Goal: Task Accomplishment & Management: Use online tool/utility

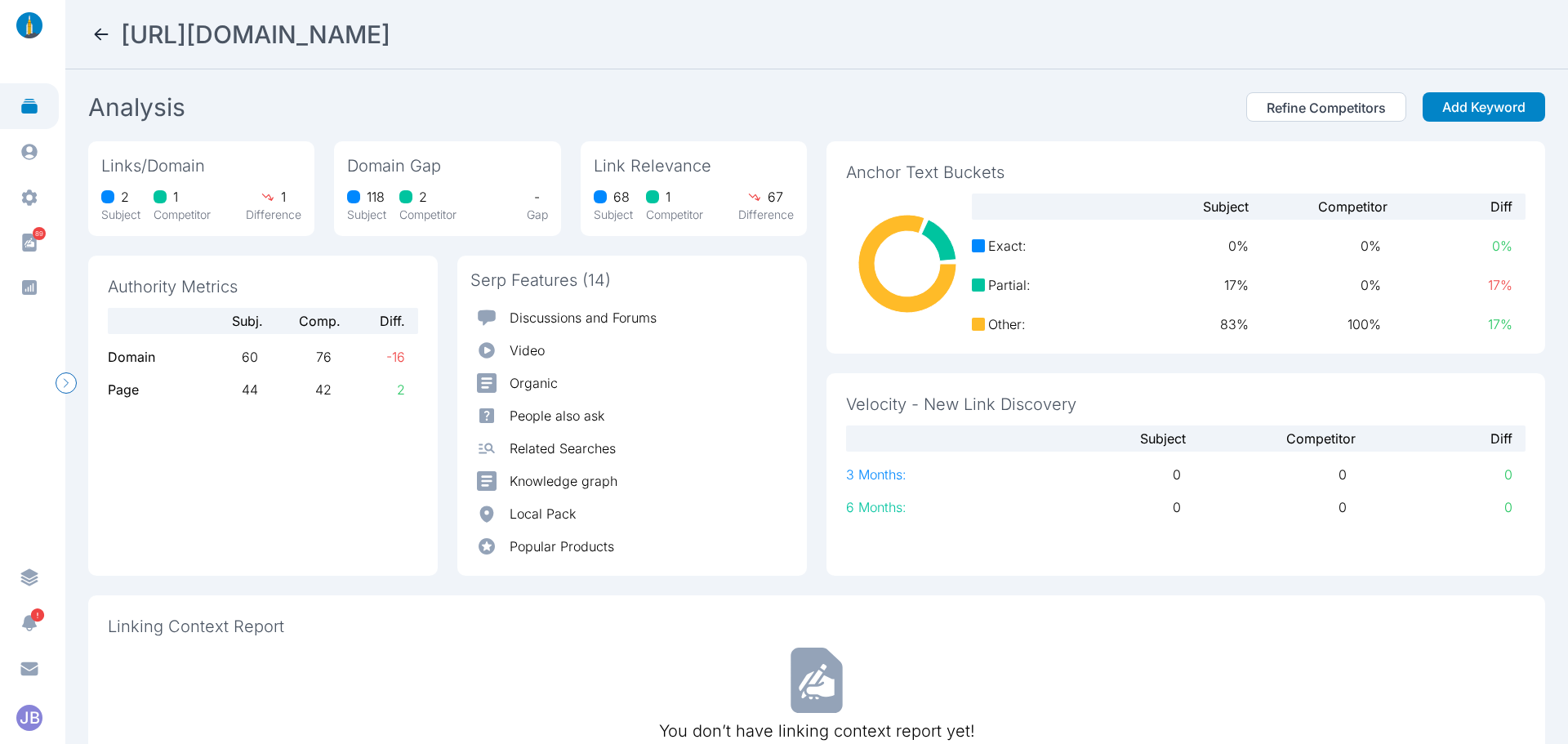
scroll to position [241, 0]
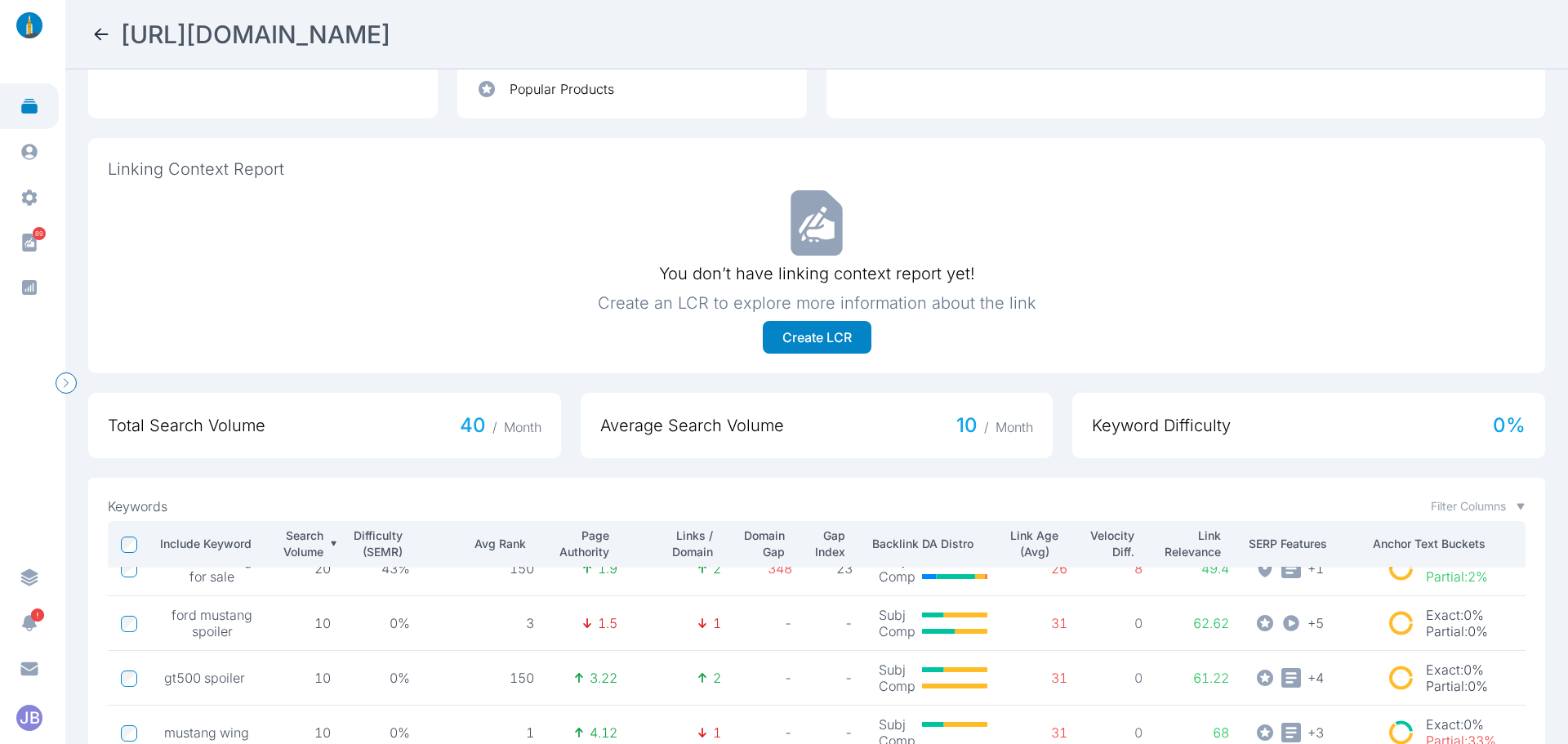
click at [112, 42] on div "[URL][DOMAIN_NAME]" at bounding box center [817, 34] width 1451 height 29
click at [99, 39] on icon at bounding box center [102, 35] width 14 height 12
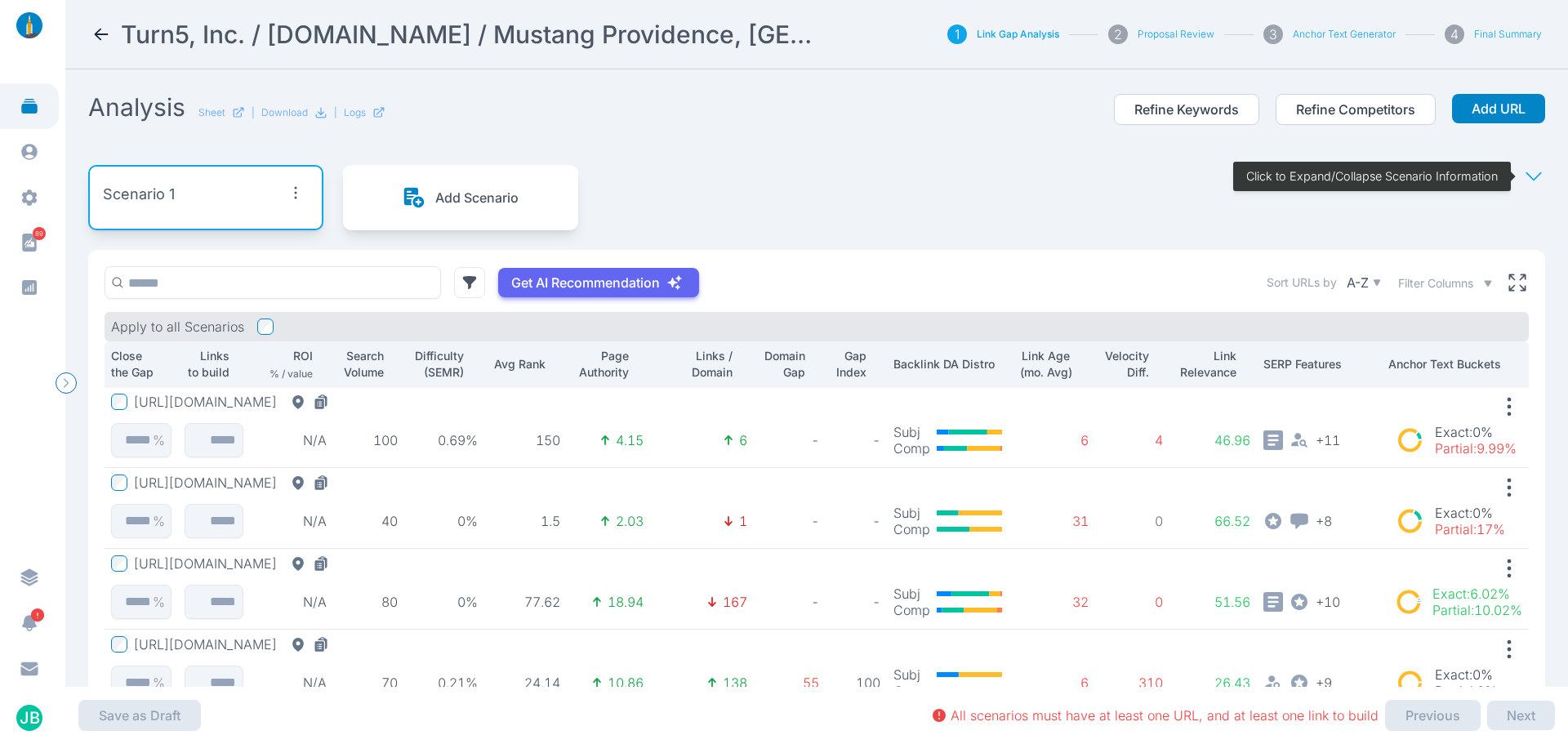
click at [93, 28] on icon at bounding box center [102, 34] width 19 height 19
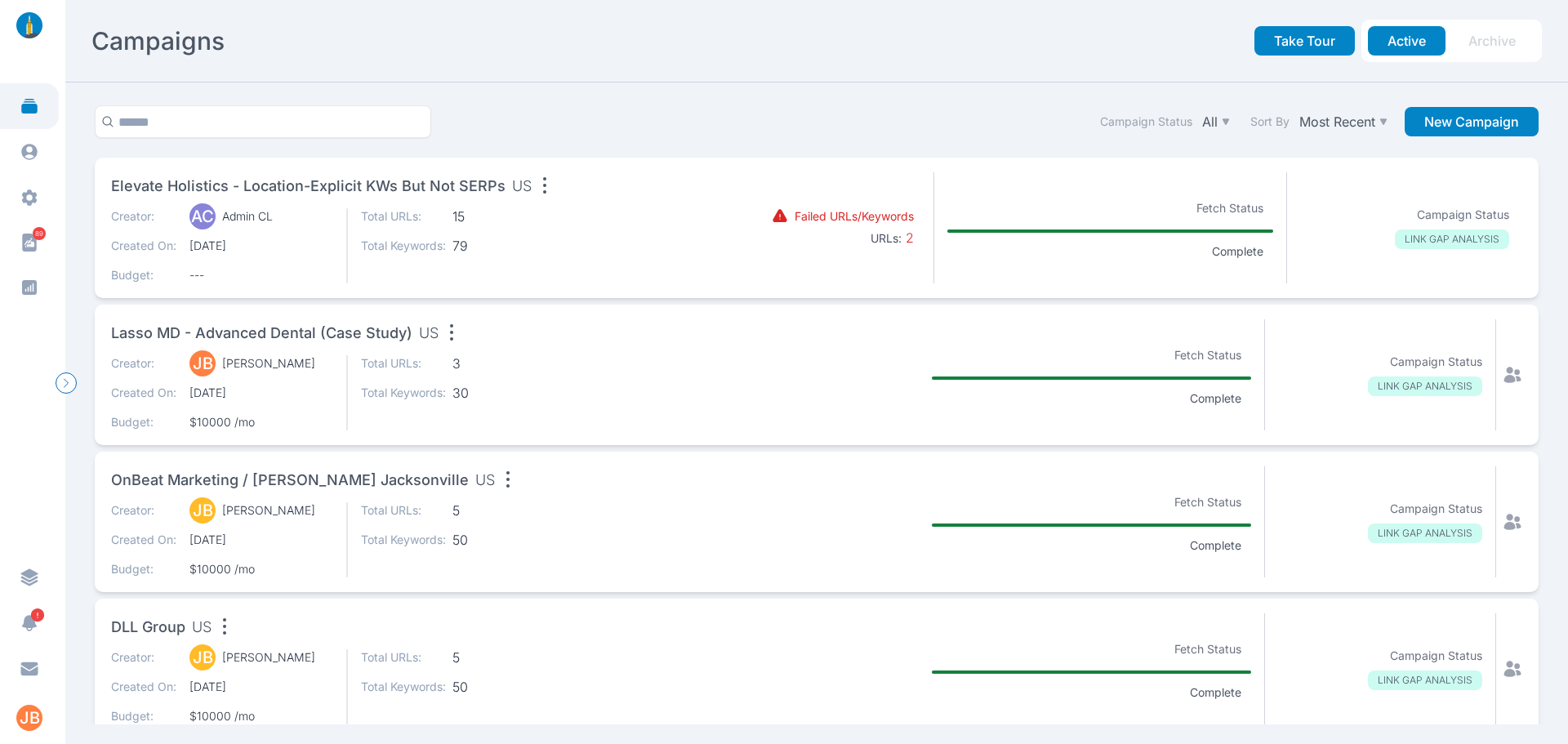
click at [483, 337] on div "Lasso MD - Advanced Dental (Case Study) [GEOGRAPHIC_DATA]" at bounding box center [400, 336] width 578 height 33
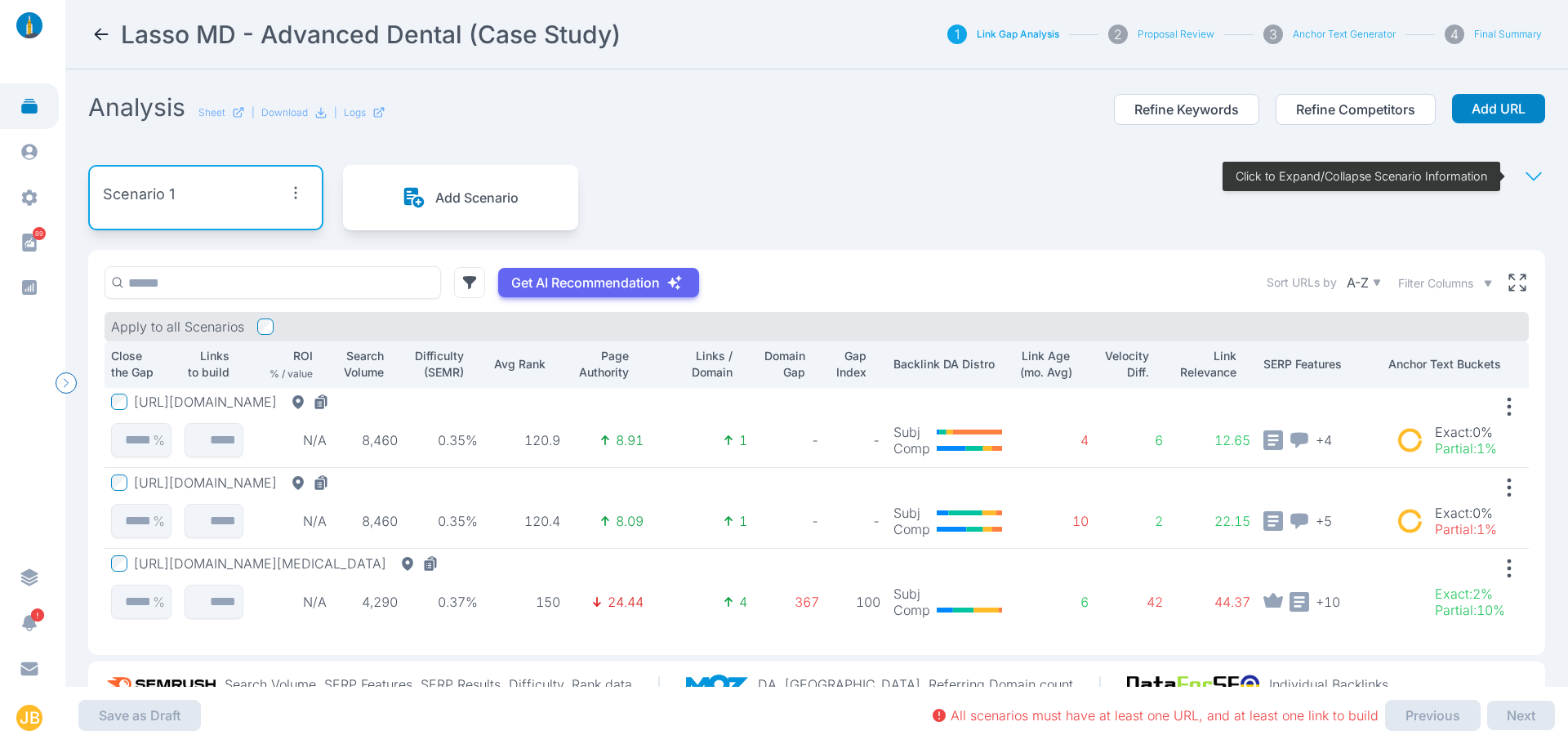
click at [92, 25] on icon at bounding box center [102, 34] width 19 height 19
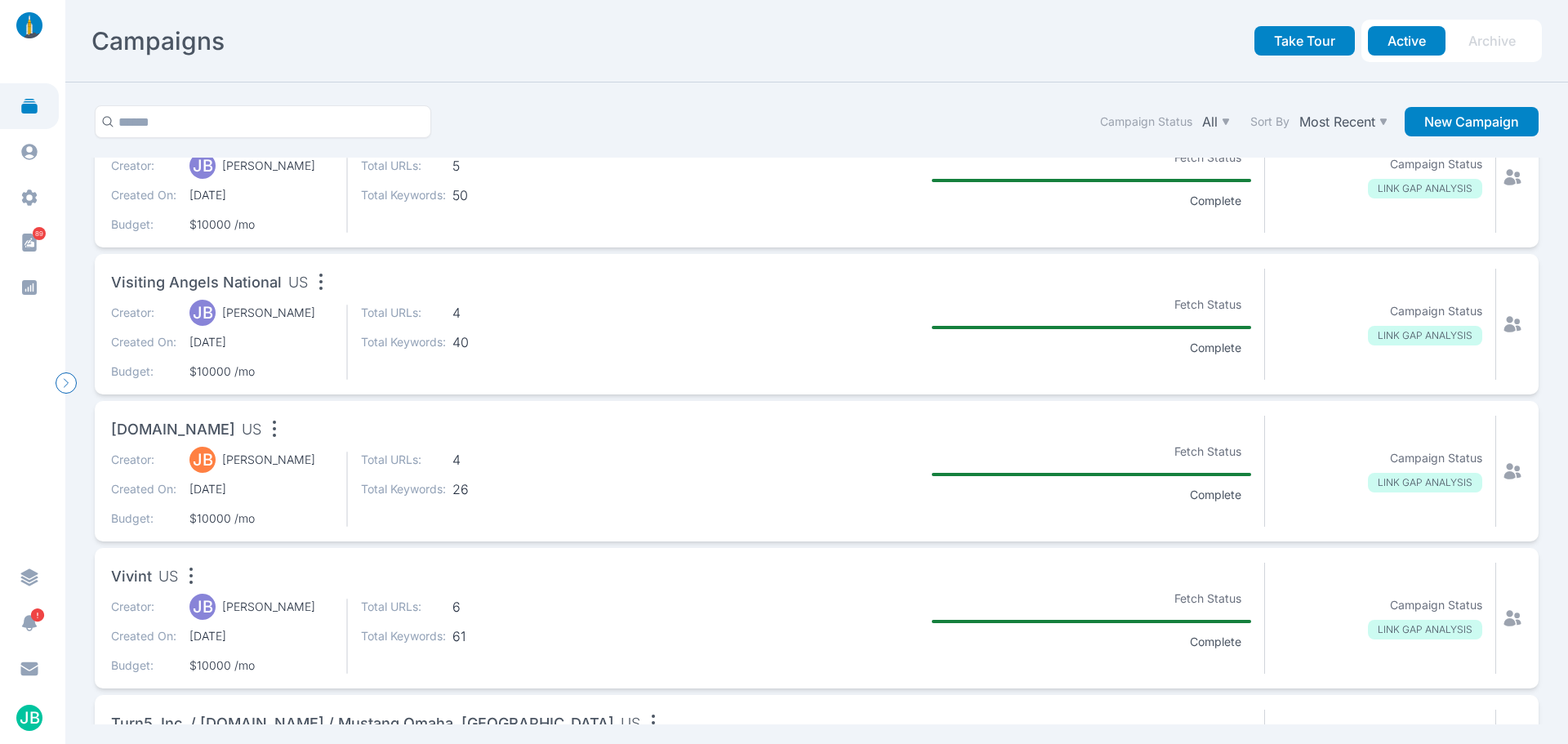
scroll to position [677, 0]
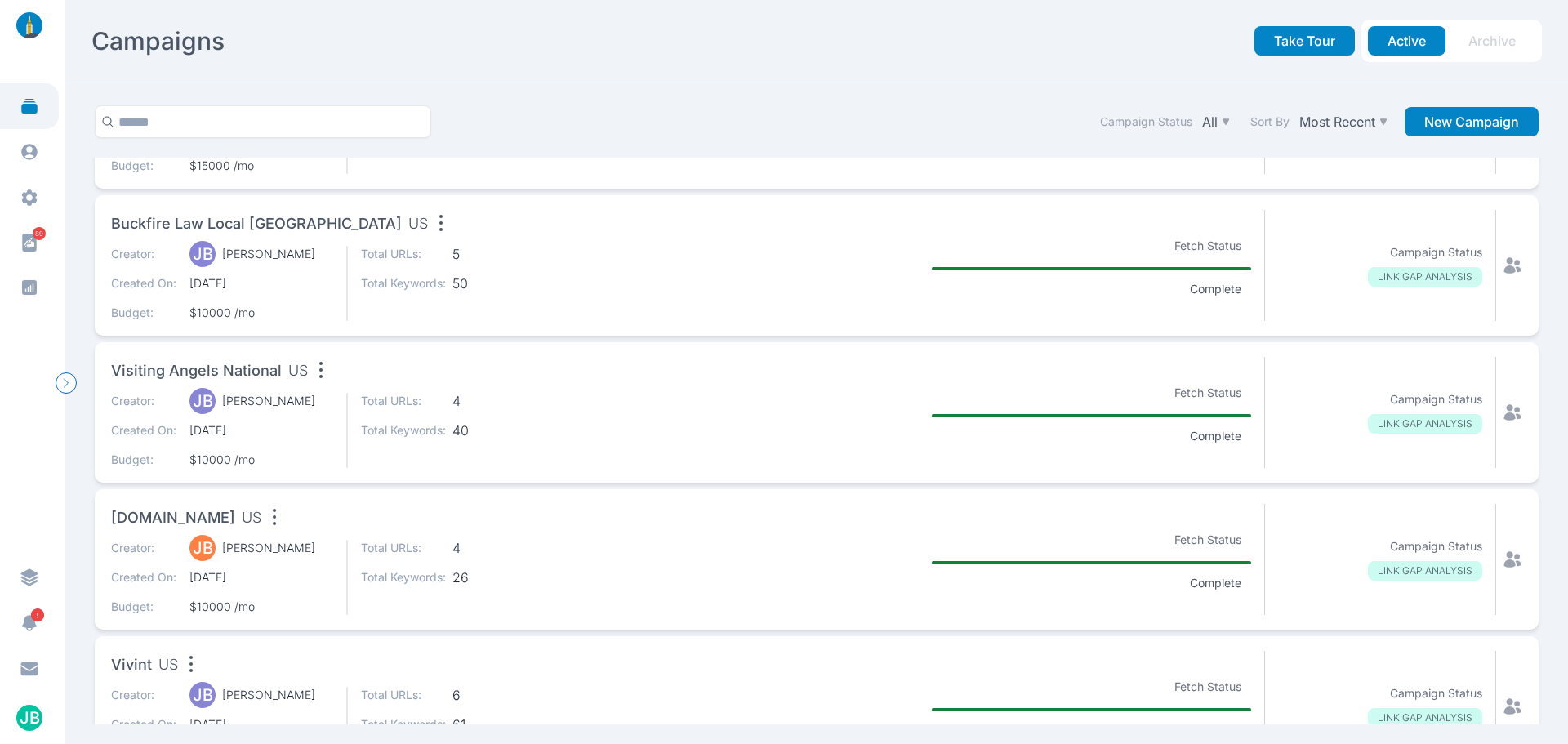
click at [249, 372] on span "Visiting Angels National" at bounding box center [196, 371] width 170 height 23
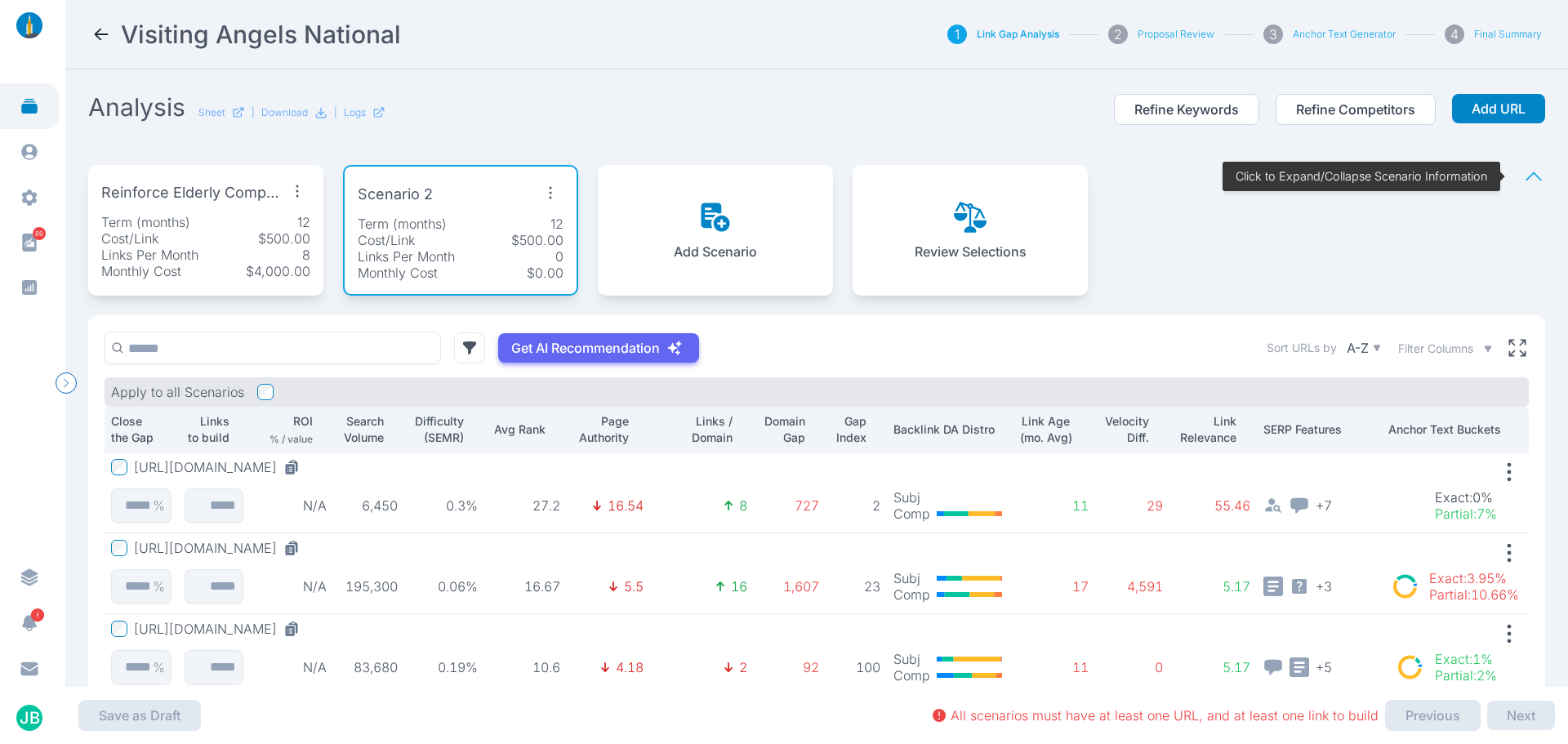
scroll to position [164, 0]
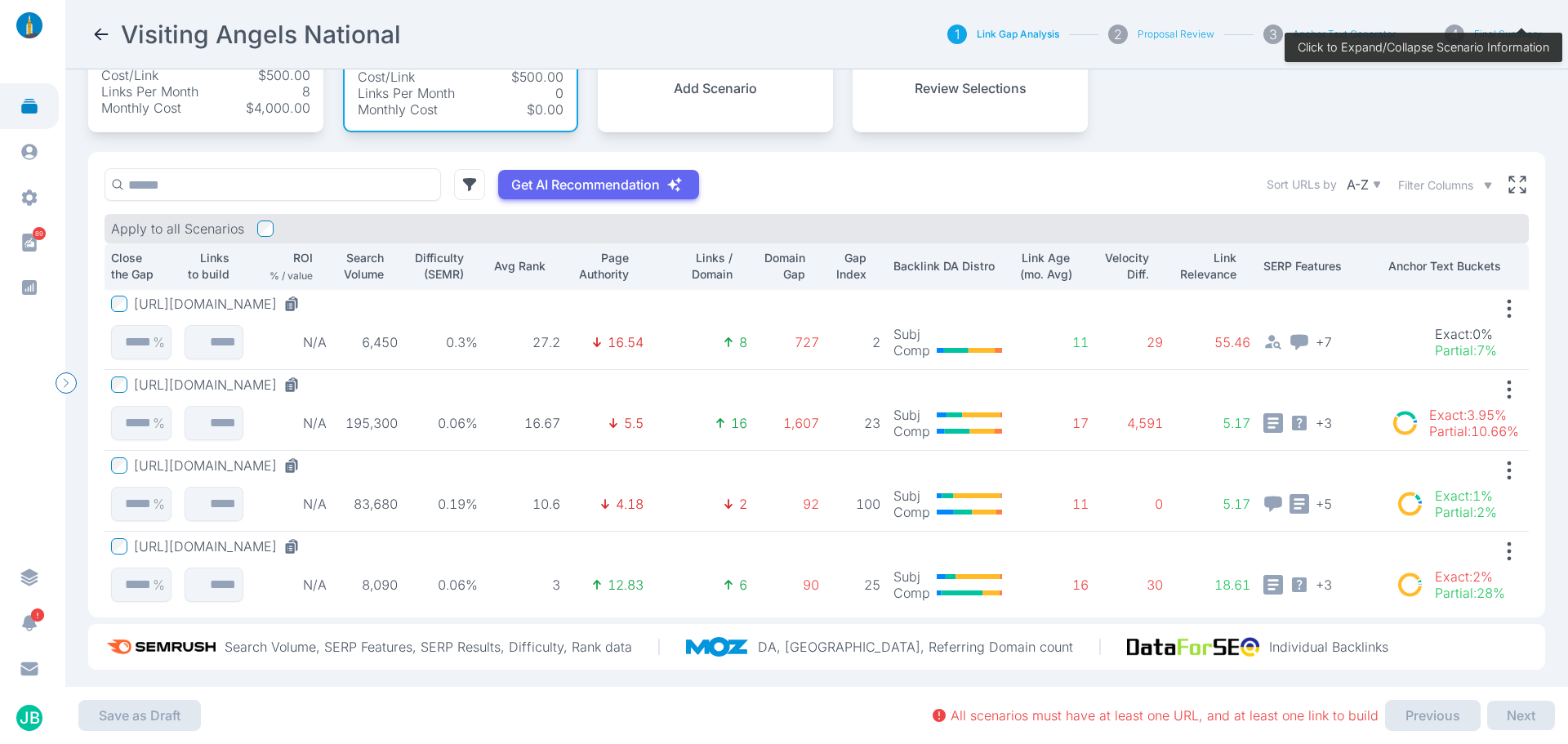
click at [356, 264] on p "Search Volume" at bounding box center [362, 266] width 45 height 33
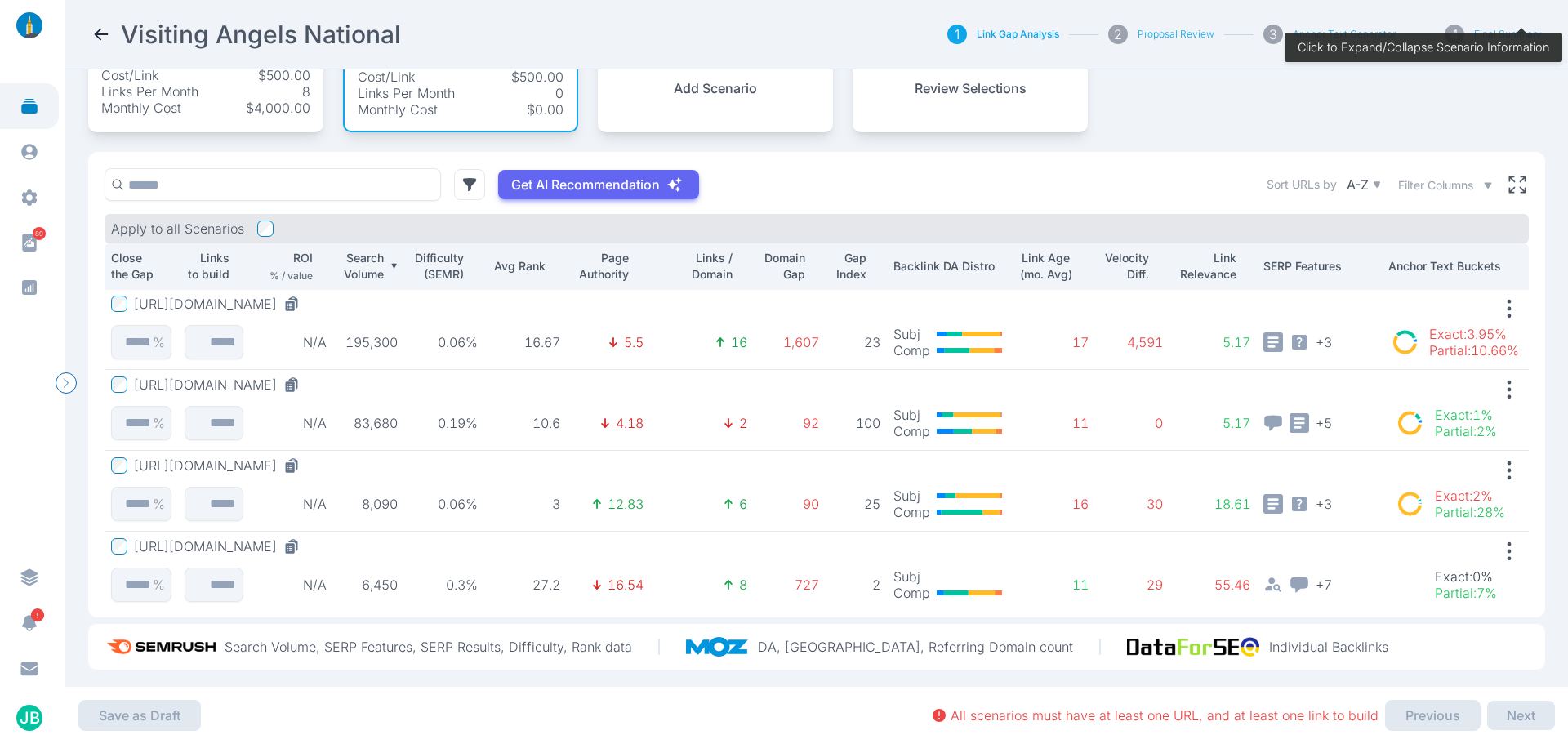
click at [290, 308] on button "[URL][DOMAIN_NAME]" at bounding box center [220, 303] width 172 height 16
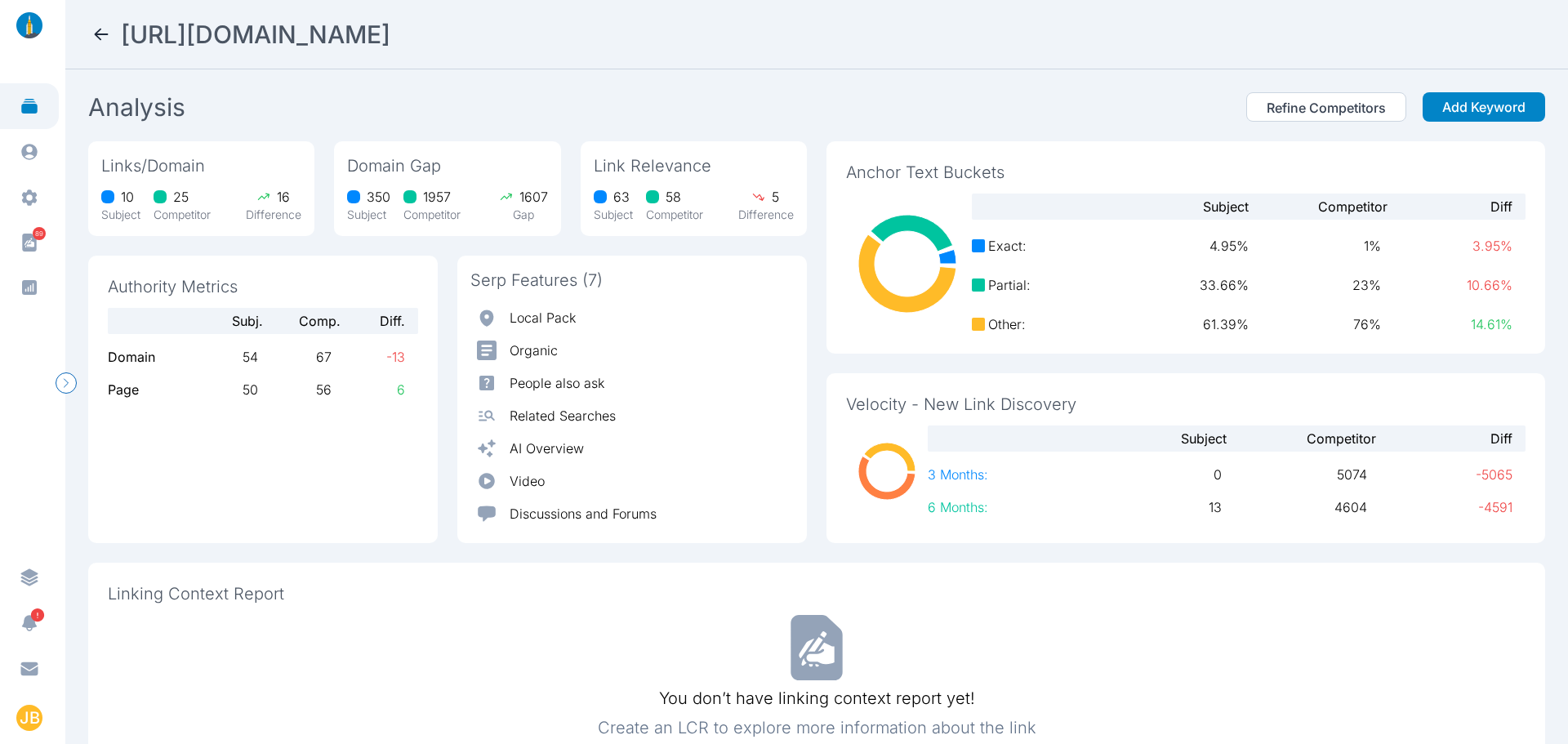
click at [230, 261] on div "Authority Metrics Subj. Comp. Diff. Domain Page 54 67 -13 50 56 6" at bounding box center [262, 399] width 349 height 287
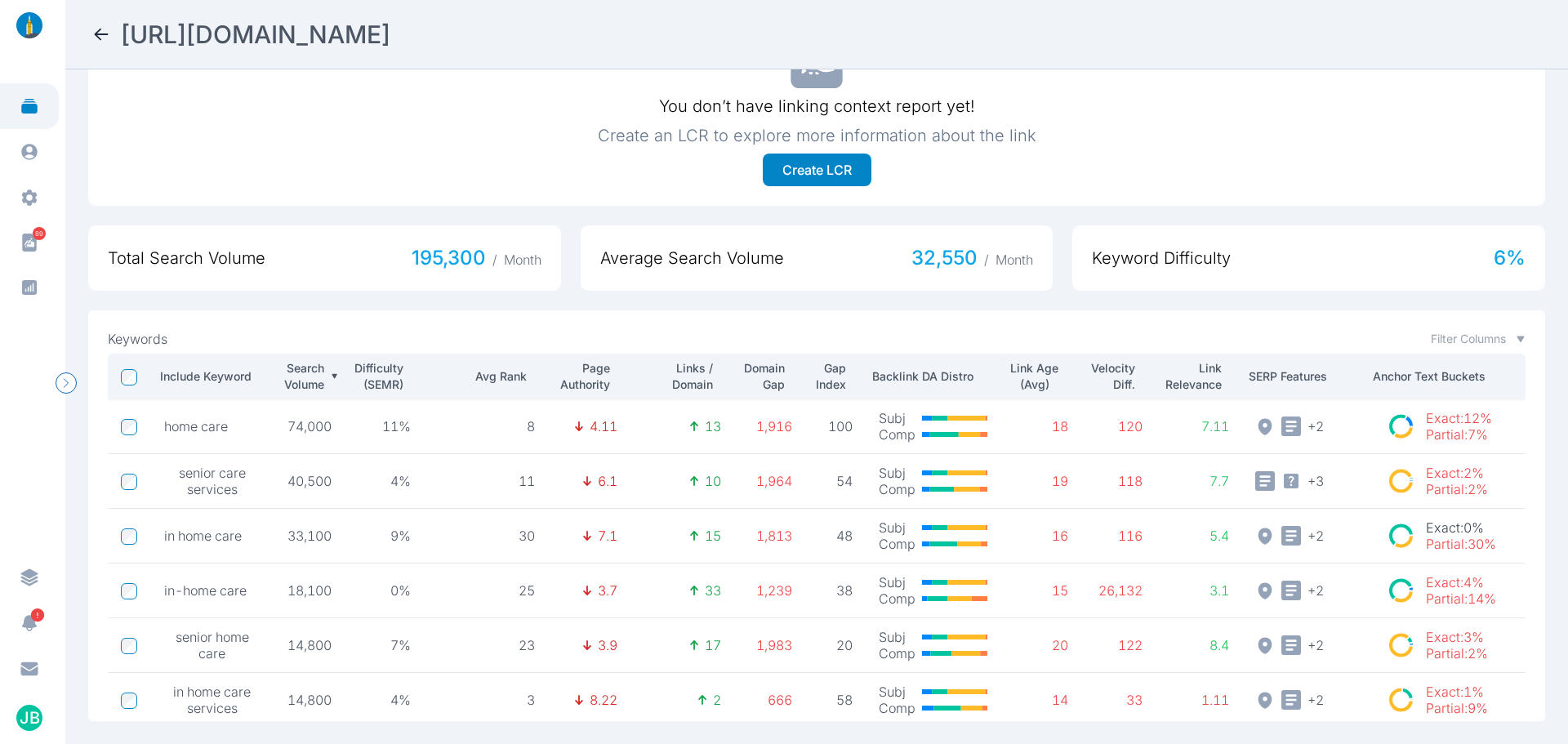
drag, startPoint x: 733, startPoint y: 38, endPoint x: 118, endPoint y: 29, distance: 615.1
click at [118, 29] on div "[URL][DOMAIN_NAME]" at bounding box center [817, 34] width 1451 height 29
copy h2 "[URL][DOMAIN_NAME]"
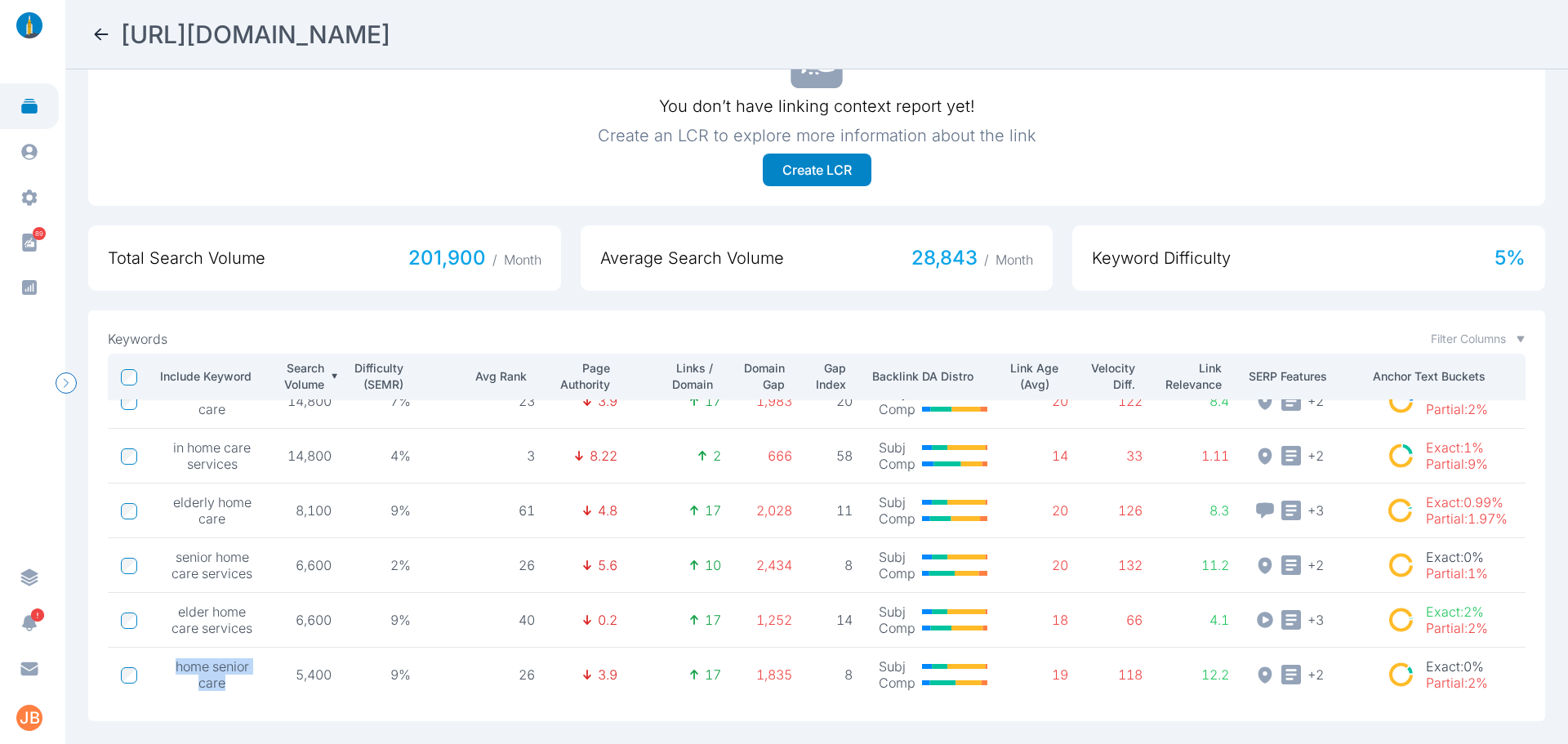
drag, startPoint x: 175, startPoint y: 655, endPoint x: 223, endPoint y: 678, distance: 53.2
click at [223, 678] on td "home senior care" at bounding box center [212, 674] width 123 height 55
copy span "home senior care"
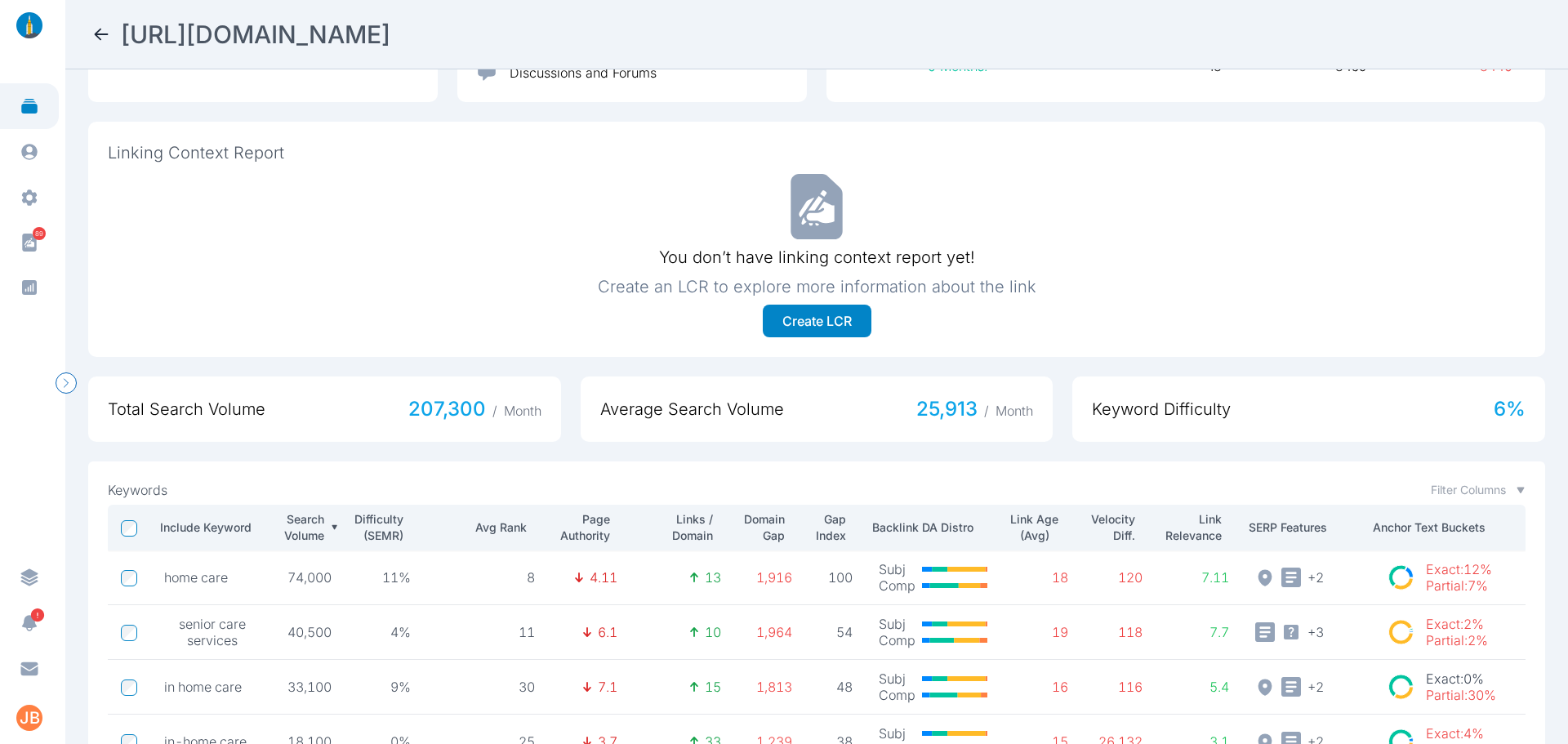
scroll to position [196, 0]
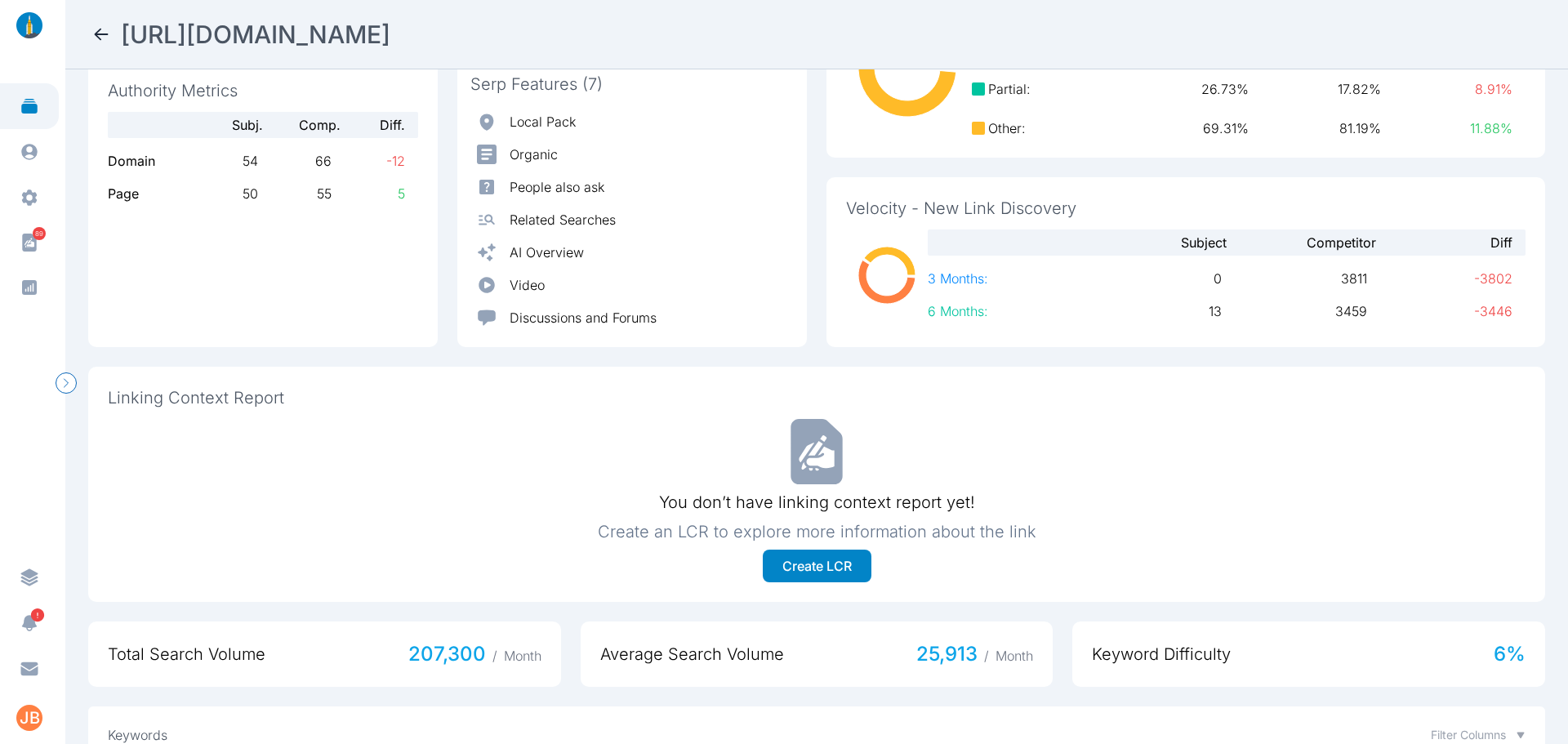
click at [97, 30] on icon at bounding box center [102, 34] width 19 height 19
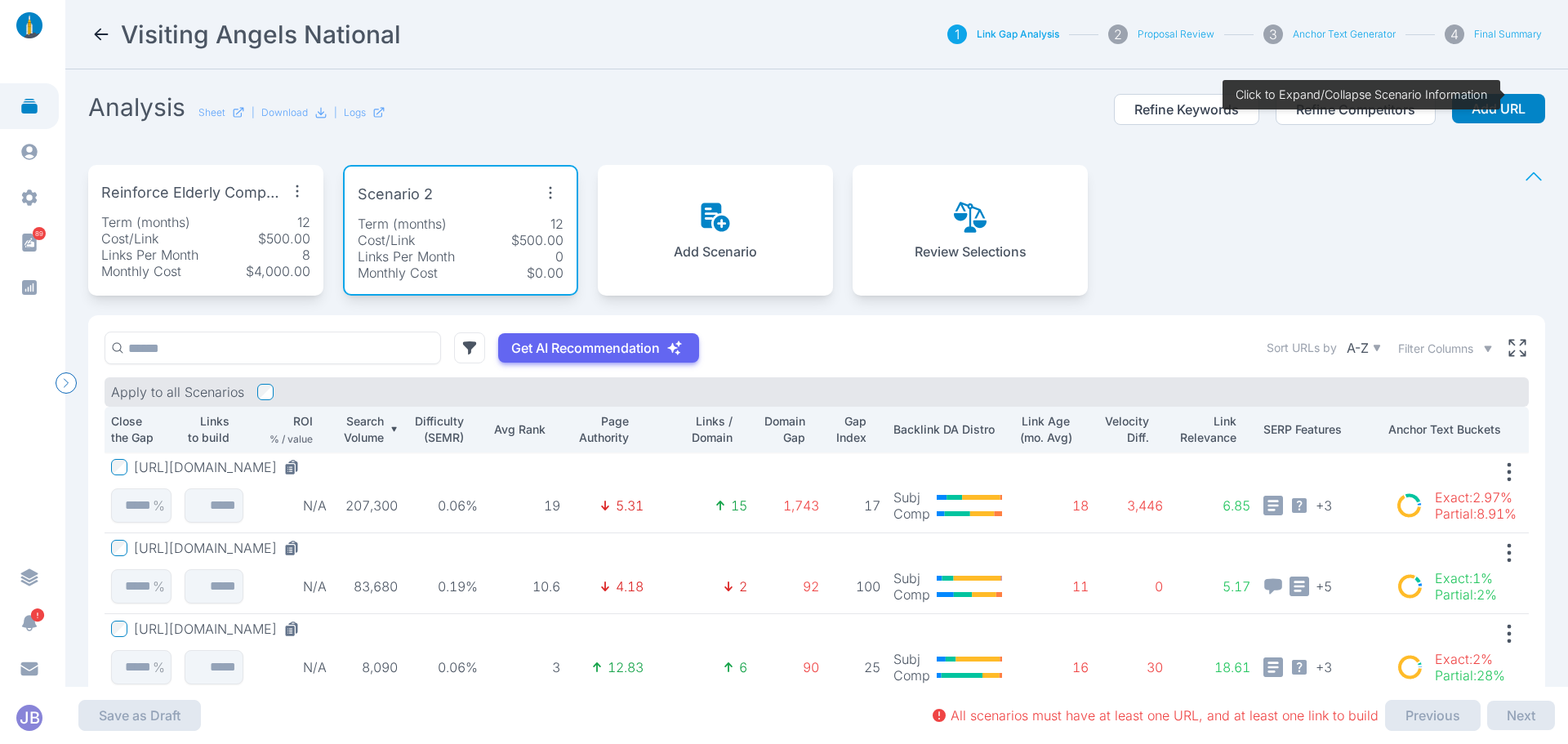
scroll to position [81, 0]
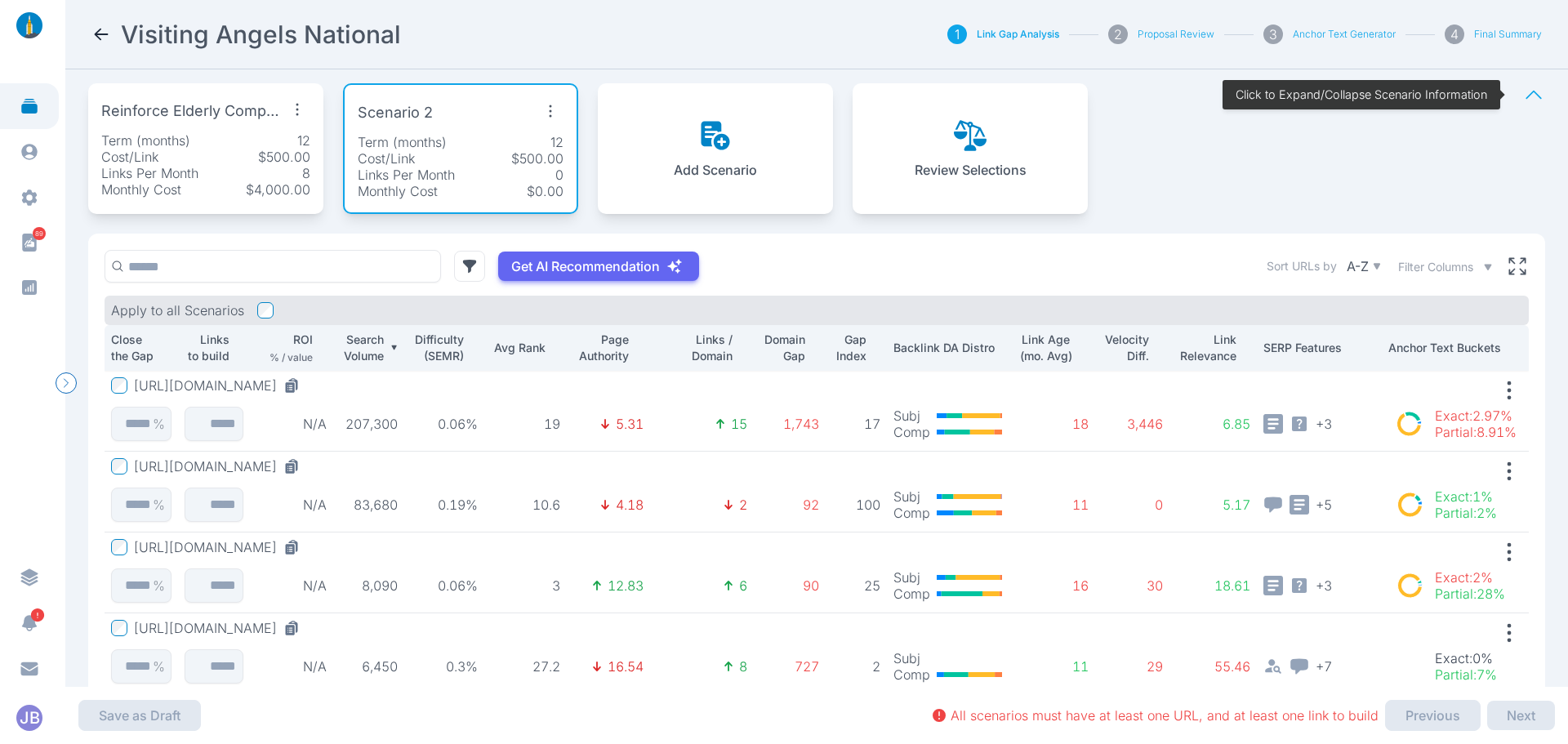
click at [306, 462] on button "[URL][DOMAIN_NAME]" at bounding box center [220, 465] width 172 height 16
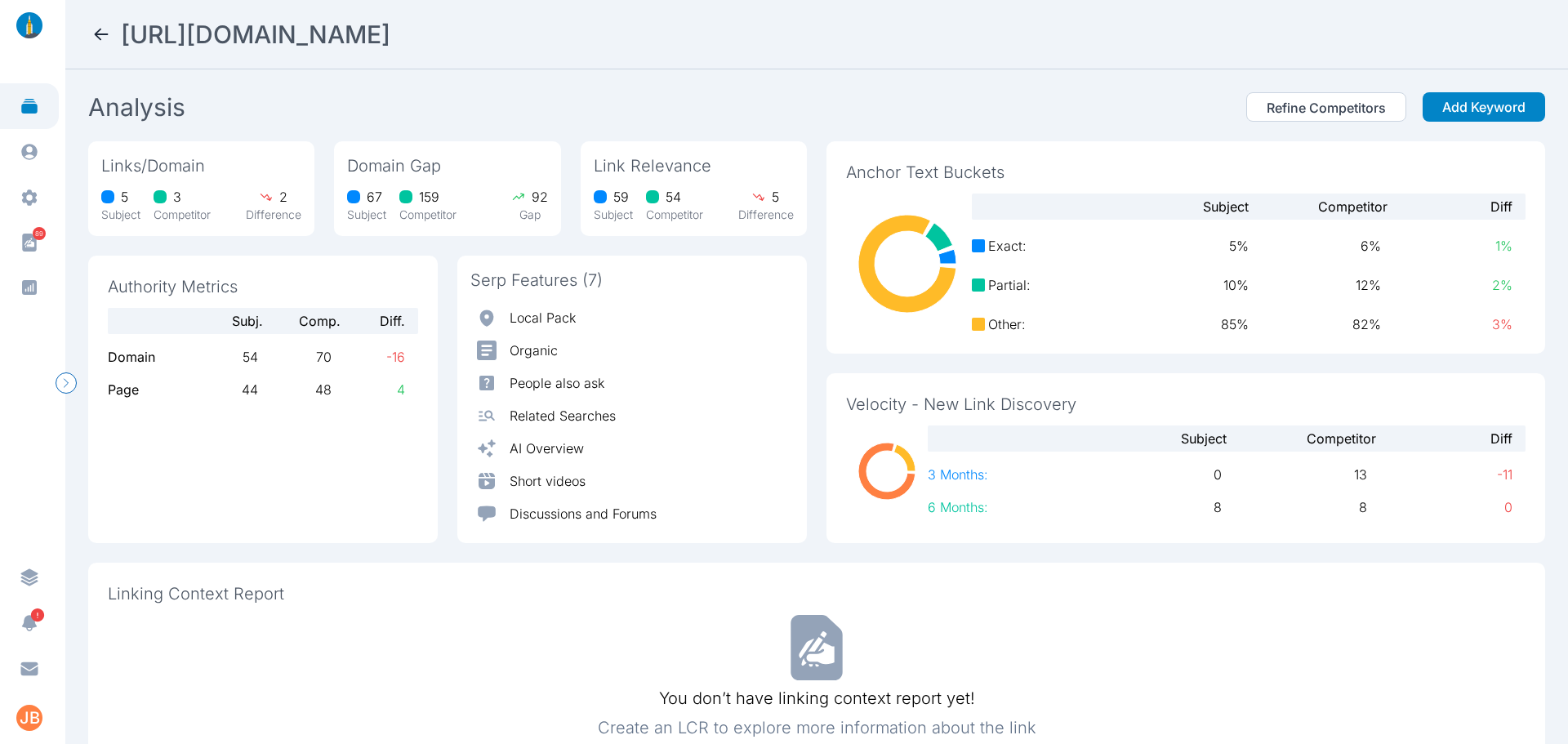
drag, startPoint x: 657, startPoint y: 25, endPoint x: 121, endPoint y: 49, distance: 536.5
click at [121, 49] on nav "[URL][DOMAIN_NAME]" at bounding box center [817, 35] width 1503 height 70
copy h2 "[URL][DOMAIN_NAME]"
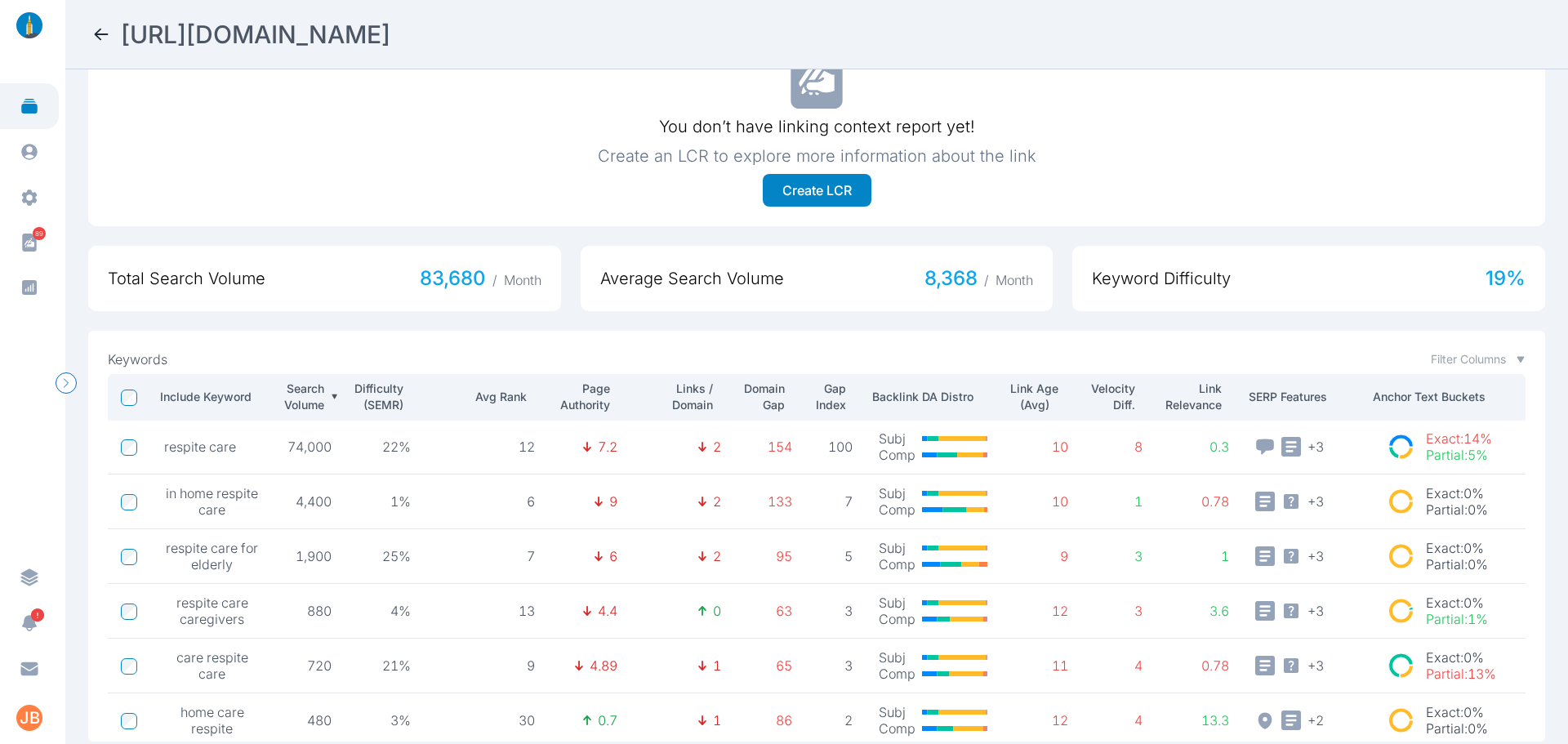
scroll to position [604, 0]
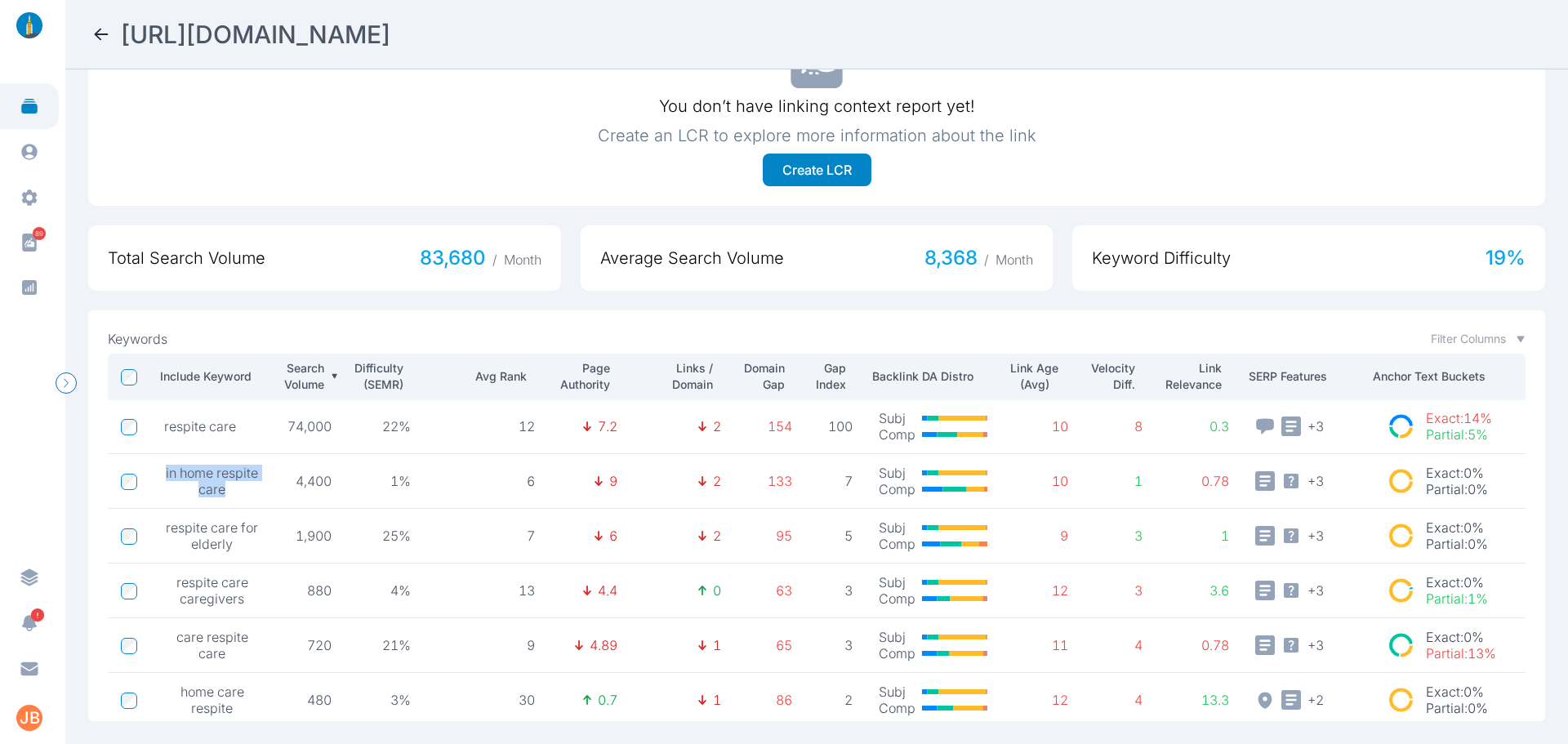
drag, startPoint x: 223, startPoint y: 477, endPoint x: 163, endPoint y: 461, distance: 62.1
click at [163, 461] on td "in home respite care" at bounding box center [212, 481] width 123 height 55
copy span "in home respite care"
click at [226, 311] on div "Keywords Filter Columns Include Keyword Search Volume Difficulty (SEMR) Avg Ran…" at bounding box center [817, 516] width 1458 height 410
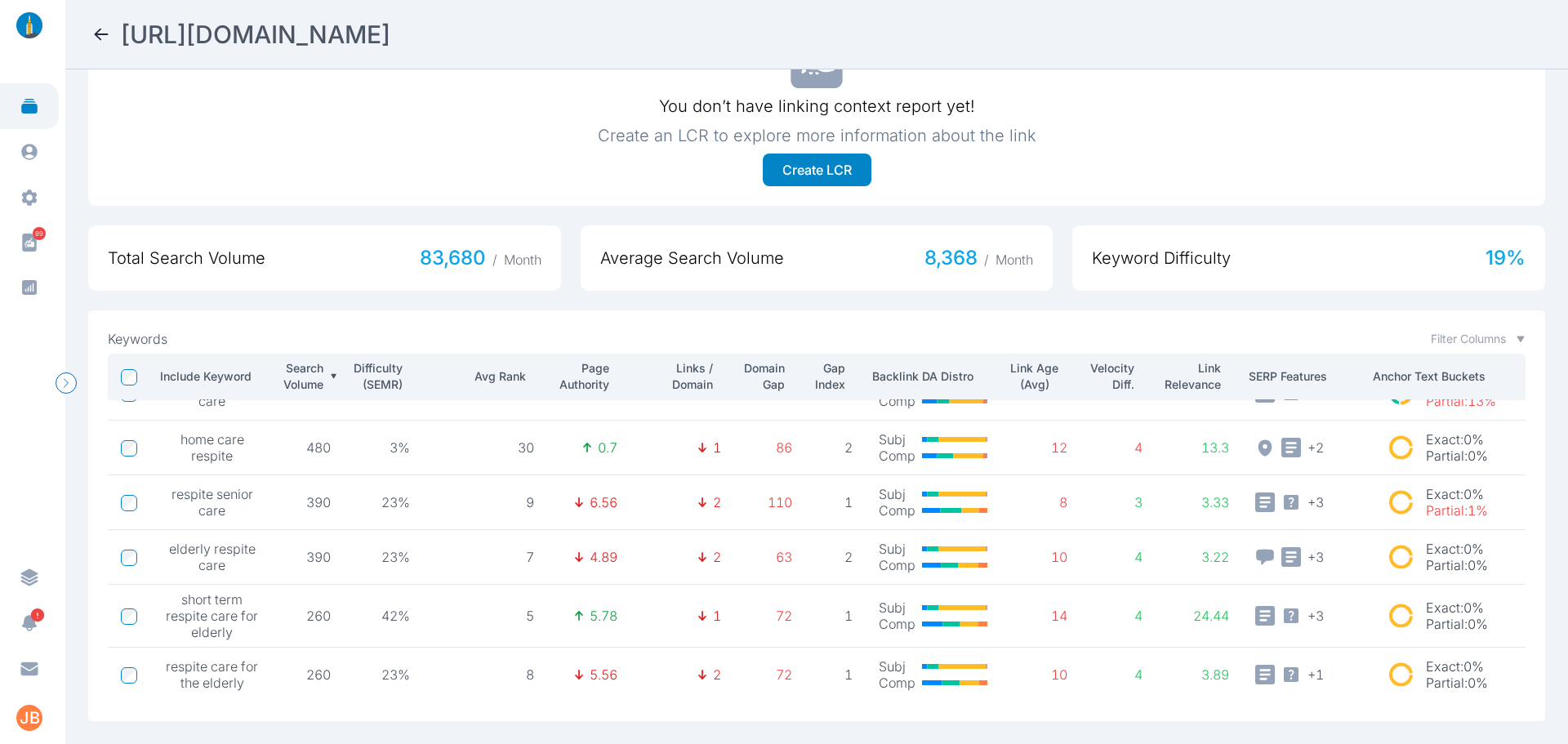
scroll to position [170, 0]
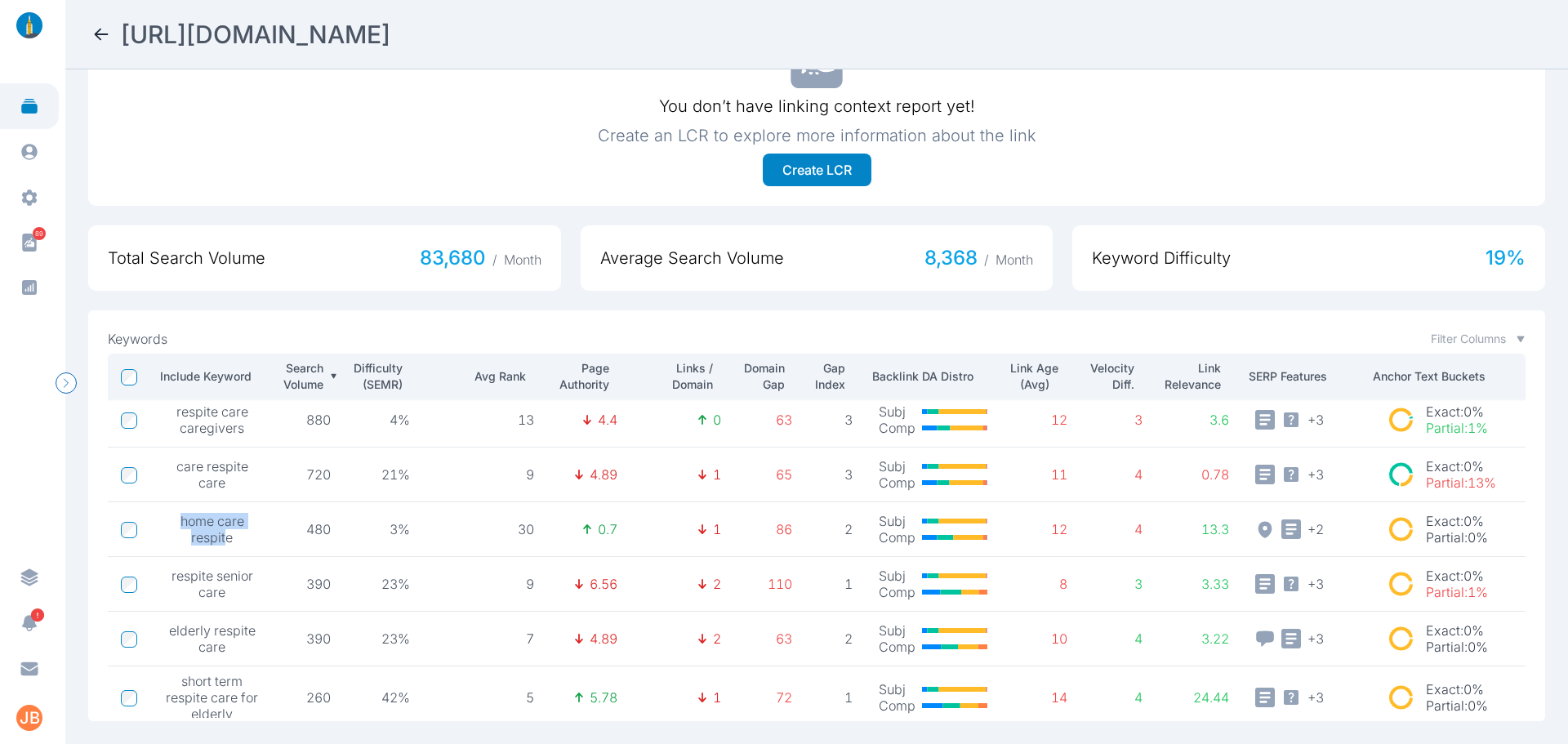
drag, startPoint x: 179, startPoint y: 510, endPoint x: 227, endPoint y: 524, distance: 50.0
click at [227, 524] on span "home care respite" at bounding box center [213, 529] width 97 height 33
click at [227, 526] on span "home care respite" at bounding box center [213, 529] width 97 height 33
drag, startPoint x: 227, startPoint y: 527, endPoint x: 195, endPoint y: 507, distance: 37.7
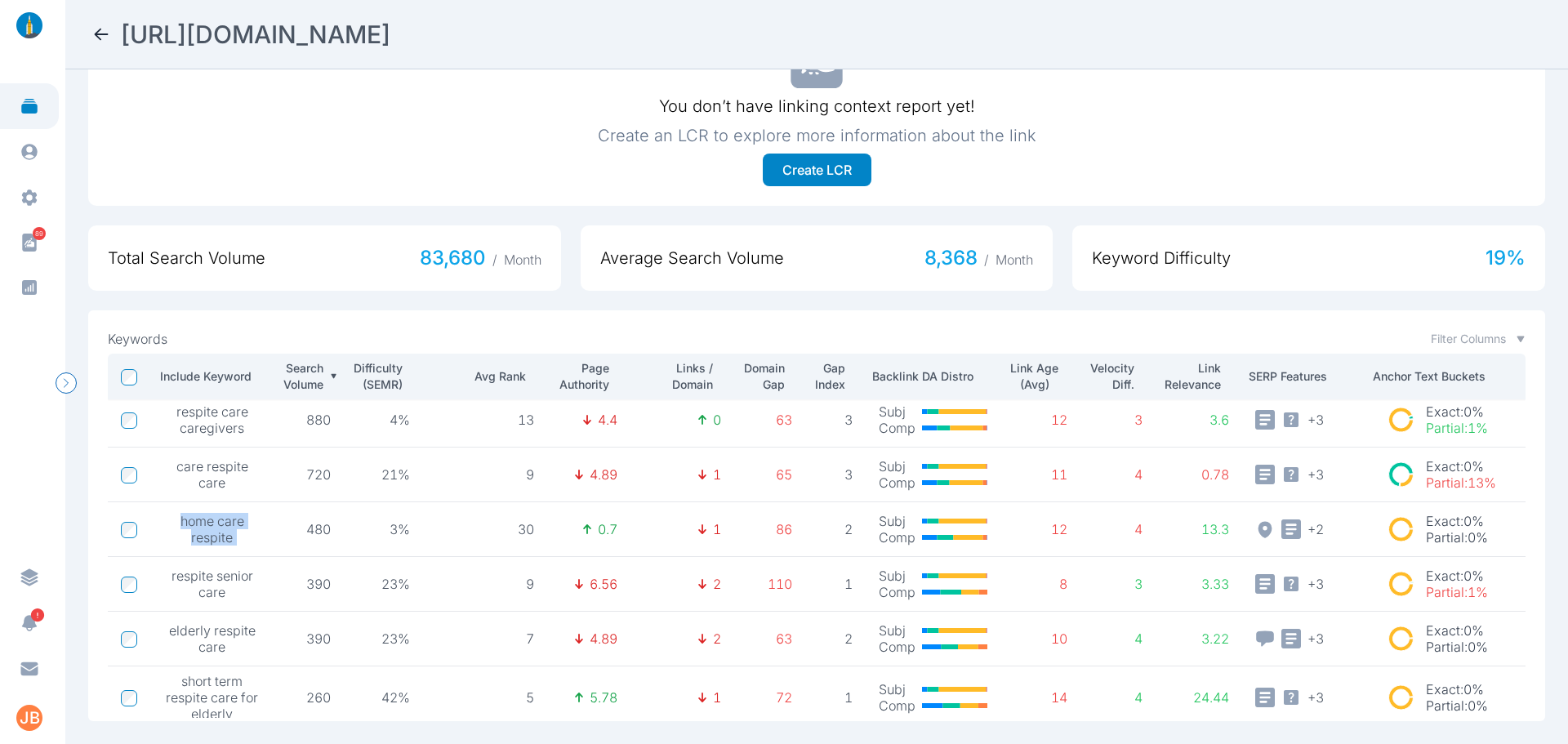
click at [195, 513] on span "home care respite" at bounding box center [213, 529] width 97 height 33
copy span "home care respite"
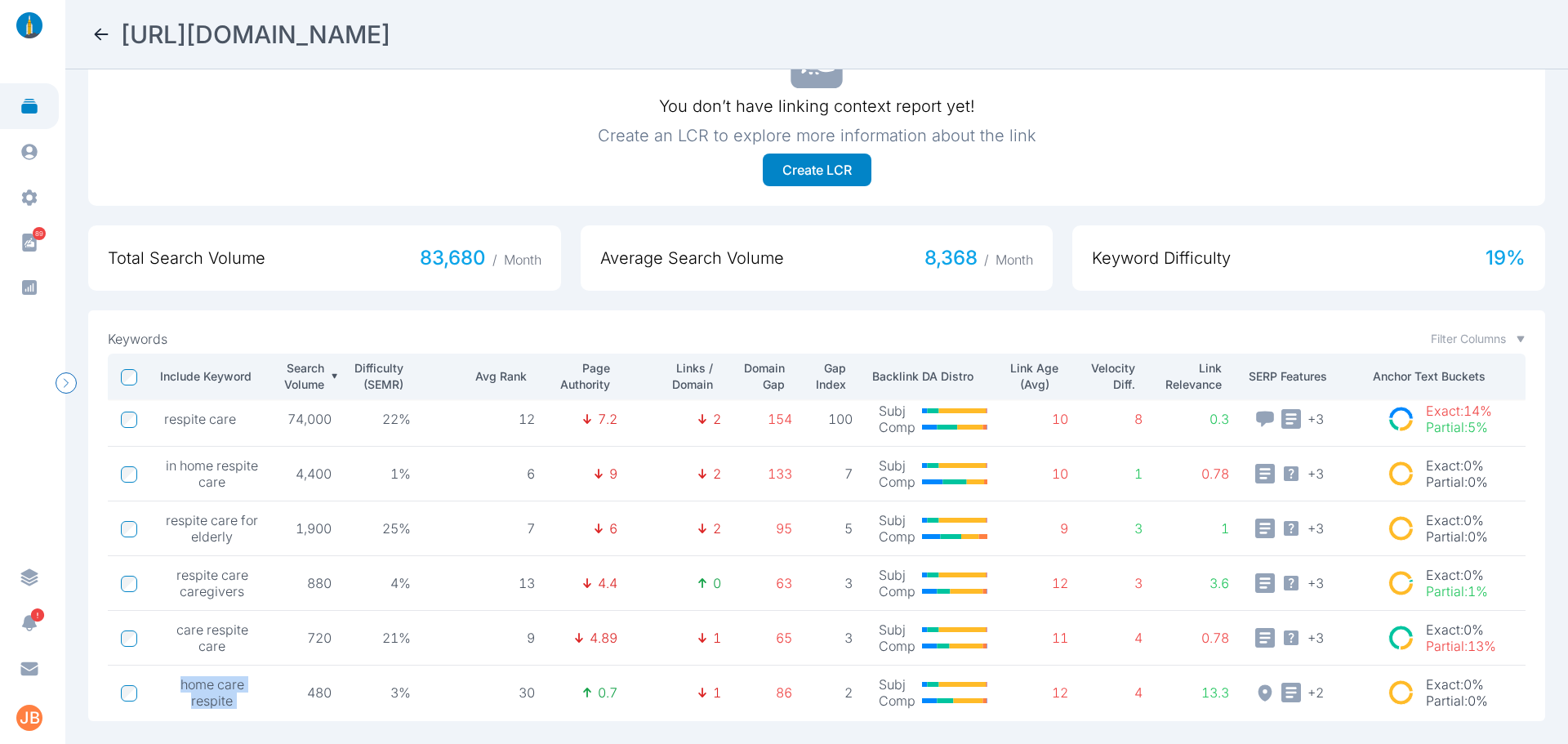
scroll to position [0, 0]
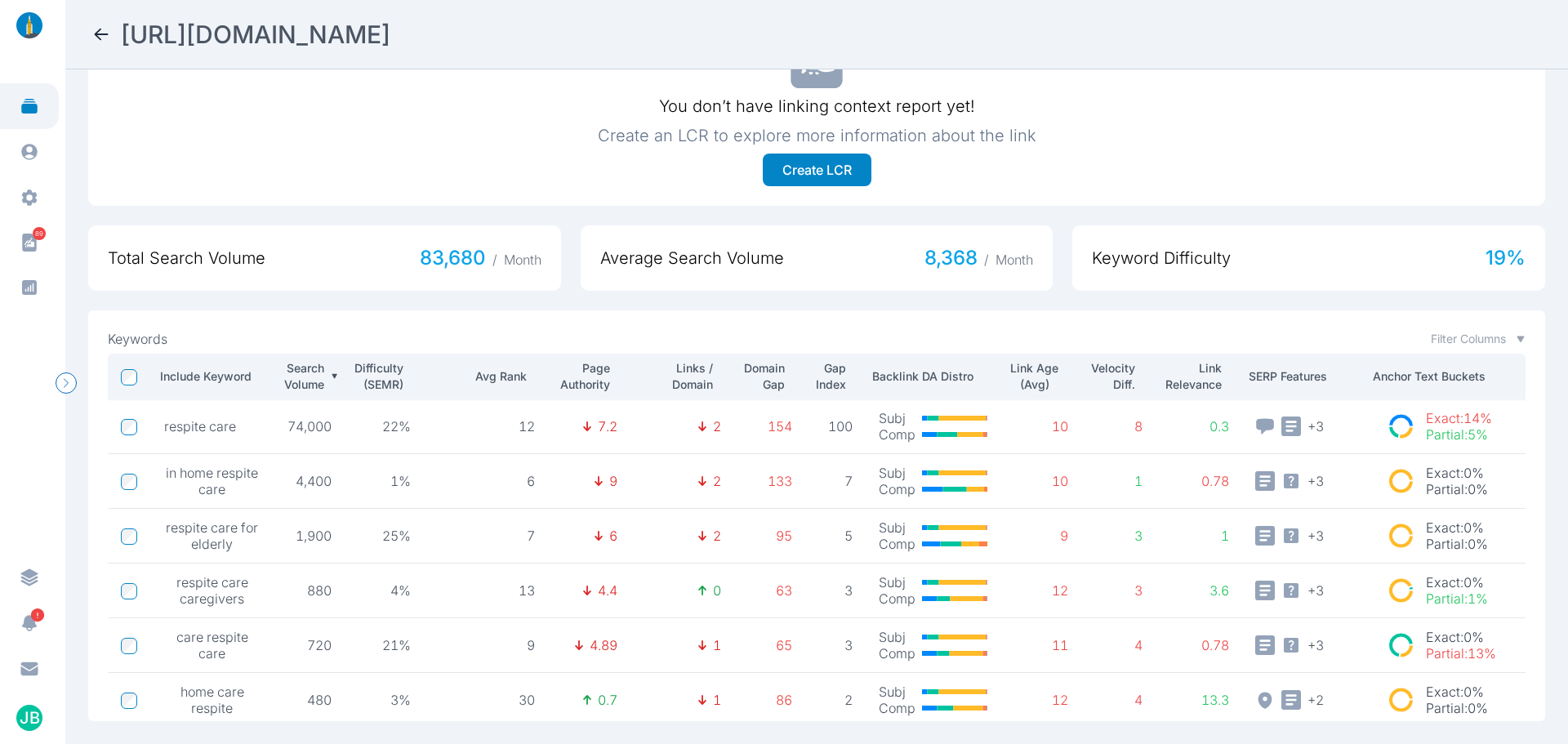
click at [209, 525] on span "respite care for elderly" at bounding box center [213, 536] width 97 height 33
drag, startPoint x: 229, startPoint y: 531, endPoint x: 193, endPoint y: 539, distance: 36.9
click at [193, 539] on span "respite care for elderly" at bounding box center [213, 536] width 97 height 33
copy span "elderly"
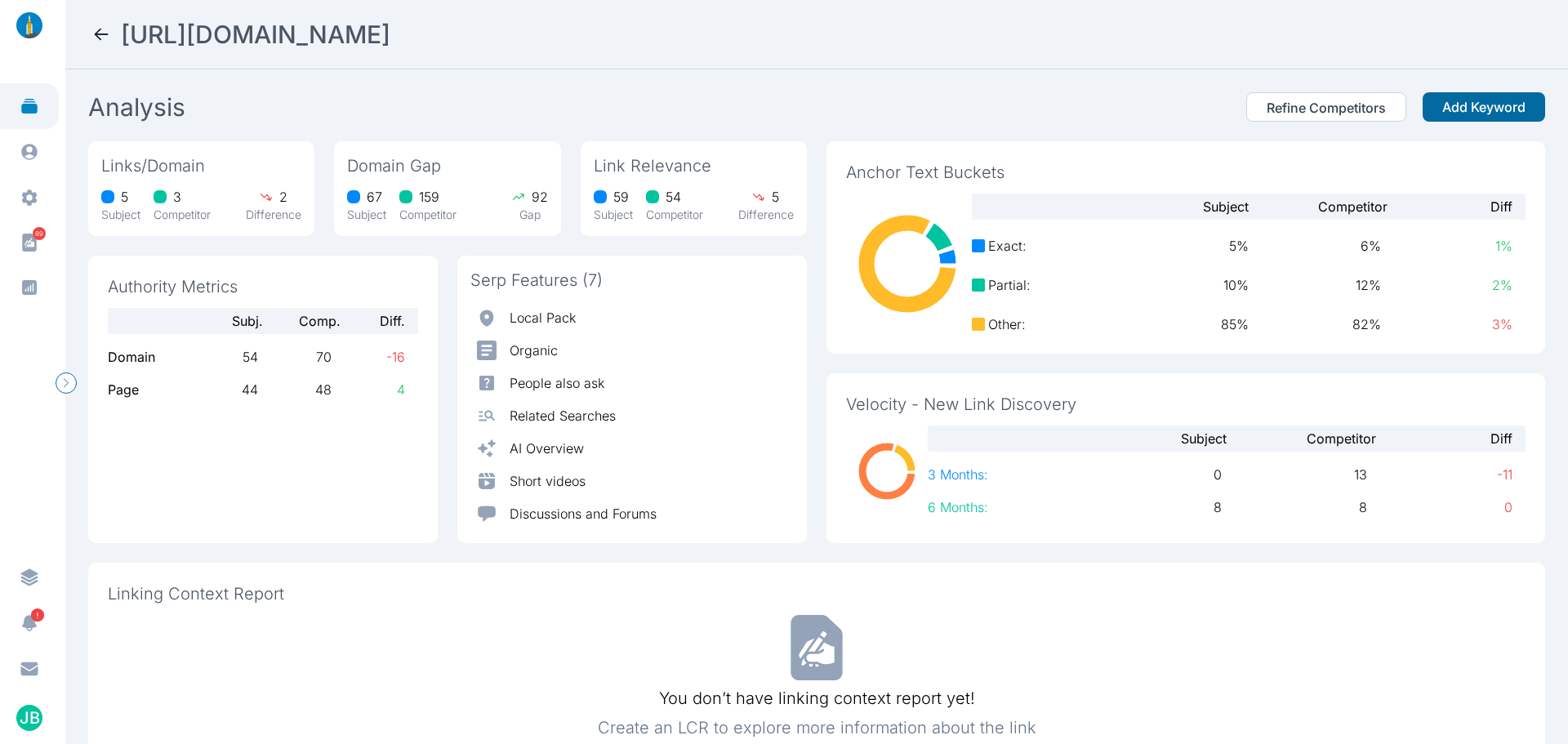
click at [1462, 107] on button "Add Keyword" at bounding box center [1484, 106] width 123 height 29
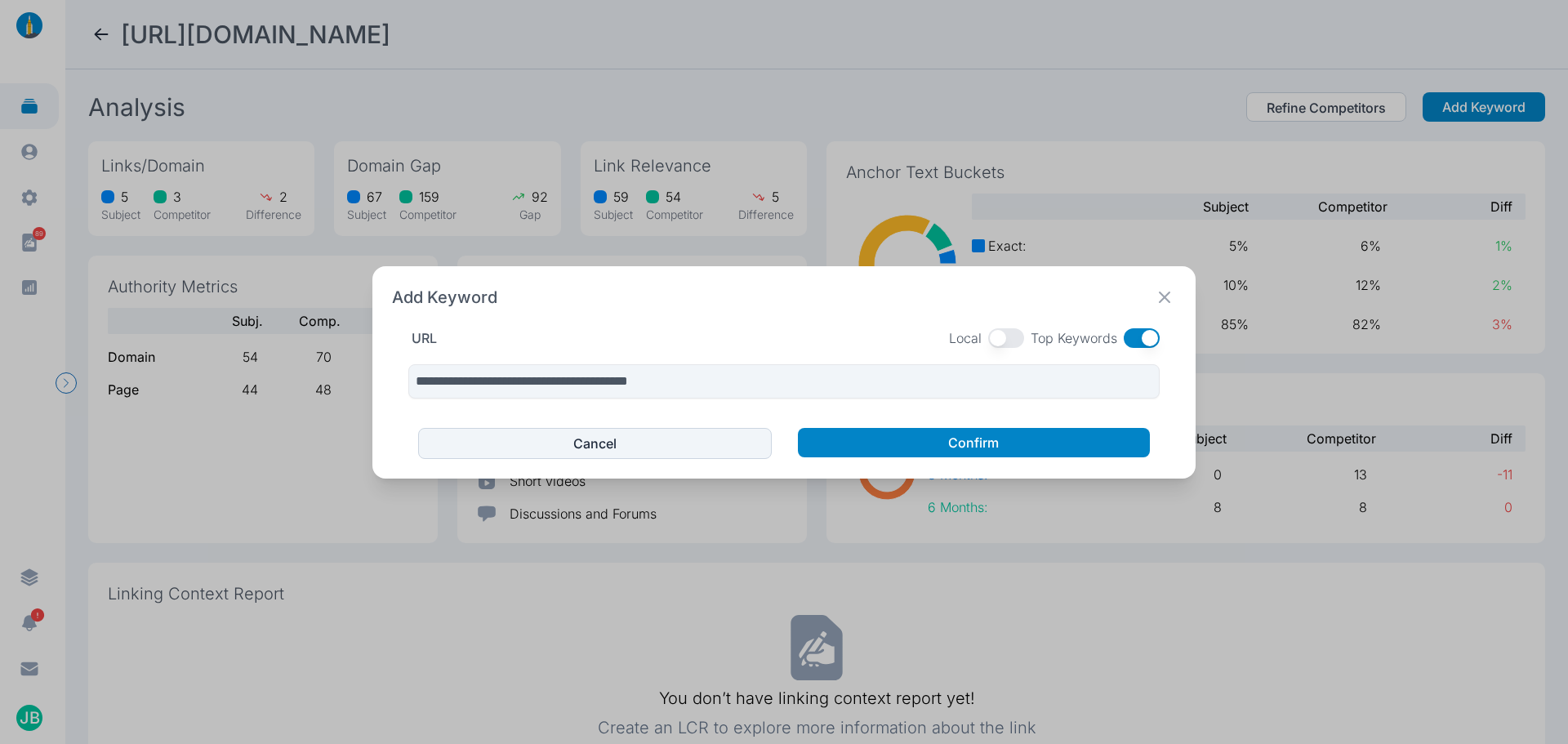
click at [1152, 334] on button "button" at bounding box center [1141, 338] width 36 height 19
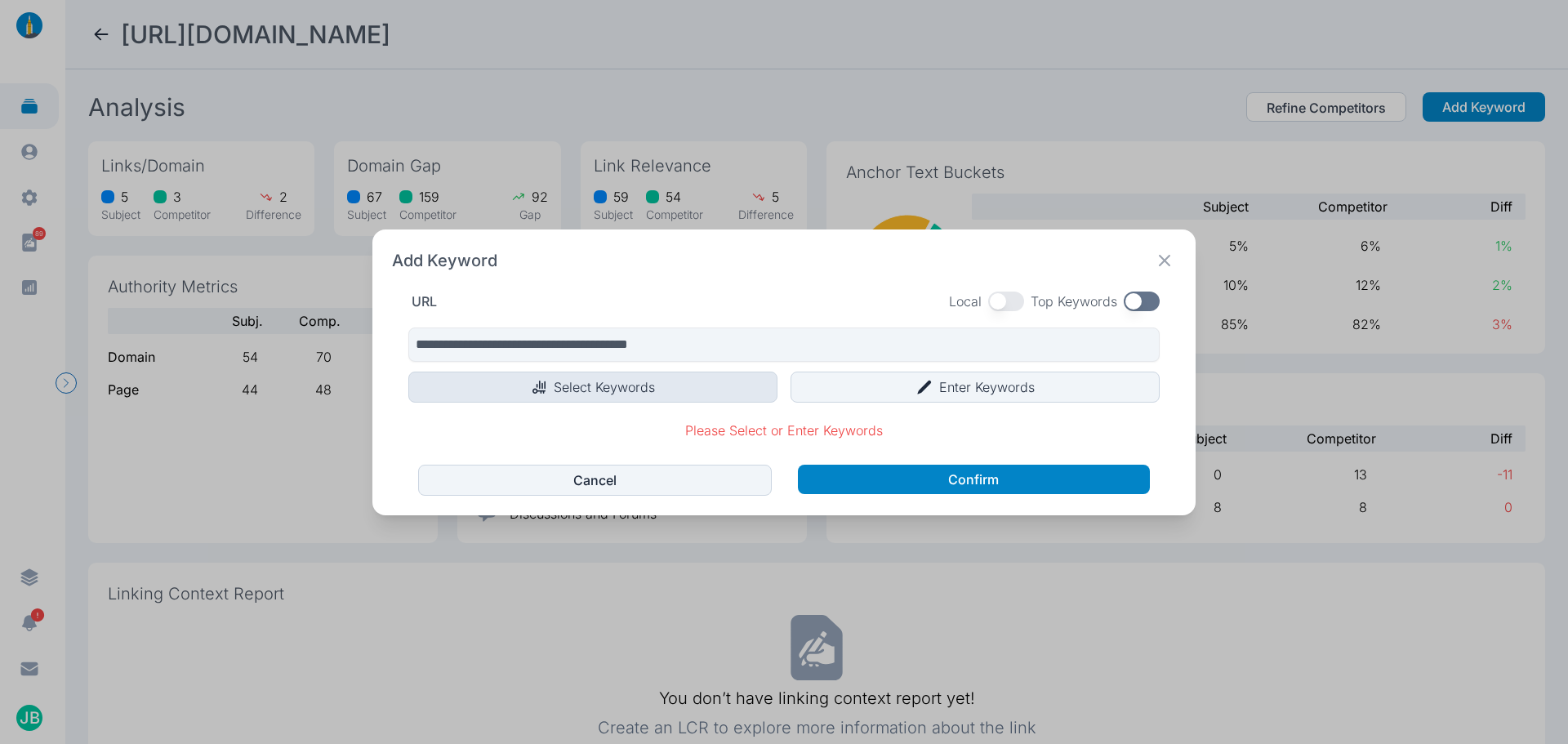
click at [534, 388] on icon "button" at bounding box center [539, 387] width 16 height 16
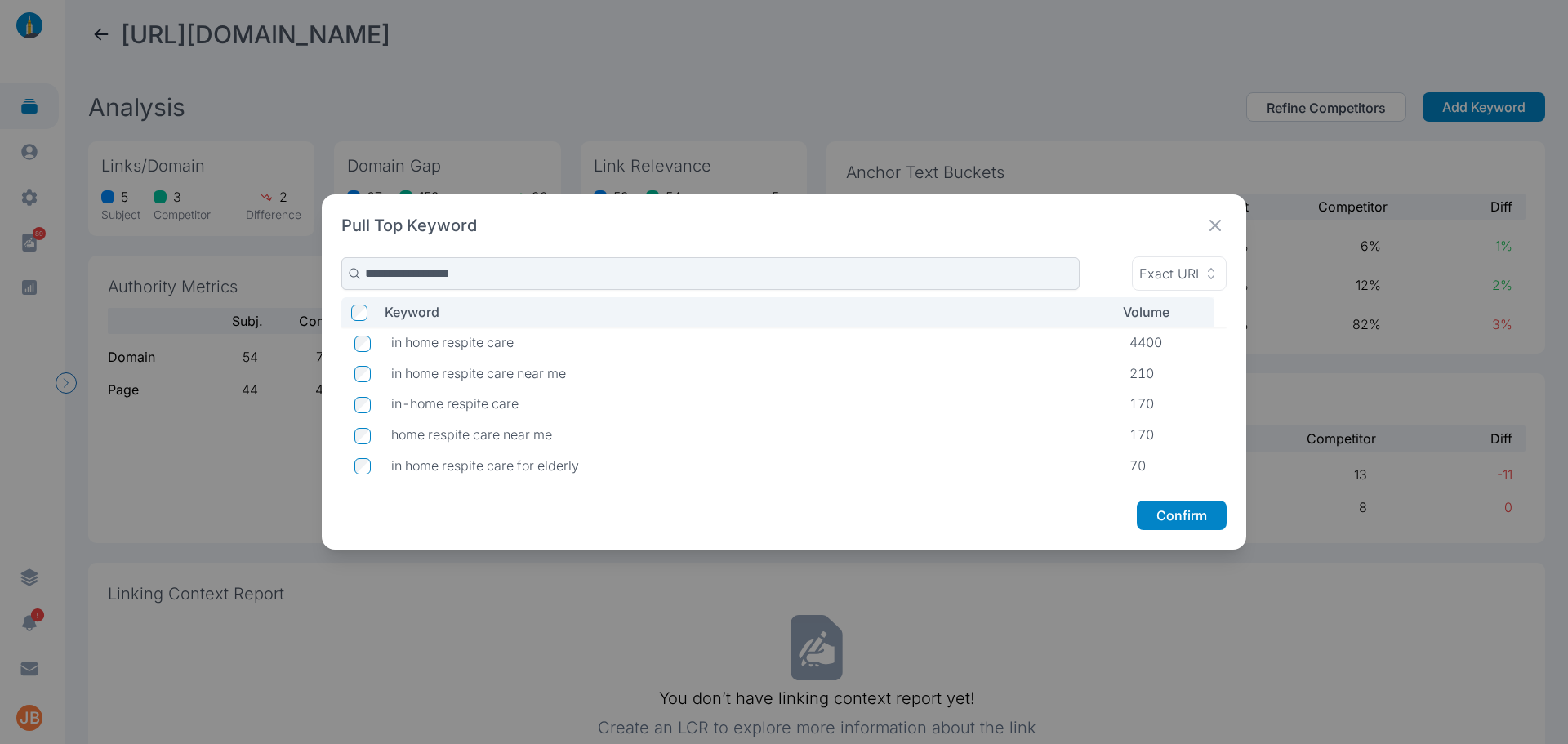
drag, startPoint x: 496, startPoint y: 273, endPoint x: 427, endPoint y: 272, distance: 69.0
click at [427, 272] on input "**********" at bounding box center [710, 274] width 739 height 33
click at [426, 272] on input "**********" at bounding box center [710, 274] width 739 height 33
click at [366, 269] on input "*********" at bounding box center [710, 274] width 739 height 33
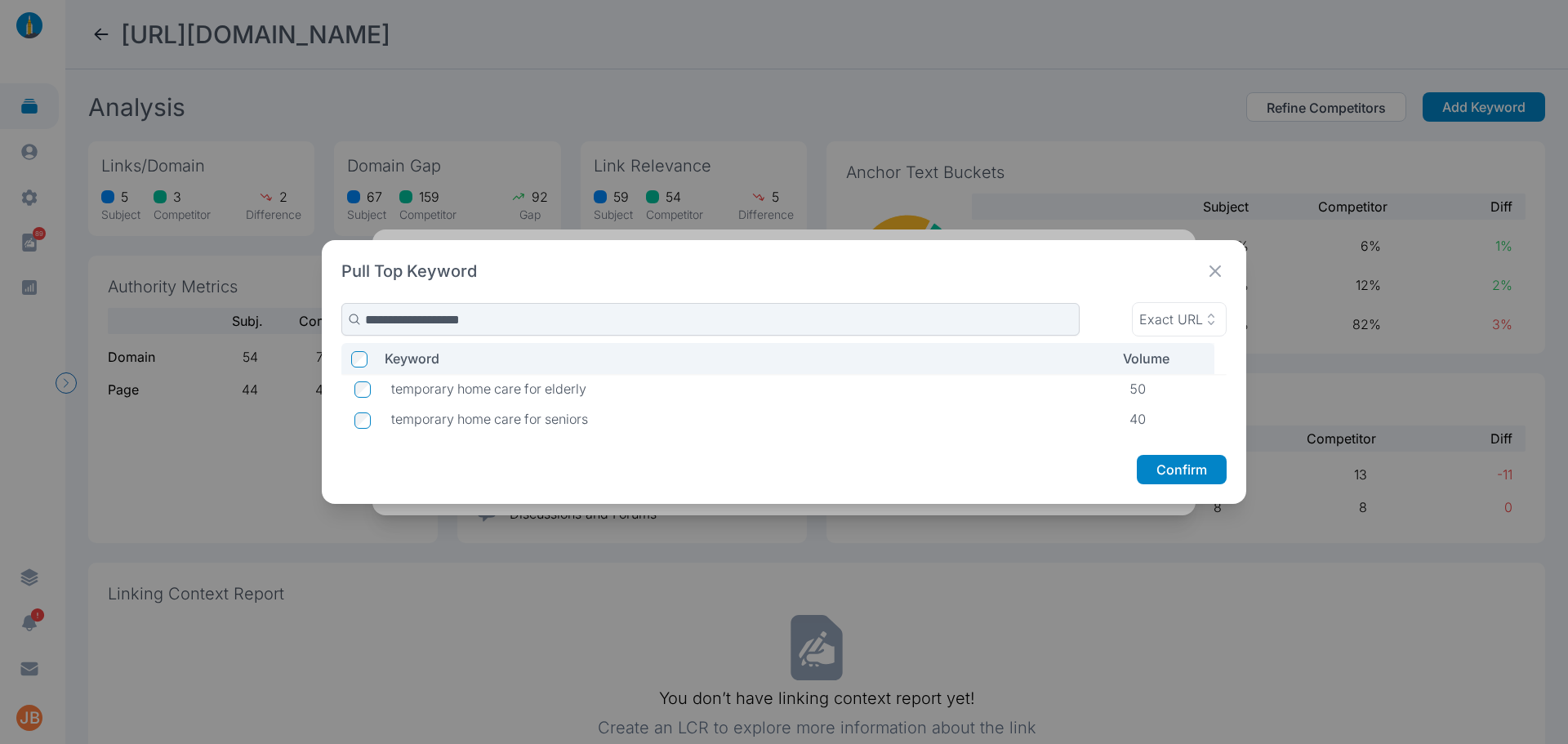
click at [576, 314] on input "**********" at bounding box center [710, 319] width 739 height 33
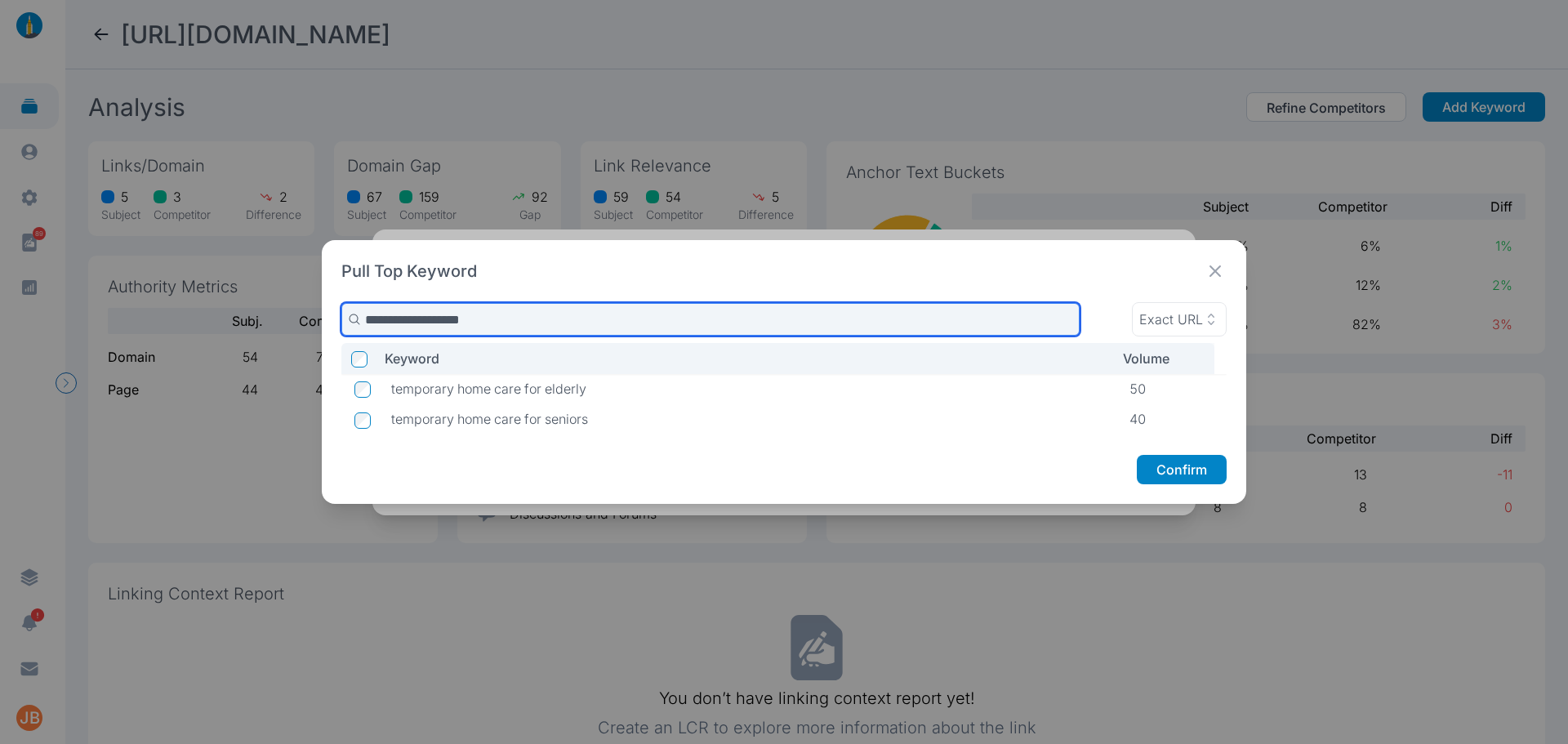
drag, startPoint x: 528, startPoint y: 322, endPoint x: 335, endPoint y: 327, distance: 193.1
click at [335, 327] on div "**********" at bounding box center [785, 372] width 925 height 264
paste input "***"
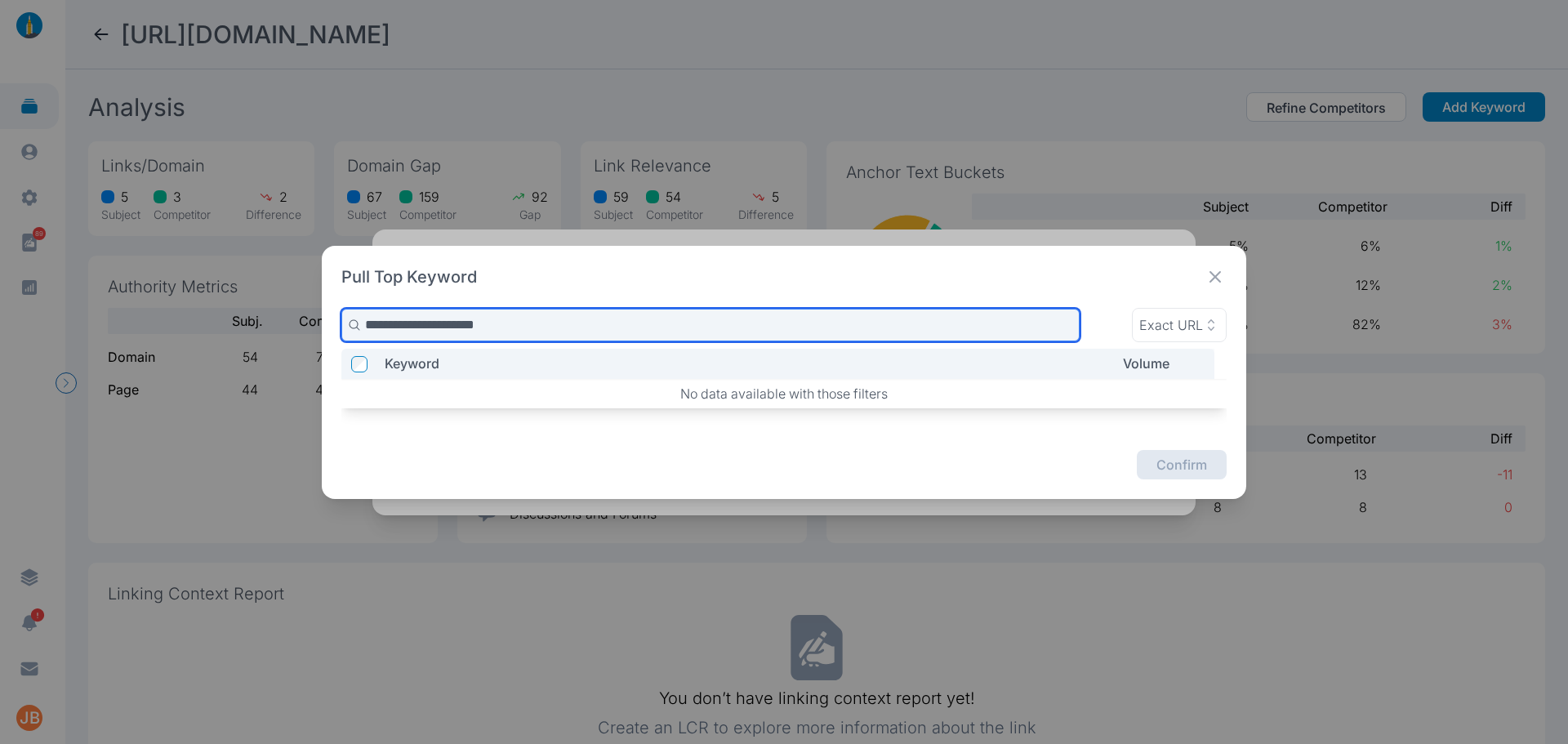
click at [406, 321] on input "**********" at bounding box center [710, 325] width 739 height 33
type input "**********"
drag, startPoint x: 506, startPoint y: 325, endPoint x: 343, endPoint y: 331, distance: 163.1
click at [343, 331] on input "**********" at bounding box center [710, 325] width 739 height 33
type input "**********"
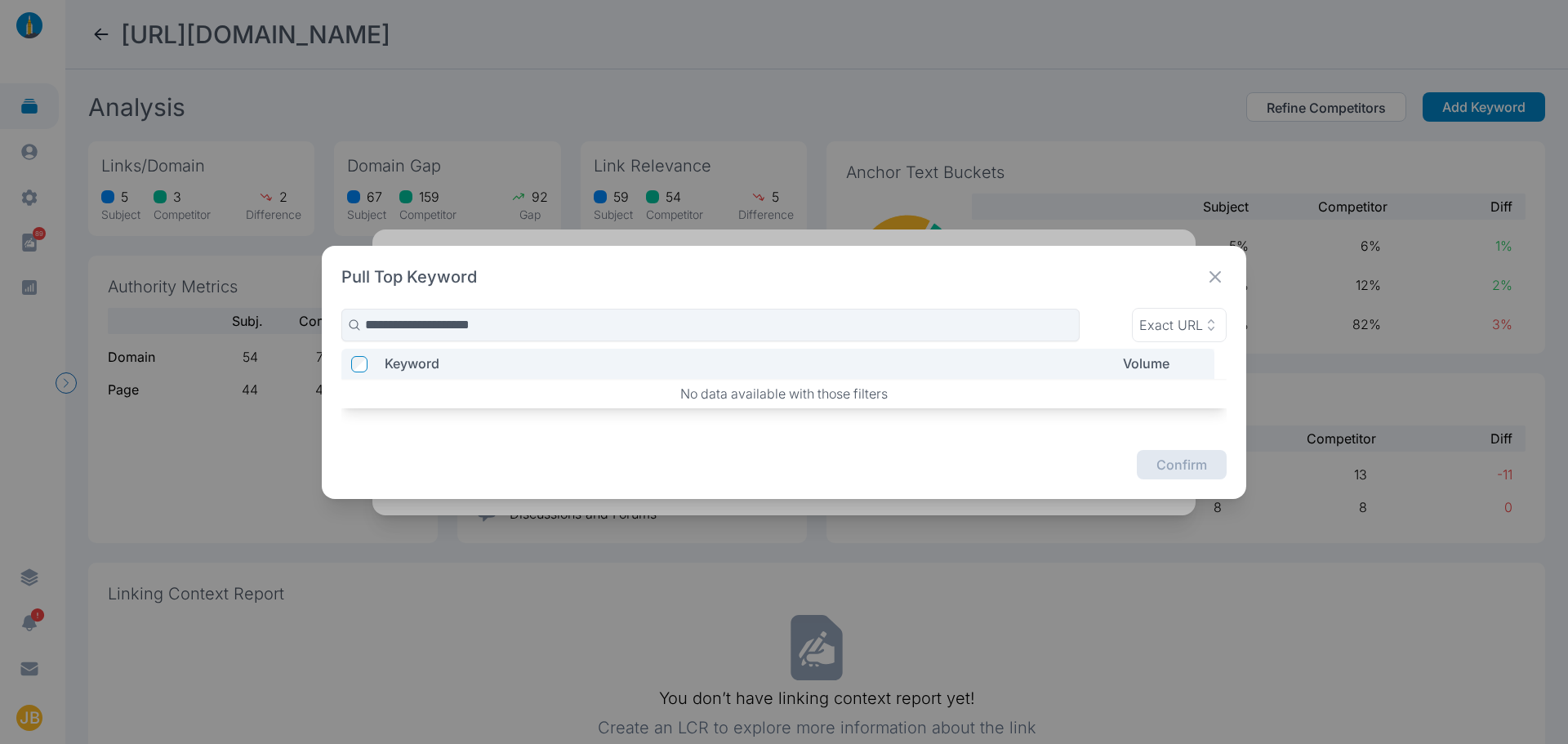
click at [1219, 286] on icon at bounding box center [1216, 277] width 23 height 23
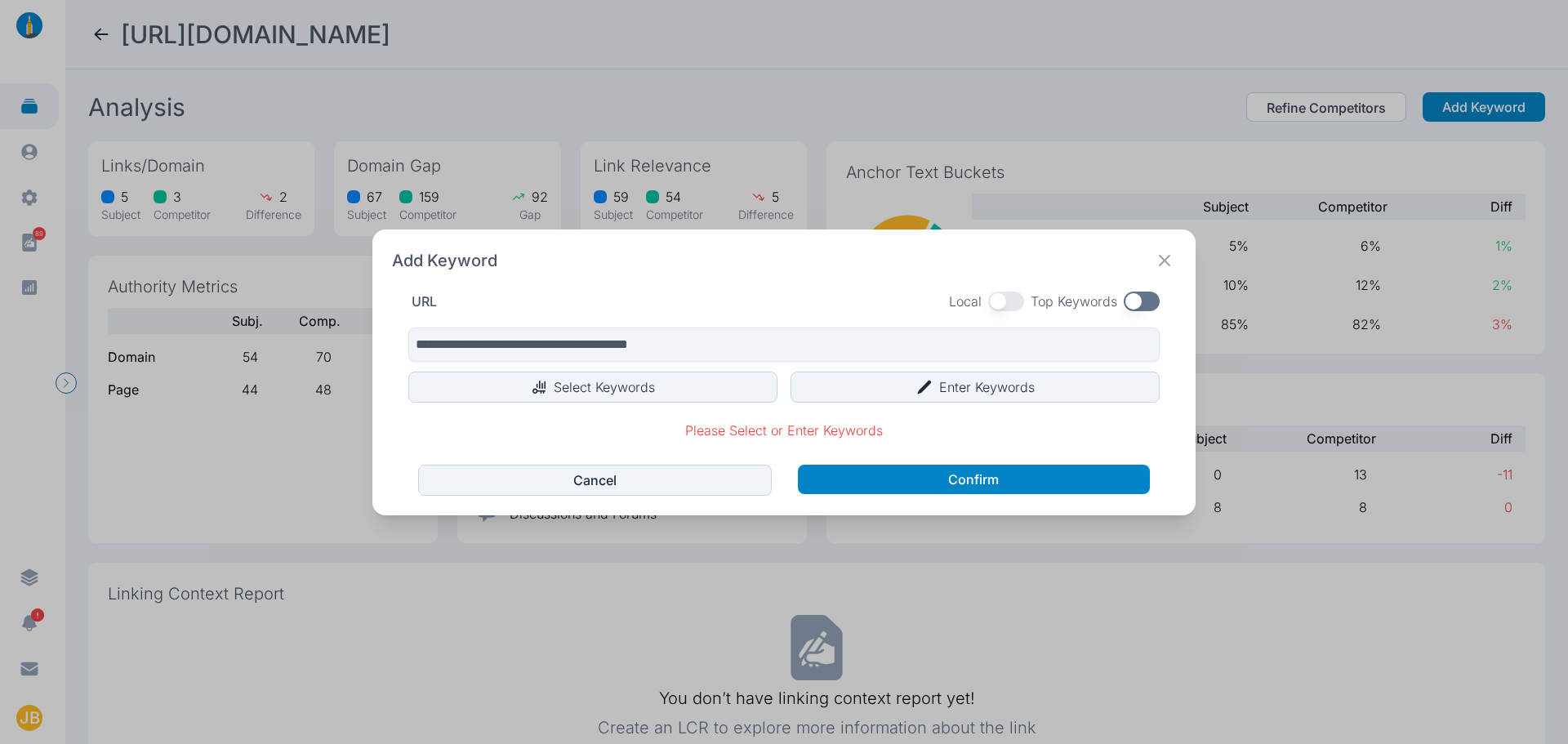
click at [1162, 260] on icon at bounding box center [1165, 260] width 23 height 23
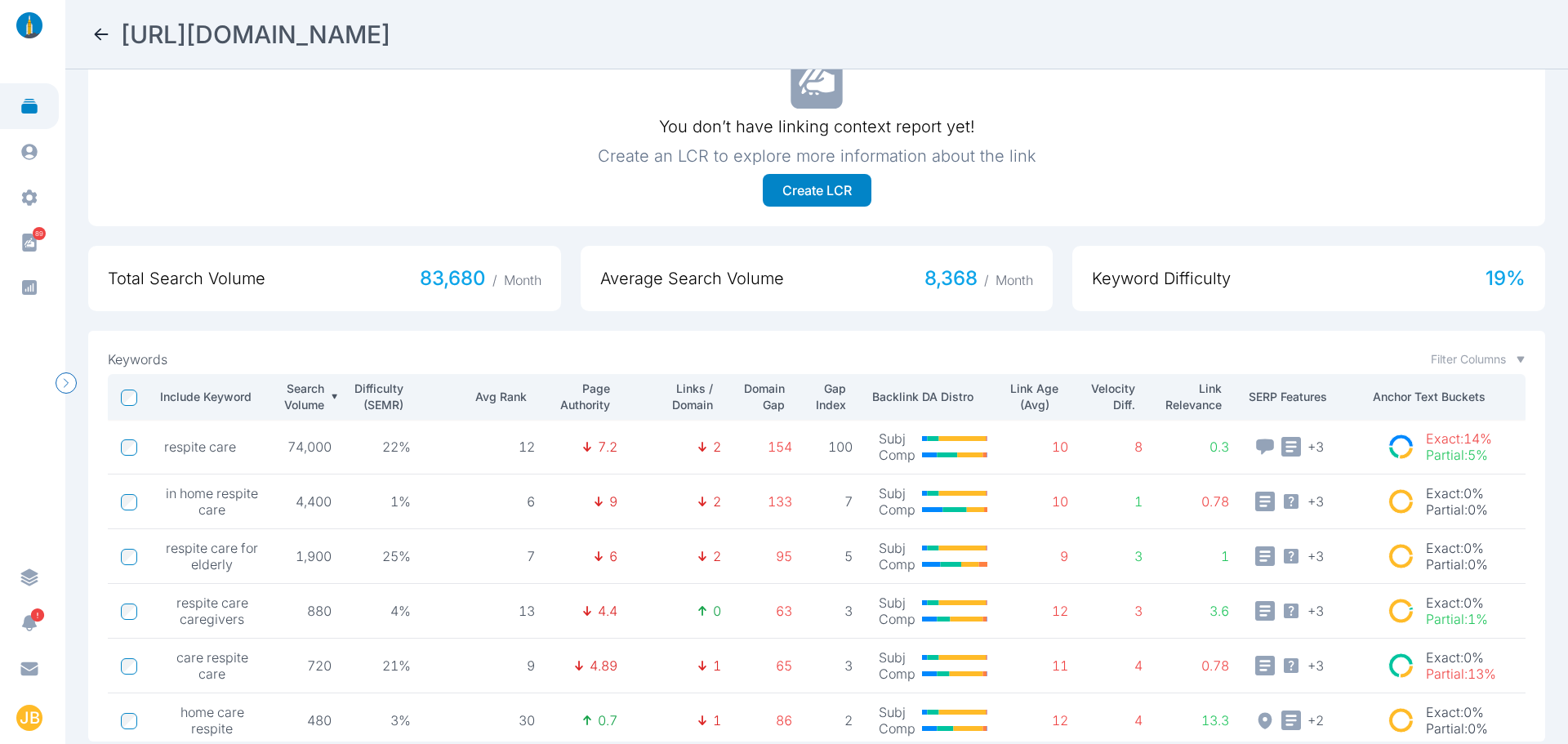
scroll to position [604, 0]
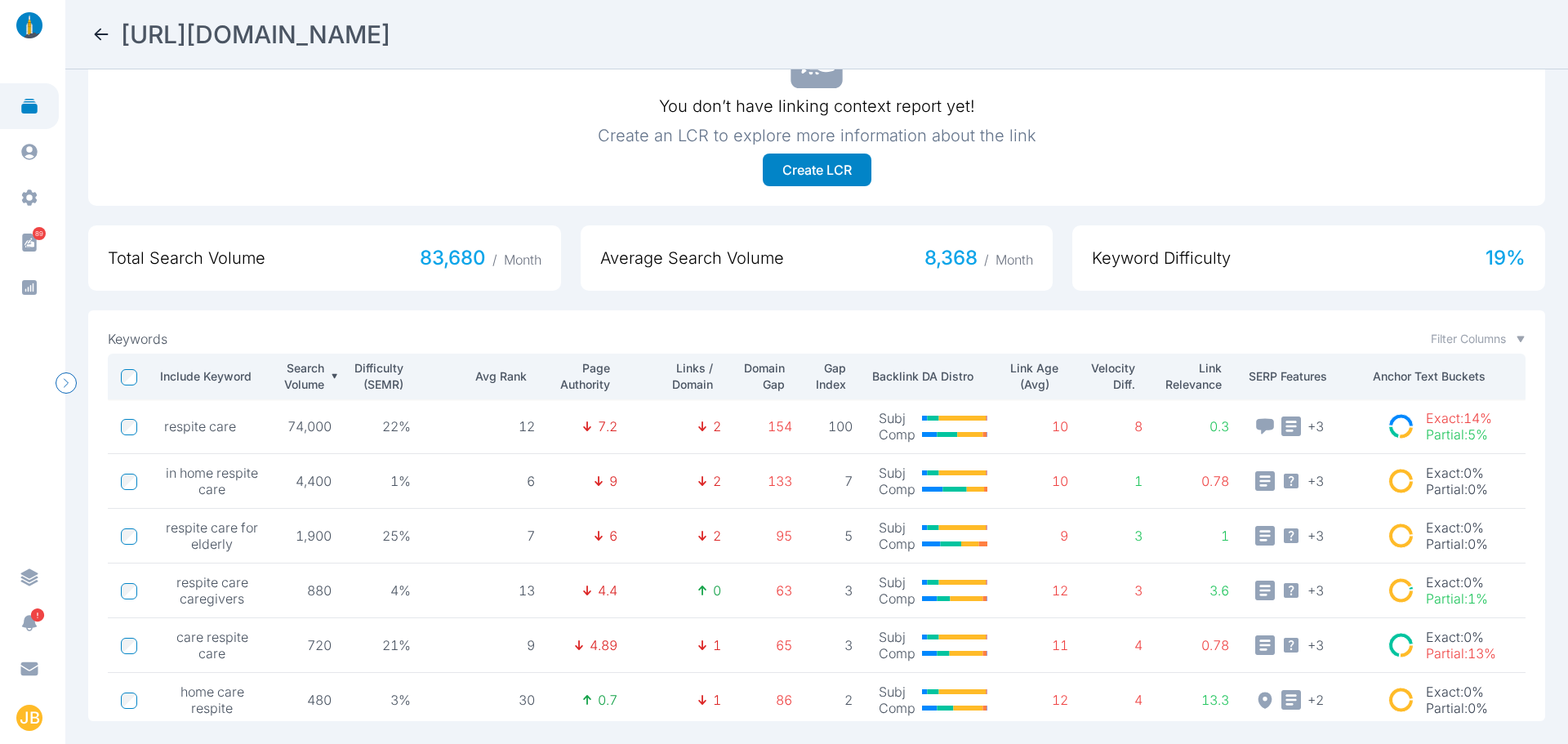
click at [374, 312] on div "Keywords Filter Columns Include Keyword Search Volume Difficulty (SEMR) Avg Ran…" at bounding box center [817, 516] width 1458 height 410
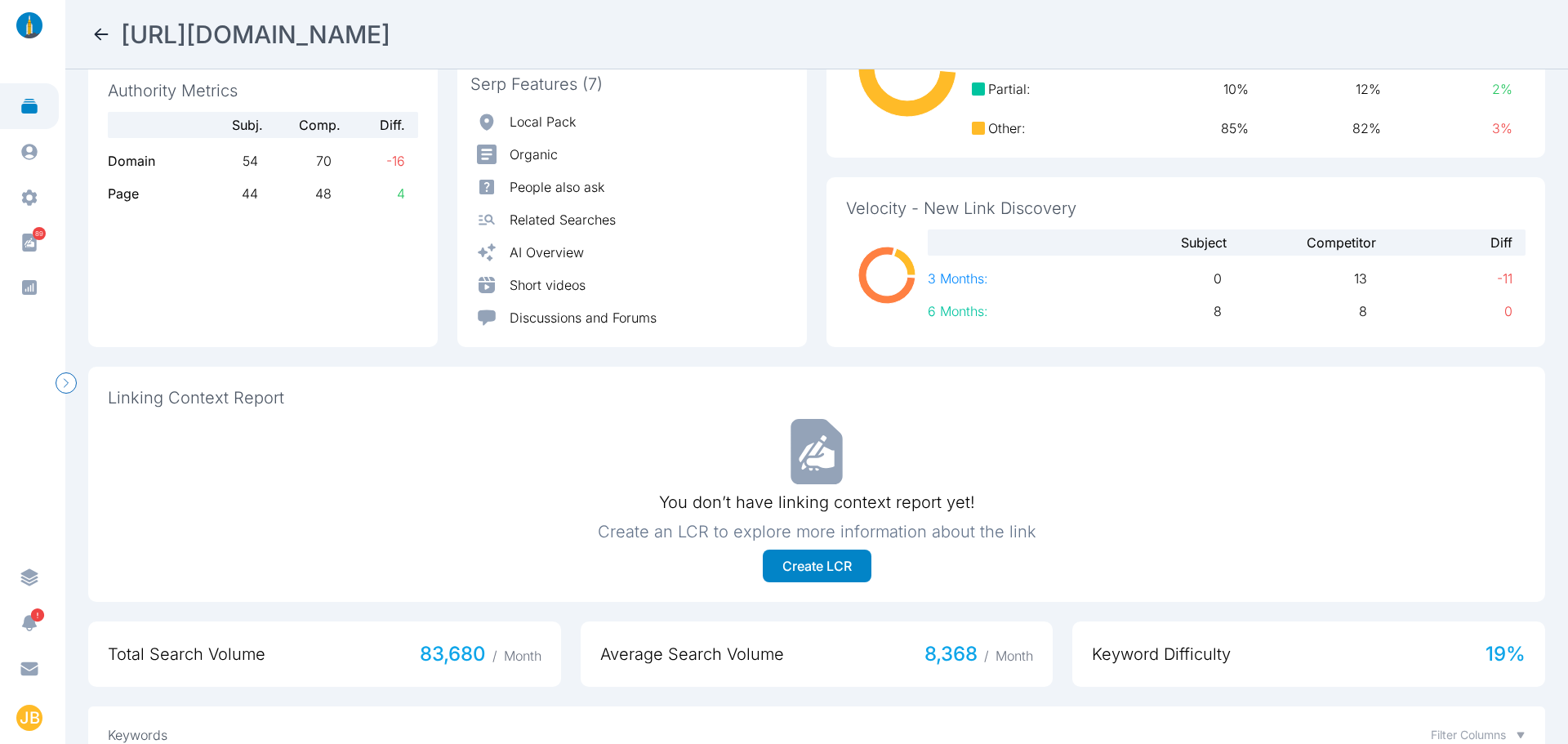
scroll to position [0, 0]
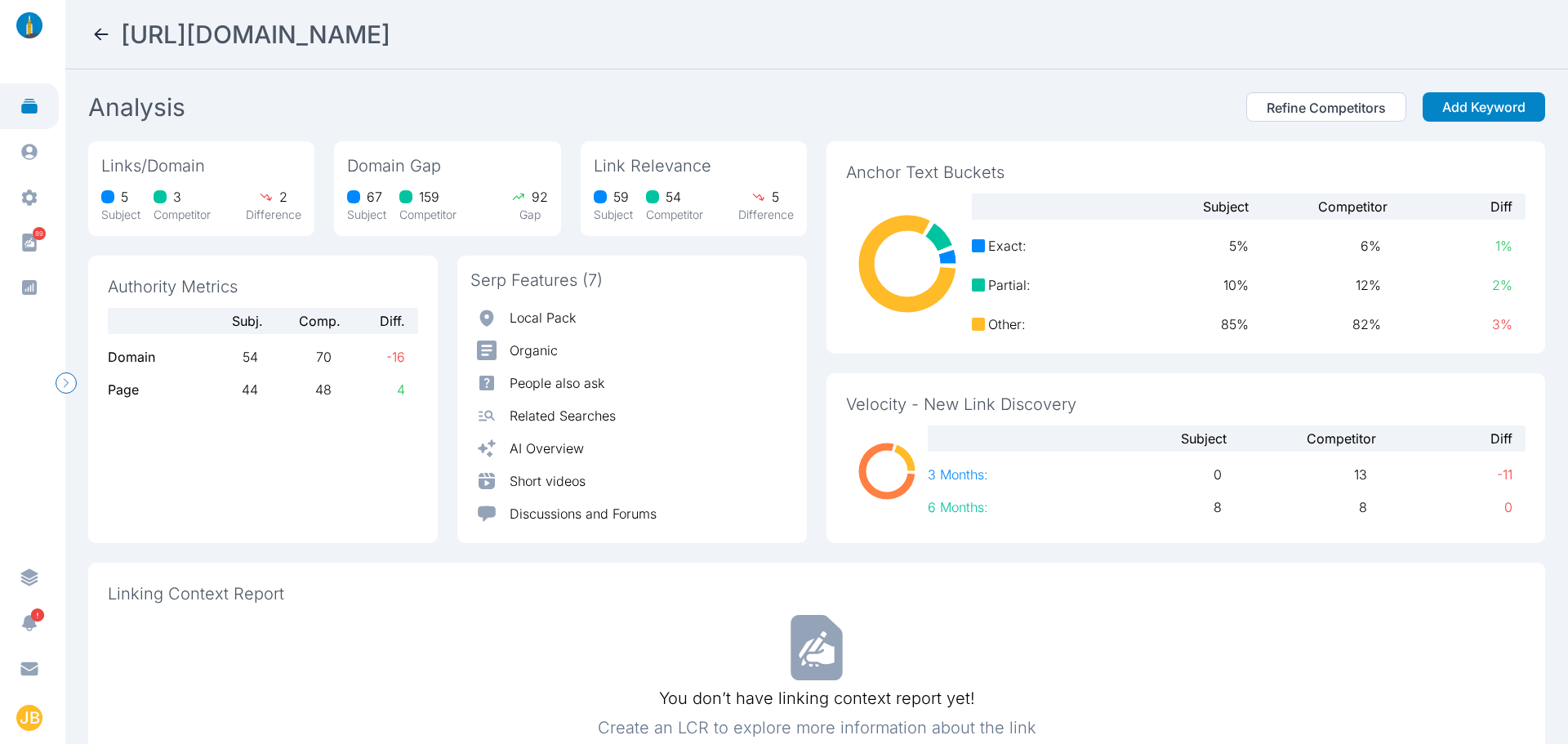
click at [102, 35] on icon at bounding box center [102, 34] width 19 height 19
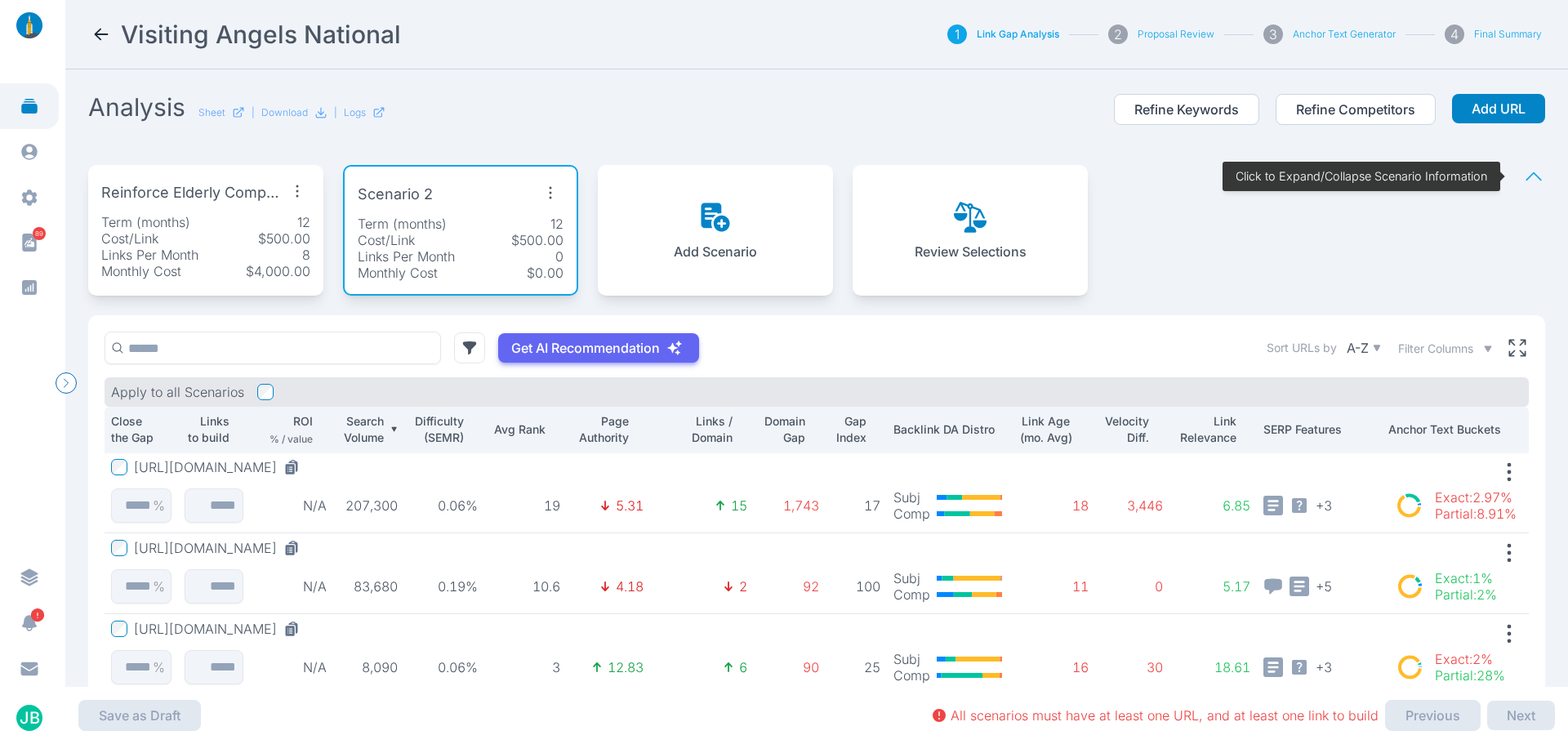
scroll to position [81, 0]
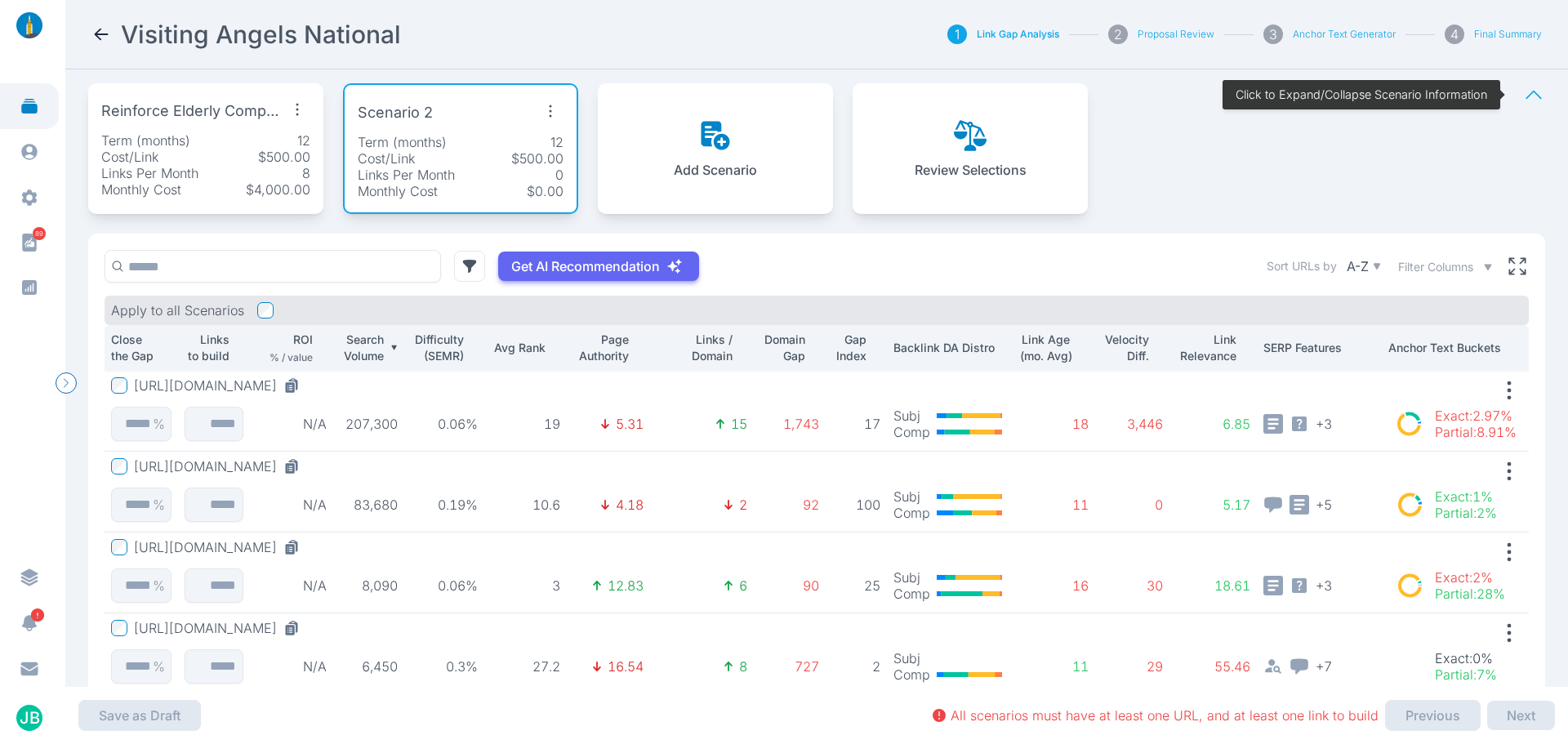
click at [306, 551] on button "[URL][DOMAIN_NAME]" at bounding box center [220, 547] width 172 height 16
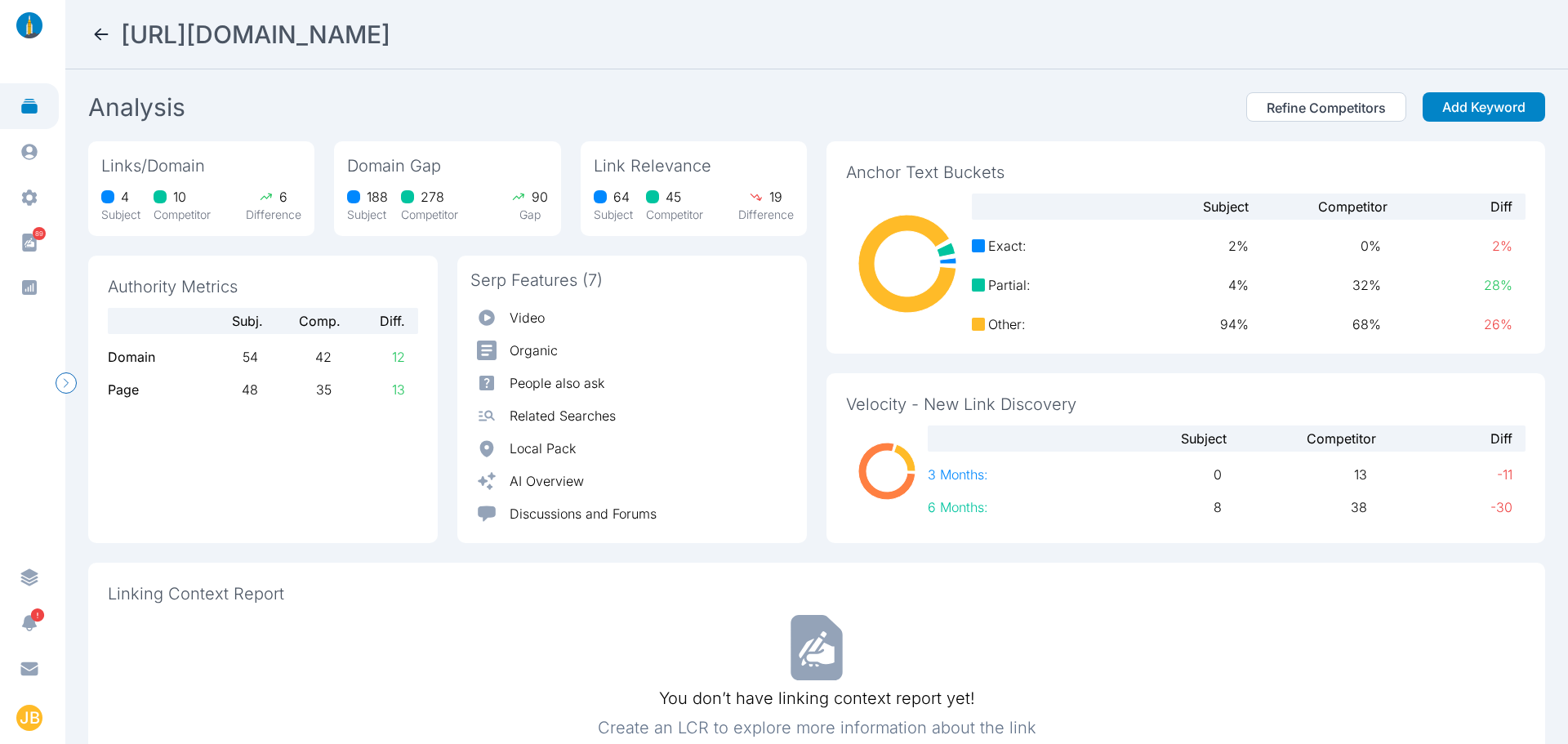
drag, startPoint x: 793, startPoint y: 36, endPoint x: 123, endPoint y: 45, distance: 670.1
click at [123, 45] on div "[URL][DOMAIN_NAME]" at bounding box center [817, 34] width 1451 height 29
copy h2 "[URL][DOMAIN_NAME]"
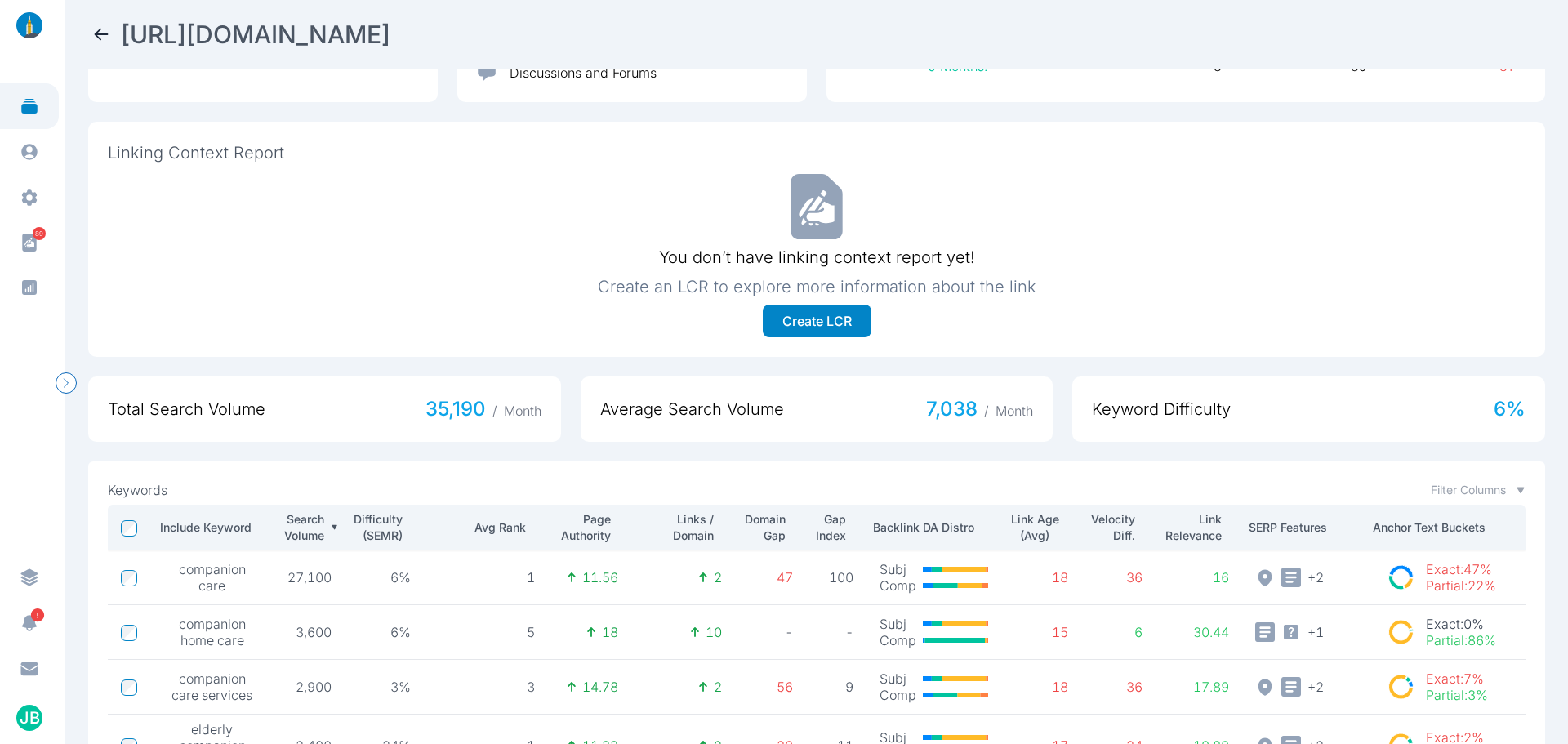
click at [282, 215] on div "You don’t have linking context report yet! Create an LCR to explore more inform…" at bounding box center [816, 255] width 1418 height 164
click at [92, 33] on icon at bounding box center [102, 34] width 19 height 19
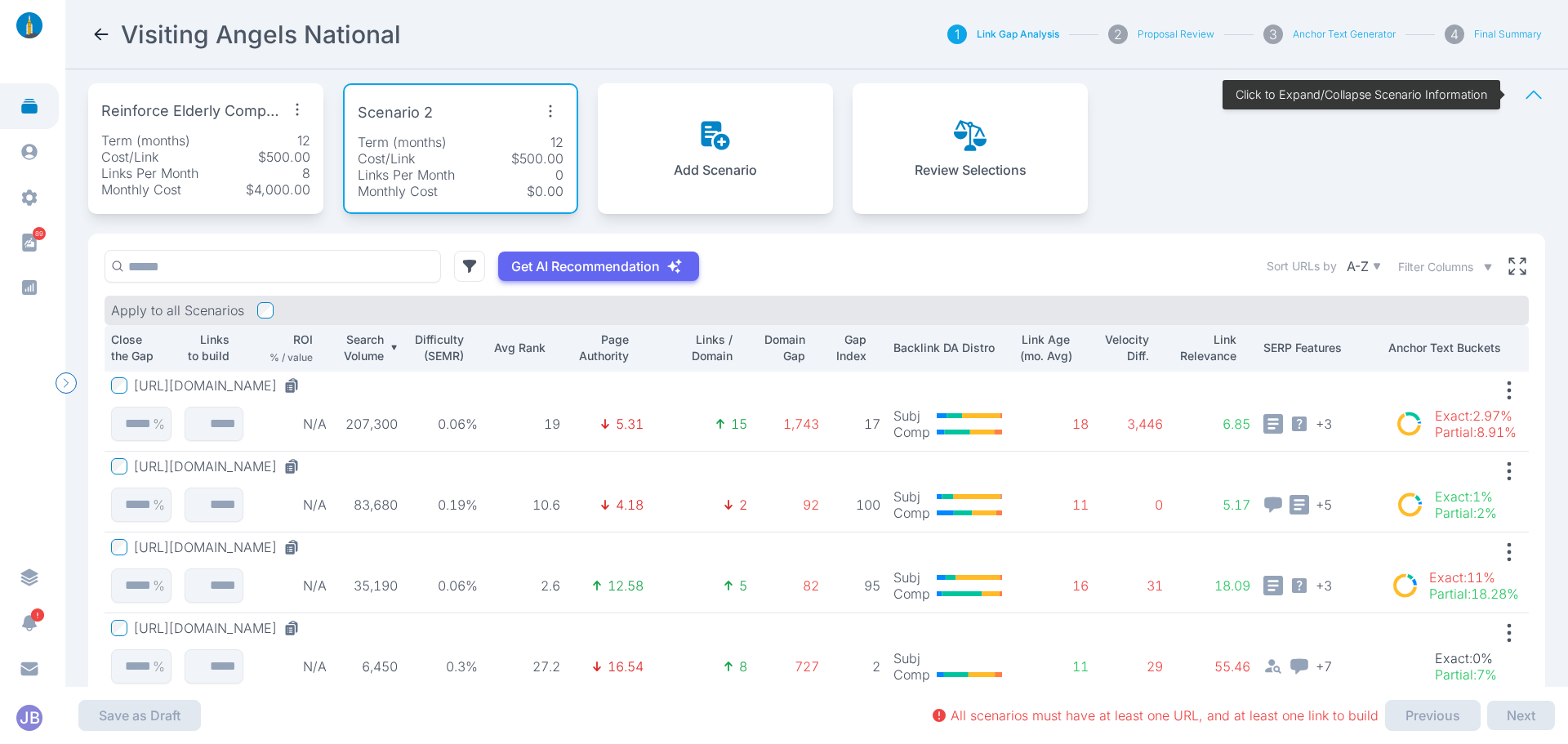
scroll to position [20, 0]
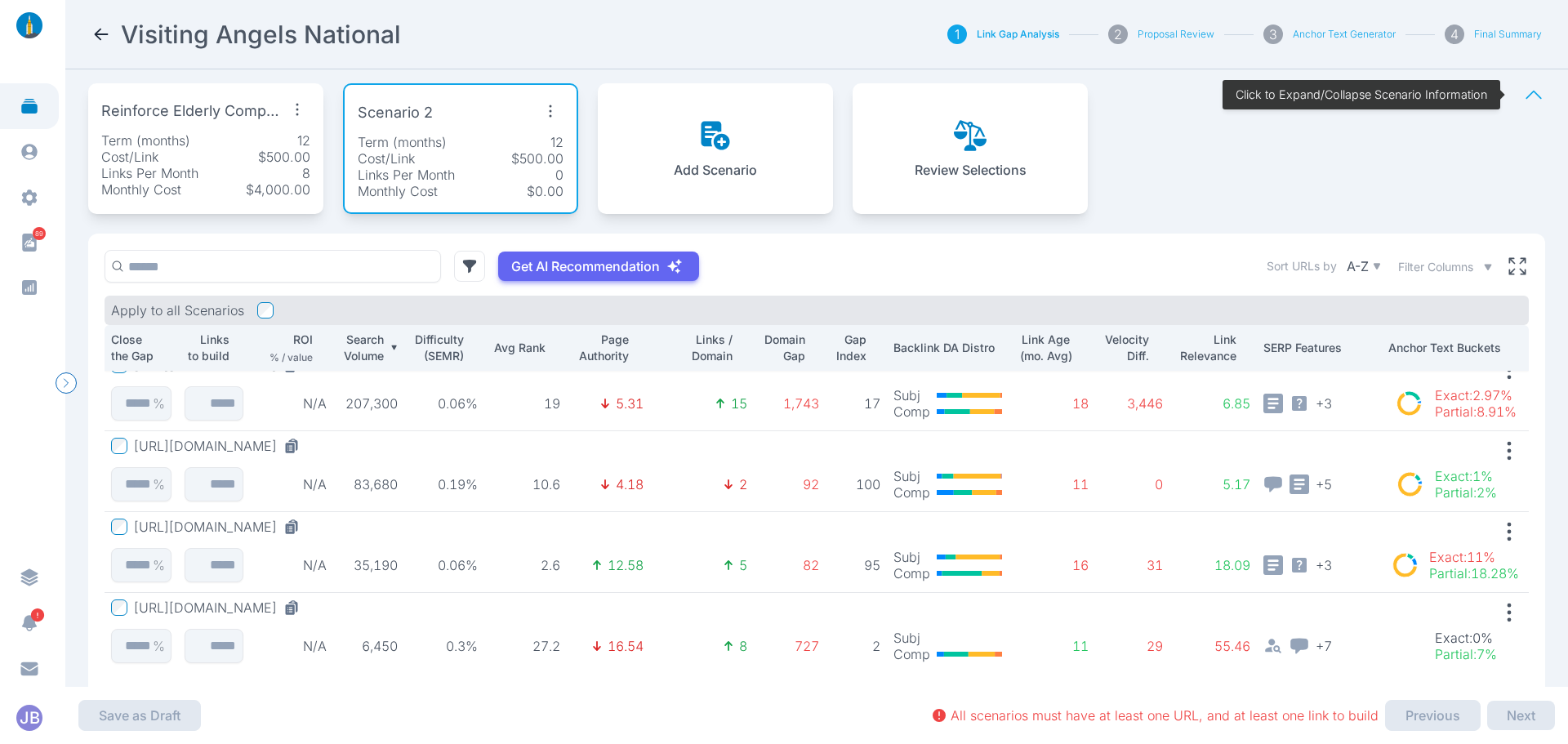
click at [306, 610] on button "[URL][DOMAIN_NAME]" at bounding box center [220, 607] width 172 height 16
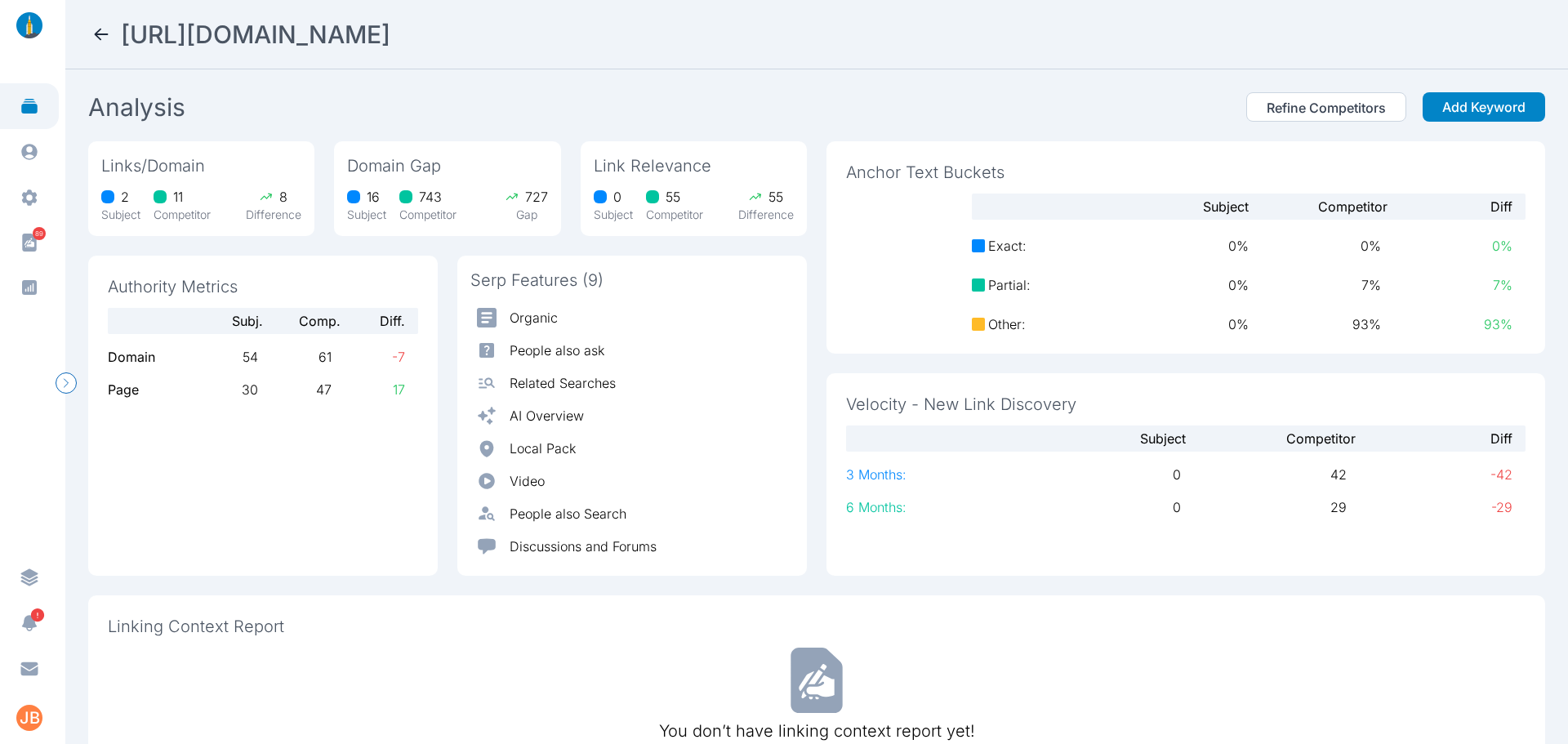
drag, startPoint x: 1279, startPoint y: 38, endPoint x: 119, endPoint y: 34, distance: 1160.0
click at [119, 34] on div "[URL][DOMAIN_NAME]" at bounding box center [817, 34] width 1451 height 29
copy h2 "[URL][DOMAIN_NAME]"
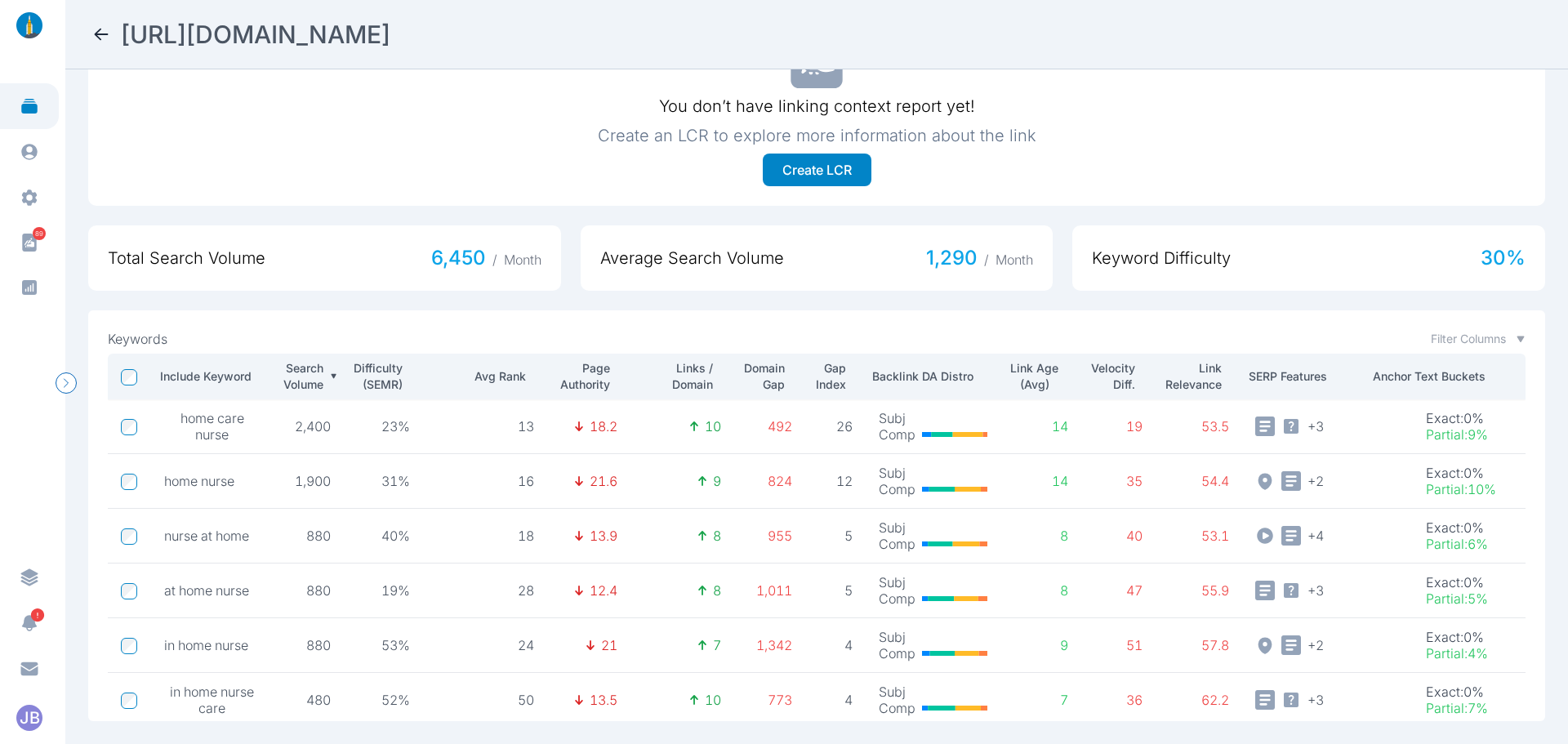
scroll to position [473, 0]
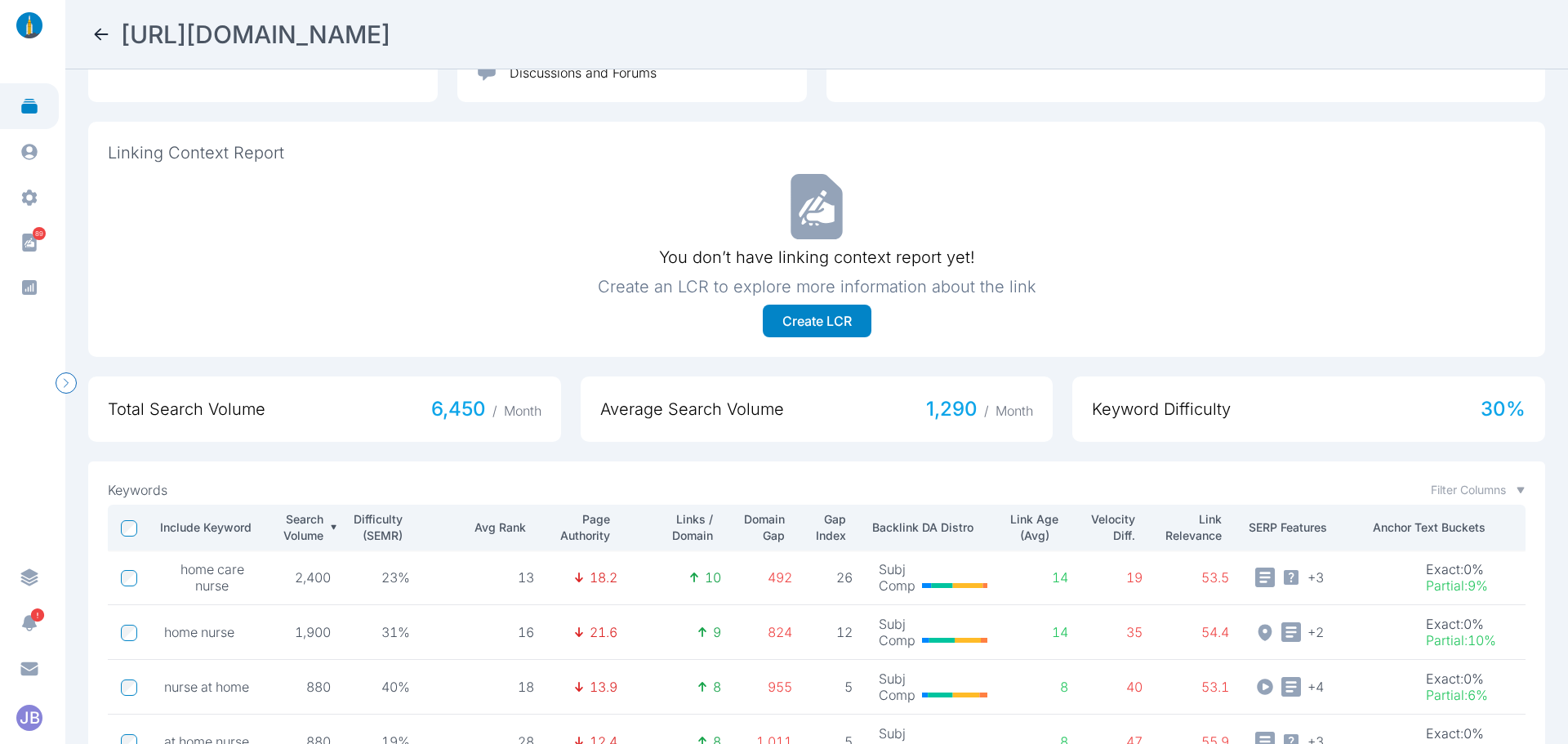
click at [95, 25] on icon at bounding box center [102, 34] width 19 height 19
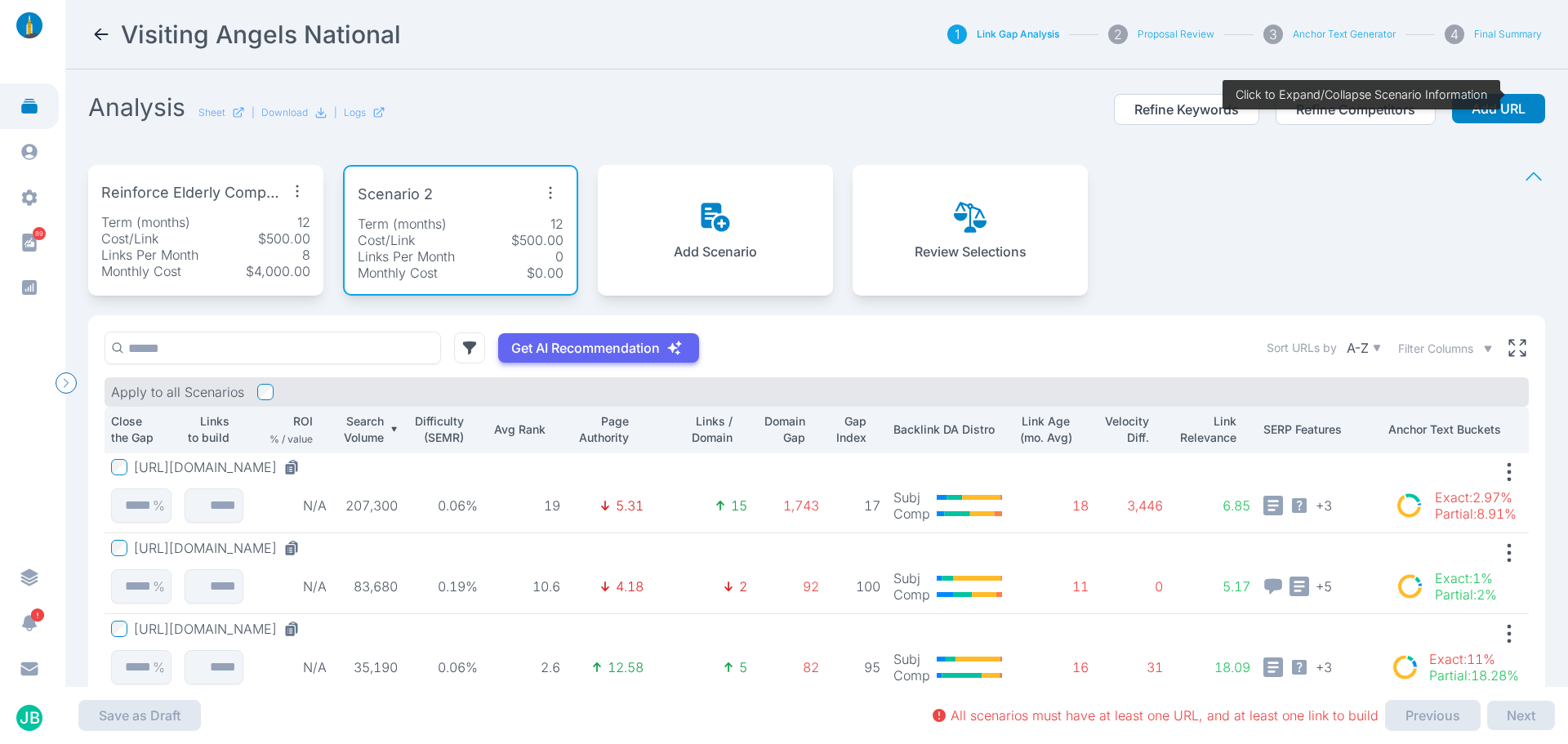
scroll to position [81, 0]
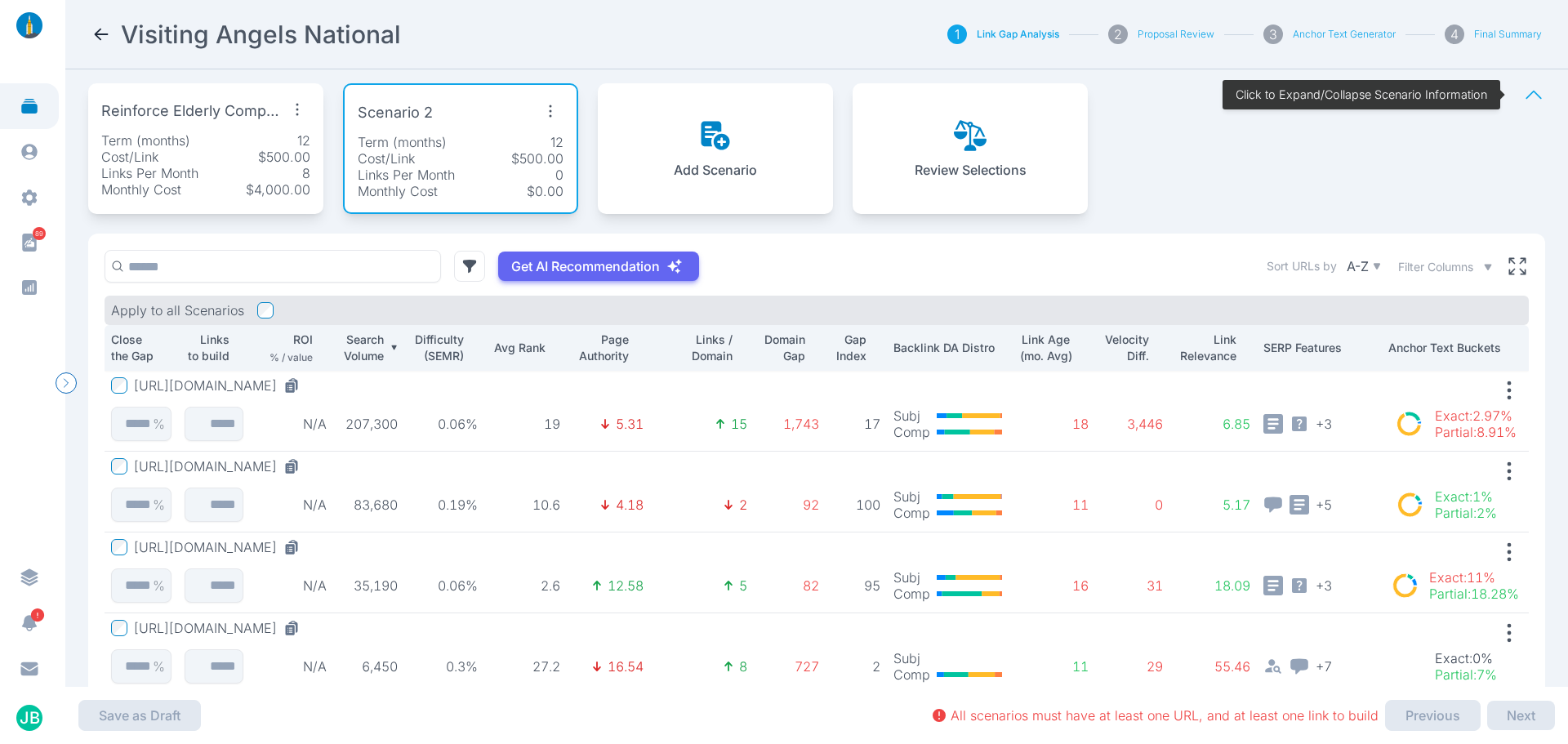
click at [217, 154] on div "Cost/Link $500.00" at bounding box center [206, 157] width 209 height 16
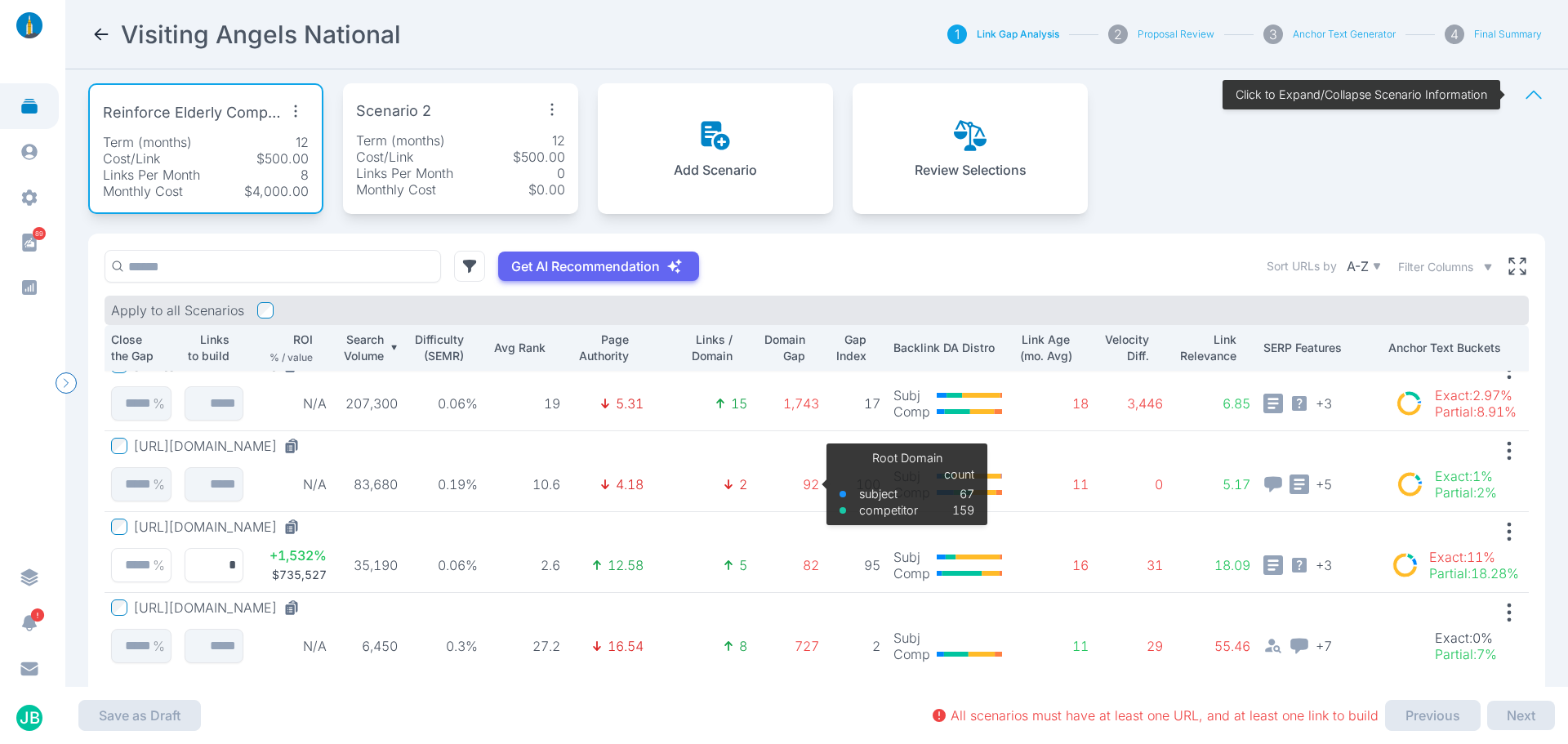
scroll to position [0, 0]
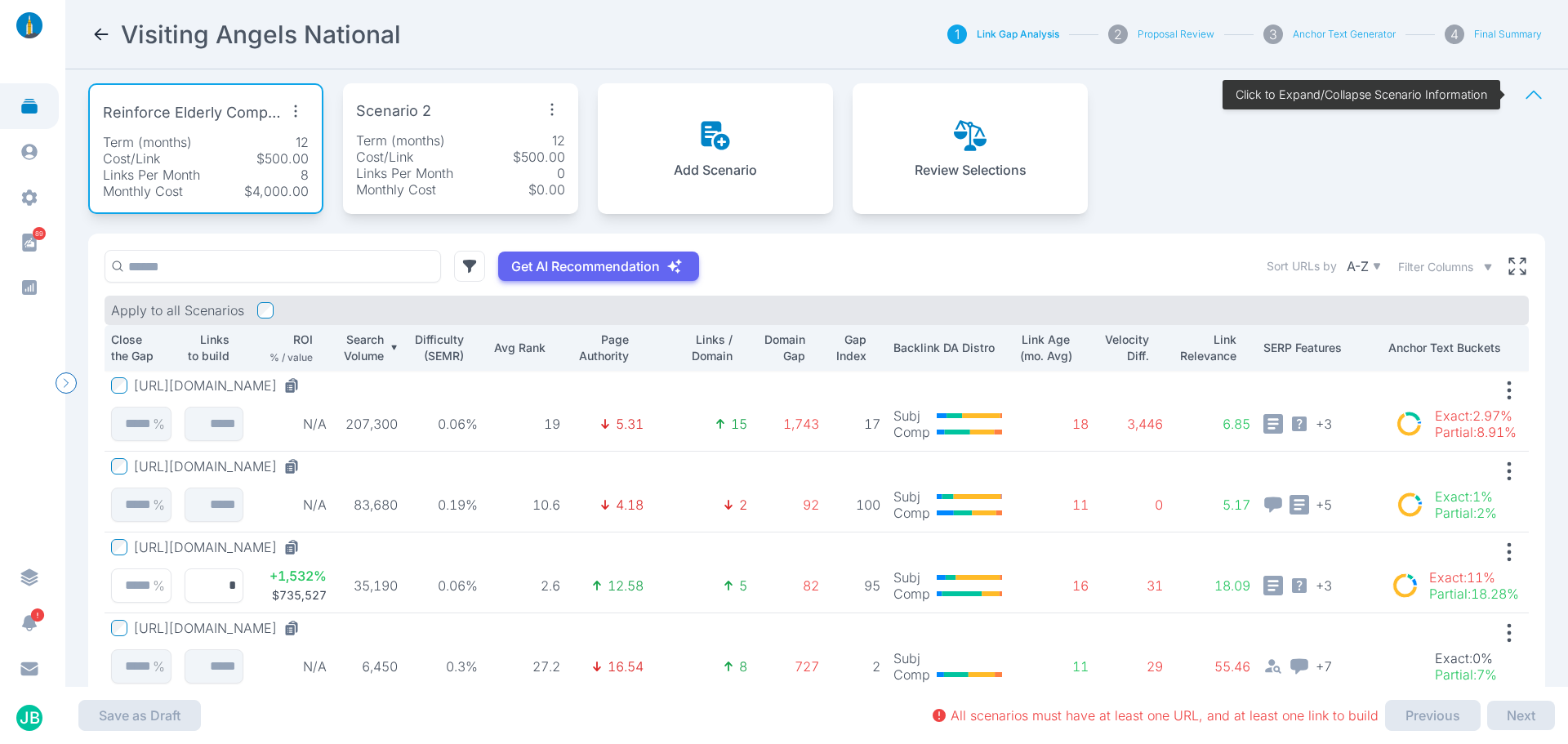
click at [470, 128] on div "Scenario 2 Term (months) 12 Cost/Link $500.00 Links Per Month 0 Monthly Cost $0…" at bounding box center [460, 148] width 235 height 131
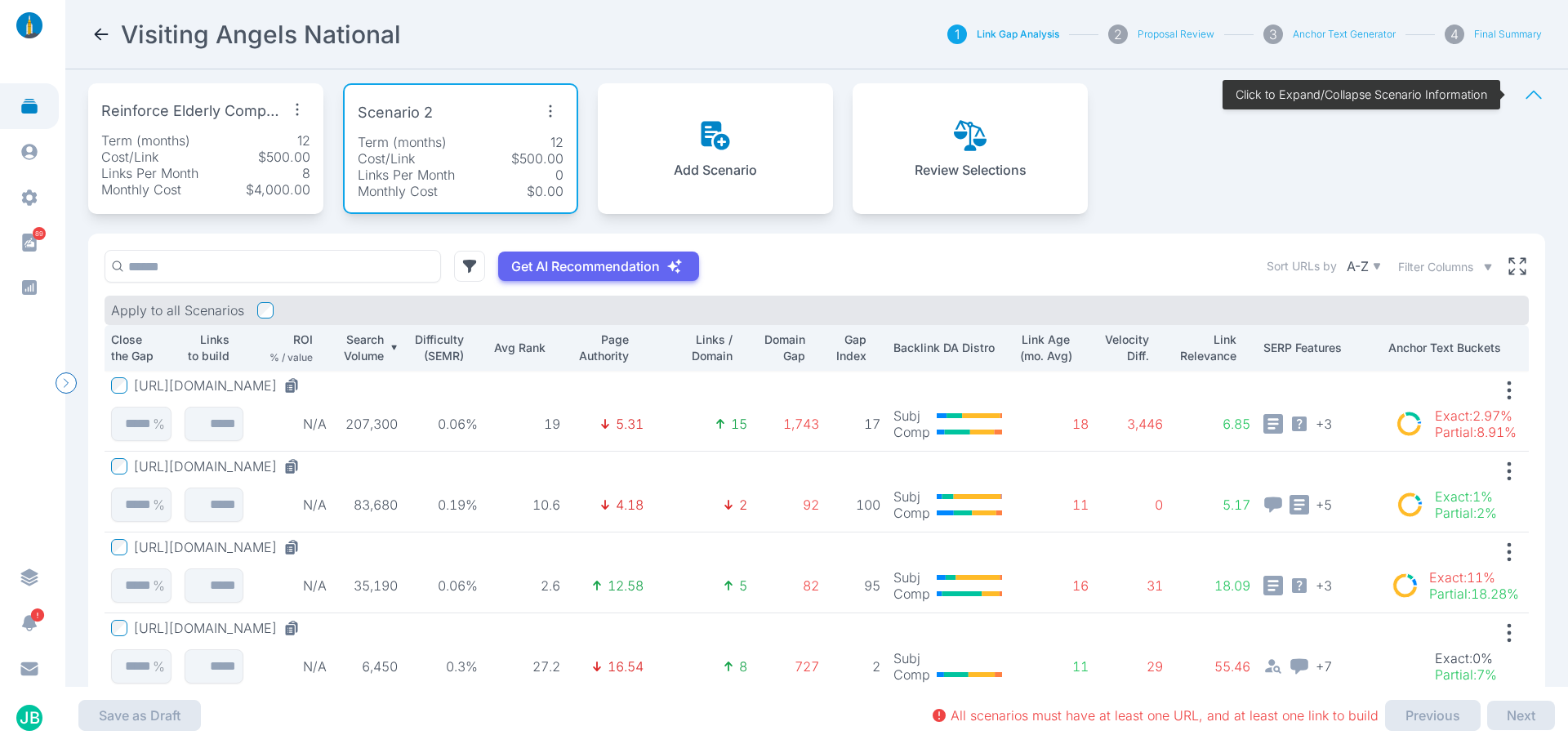
scroll to position [164, 0]
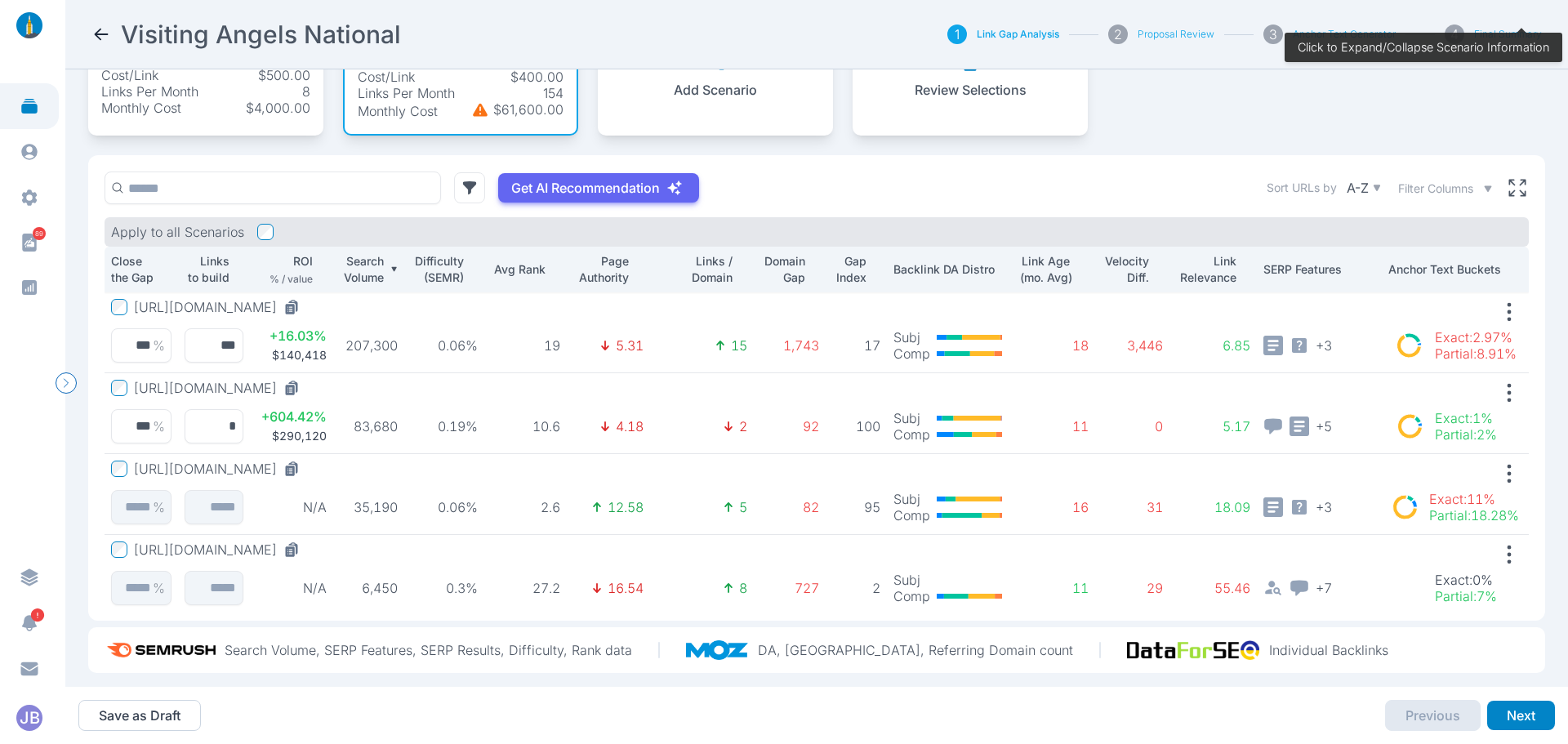
click at [106, 306] on td "[URL][DOMAIN_NAME] *** %" at bounding box center [141, 333] width 74 height 81
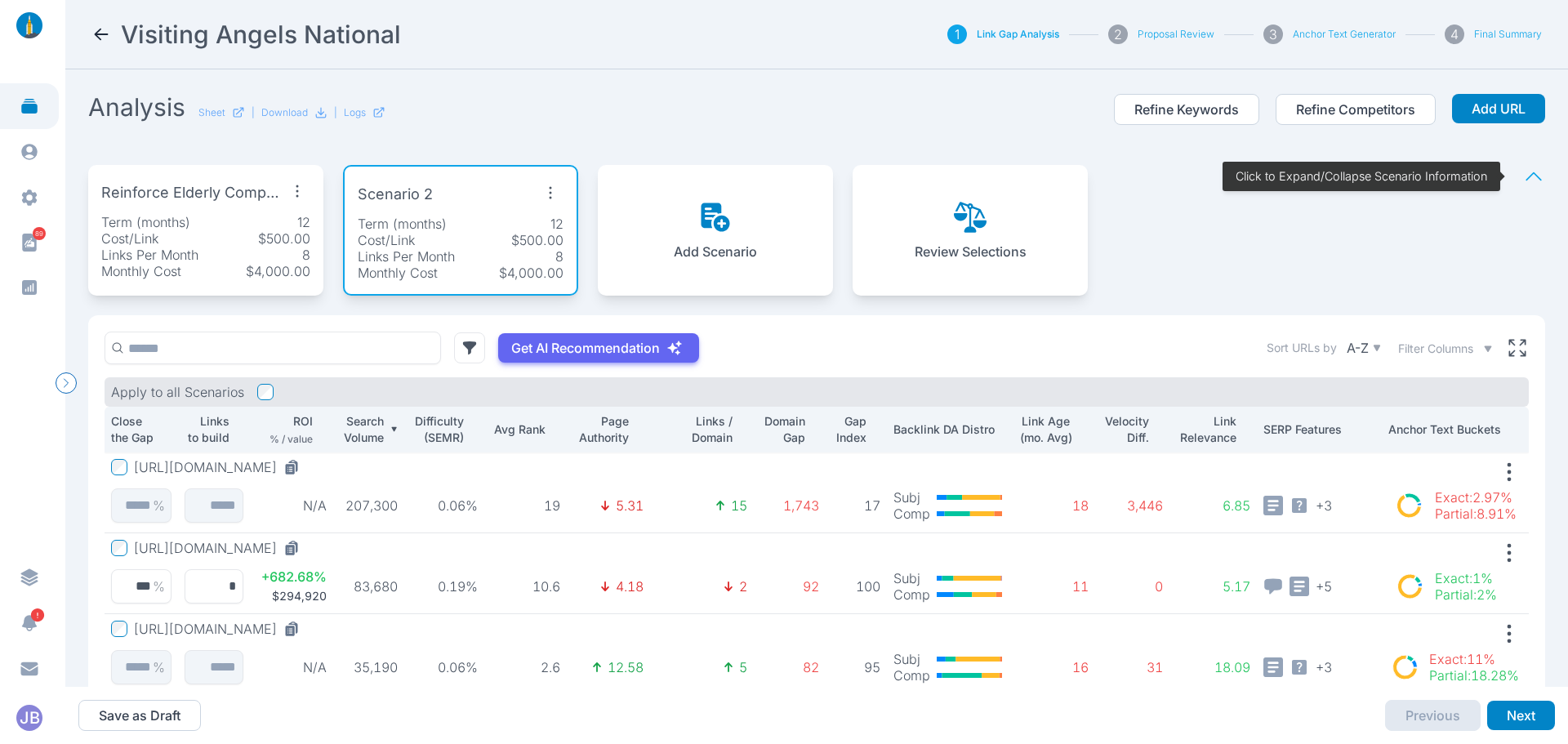
scroll to position [81, 0]
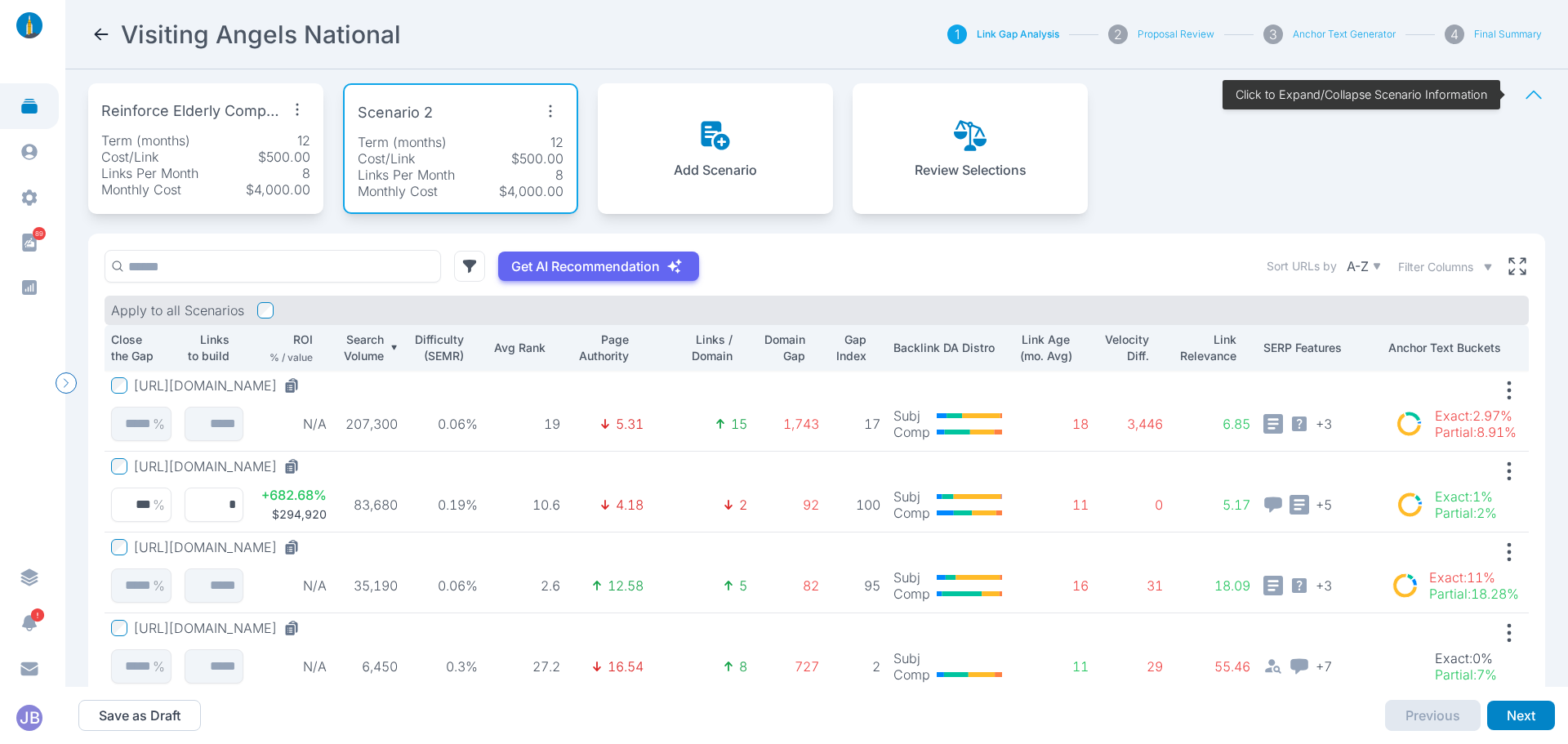
click at [179, 166] on p "Links Per Month" at bounding box center [150, 172] width 97 height 16
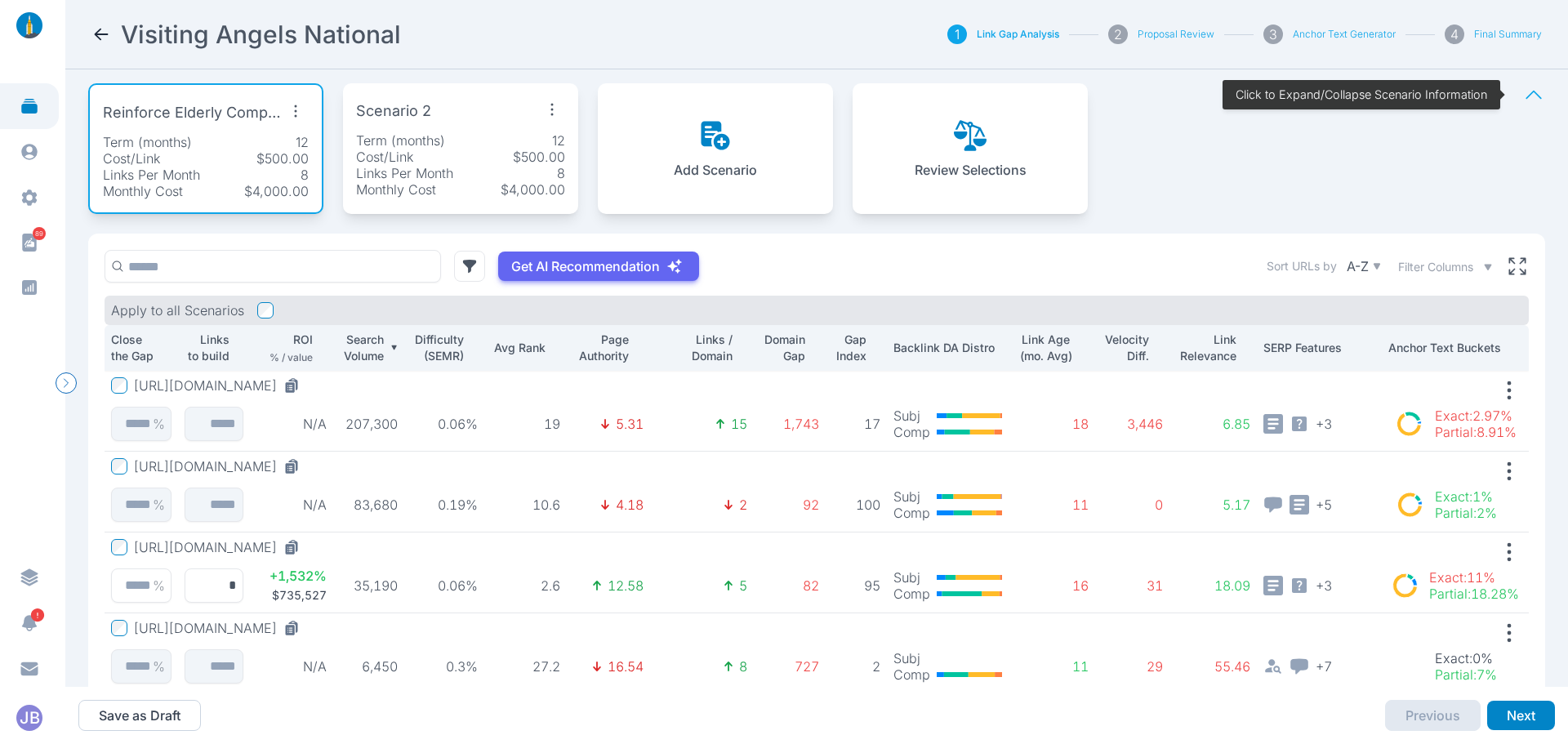
click at [456, 154] on div "Cost/Link $500.00" at bounding box center [461, 157] width 209 height 16
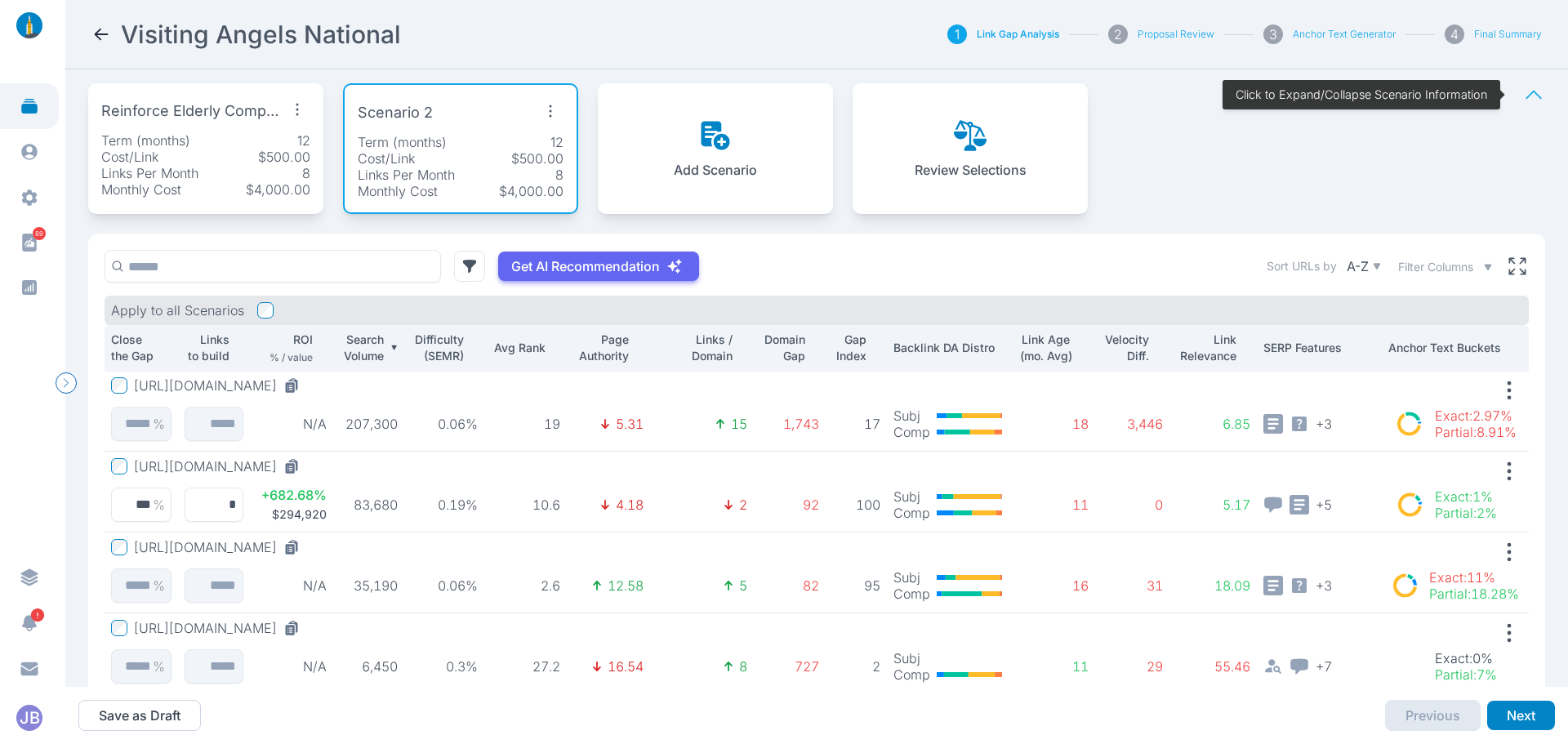
click at [267, 154] on p "$500.00" at bounding box center [285, 157] width 52 height 16
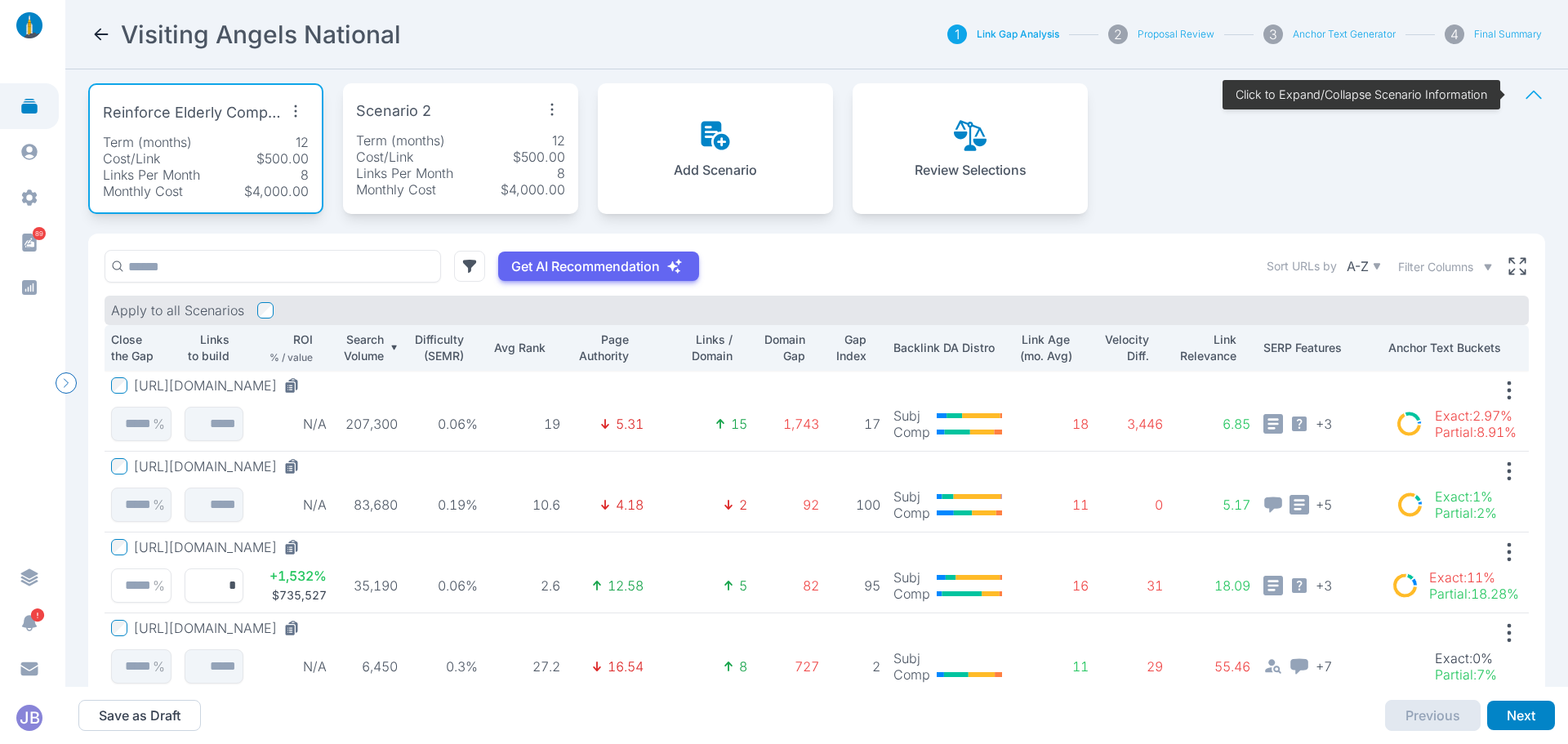
click at [437, 123] on div "Scenario 2" at bounding box center [461, 111] width 209 height 29
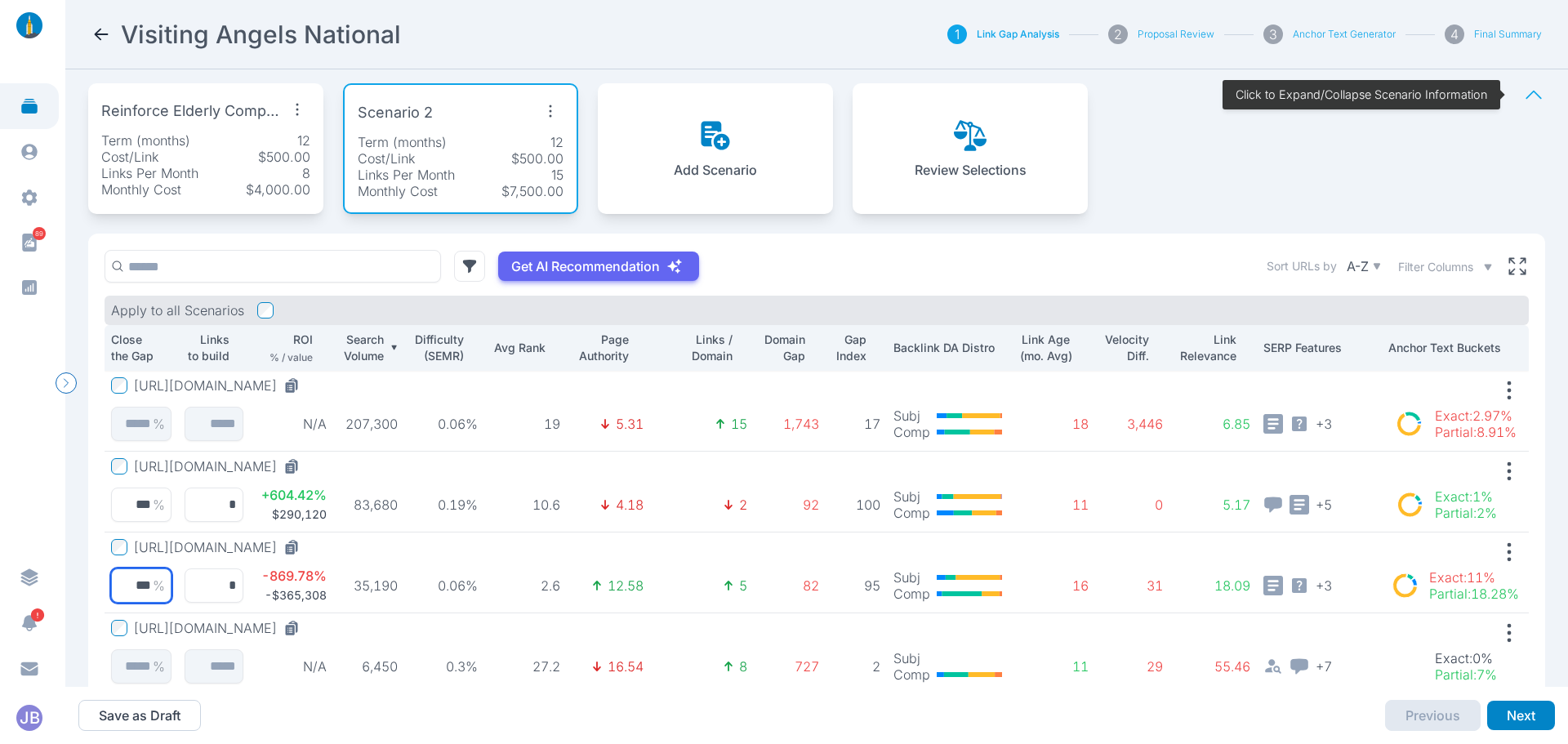
click at [149, 582] on input "***" at bounding box center [141, 584] width 60 height 34
click at [223, 128] on div "Reinforce Elderly Companion Care Term (months) 12 Cost/Link $500.00 Links Per M…" at bounding box center [205, 148] width 235 height 131
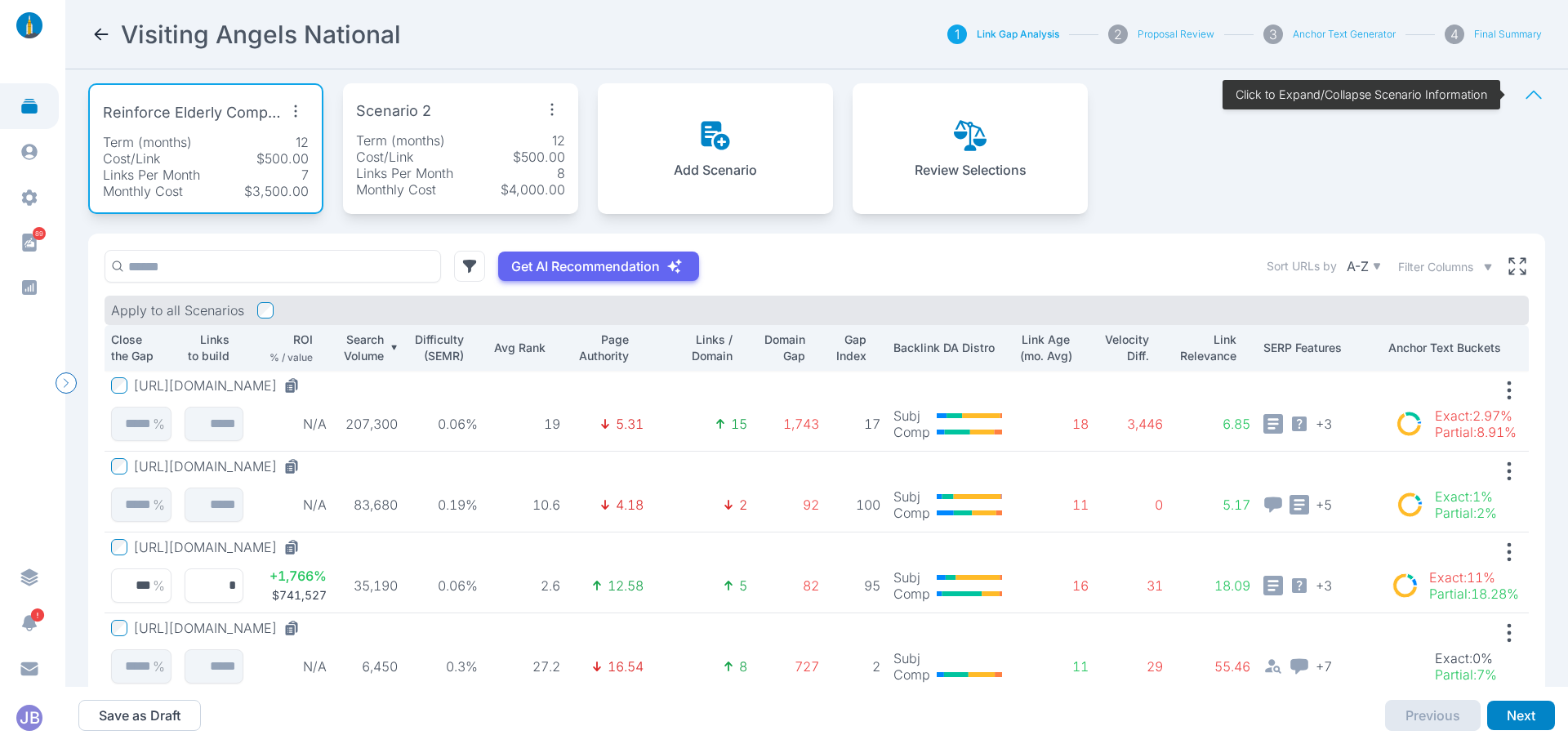
click at [217, 549] on button "[URL][DOMAIN_NAME]" at bounding box center [220, 547] width 172 height 16
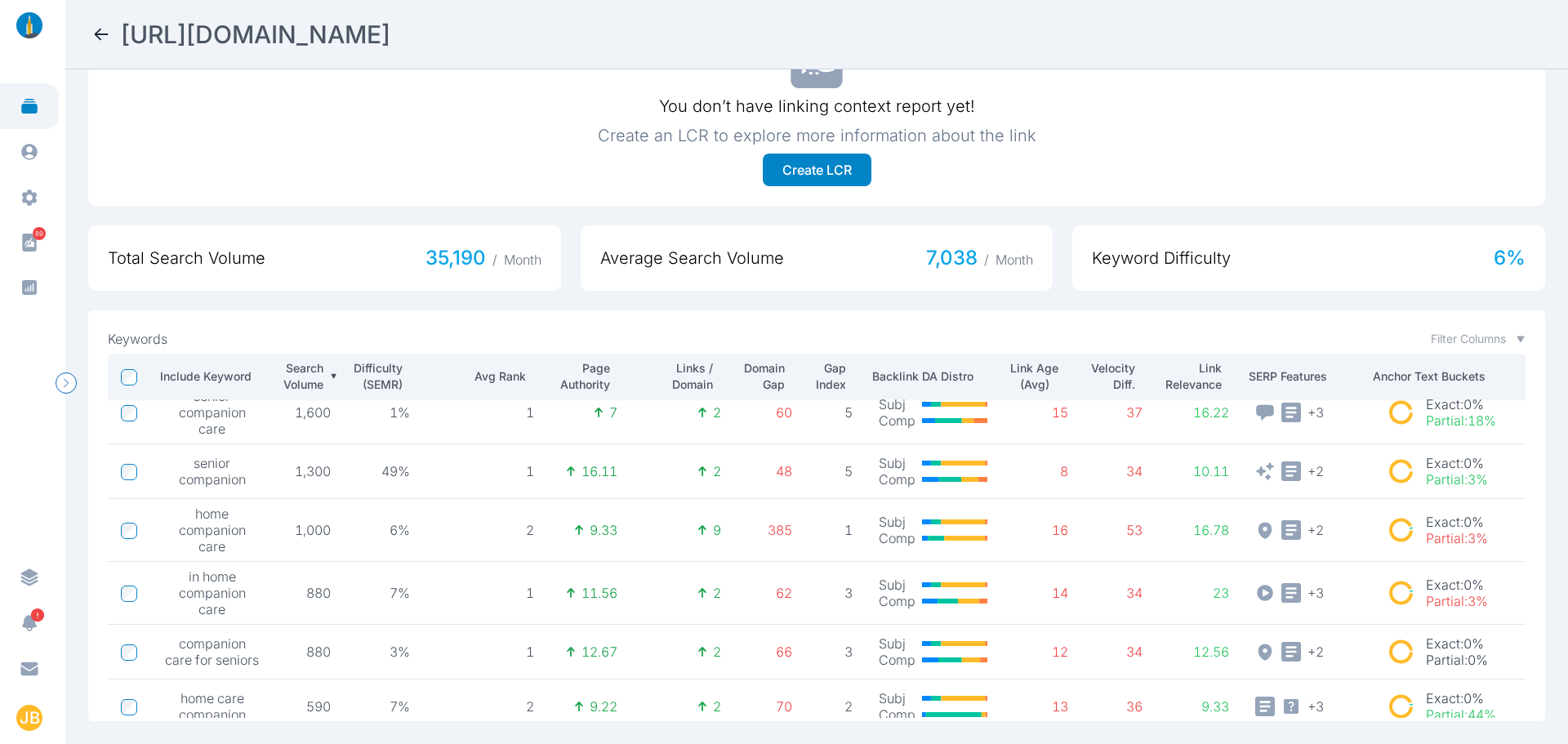
scroll to position [285, 0]
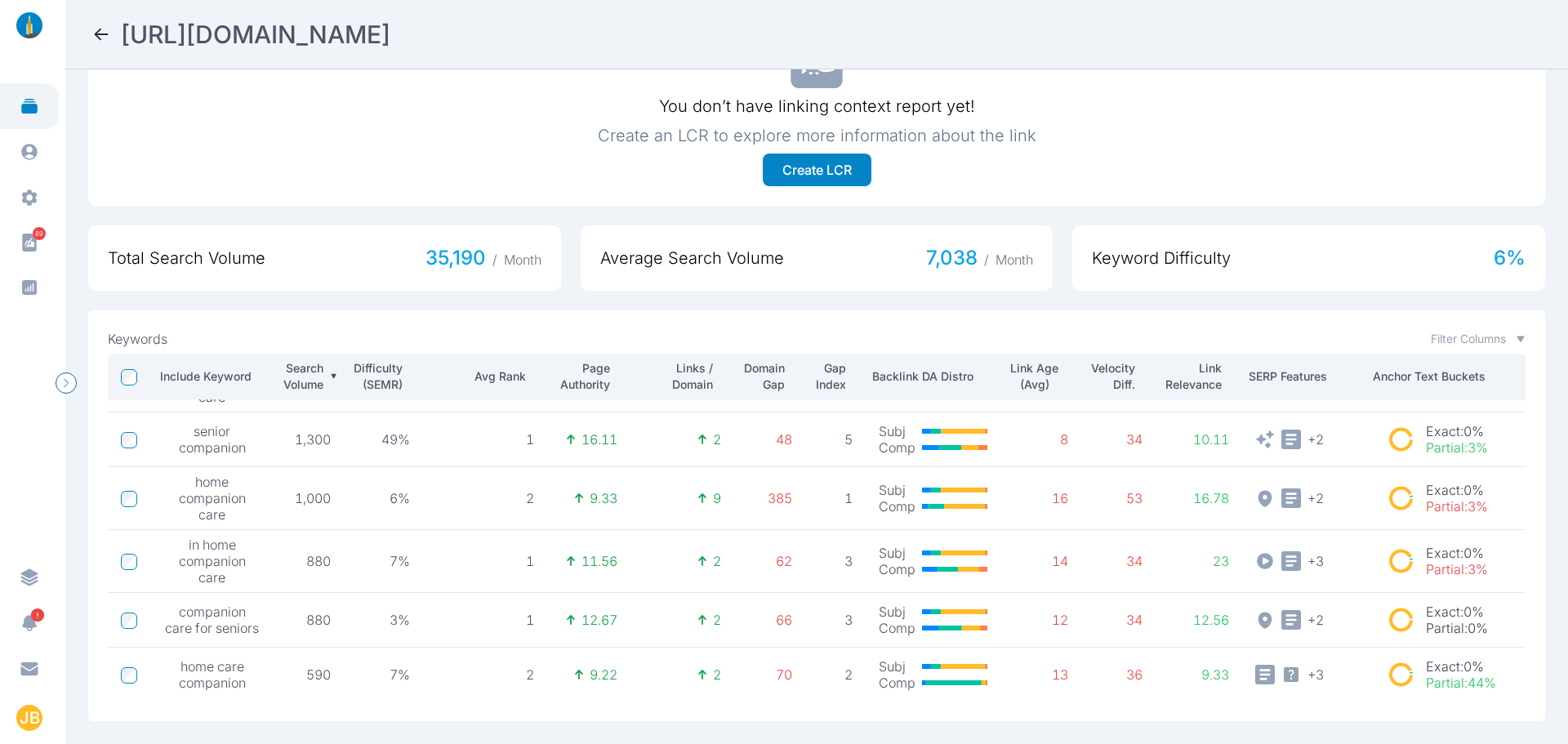
click at [95, 42] on icon at bounding box center [102, 34] width 19 height 19
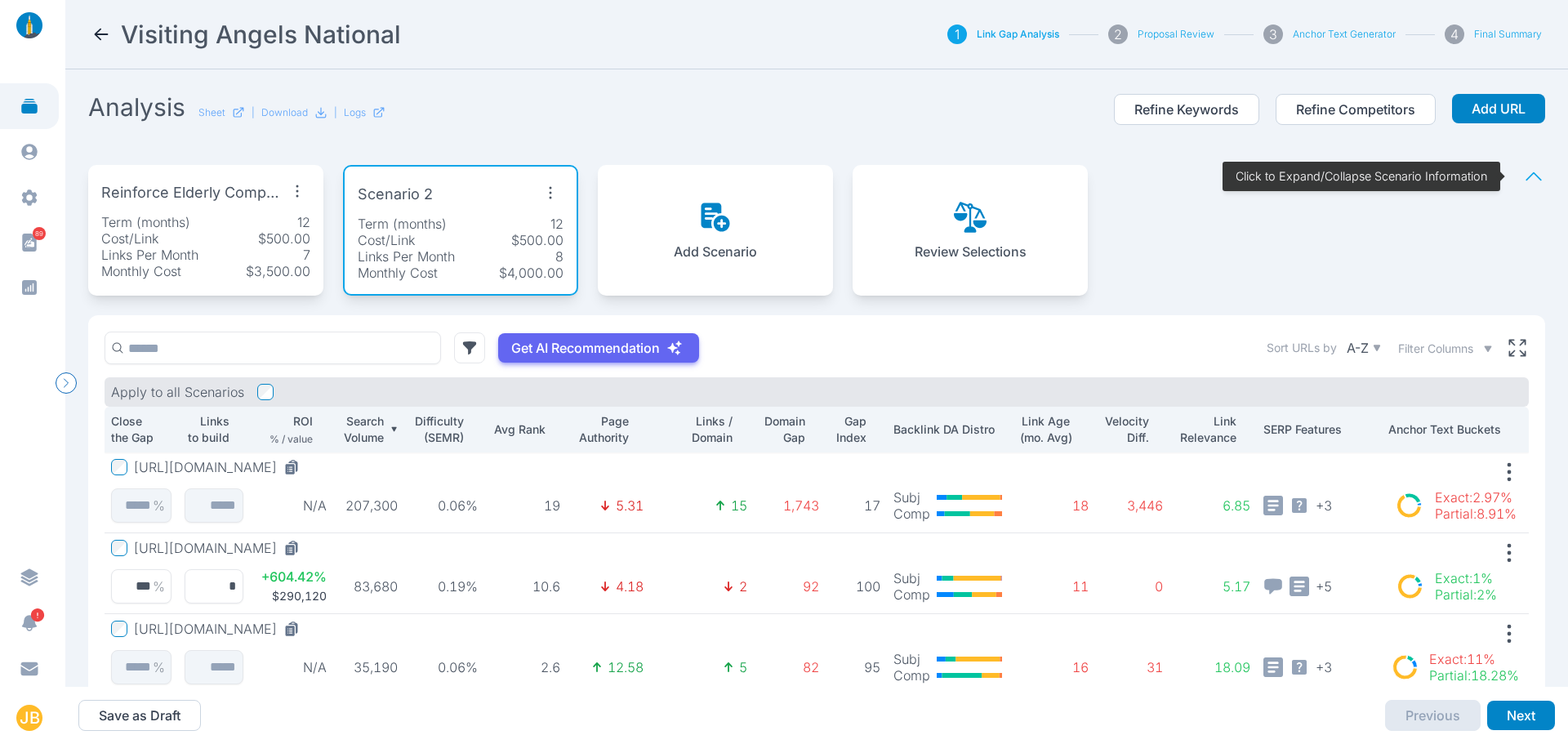
click at [480, 222] on div "Term (months) 12" at bounding box center [461, 223] width 206 height 16
click at [247, 230] on div "Cost/Link $500.00" at bounding box center [206, 238] width 209 height 16
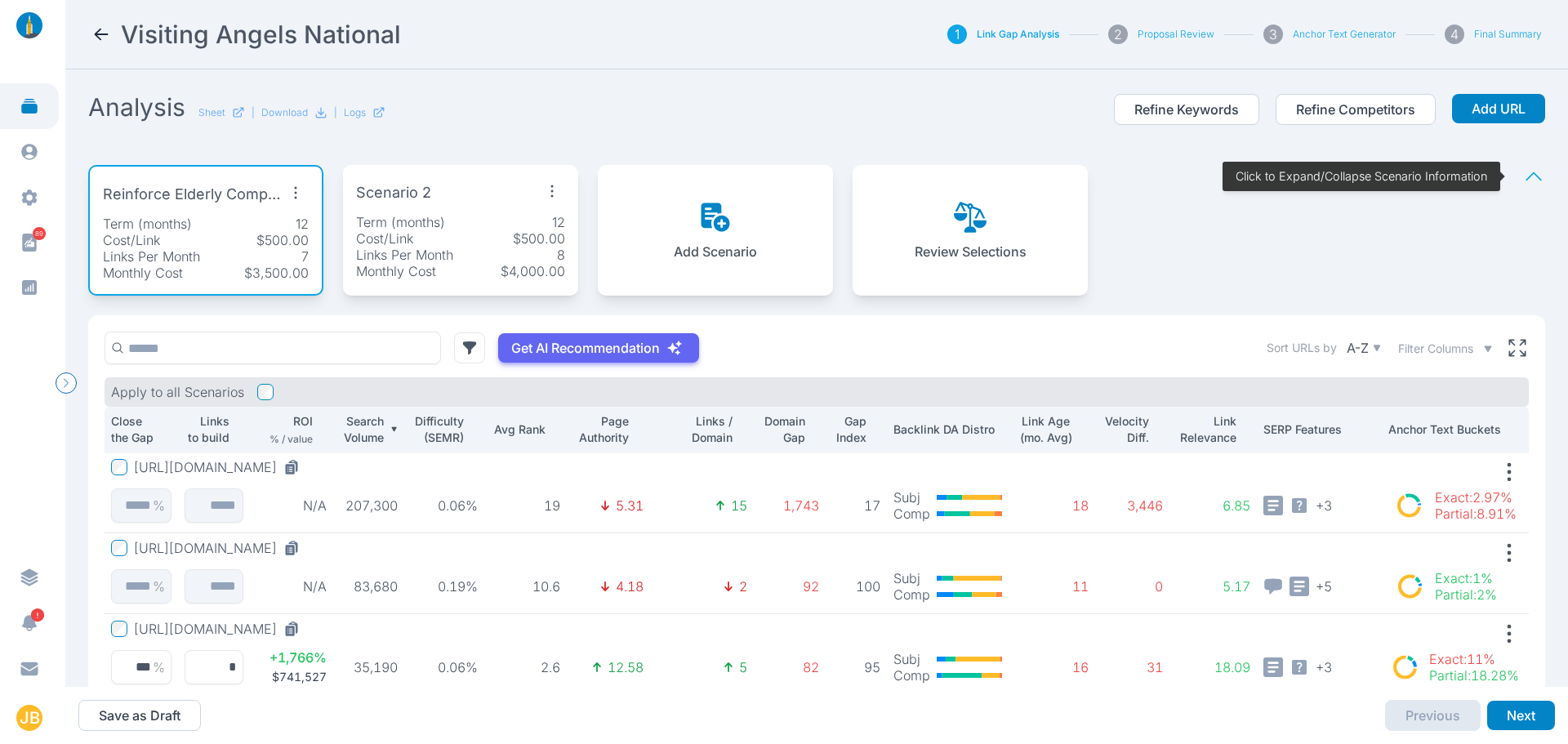
click at [400, 256] on p "Links Per Month" at bounding box center [405, 254] width 97 height 16
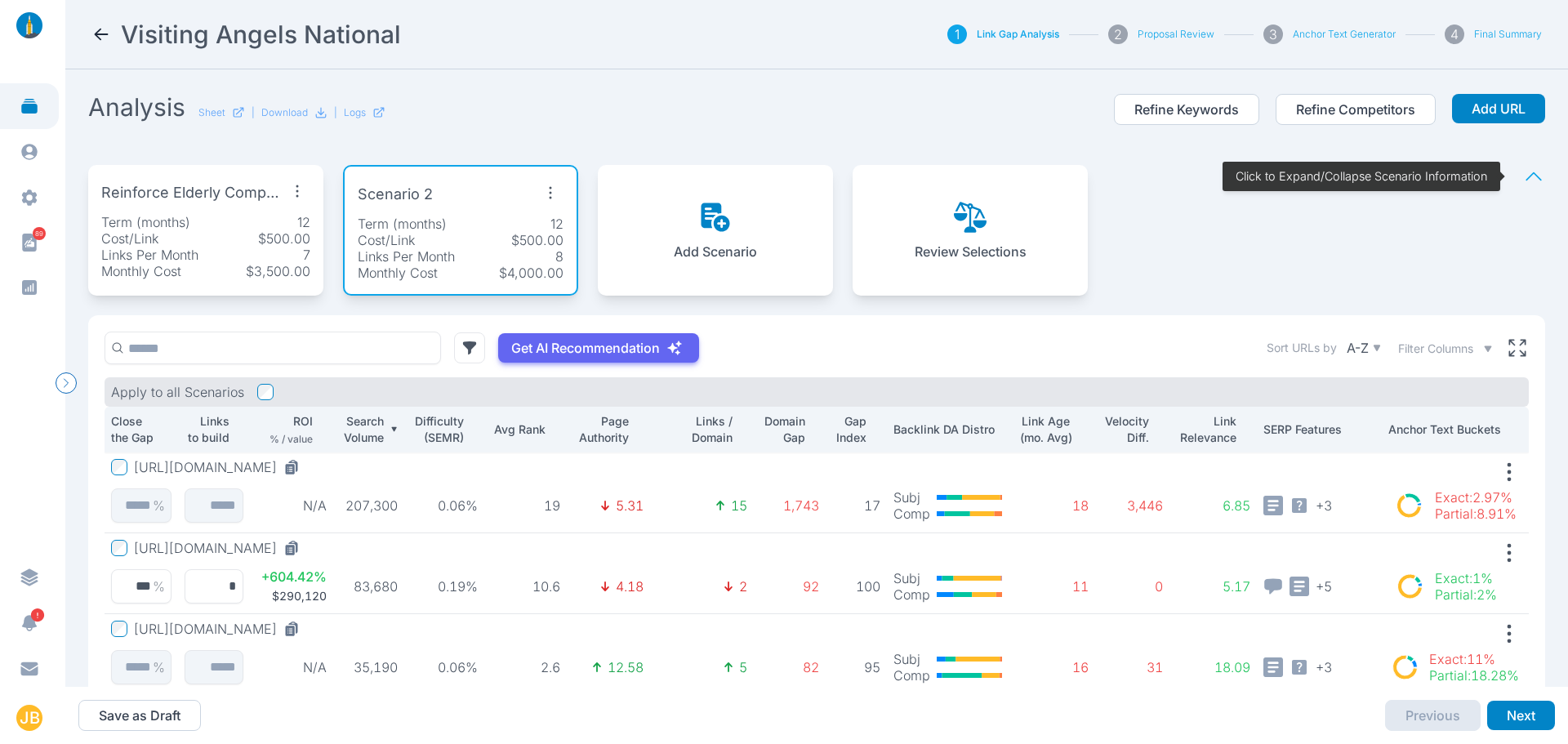
click at [302, 551] on button "[URL][DOMAIN_NAME]" at bounding box center [220, 548] width 172 height 16
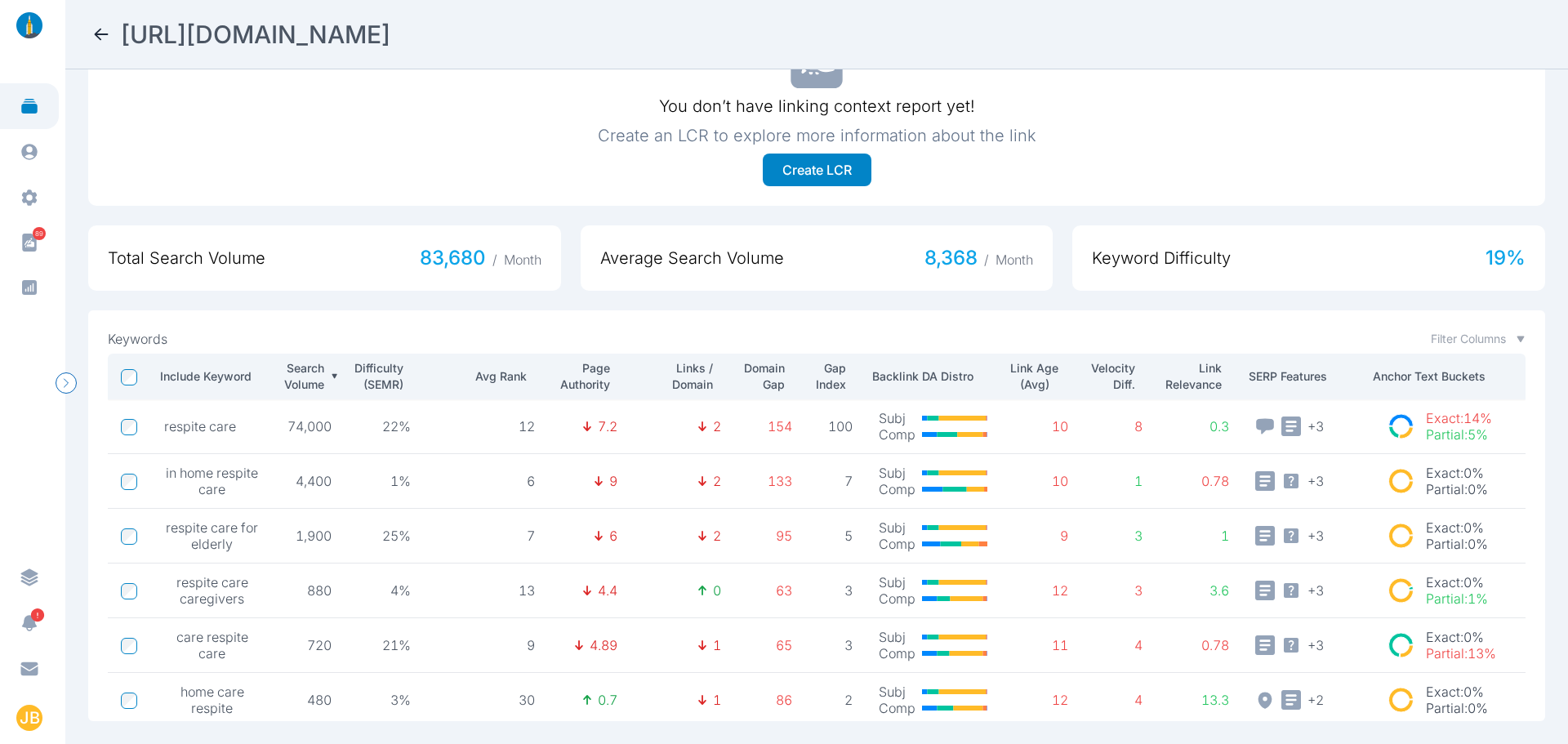
click at [92, 24] on icon at bounding box center [102, 34] width 19 height 19
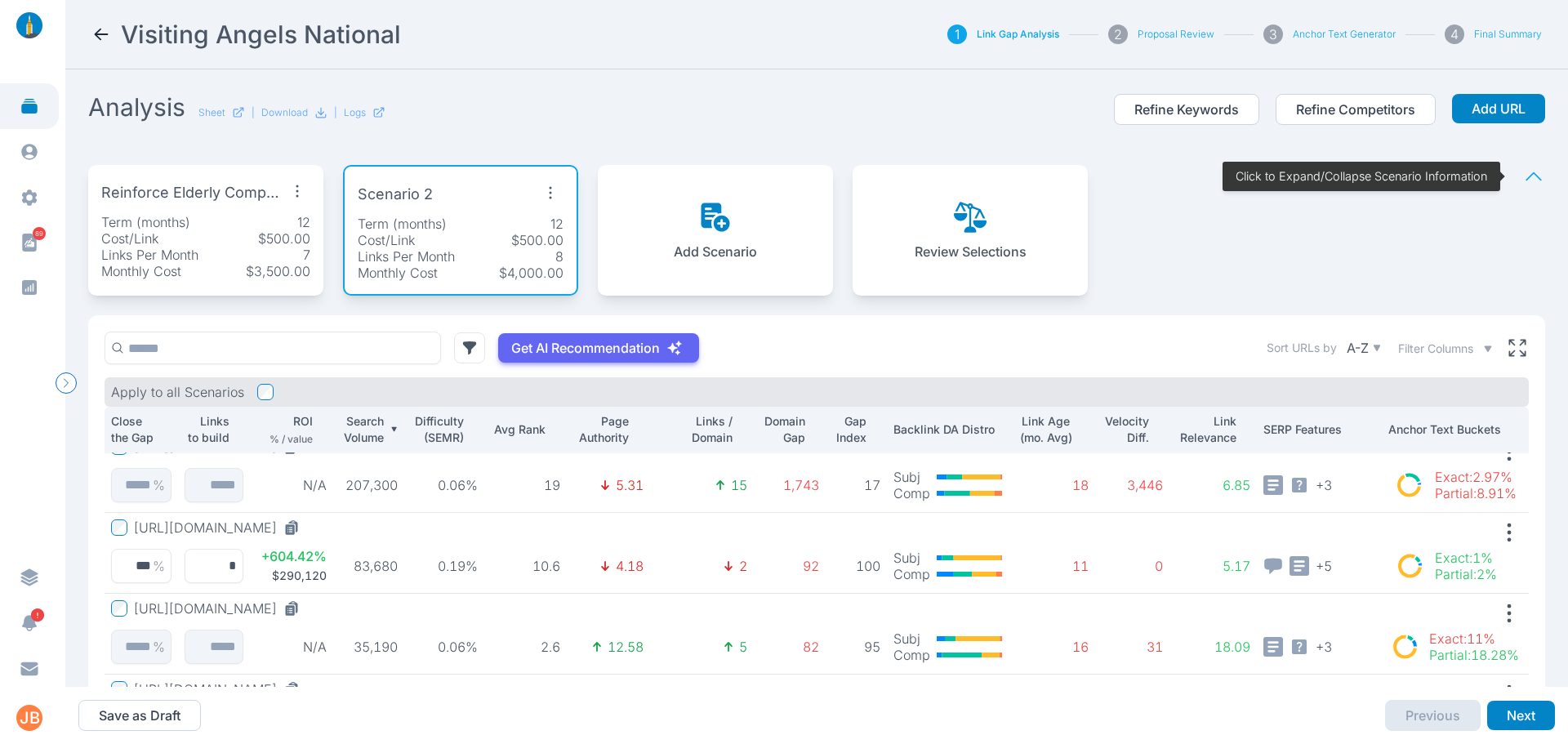
scroll to position [81, 0]
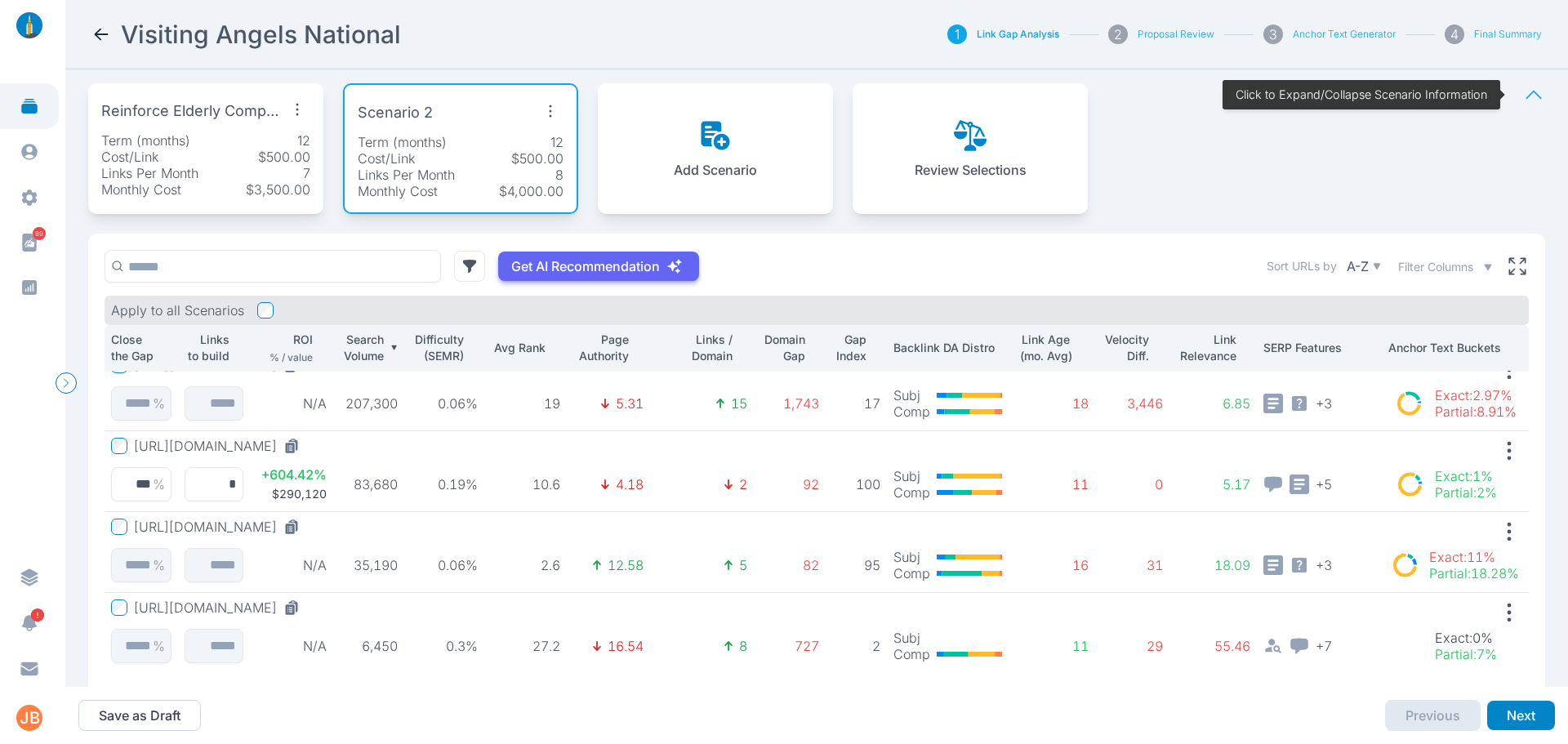
click at [306, 529] on button "[URL][DOMAIN_NAME]" at bounding box center [220, 526] width 172 height 16
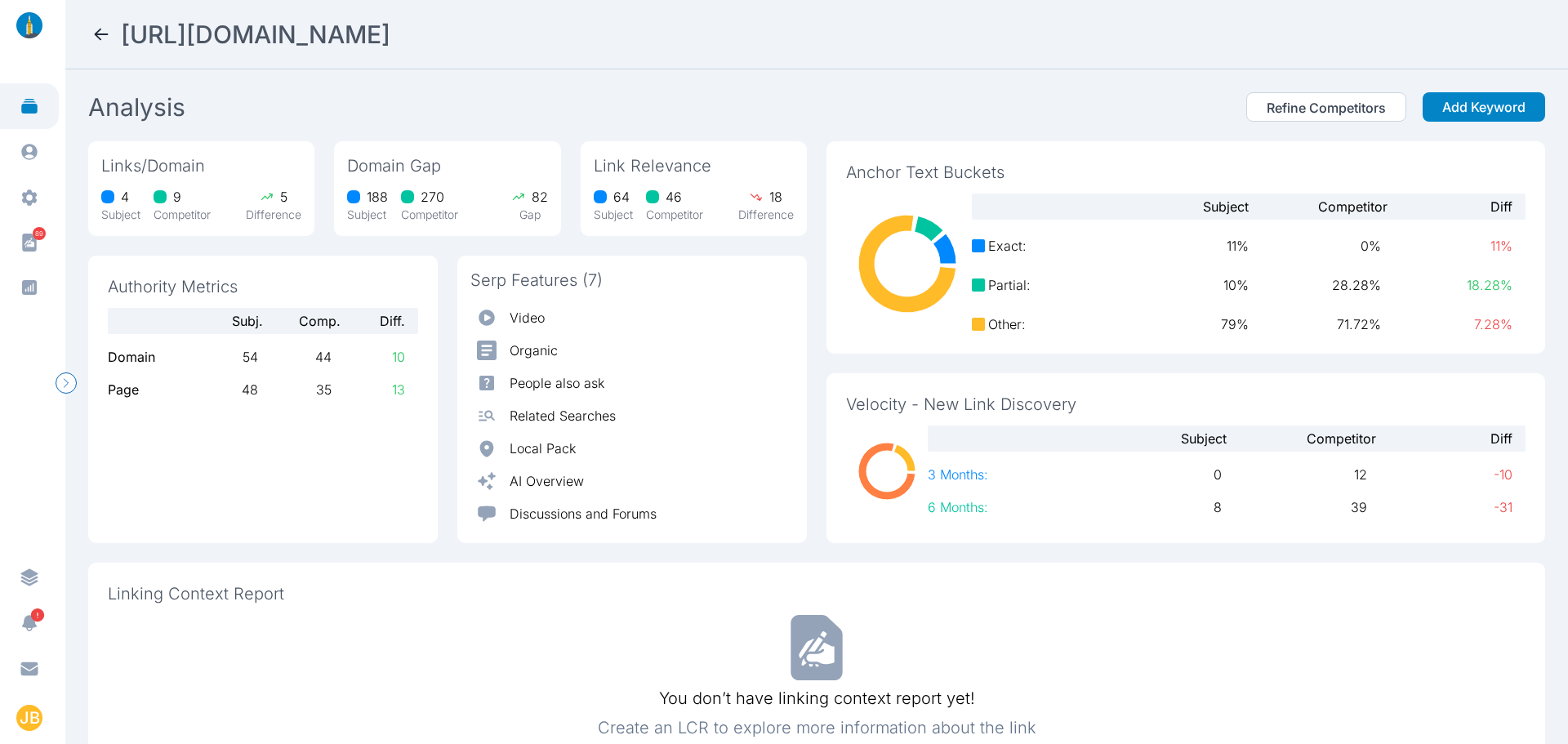
click at [107, 30] on icon at bounding box center [102, 34] width 19 height 19
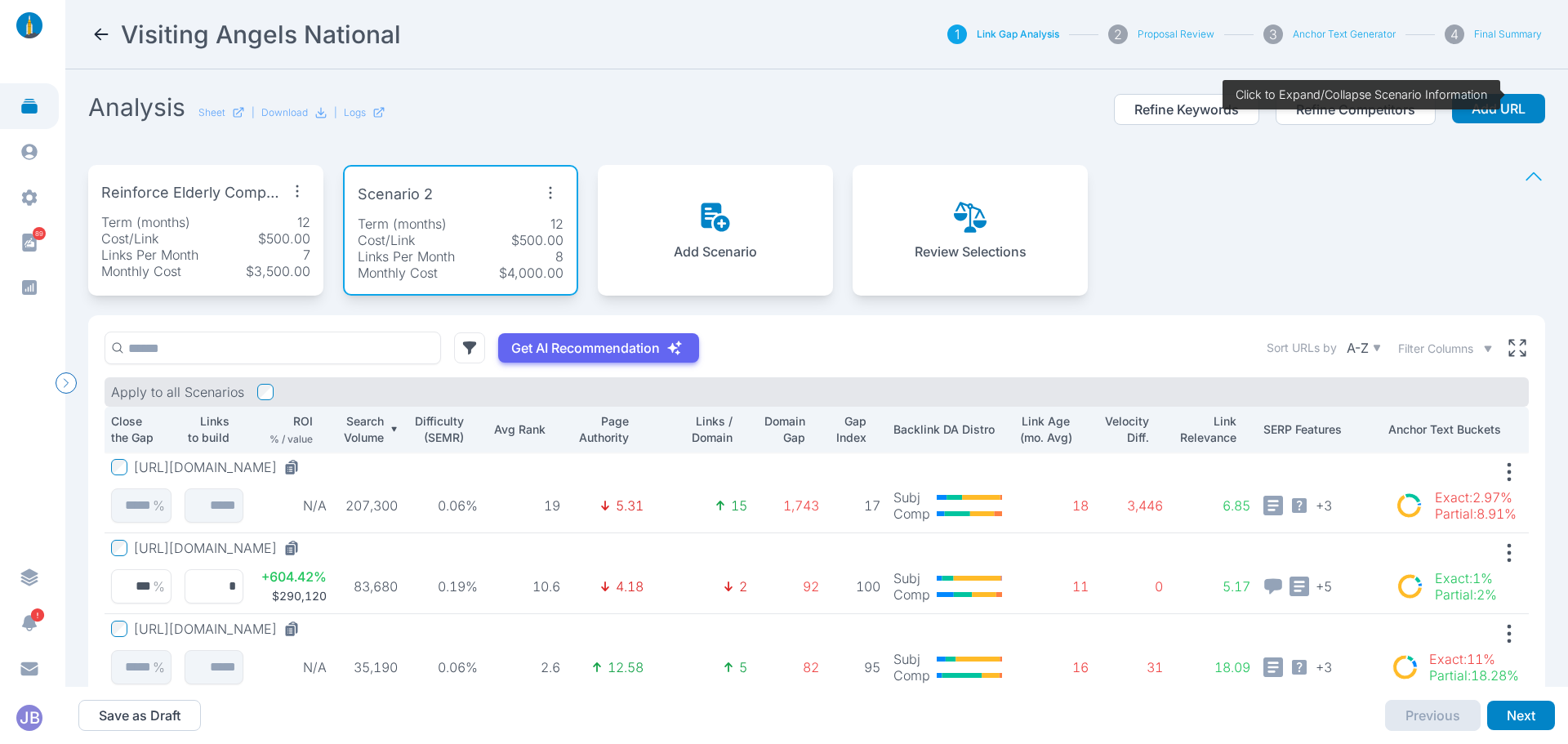
scroll to position [81, 0]
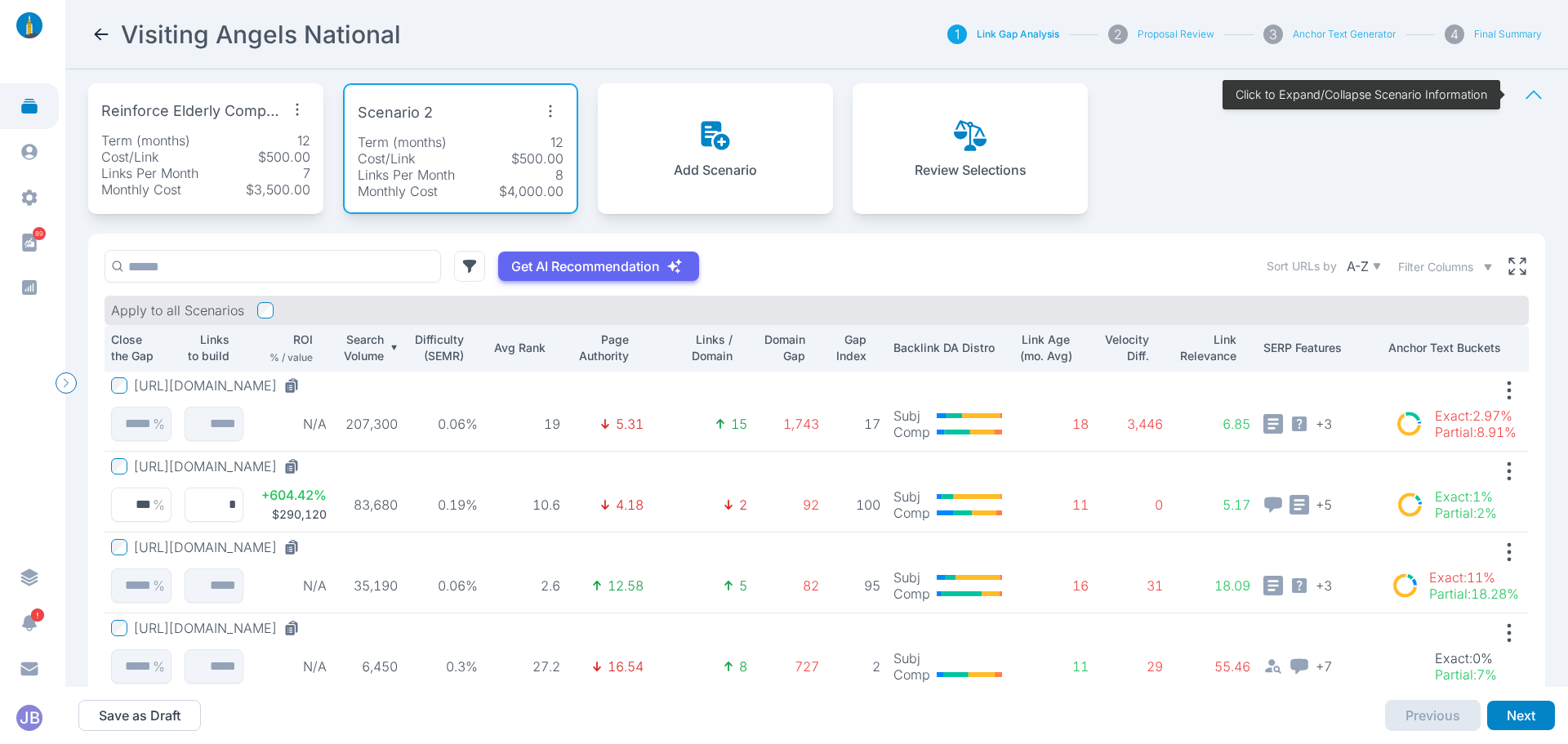
click at [207, 140] on div "Term (months) 12" at bounding box center [206, 140] width 209 height 16
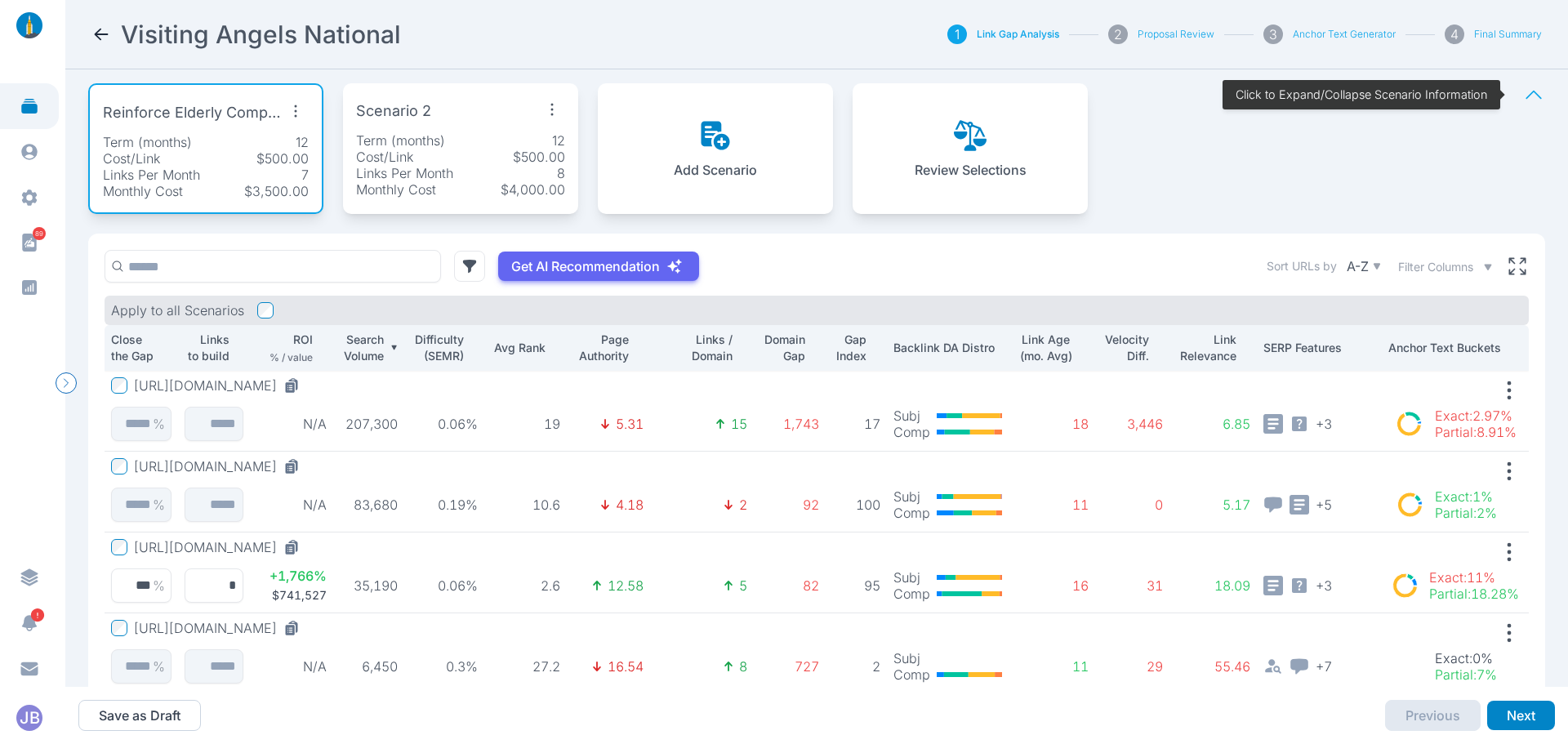
click at [306, 543] on button "[URL][DOMAIN_NAME]" at bounding box center [220, 547] width 172 height 16
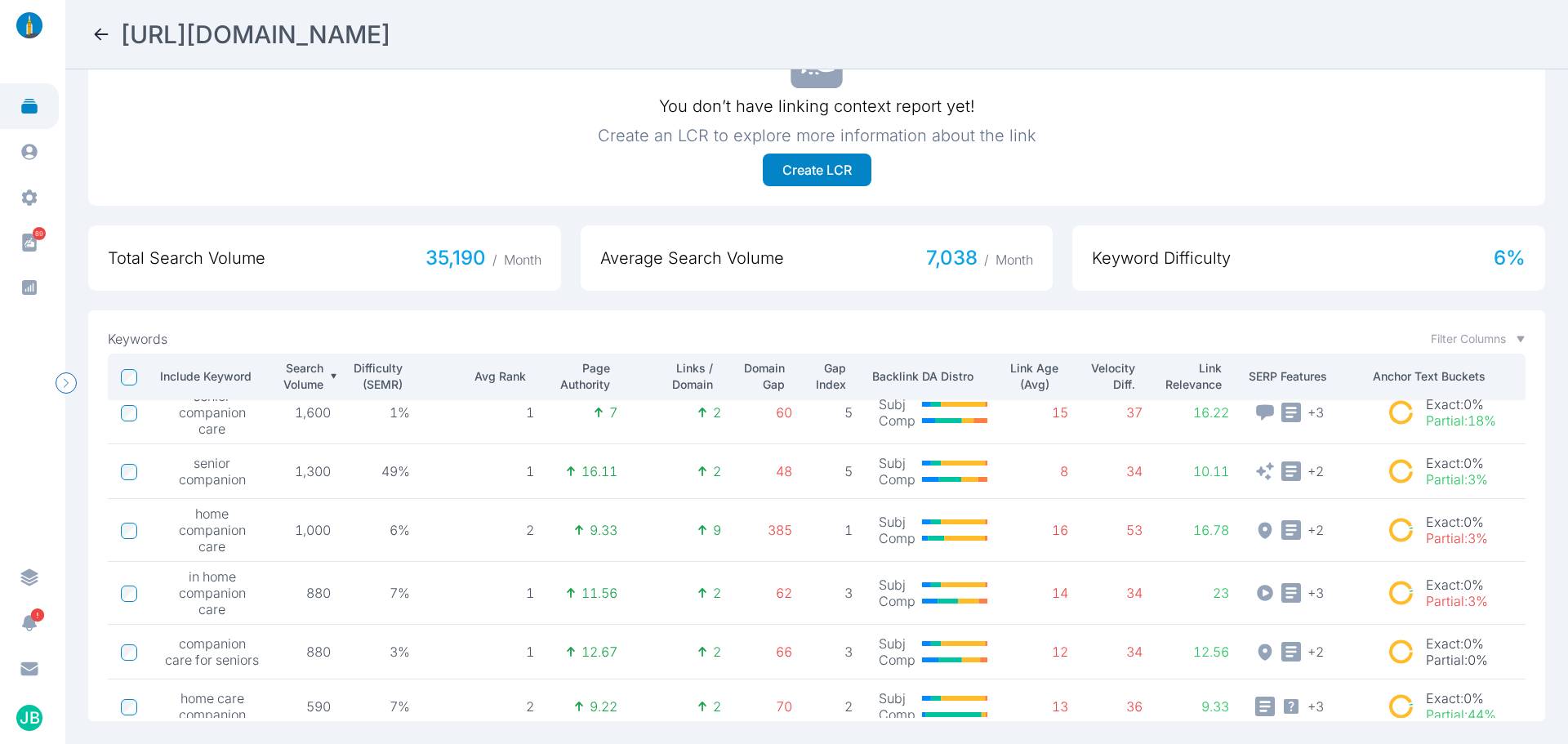
scroll to position [285, 0]
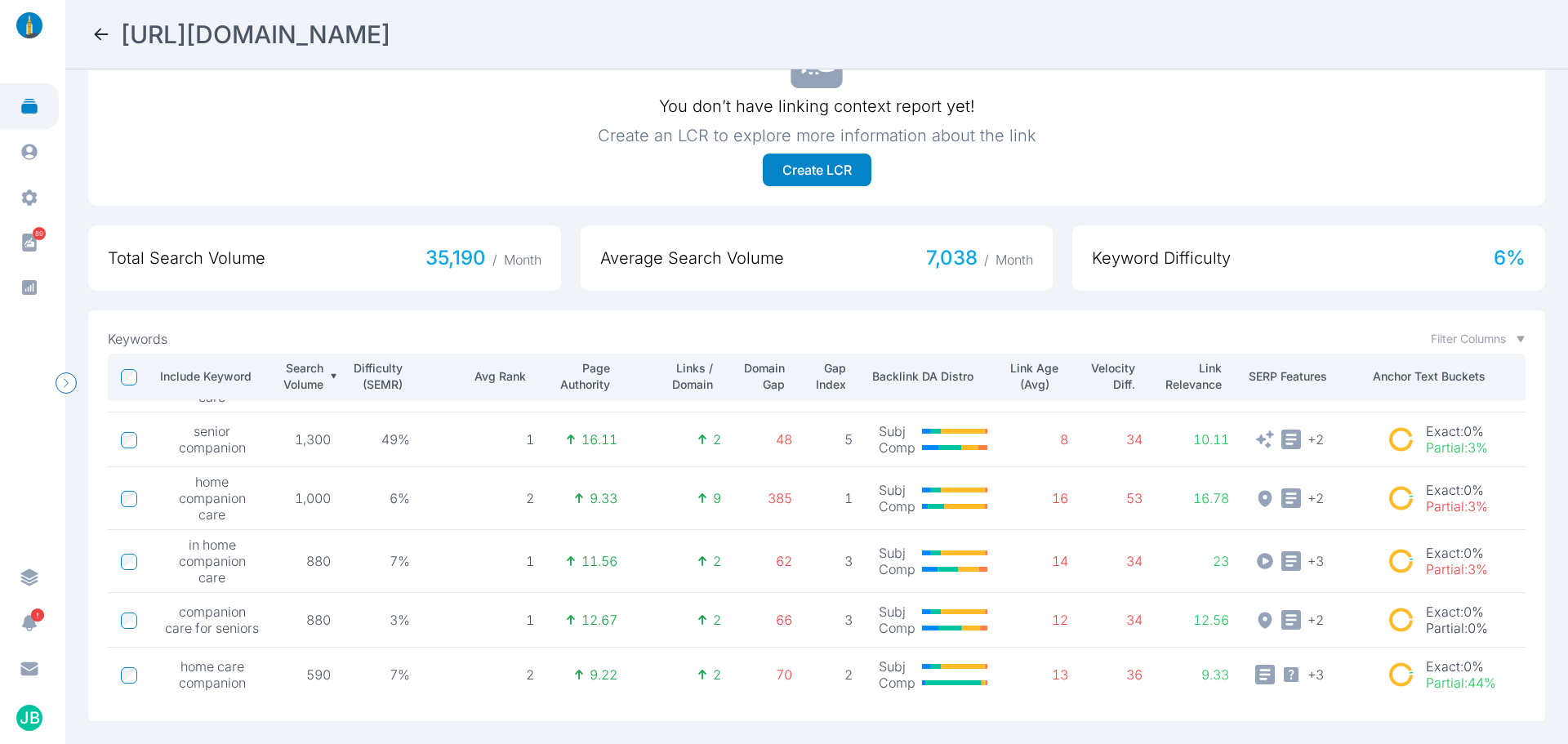
click at [91, 32] on nav "[URL][DOMAIN_NAME]" at bounding box center [817, 35] width 1503 height 70
click at [104, 34] on icon at bounding box center [102, 35] width 14 height 12
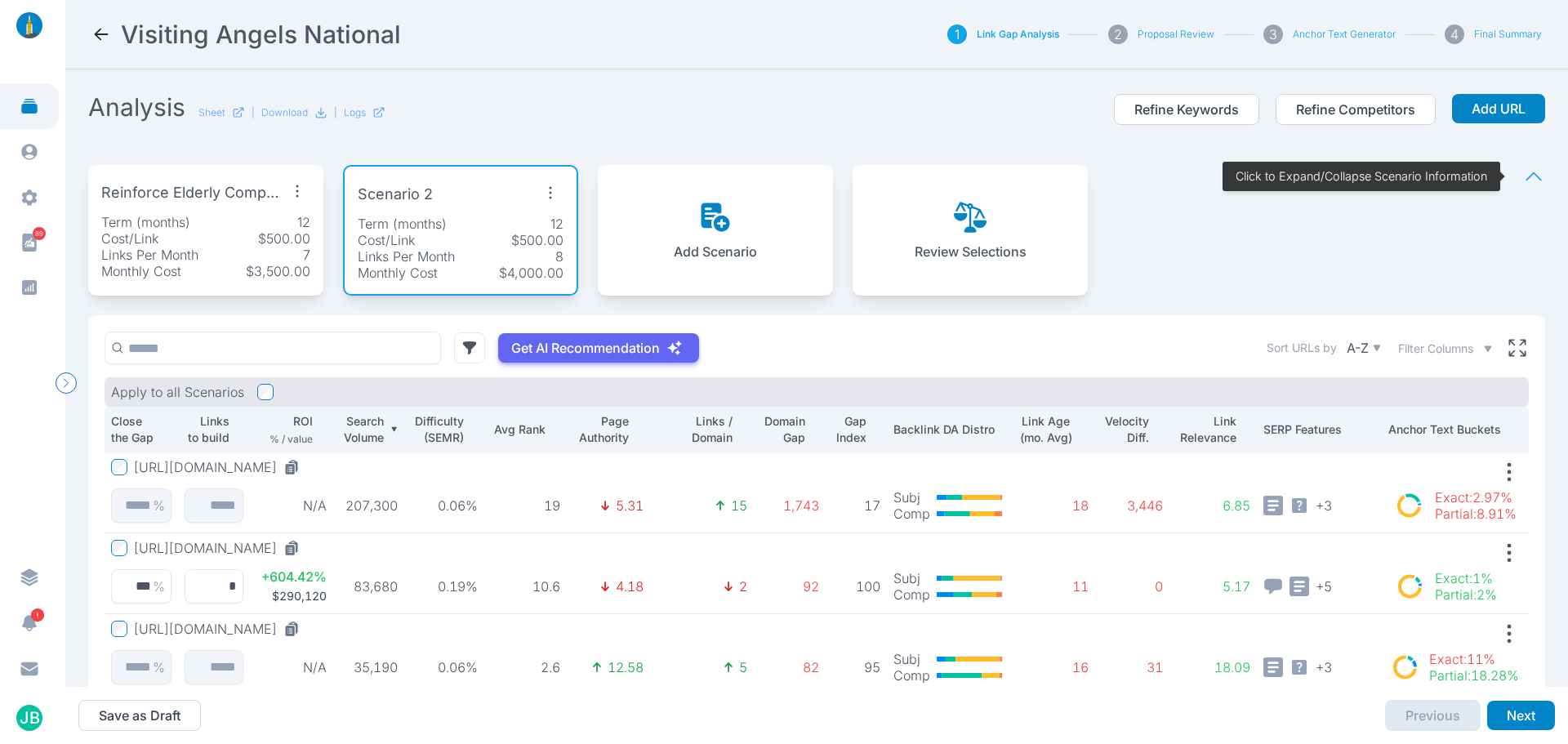
click at [227, 243] on div "Cost/Link $500.00" at bounding box center [206, 238] width 209 height 16
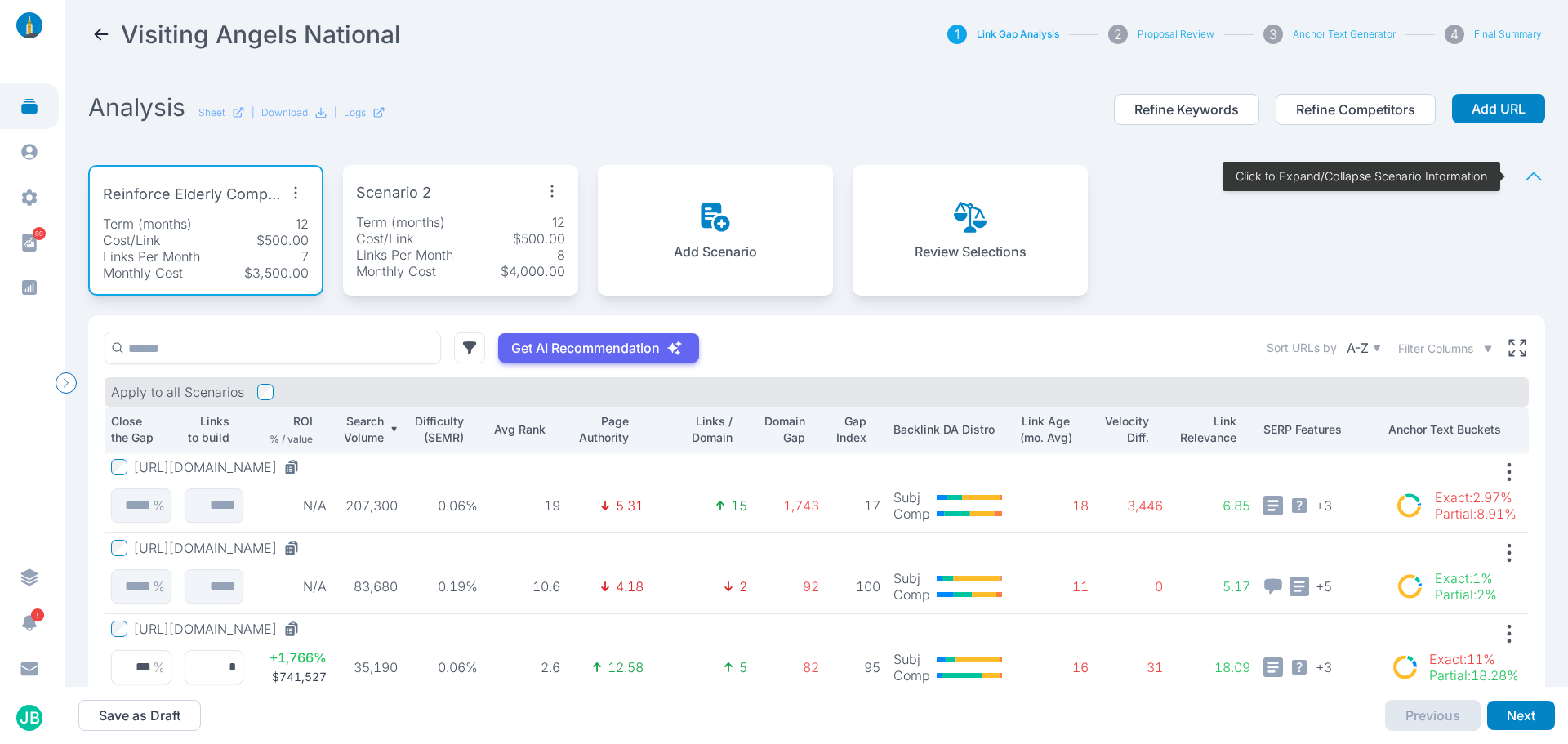
click at [399, 229] on p "Term (months)" at bounding box center [401, 222] width 89 height 16
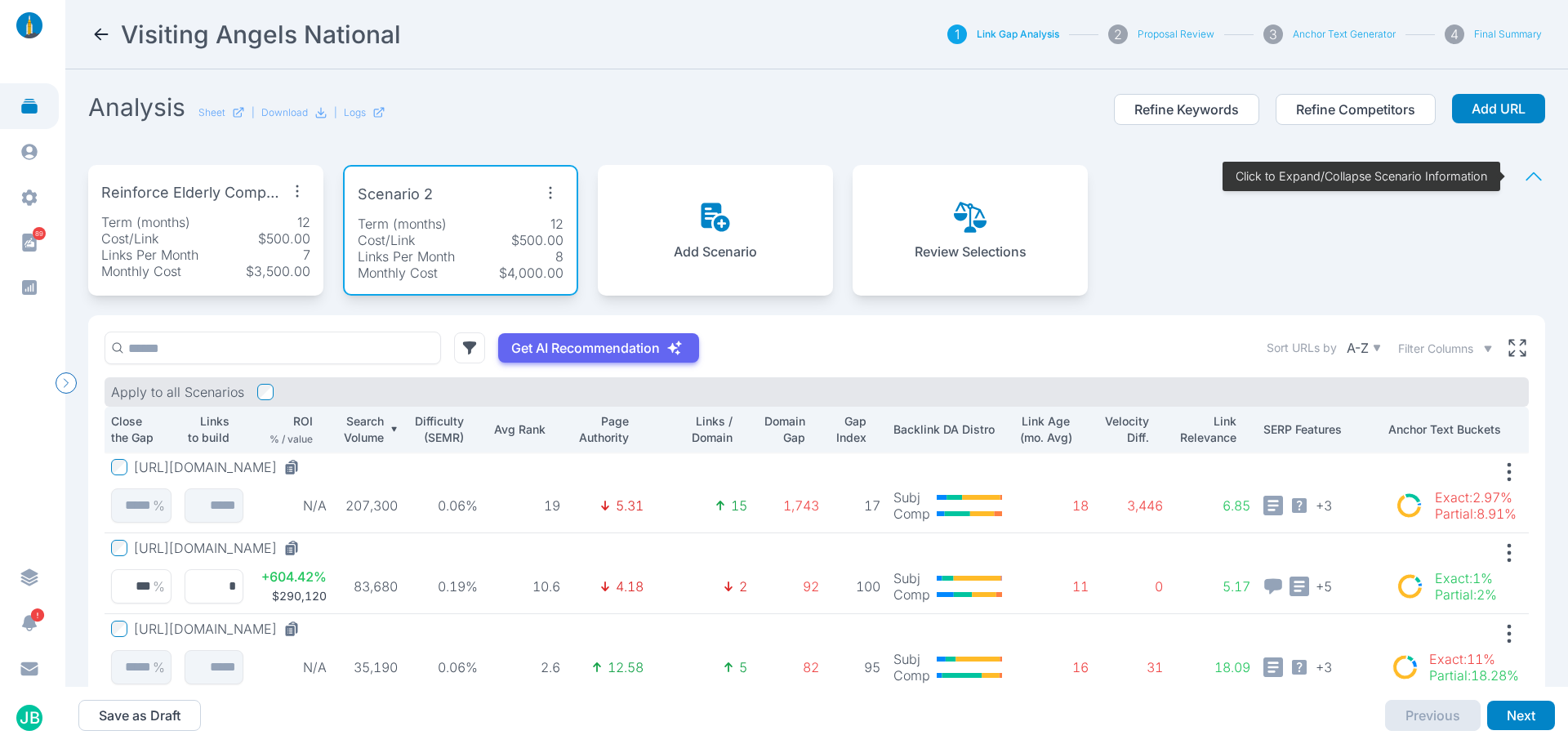
click at [287, 630] on button "[URL][DOMAIN_NAME]" at bounding box center [220, 628] width 172 height 16
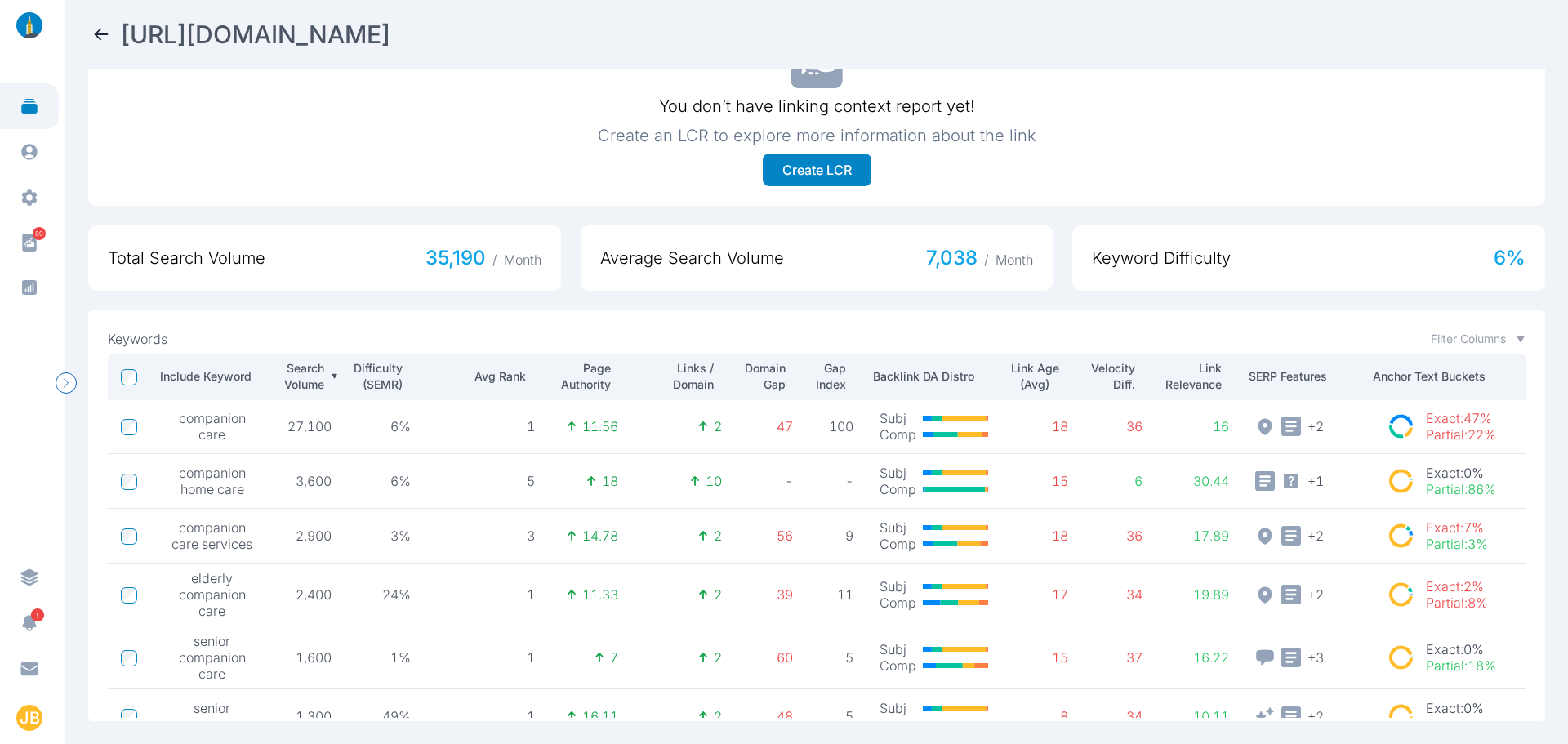
click at [97, 37] on icon at bounding box center [102, 34] width 19 height 19
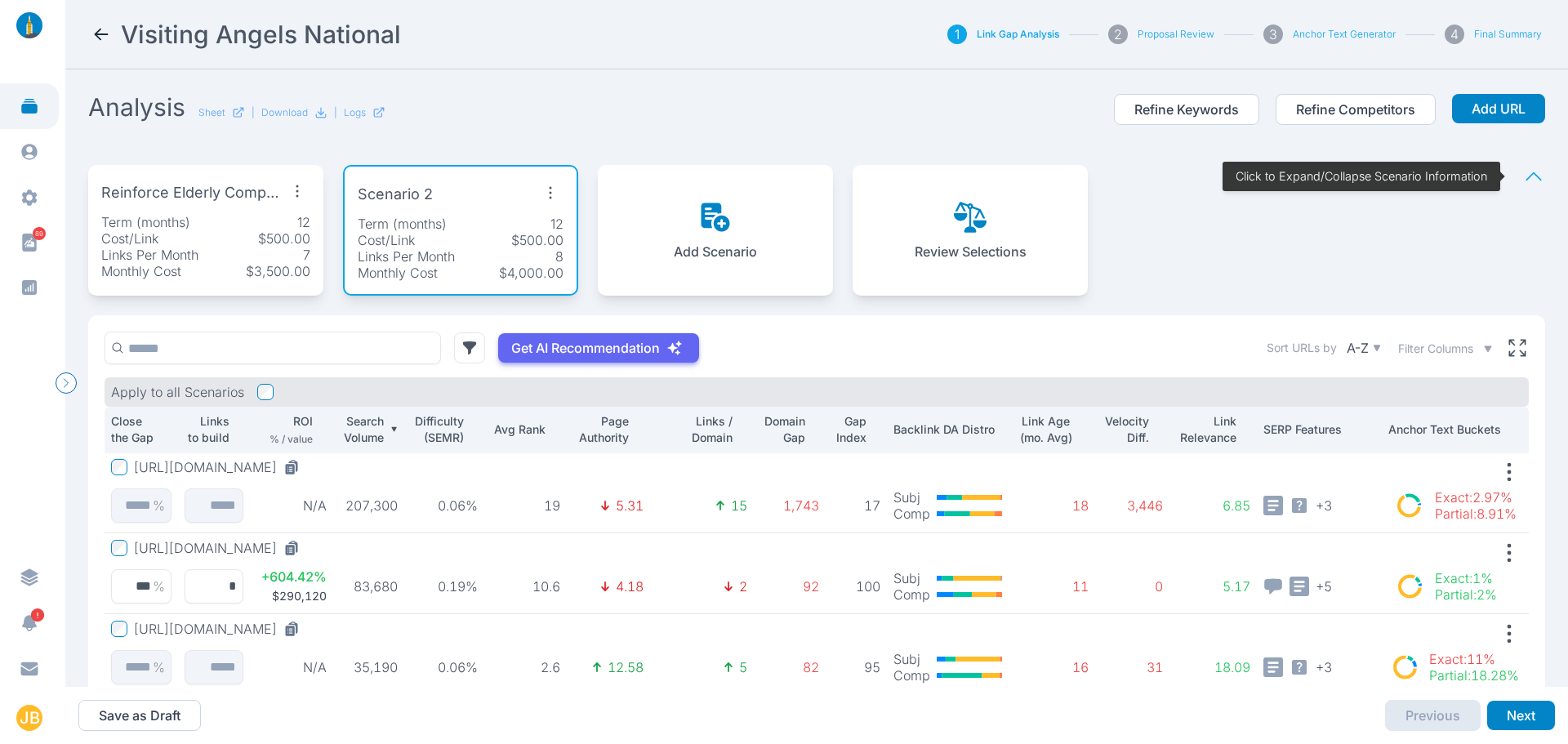
click at [213, 235] on div "Cost/Link $500.00" at bounding box center [206, 238] width 209 height 16
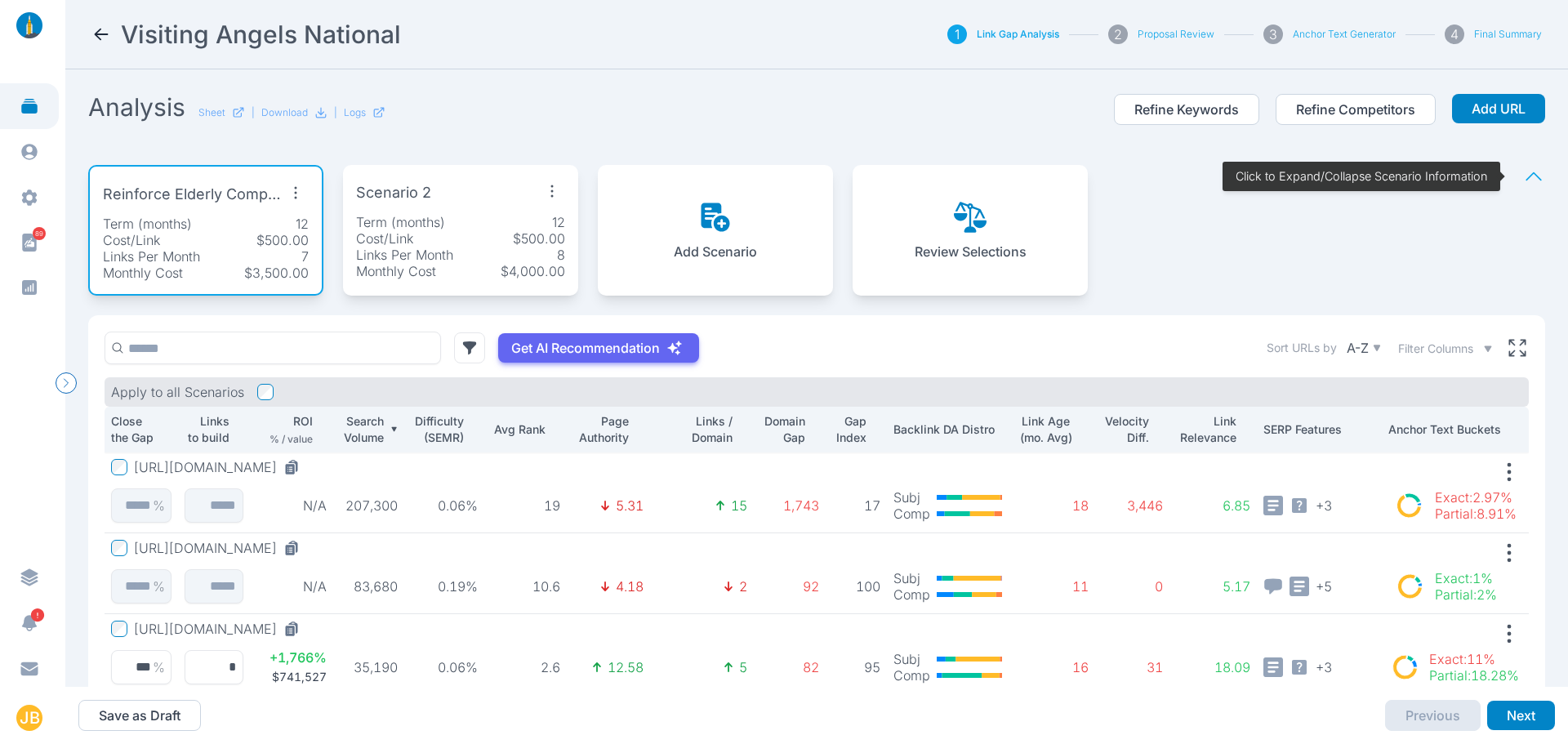
click at [297, 190] on icon "button" at bounding box center [295, 193] width 26 height 26
click at [290, 226] on span "Edit Scenario" at bounding box center [252, 230] width 81 height 16
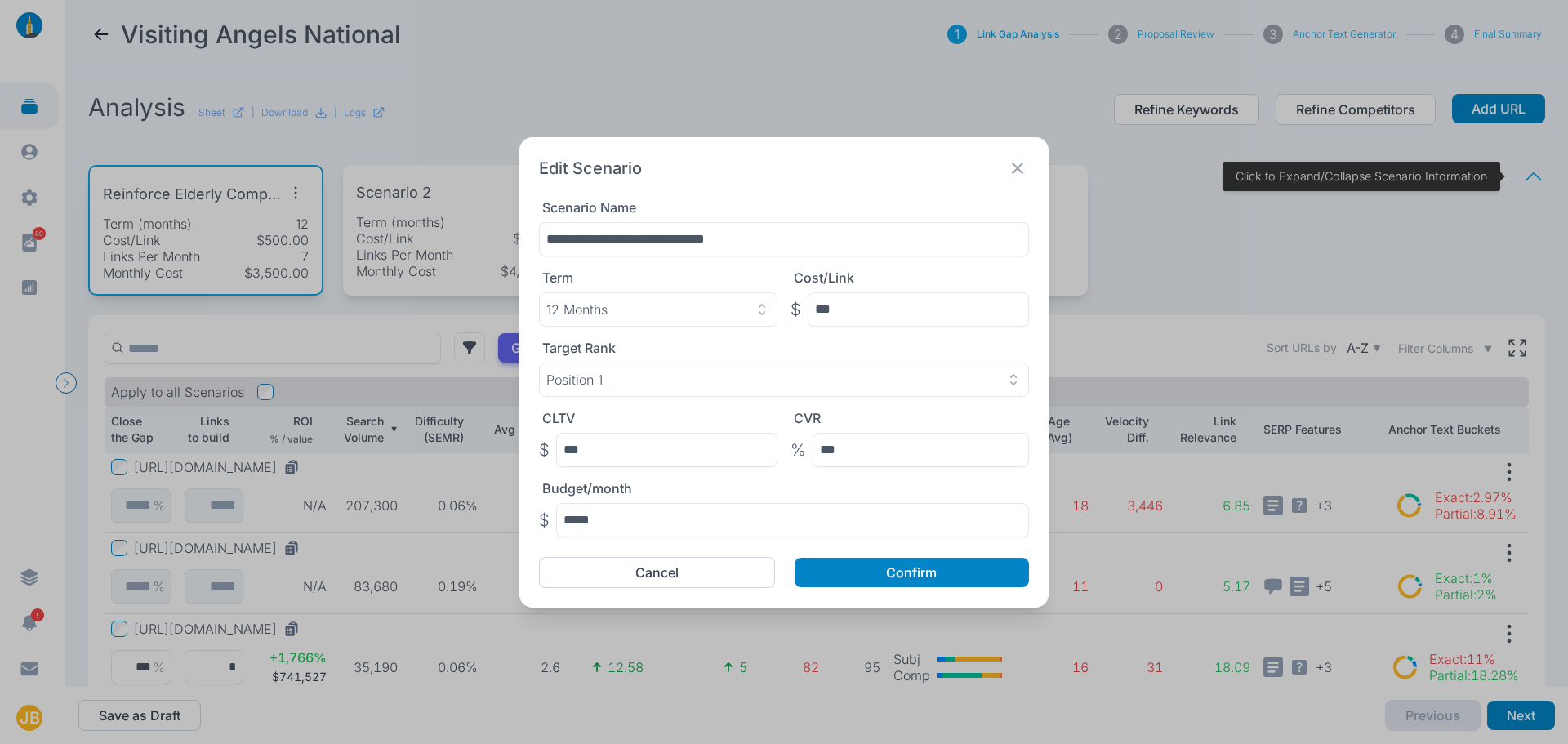
click at [264, 234] on div "**********" at bounding box center [784, 372] width 1568 height 744
click at [343, 304] on div "**********" at bounding box center [784, 372] width 1568 height 744
click at [673, 573] on button "Cancel" at bounding box center [657, 573] width 236 height 31
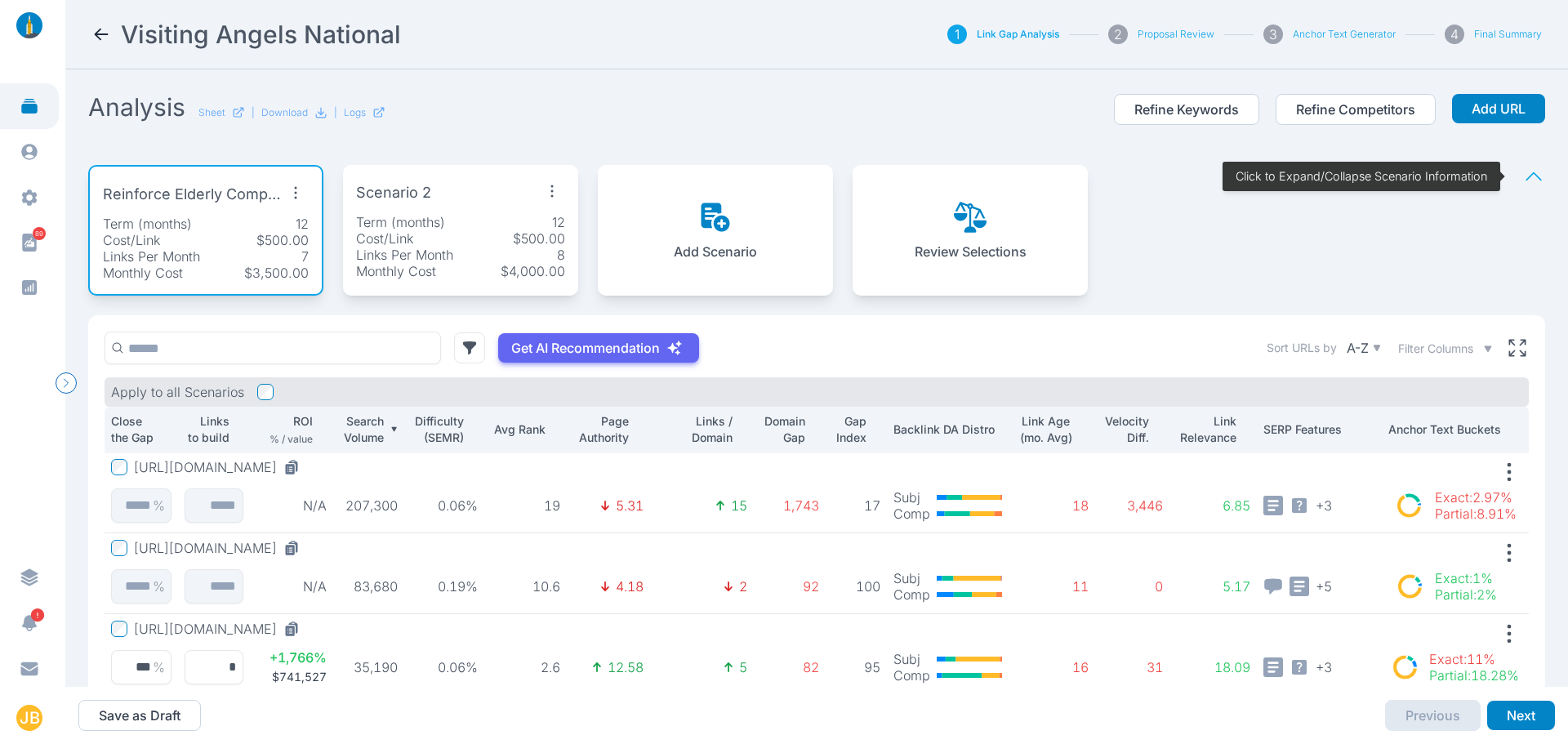
click at [428, 241] on div "Cost/Link $500.00" at bounding box center [461, 238] width 209 height 16
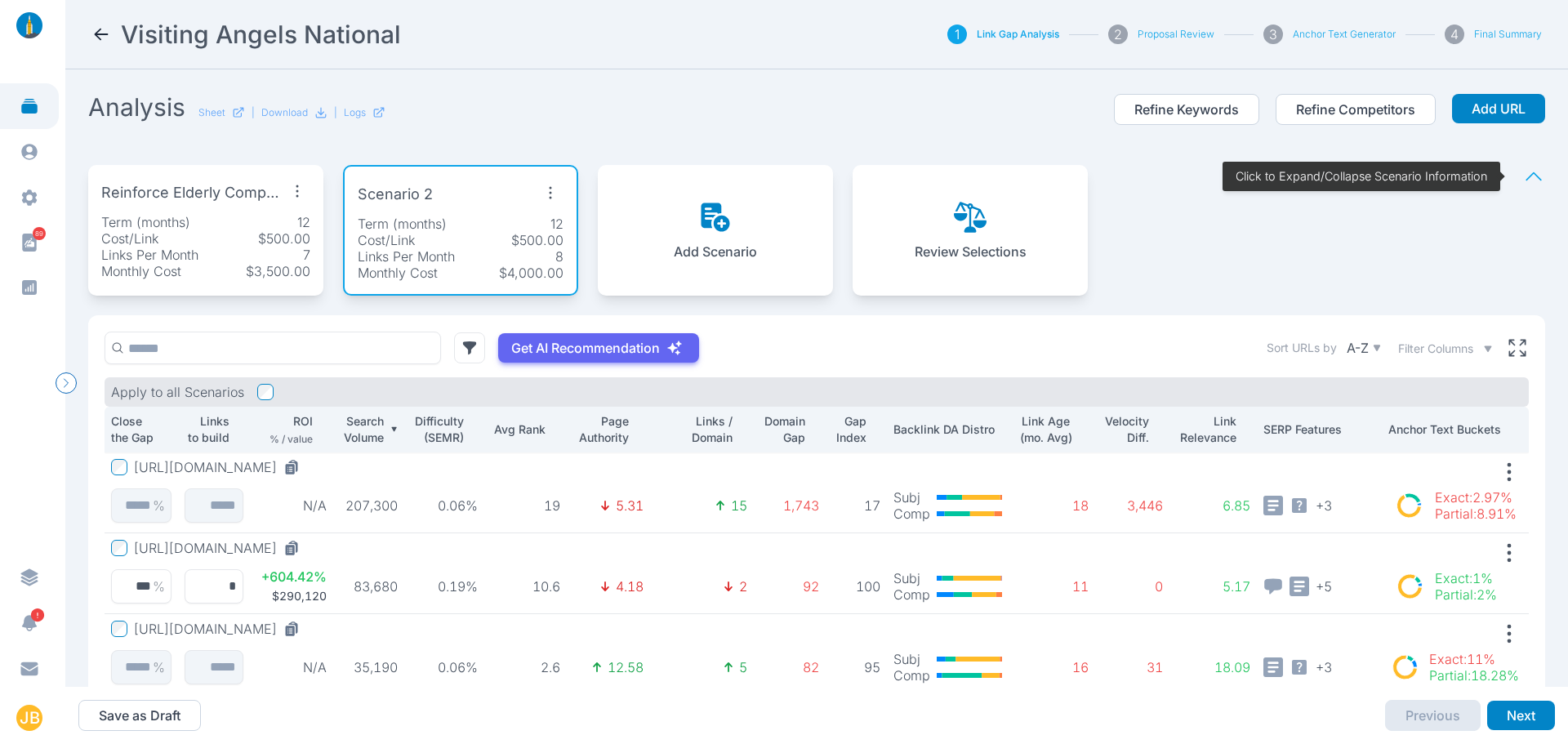
click at [546, 191] on icon "button" at bounding box center [550, 193] width 26 height 26
click at [521, 230] on span "Edit Scenario" at bounding box center [506, 230] width 81 height 16
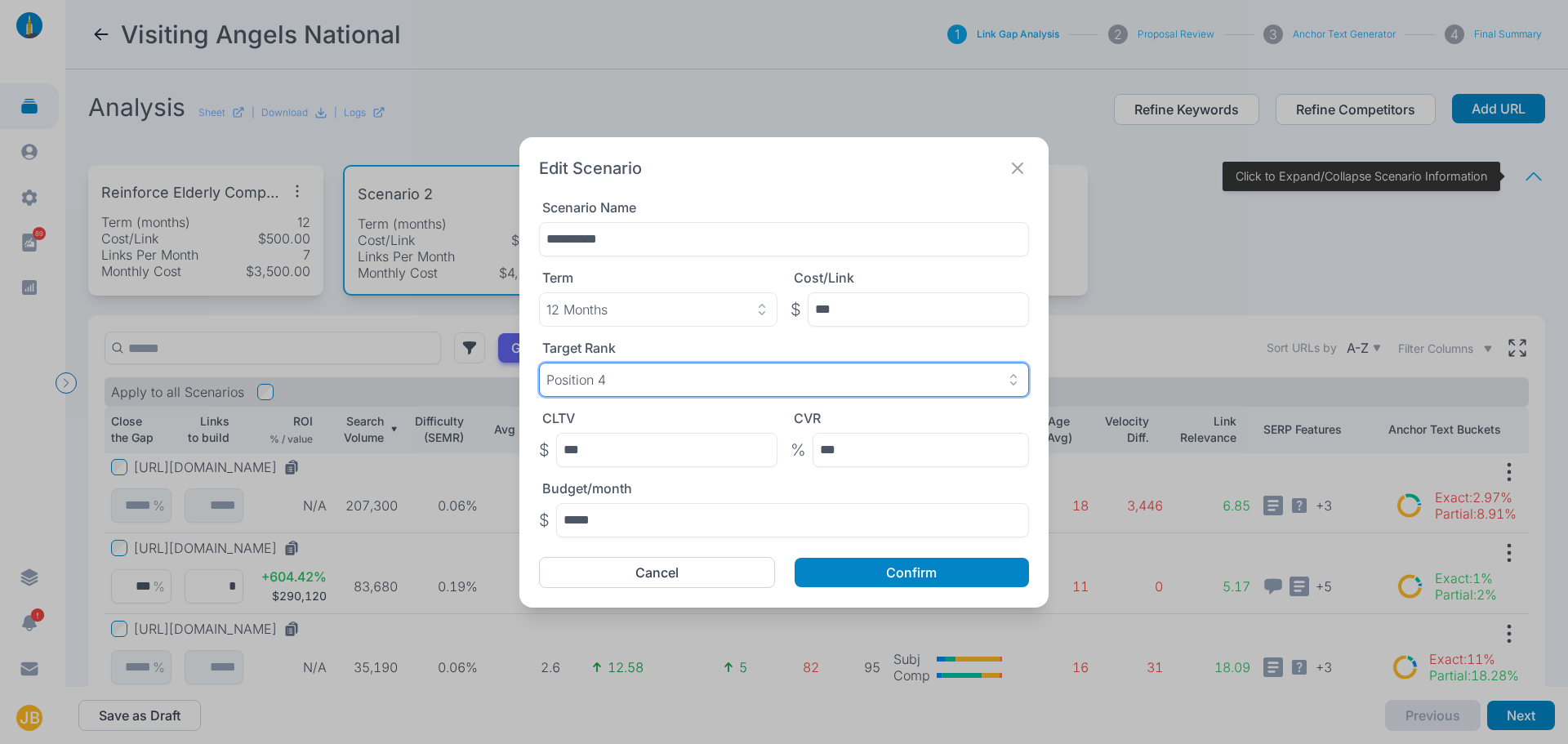
click at [614, 377] on div "Position 4" at bounding box center [784, 379] width 475 height 16
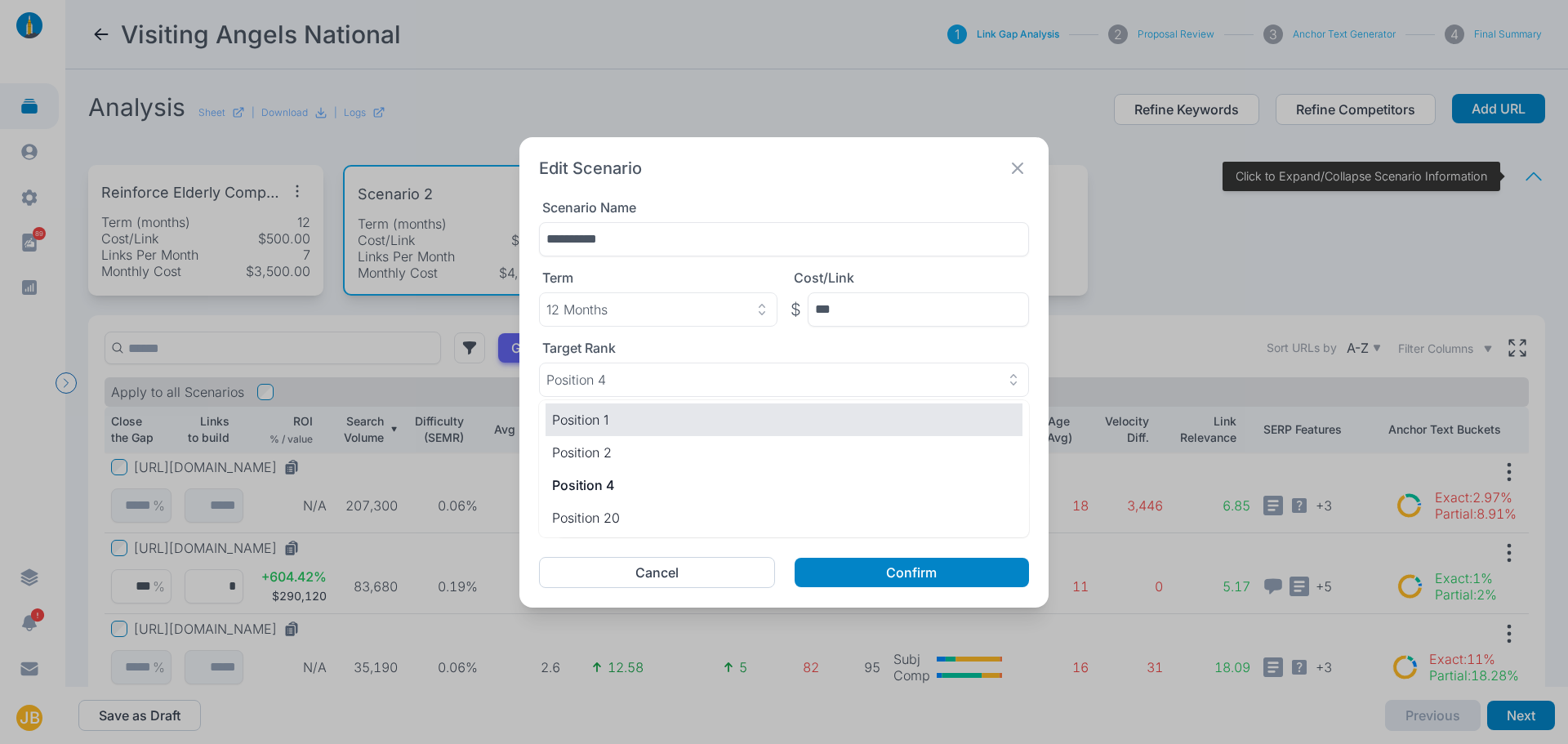
click at [621, 421] on p "Position 1" at bounding box center [783, 420] width 464 height 19
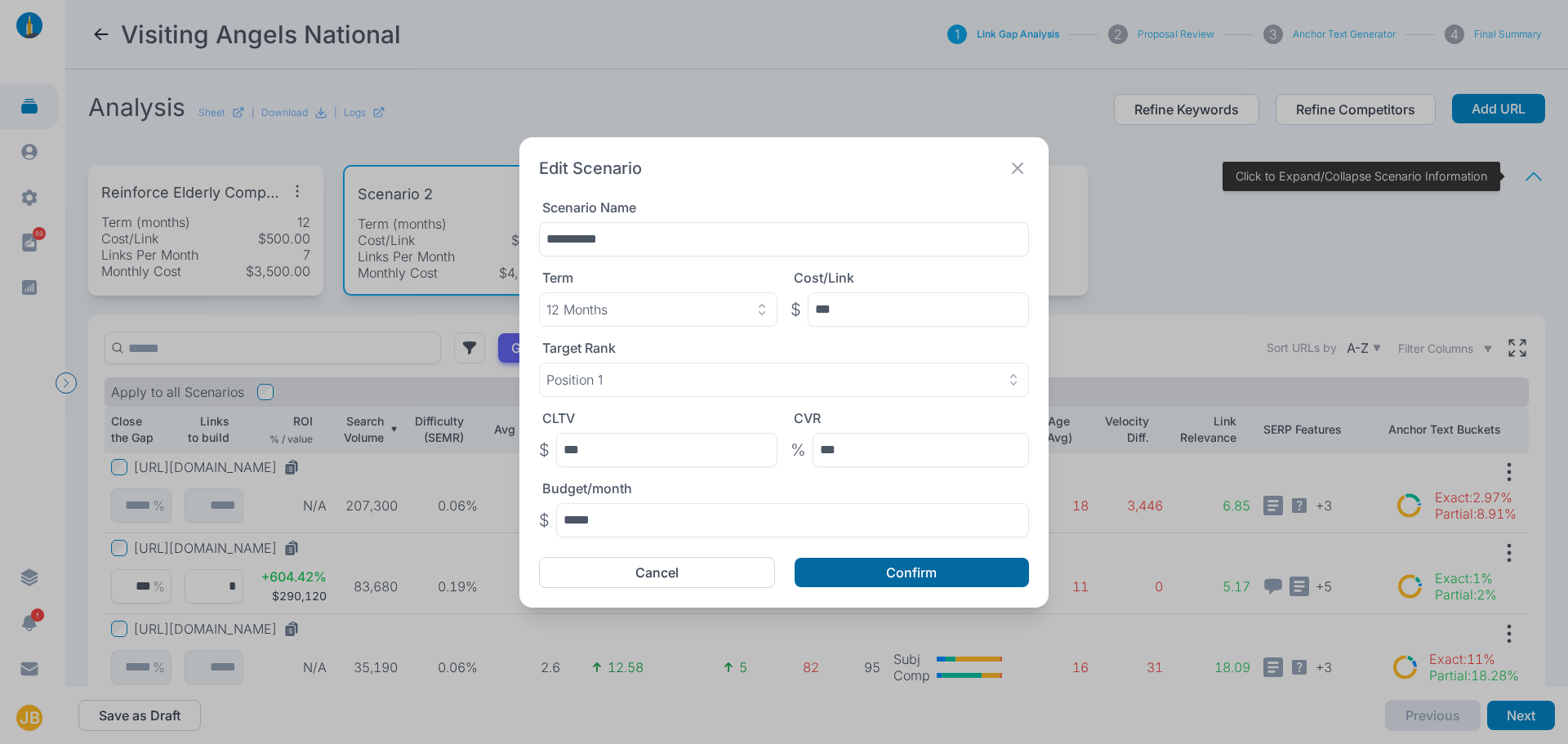
click at [835, 583] on button "Confirm" at bounding box center [912, 572] width 234 height 29
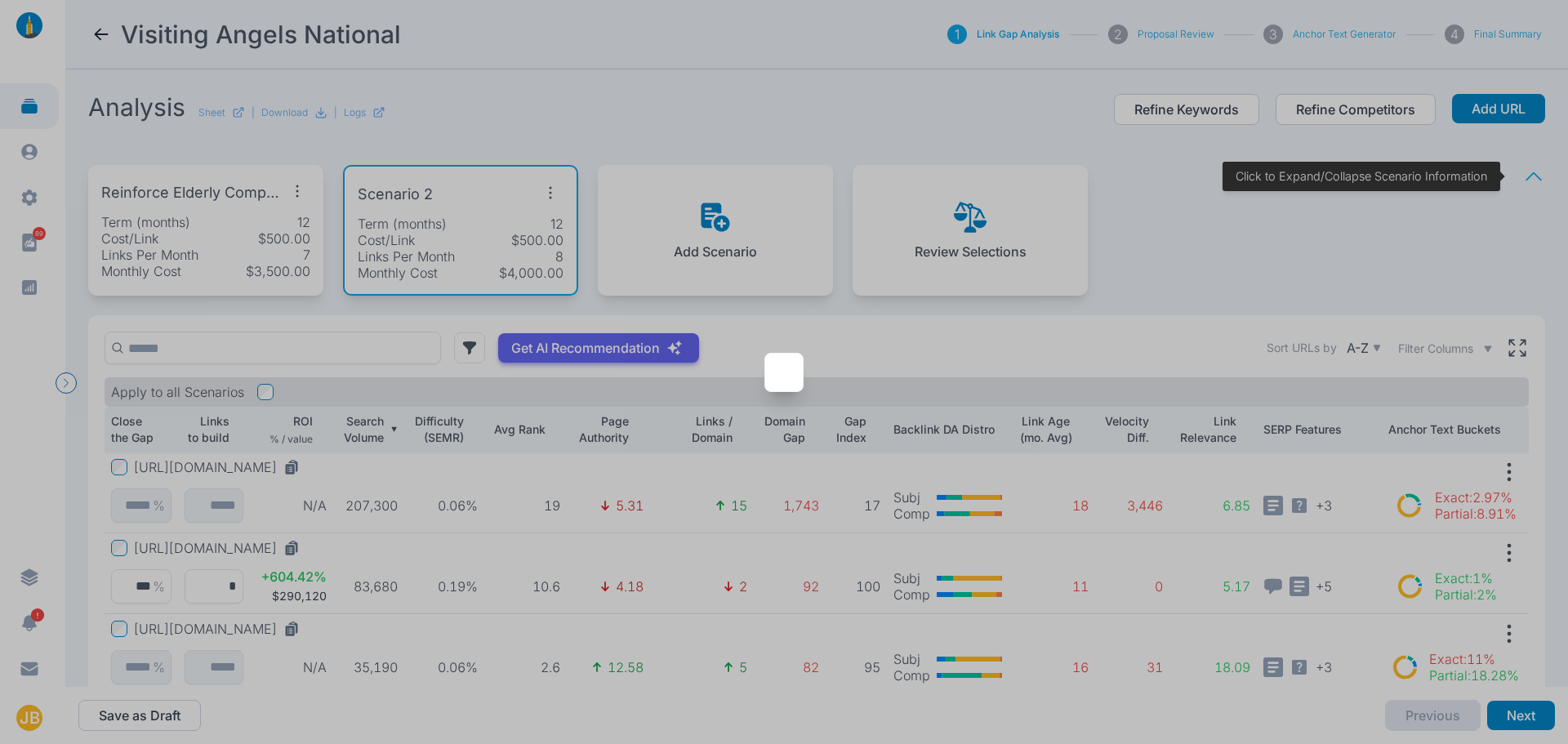
click at [112, 551] on div at bounding box center [784, 372] width 1568 height 744
click at [584, 114] on div at bounding box center [784, 372] width 1568 height 744
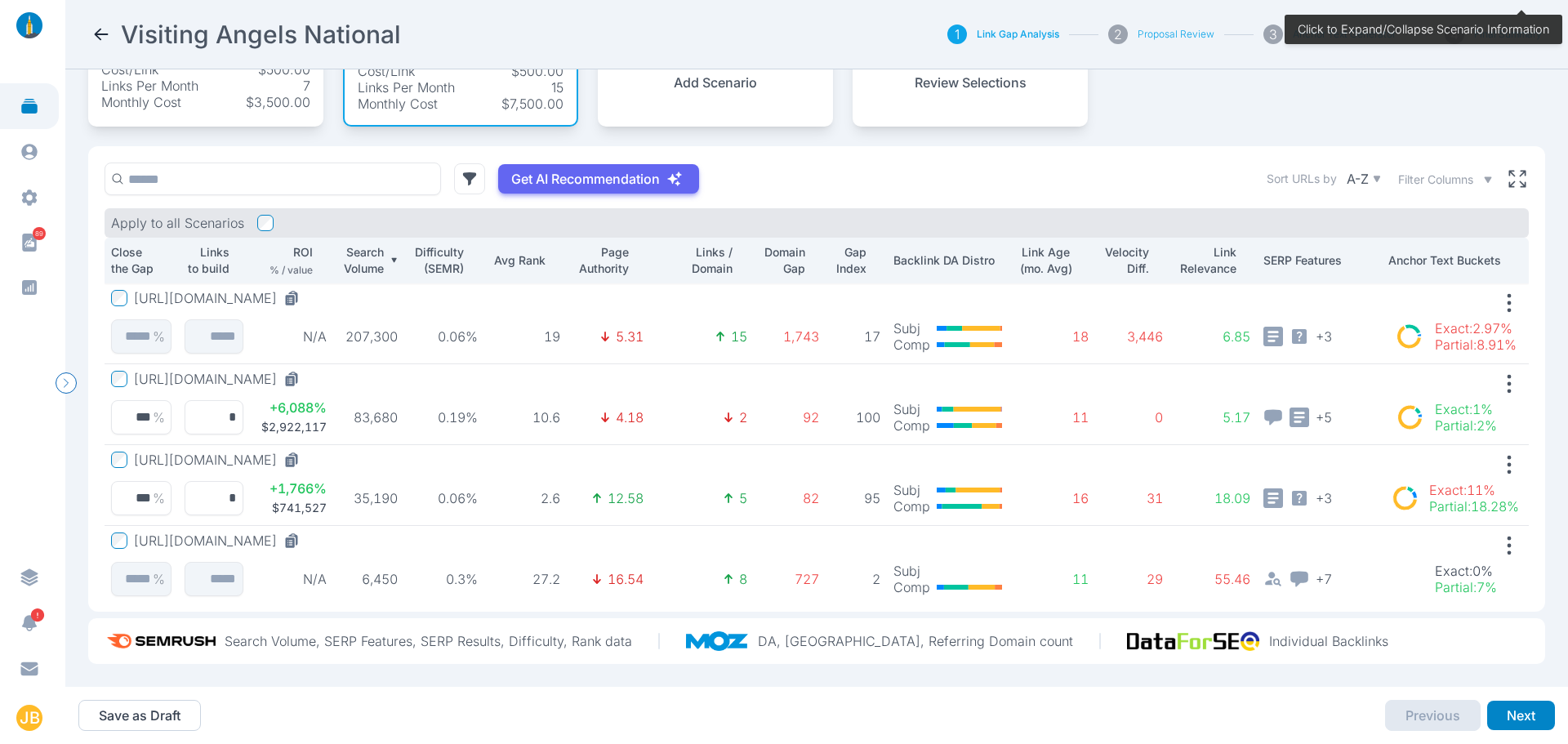
click at [377, 711] on div "Save as Draft Previous Next" at bounding box center [817, 715] width 1477 height 57
click at [781, 164] on div "Get AI Recommendation Sort URLs by A-Z Filter Columns" at bounding box center [817, 179] width 1425 height 33
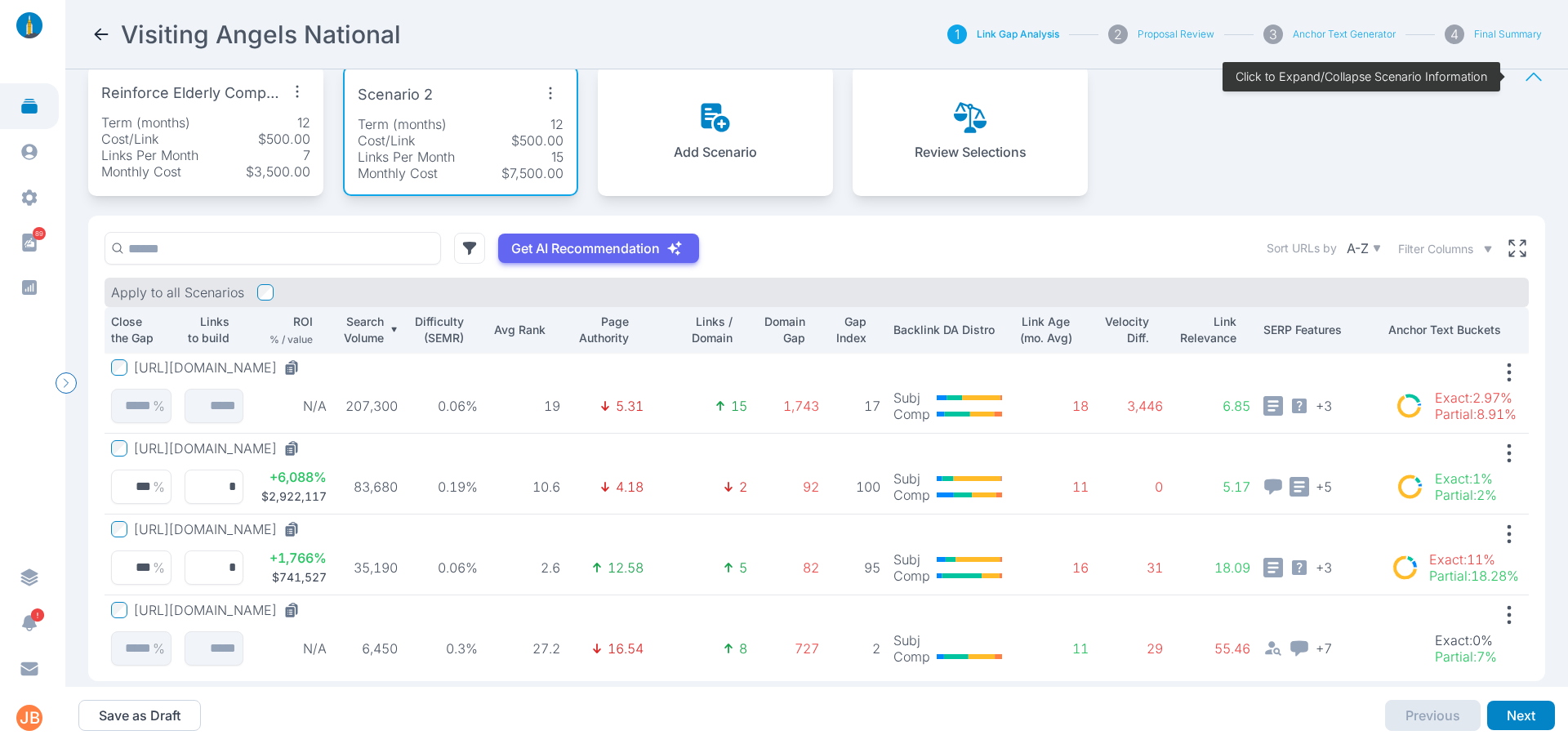
click at [751, 138] on button "Add Scenario" at bounding box center [715, 131] width 83 height 59
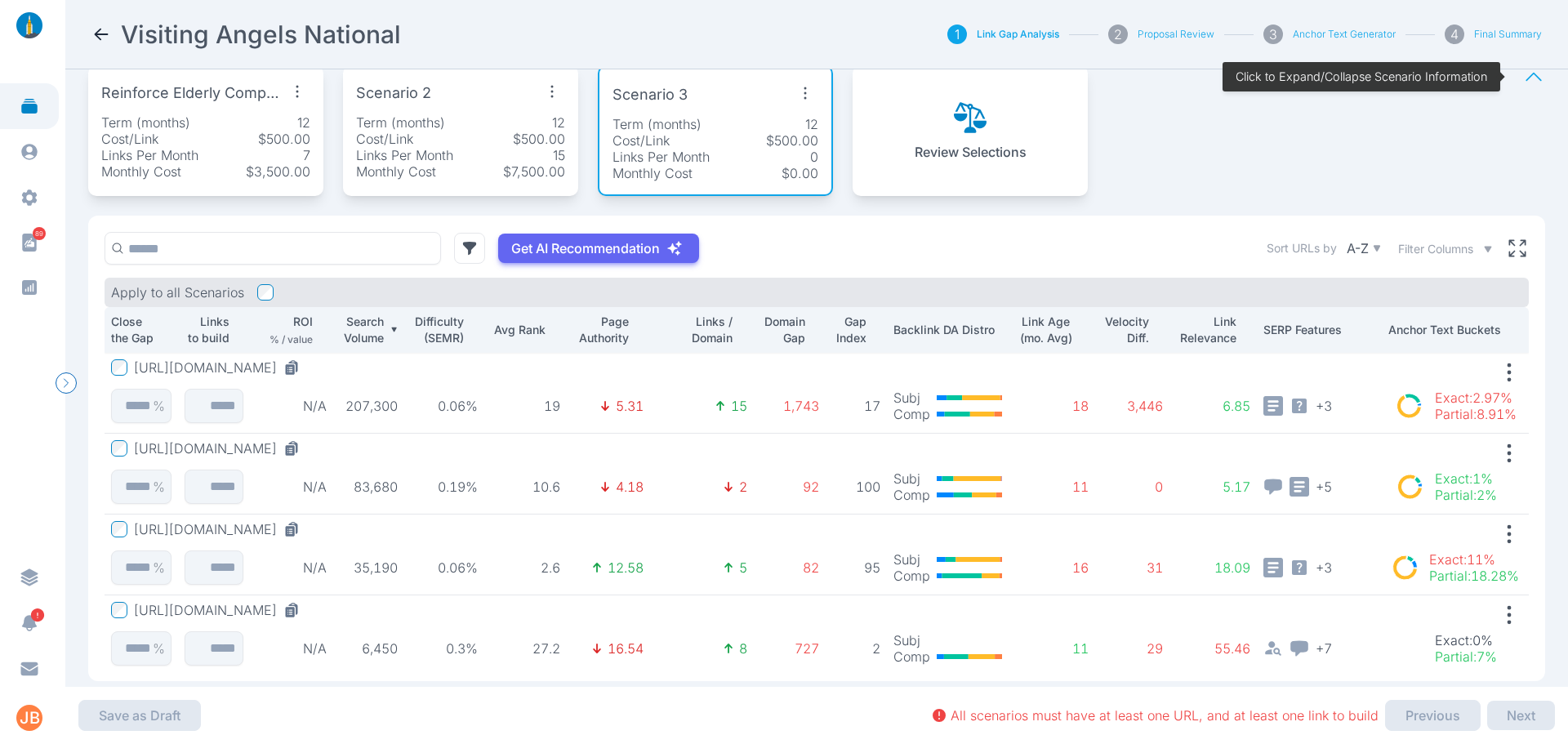
click at [814, 87] on icon "button" at bounding box center [805, 93] width 26 height 26
click at [774, 131] on span "Edit Scenario" at bounding box center [761, 131] width 81 height 16
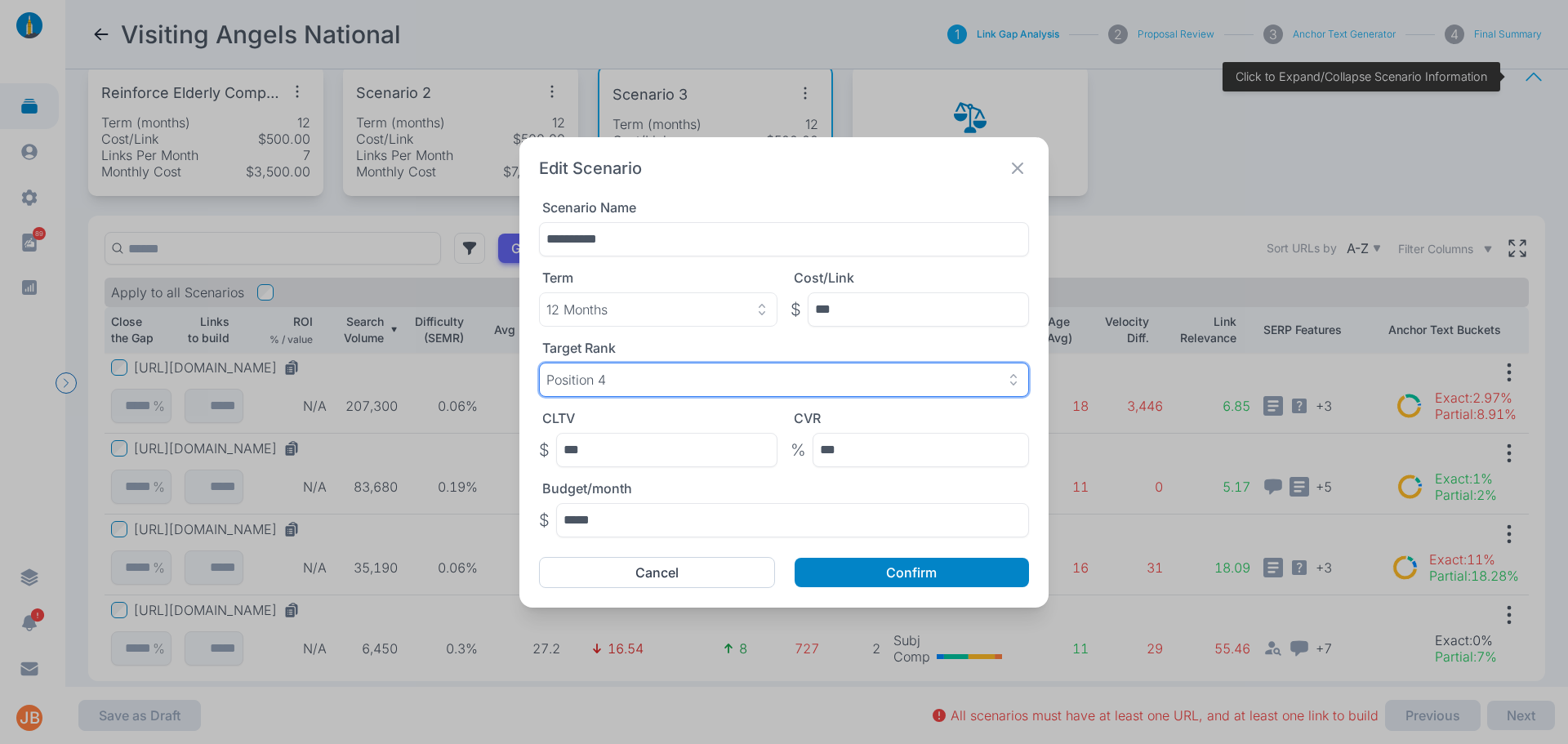
click at [686, 373] on div "Position 4" at bounding box center [784, 379] width 475 height 16
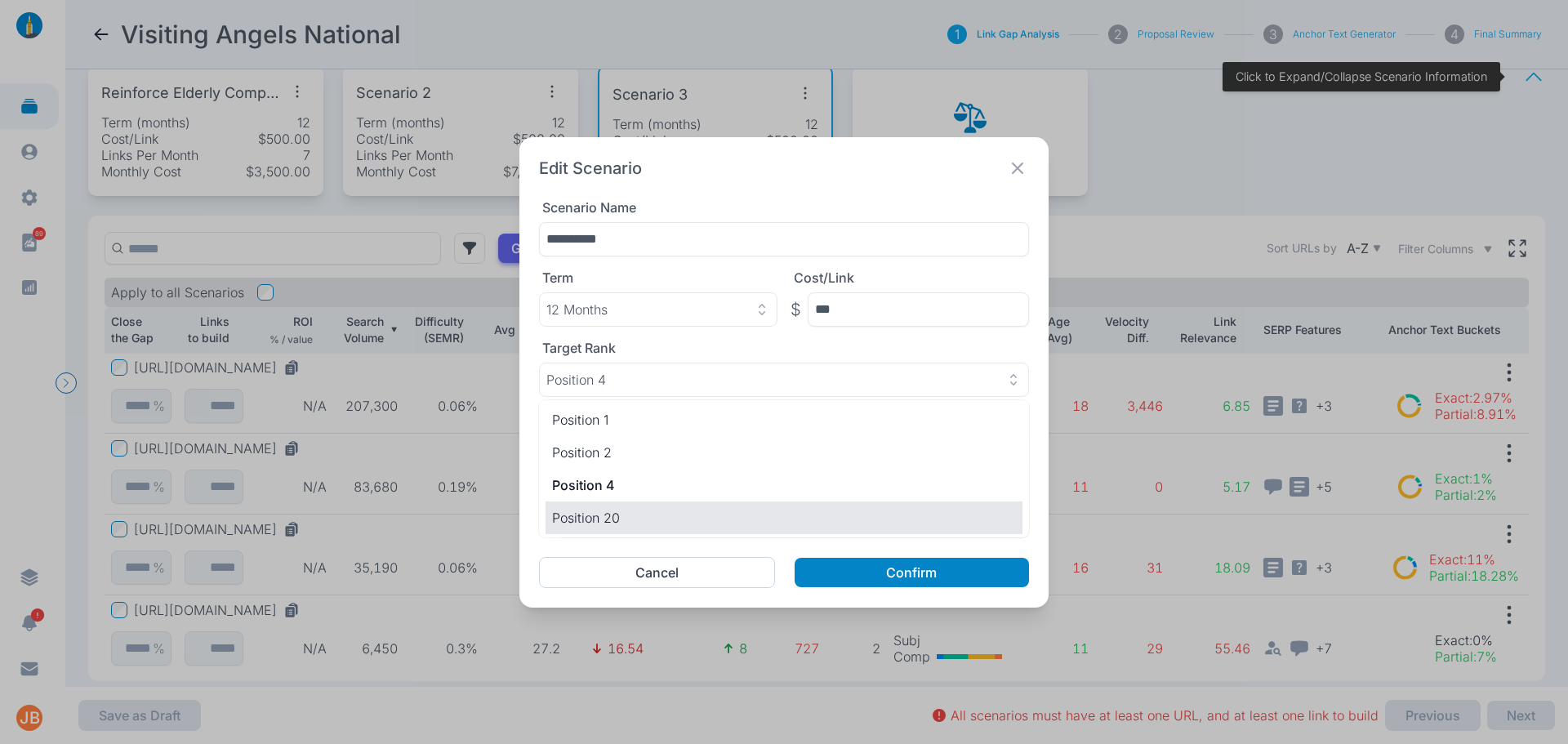
click at [646, 511] on p "Position 20" at bounding box center [783, 518] width 464 height 19
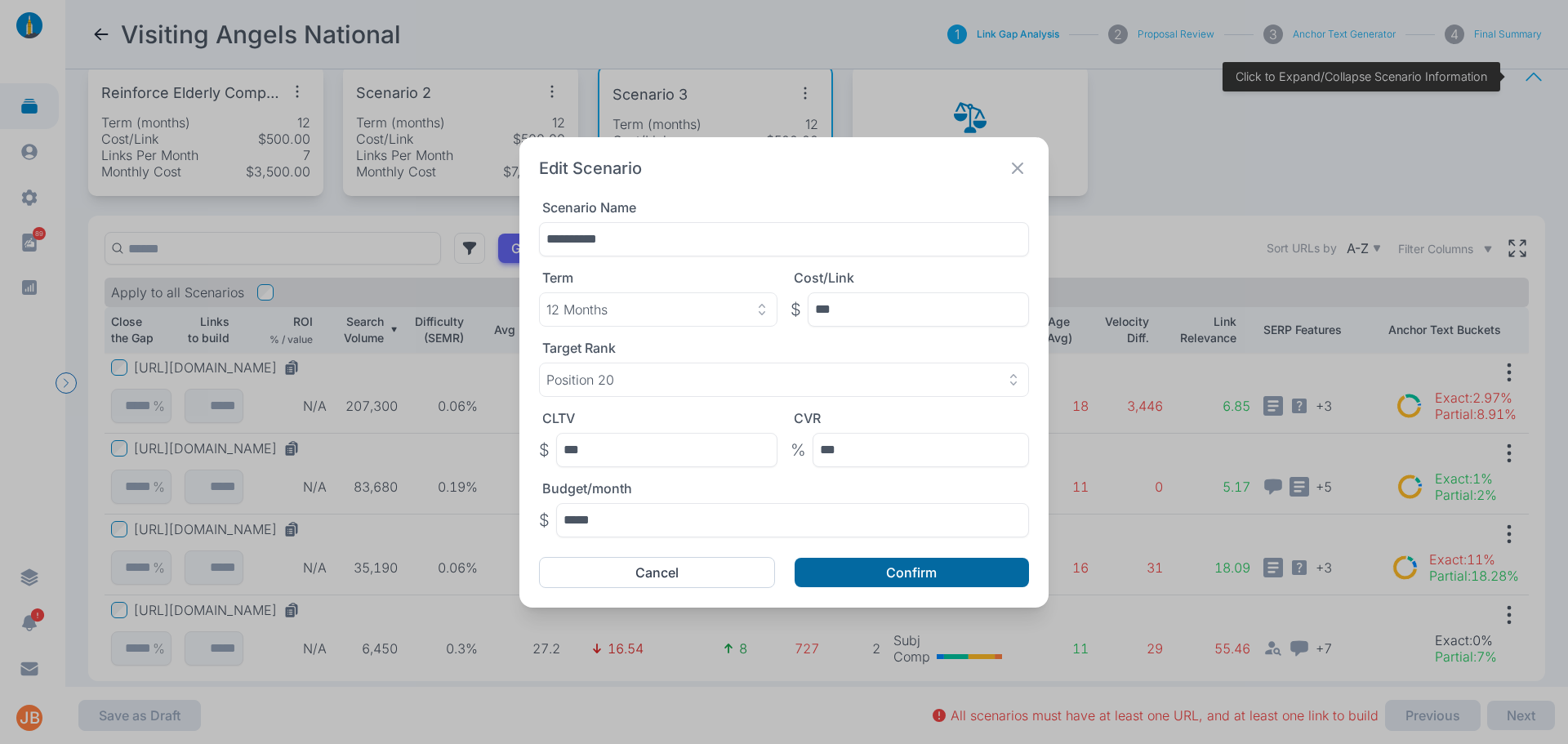
click at [857, 568] on button "Confirm" at bounding box center [912, 572] width 234 height 29
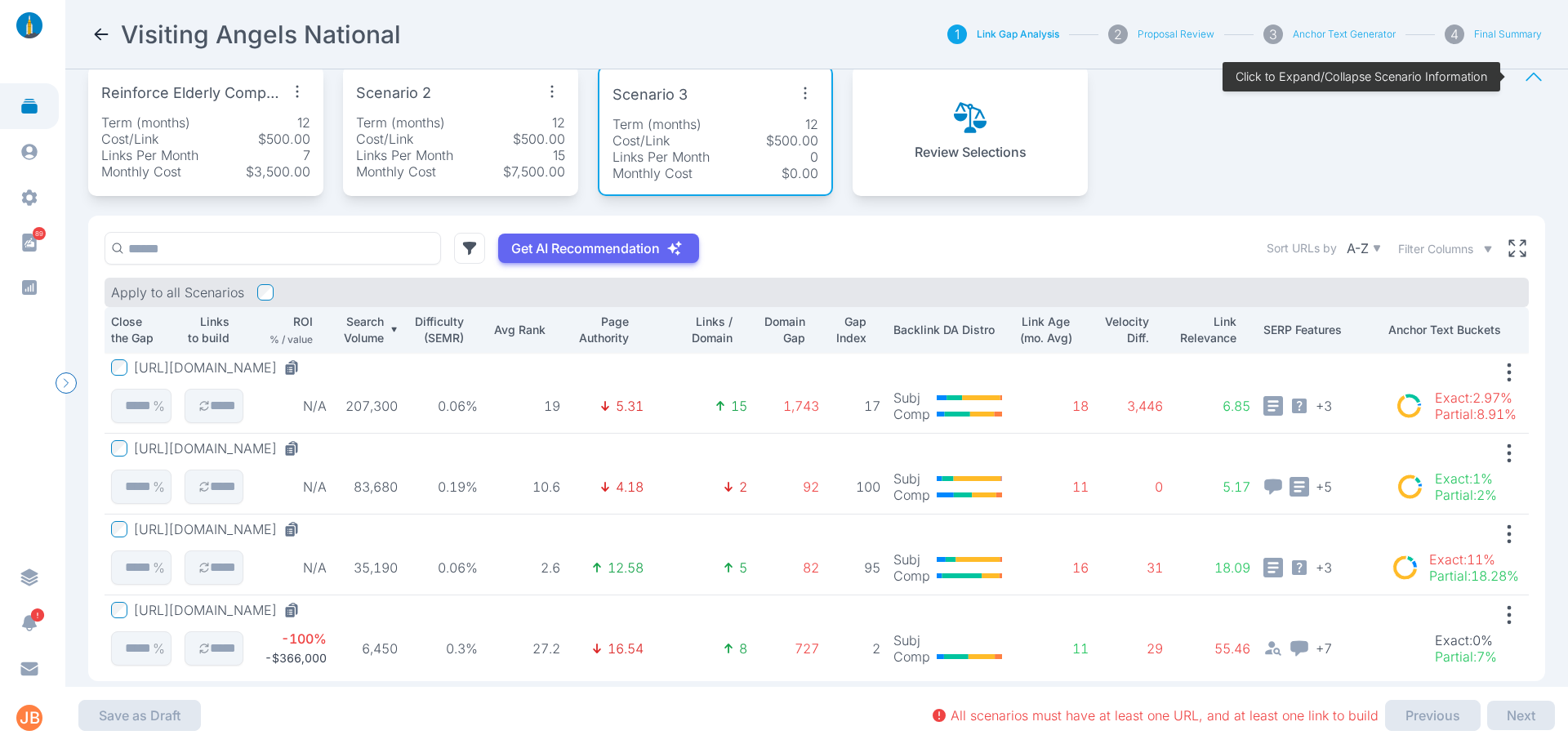
click at [181, 607] on button "[URL][DOMAIN_NAME]" at bounding box center [220, 610] width 172 height 16
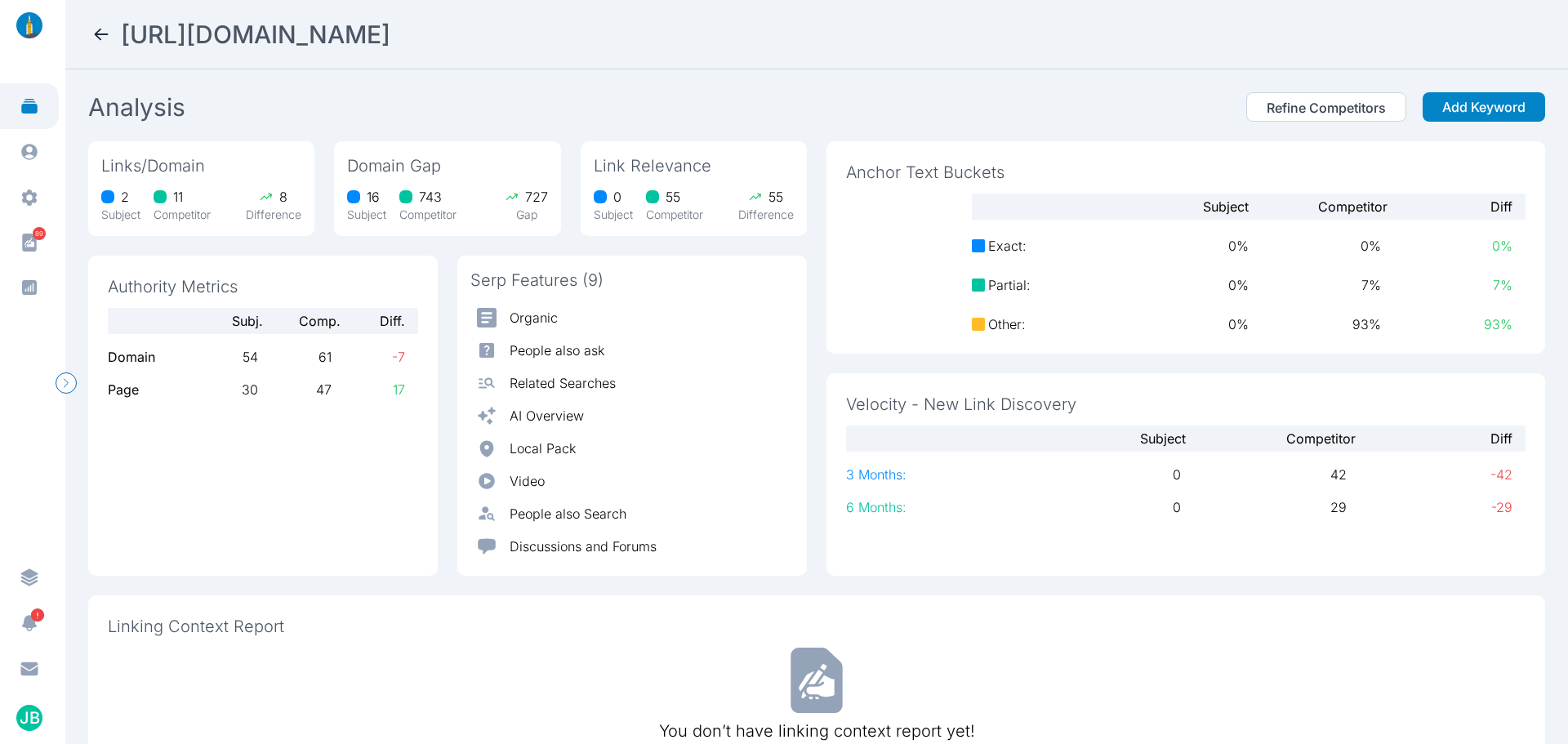
click at [102, 31] on icon at bounding box center [102, 34] width 19 height 19
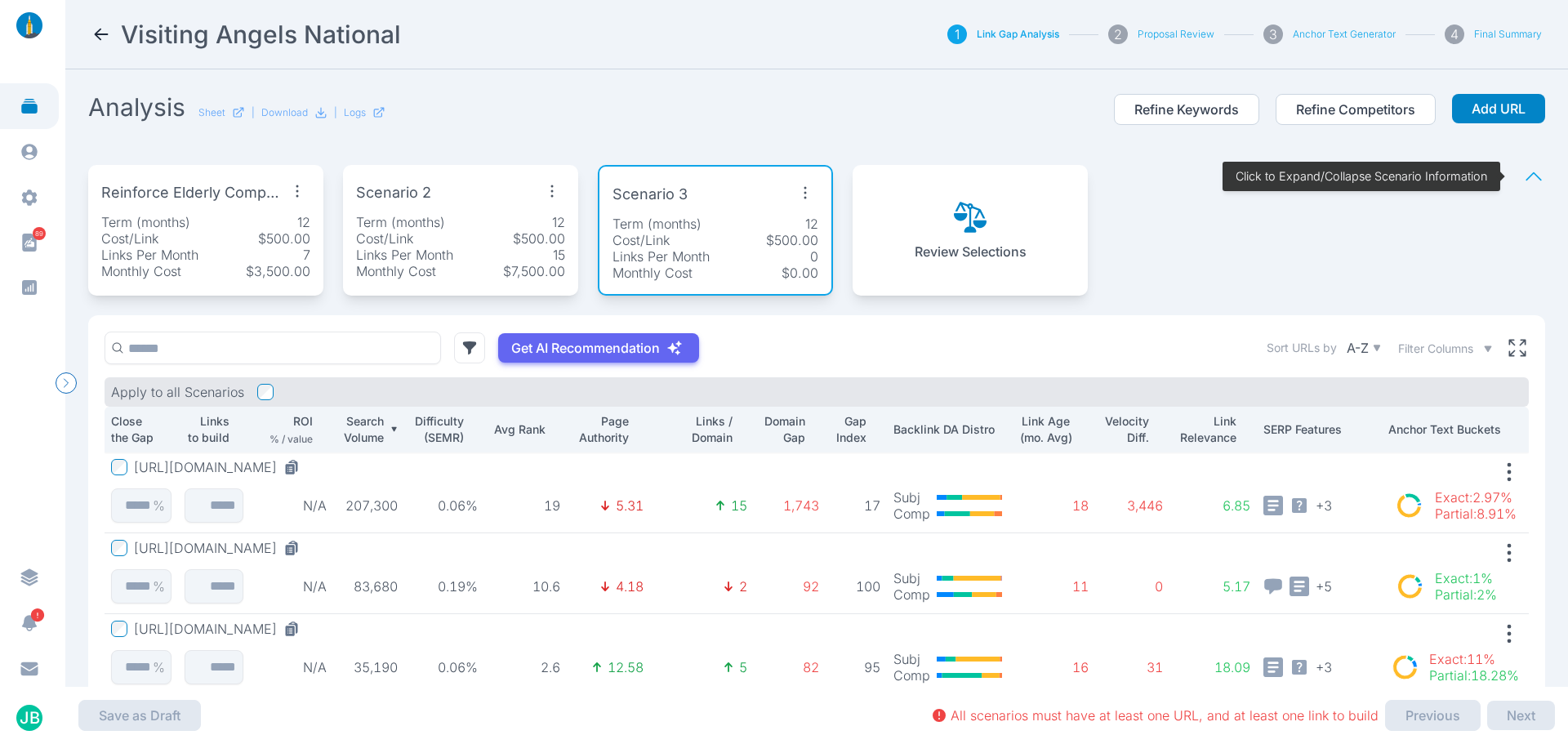
click at [805, 197] on icon "button" at bounding box center [805, 193] width 3 height 13
click at [800, 295] on span "Delete Scenario" at bounding box center [769, 290] width 97 height 16
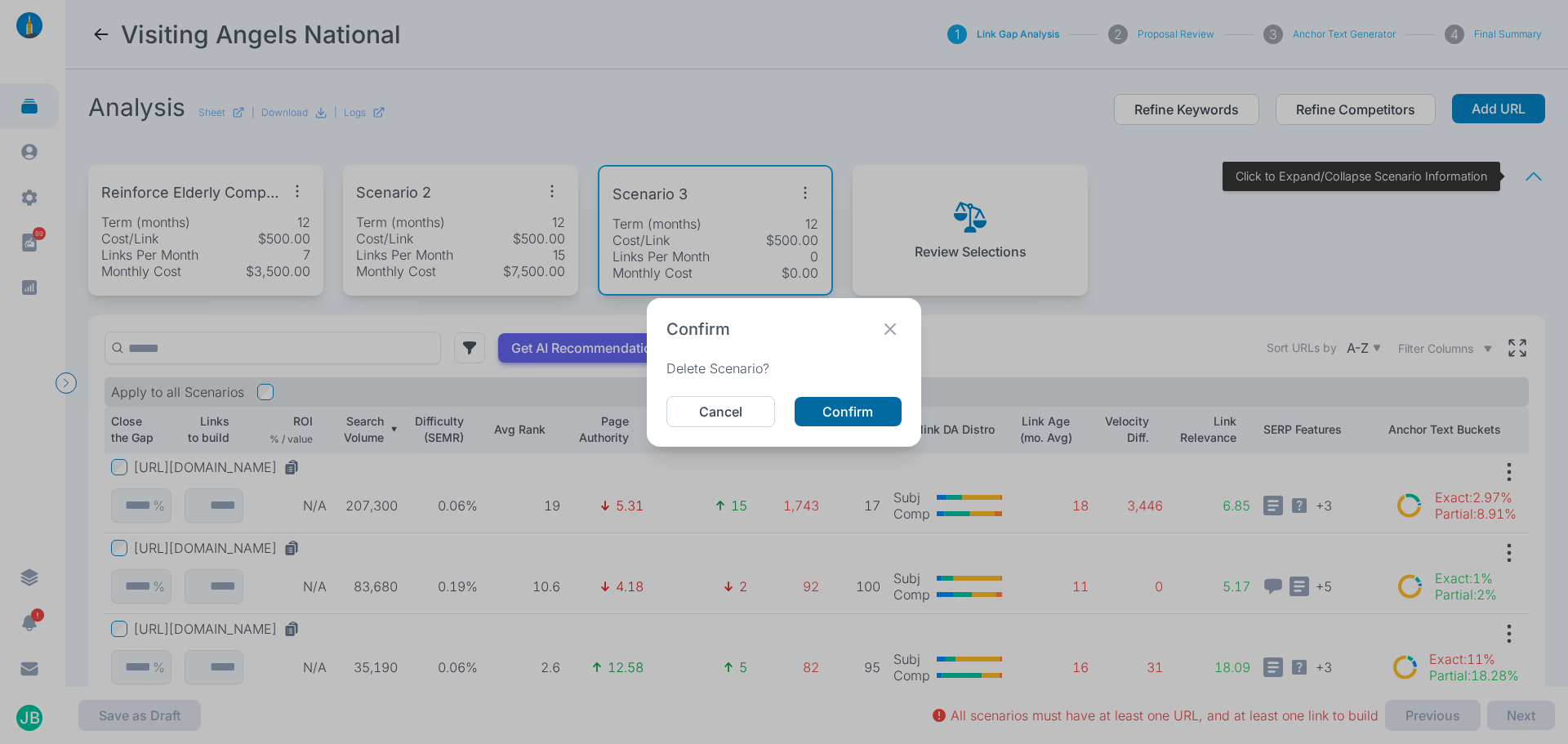
click at [833, 411] on button "Confirm" at bounding box center [848, 411] width 107 height 29
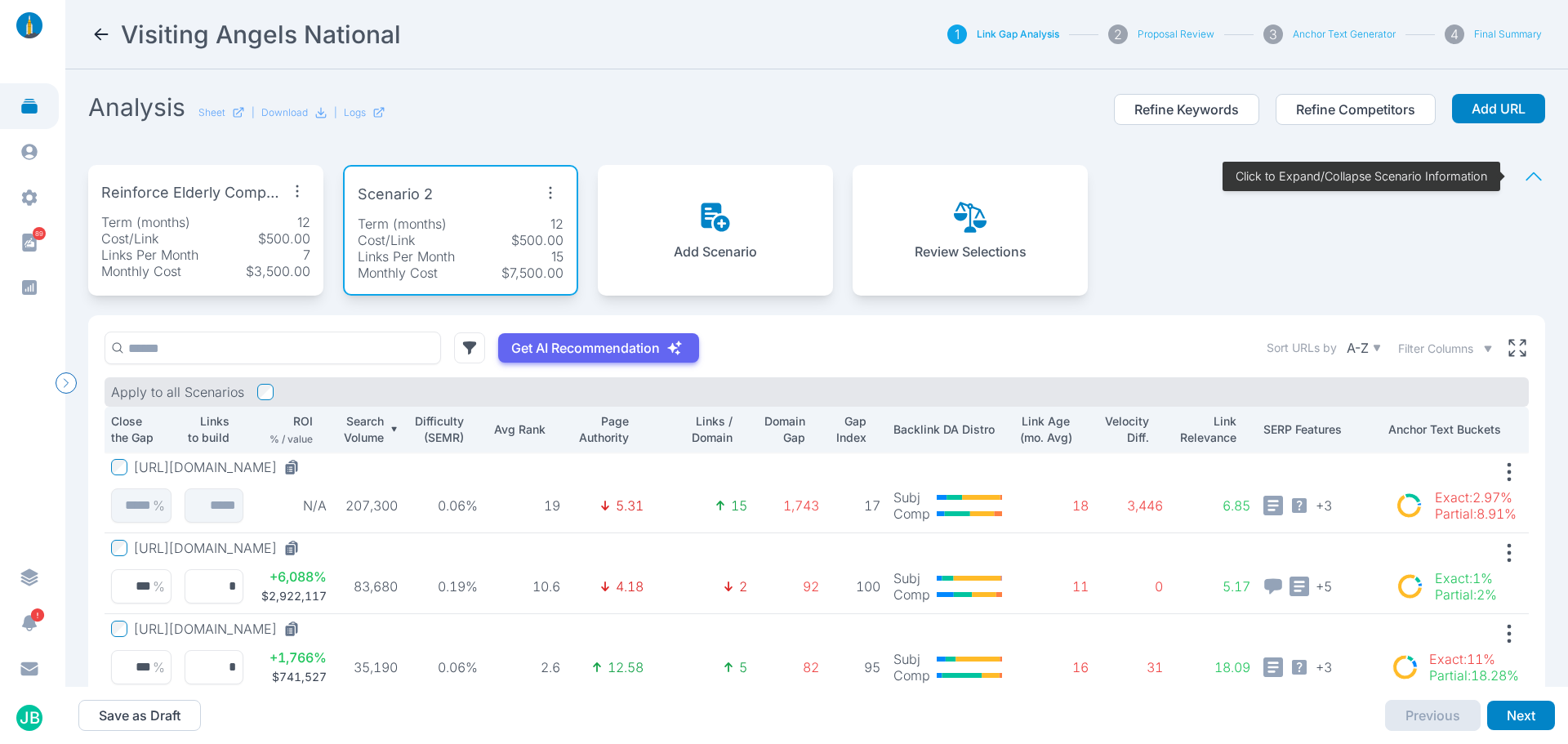
click at [103, 30] on icon at bounding box center [102, 34] width 19 height 19
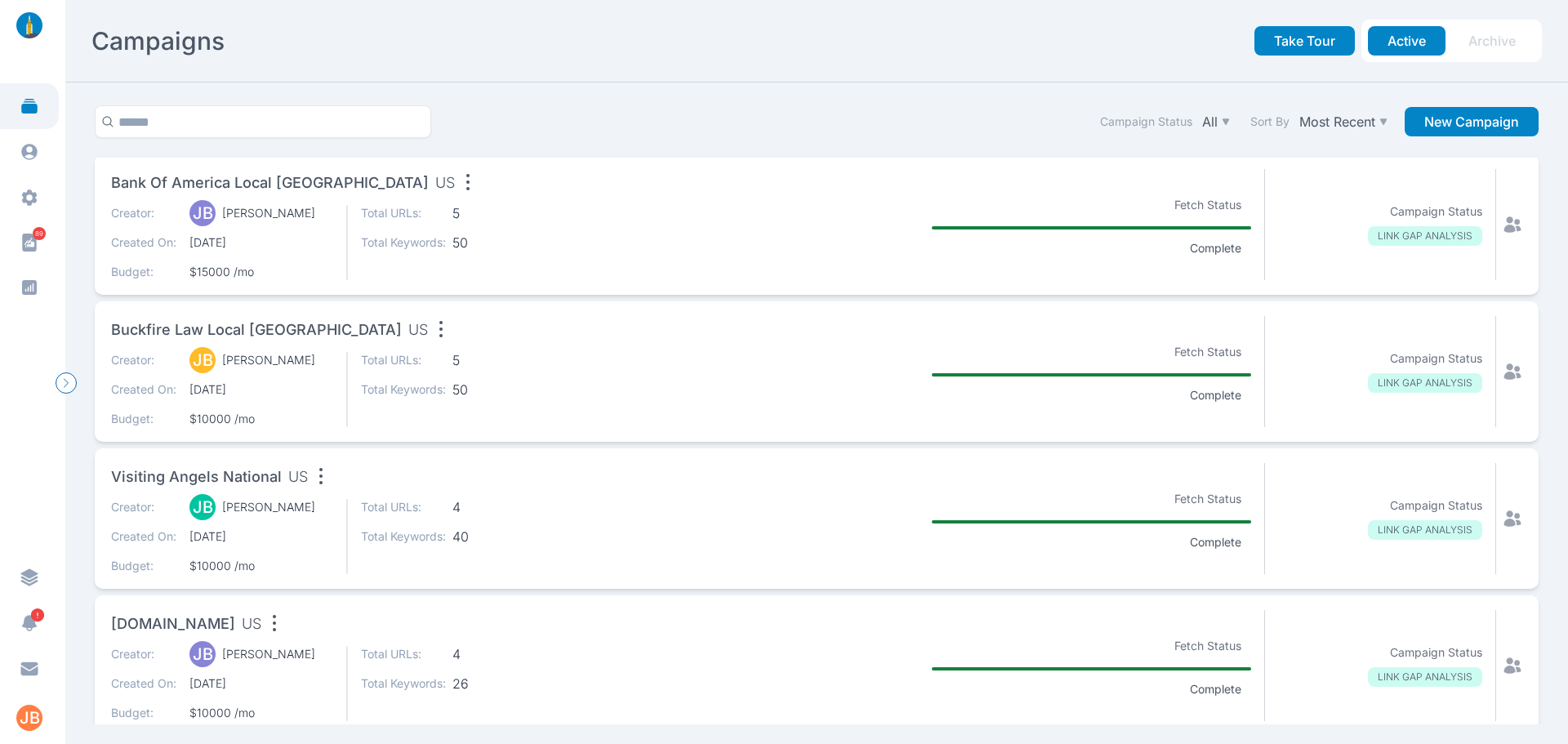
scroll to position [653, 0]
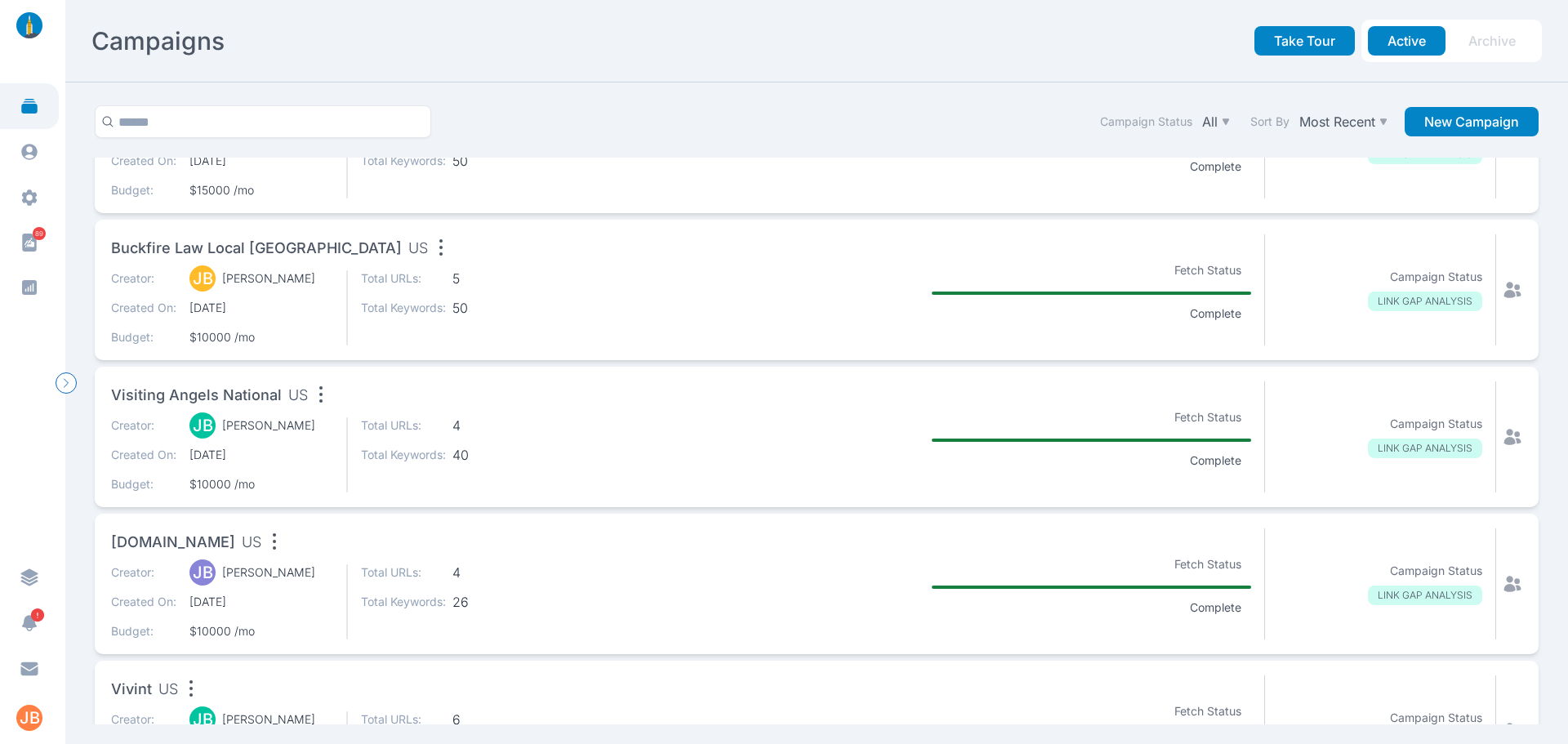
click at [254, 249] on span "Buckfire Law Local [GEOGRAPHIC_DATA]" at bounding box center [256, 249] width 290 height 23
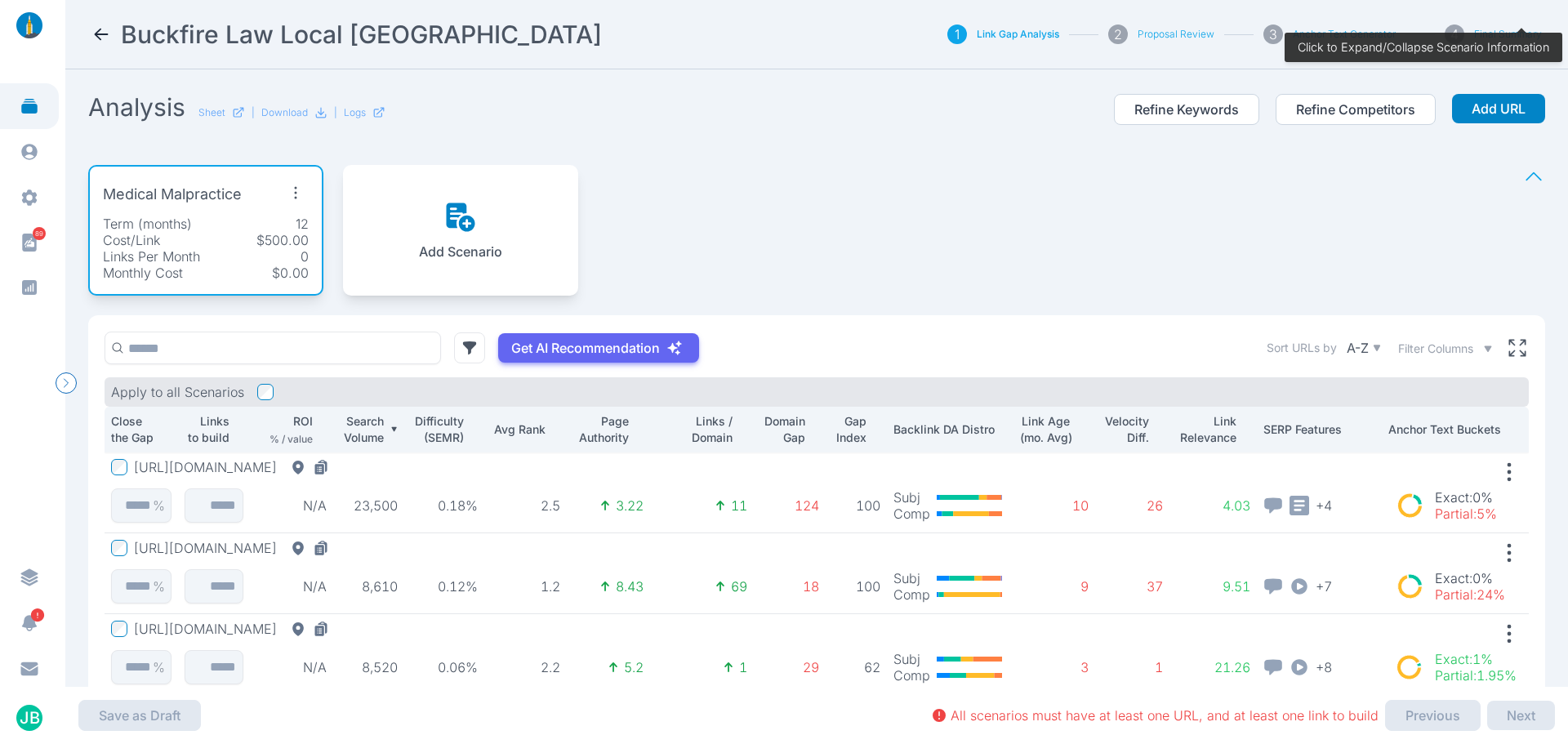
scroll to position [164, 0]
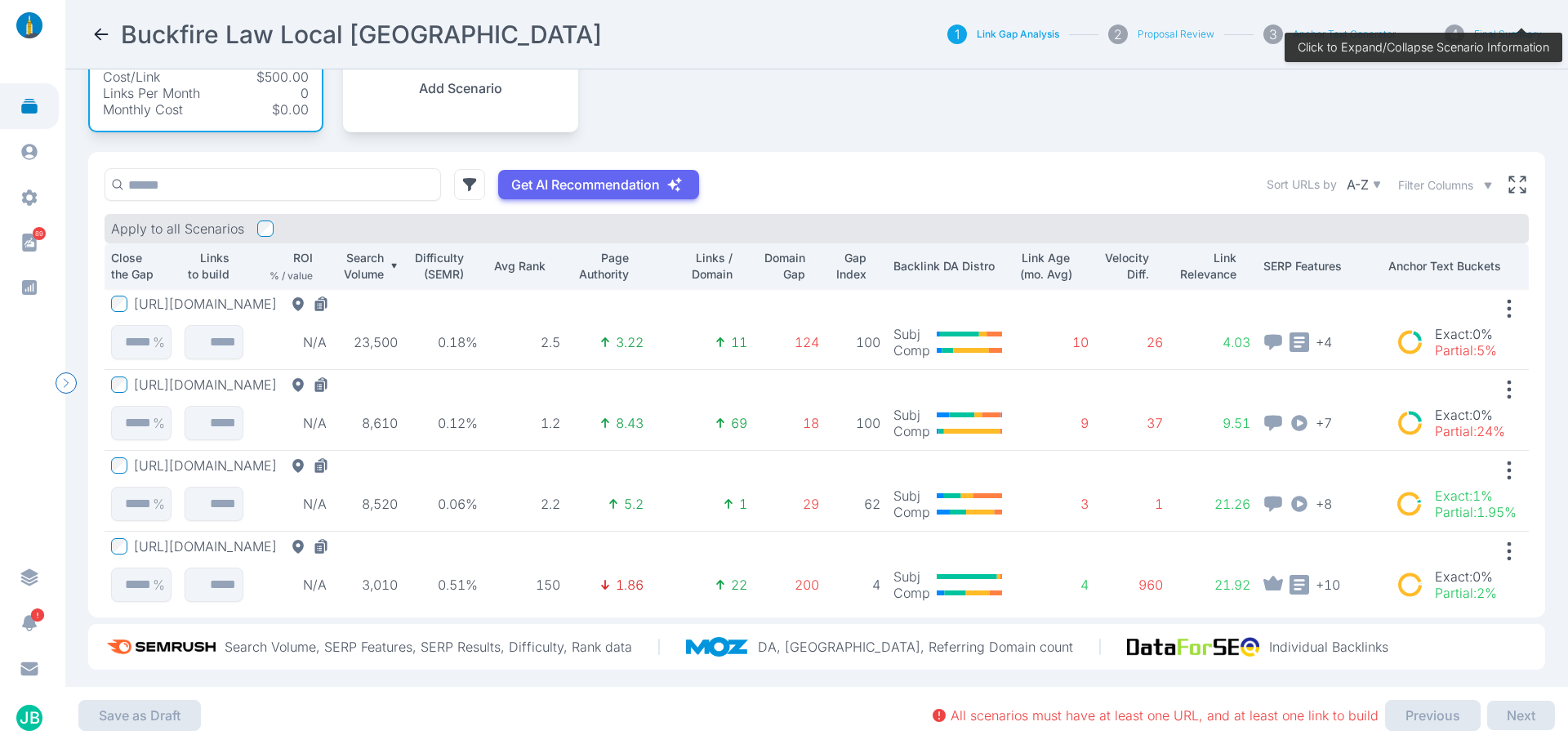
click at [317, 303] on button "[URL][DOMAIN_NAME]" at bounding box center [234, 303] width 201 height 16
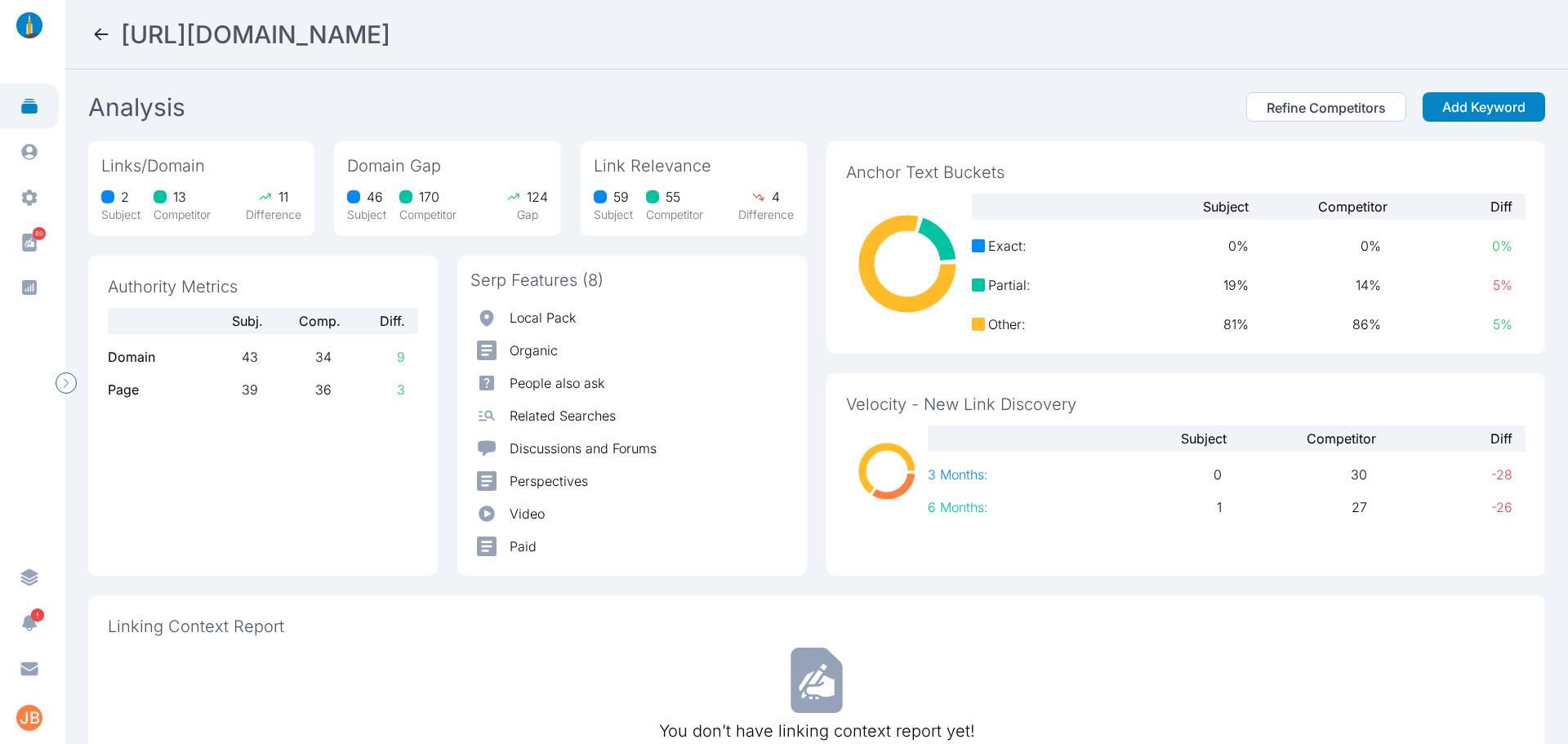
drag, startPoint x: 708, startPoint y: 45, endPoint x: 126, endPoint y: 50, distance: 582.0
click at [126, 50] on nav "[URL][DOMAIN_NAME]" at bounding box center [817, 35] width 1503 height 70
copy h2 "[URL][DOMAIN_NAME]"
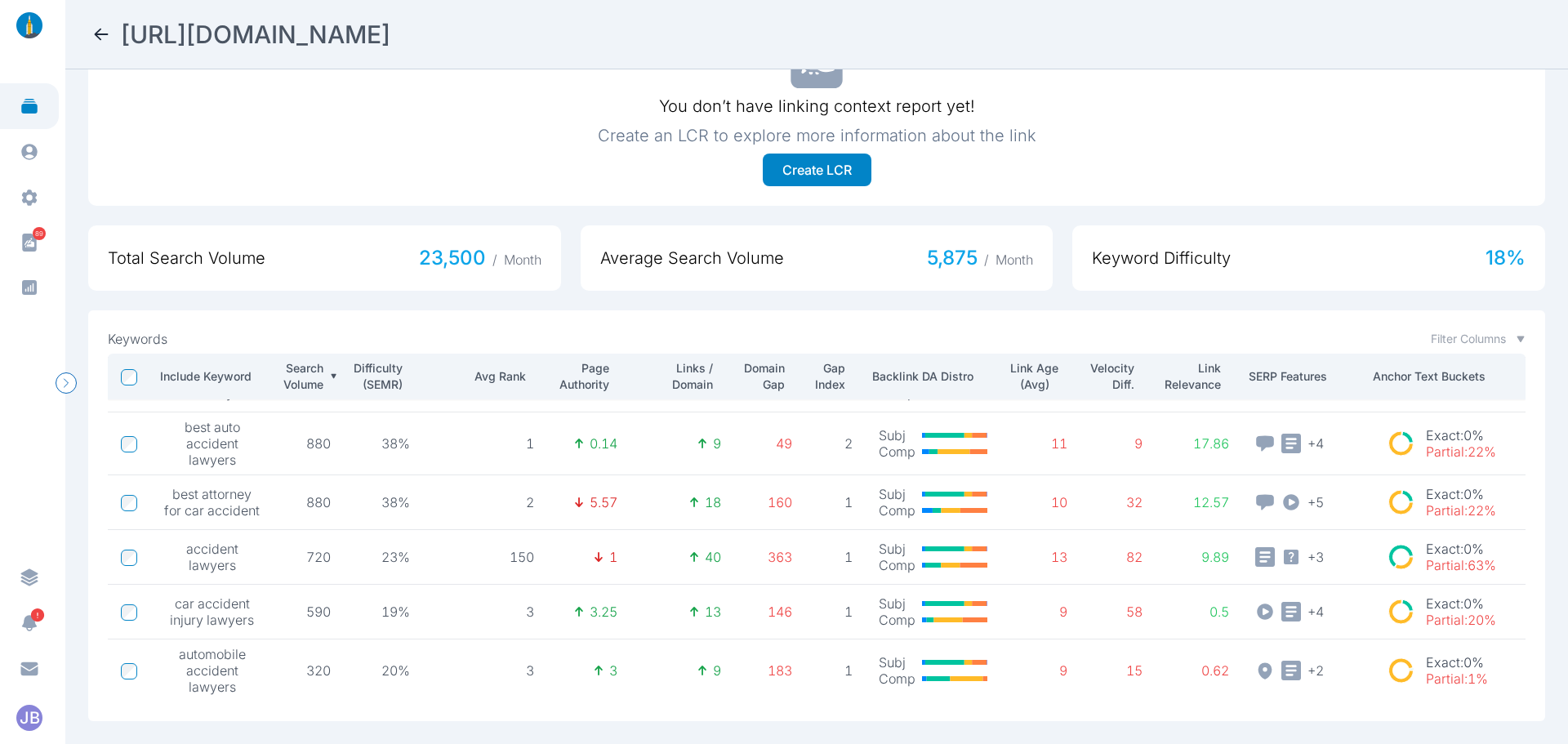
scroll to position [32, 0]
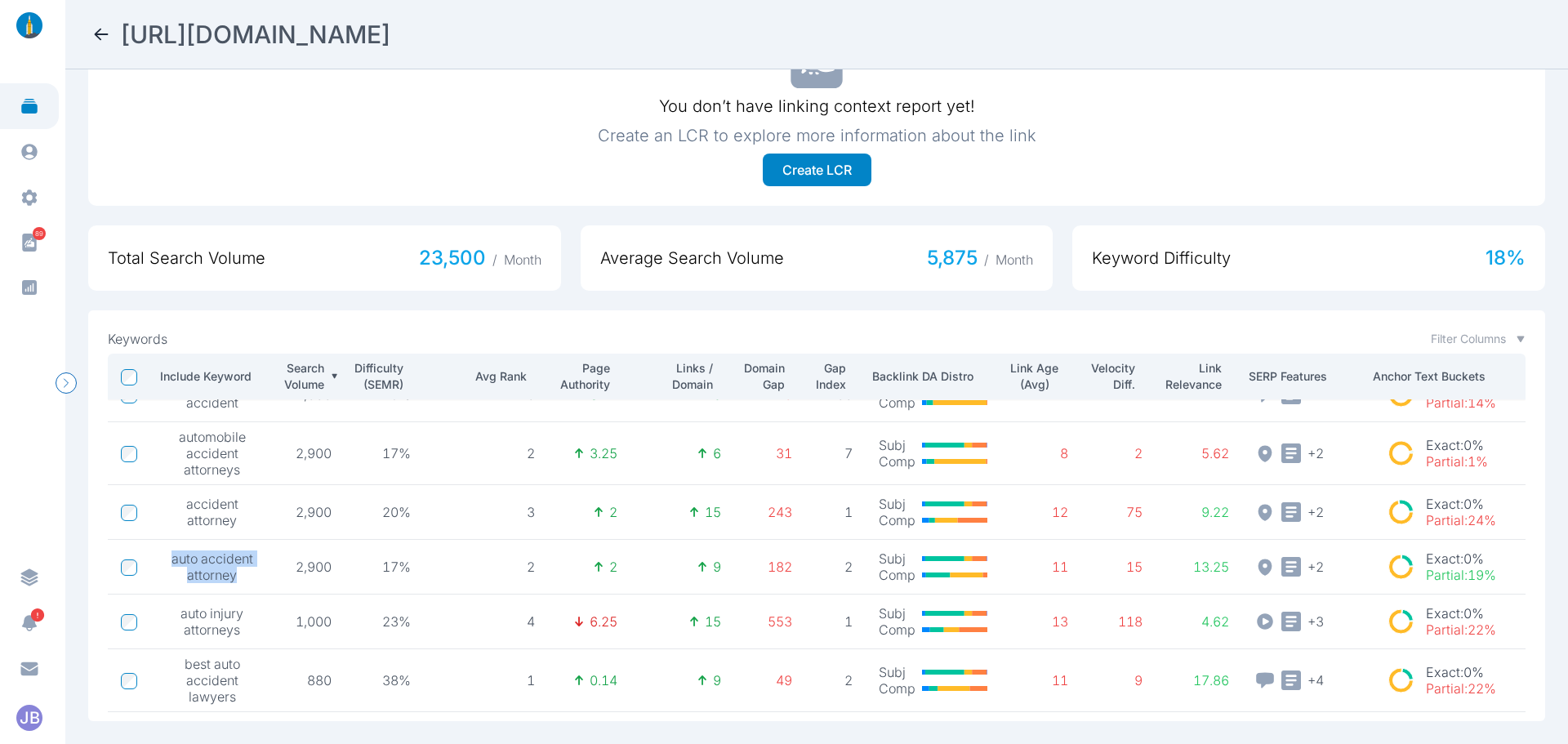
drag, startPoint x: 235, startPoint y: 560, endPoint x: 169, endPoint y: 546, distance: 67.5
click at [169, 551] on span "auto accident attorney" at bounding box center [213, 567] width 97 height 33
copy span "auto accident attorney"
click at [233, 505] on span "accident attorney" at bounding box center [213, 512] width 97 height 33
drag, startPoint x: 234, startPoint y: 505, endPoint x: 183, endPoint y: 497, distance: 51.6
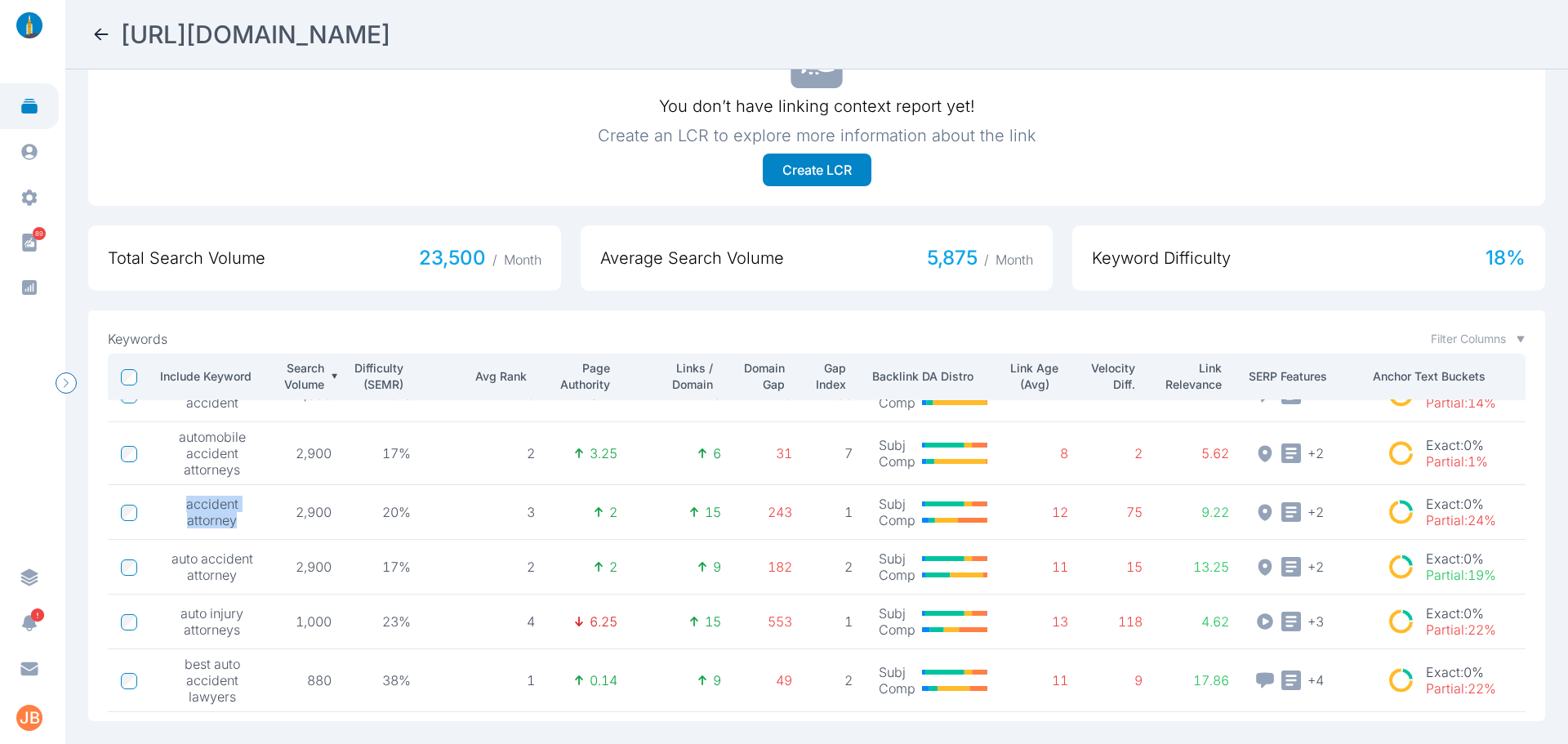
click at [183, 497] on span "accident attorney" at bounding box center [213, 512] width 97 height 33
click at [232, 461] on span "automobile accident attorneys" at bounding box center [213, 453] width 97 height 49
drag, startPoint x: 238, startPoint y: 459, endPoint x: 178, endPoint y: 432, distance: 65.8
click at [178, 432] on span "automobile accident attorneys" at bounding box center [213, 453] width 97 height 49
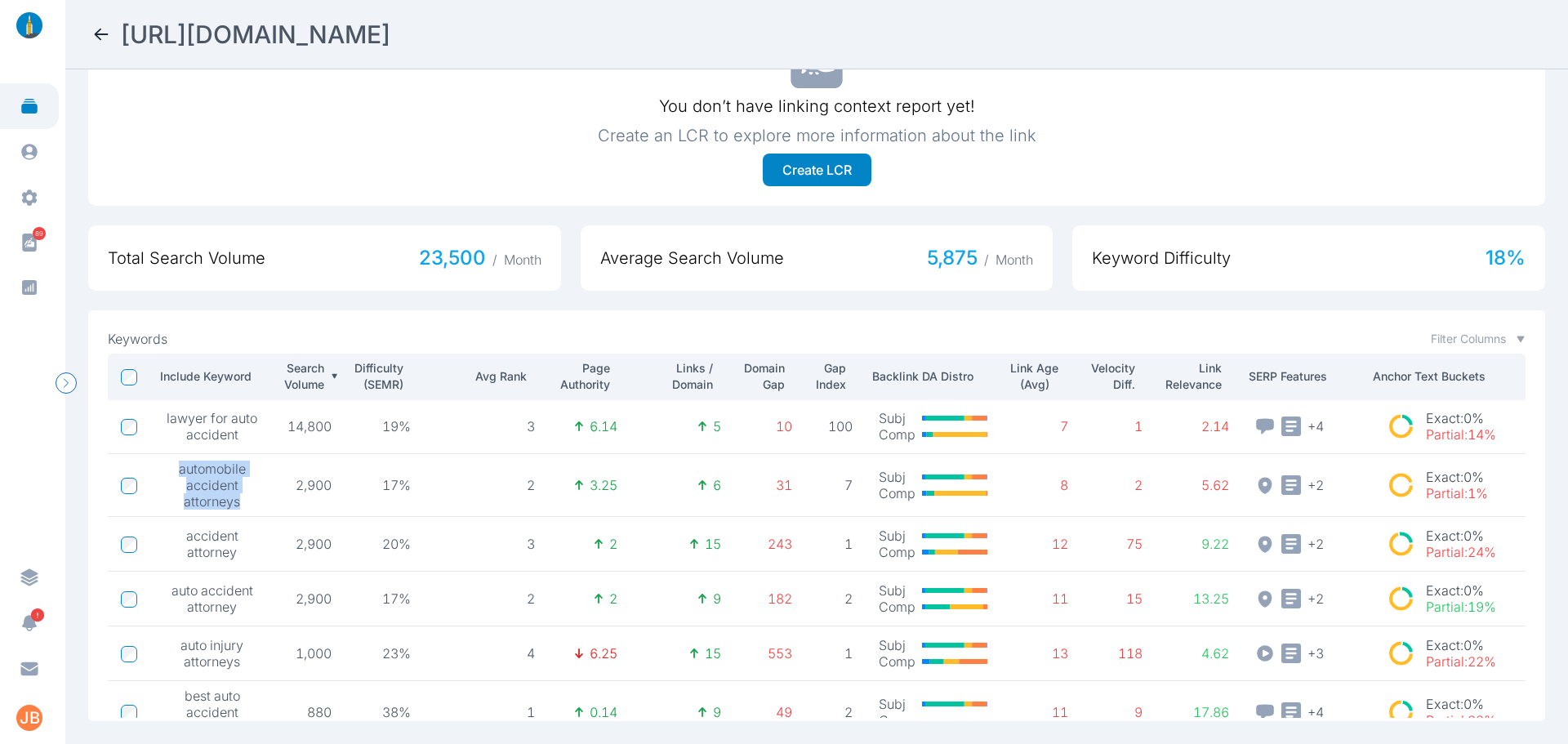
scroll to position [555, 0]
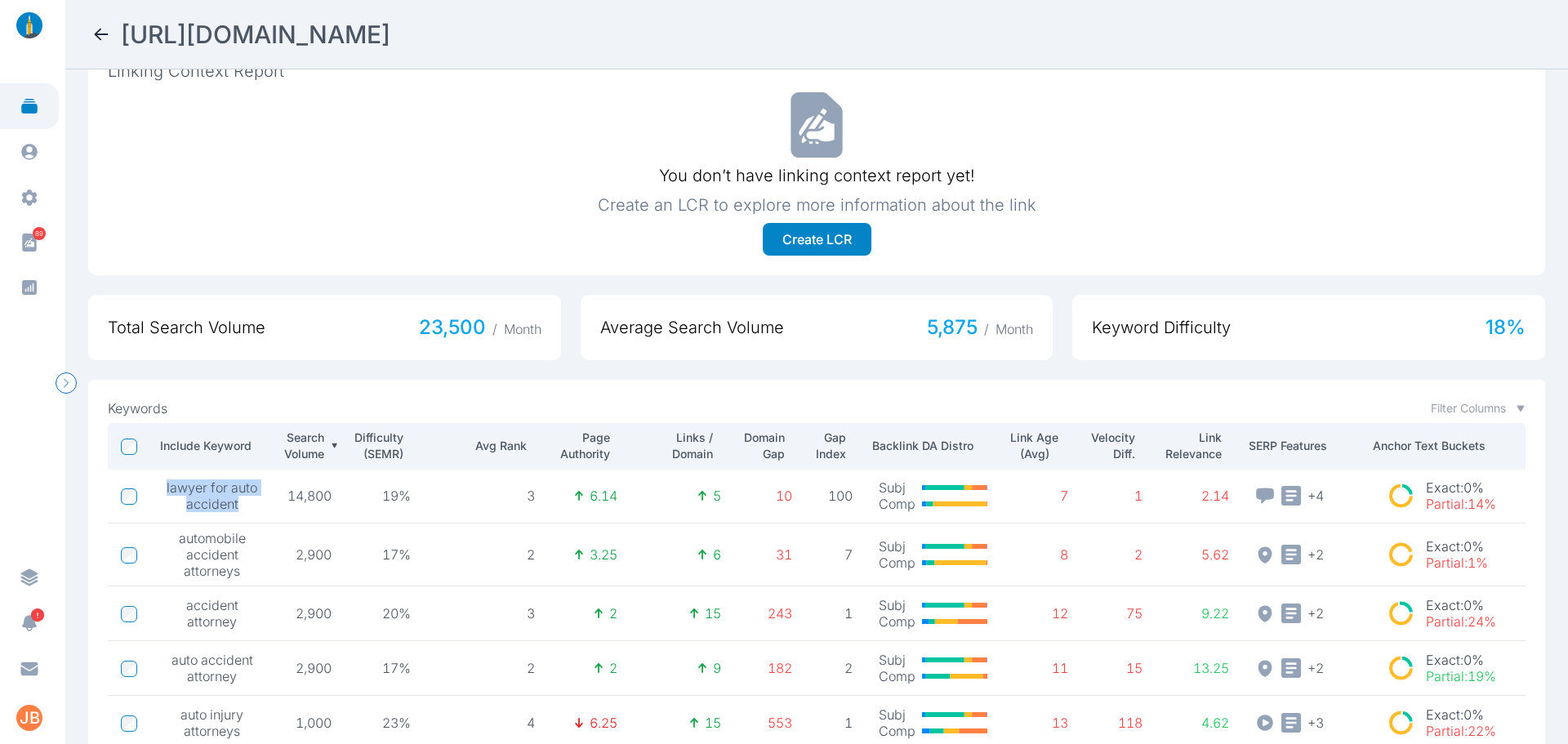
drag, startPoint x: 238, startPoint y: 505, endPoint x: 164, endPoint y: 494, distance: 74.8
click at [165, 494] on span "lawyer for auto accident" at bounding box center [213, 495] width 97 height 33
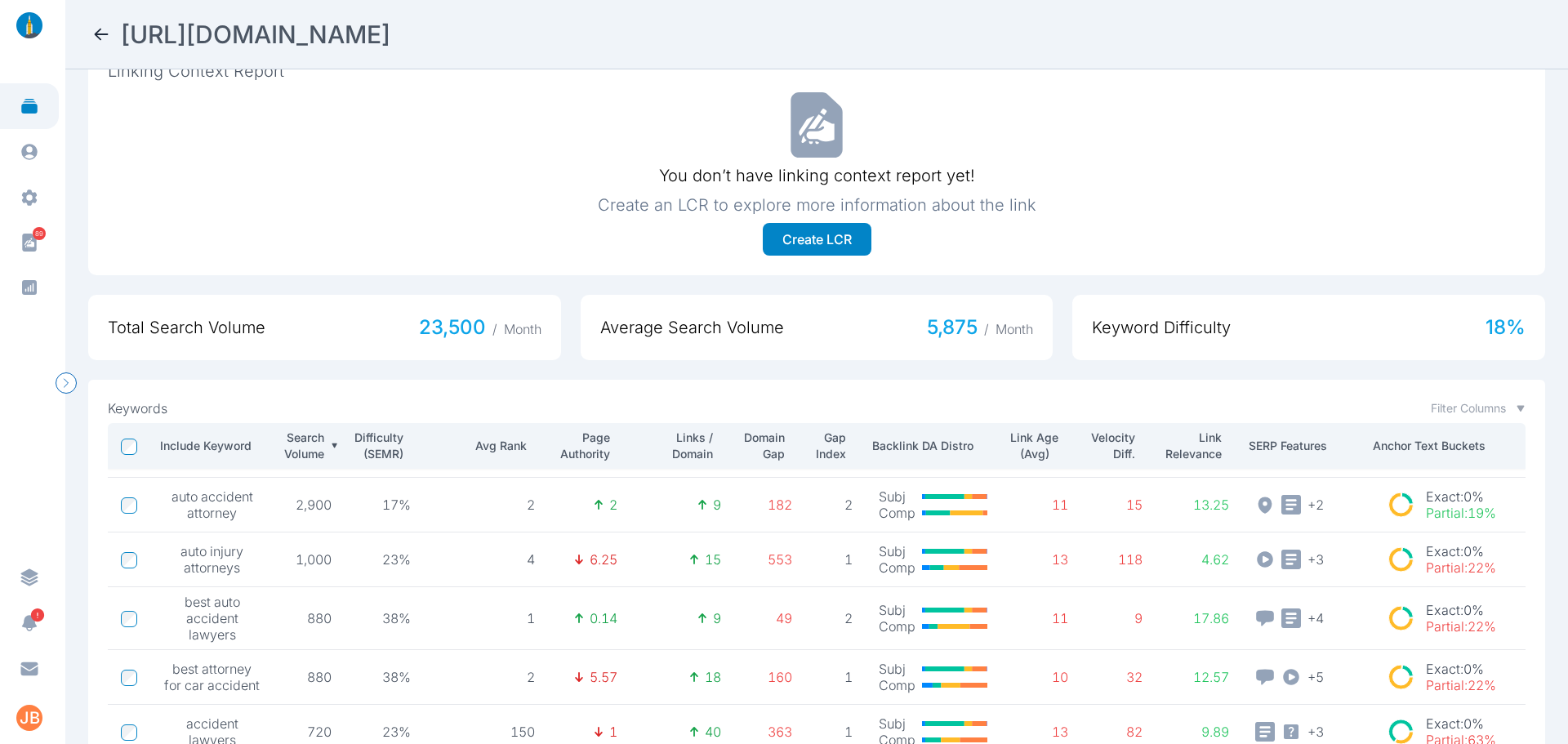
scroll to position [637, 0]
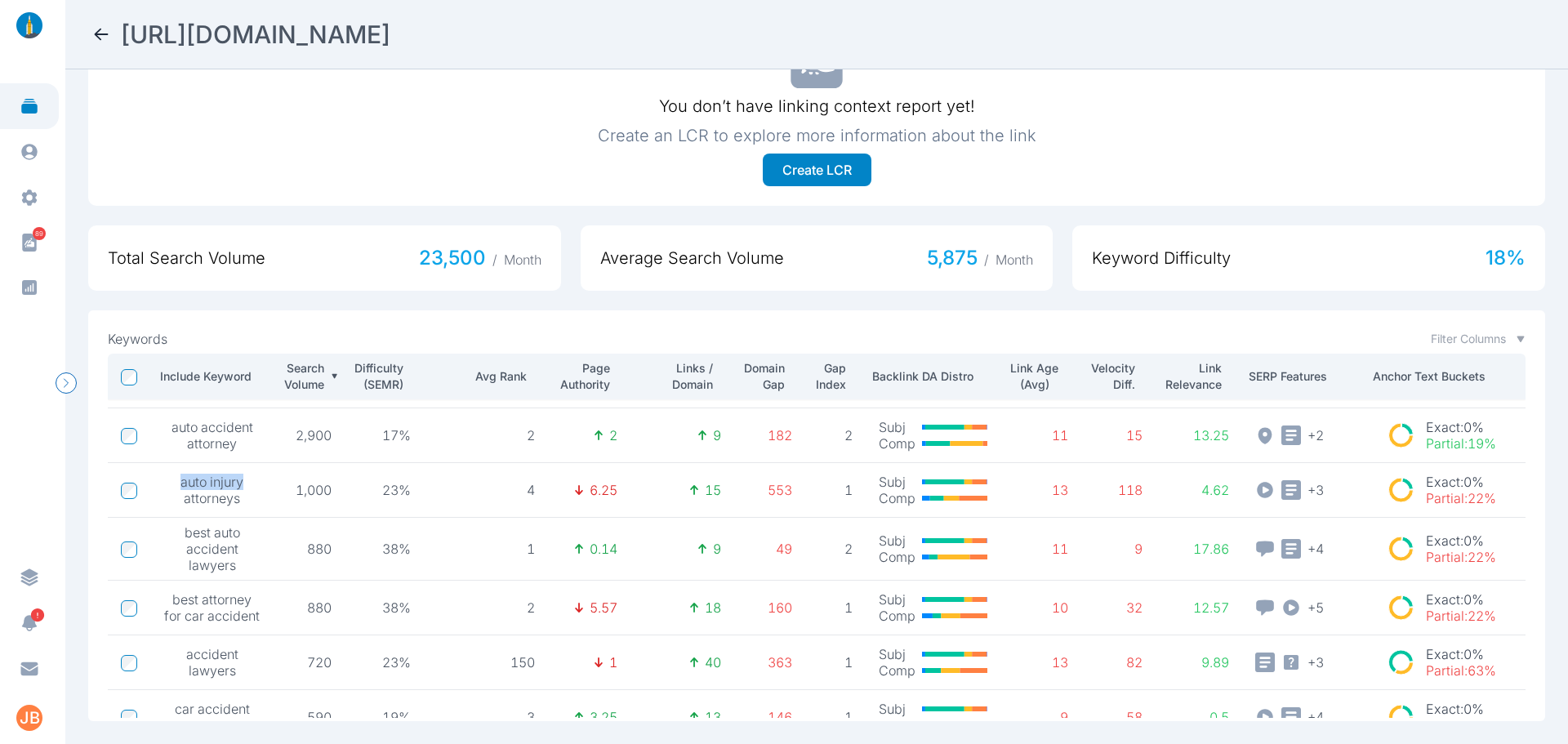
drag, startPoint x: 181, startPoint y: 474, endPoint x: 242, endPoint y: 472, distance: 61.0
click at [242, 473] on span "auto injury attorneys" at bounding box center [213, 490] width 97 height 33
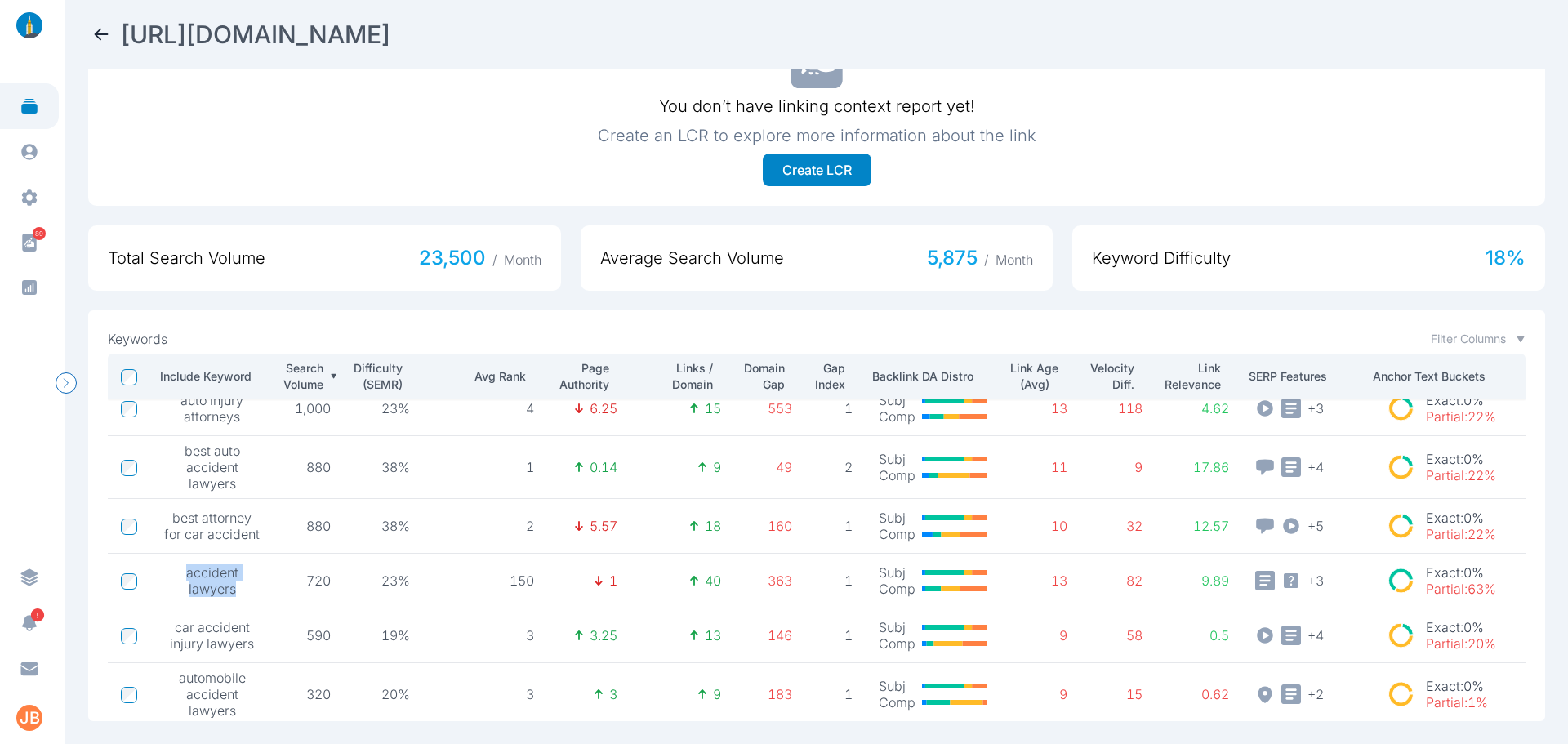
drag, startPoint x: 233, startPoint y: 588, endPoint x: 186, endPoint y: 572, distance: 49.6
click at [186, 572] on span "accident lawyers" at bounding box center [213, 580] width 97 height 33
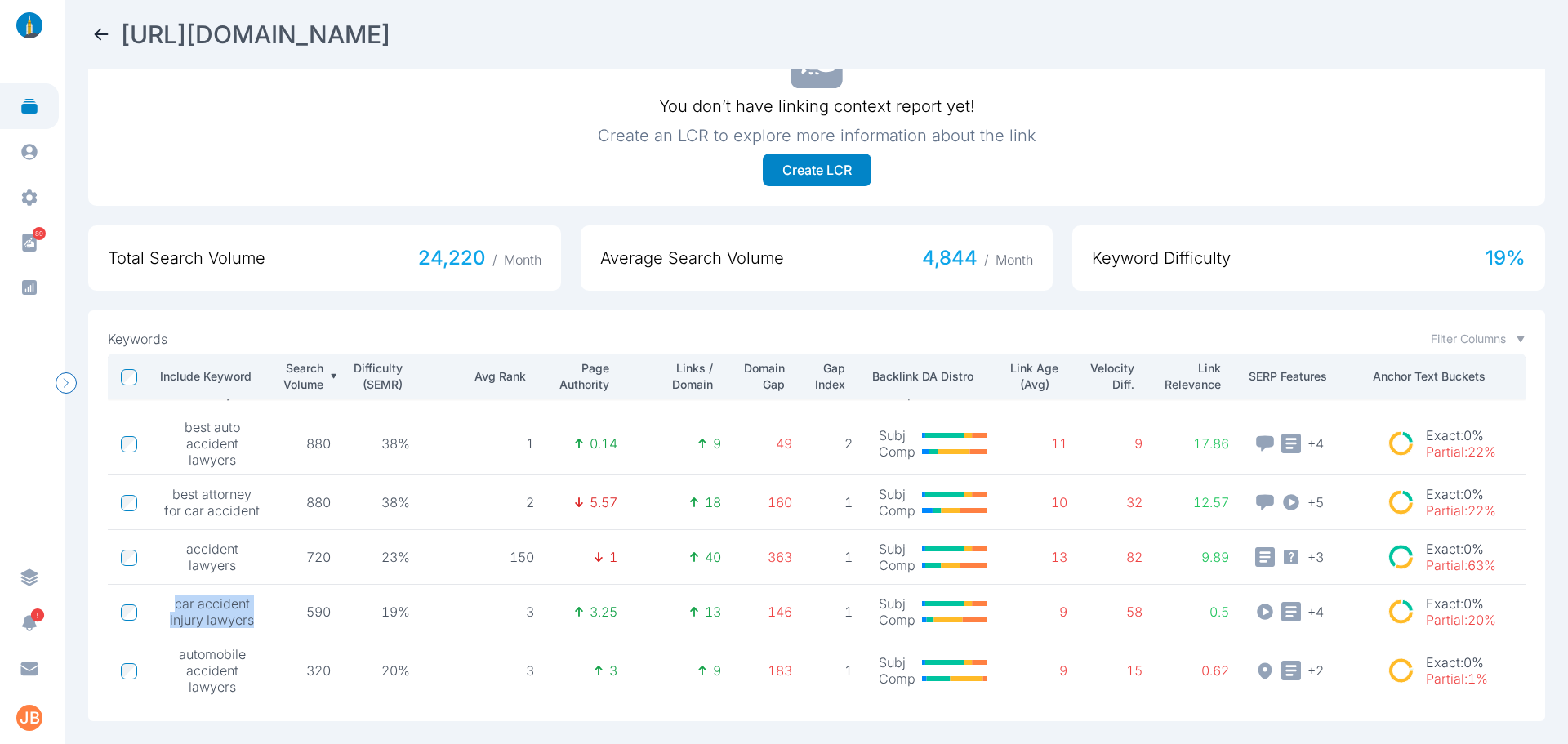
drag, startPoint x: 176, startPoint y: 598, endPoint x: 255, endPoint y: 609, distance: 79.8
click at [255, 609] on span "car accident injury lawyers" at bounding box center [213, 611] width 97 height 33
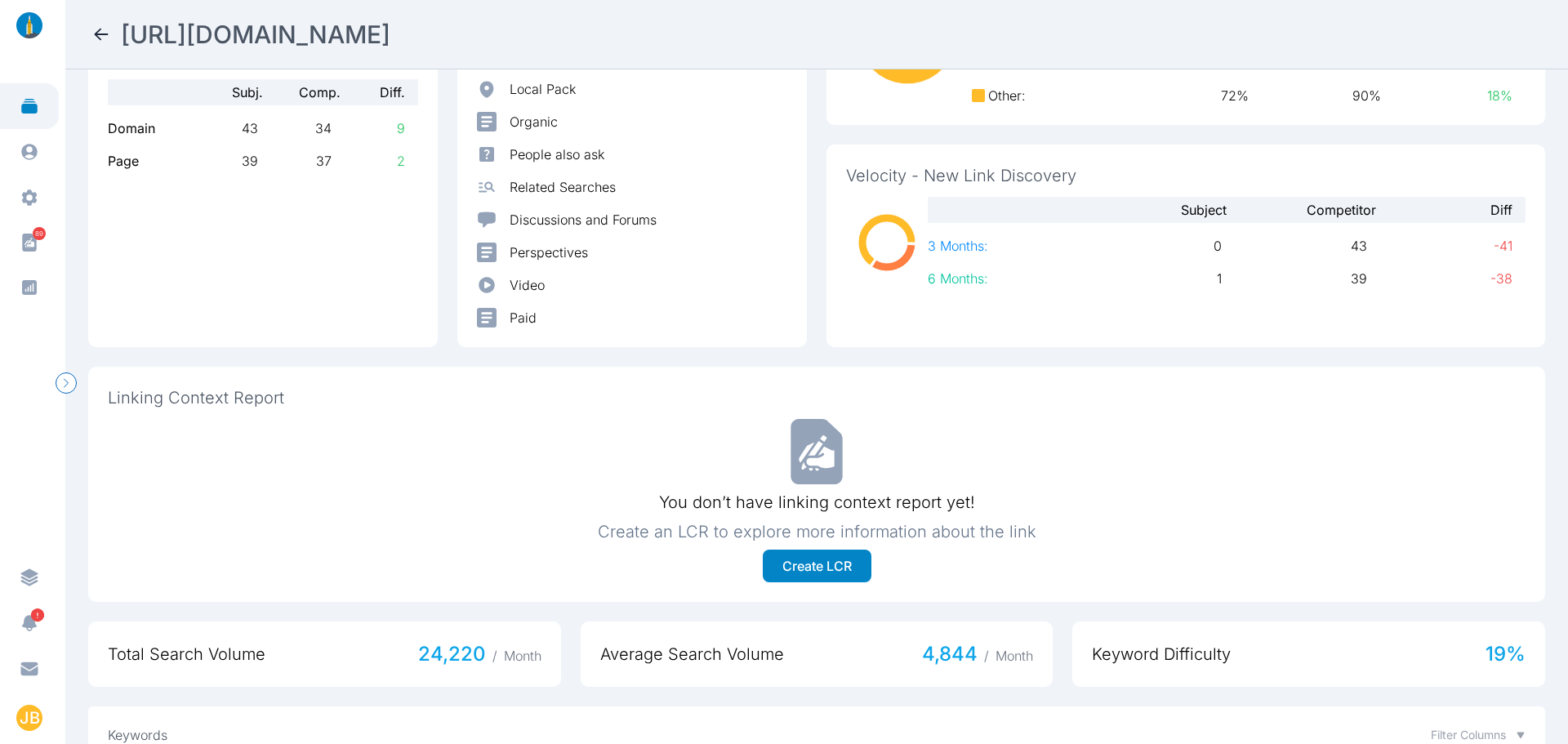
scroll to position [0, 0]
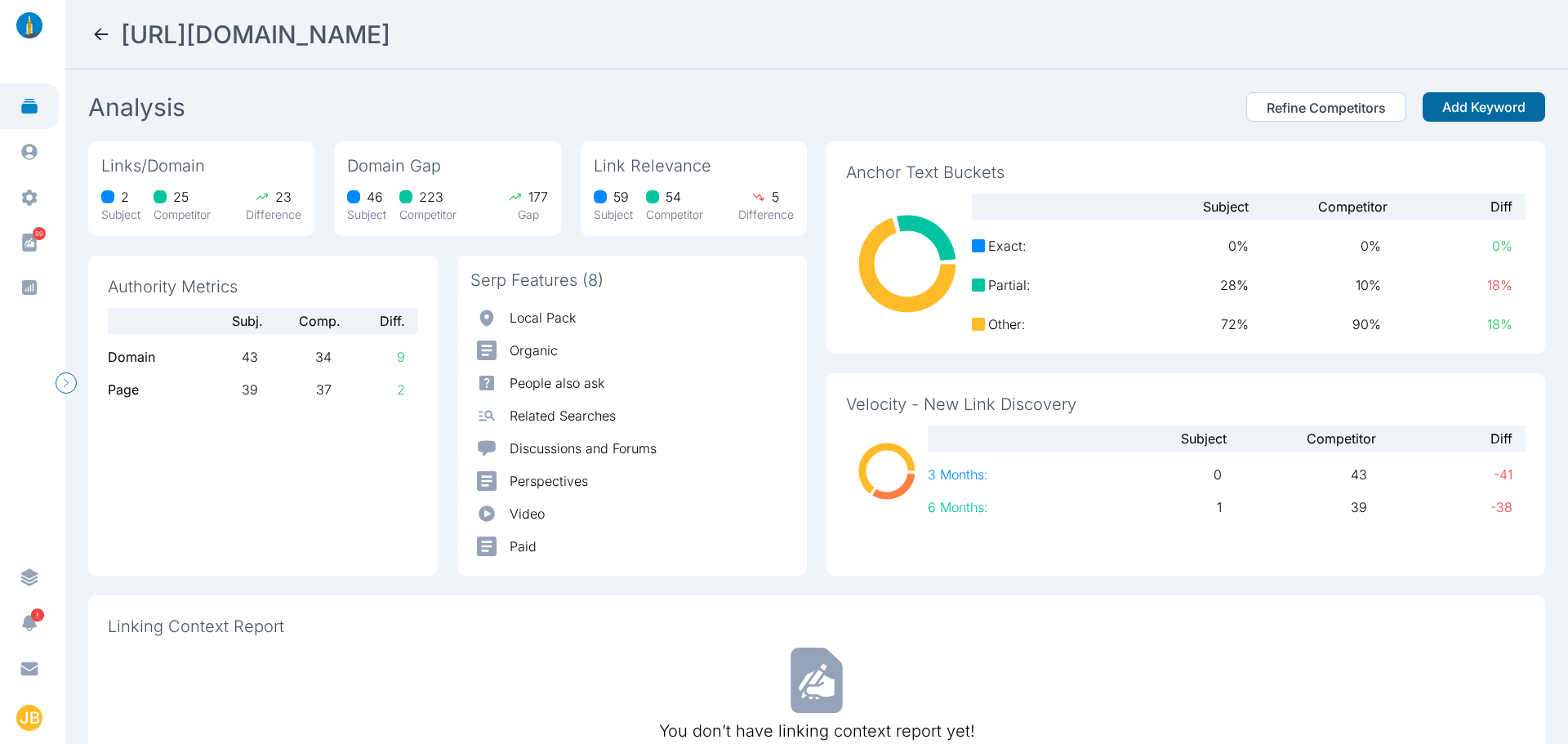
click at [1427, 107] on button "Add Keyword" at bounding box center [1484, 106] width 123 height 29
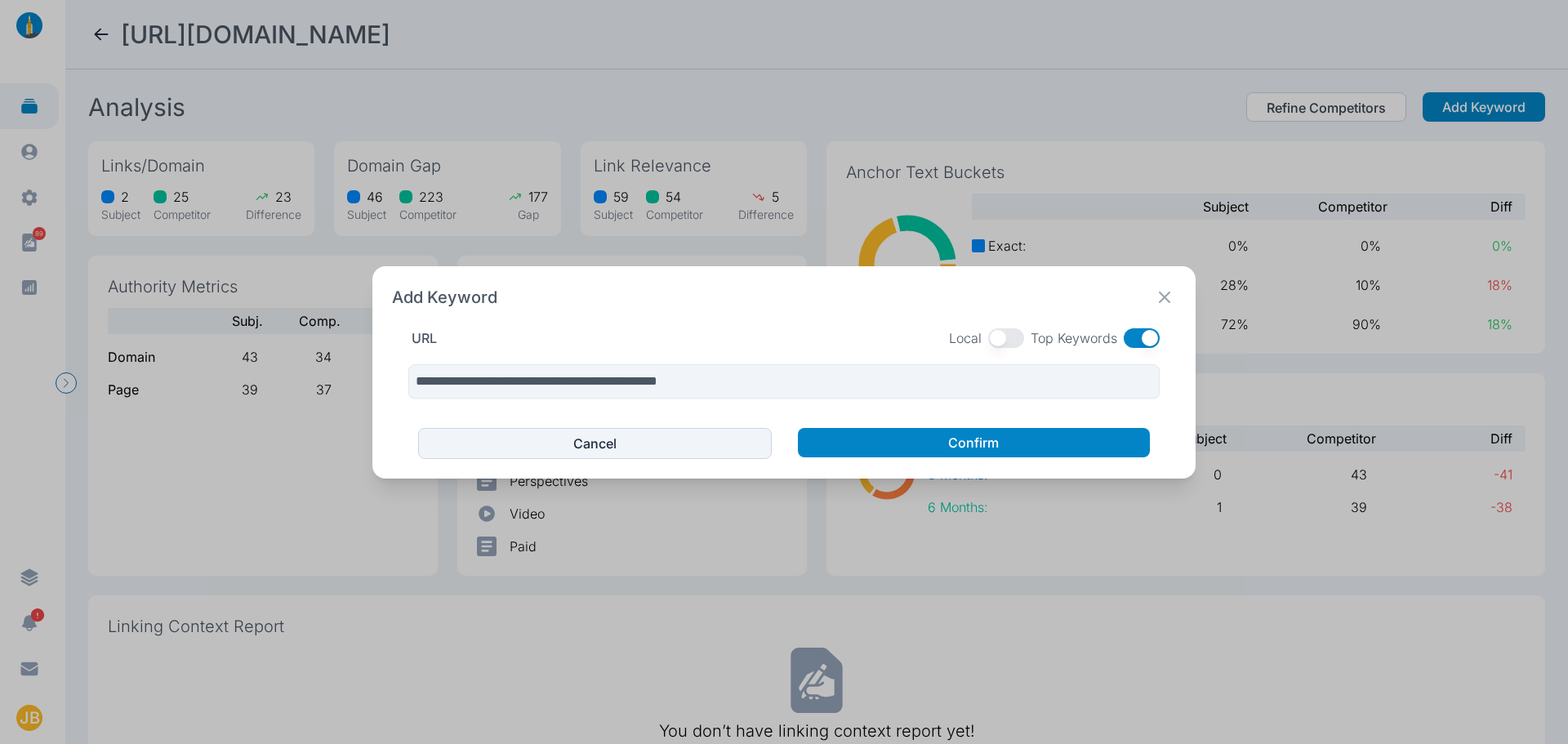
click at [986, 341] on div "Local Top Keywords" at bounding box center [1055, 338] width 211 height 19
click at [1003, 335] on button "button" at bounding box center [1006, 338] width 36 height 19
click at [1142, 340] on button "button" at bounding box center [1141, 338] width 36 height 19
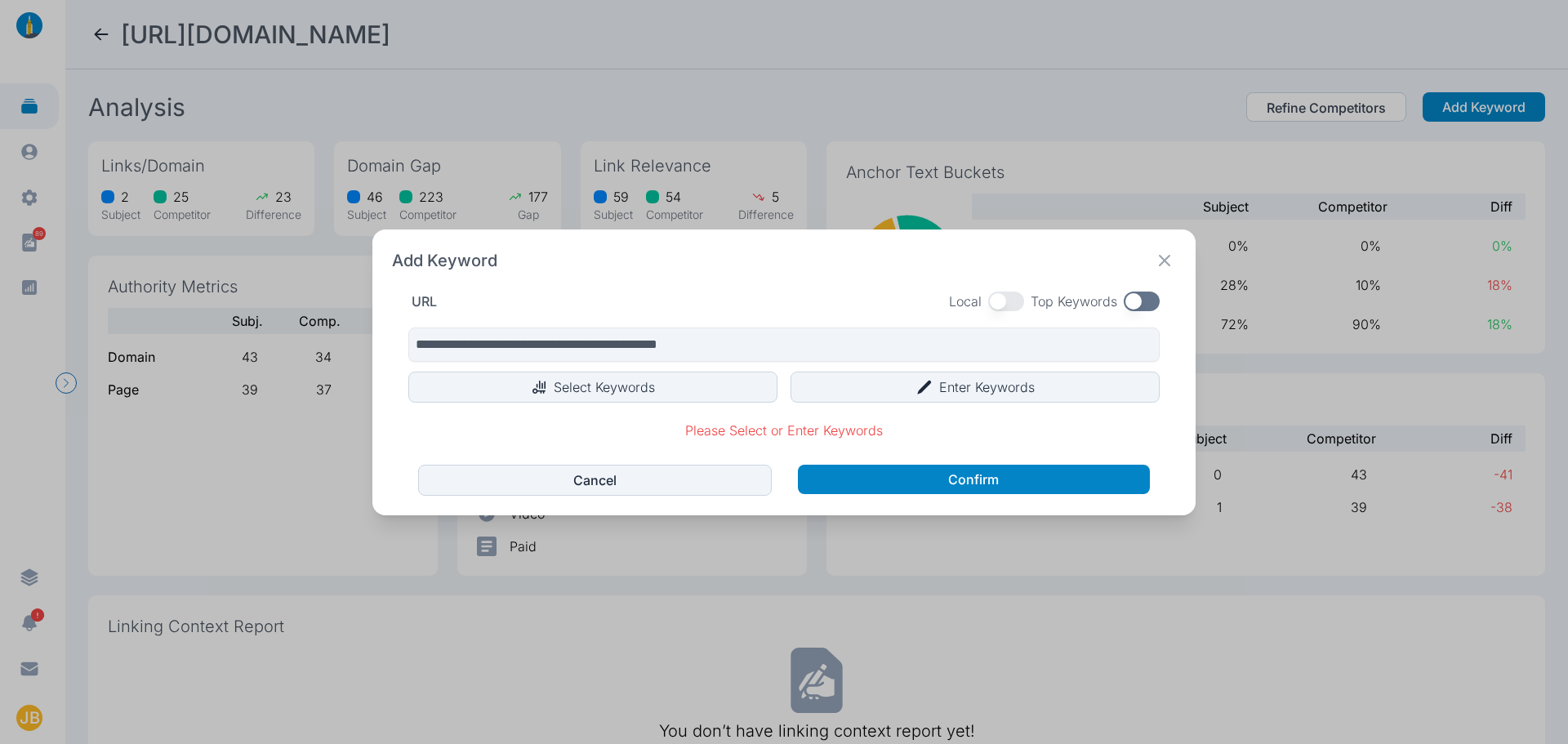
click at [996, 297] on button "button" at bounding box center [1006, 301] width 36 height 19
click at [664, 389] on button "Select Keywords" at bounding box center [592, 387] width 369 height 31
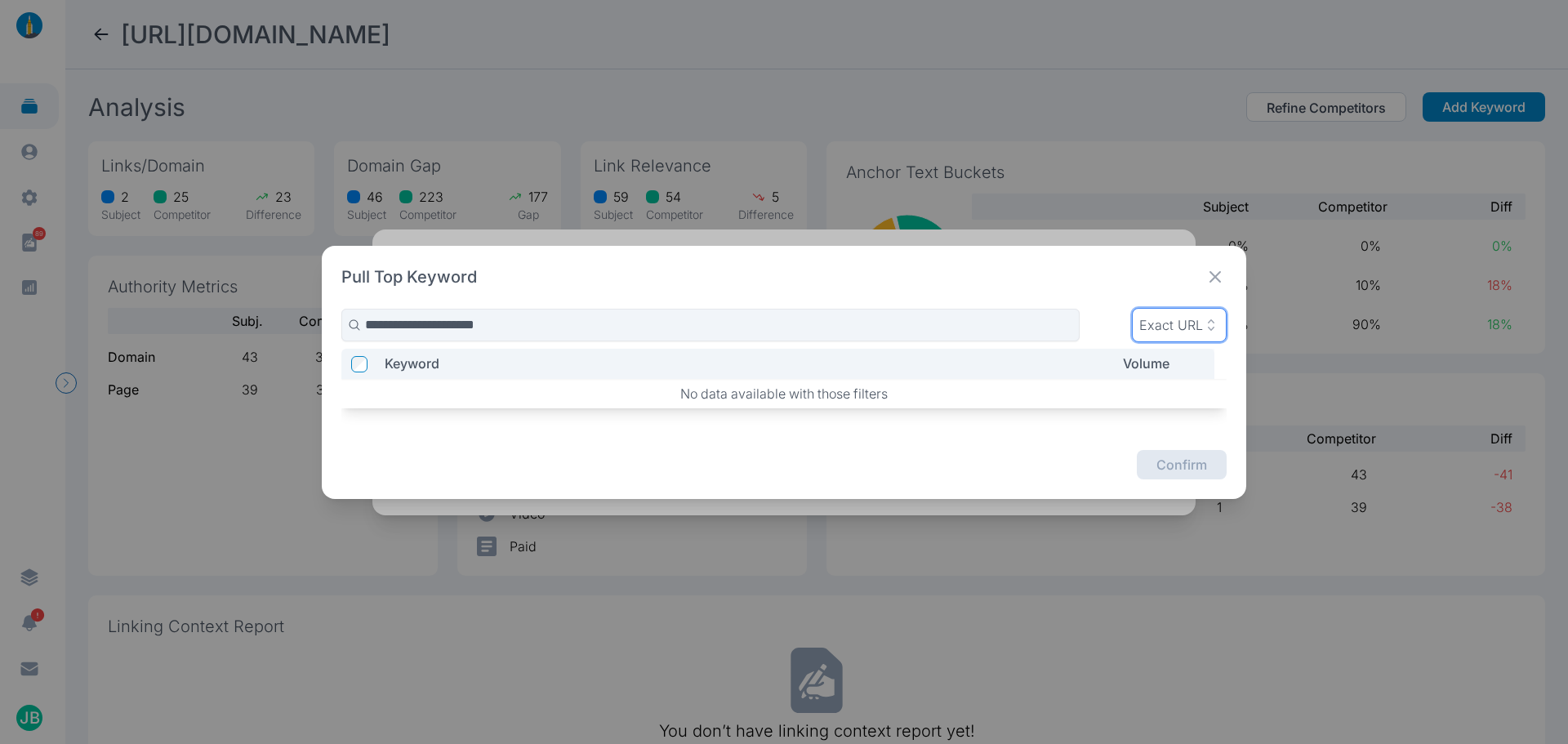
click at [1169, 322] on p "Exact URL" at bounding box center [1171, 324] width 64 height 16
click at [898, 280] on div "Pull Top Keyword" at bounding box center [785, 277] width 887 height 23
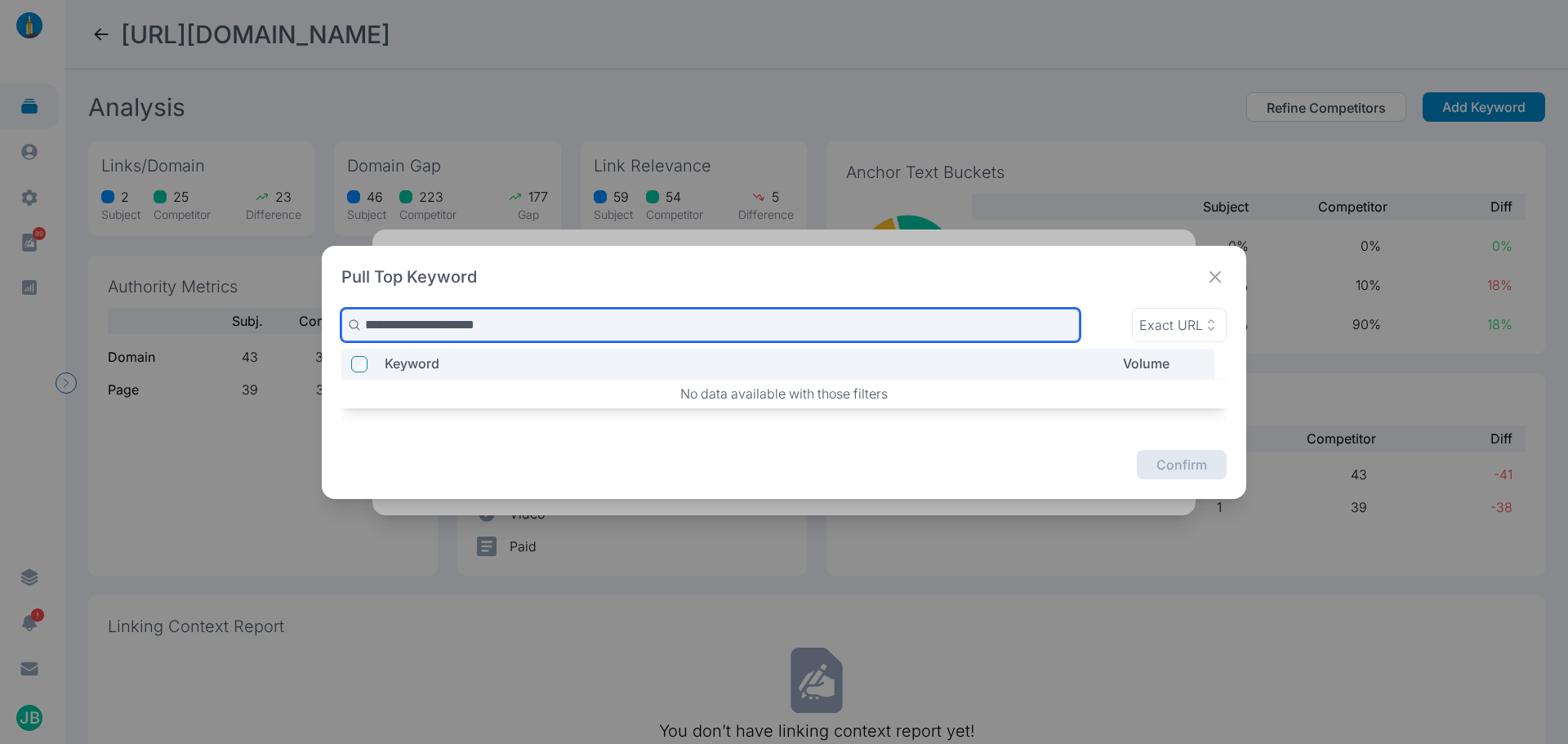
click at [501, 322] on input "**********" at bounding box center [710, 325] width 739 height 33
type input "**********"
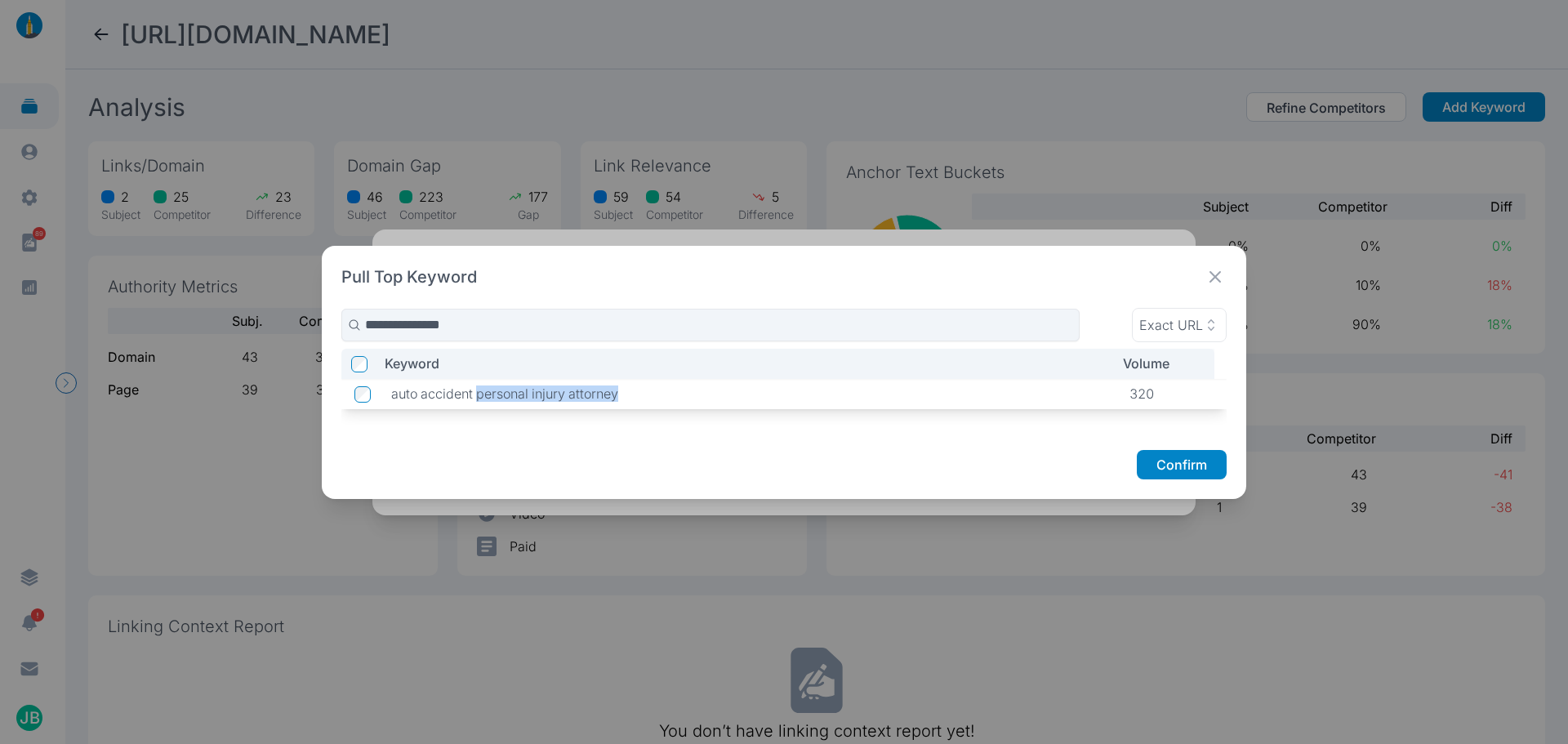
drag, startPoint x: 620, startPoint y: 396, endPoint x: 476, endPoint y: 400, distance: 144.1
click at [476, 400] on p "auto accident personal injury attorney" at bounding box center [747, 393] width 712 height 16
click at [1212, 272] on icon at bounding box center [1216, 277] width 12 height 12
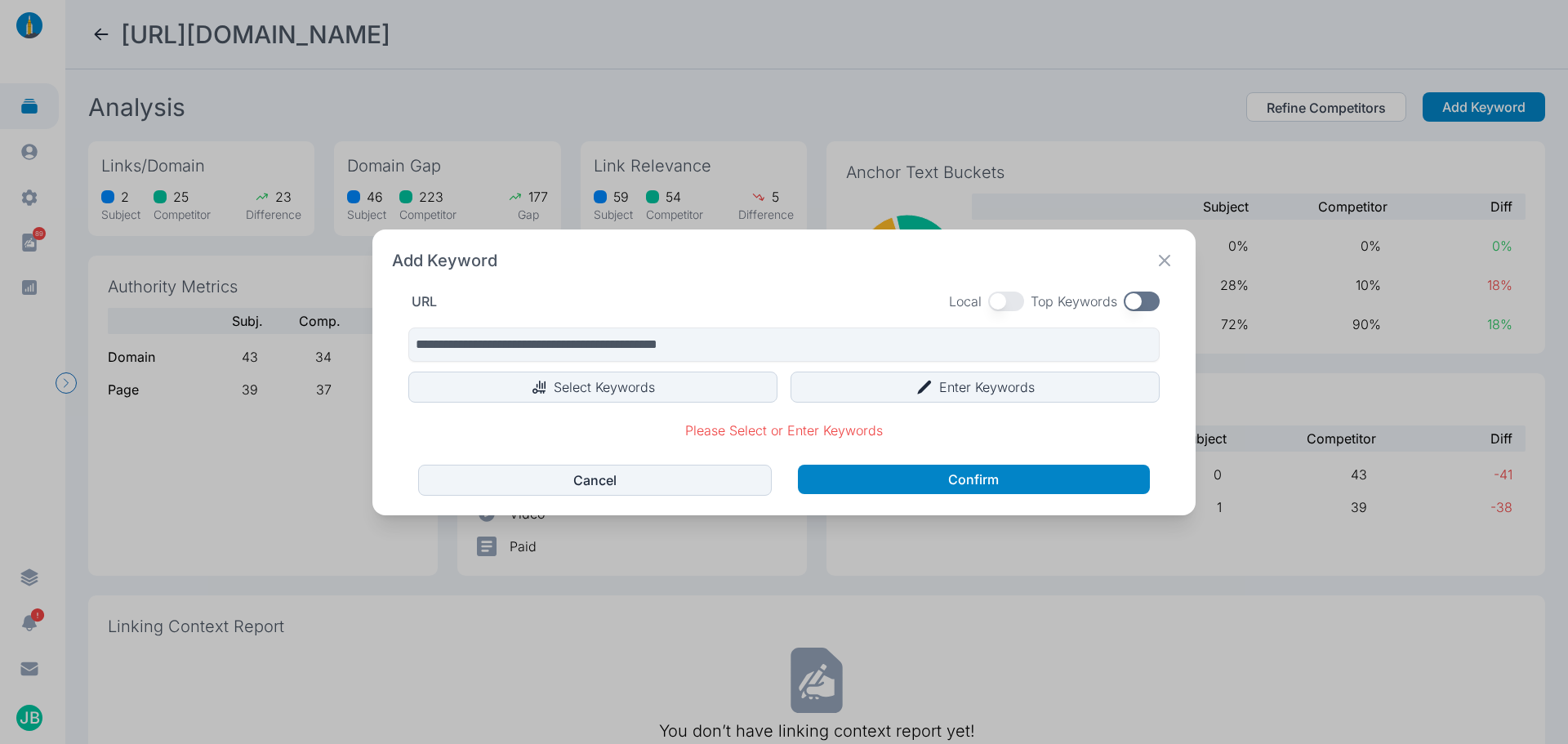
click at [1008, 296] on button "button" at bounding box center [1006, 301] width 36 height 19
click at [1166, 259] on icon at bounding box center [1165, 260] width 23 height 23
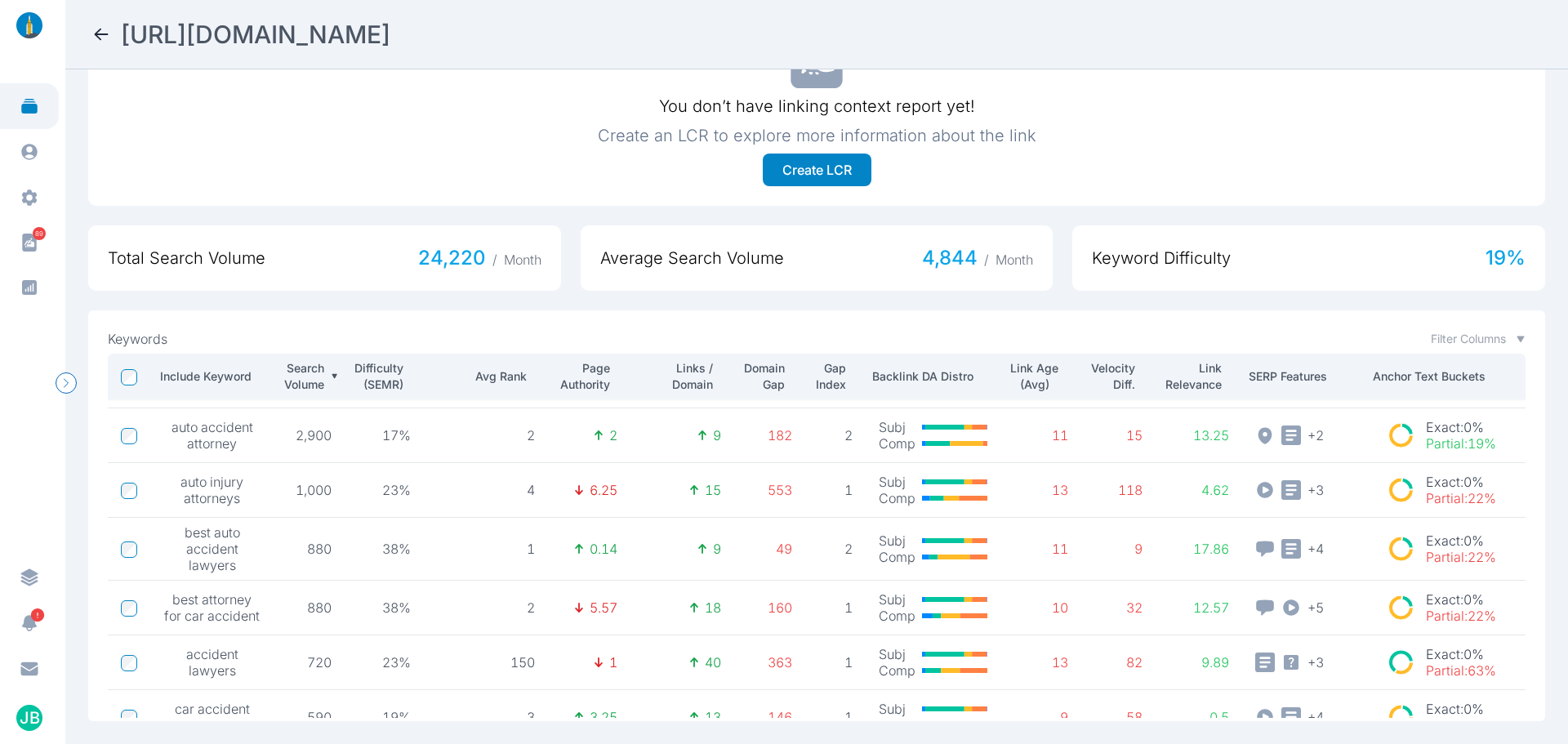
scroll to position [277, 0]
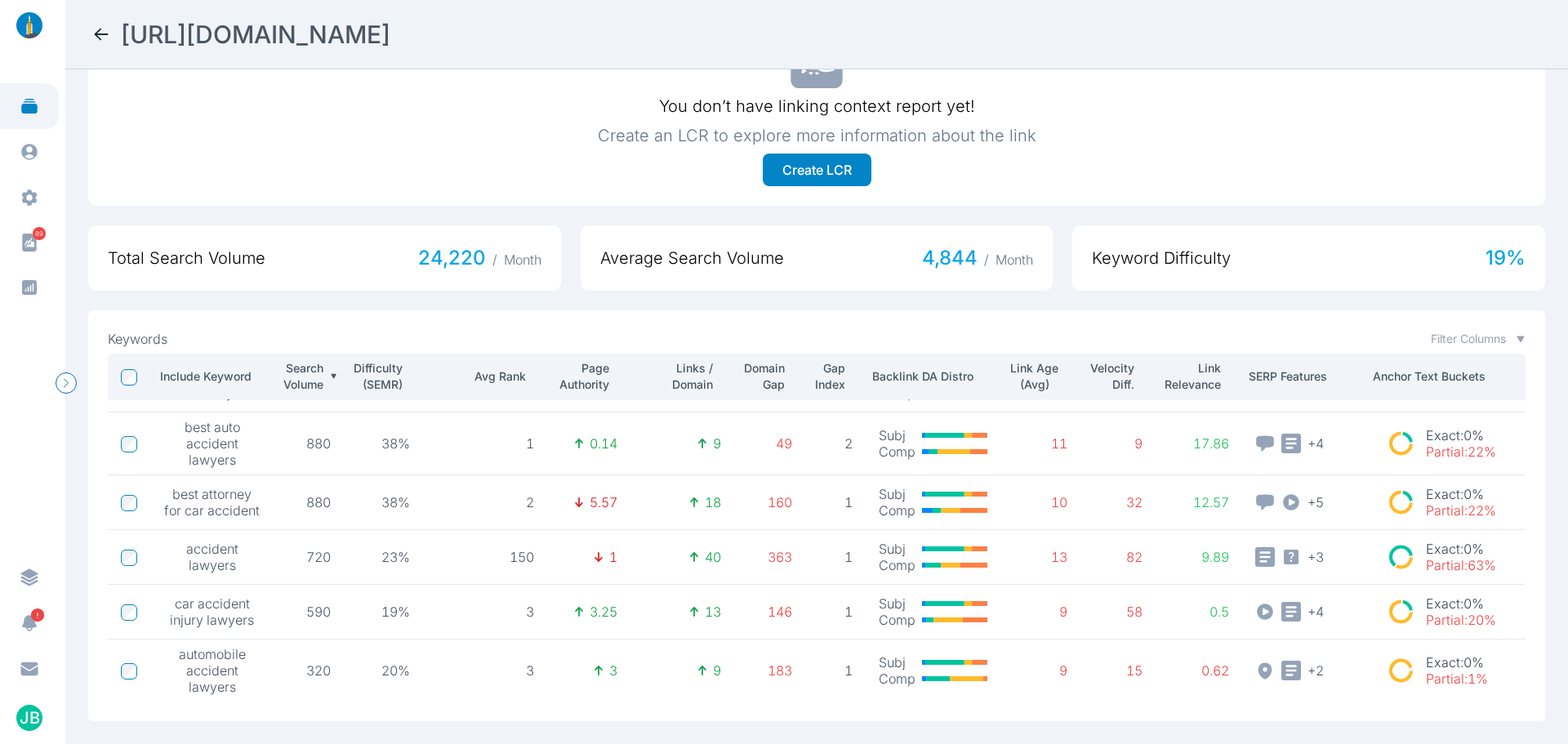
click at [226, 646] on span "automobile accident lawyers" at bounding box center [213, 670] width 97 height 49
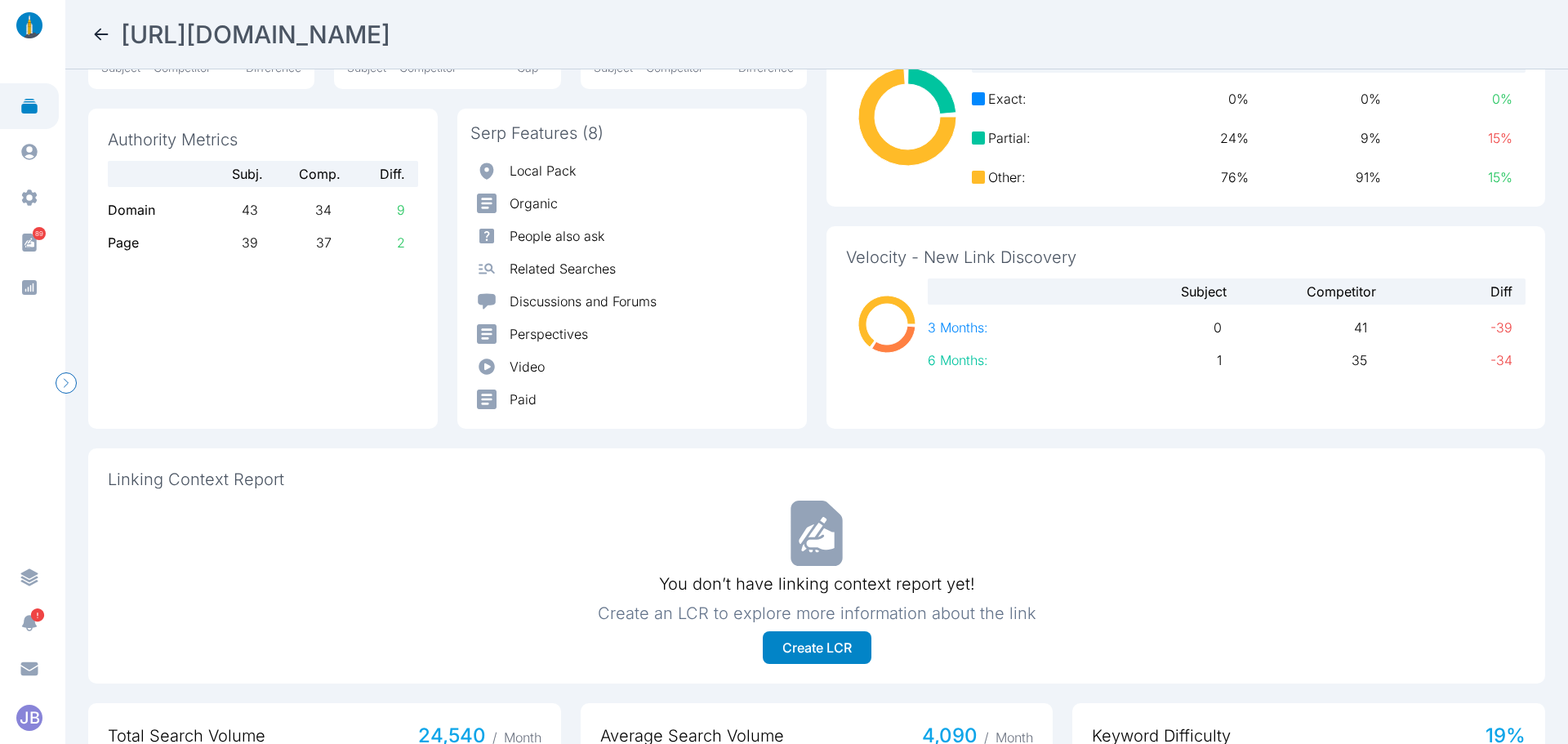
scroll to position [0, 0]
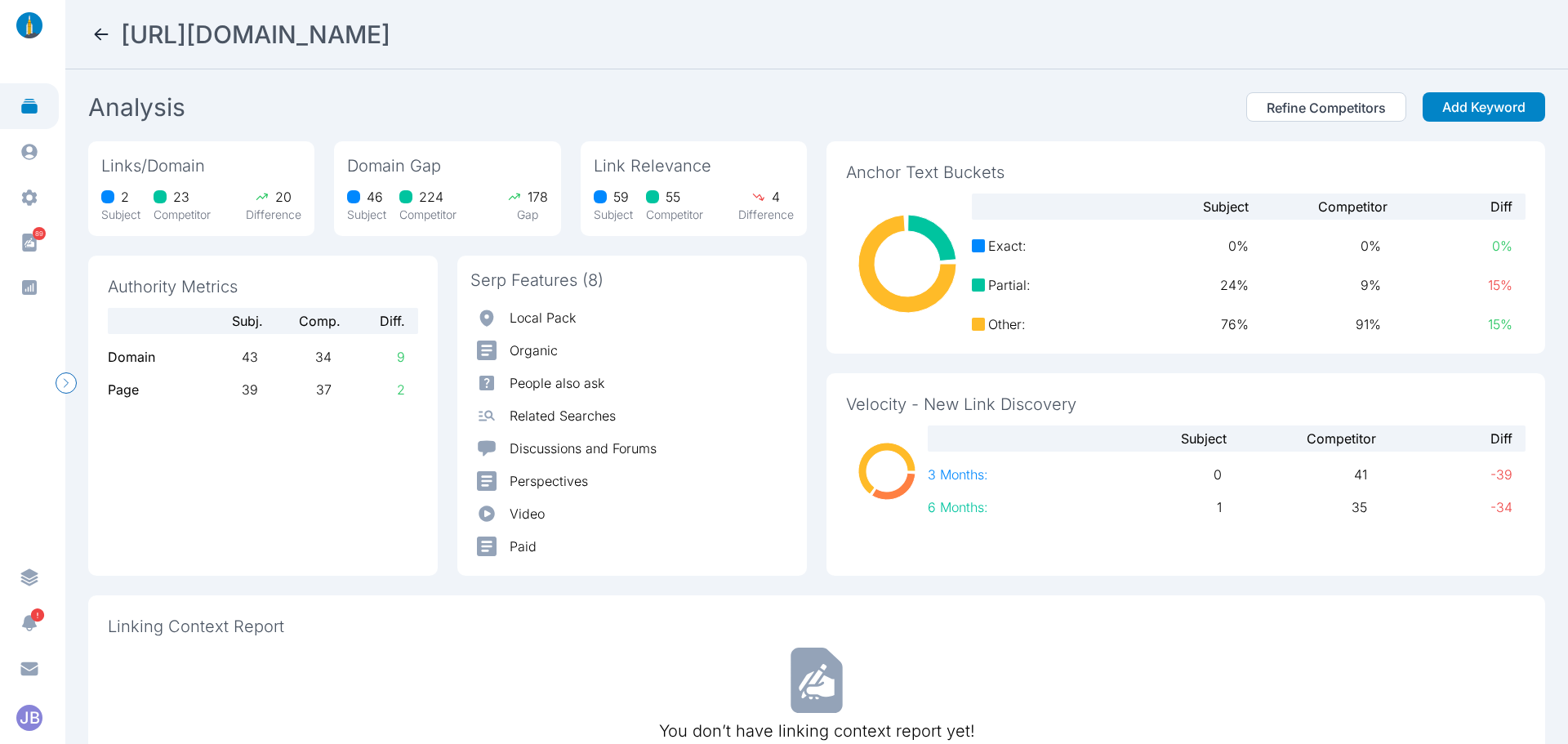
click at [105, 35] on icon at bounding box center [102, 34] width 19 height 19
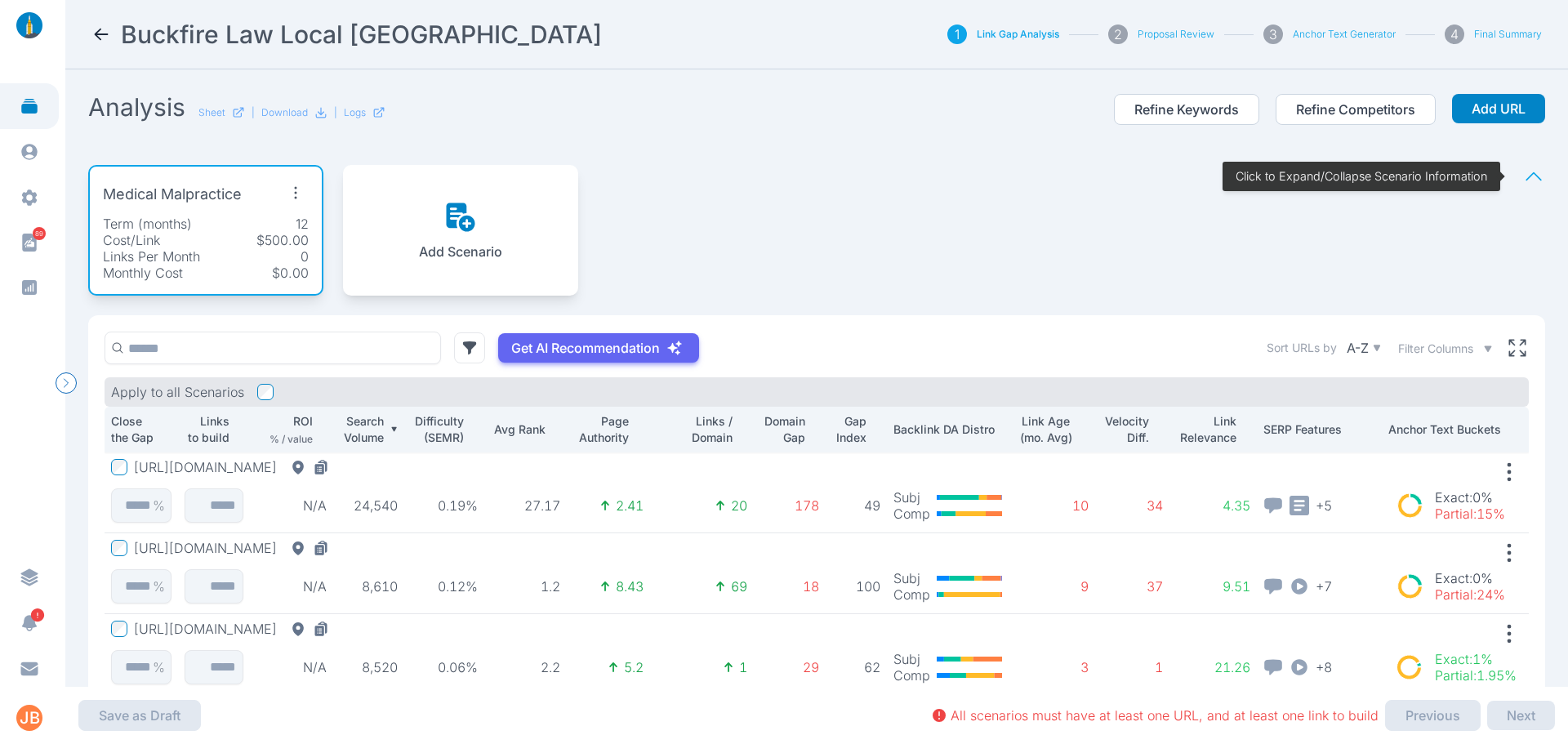
click at [296, 192] on icon "button" at bounding box center [296, 193] width 3 height 13
click at [286, 228] on span "Edit Scenario" at bounding box center [261, 230] width 81 height 16
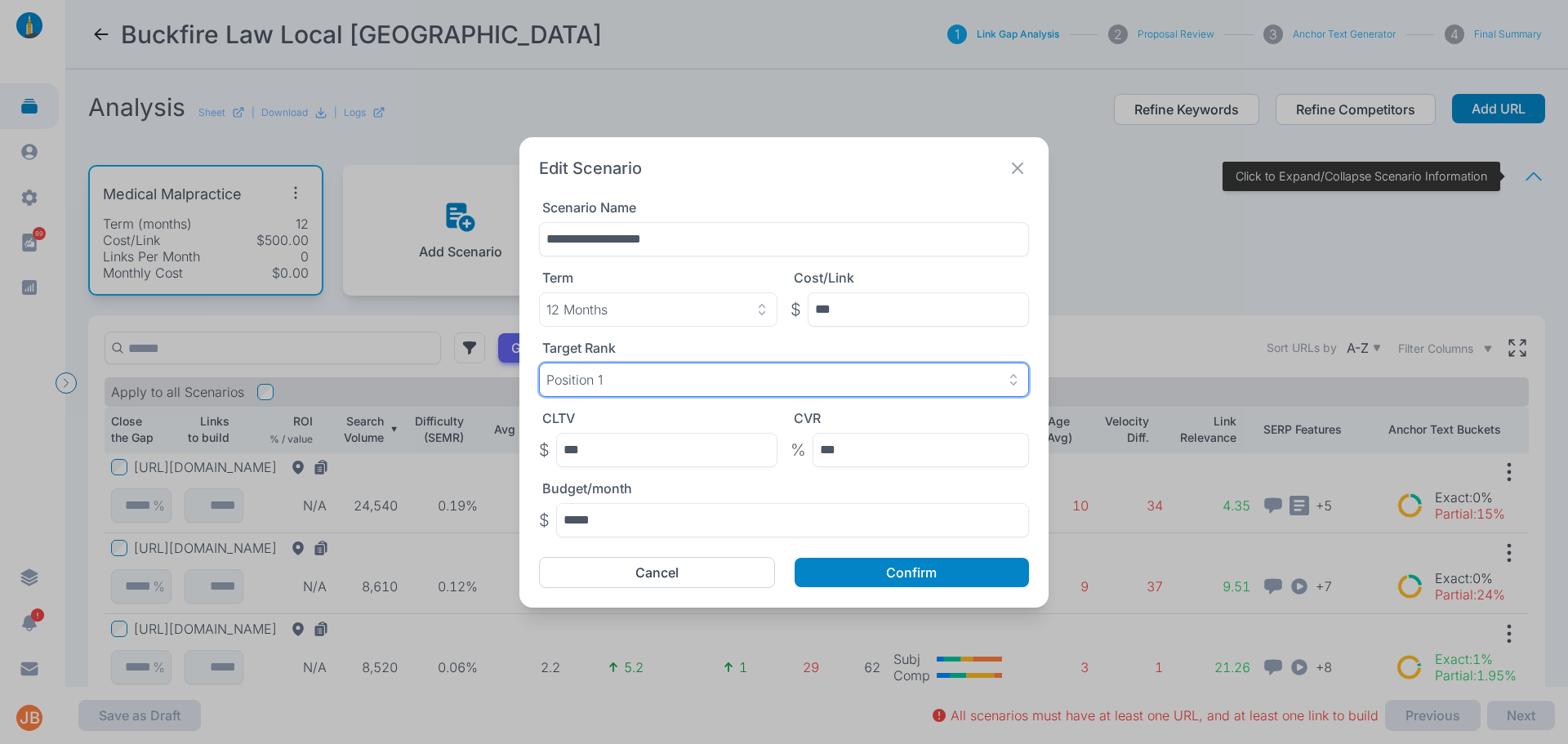
click at [659, 375] on div "Position 1" at bounding box center [784, 379] width 475 height 16
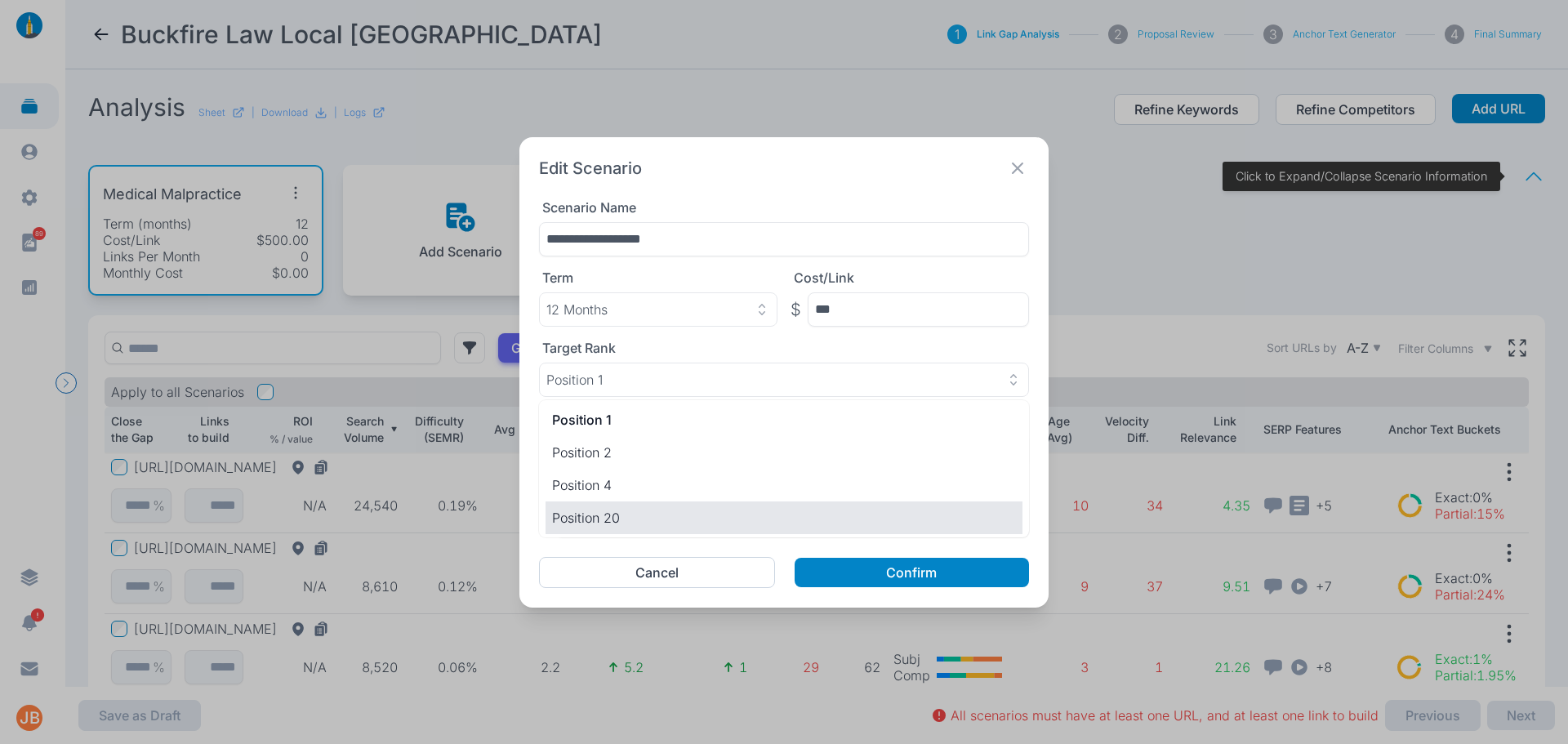
click at [651, 513] on p "Position 20" at bounding box center [783, 518] width 464 height 19
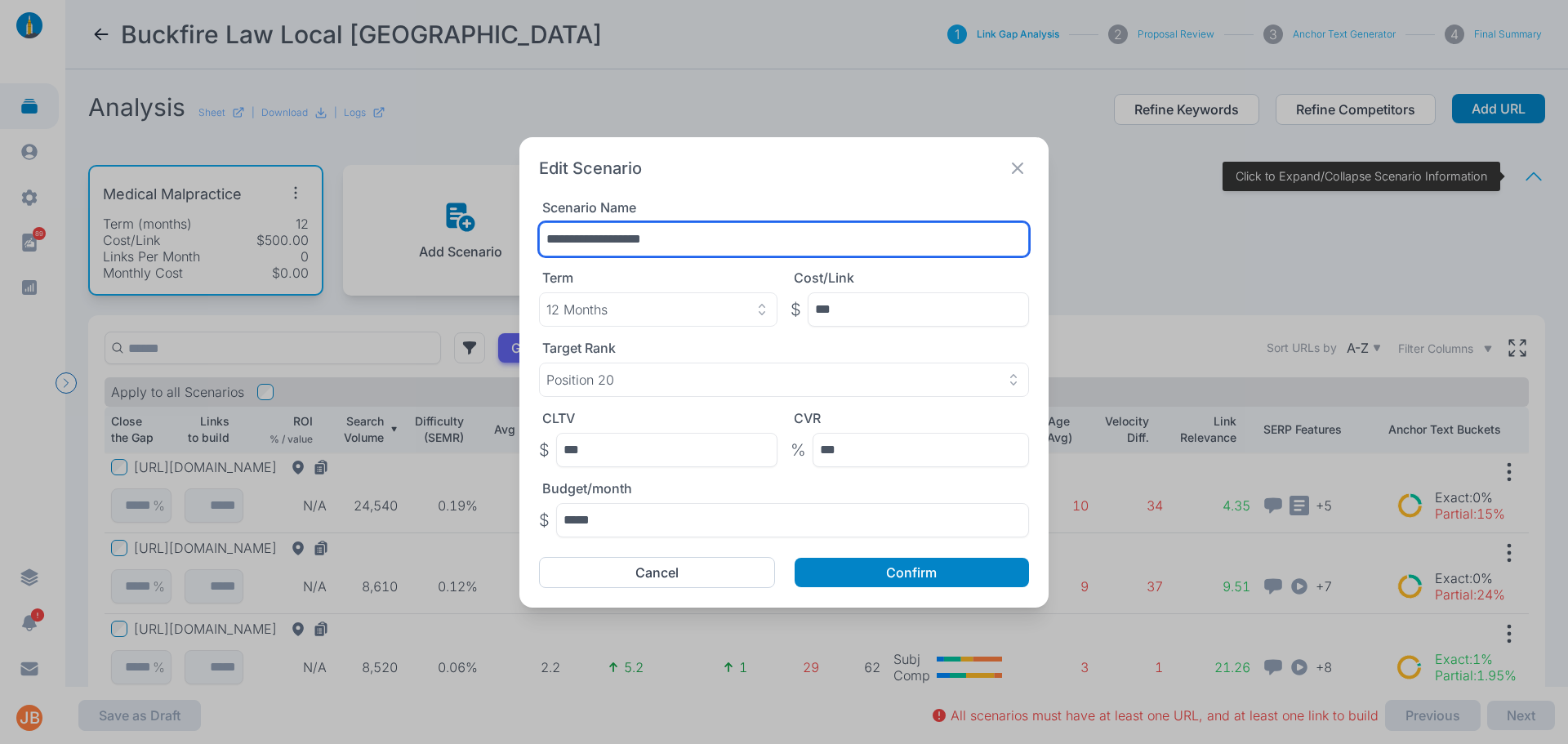
drag, startPoint x: 707, startPoint y: 241, endPoint x: 513, endPoint y: 255, distance: 194.5
click at [513, 255] on div "**********" at bounding box center [784, 372] width 1568 height 744
type input "**********"
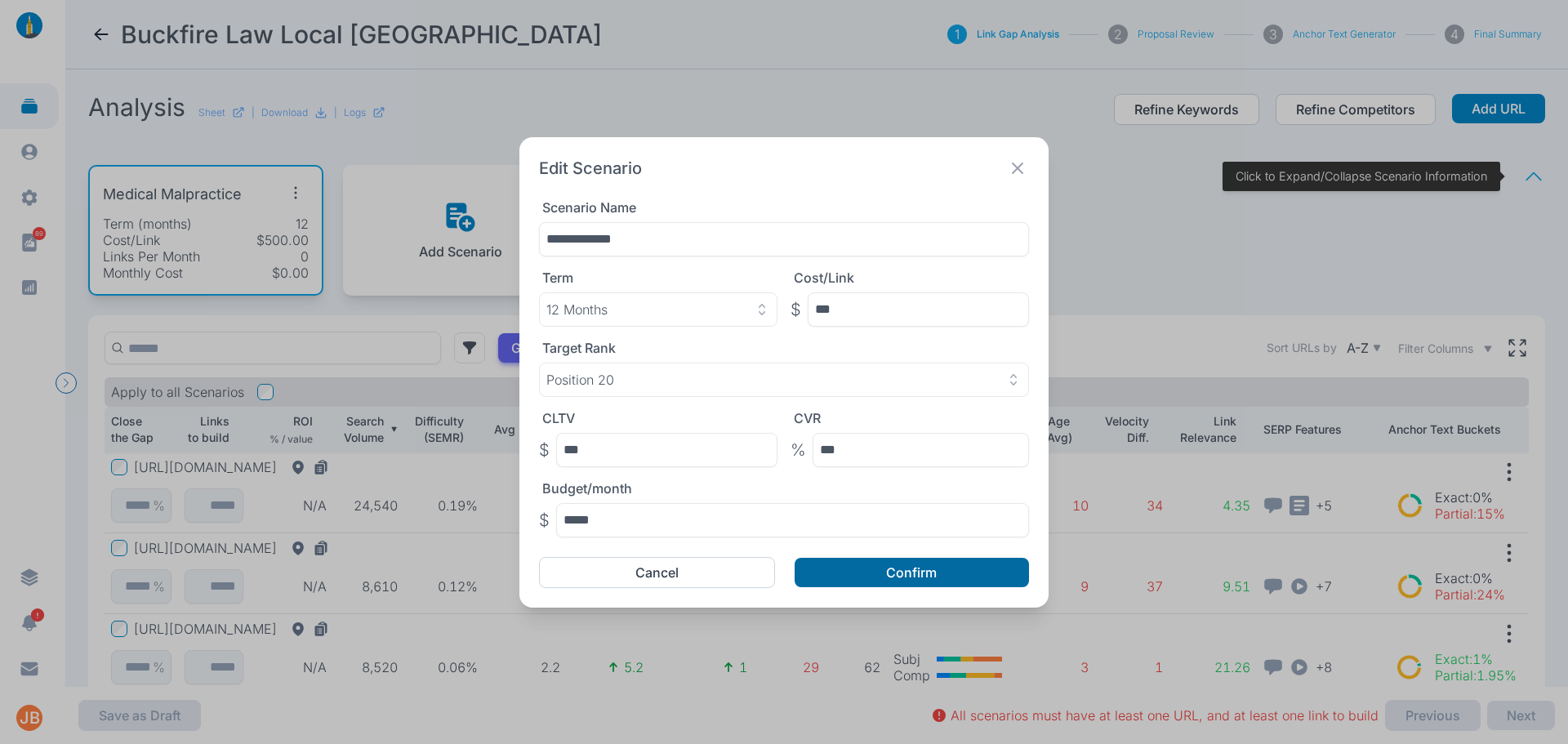
click at [850, 578] on button "Confirm" at bounding box center [912, 572] width 234 height 29
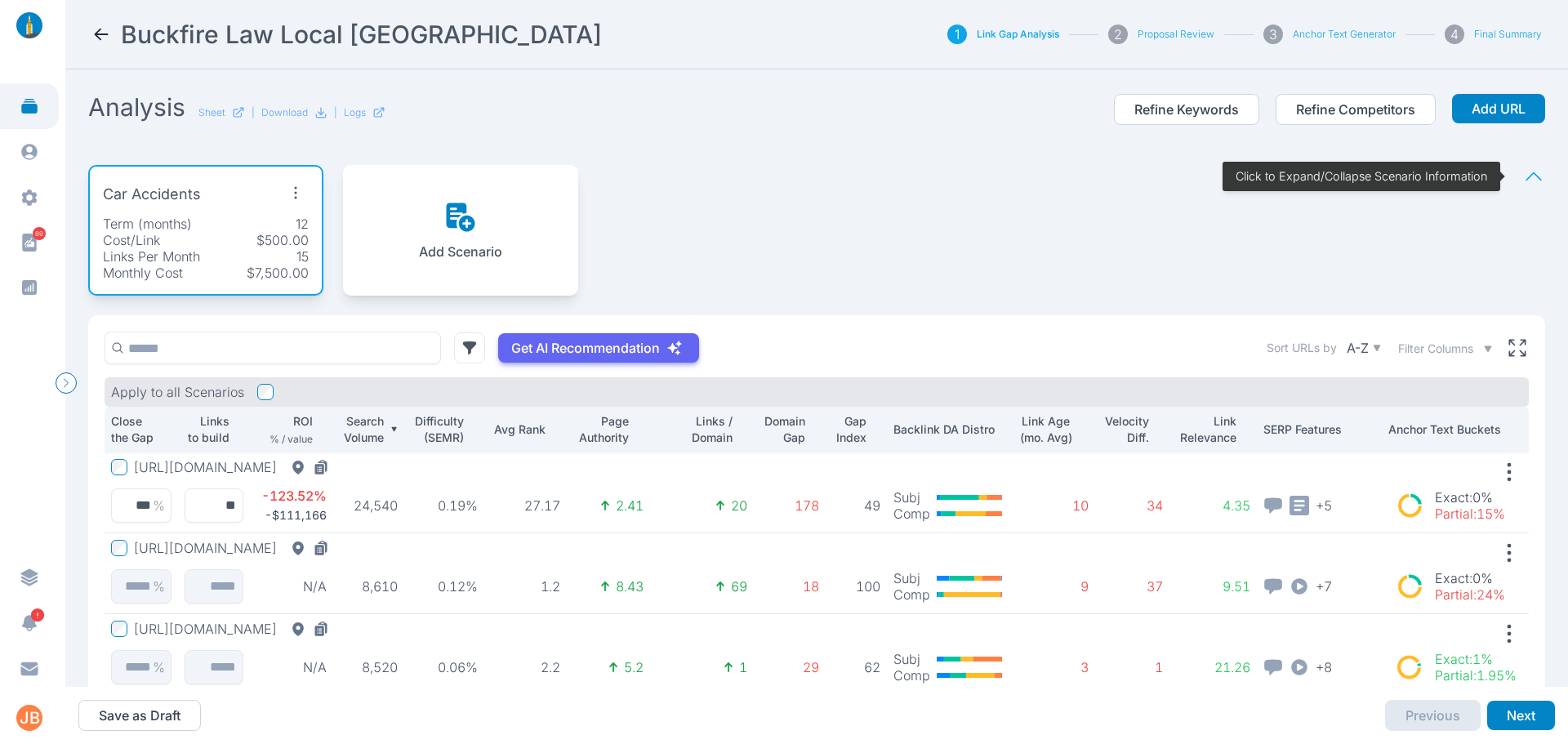
click at [300, 191] on icon "button" at bounding box center [295, 193] width 26 height 26
click at [297, 226] on span "Edit Scenario" at bounding box center [261, 230] width 81 height 16
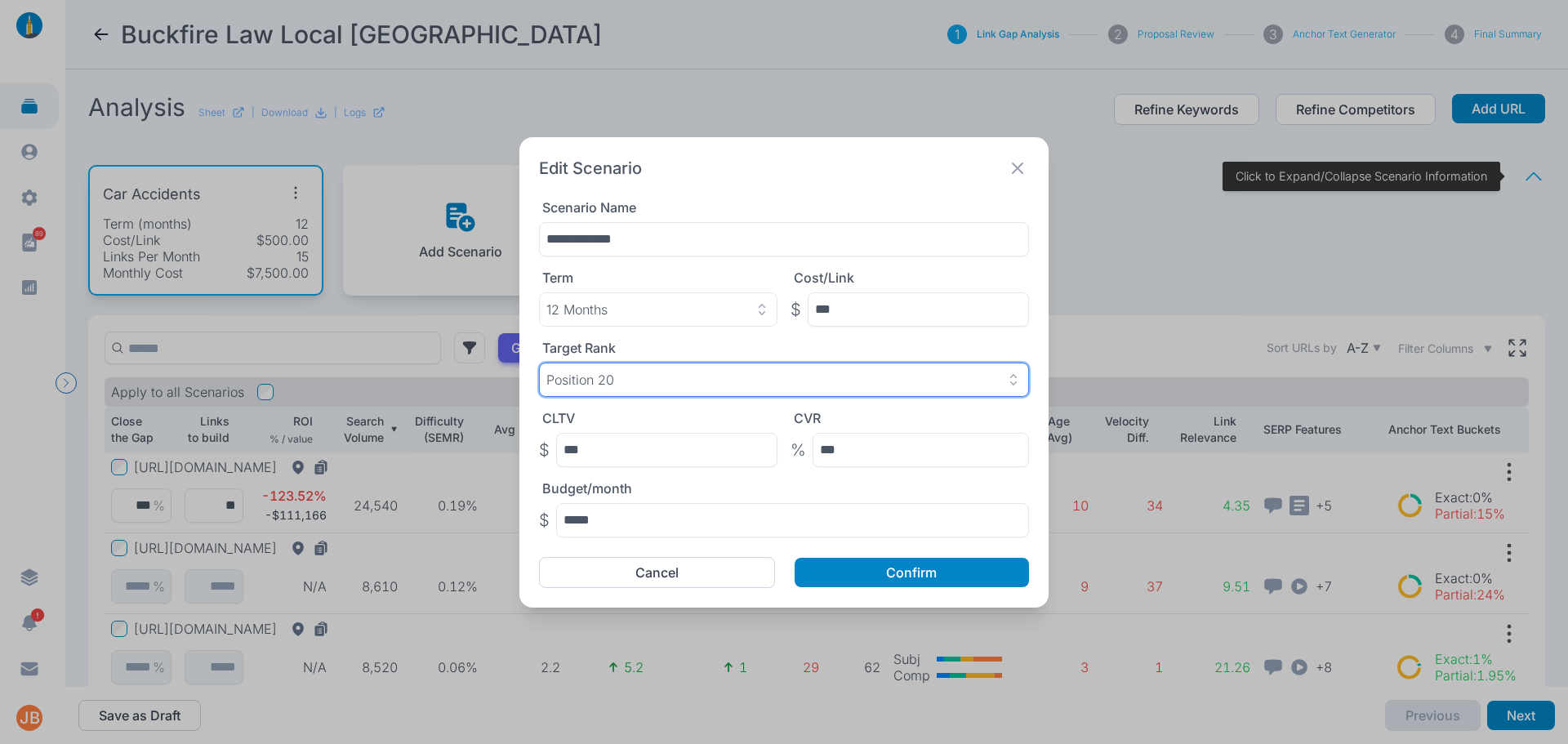
click at [678, 374] on div "Position 20" at bounding box center [784, 379] width 475 height 16
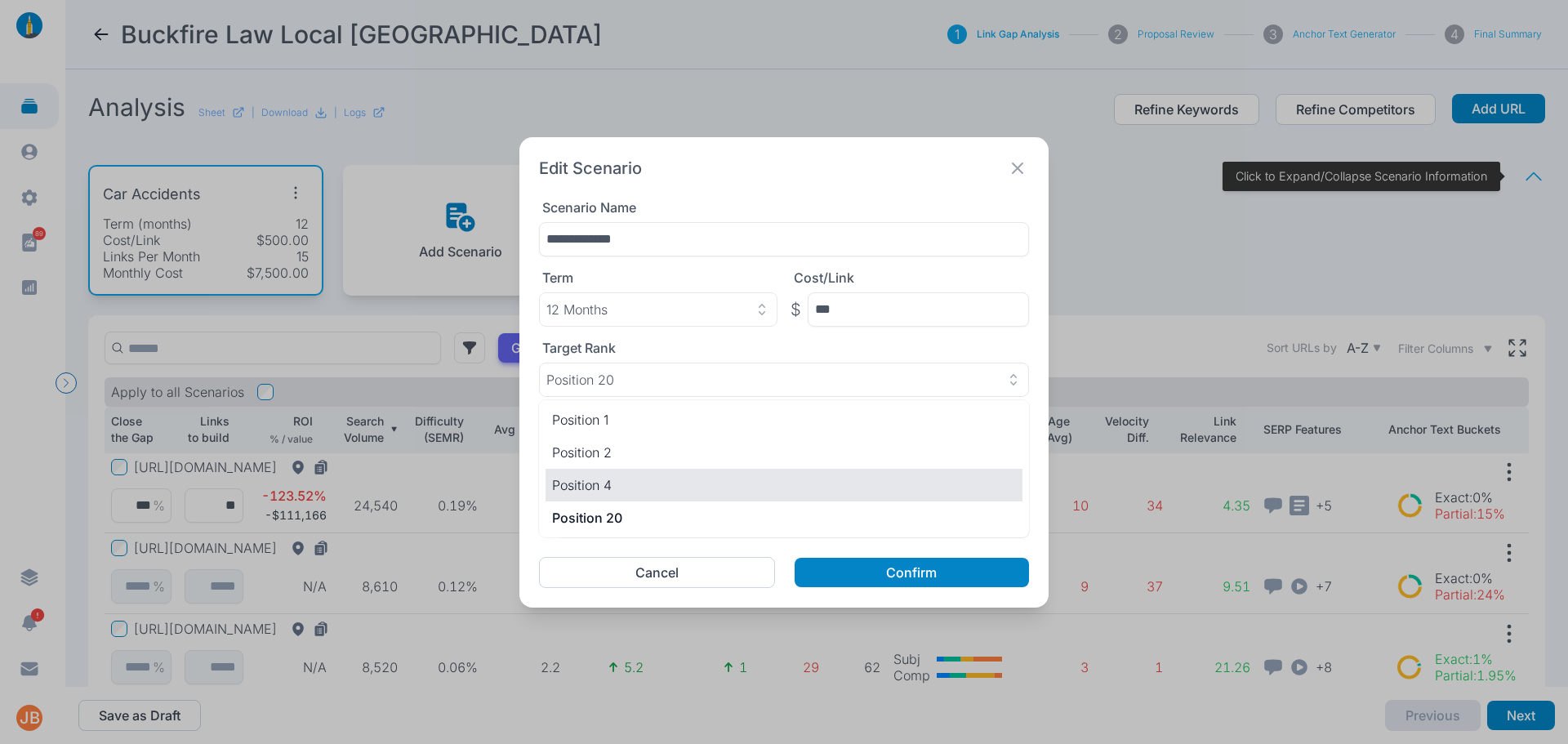
click at [647, 486] on p "Position 4" at bounding box center [783, 485] width 464 height 19
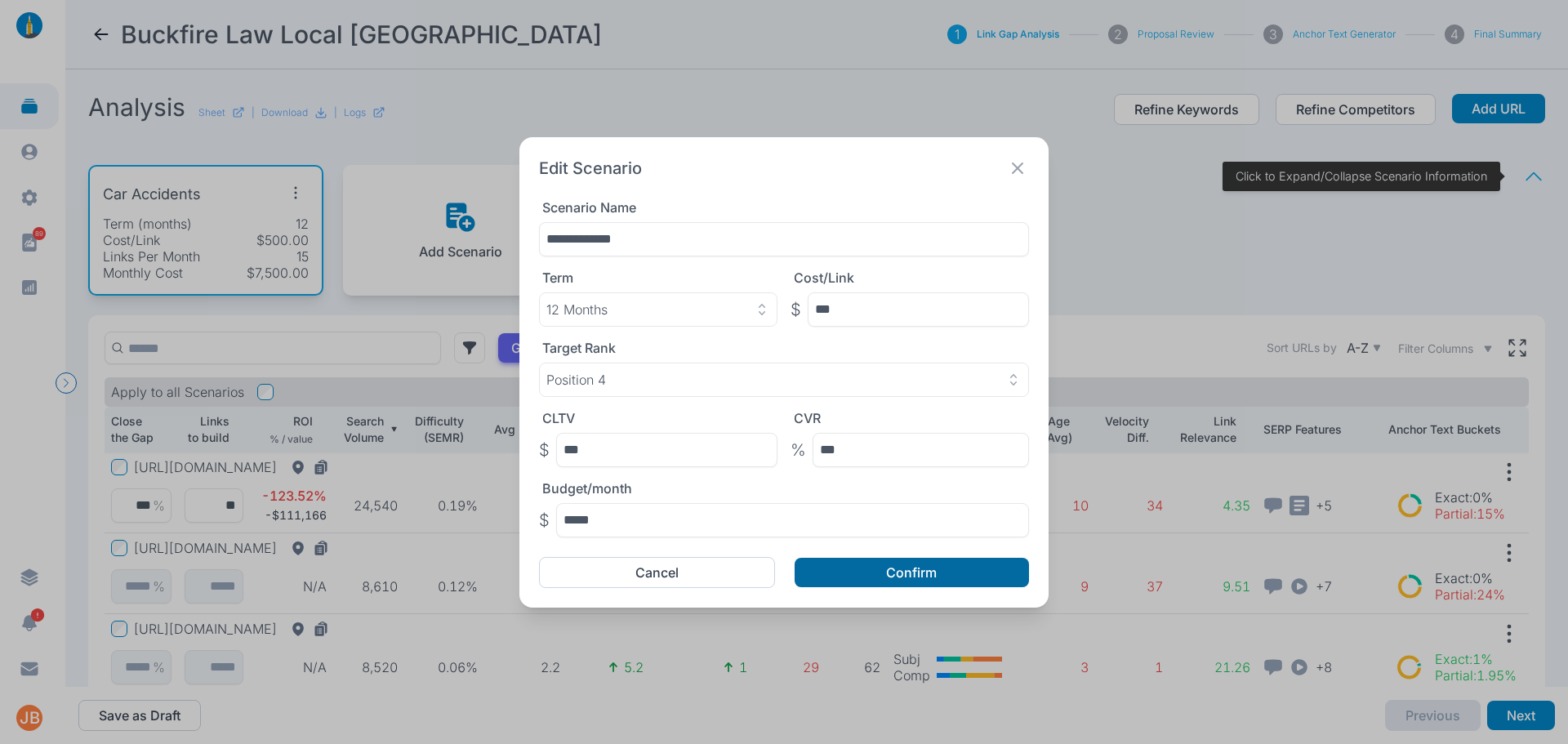
click at [856, 585] on button "Confirm" at bounding box center [912, 572] width 234 height 29
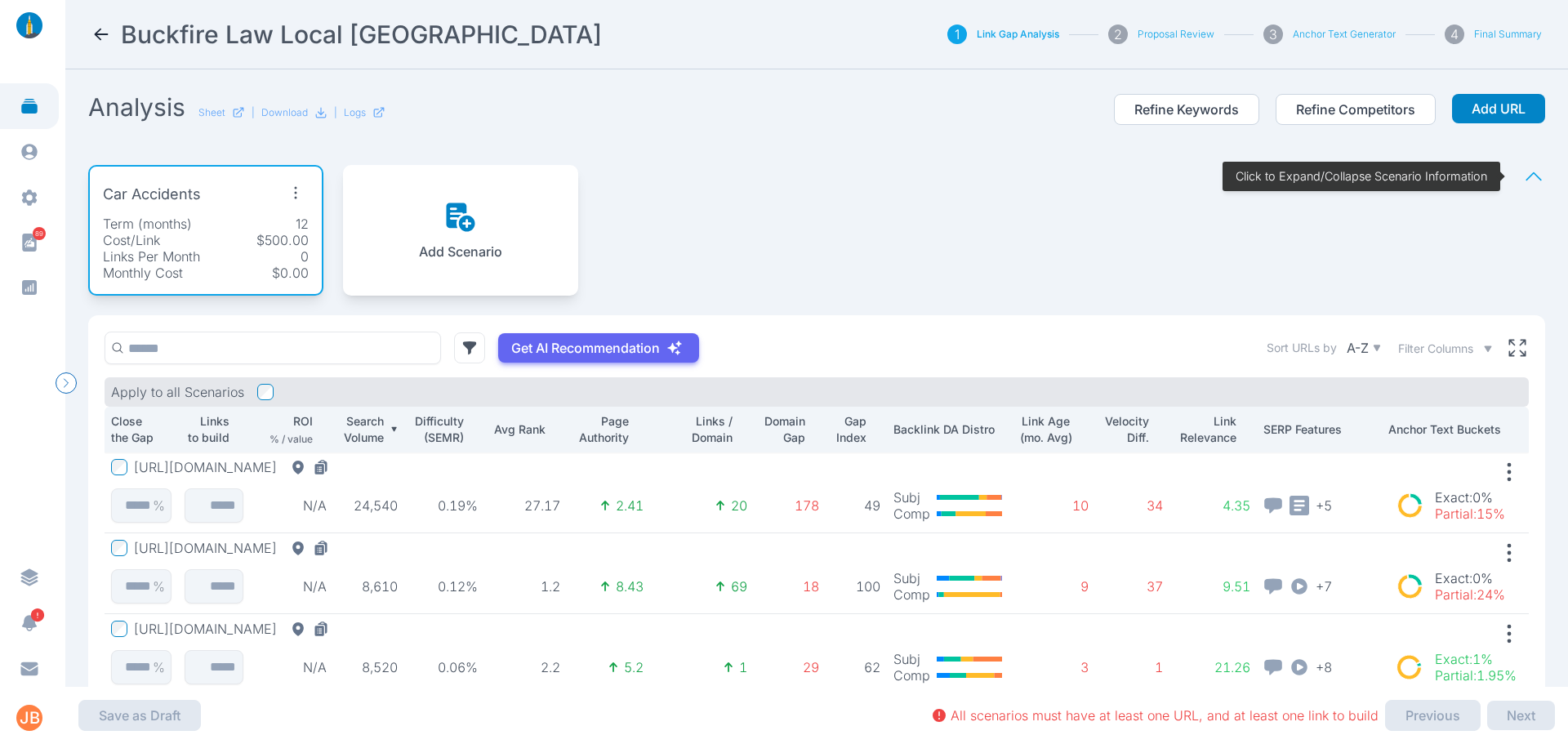
click at [113, 475] on td "[URL][DOMAIN_NAME] %" at bounding box center [141, 493] width 74 height 81
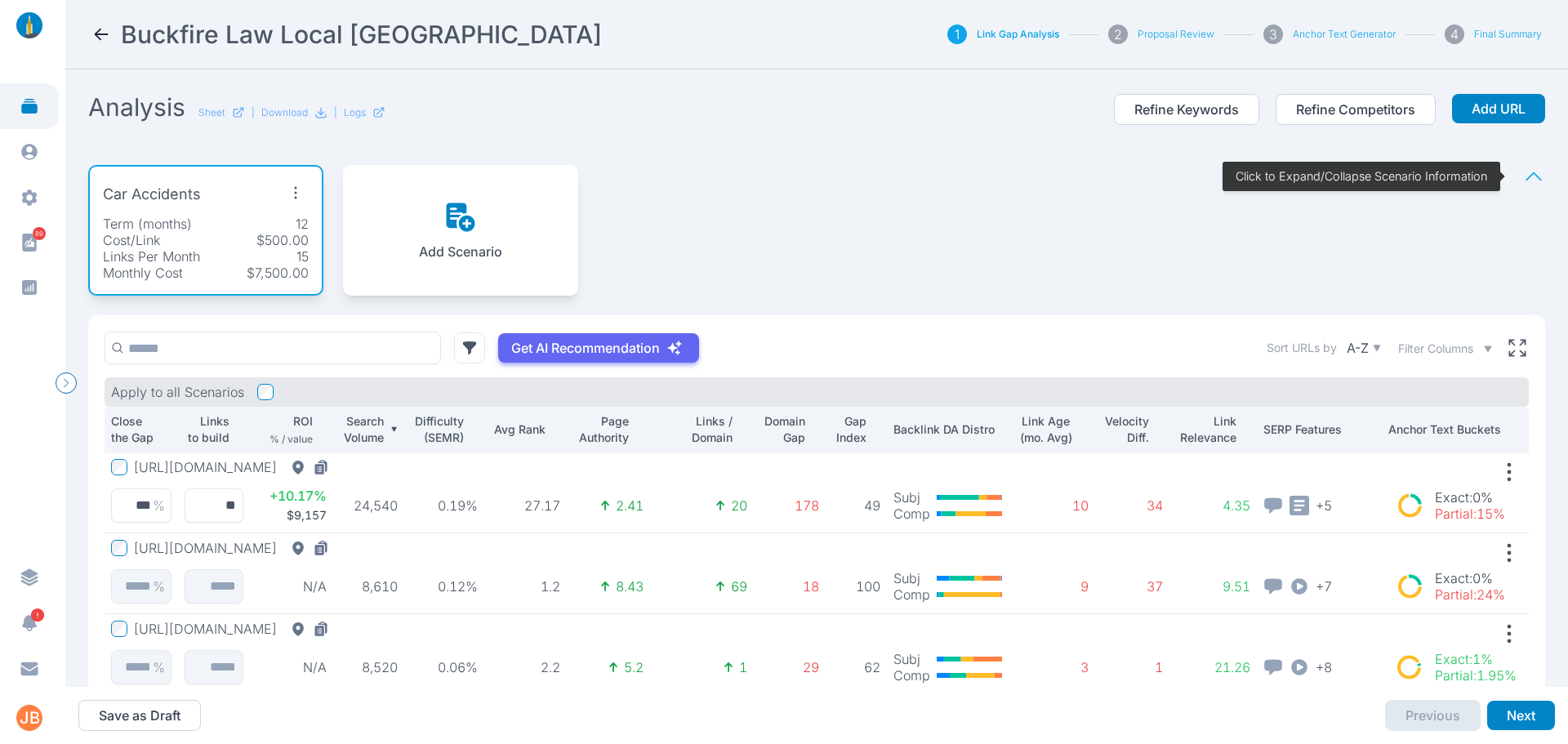
click at [291, 191] on icon "button" at bounding box center [295, 193] width 26 height 26
click at [279, 233] on span "Edit Scenario" at bounding box center [261, 230] width 81 height 16
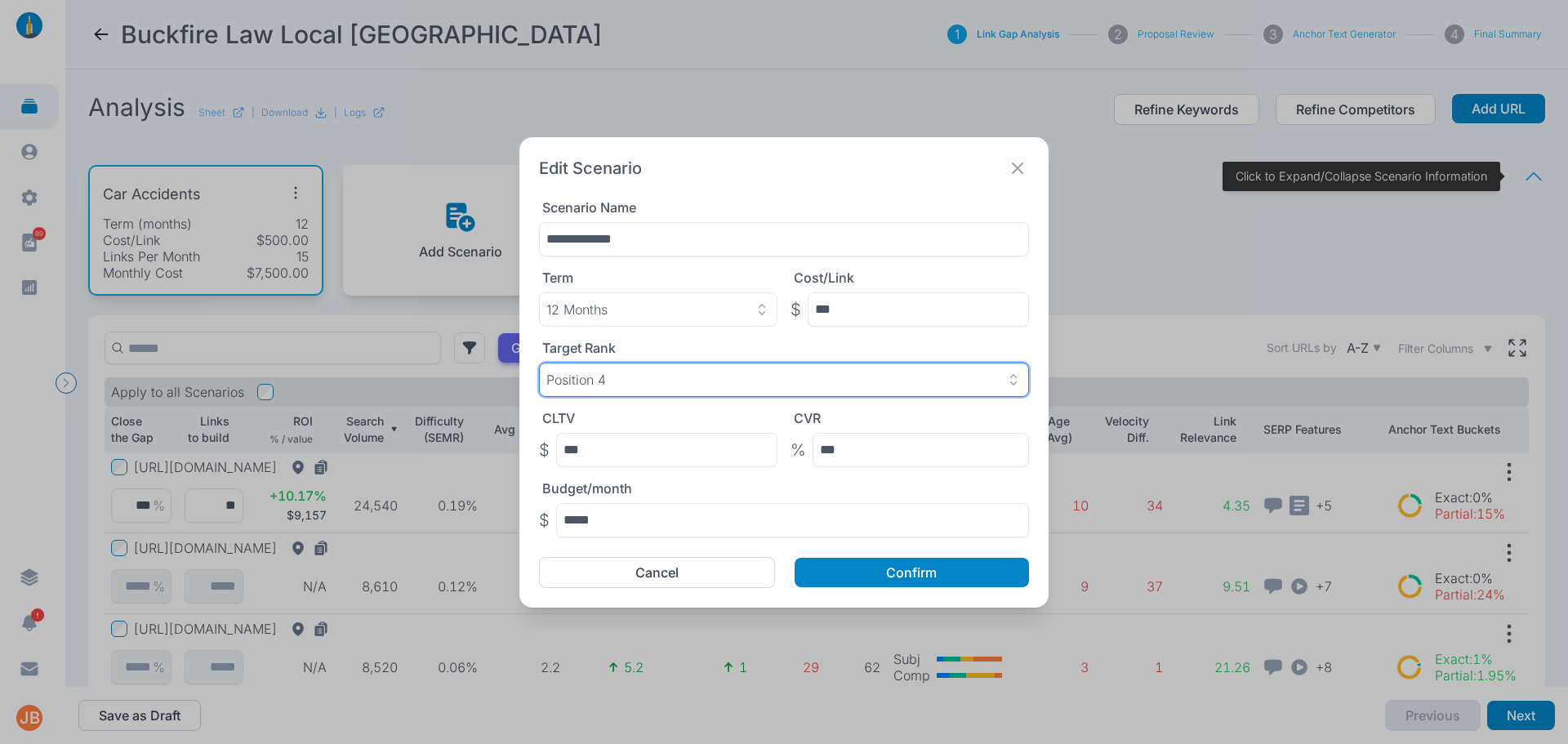
click at [675, 372] on div "Position 4" at bounding box center [784, 379] width 475 height 16
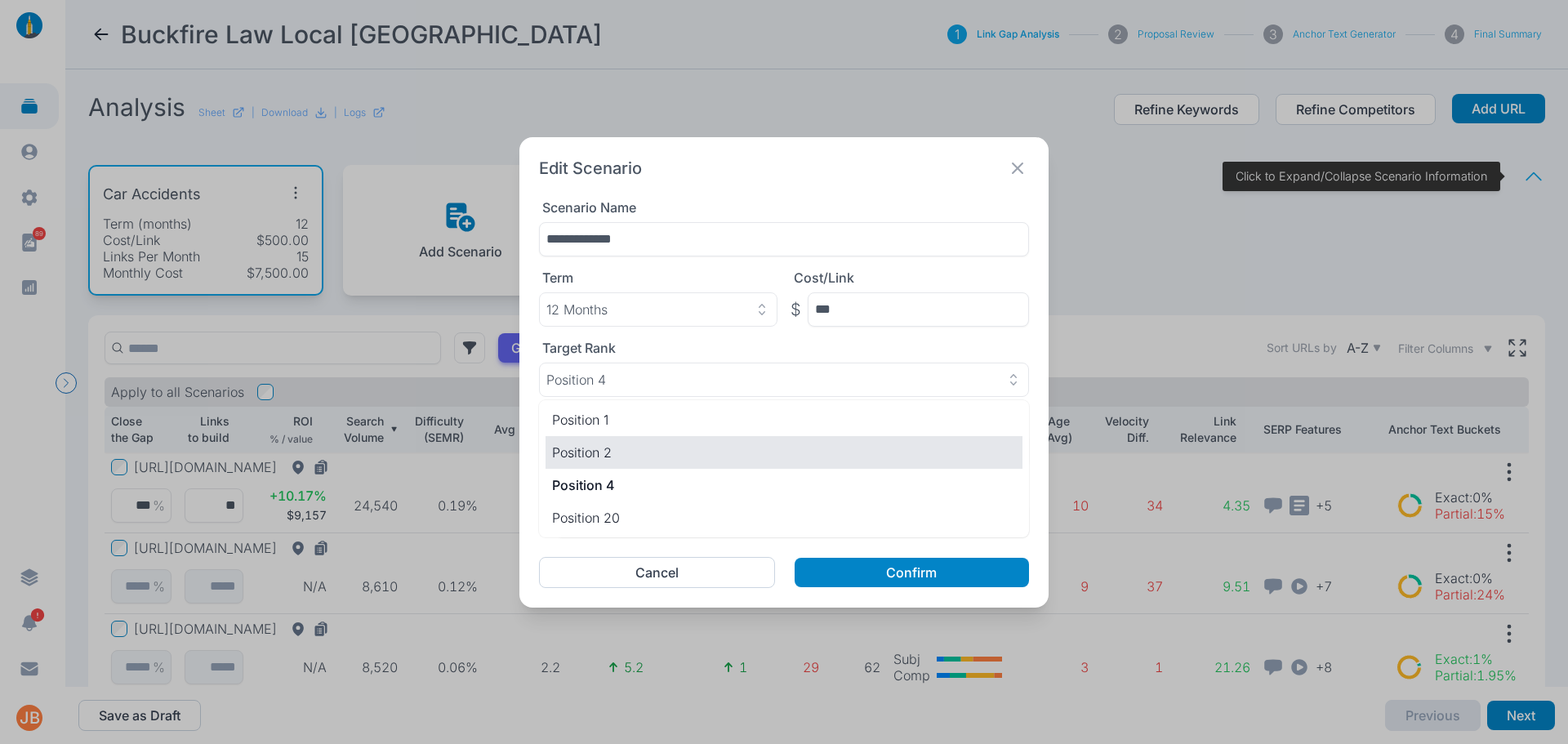
click at [624, 452] on p "Position 2" at bounding box center [783, 452] width 464 height 19
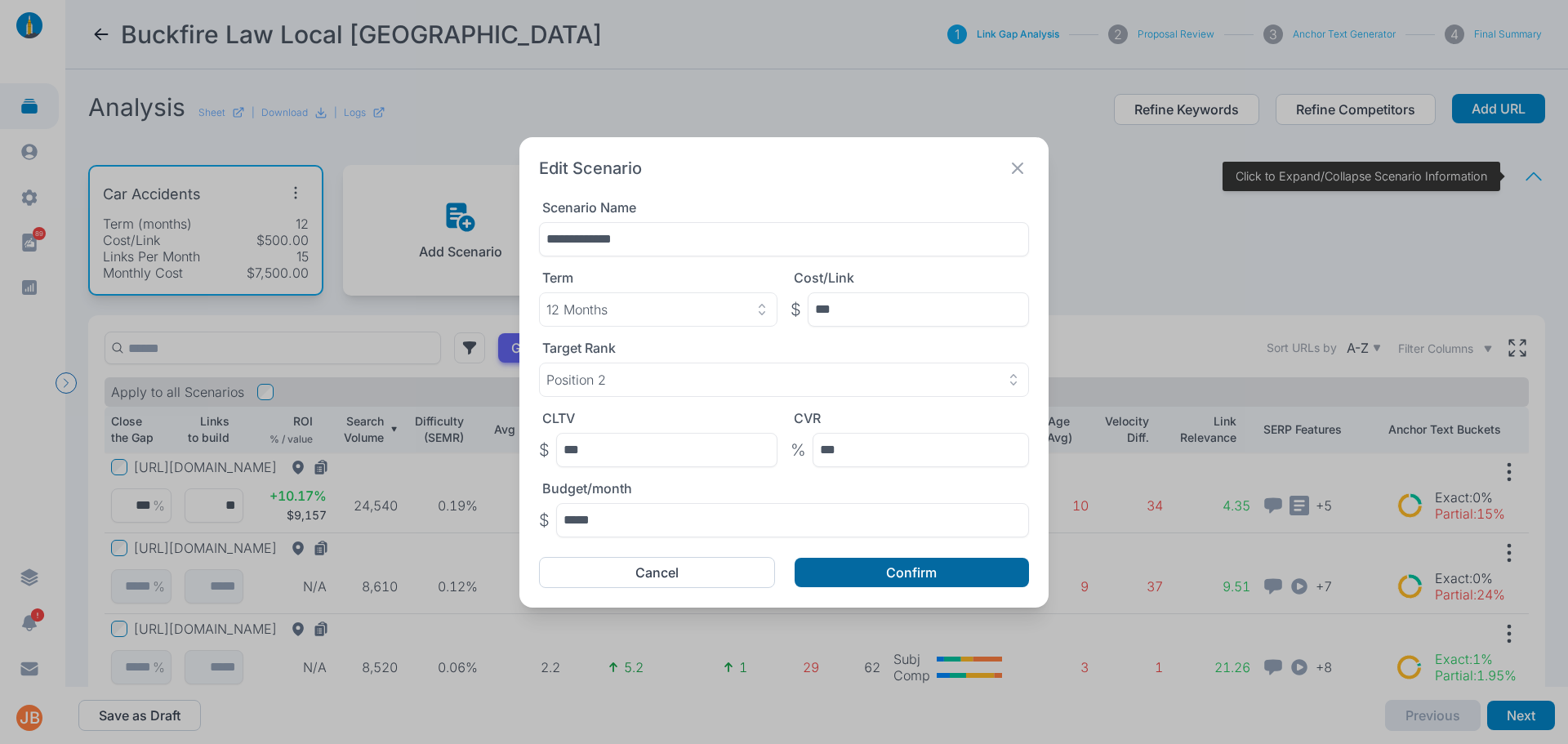
click at [890, 563] on button "Confirm" at bounding box center [912, 572] width 234 height 29
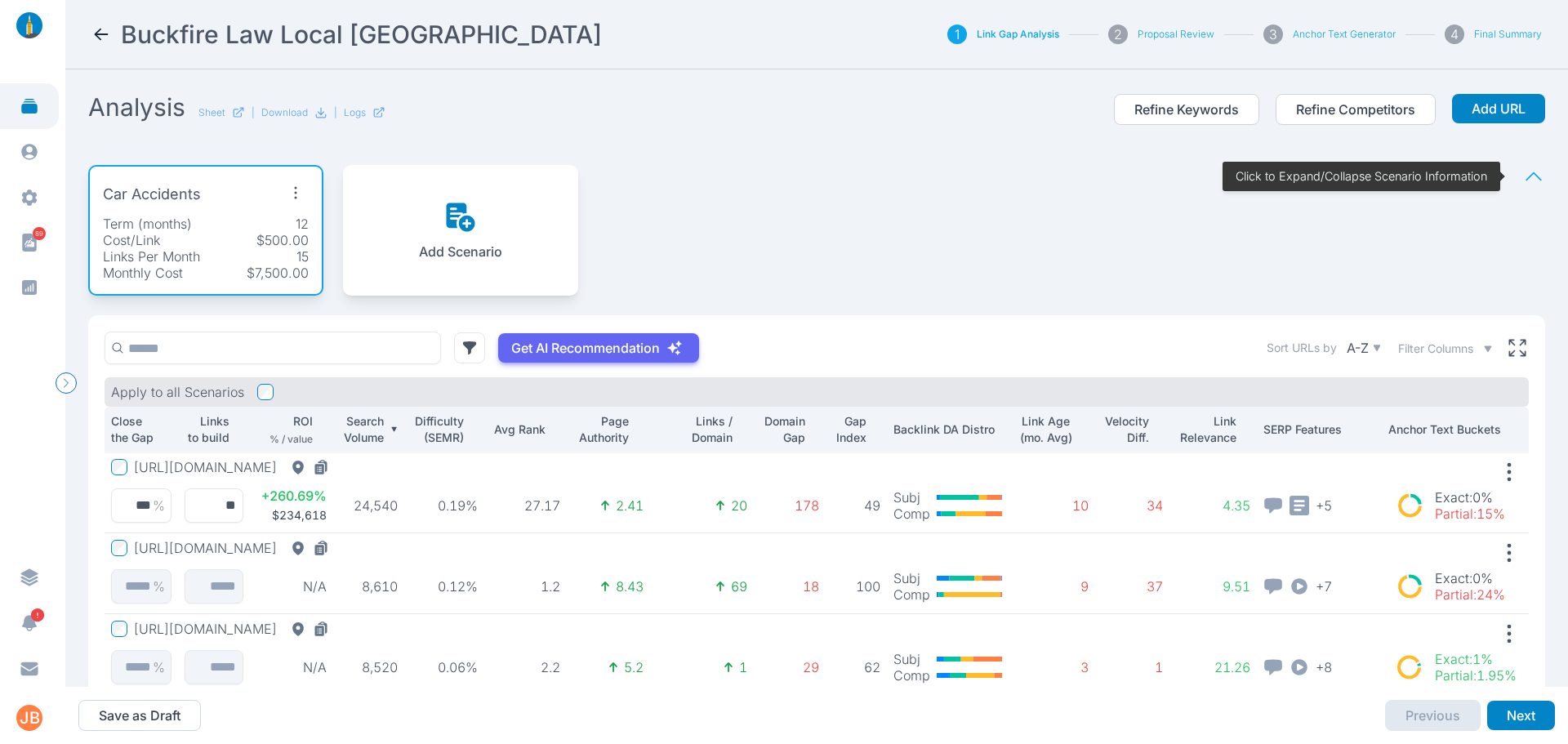
click at [300, 191] on icon "button" at bounding box center [295, 193] width 26 height 26
click at [286, 230] on span "Edit Scenario" at bounding box center [261, 230] width 81 height 16
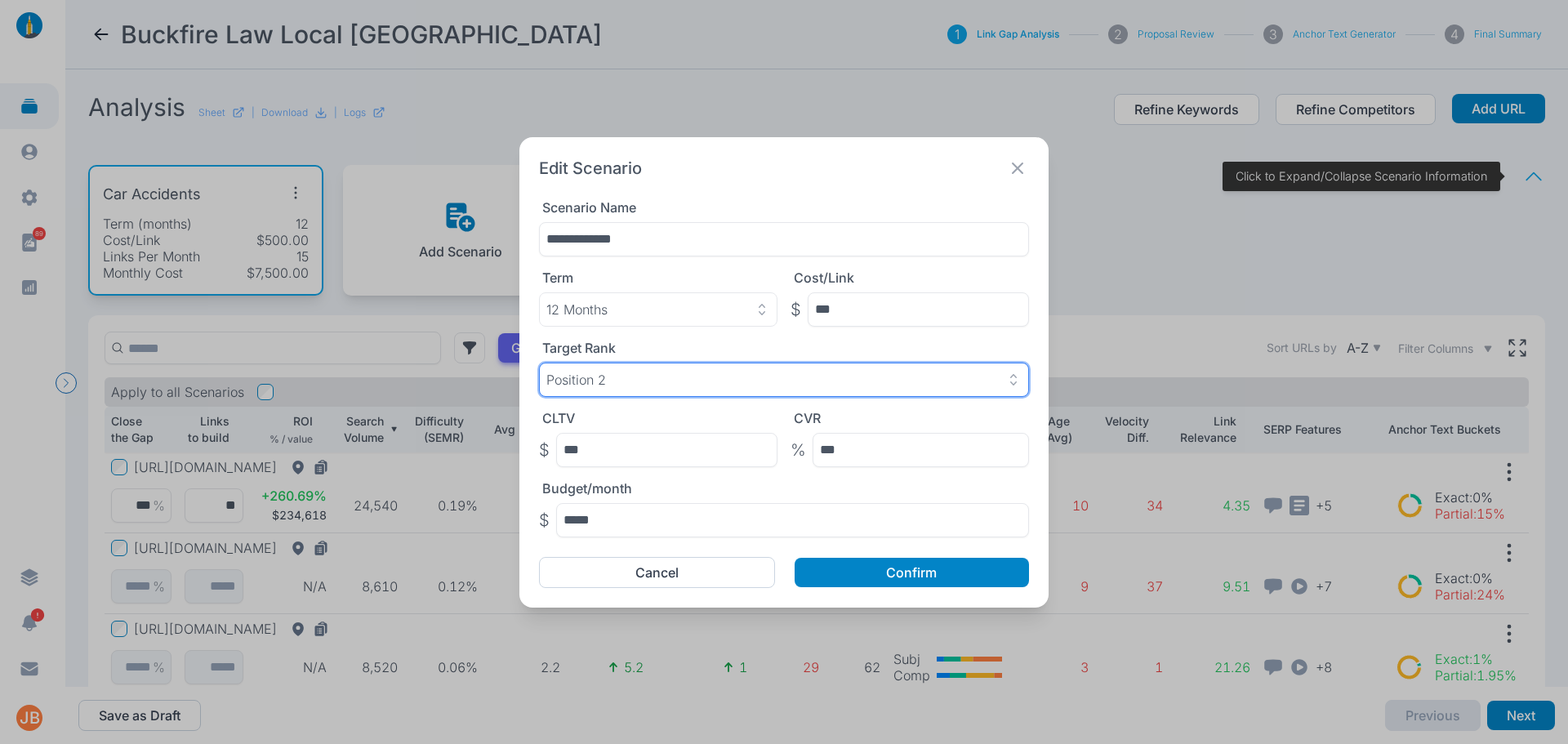
click at [657, 379] on div "Position 2" at bounding box center [784, 379] width 475 height 16
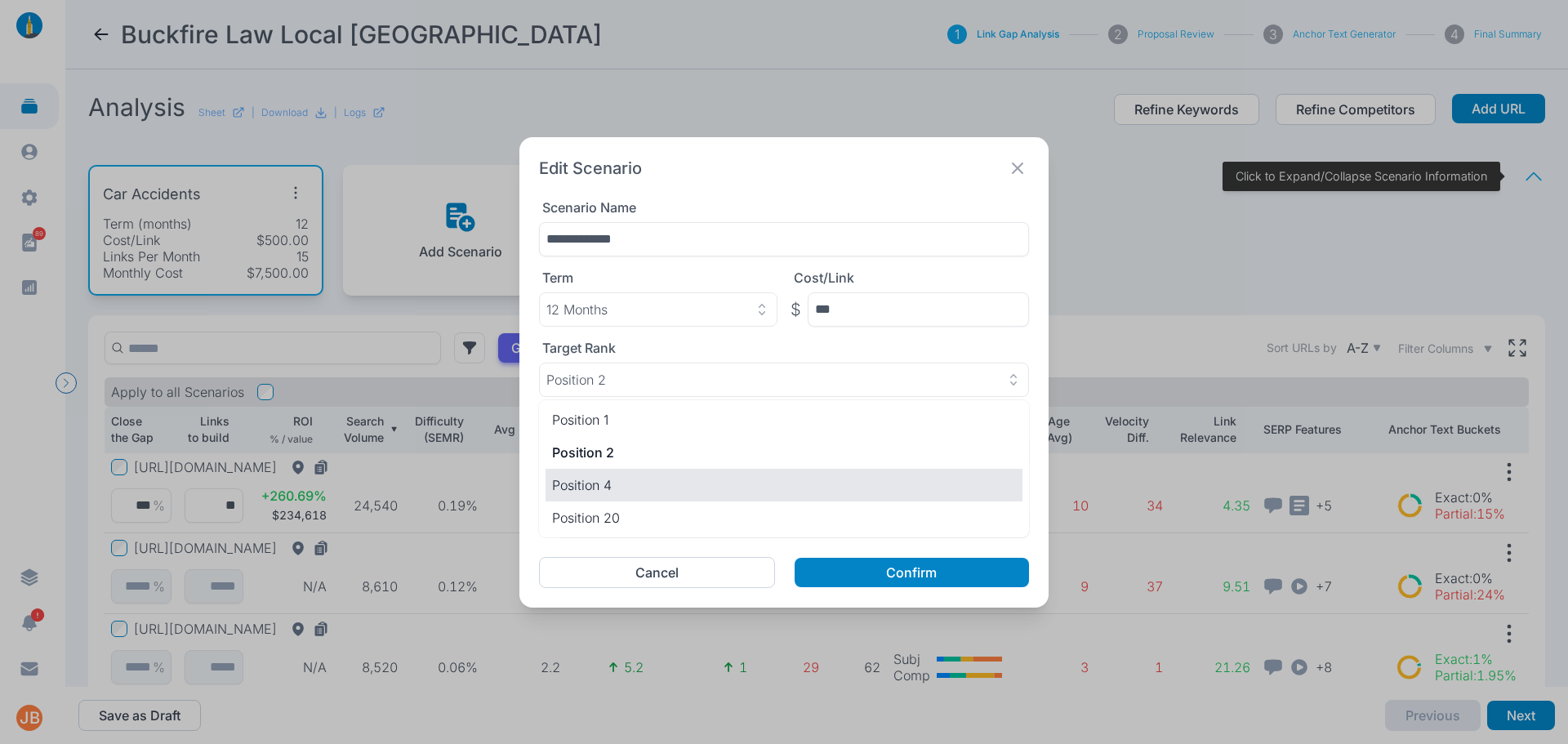
click at [648, 482] on p "Position 4" at bounding box center [783, 485] width 464 height 19
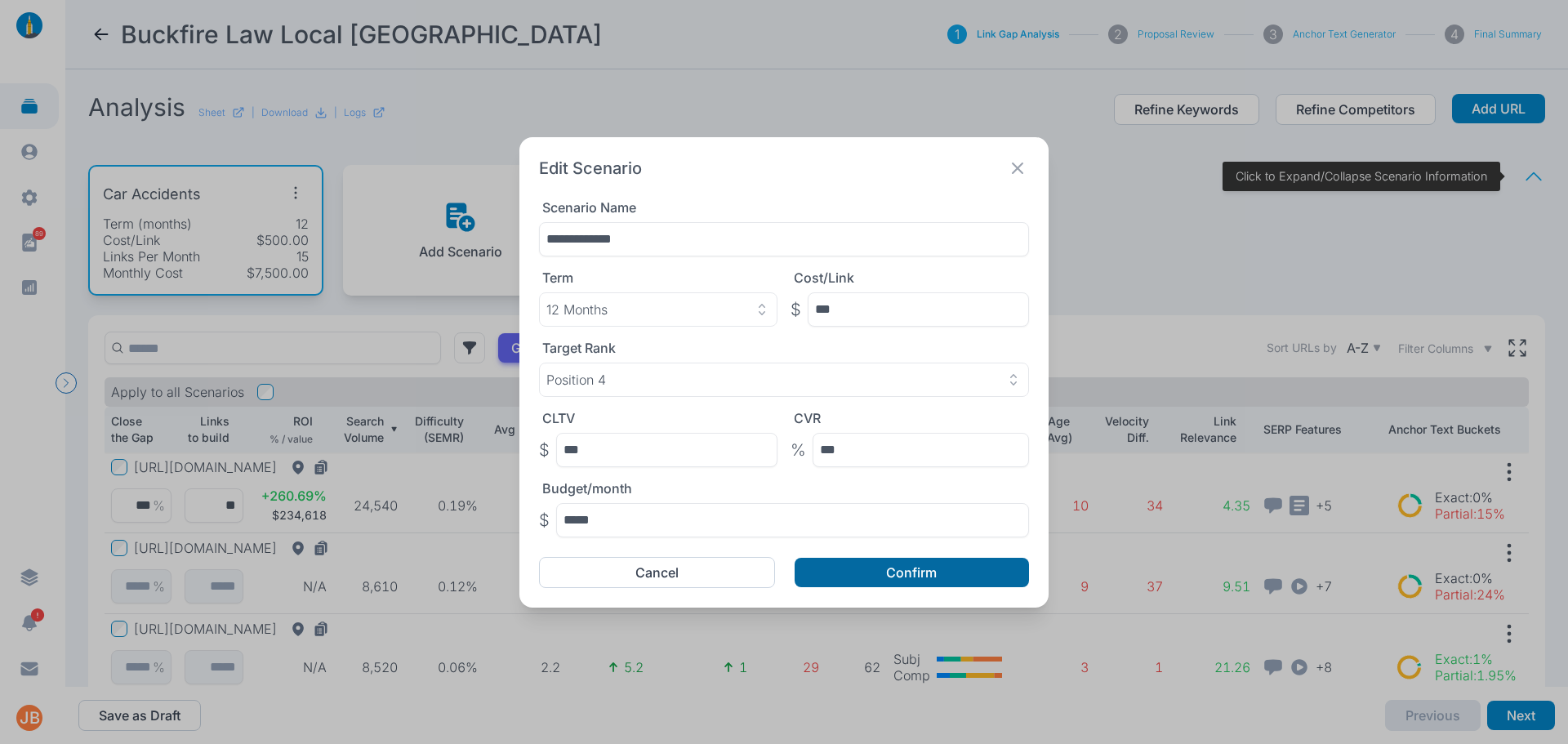
click at [879, 583] on button "Confirm" at bounding box center [912, 572] width 234 height 29
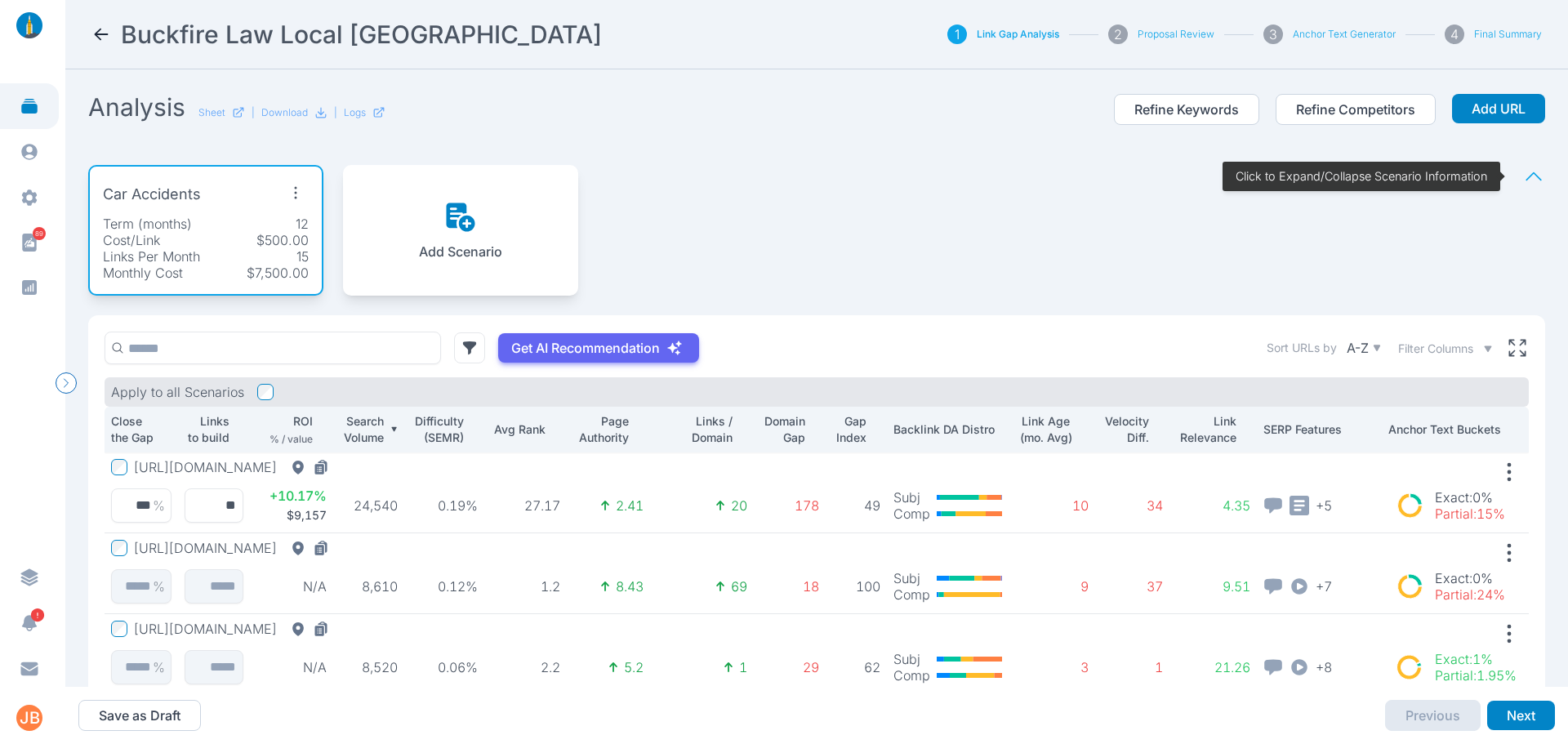
click at [294, 191] on icon "button" at bounding box center [295, 193] width 26 height 26
click at [283, 233] on span "Edit Scenario" at bounding box center [261, 230] width 81 height 16
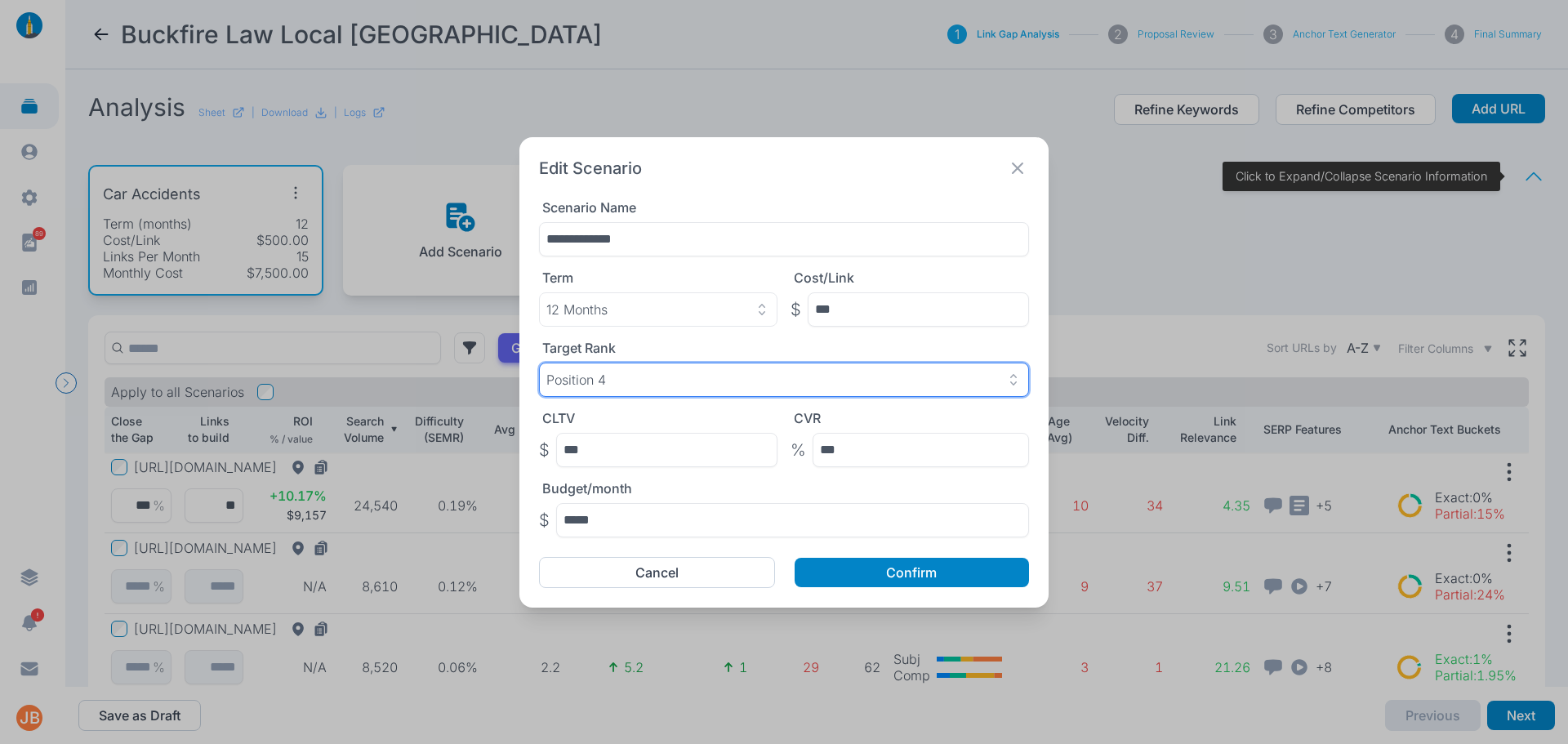
drag, startPoint x: 756, startPoint y: 374, endPoint x: 736, endPoint y: 381, distance: 21.2
click at [755, 374] on div "Position 4" at bounding box center [784, 379] width 475 height 16
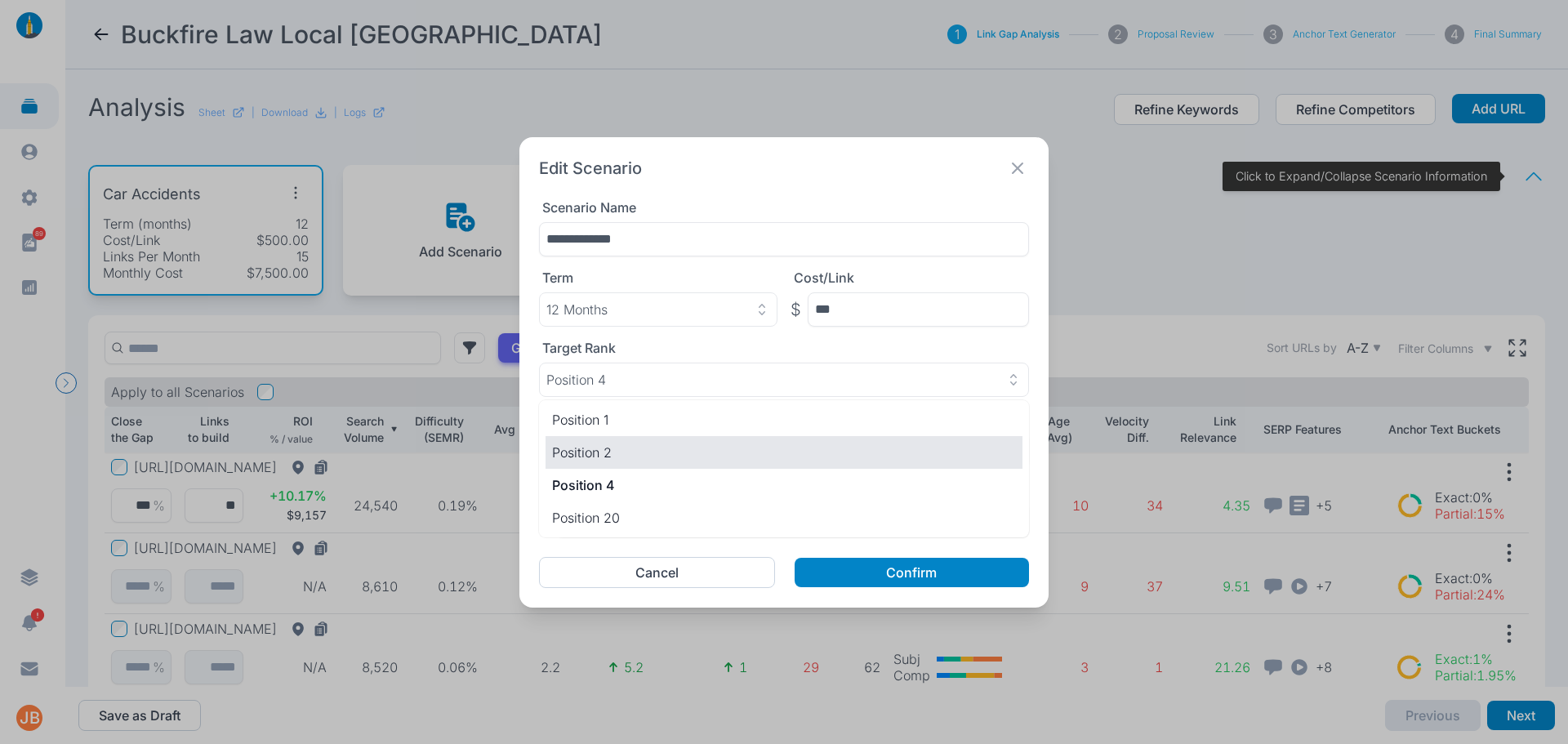
click at [630, 450] on p "Position 2" at bounding box center [783, 452] width 464 height 19
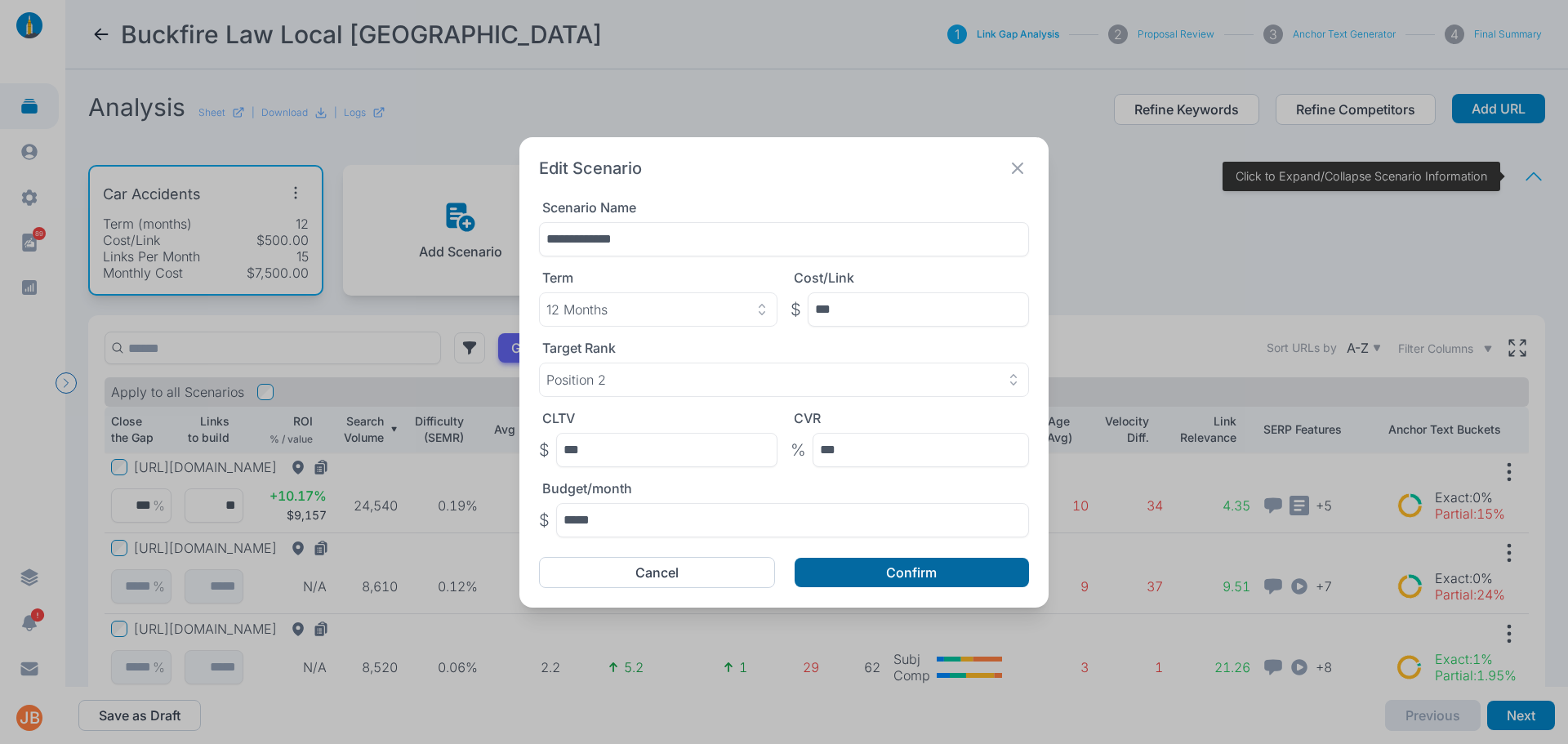
click at [887, 568] on button "Confirm" at bounding box center [912, 572] width 234 height 29
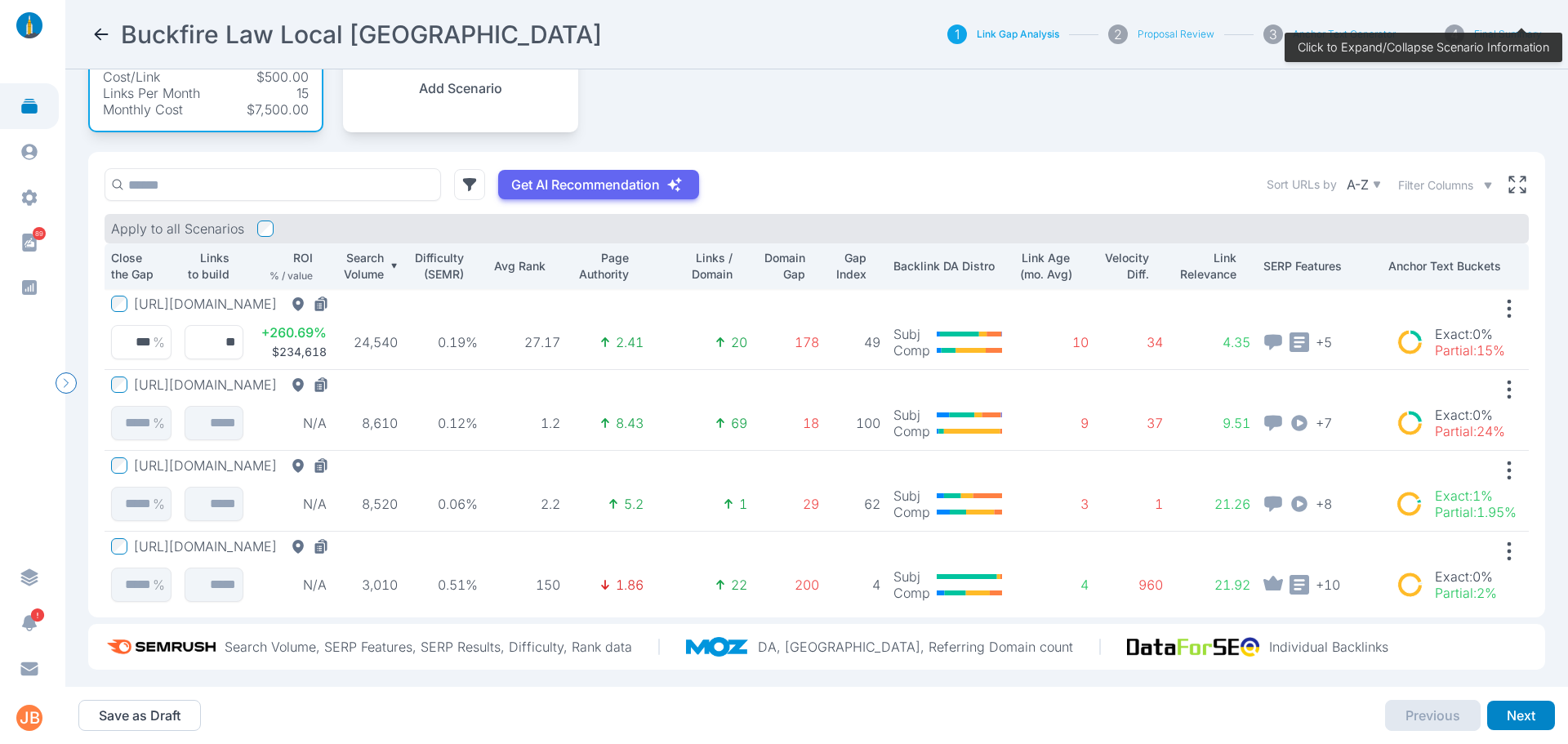
scroll to position [81, 0]
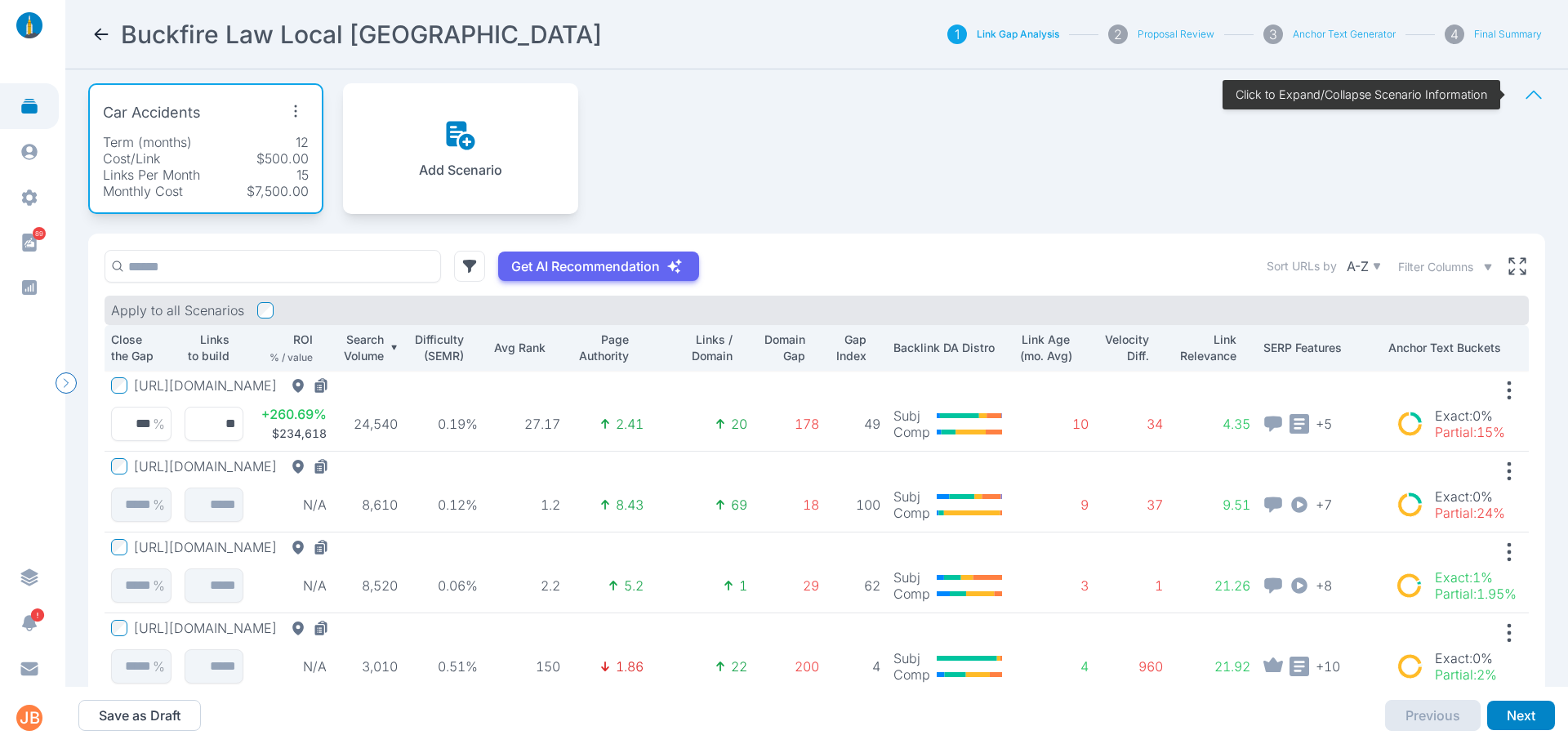
click at [336, 468] on button "[URL][DOMAIN_NAME]" at bounding box center [234, 465] width 201 height 16
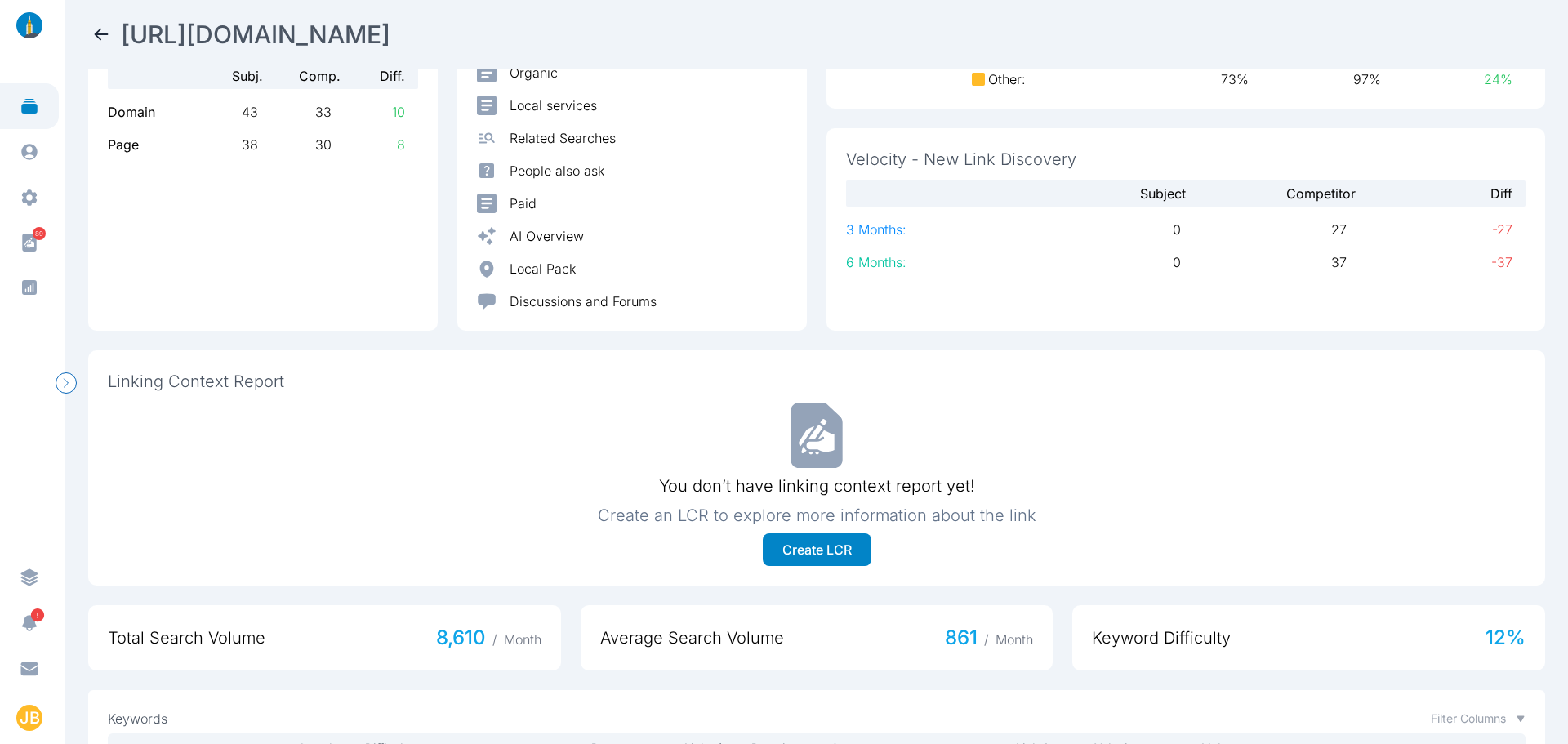
scroll to position [164, 0]
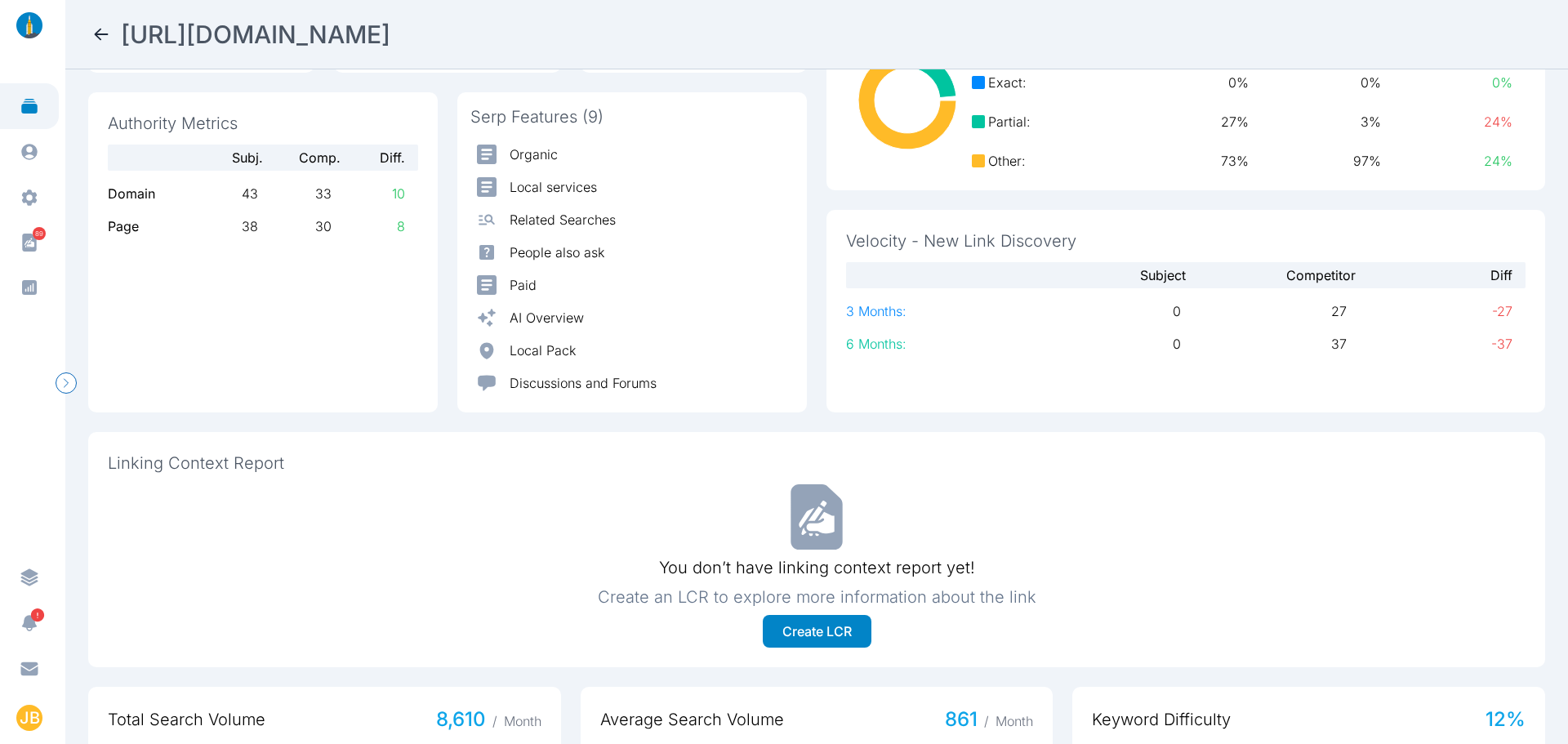
drag, startPoint x: 824, startPoint y: 34, endPoint x: 112, endPoint y: -5, distance: 713.1
click at [112, 0] on html "89 JB [URL][DOMAIN_NAME] Analysis Refine Competitors Add Keyword Links/Domain 1…" at bounding box center [784, 372] width 1568 height 744
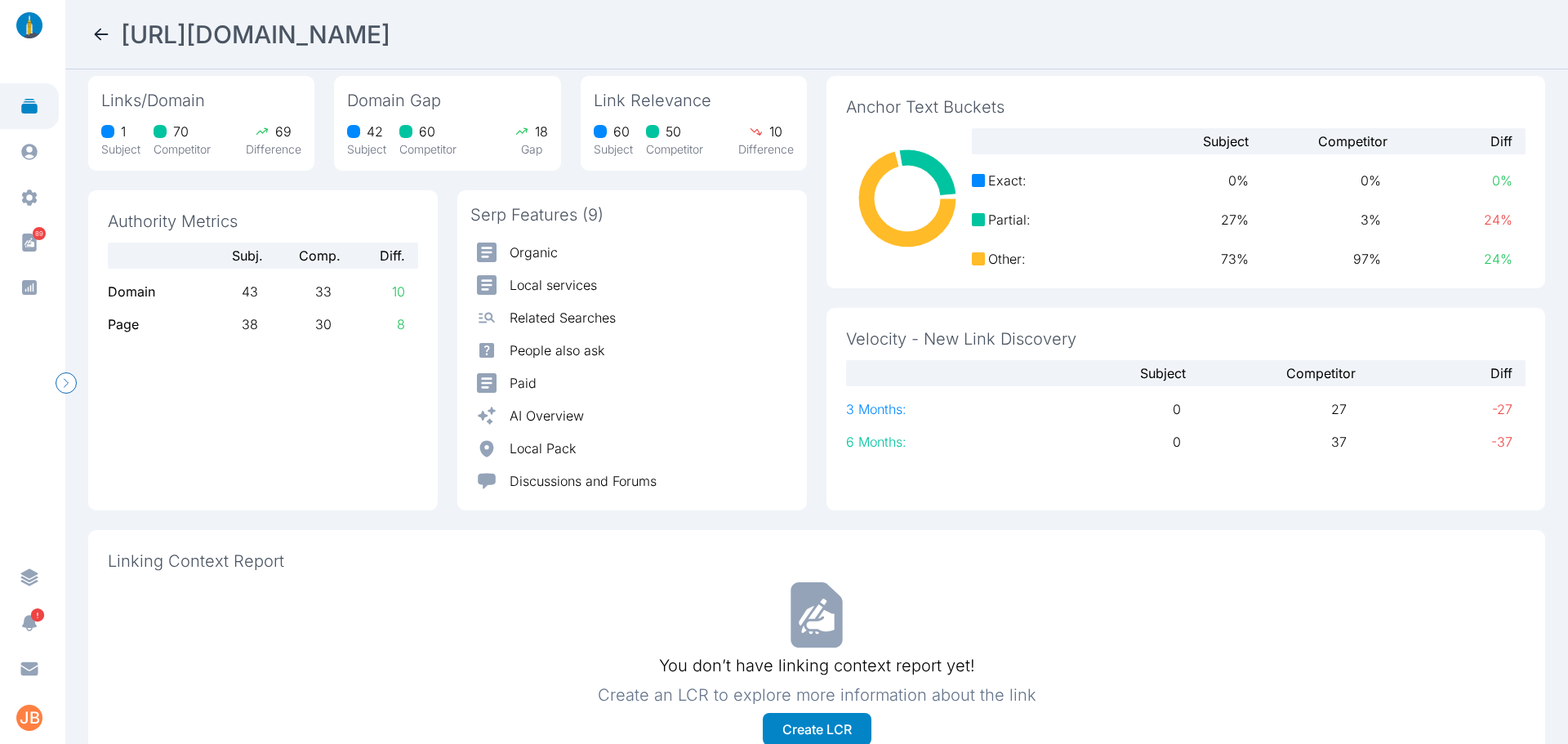
scroll to position [0, 0]
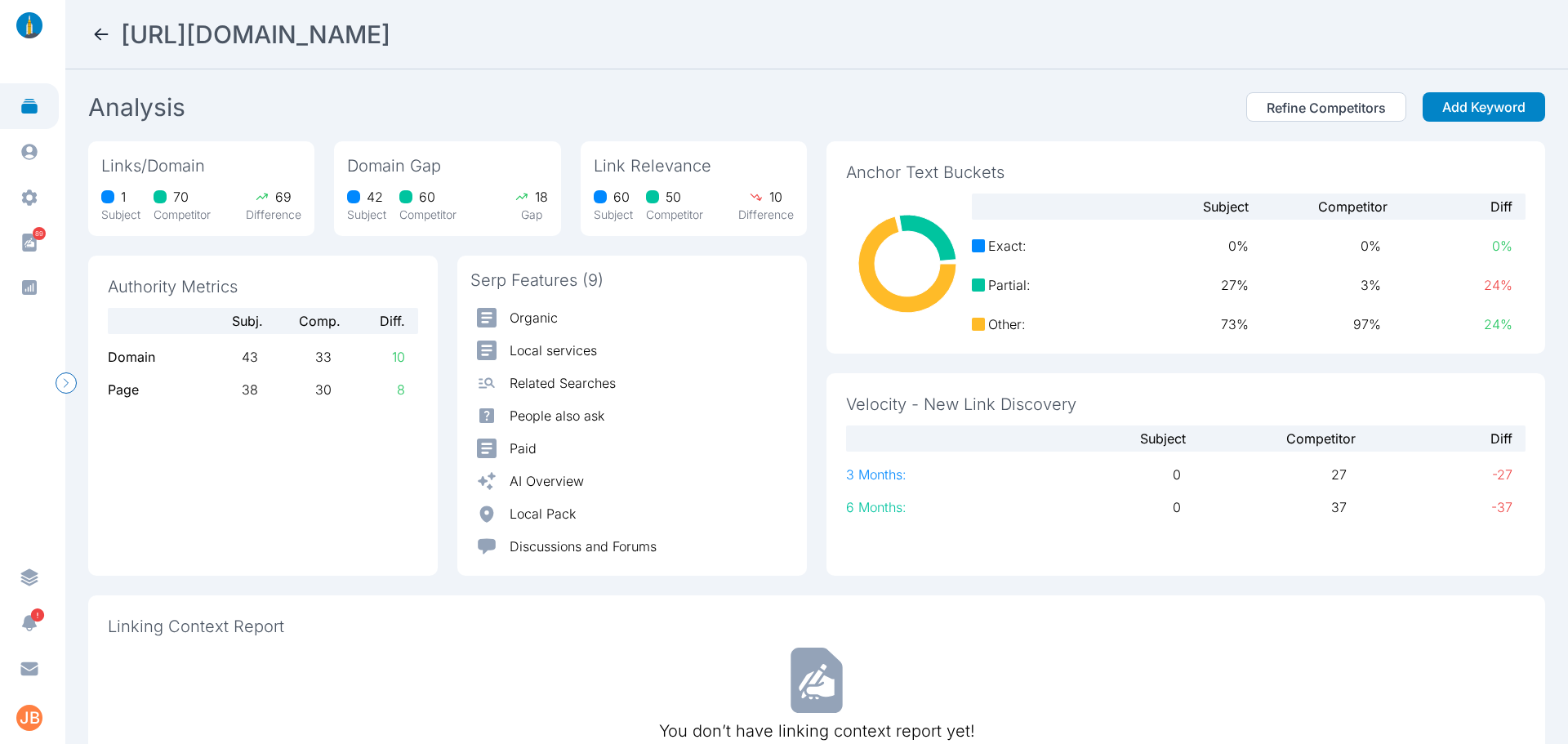
click at [98, 32] on icon at bounding box center [102, 35] width 14 height 12
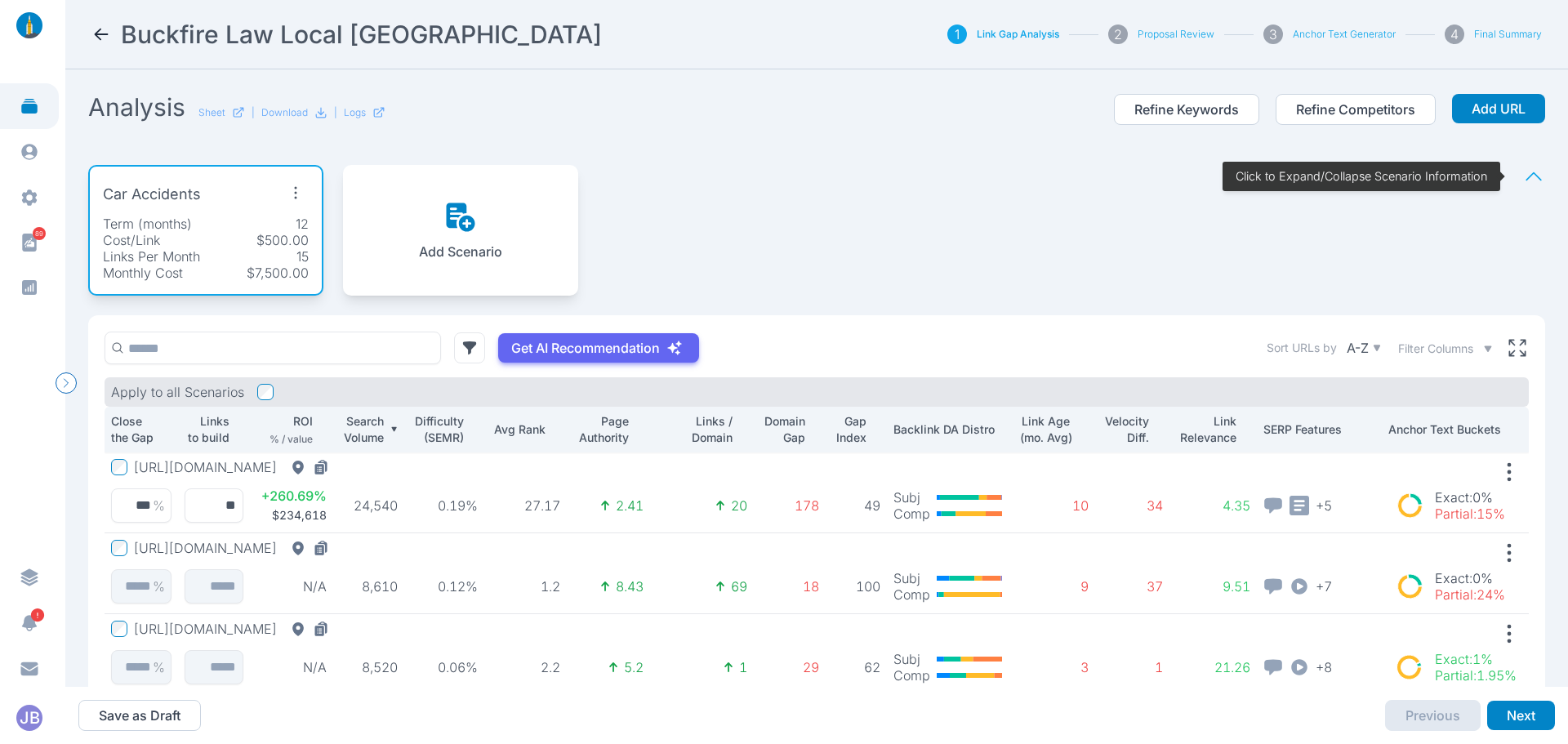
click at [406, 205] on div "Add Scenario" at bounding box center [460, 229] width 235 height 131
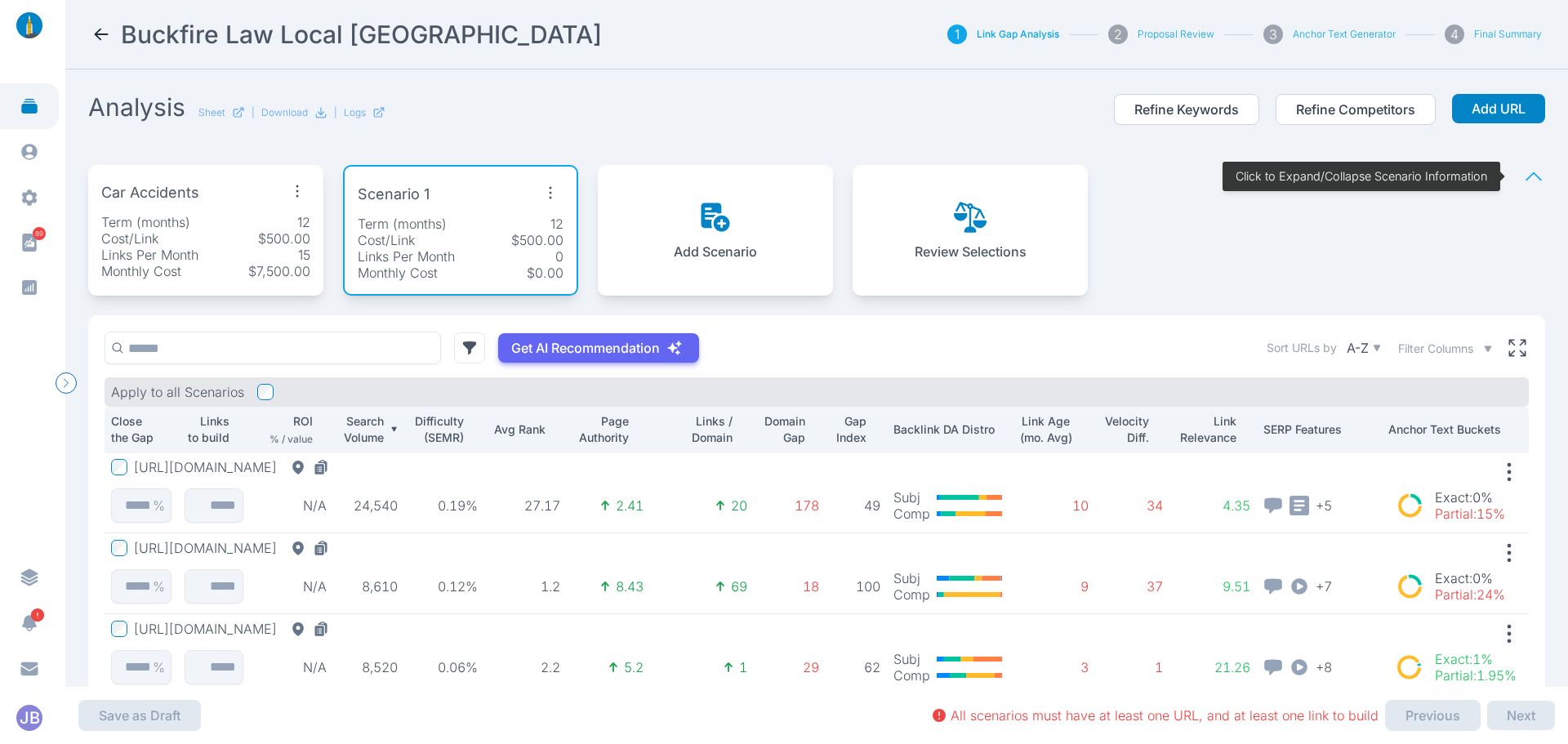
click at [552, 191] on icon "button" at bounding box center [550, 193] width 26 height 26
click at [521, 227] on span "Edit Scenario" at bounding box center [506, 230] width 81 height 16
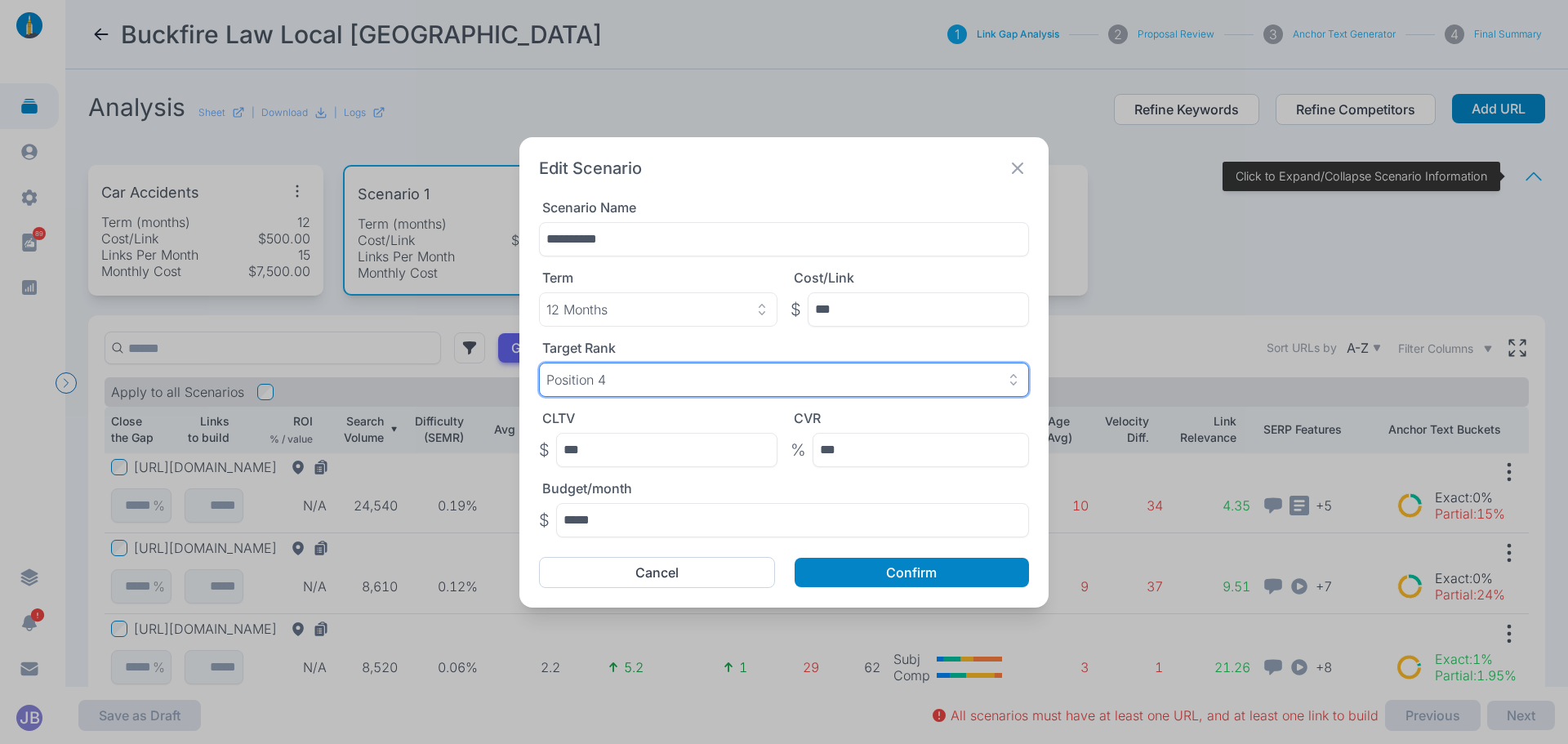
click at [719, 367] on button "Position 4" at bounding box center [784, 379] width 490 height 34
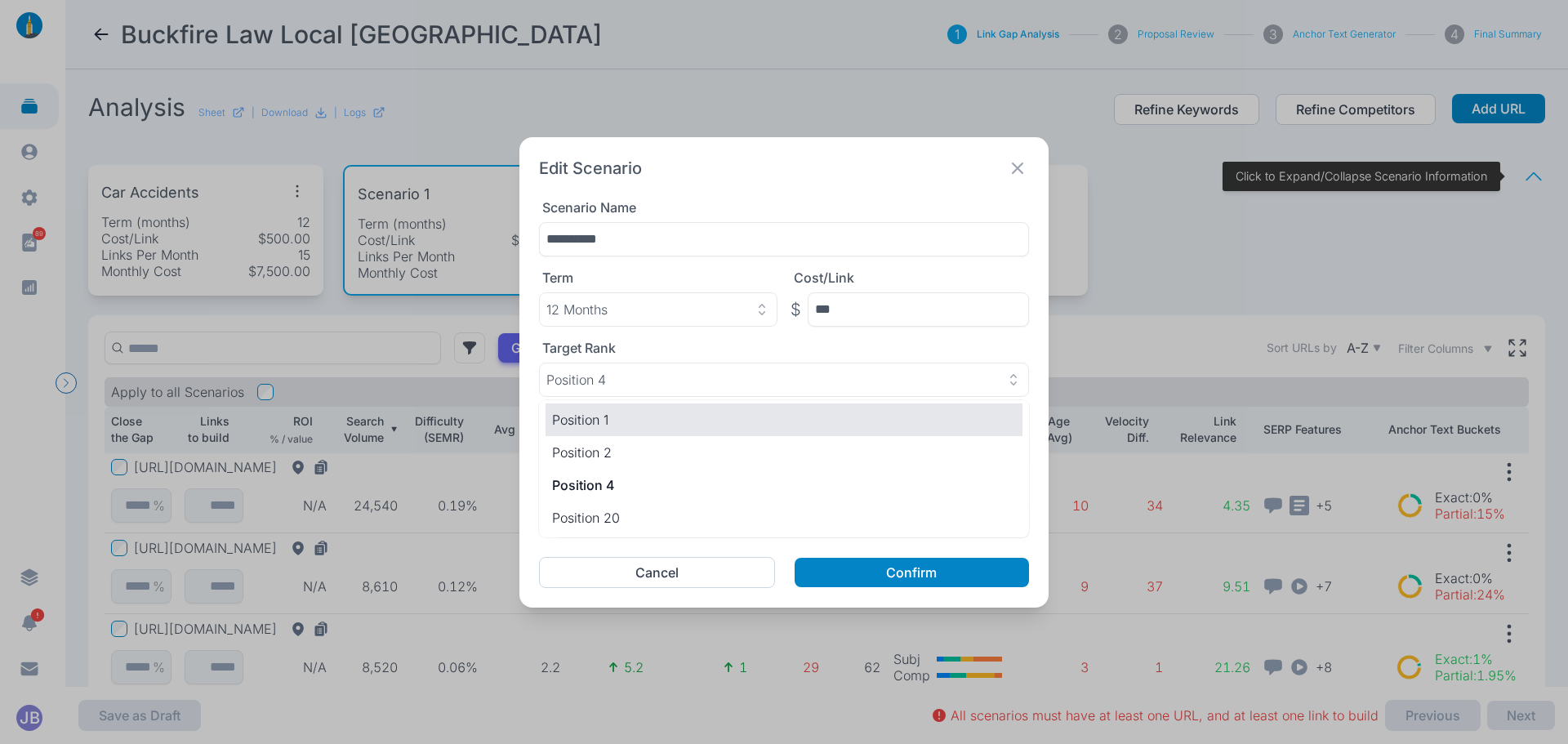
click at [633, 419] on p "Position 1" at bounding box center [783, 420] width 464 height 19
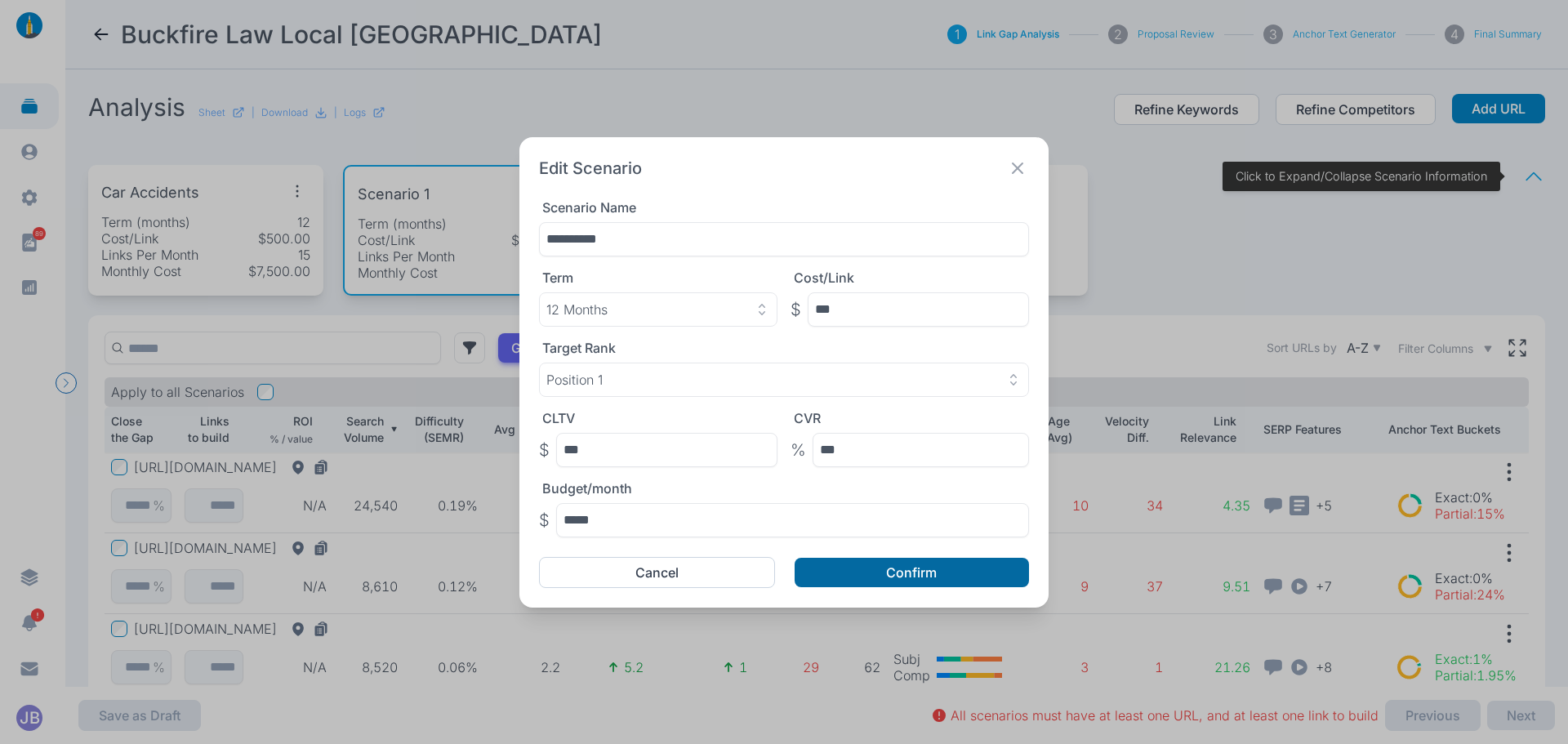
click at [879, 570] on button "Confirm" at bounding box center [912, 572] width 234 height 29
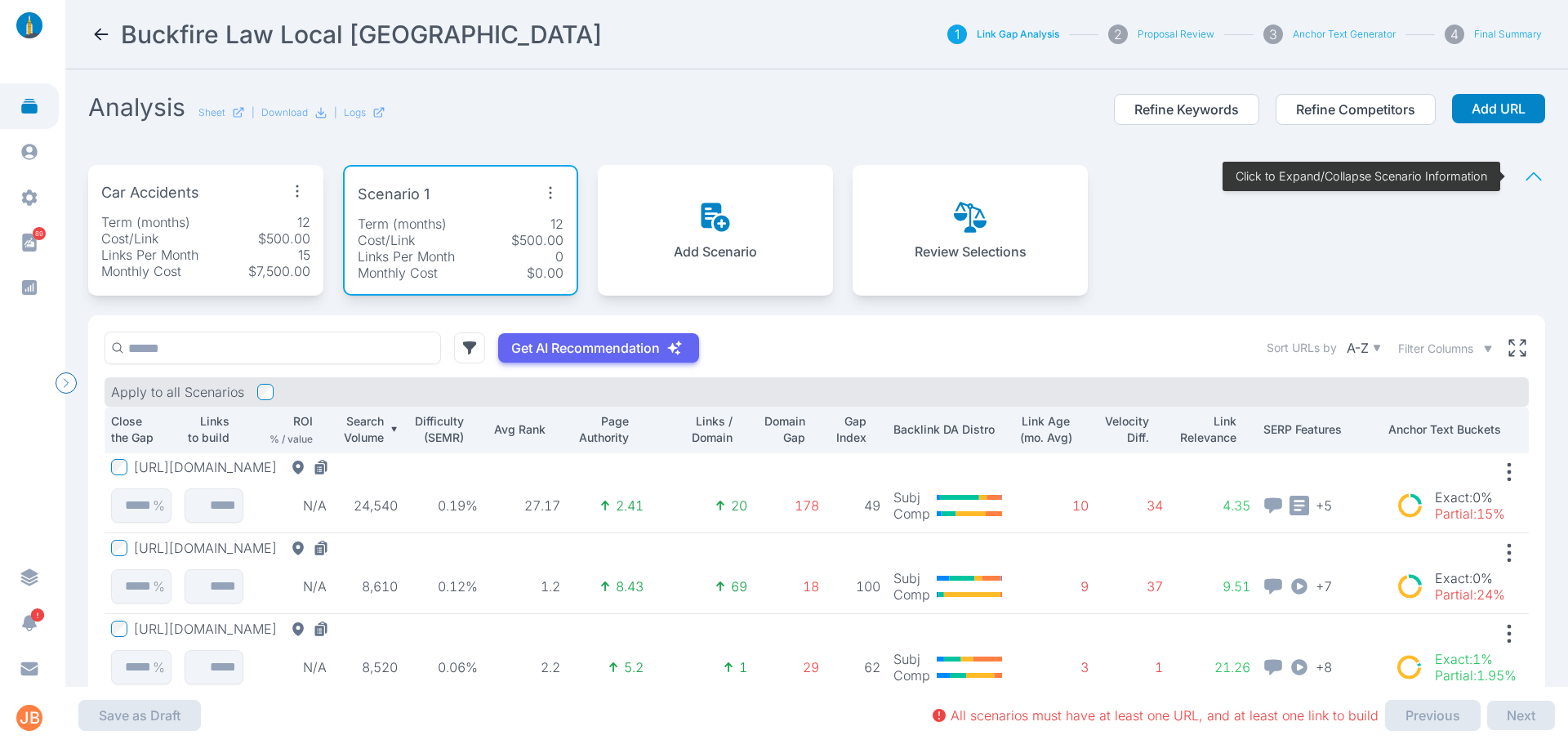
click at [554, 191] on icon "button" at bounding box center [550, 193] width 26 height 26
click at [522, 227] on span "Edit Scenario" at bounding box center [506, 230] width 81 height 16
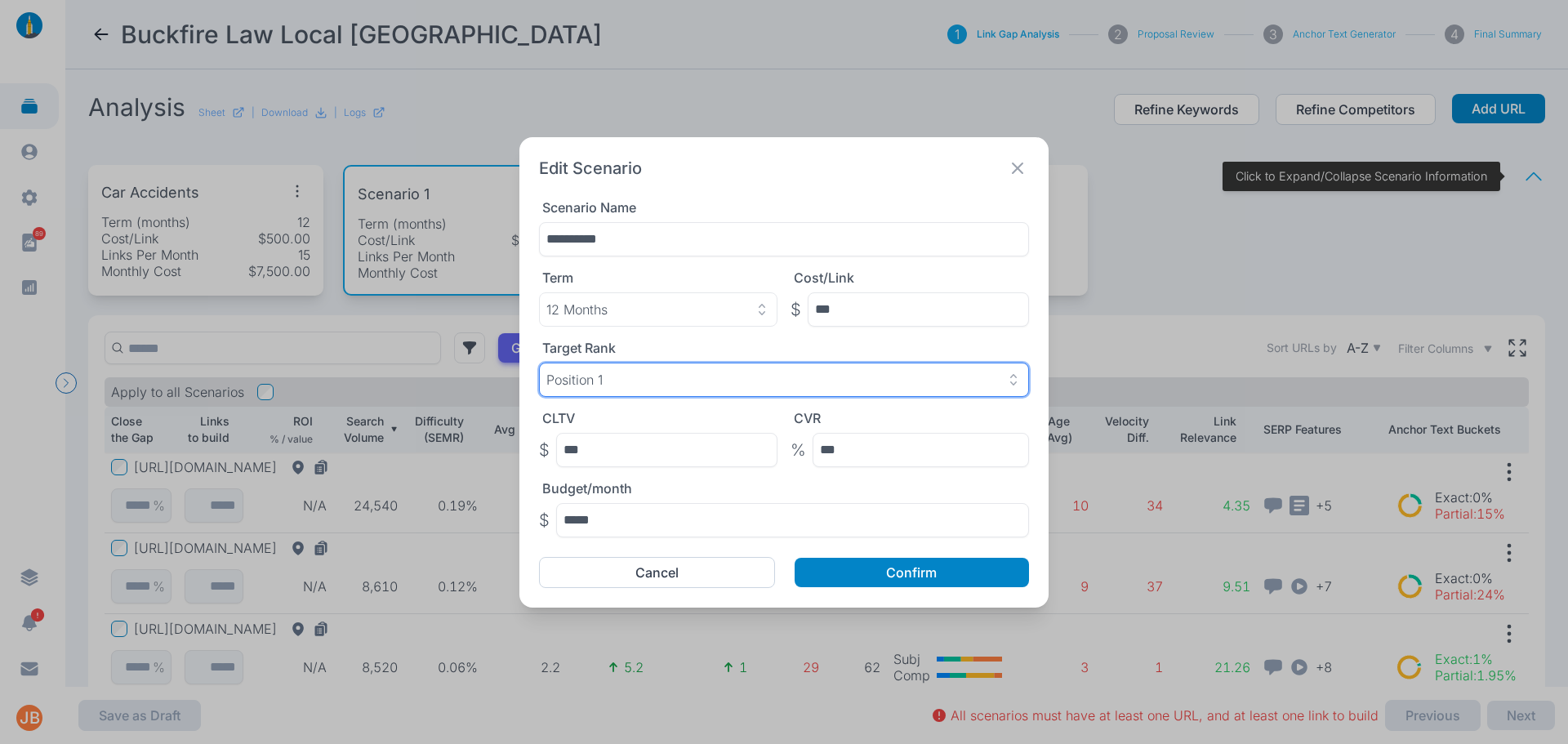
click at [648, 377] on div "Position 1" at bounding box center [784, 379] width 475 height 16
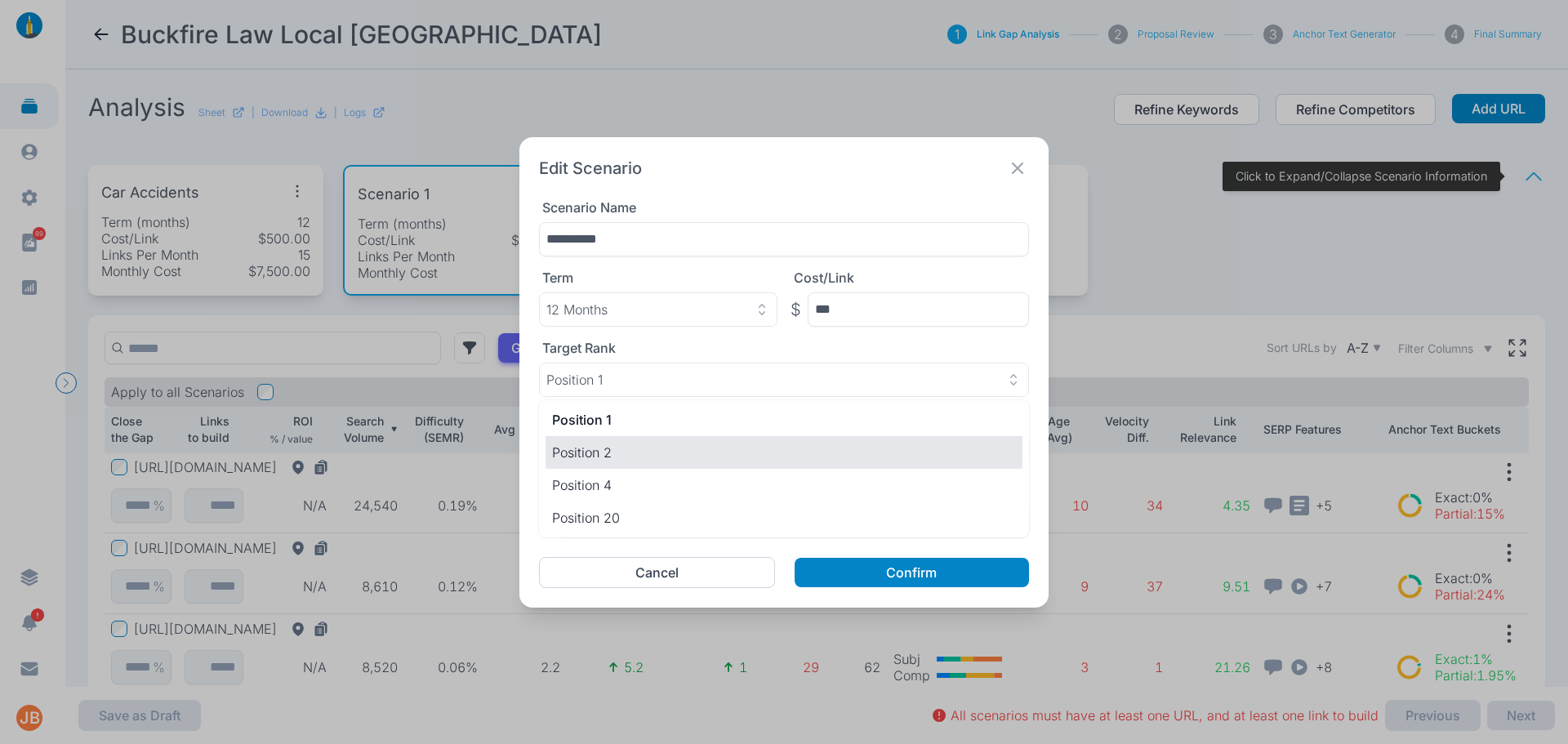
click at [644, 464] on li "Position 2" at bounding box center [784, 453] width 477 height 33
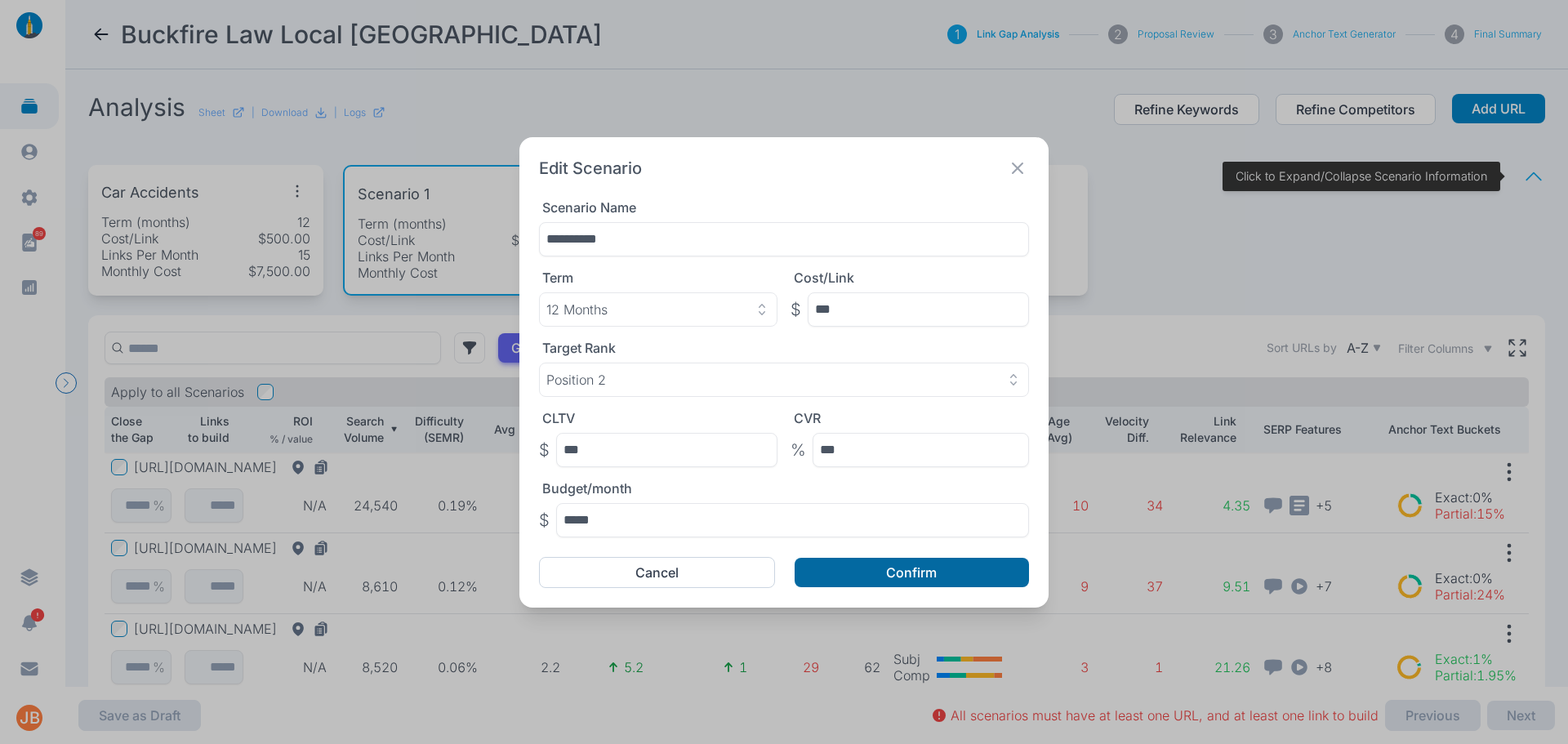
click at [856, 582] on button "Confirm" at bounding box center [912, 572] width 234 height 29
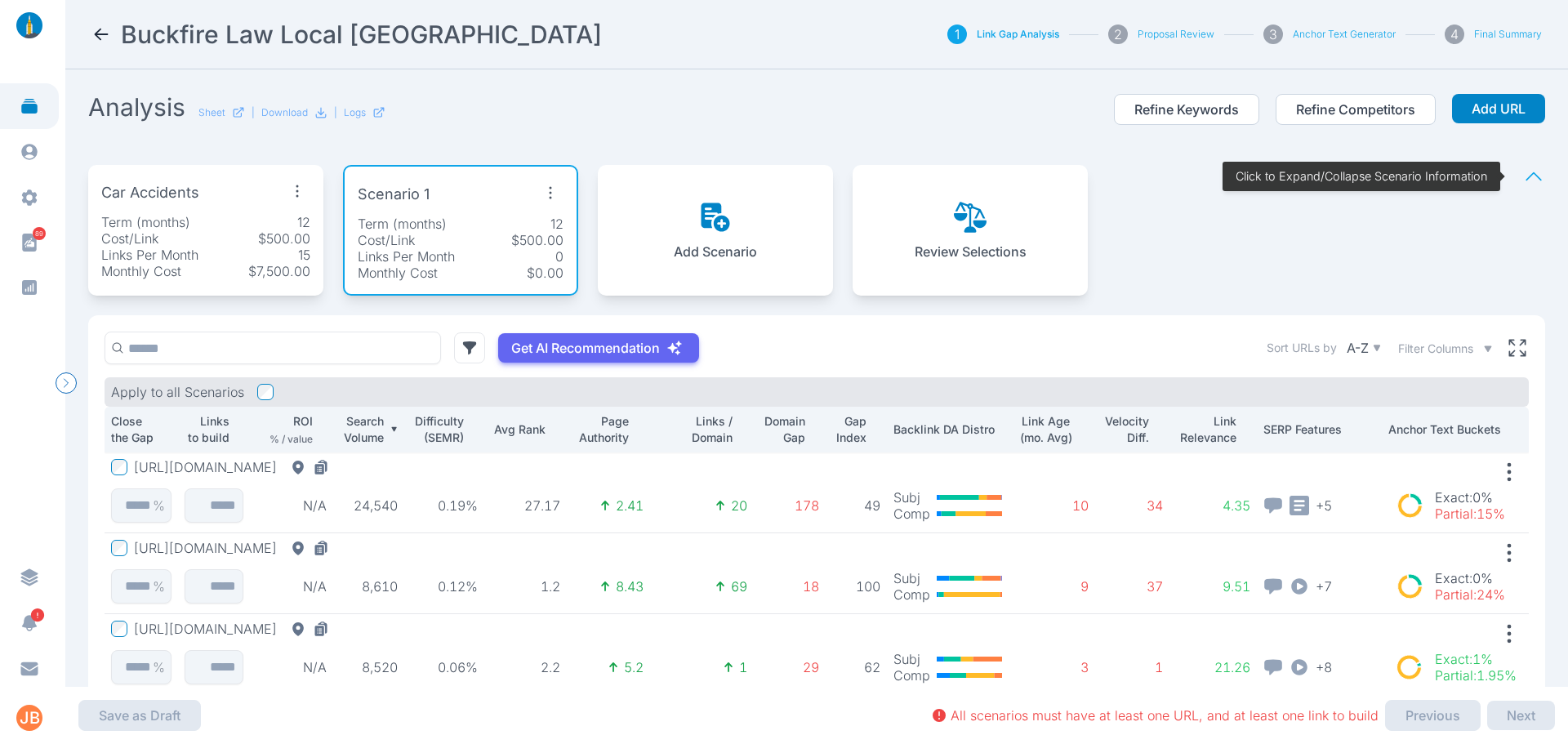
click at [515, 207] on div "Scenario 1" at bounding box center [461, 194] width 206 height 29
click at [552, 192] on icon "button" at bounding box center [550, 193] width 26 height 26
click at [538, 227] on span "Edit Scenario" at bounding box center [506, 230] width 81 height 16
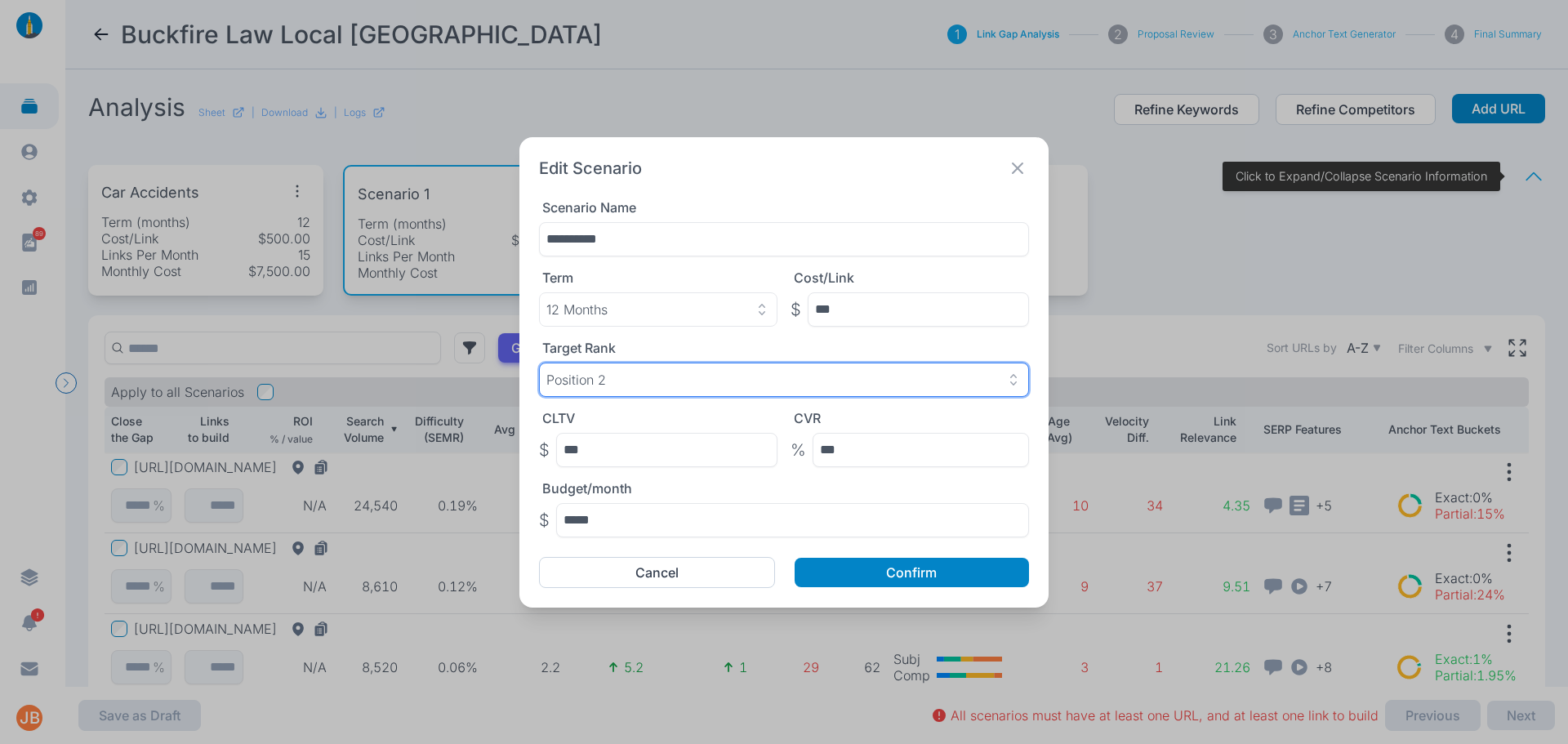
click at [756, 381] on div "Position 2" at bounding box center [784, 379] width 475 height 16
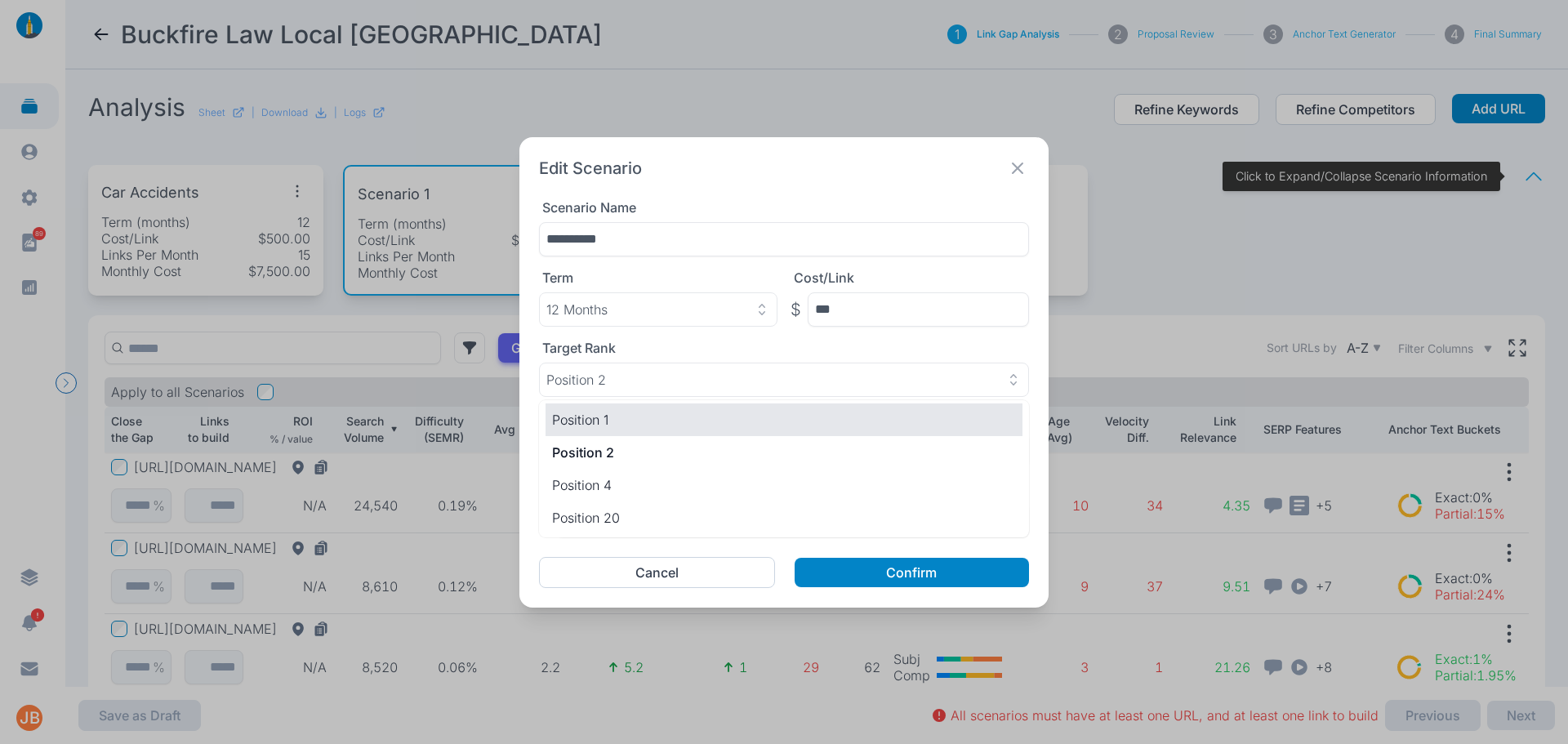
click at [651, 429] on p "Position 1" at bounding box center [783, 420] width 464 height 19
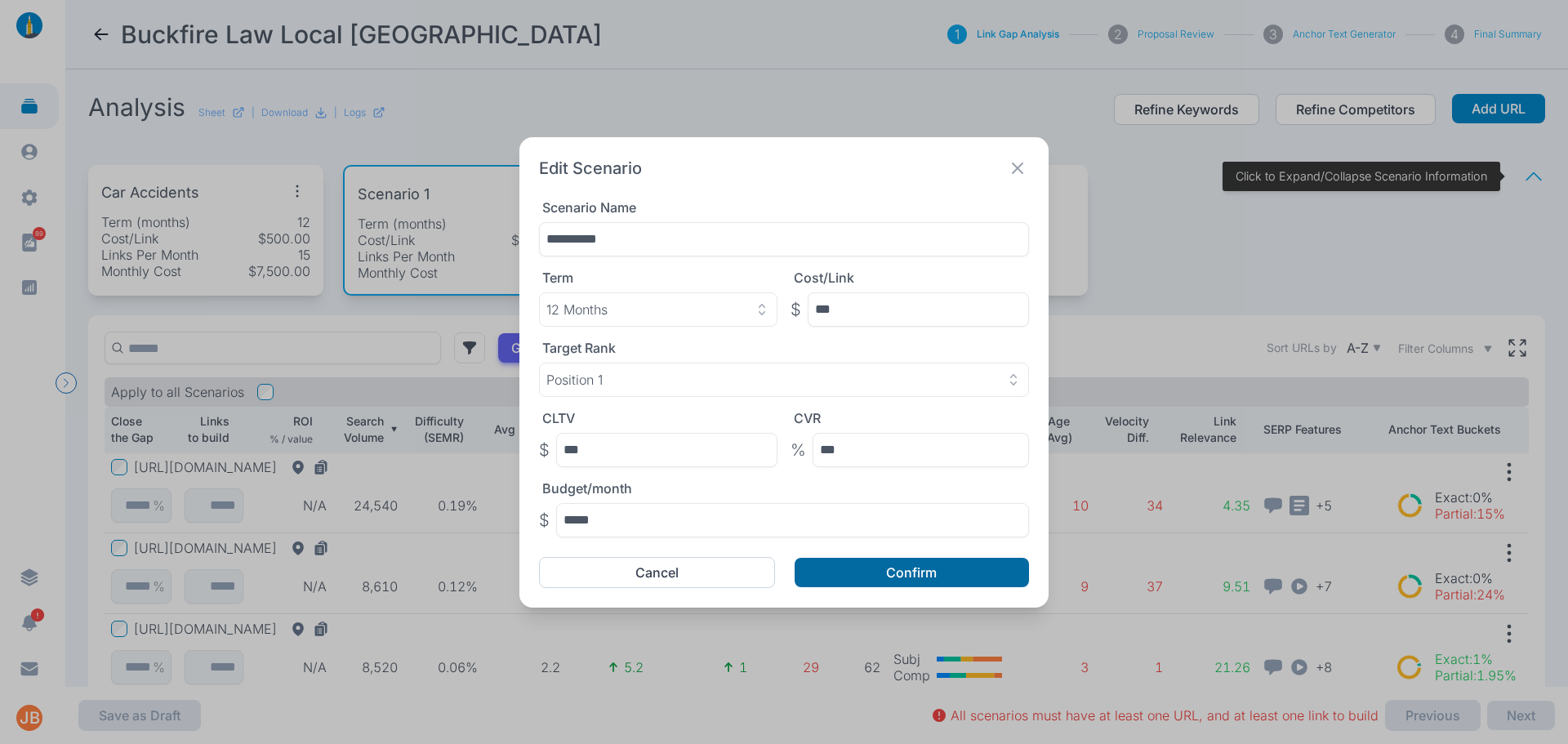
click at [829, 563] on button "Confirm" at bounding box center [912, 572] width 234 height 29
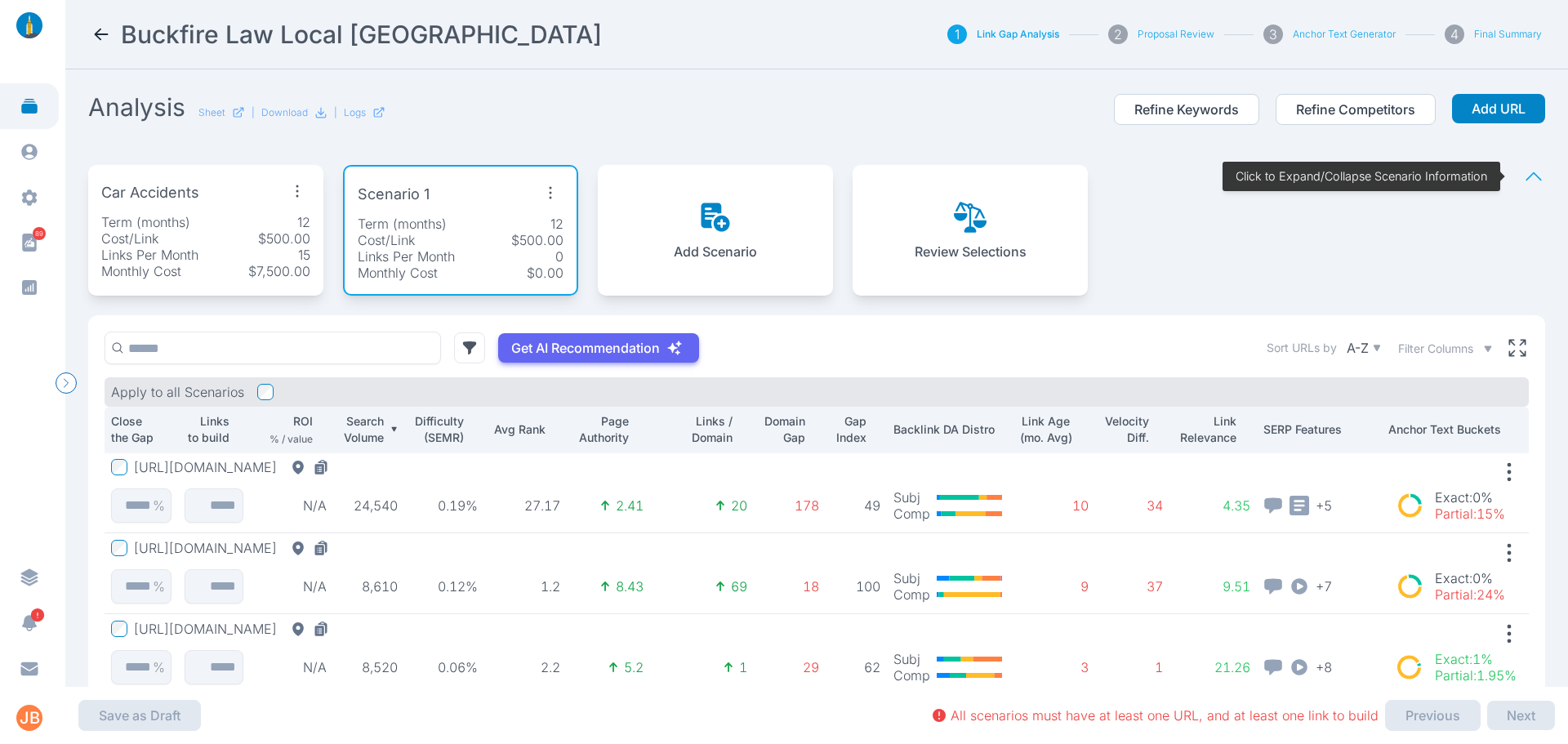
click at [301, 191] on icon "button" at bounding box center [297, 191] width 26 height 26
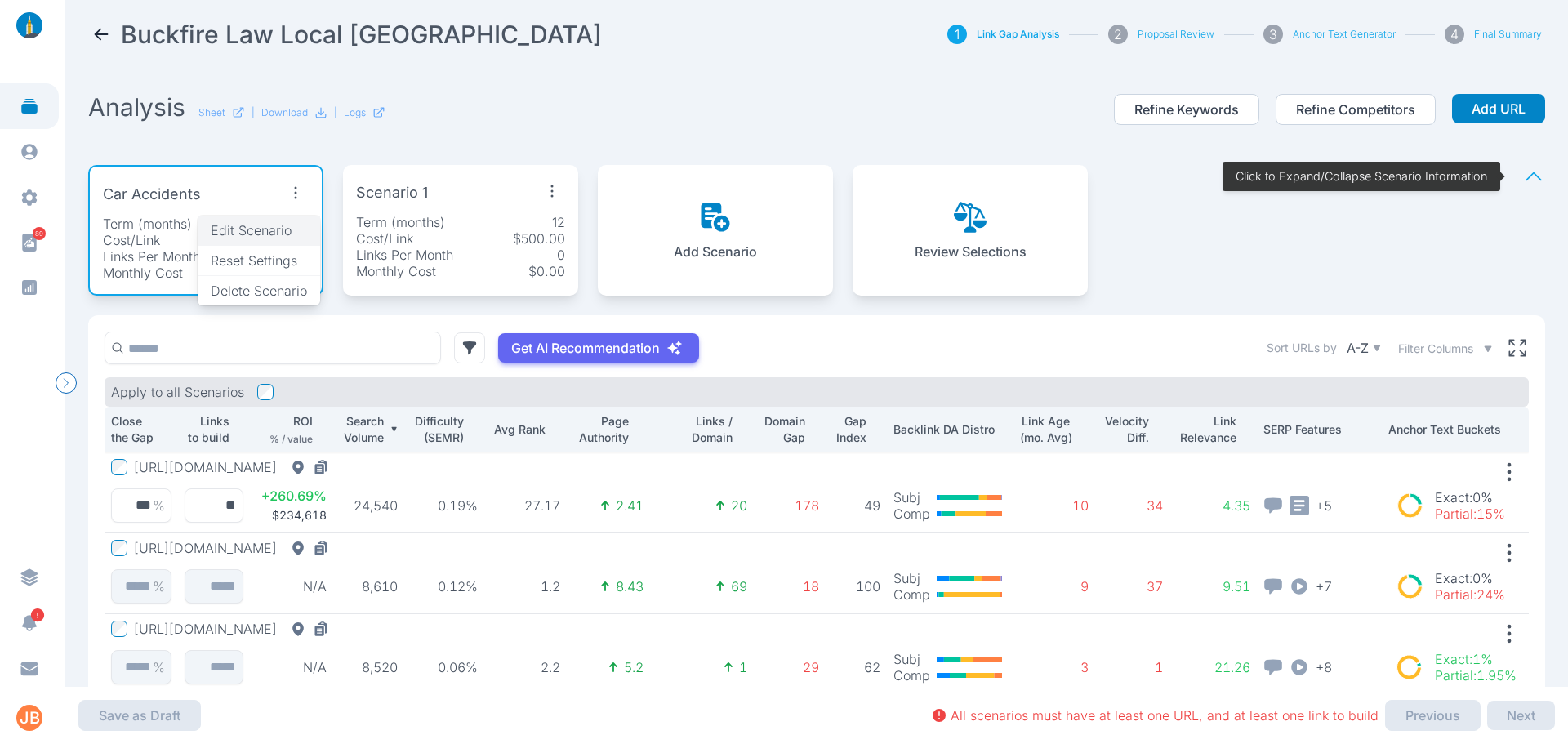
click at [286, 227] on span "Edit Scenario" at bounding box center [252, 230] width 81 height 16
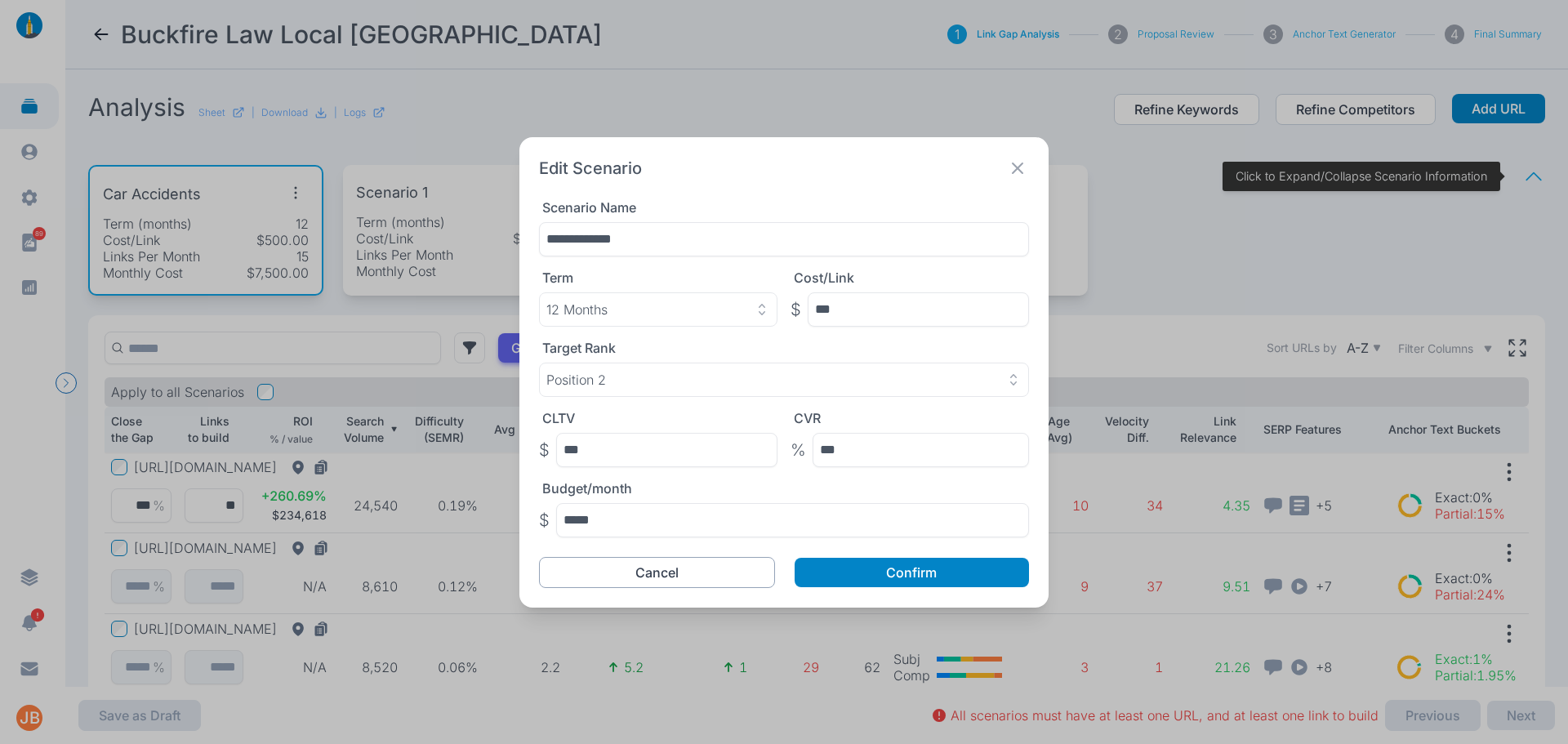
click at [709, 583] on button "Cancel" at bounding box center [657, 573] width 236 height 31
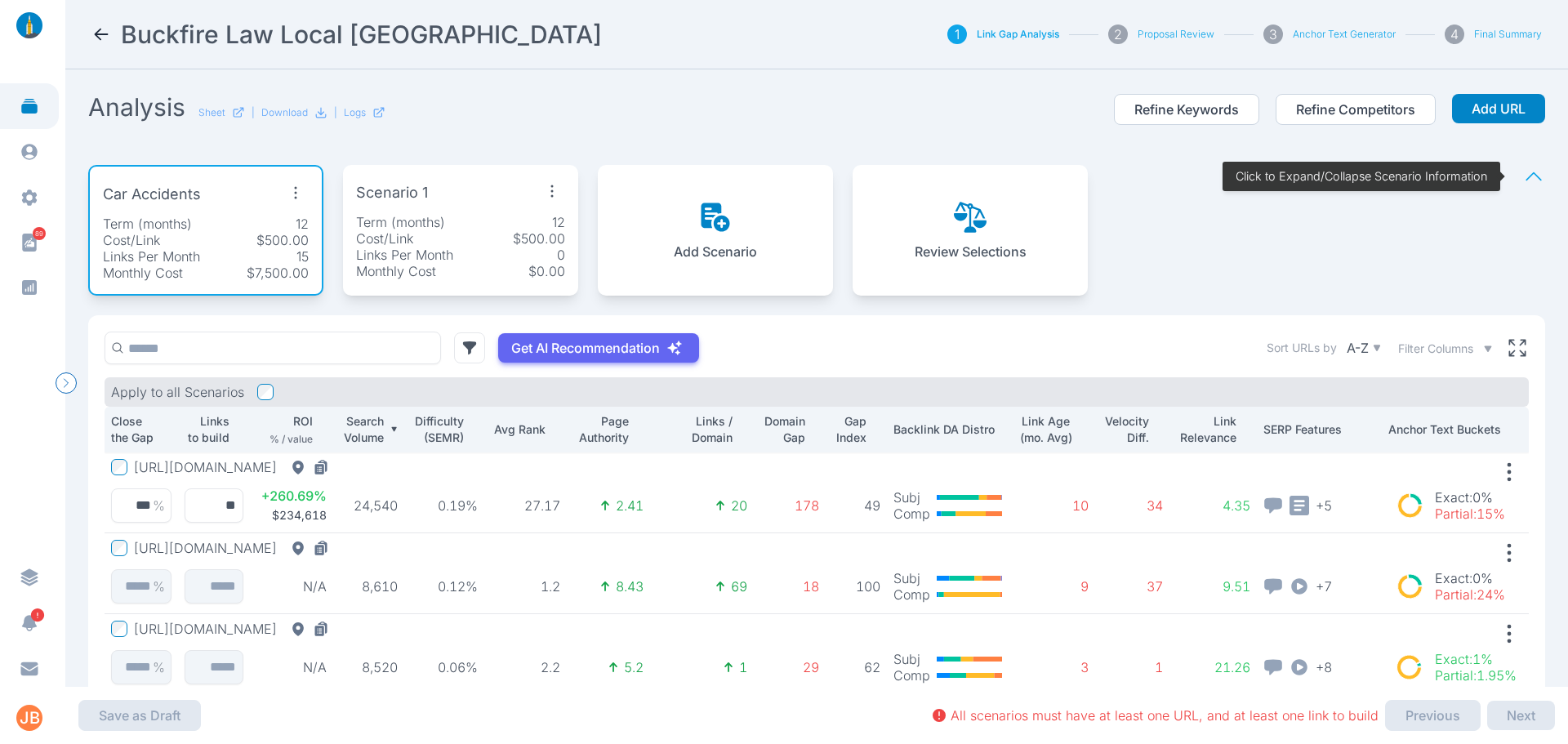
click at [301, 193] on icon "button" at bounding box center [295, 193] width 26 height 26
click at [286, 226] on span "Edit Scenario" at bounding box center [252, 230] width 81 height 16
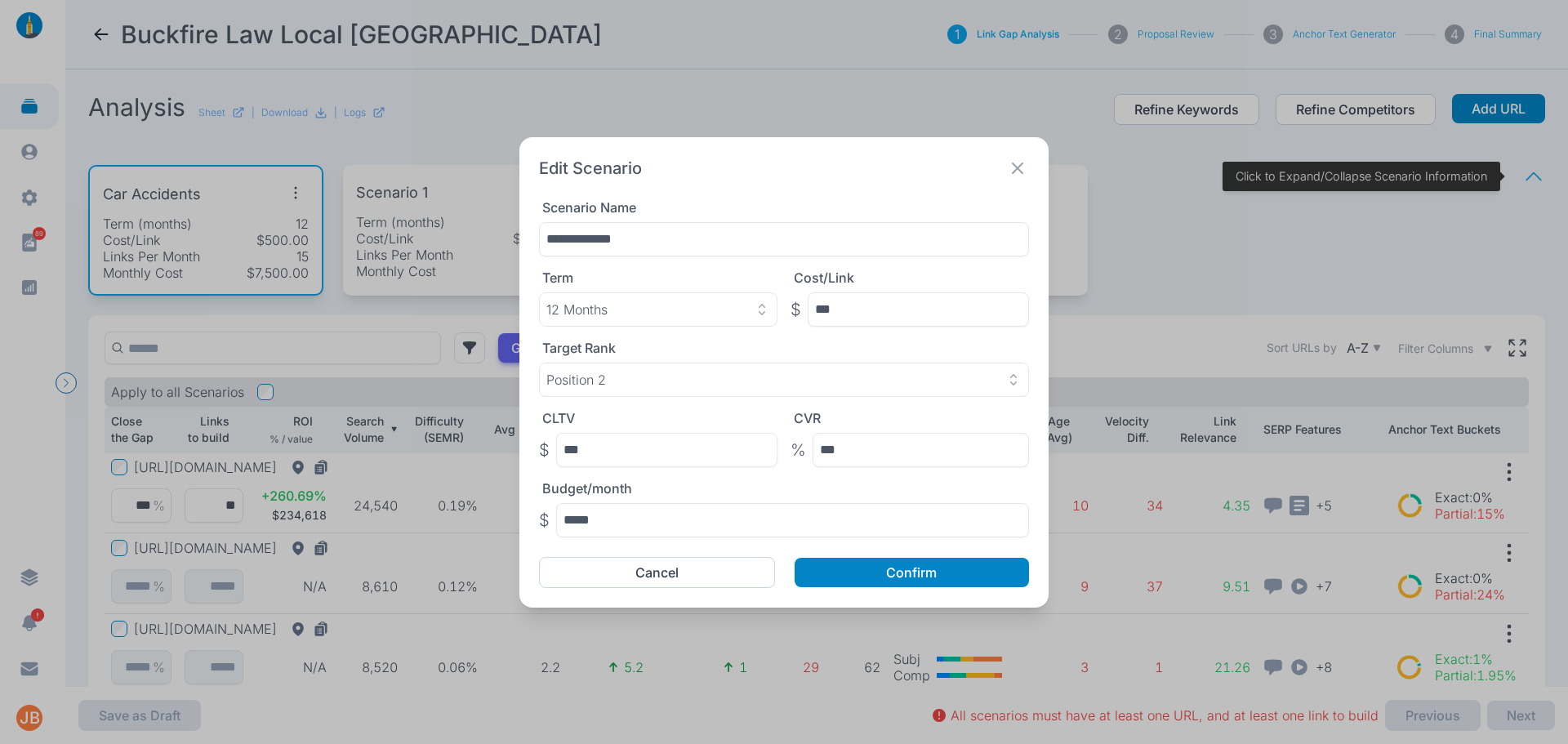
drag, startPoint x: 641, startPoint y: 244, endPoint x: 459, endPoint y: 225, distance: 183.0
click at [462, 242] on div "**********" at bounding box center [784, 372] width 1568 height 744
type input "**********"
click at [875, 557] on button "Confirm" at bounding box center [912, 572] width 234 height 29
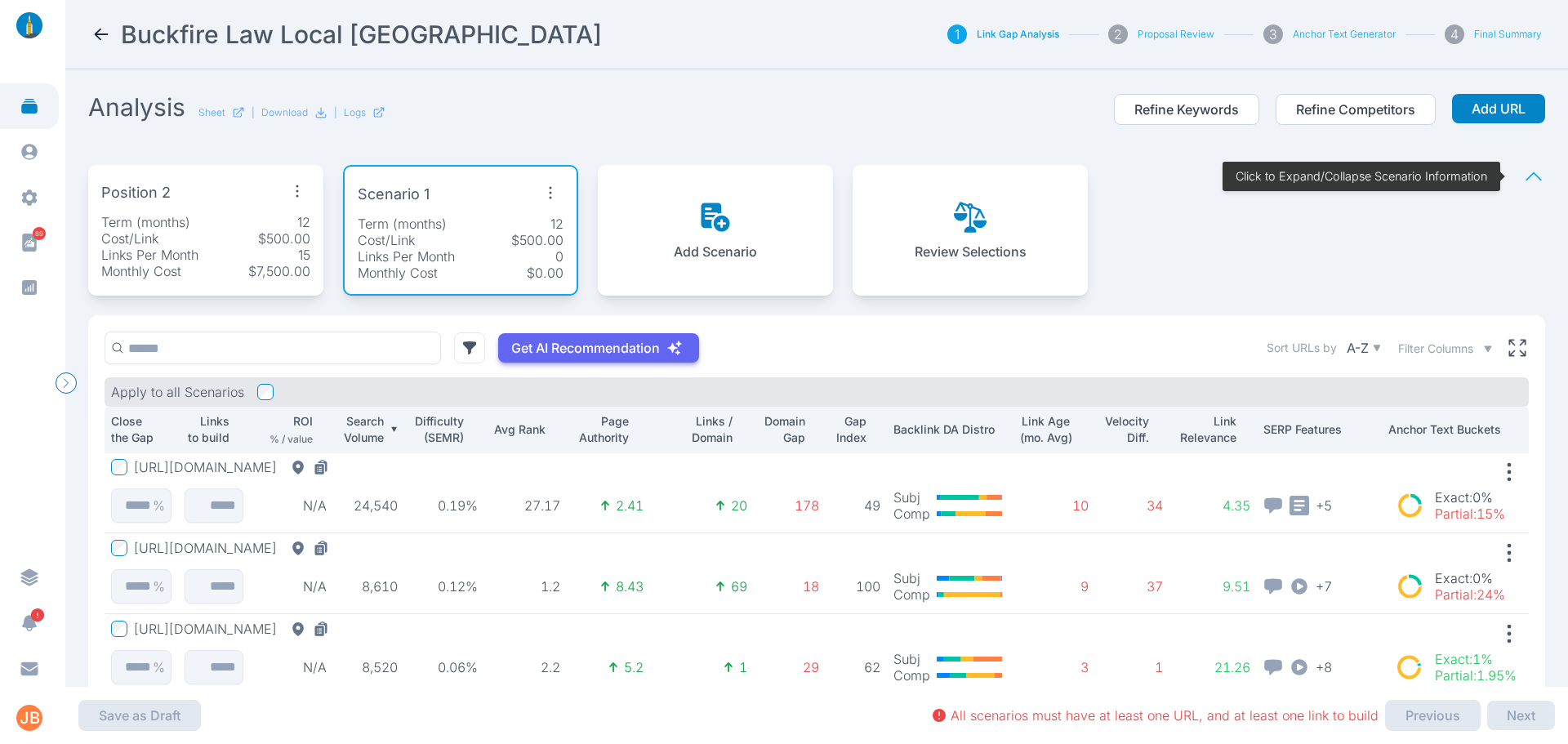
click at [543, 189] on icon "button" at bounding box center [550, 193] width 26 height 26
click at [544, 232] on span "Edit Scenario" at bounding box center [506, 230] width 81 height 16
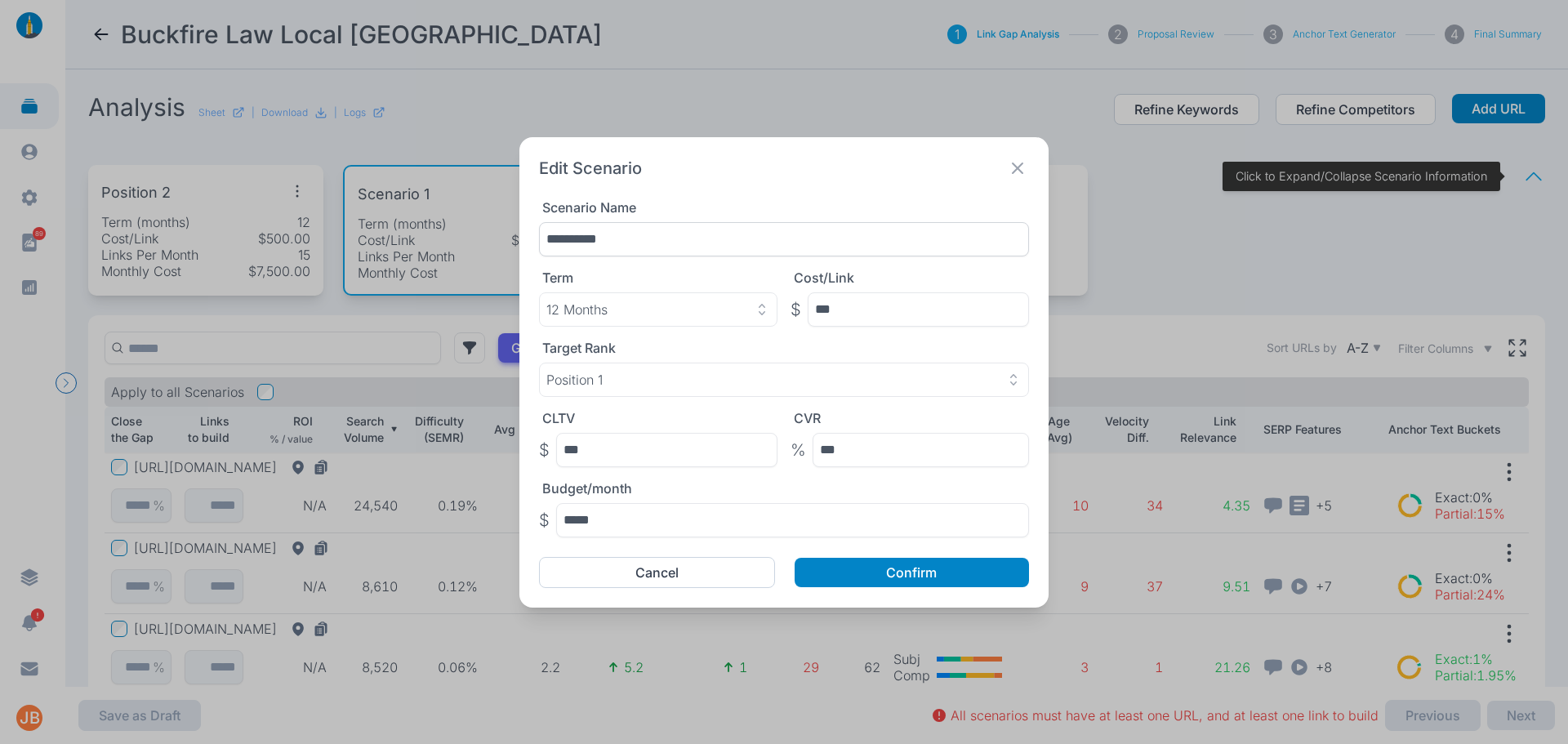
click at [565, 242] on input "**********" at bounding box center [784, 239] width 490 height 34
type input "**********"
click at [895, 573] on button "Confirm" at bounding box center [912, 572] width 234 height 29
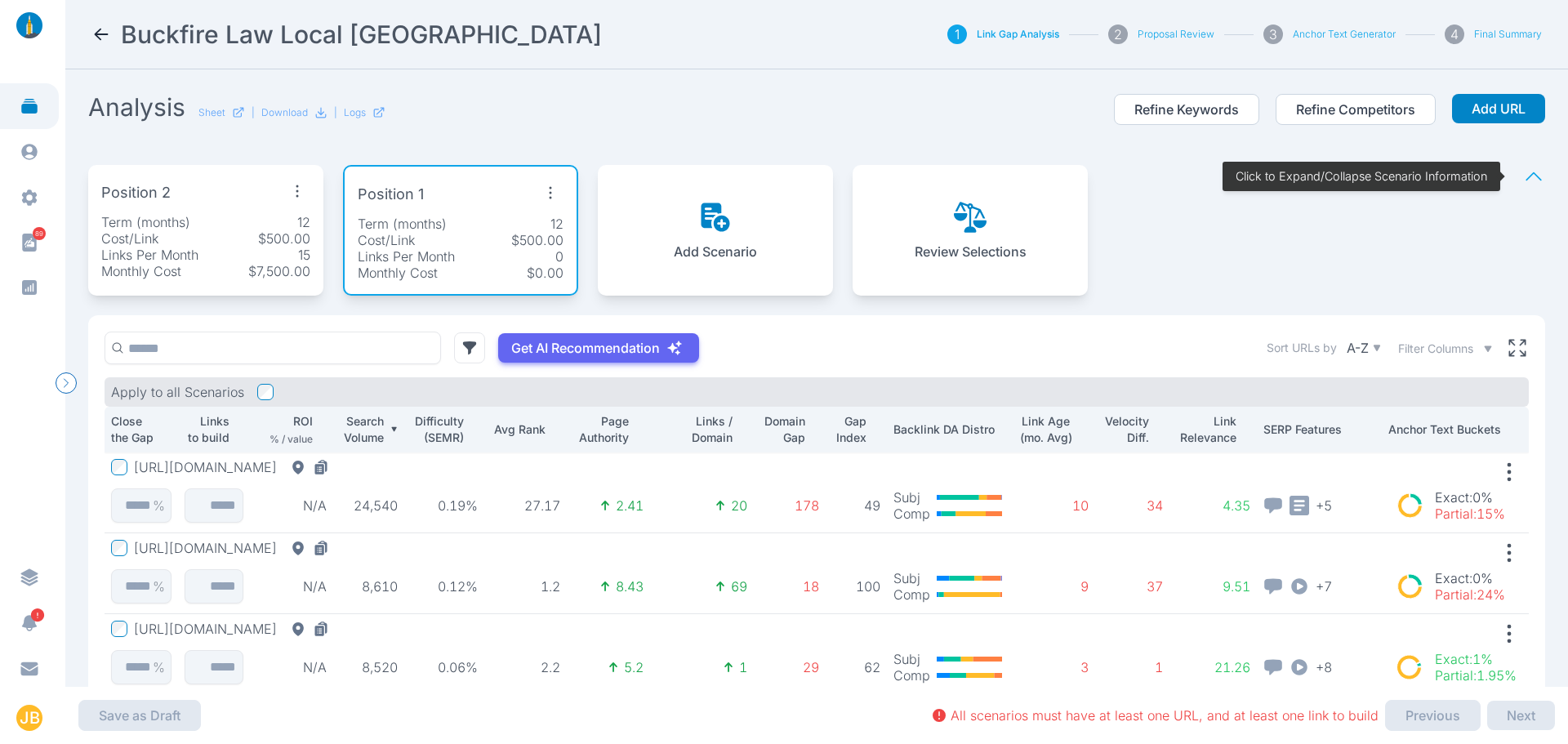
click at [315, 625] on button "[URL][DOMAIN_NAME]" at bounding box center [234, 628] width 201 height 16
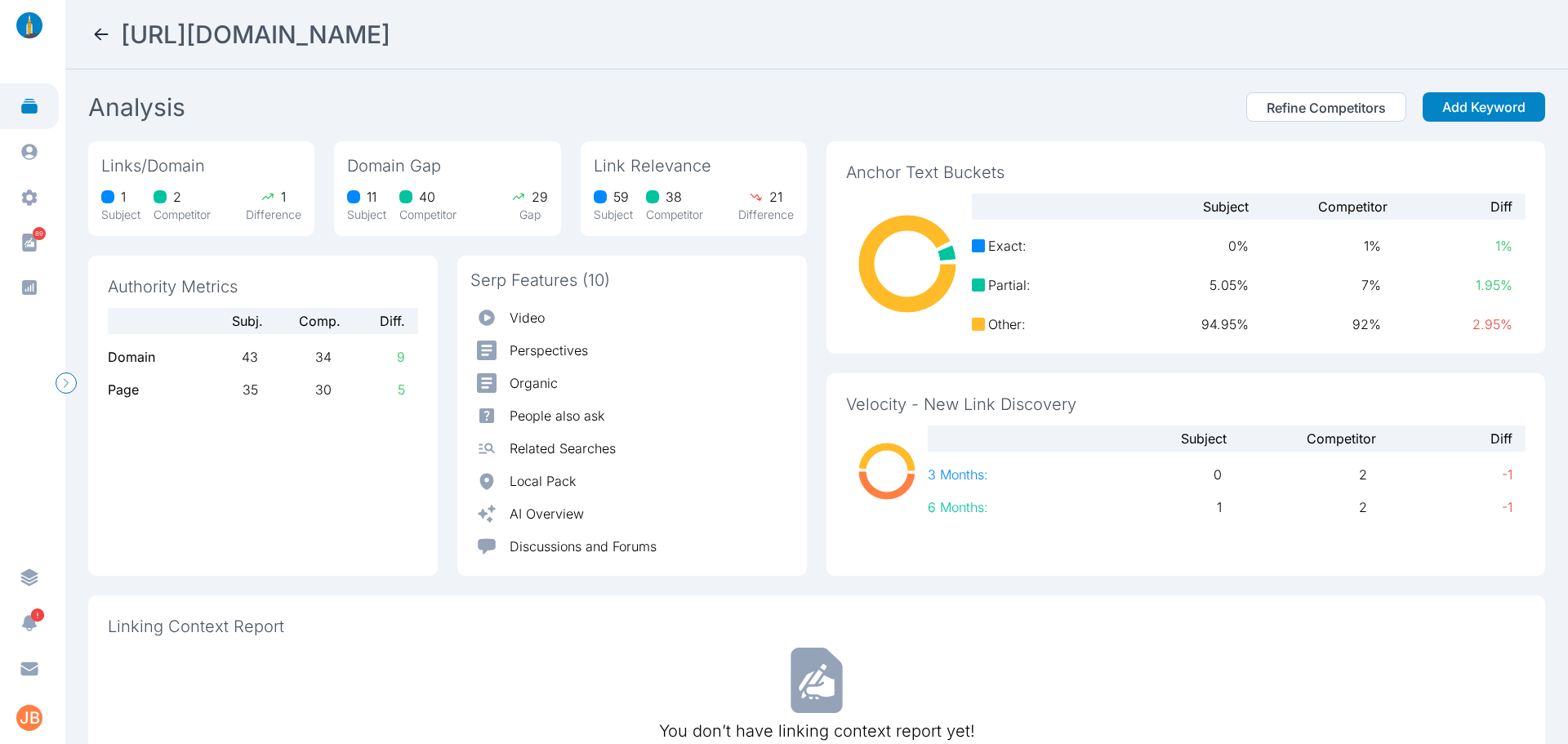
drag, startPoint x: 755, startPoint y: 30, endPoint x: 124, endPoint y: 47, distance: 631.2
click at [124, 47] on div "[URL][DOMAIN_NAME]" at bounding box center [817, 34] width 1451 height 29
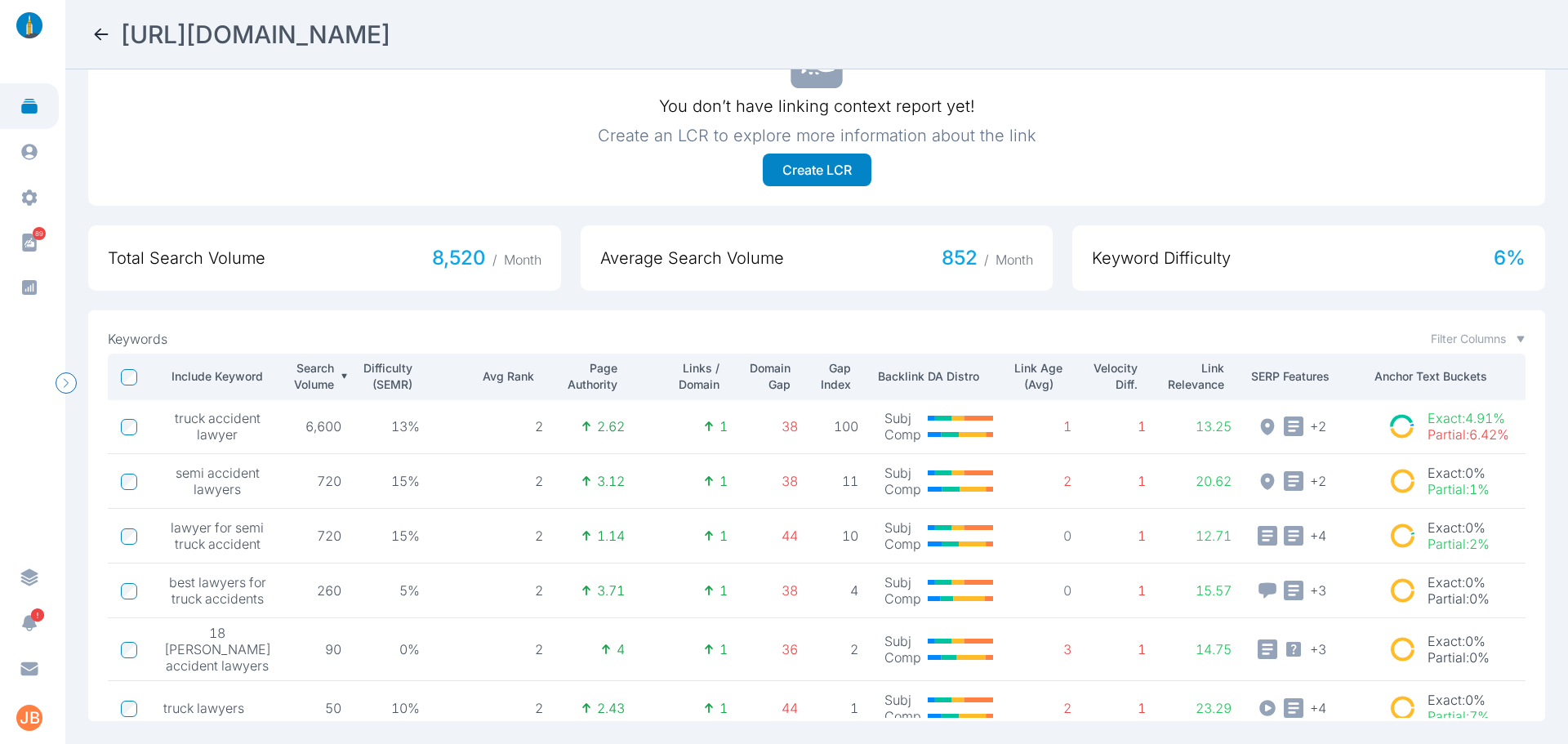
scroll to position [164, 0]
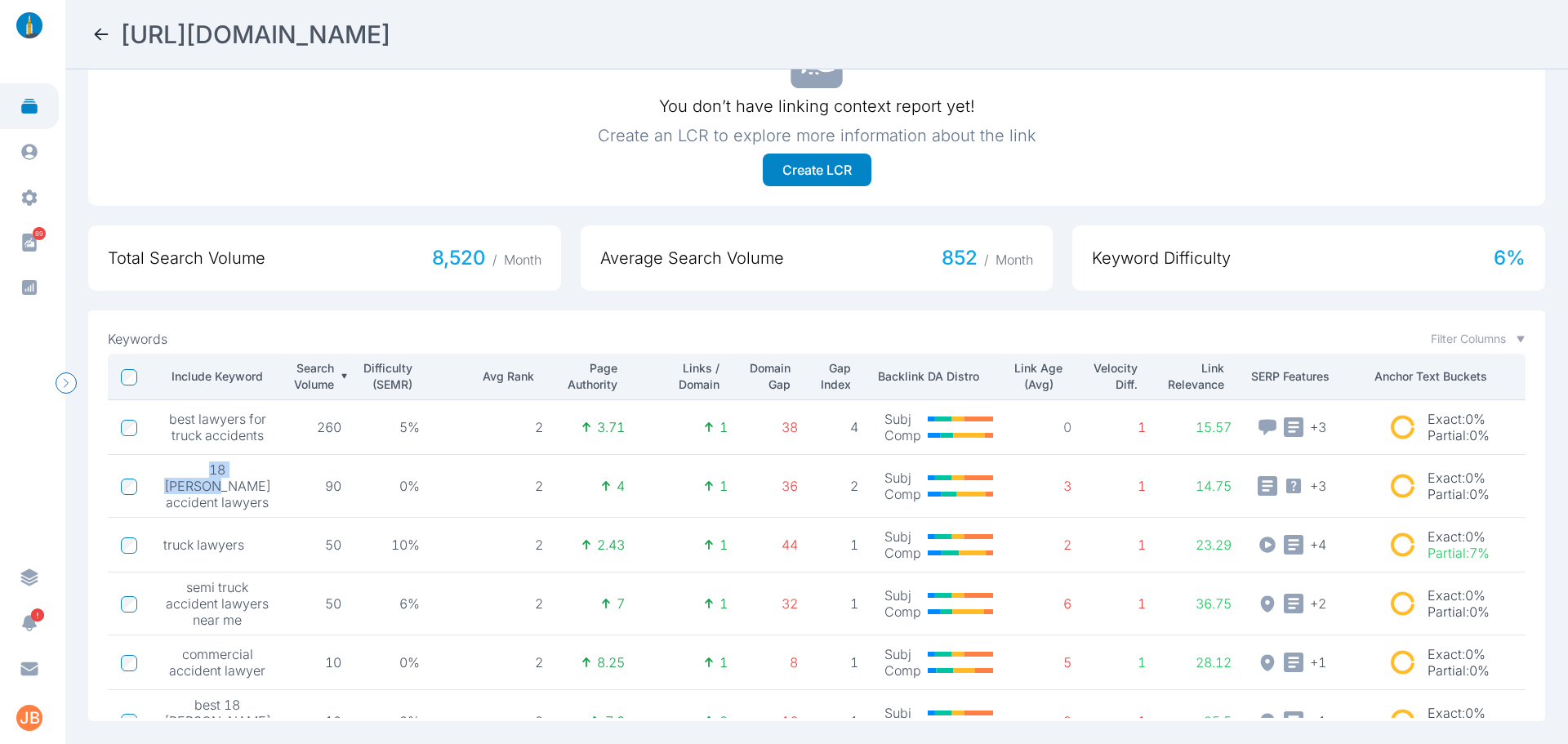
drag, startPoint x: 179, startPoint y: 467, endPoint x: 243, endPoint y: 463, distance: 64.1
click at [243, 463] on span "18 [PERSON_NAME] accident lawyers" at bounding box center [217, 486] width 107 height 49
click at [140, 485] on td at bounding box center [129, 486] width 43 height 63
drag, startPoint x: 243, startPoint y: 543, endPoint x: 163, endPoint y: 545, distance: 80.0
click at [163, 545] on td "truck lawyers" at bounding box center [217, 545] width 134 height 55
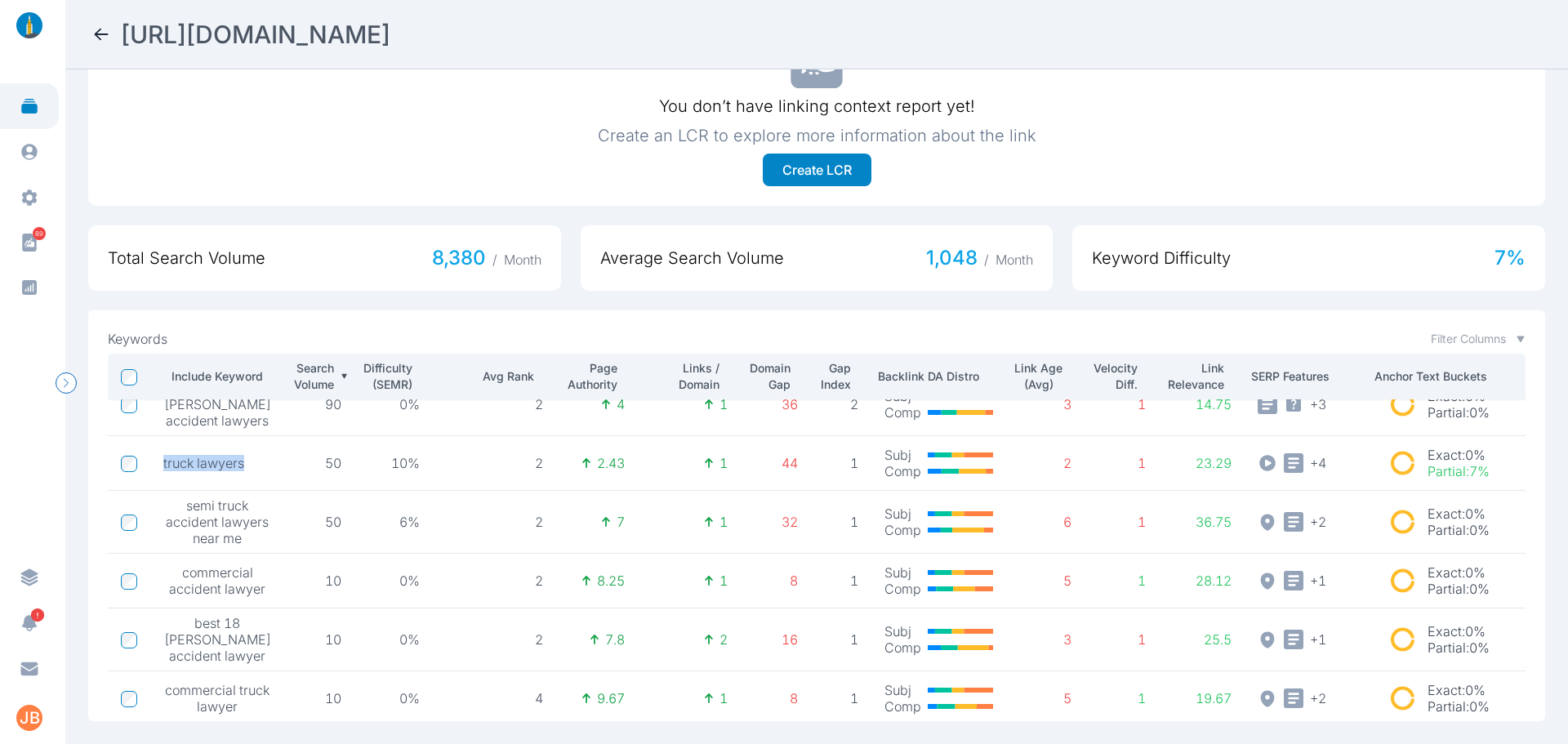
scroll to position [317, 0]
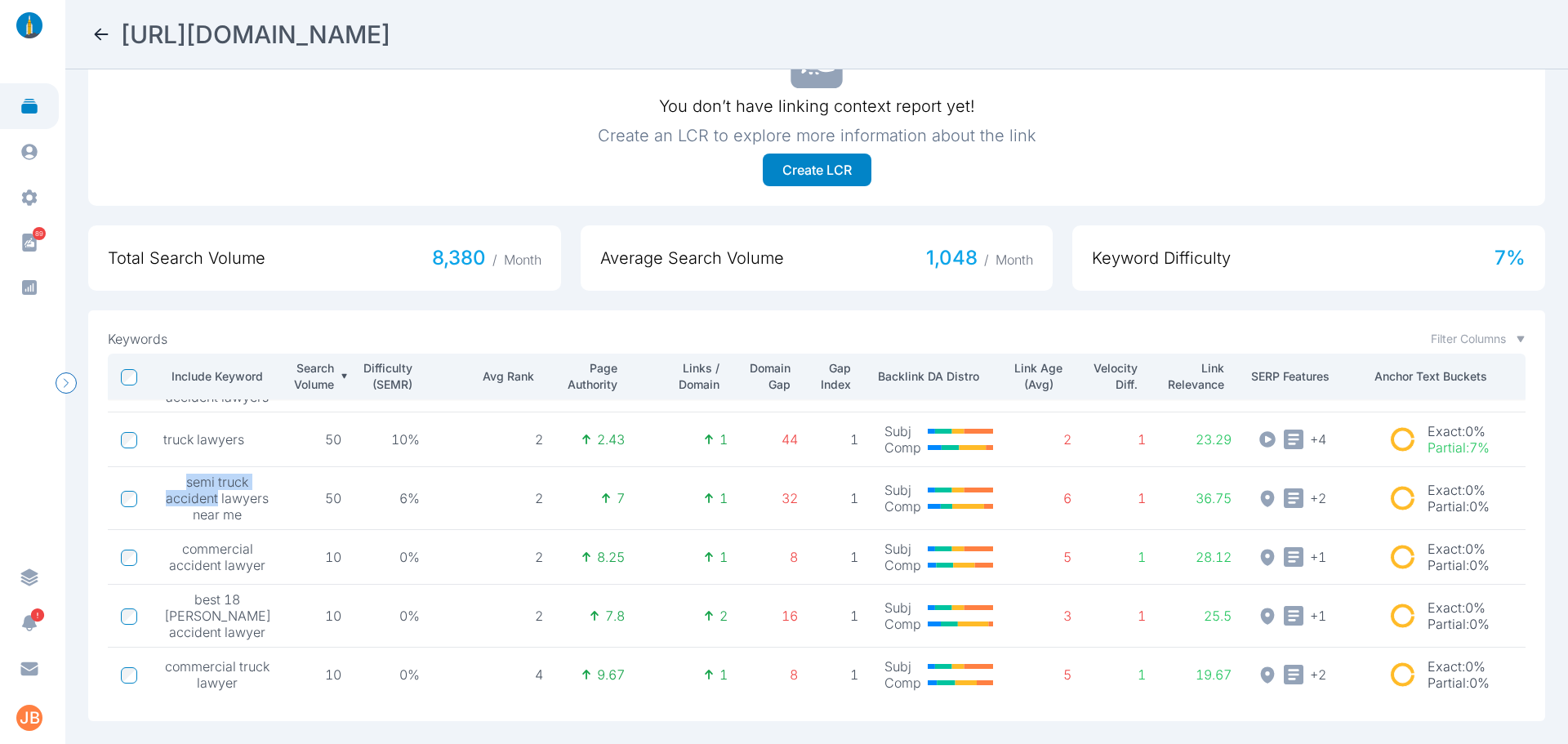
drag, startPoint x: 180, startPoint y: 428, endPoint x: 243, endPoint y: 449, distance: 66.4
click at [243, 473] on span "semi truck accident lawyers near me" at bounding box center [217, 497] width 107 height 49
drag, startPoint x: 178, startPoint y: 510, endPoint x: 247, endPoint y: 496, distance: 70.4
click at [247, 530] on td "commercial accident lawyer" at bounding box center [217, 557] width 134 height 55
drag, startPoint x: 218, startPoint y: 567, endPoint x: 239, endPoint y: 583, distance: 26.4
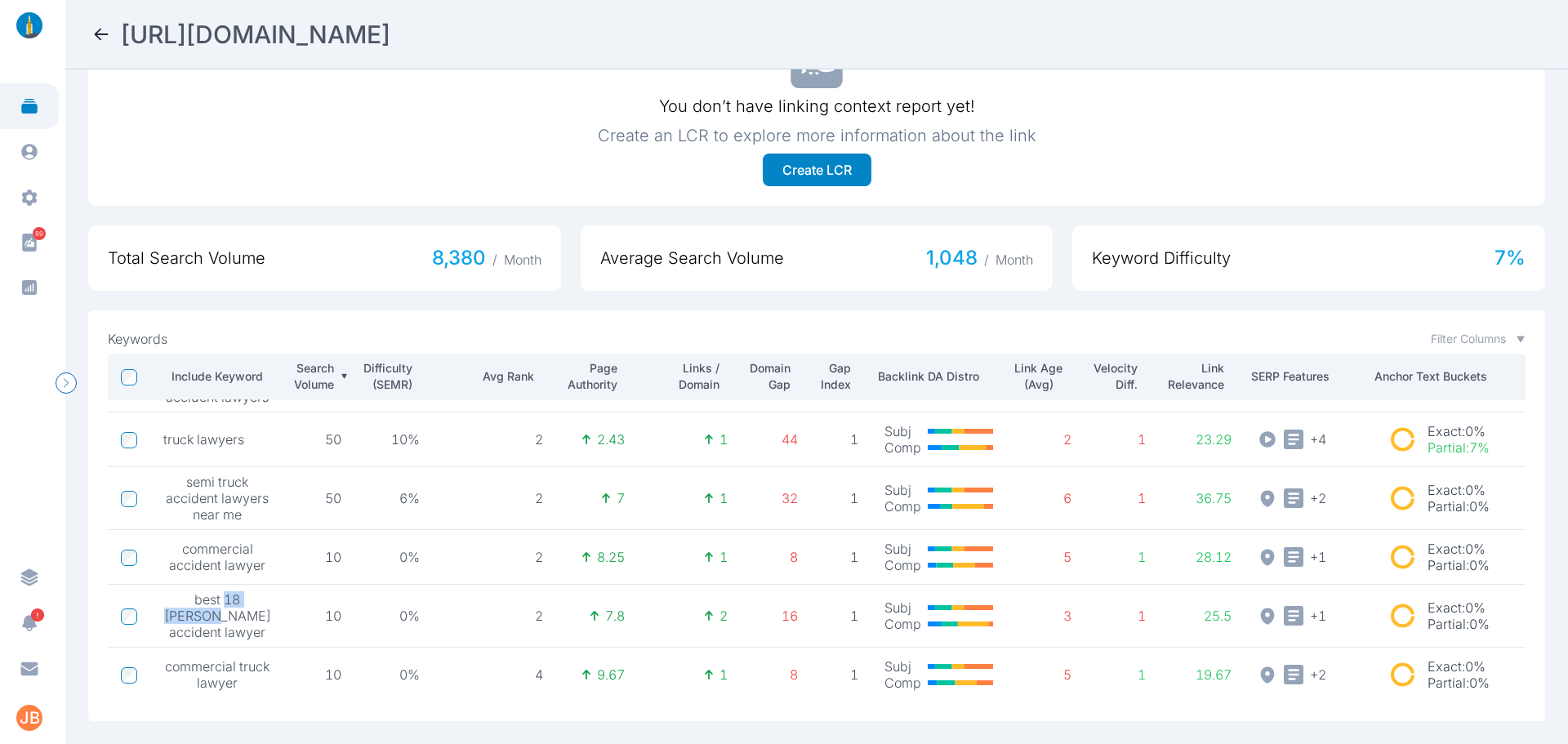
click at [239, 591] on span "best 18 [PERSON_NAME] accident lawyer" at bounding box center [217, 615] width 107 height 49
click at [267, 633] on td "best 18 [PERSON_NAME] accident lawyer" at bounding box center [217, 615] width 134 height 63
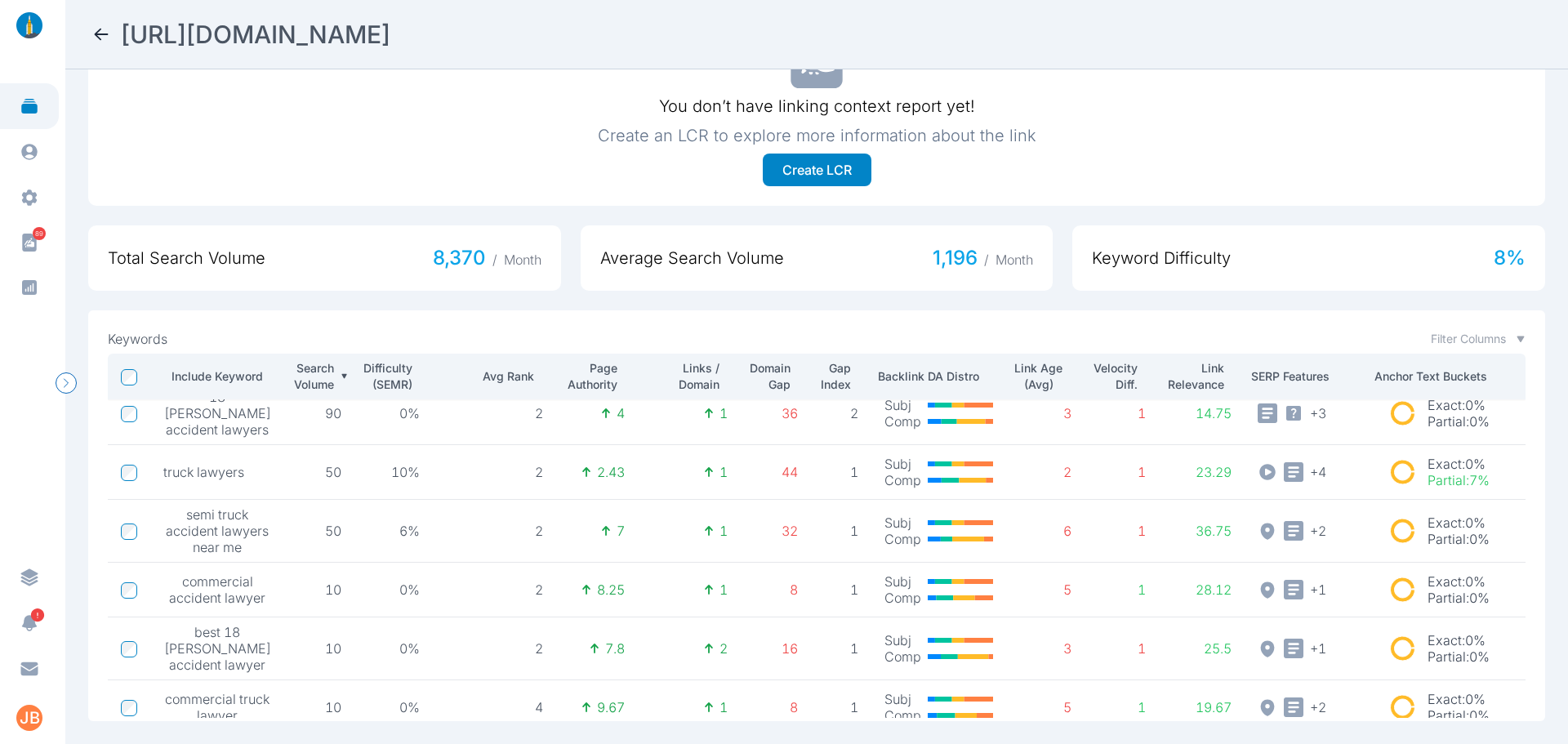
scroll to position [154, 0]
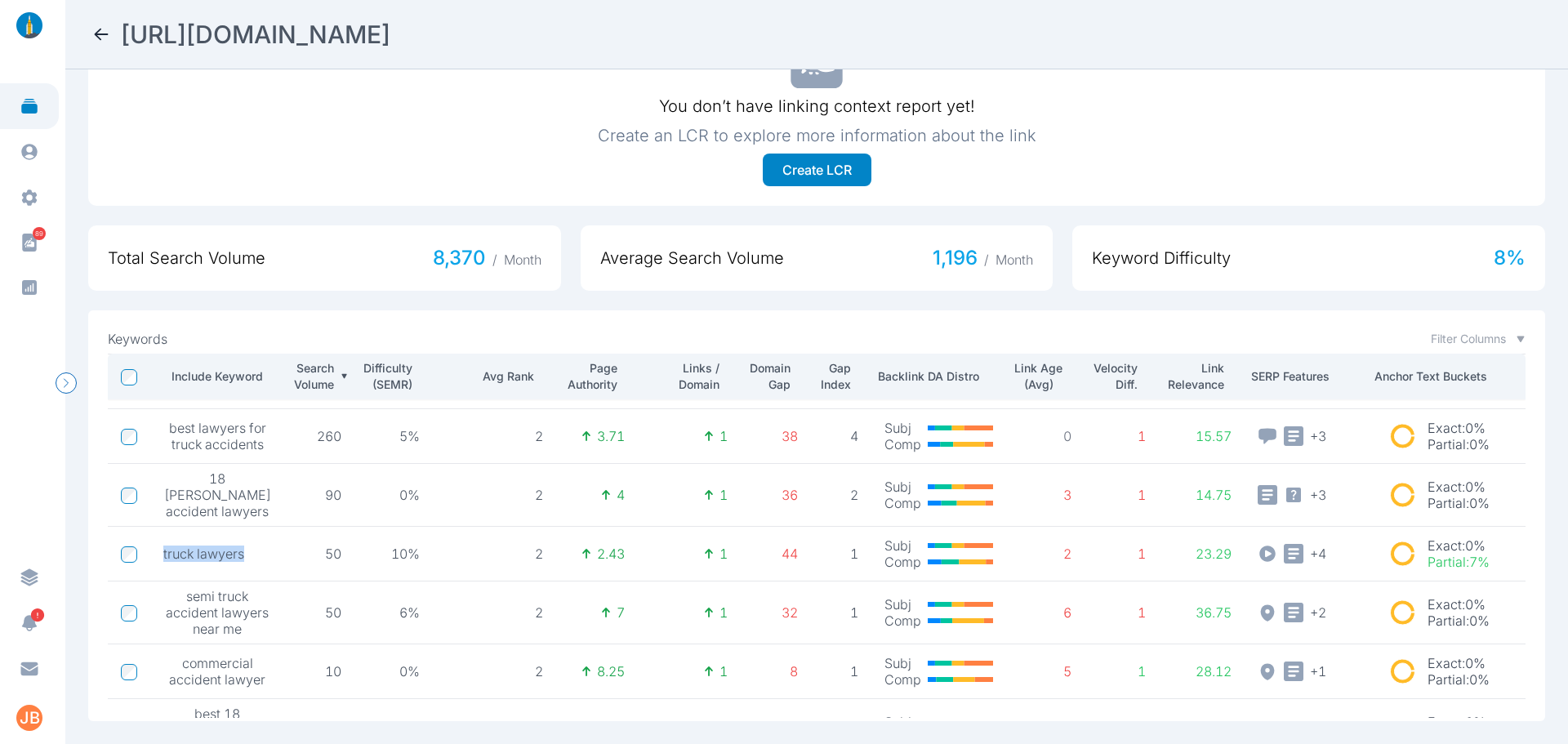
drag, startPoint x: 165, startPoint y: 551, endPoint x: 243, endPoint y: 550, distance: 78.0
click at [243, 550] on span "truck lawyers" at bounding box center [204, 553] width 81 height 16
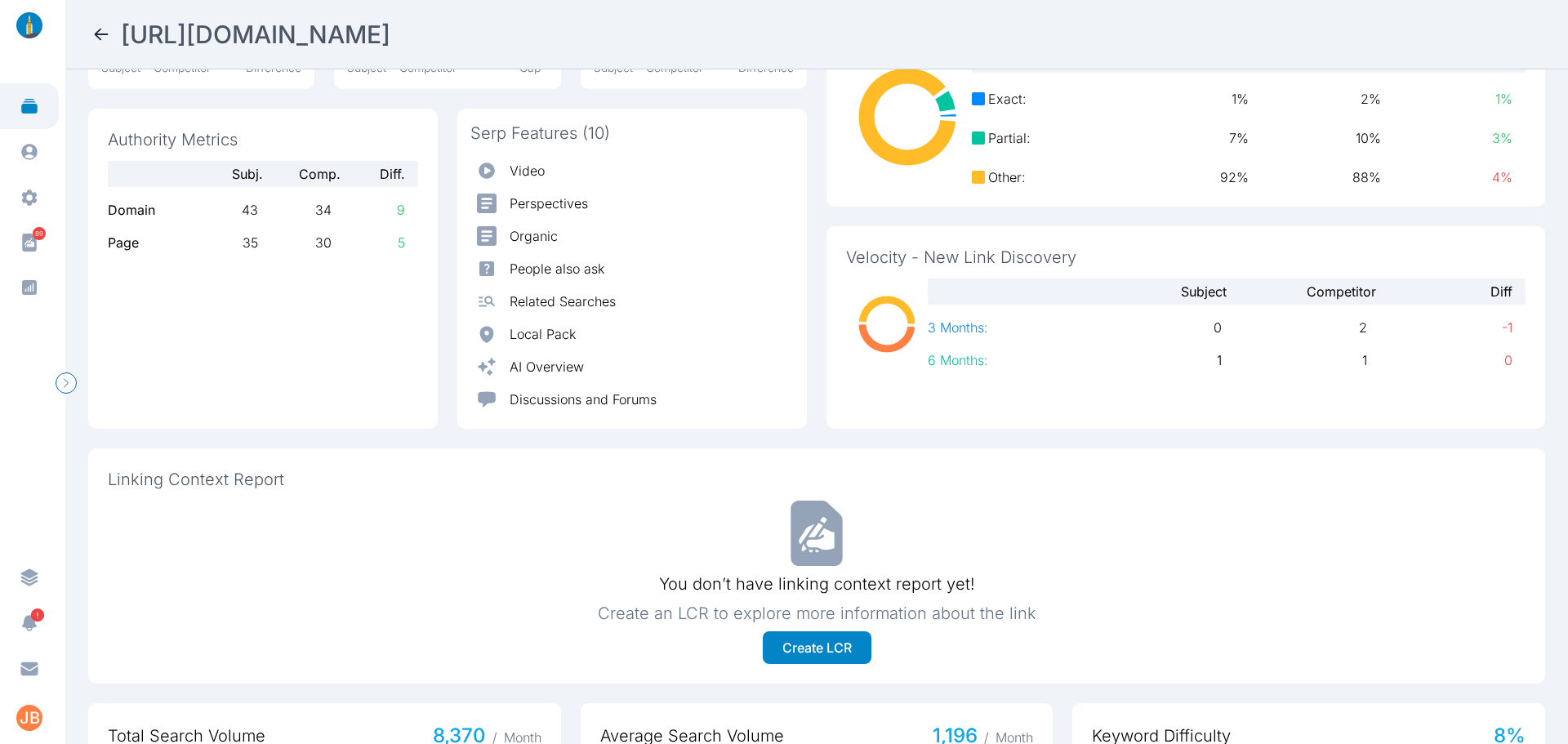
scroll to position [0, 0]
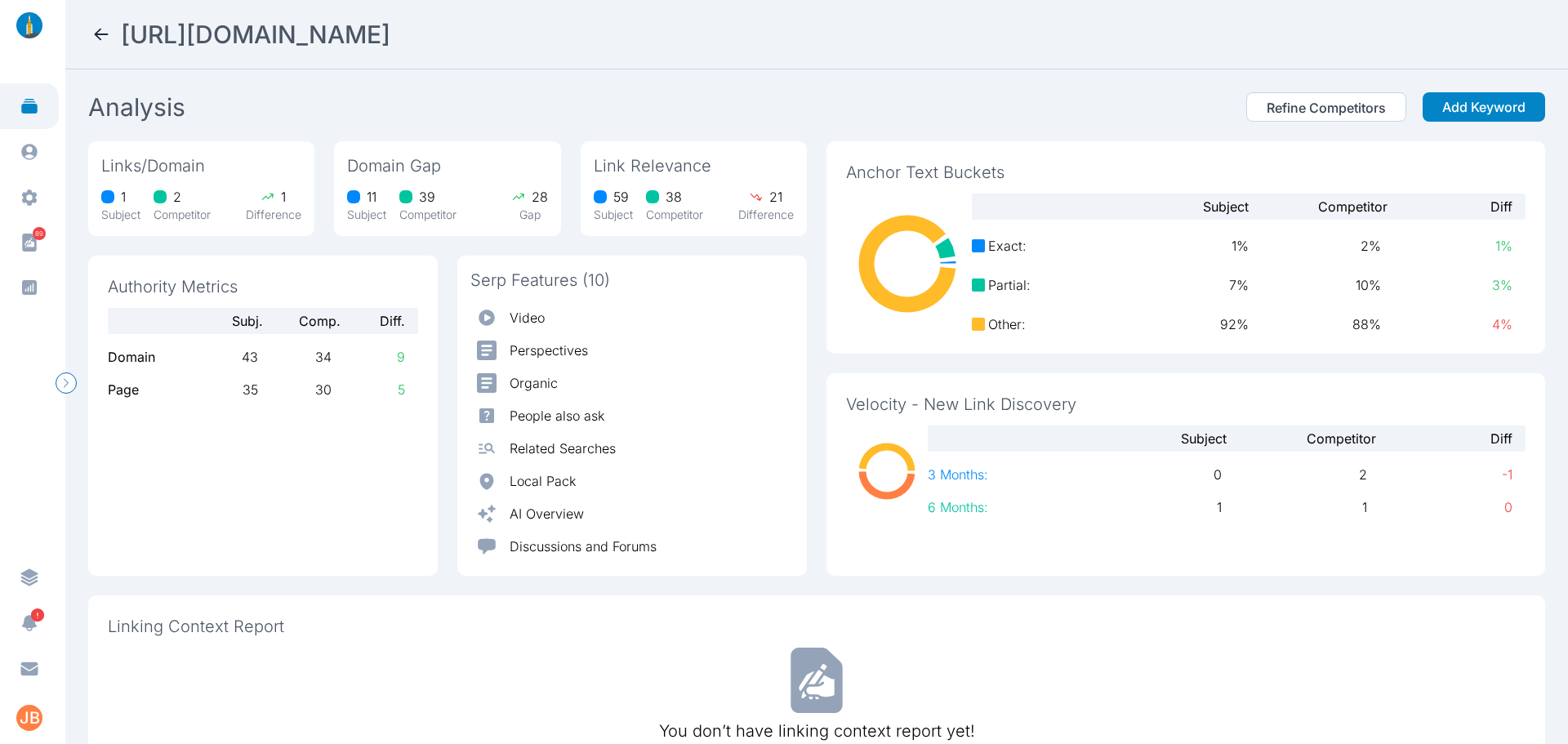
click at [93, 26] on icon at bounding box center [102, 34] width 19 height 19
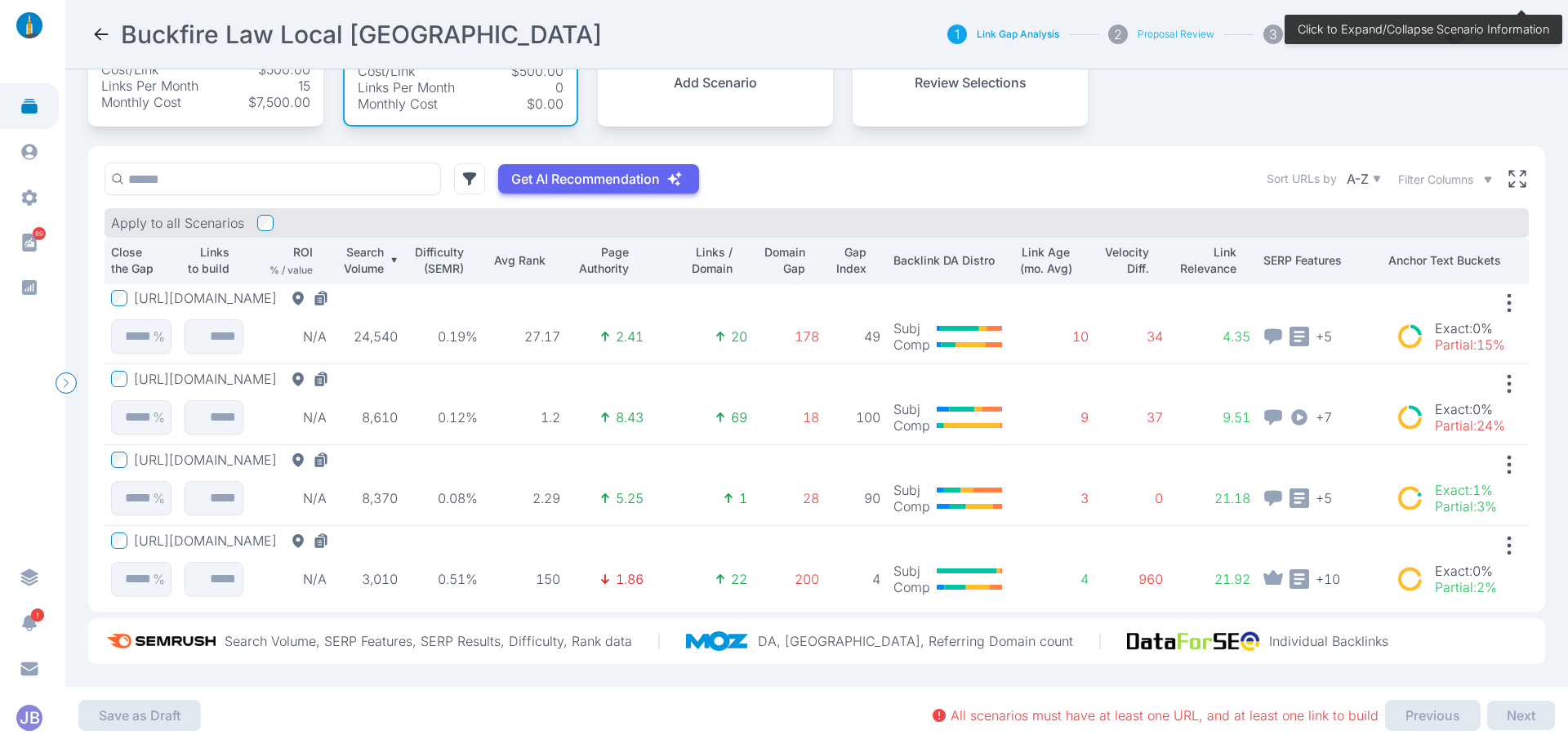
click at [200, 96] on div "Monthly Cost $7,500.00" at bounding box center [206, 102] width 209 height 16
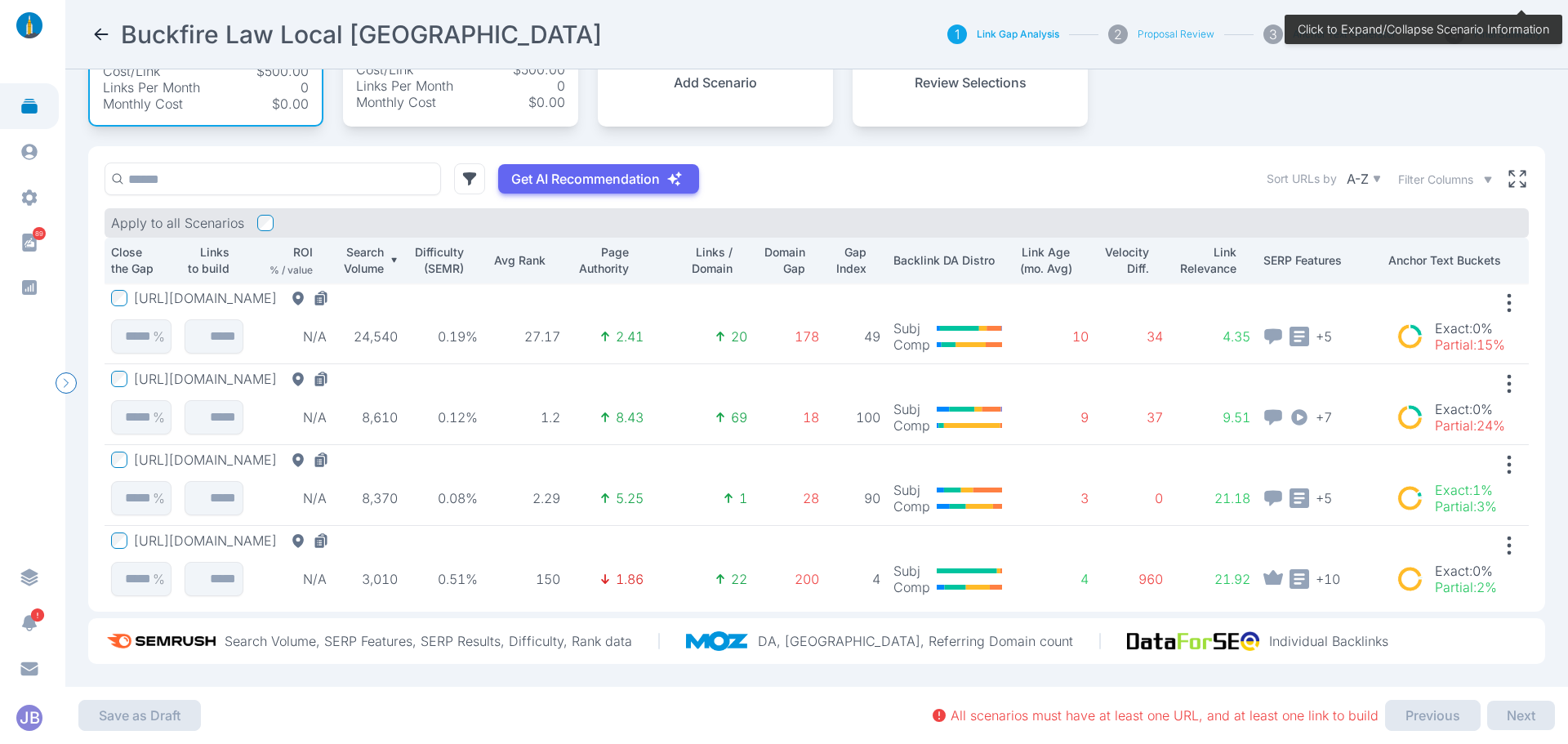
click at [458, 94] on div "Monthly Cost $0.00" at bounding box center [461, 102] width 209 height 16
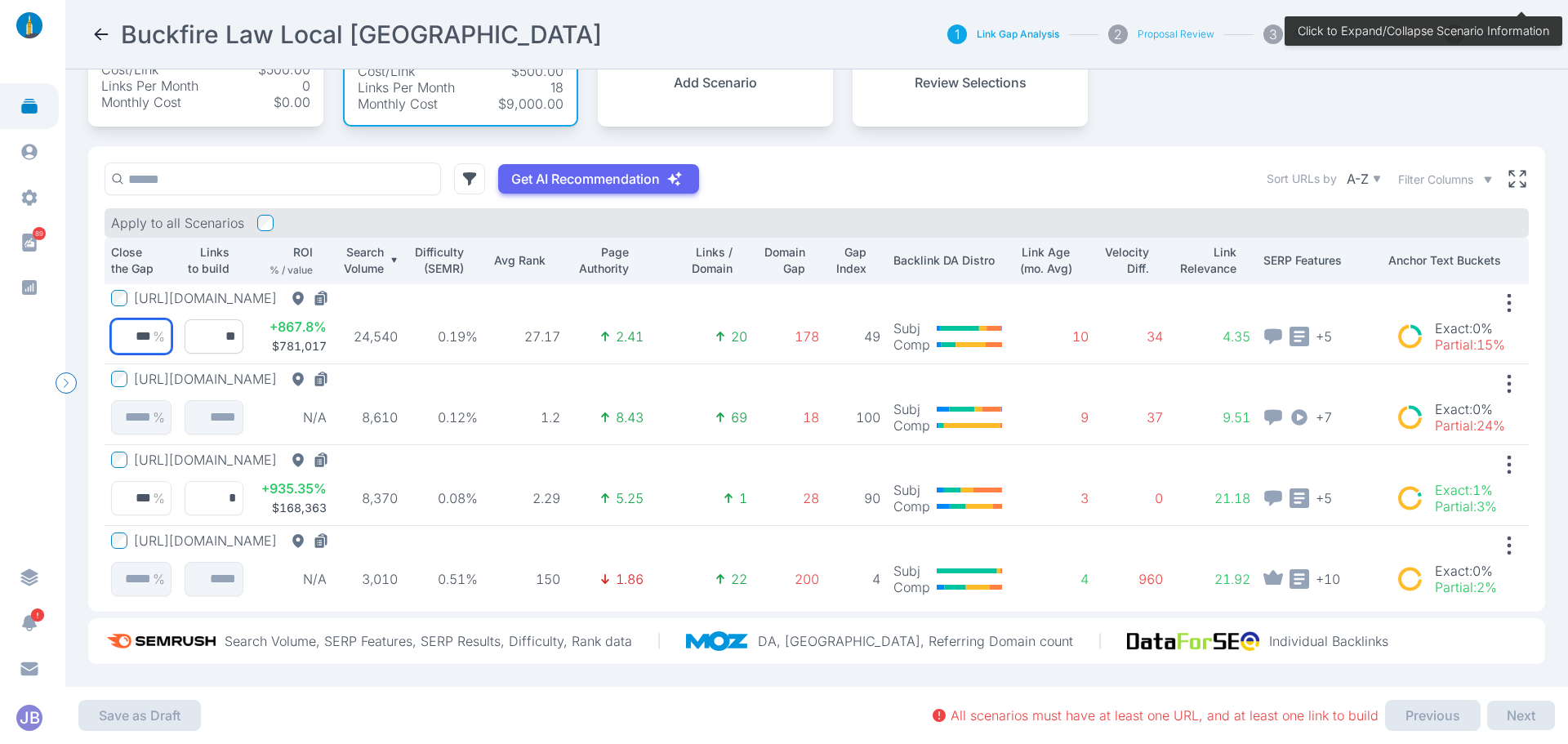
drag, startPoint x: 125, startPoint y: 323, endPoint x: 187, endPoint y: 322, distance: 62.0
click at [187, 322] on tr "[URL][DOMAIN_NAME] *** % ** + 867.8 % $781,017 24,540 0.19% 27.17 2.41 20 178 4…" at bounding box center [817, 324] width 1425 height 81
type input "**"
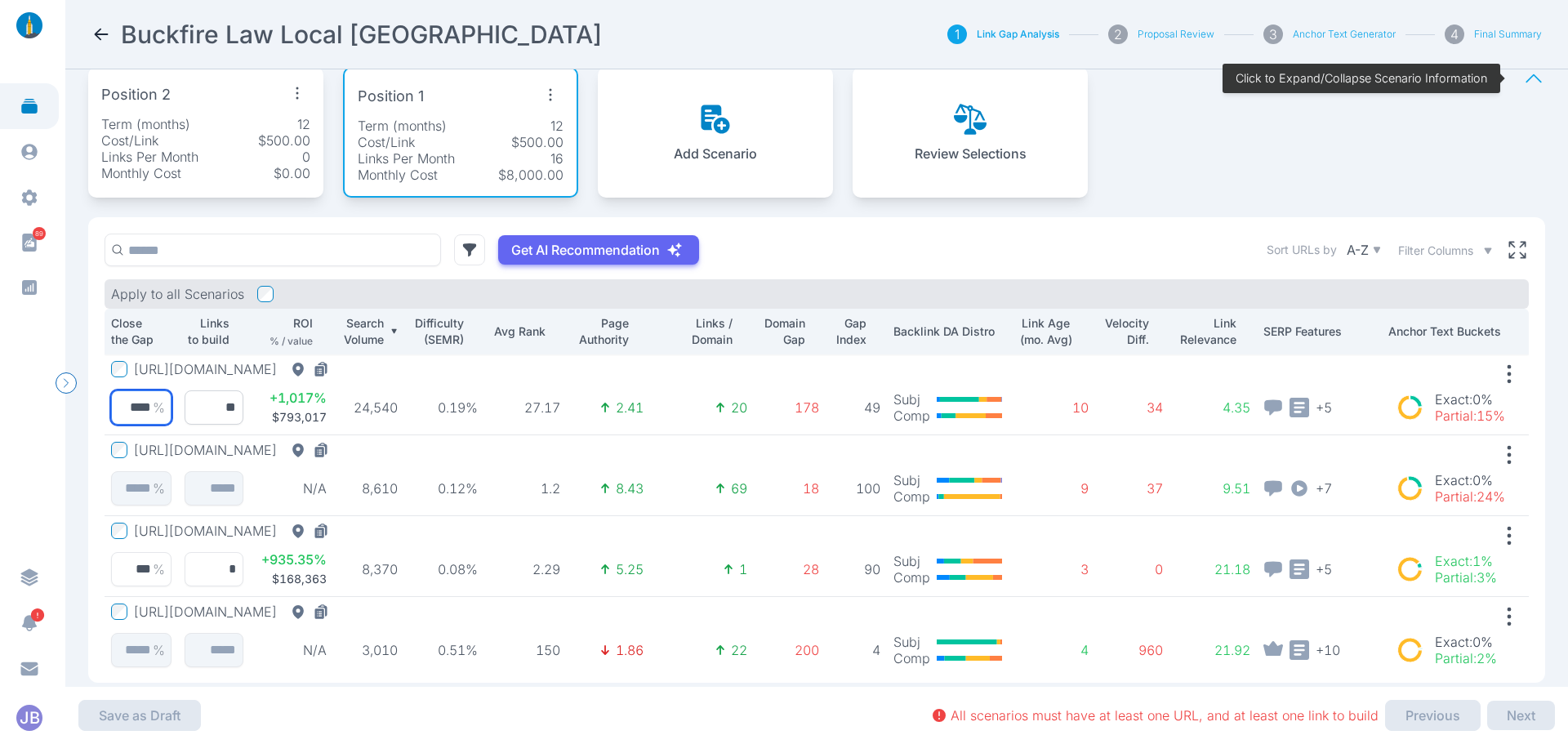
drag, startPoint x: 118, startPoint y: 412, endPoint x: 191, endPoint y: 401, distance: 73.8
click at [191, 401] on tr "[URL][DOMAIN_NAME] **** % ** + 1,017 % $793,017 24,540 0.19% 27.17 2.41 20 178 …" at bounding box center [817, 395] width 1425 height 81
type input "***"
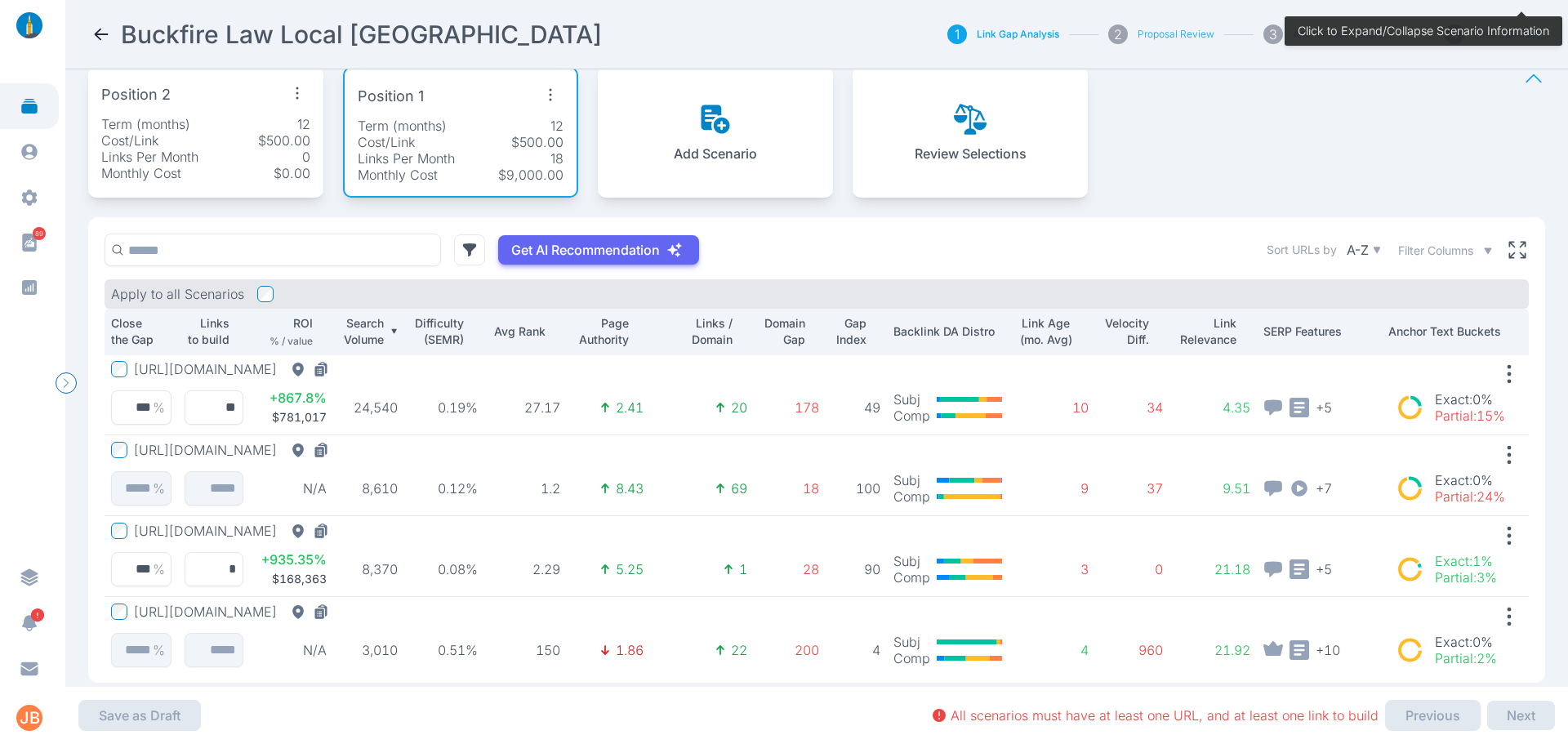
scroll to position [180, 0]
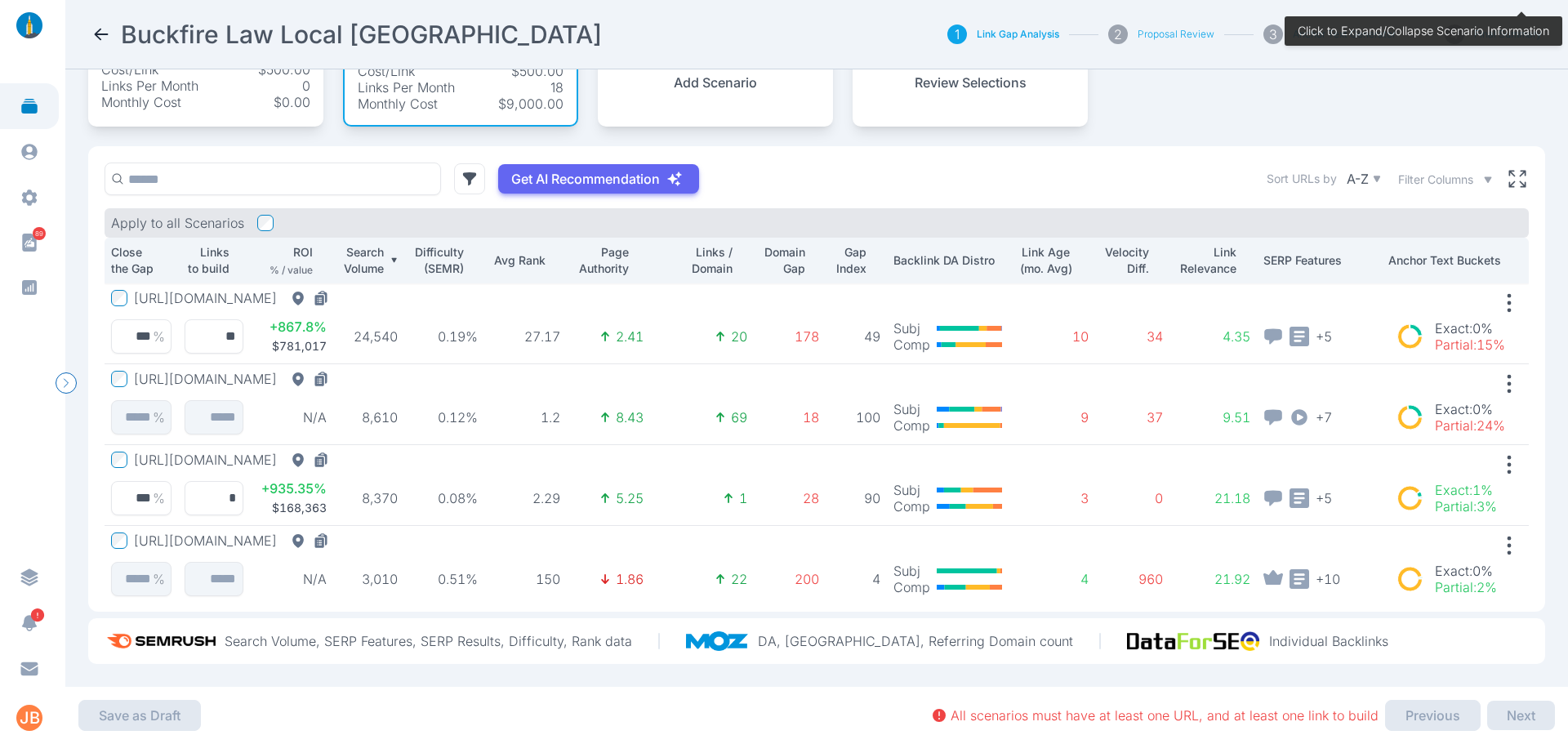
click at [319, 532] on button "[URL][DOMAIN_NAME]" at bounding box center [234, 540] width 201 height 16
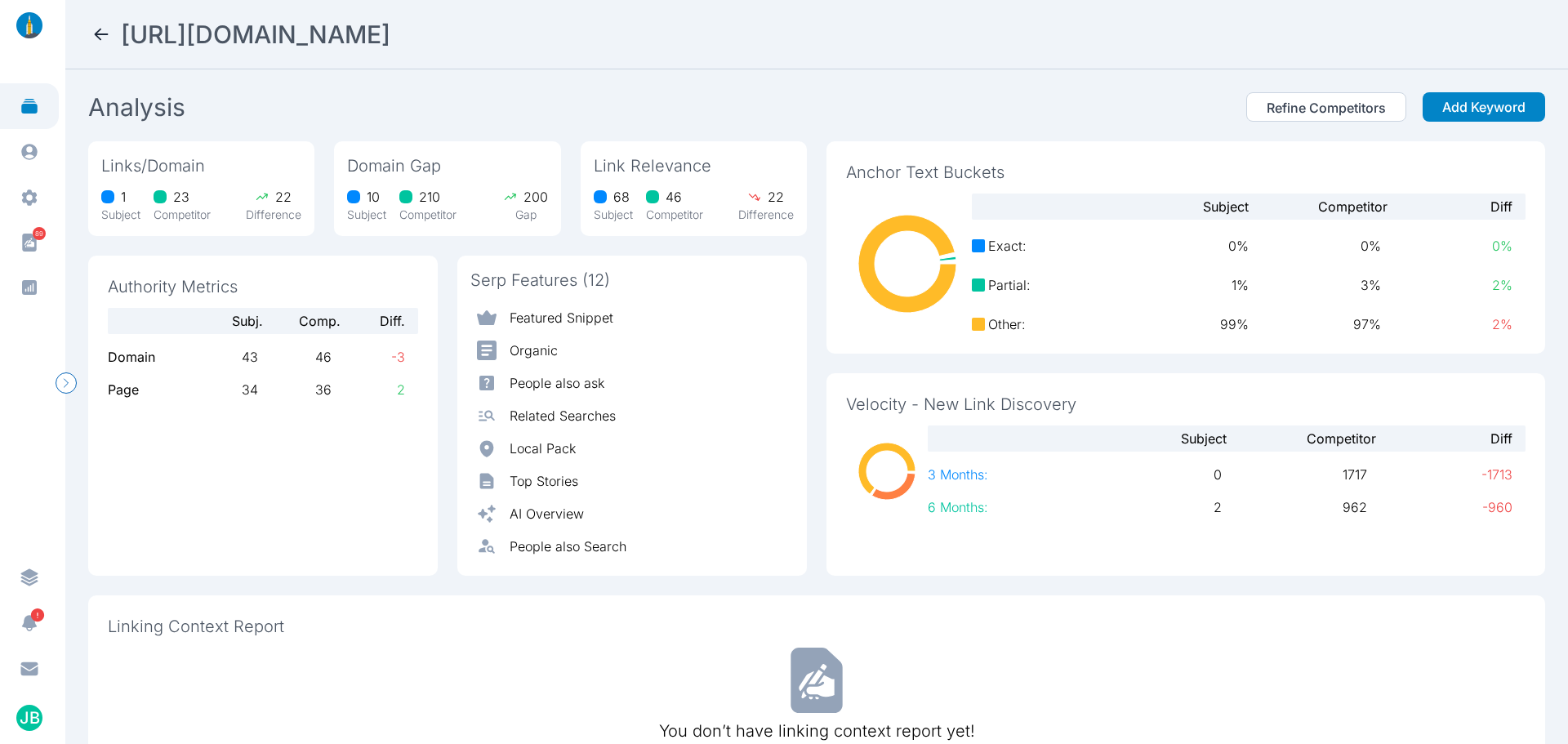
drag, startPoint x: 732, startPoint y: 29, endPoint x: 120, endPoint y: 40, distance: 612.1
click at [120, 40] on div "[URL][DOMAIN_NAME]" at bounding box center [817, 34] width 1451 height 29
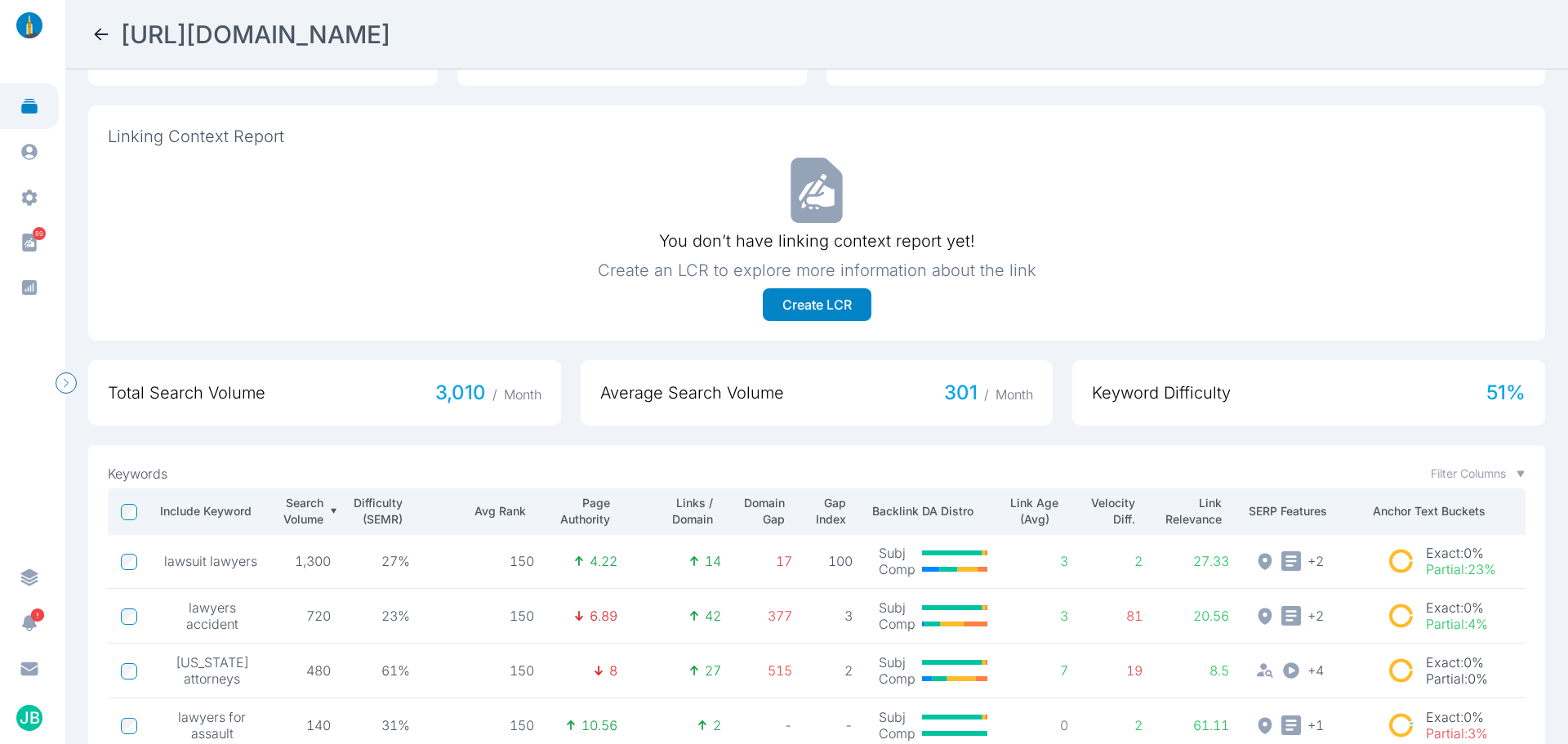
scroll to position [637, 0]
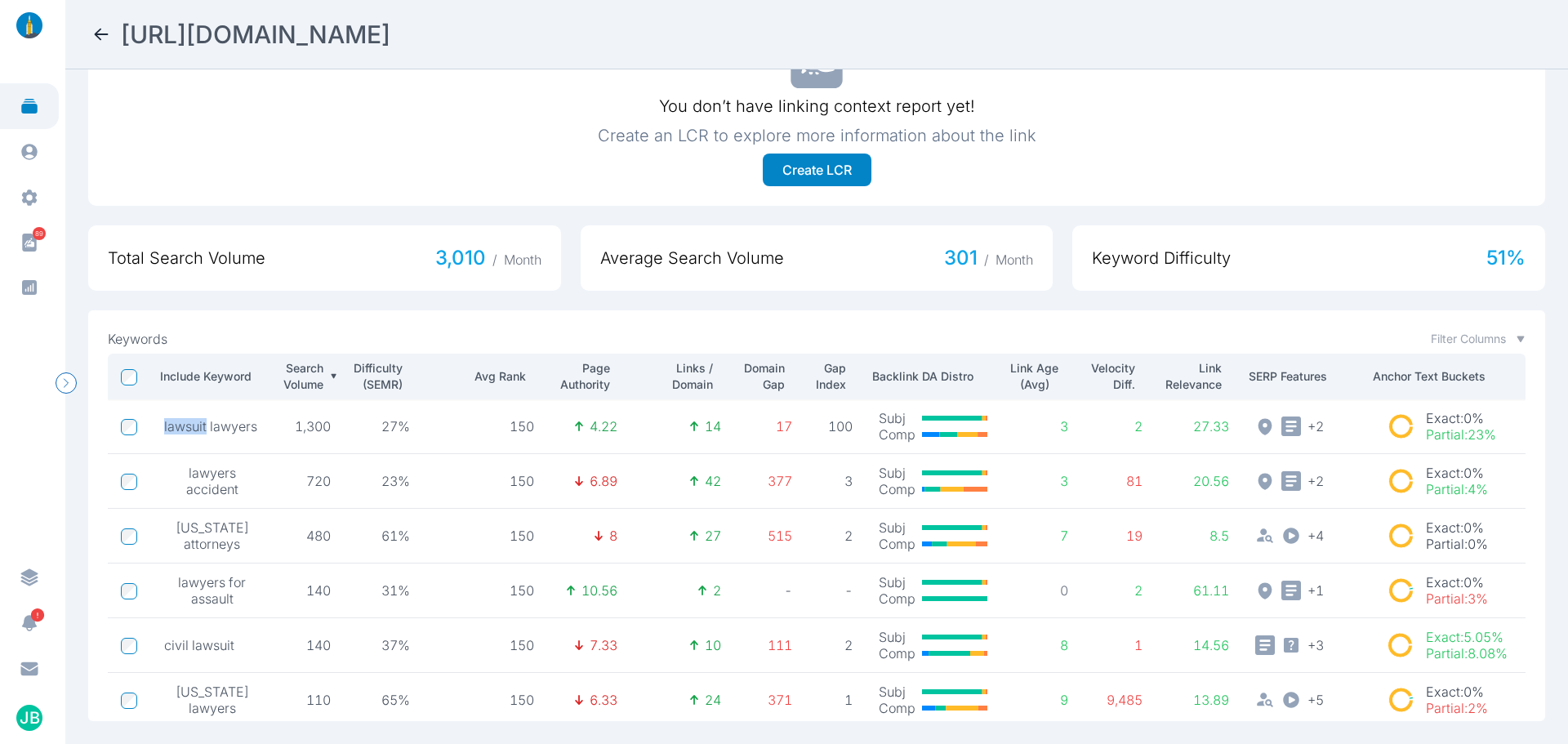
drag, startPoint x: 161, startPoint y: 414, endPoint x: 205, endPoint y: 415, distance: 44.0
click at [205, 415] on td "lawsuit lawyers" at bounding box center [212, 427] width 123 height 55
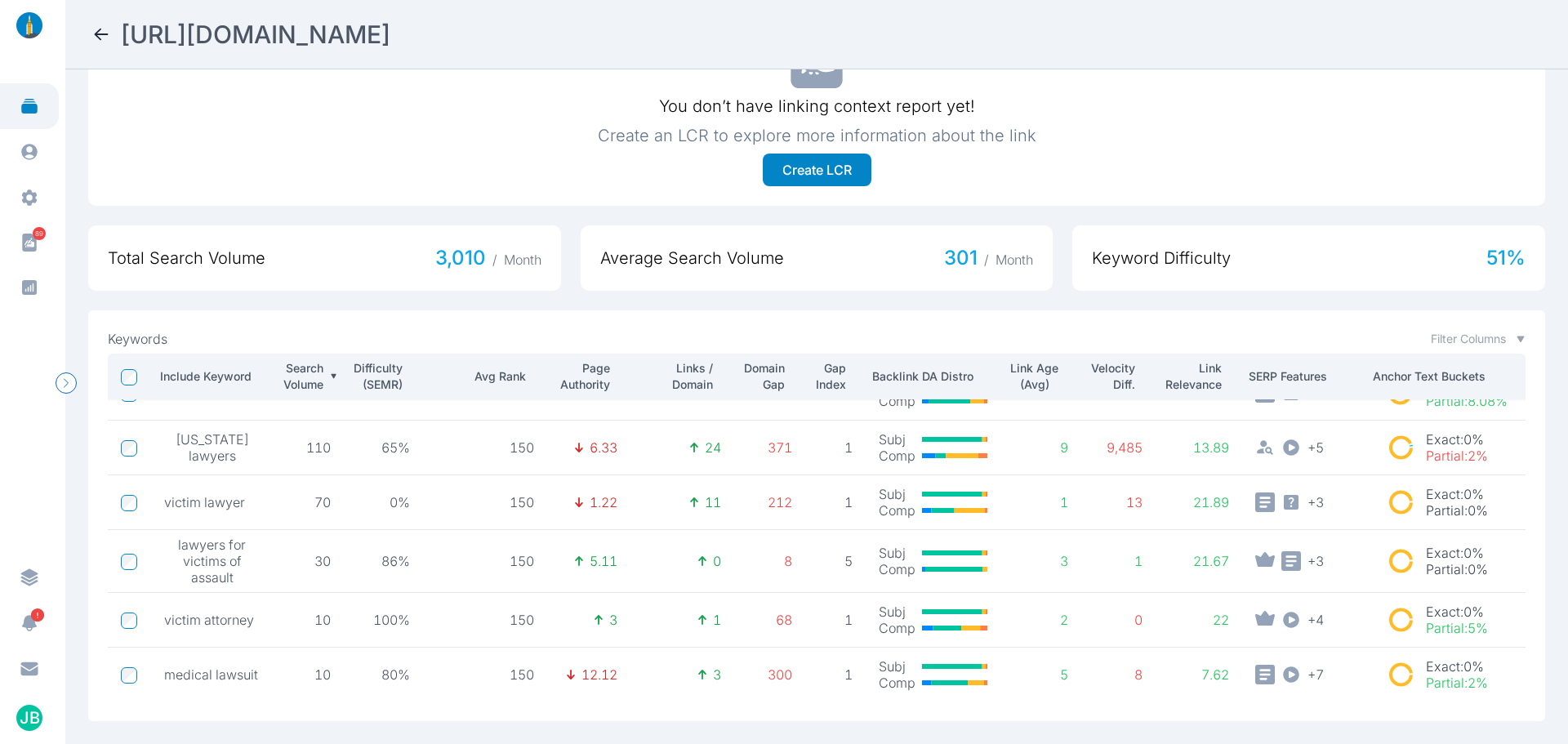
scroll to position [0, 0]
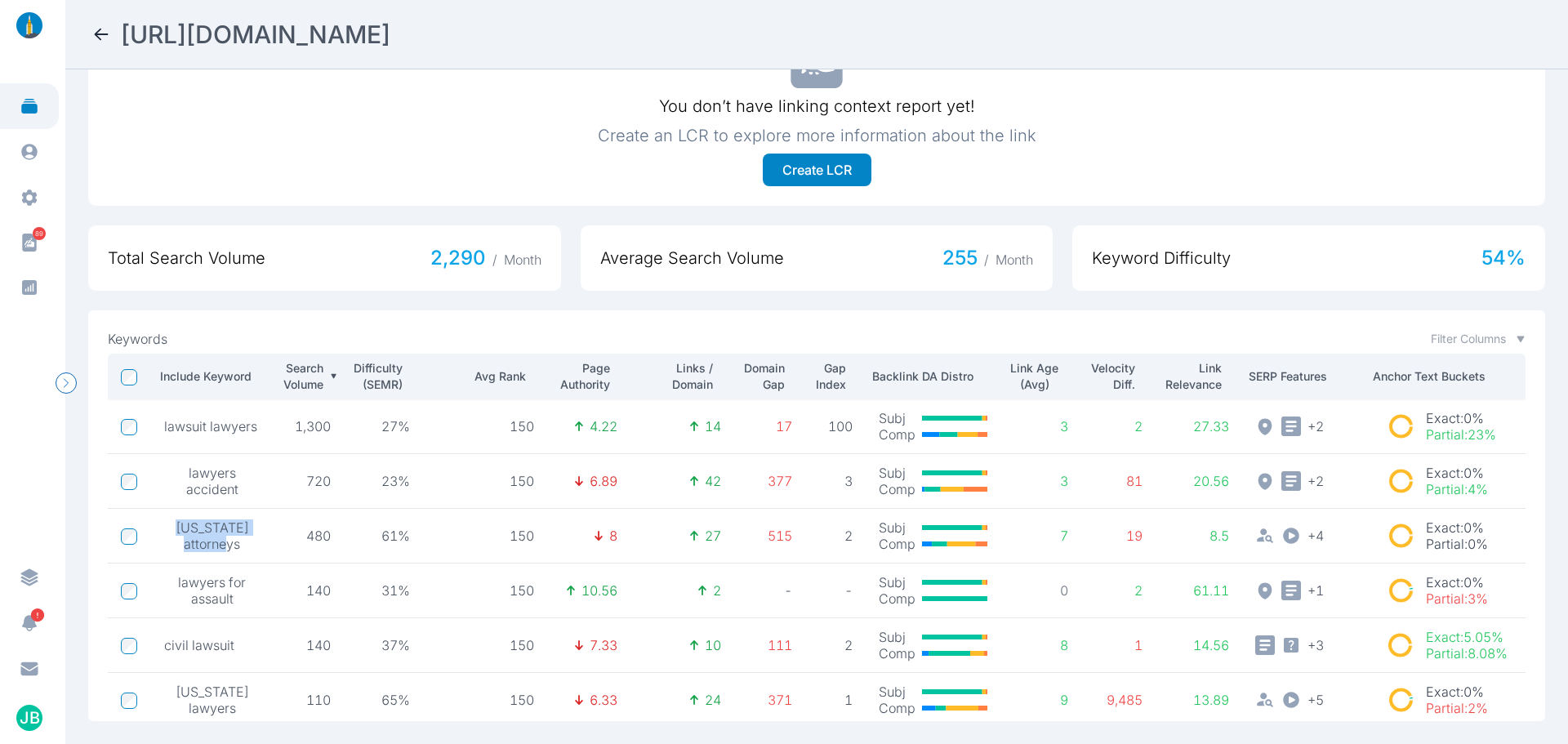
drag, startPoint x: 181, startPoint y: 516, endPoint x: 238, endPoint y: 535, distance: 60.1
click at [238, 535] on span "[US_STATE] attorneys" at bounding box center [213, 536] width 97 height 33
click at [424, 330] on div "Keywords Filter Columns" at bounding box center [816, 339] width 1418 height 17
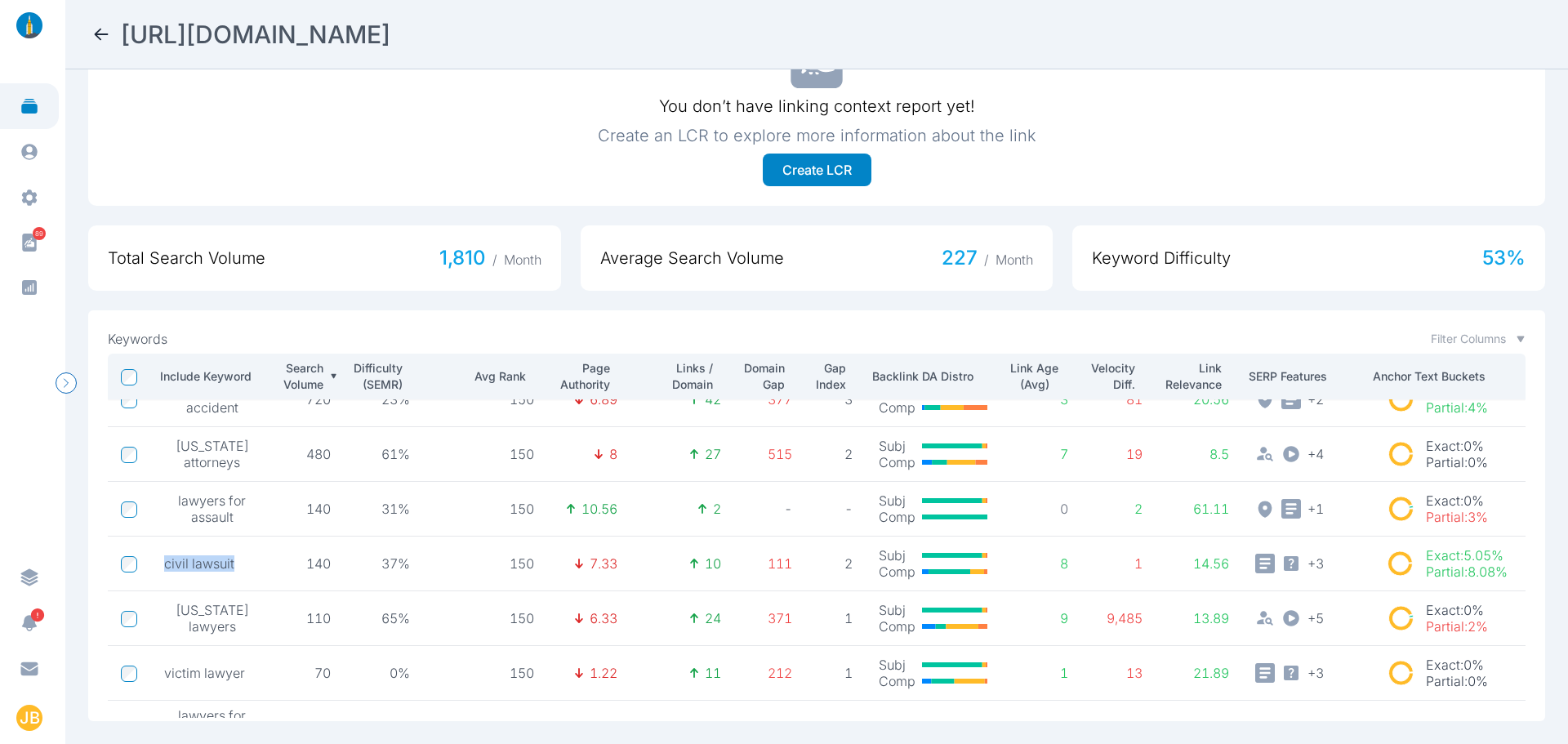
drag, startPoint x: 231, startPoint y: 551, endPoint x: 163, endPoint y: 548, distance: 68.1
click at [163, 548] on td "civil lawsuit" at bounding box center [212, 563] width 123 height 55
drag, startPoint x: 178, startPoint y: 594, endPoint x: 236, endPoint y: 616, distance: 62.0
click at [236, 616] on span "[US_STATE] lawyers" at bounding box center [213, 618] width 97 height 33
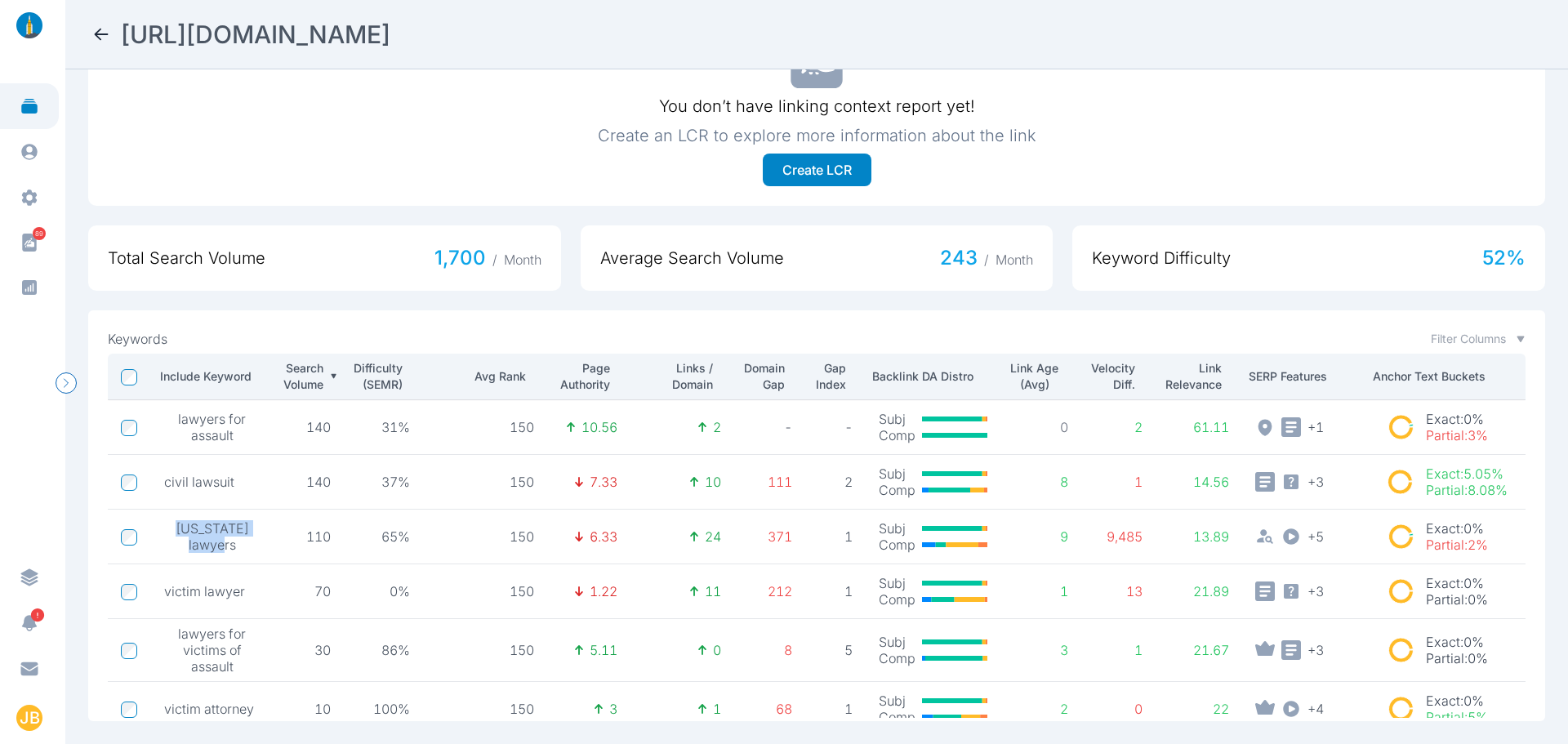
scroll to position [245, 0]
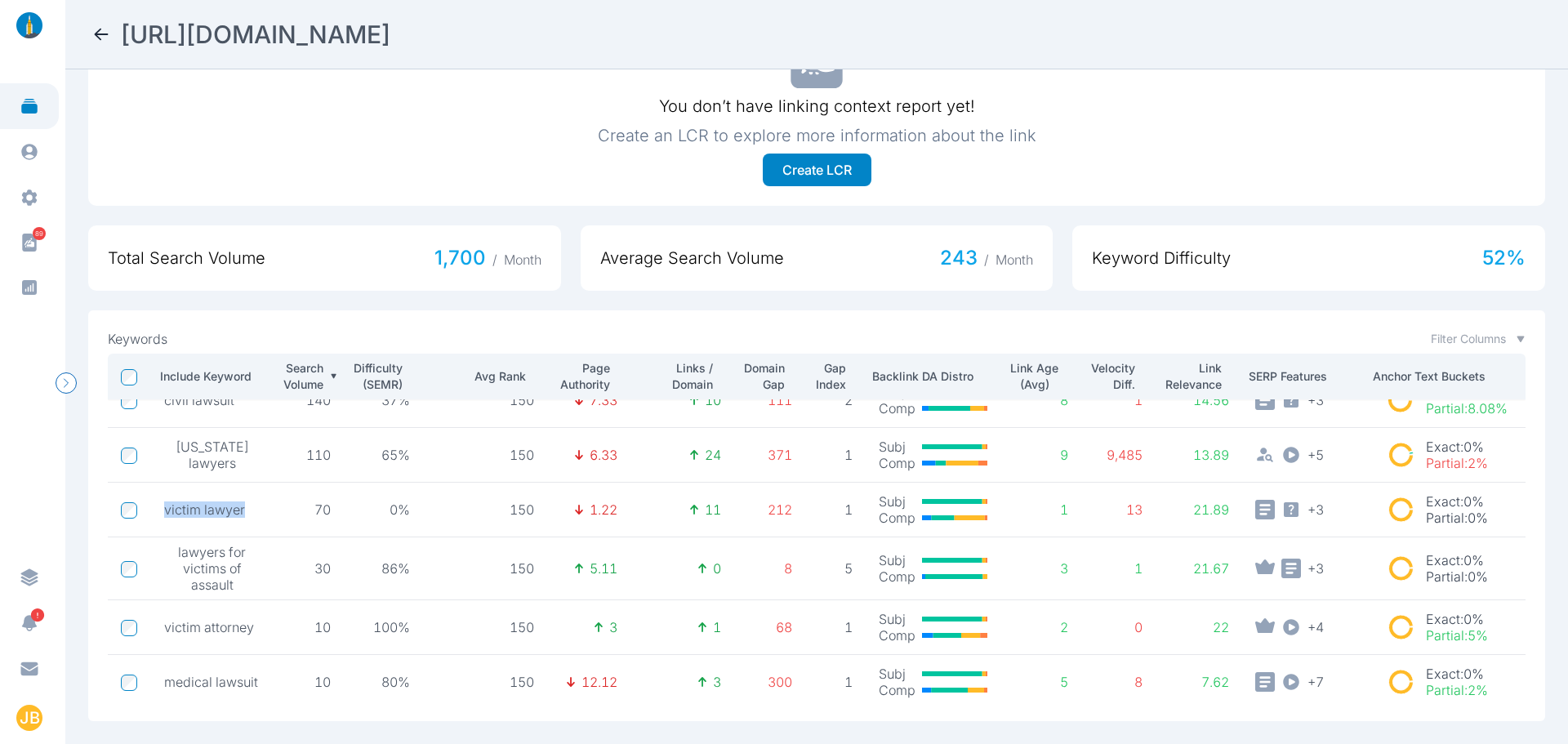
drag, startPoint x: 161, startPoint y: 495, endPoint x: 248, endPoint y: 498, distance: 87.1
click at [248, 498] on td "victim lawyer" at bounding box center [212, 510] width 123 height 55
drag, startPoint x: 182, startPoint y: 561, endPoint x: 231, endPoint y: 573, distance: 50.4
click at [231, 573] on span "lawyers for victims of assault" at bounding box center [213, 568] width 97 height 49
click at [118, 561] on td at bounding box center [129, 568] width 44 height 63
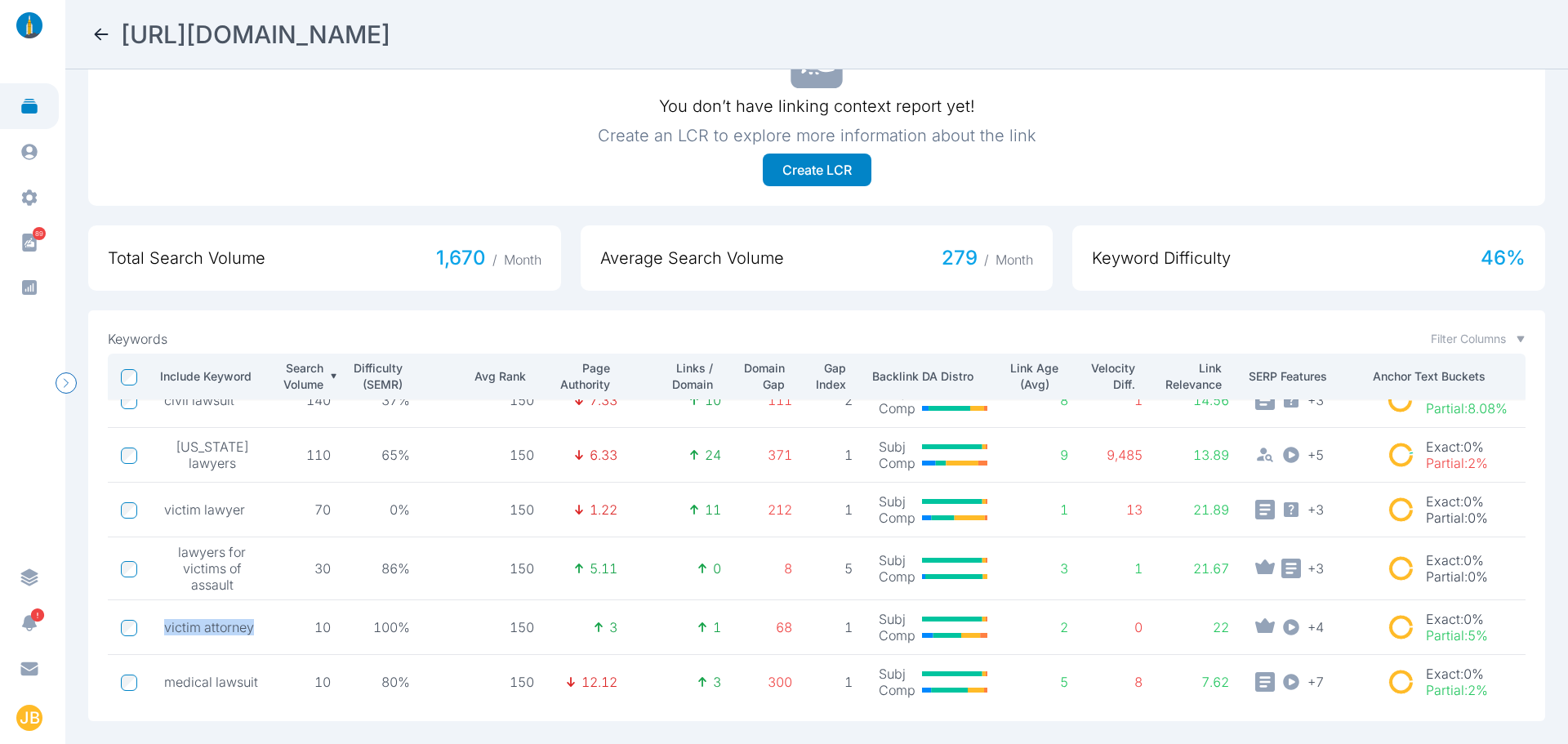
drag, startPoint x: 256, startPoint y: 623, endPoint x: 165, endPoint y: 625, distance: 91.0
click at [165, 625] on td "victim attorney" at bounding box center [212, 627] width 123 height 55
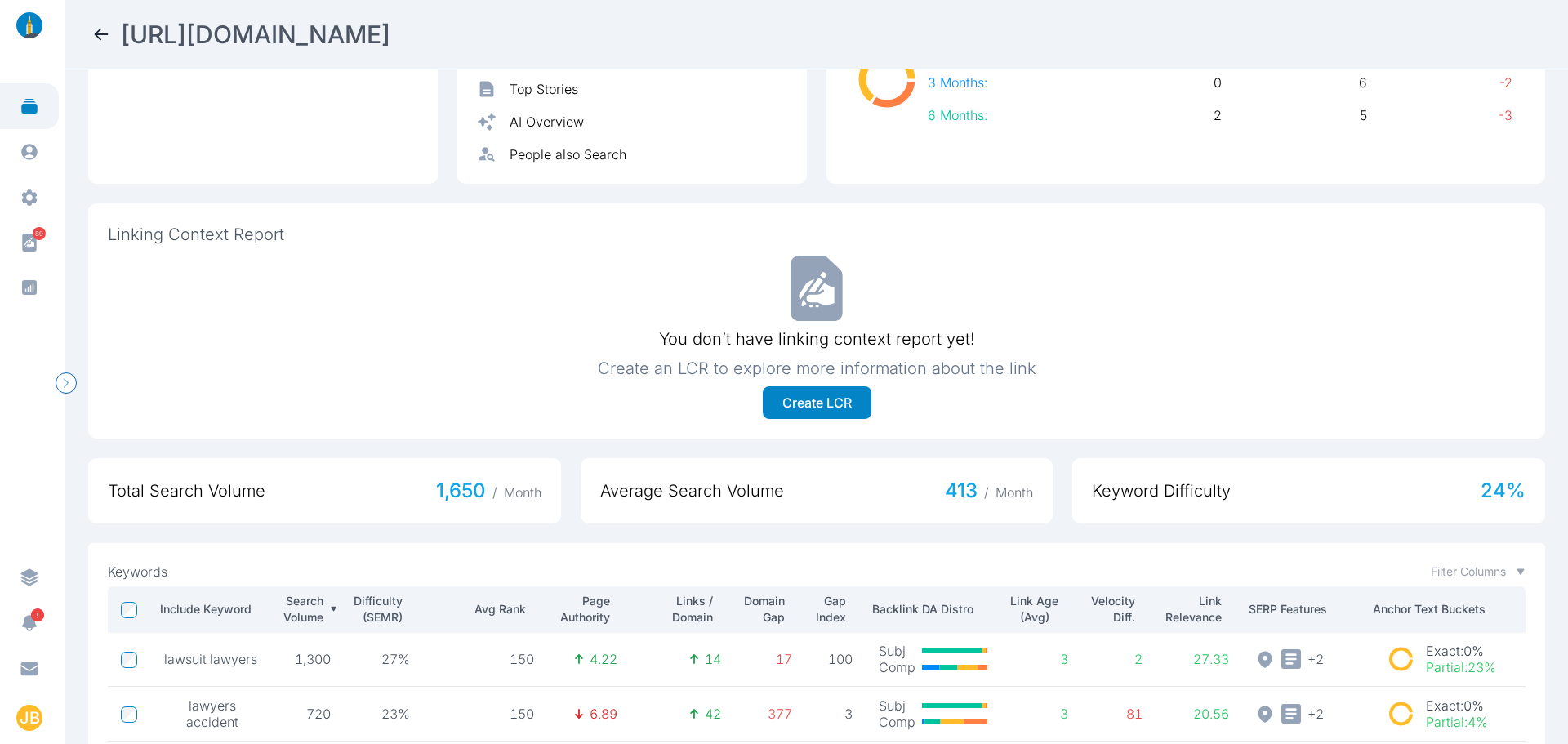
scroll to position [311, 0]
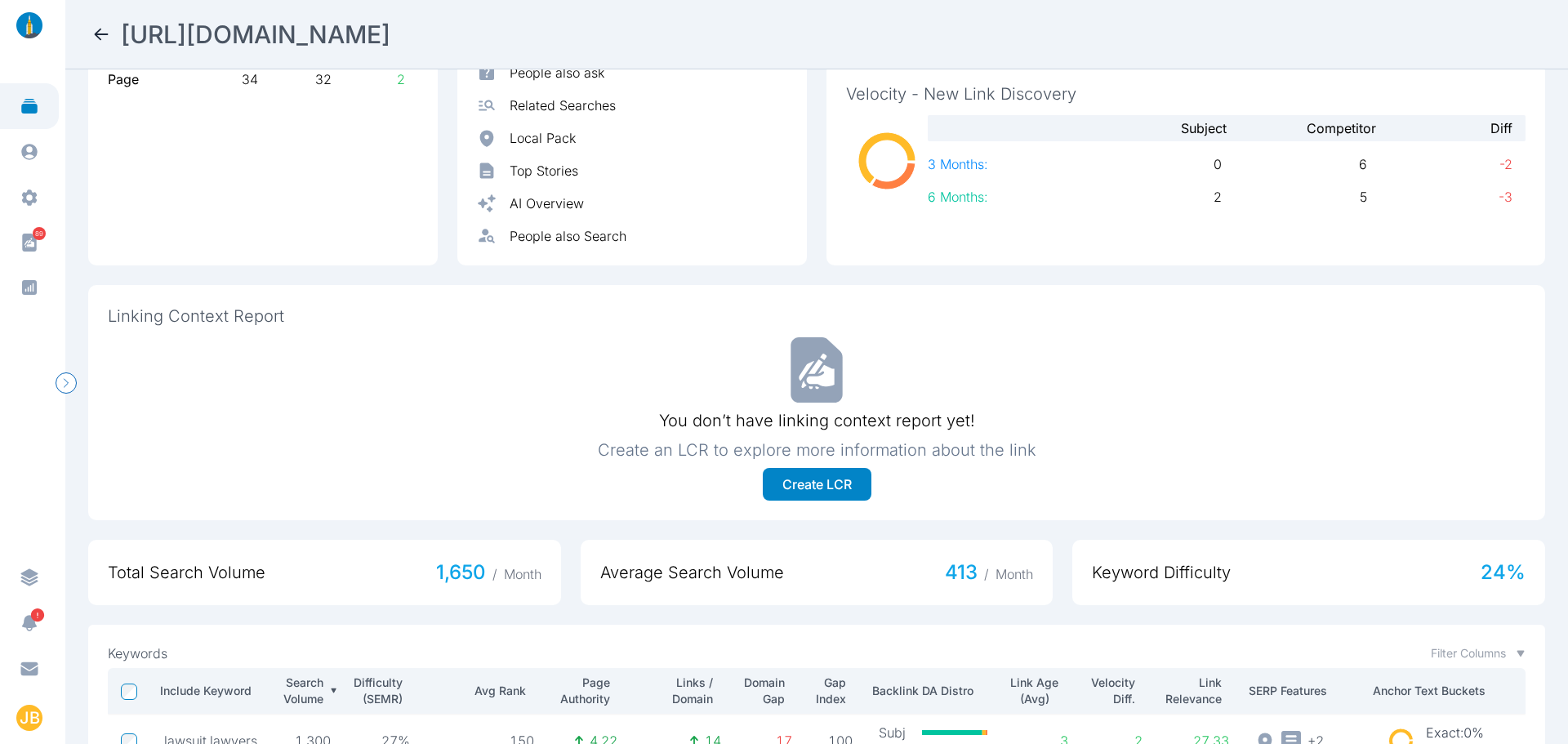
click at [98, 30] on icon at bounding box center [102, 34] width 19 height 19
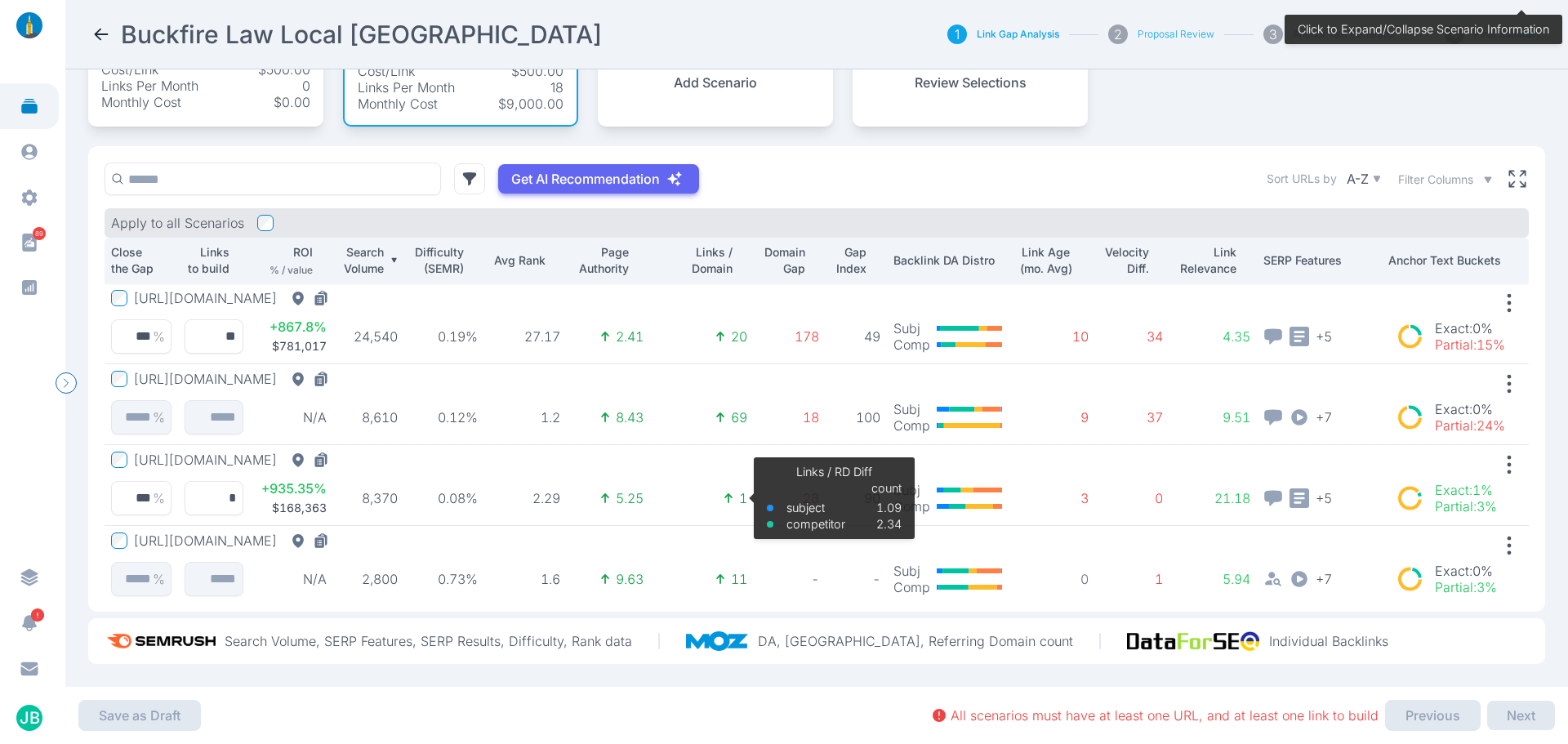
scroll to position [102, 0]
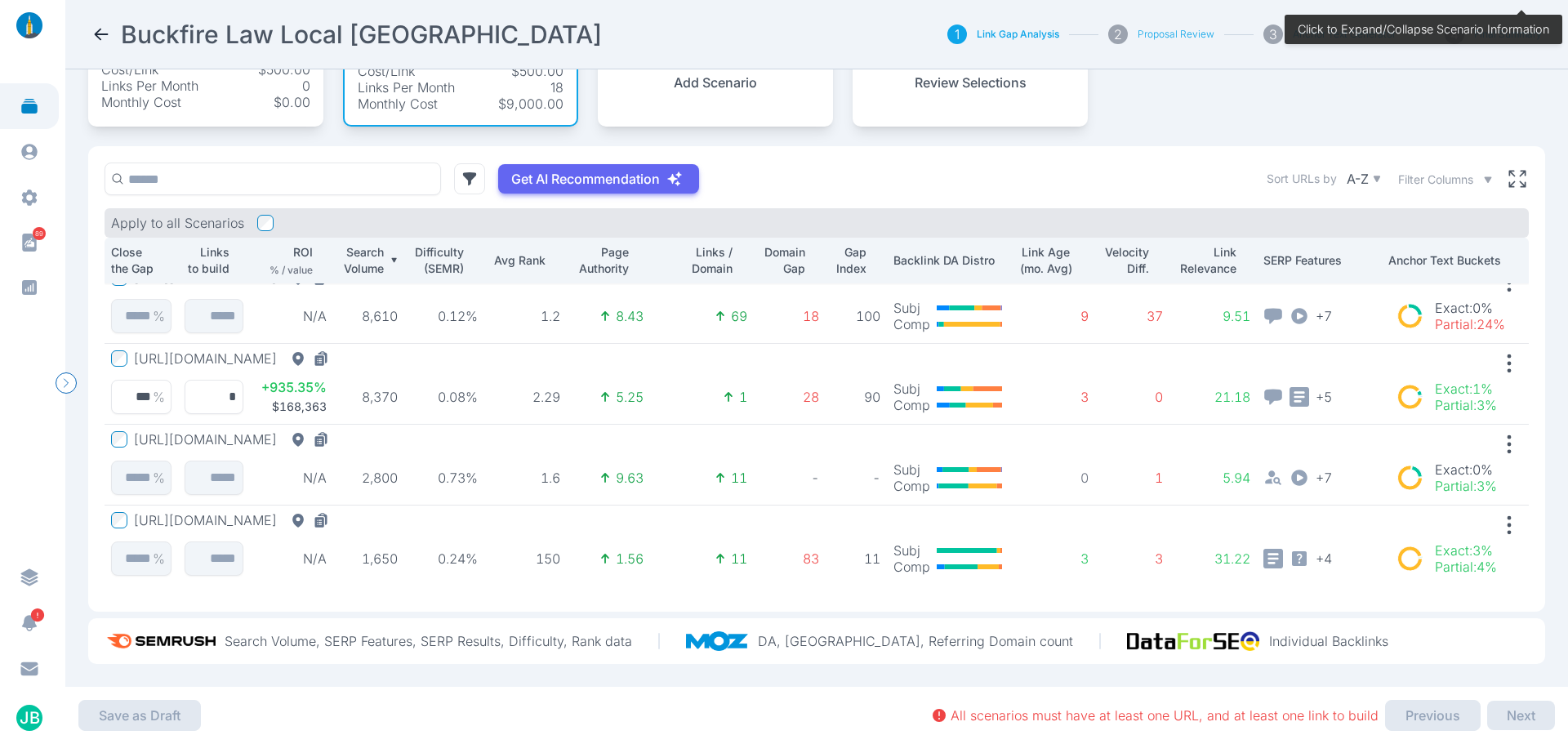
click at [336, 432] on button "[URL][DOMAIN_NAME]" at bounding box center [234, 439] width 201 height 16
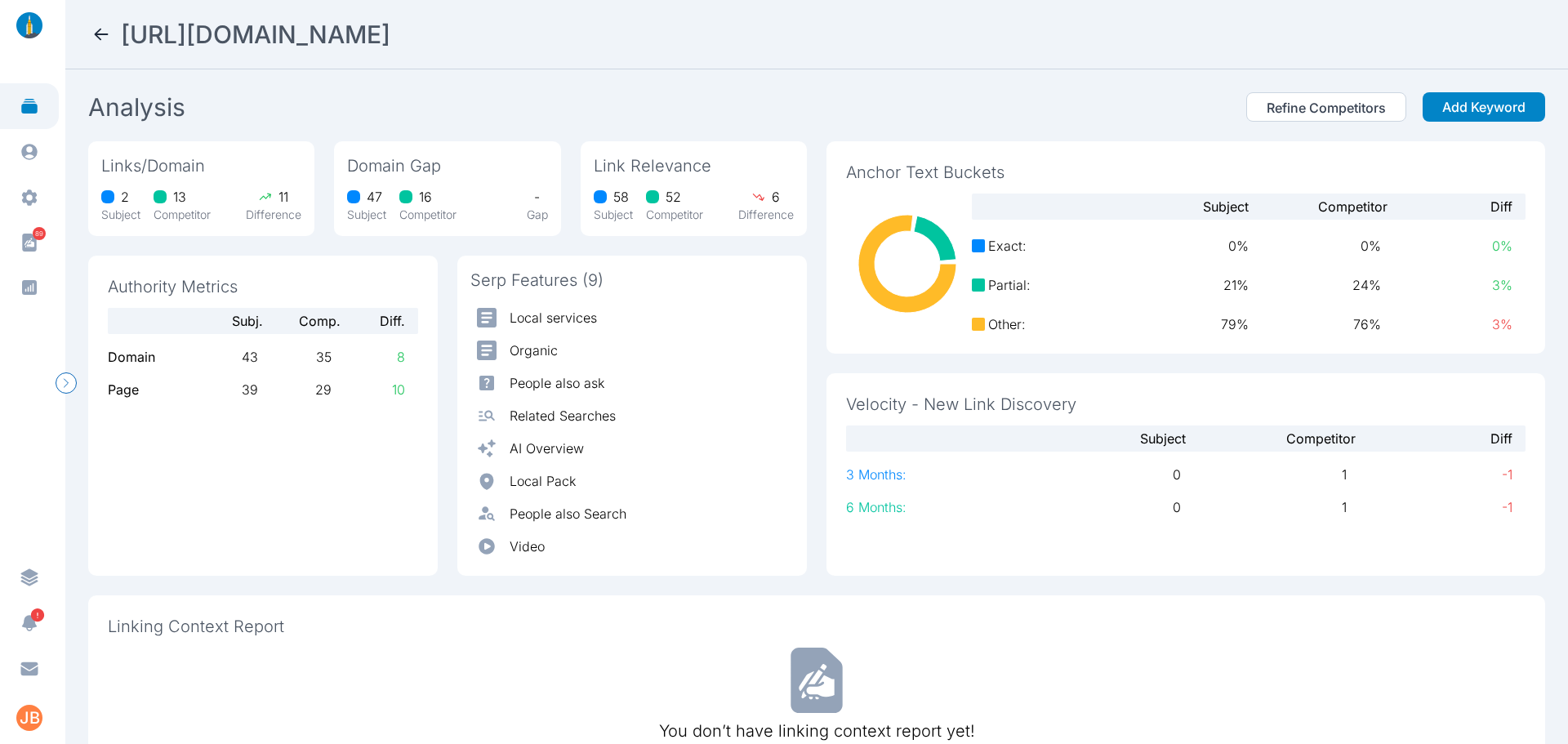
drag, startPoint x: 799, startPoint y: 40, endPoint x: 123, endPoint y: 25, distance: 676.2
click at [123, 25] on h2 "[URL][DOMAIN_NAME]" at bounding box center [256, 34] width 269 height 29
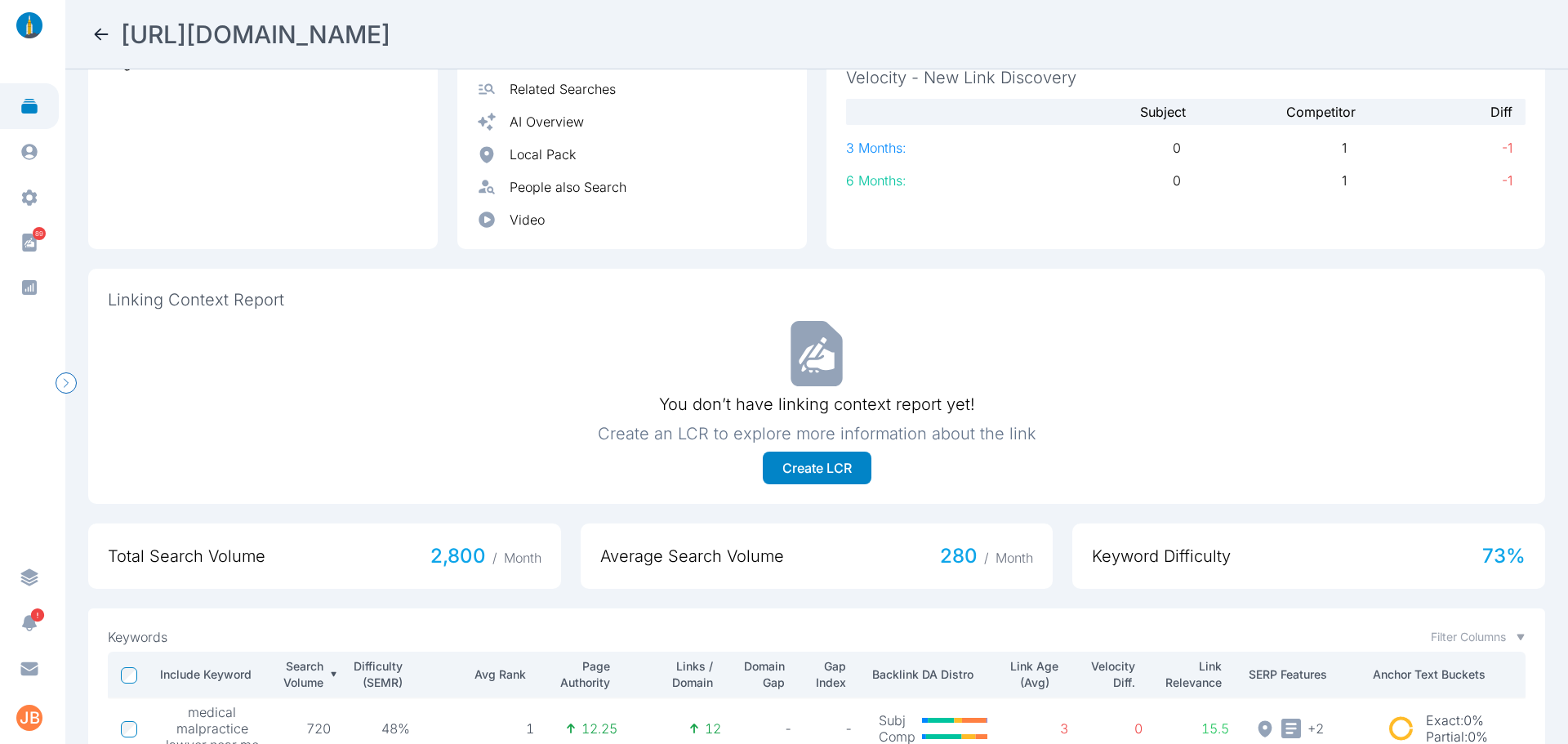
scroll to position [637, 0]
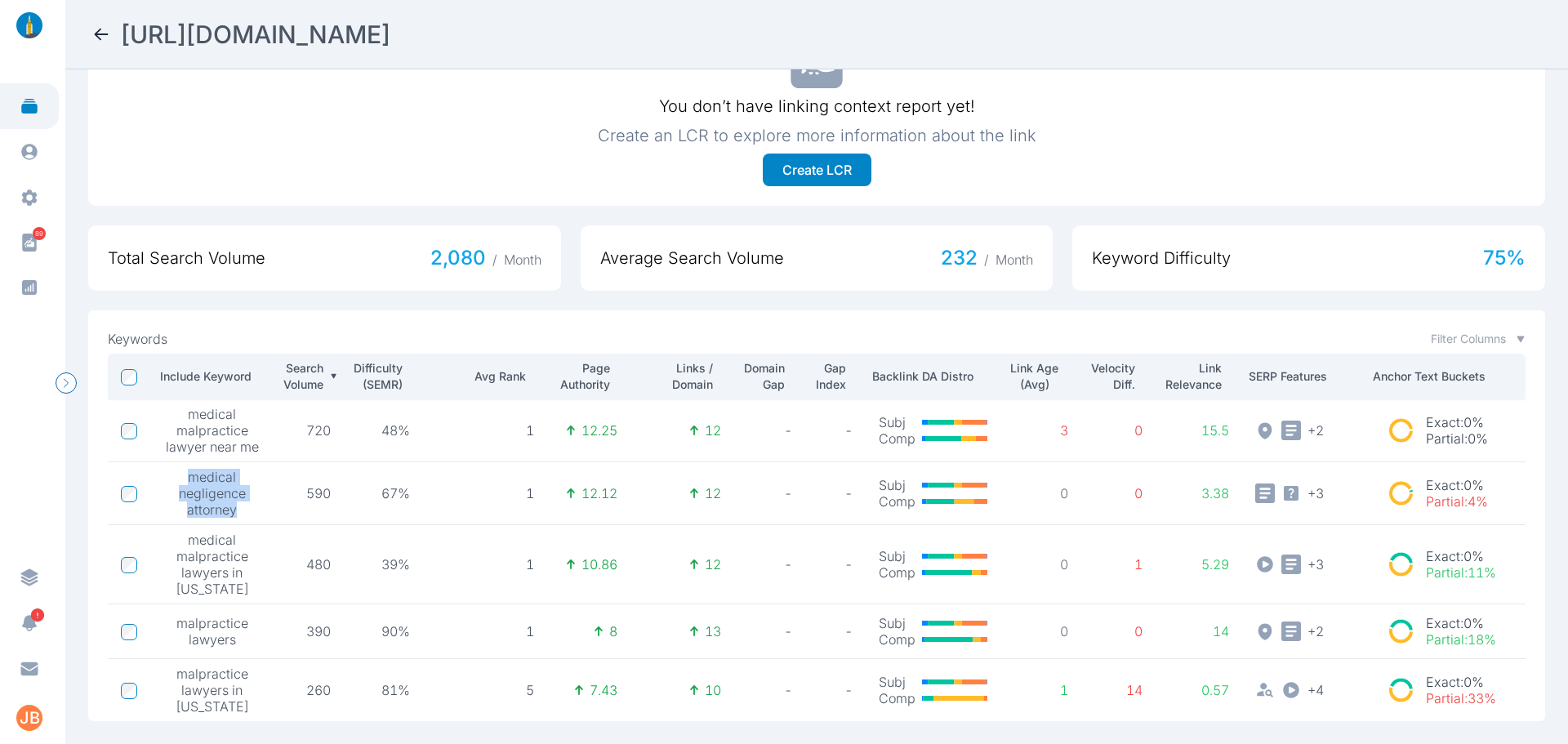
drag, startPoint x: 186, startPoint y: 461, endPoint x: 238, endPoint y: 491, distance: 60.0
click at [238, 491] on span "medical negligence attorney" at bounding box center [213, 492] width 97 height 49
drag, startPoint x: 184, startPoint y: 529, endPoint x: 245, endPoint y: 541, distance: 62.2
click at [245, 541] on span "medical malpractice lawyers in [US_STATE]" at bounding box center [213, 564] width 97 height 66
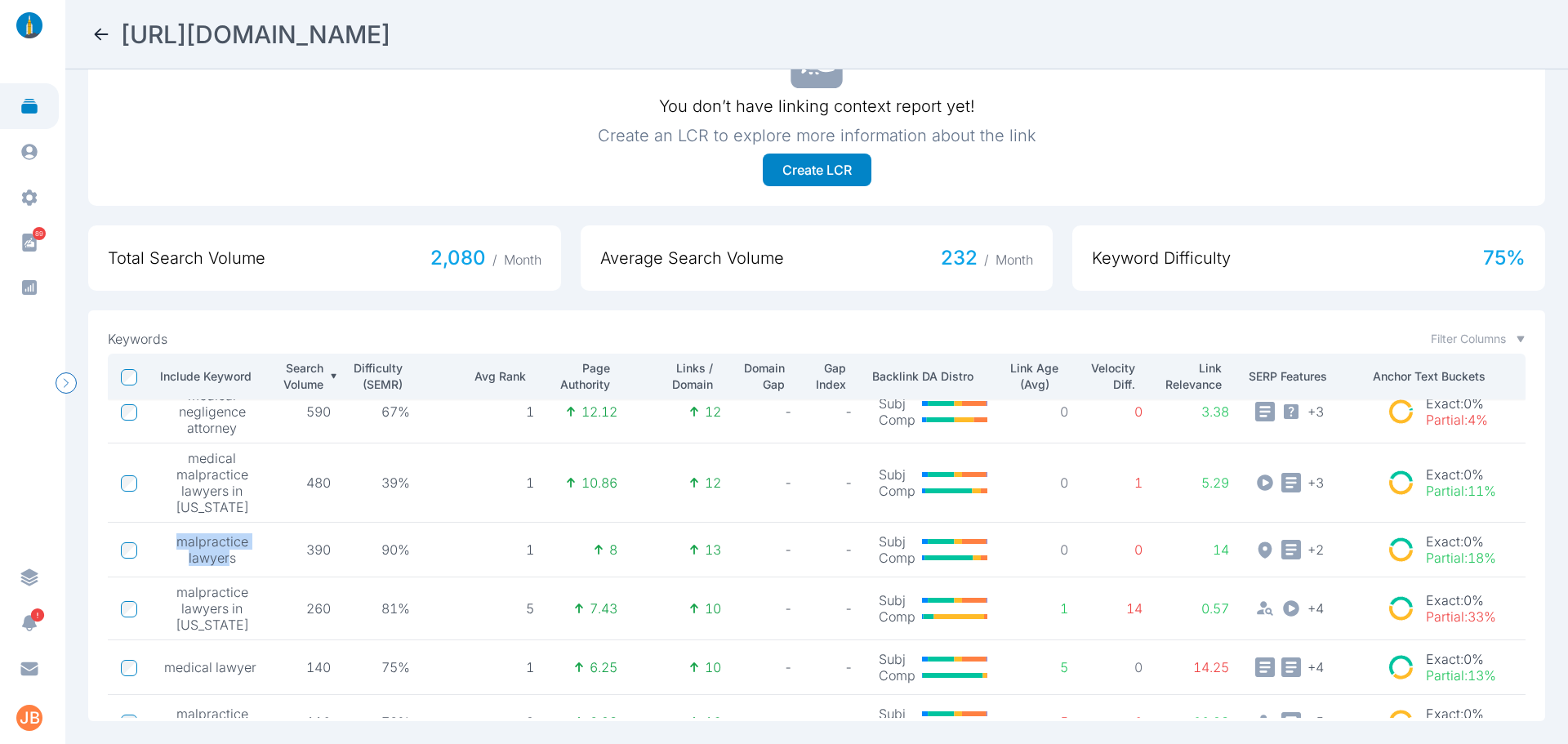
drag, startPoint x: 173, startPoint y: 536, endPoint x: 226, endPoint y: 551, distance: 55.1
click at [226, 551] on span "malpractice lawyers" at bounding box center [213, 550] width 97 height 33
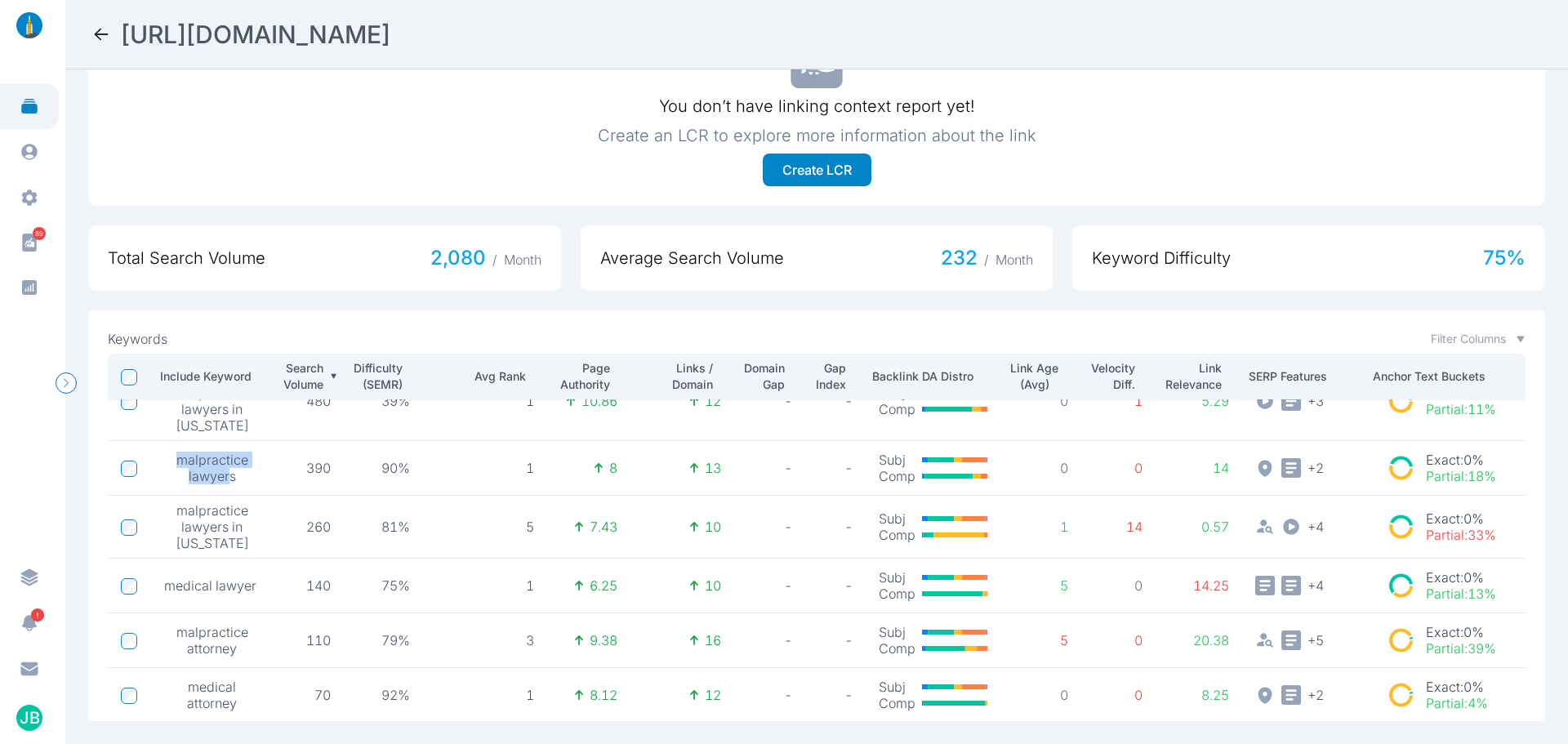
scroll to position [245, 0]
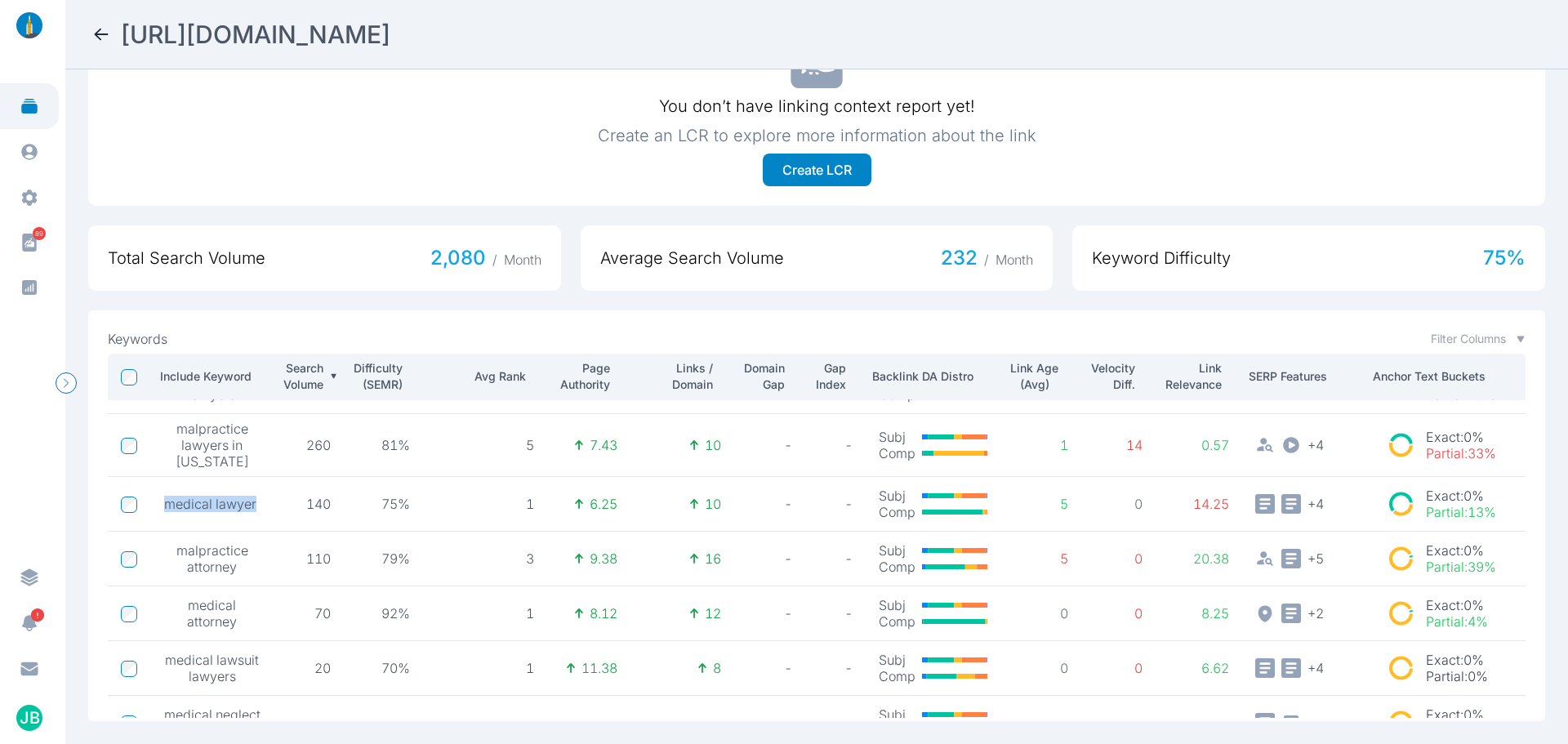
drag, startPoint x: 256, startPoint y: 497, endPoint x: 165, endPoint y: 492, distance: 91.1
click at [165, 495] on div "medical lawyer" at bounding box center [213, 503] width 97 height 16
drag, startPoint x: 233, startPoint y: 552, endPoint x: 175, endPoint y: 545, distance: 58.4
click at [175, 545] on span "malpractice attorney" at bounding box center [213, 558] width 97 height 33
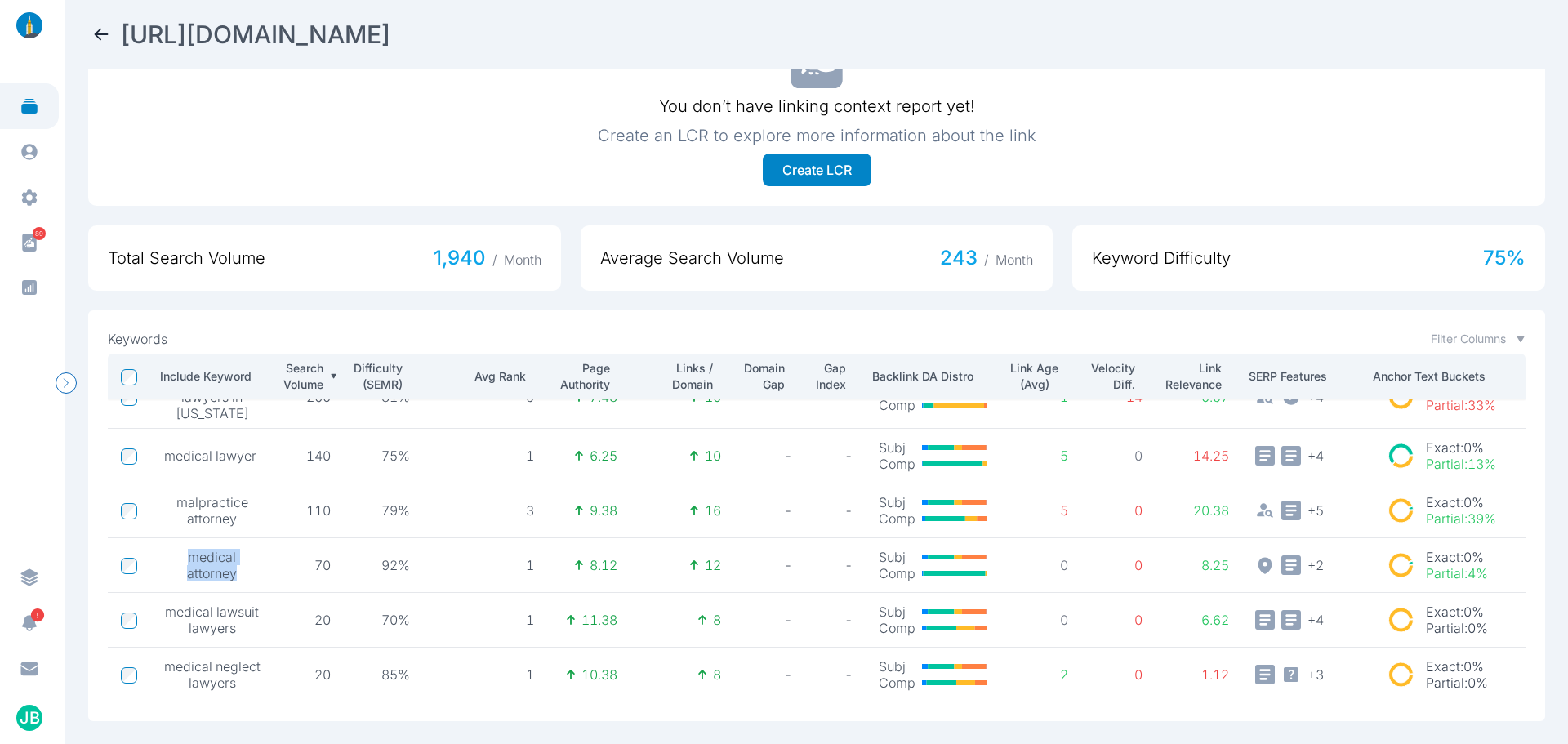
drag, startPoint x: 232, startPoint y: 558, endPoint x: 190, endPoint y: 535, distance: 47.9
click at [190, 549] on span "medical attorney" at bounding box center [213, 565] width 97 height 33
drag, startPoint x: 165, startPoint y: 595, endPoint x: 258, endPoint y: 596, distance: 93.0
click at [258, 596] on td "medical lawsuit lawyers" at bounding box center [212, 620] width 123 height 55
drag, startPoint x: 189, startPoint y: 640, endPoint x: 232, endPoint y: 657, distance: 46.2
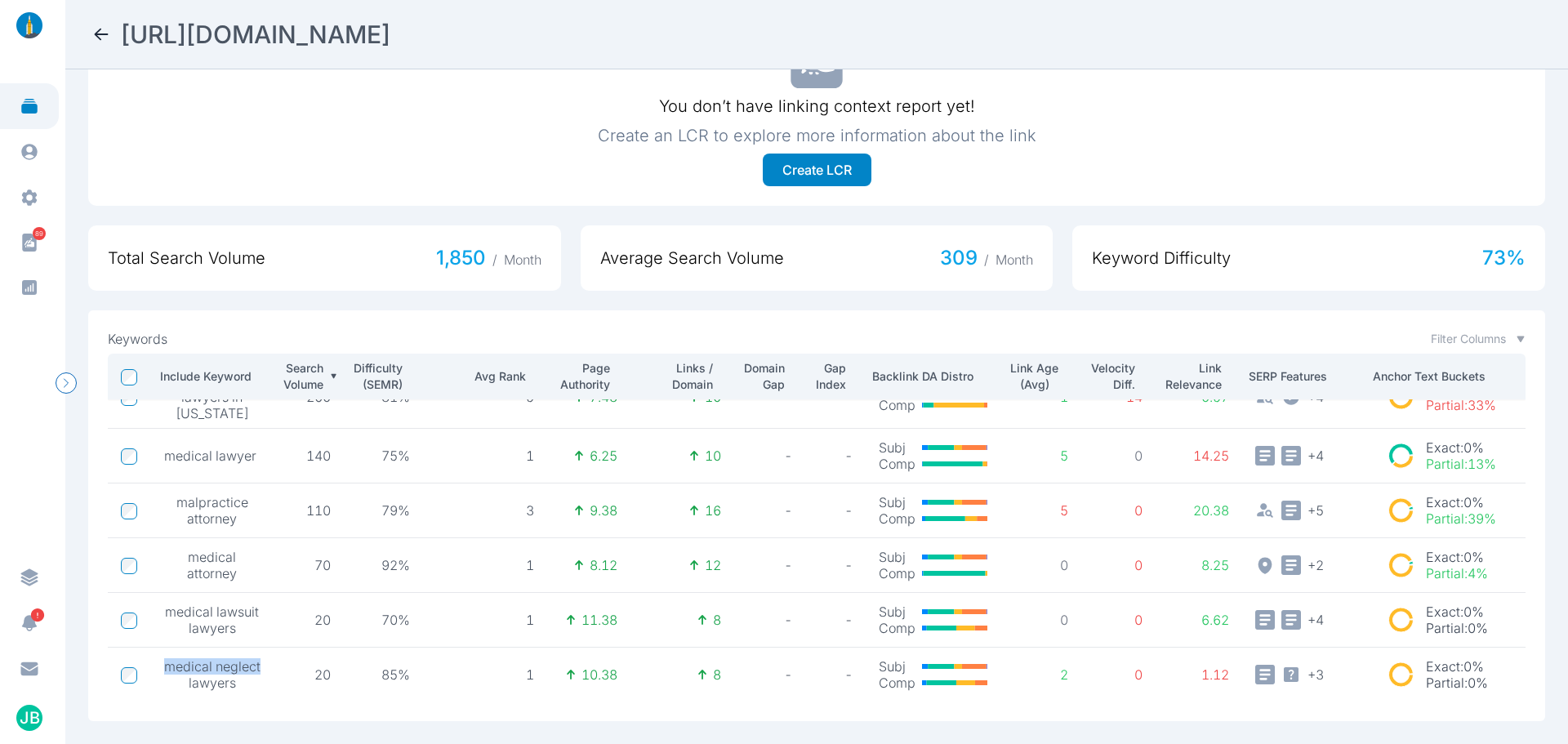
click at [232, 658] on span "medical neglect lawyers" at bounding box center [213, 674] width 97 height 33
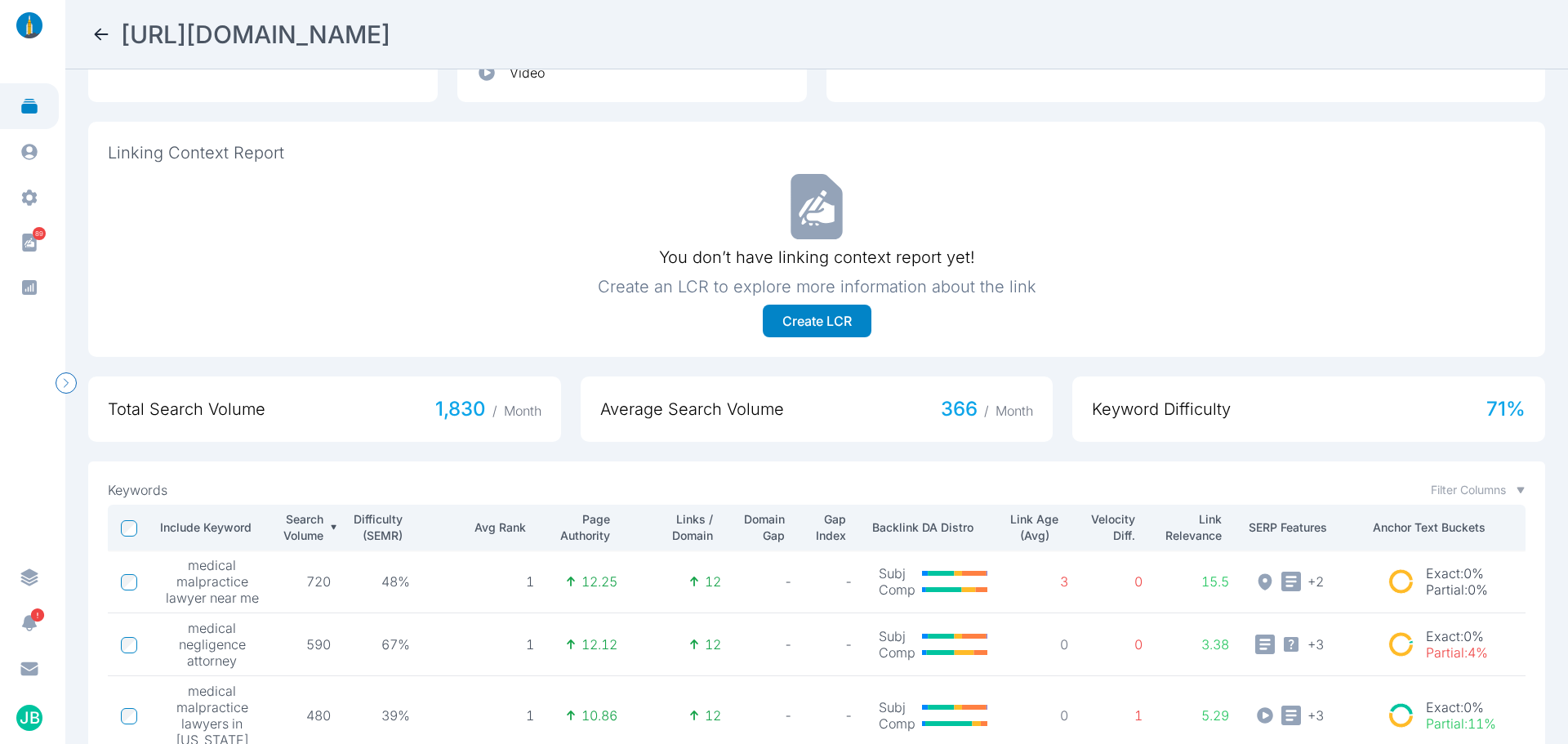
scroll to position [637, 0]
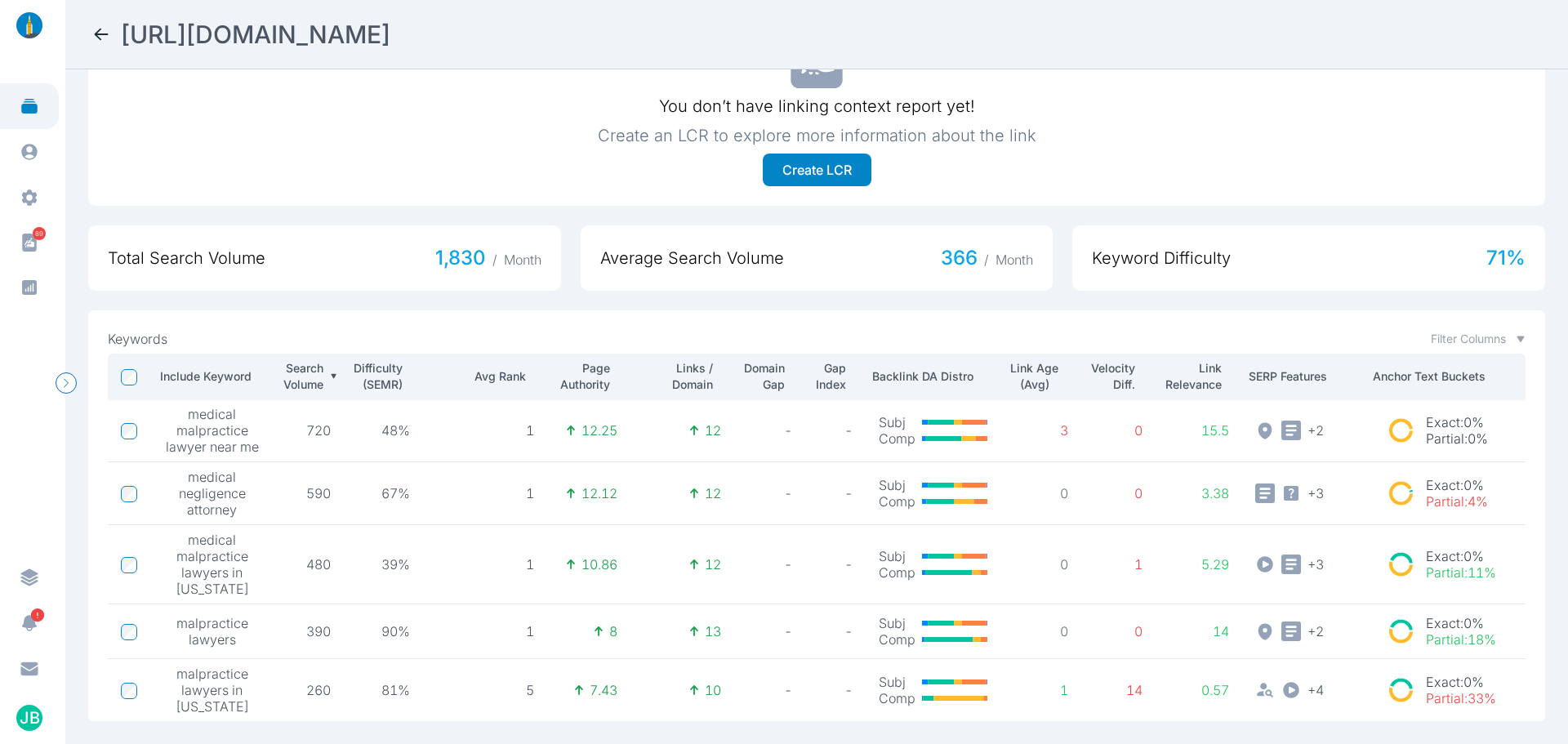
click at [106, 32] on icon at bounding box center [102, 34] width 19 height 19
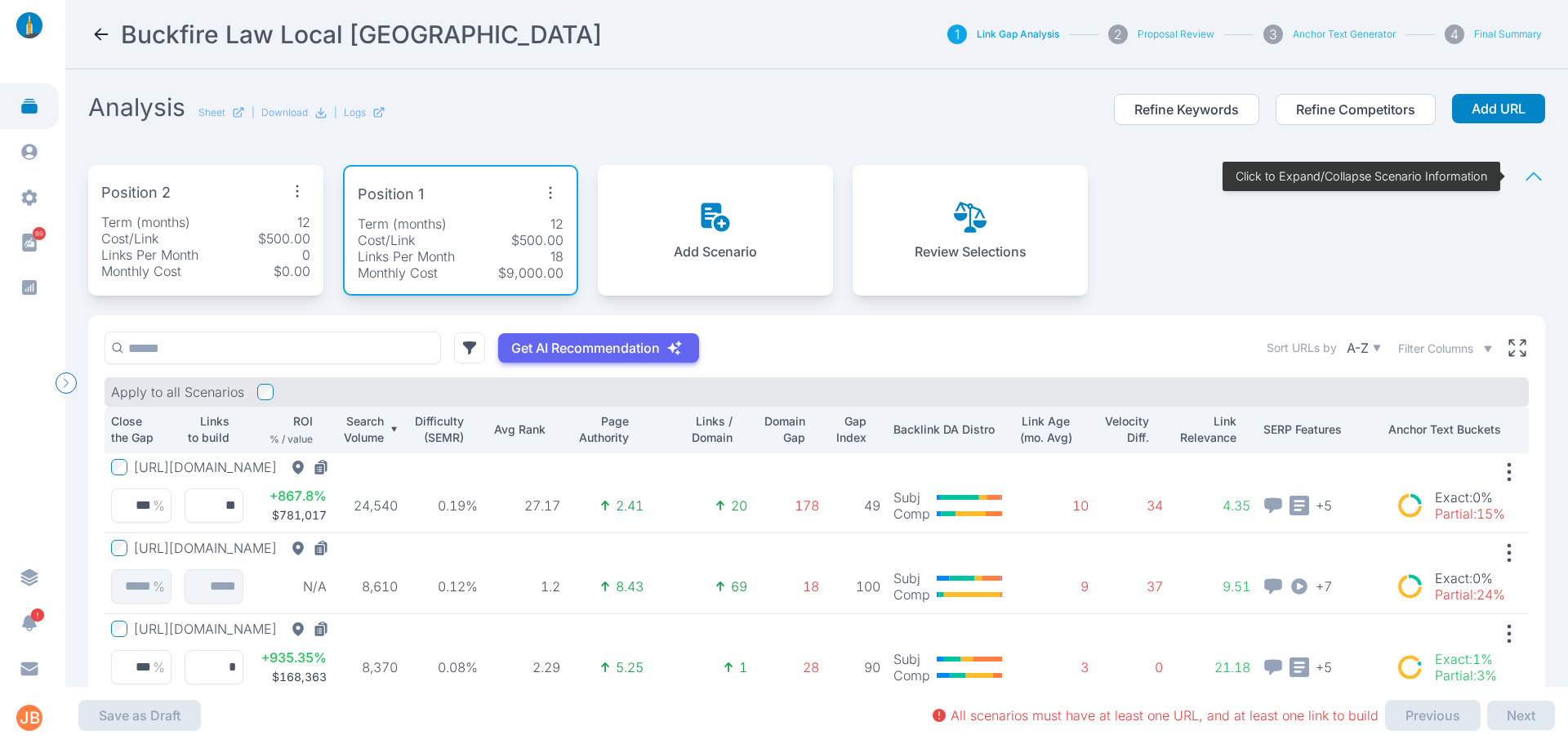
click at [181, 212] on div "Position 2 Term (months) 12 Cost/Link $500.00 Links Per Month 0 Monthly Cost $0…" at bounding box center [205, 229] width 235 height 131
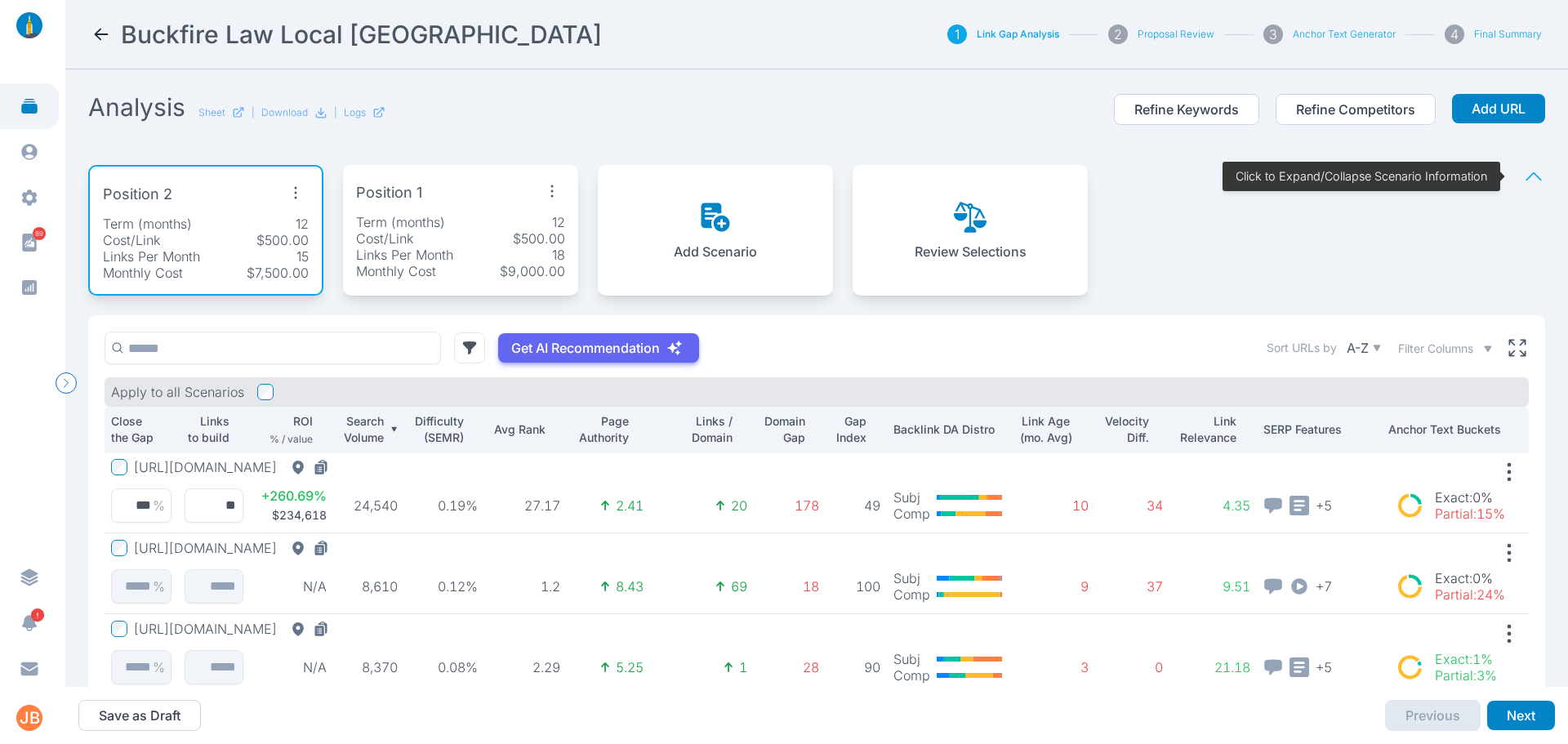
click at [756, 333] on div "Get AI Recommendation Sort URLs by A-Z Filter Columns" at bounding box center [817, 348] width 1425 height 33
click at [102, 34] on icon at bounding box center [102, 34] width 19 height 19
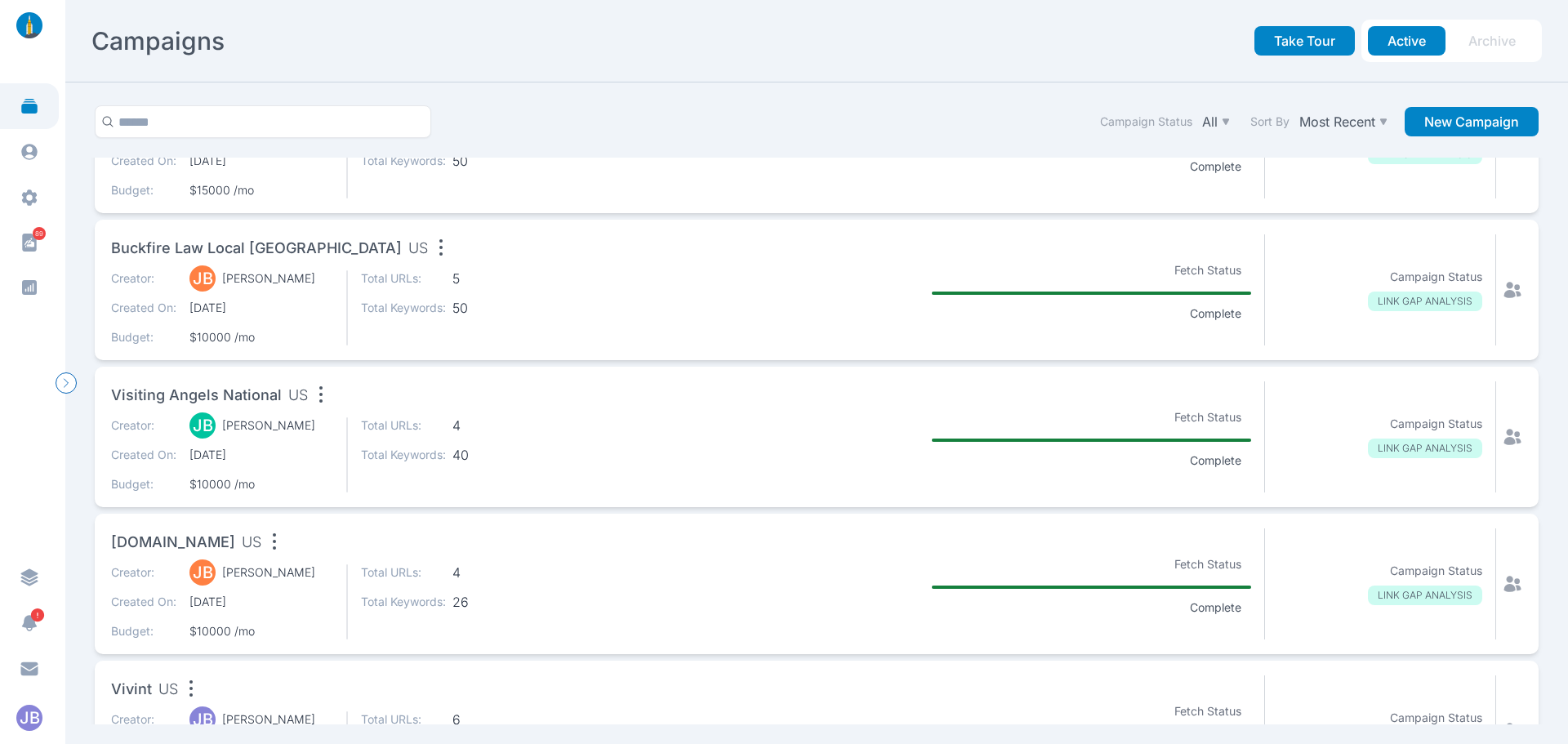
scroll to position [490, 0]
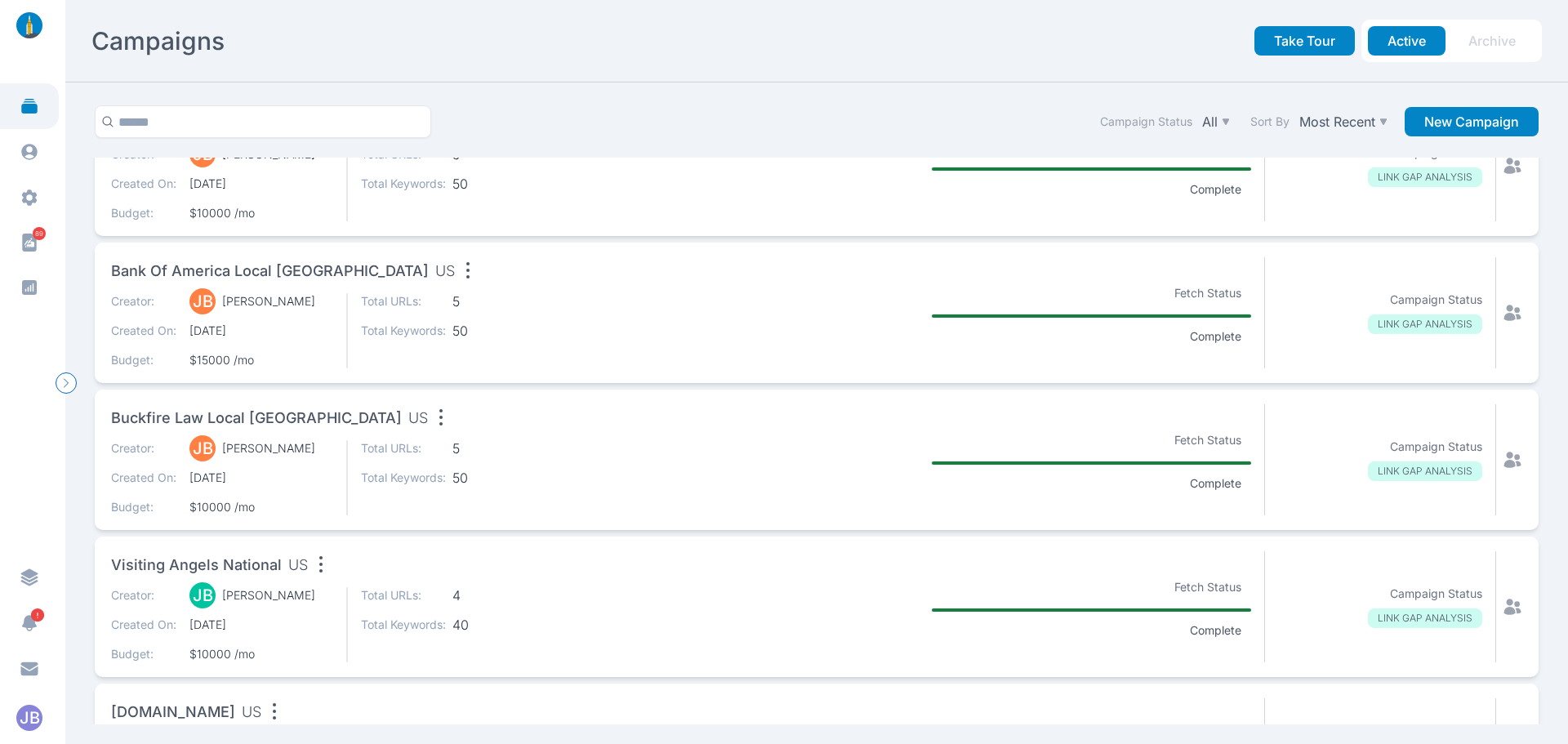
click at [318, 275] on span "Bank of America Local [GEOGRAPHIC_DATA]" at bounding box center [270, 271] width 317 height 23
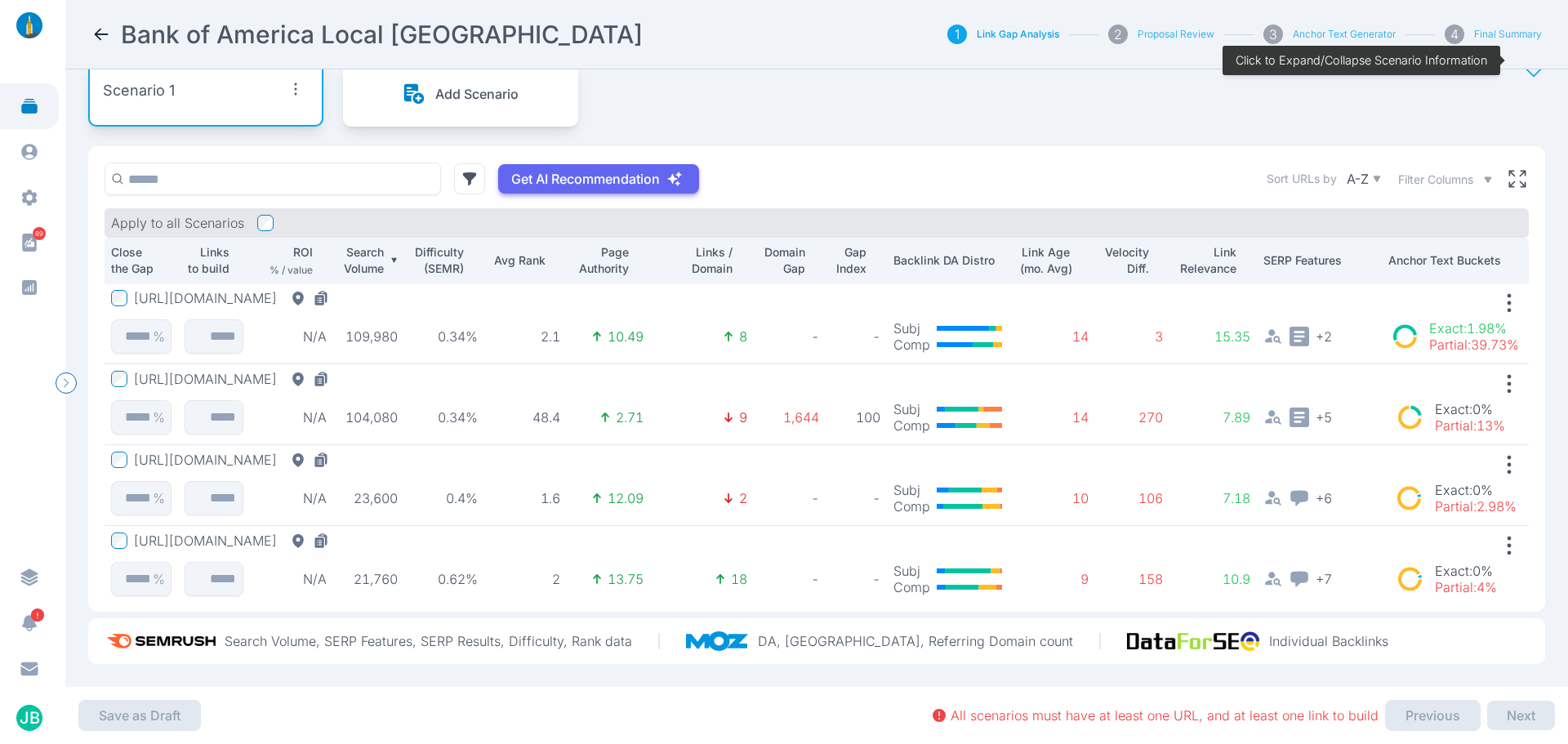
click at [336, 290] on button "[URL][DOMAIN_NAME]" at bounding box center [234, 298] width 201 height 16
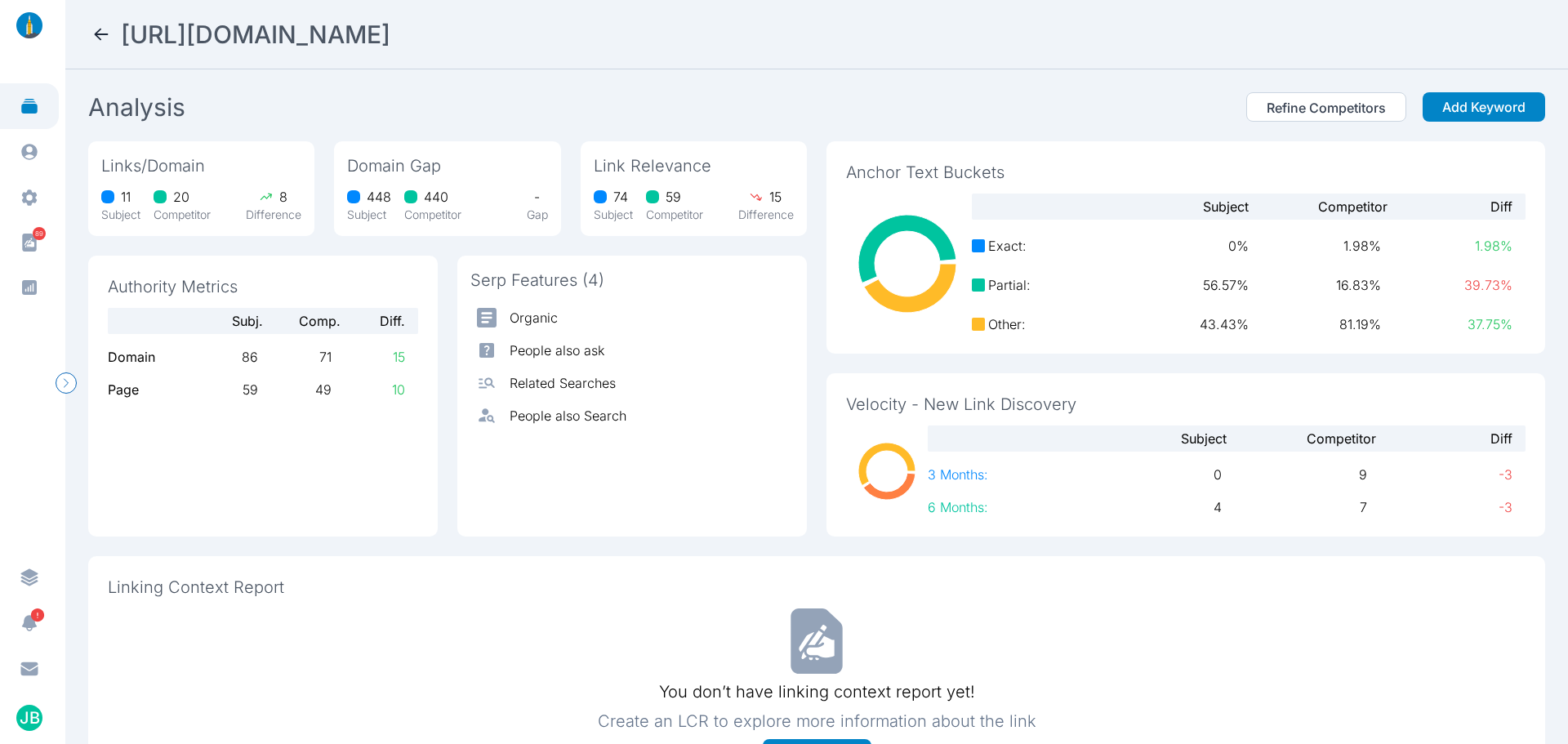
click at [107, 27] on icon at bounding box center [102, 34] width 19 height 19
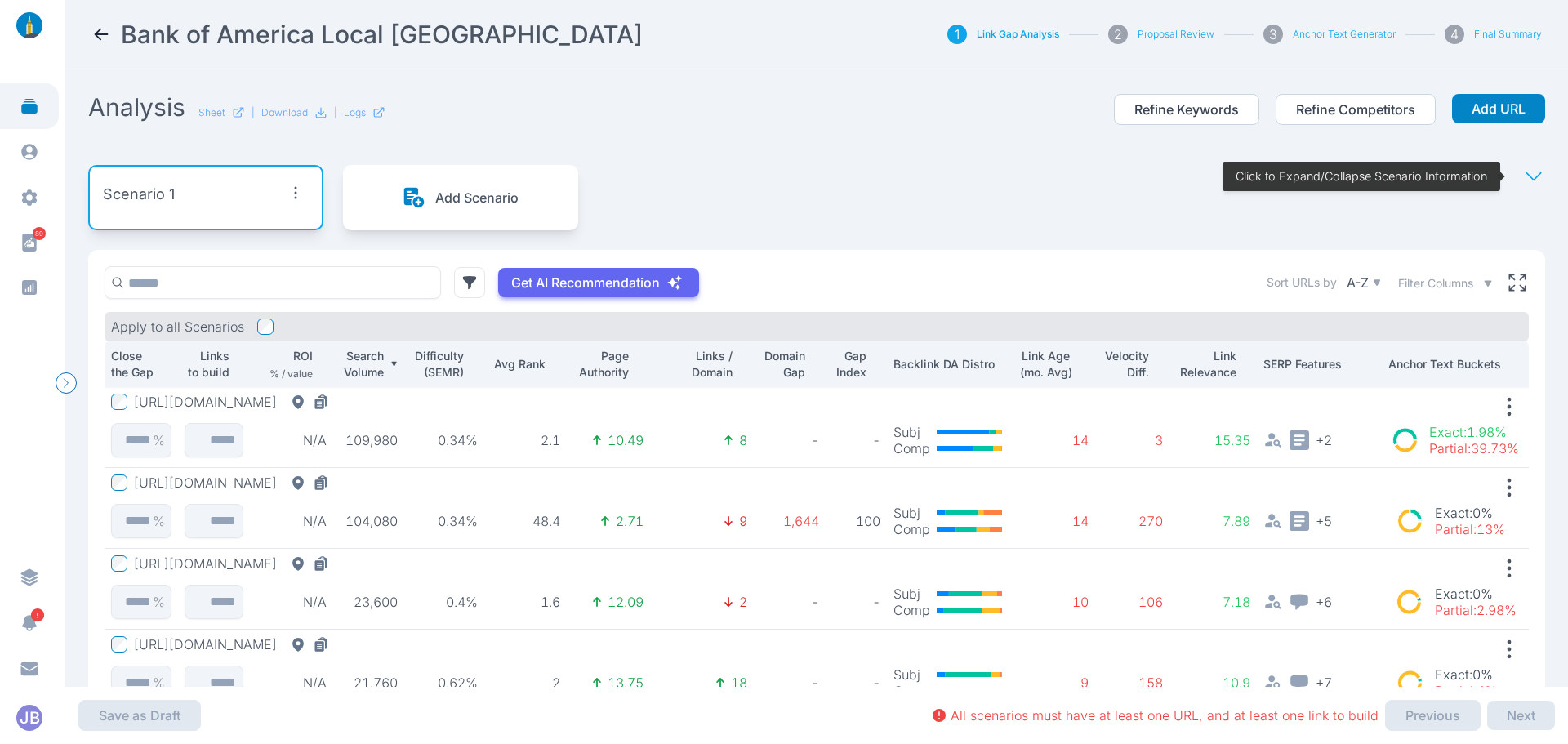
scroll to position [116, 0]
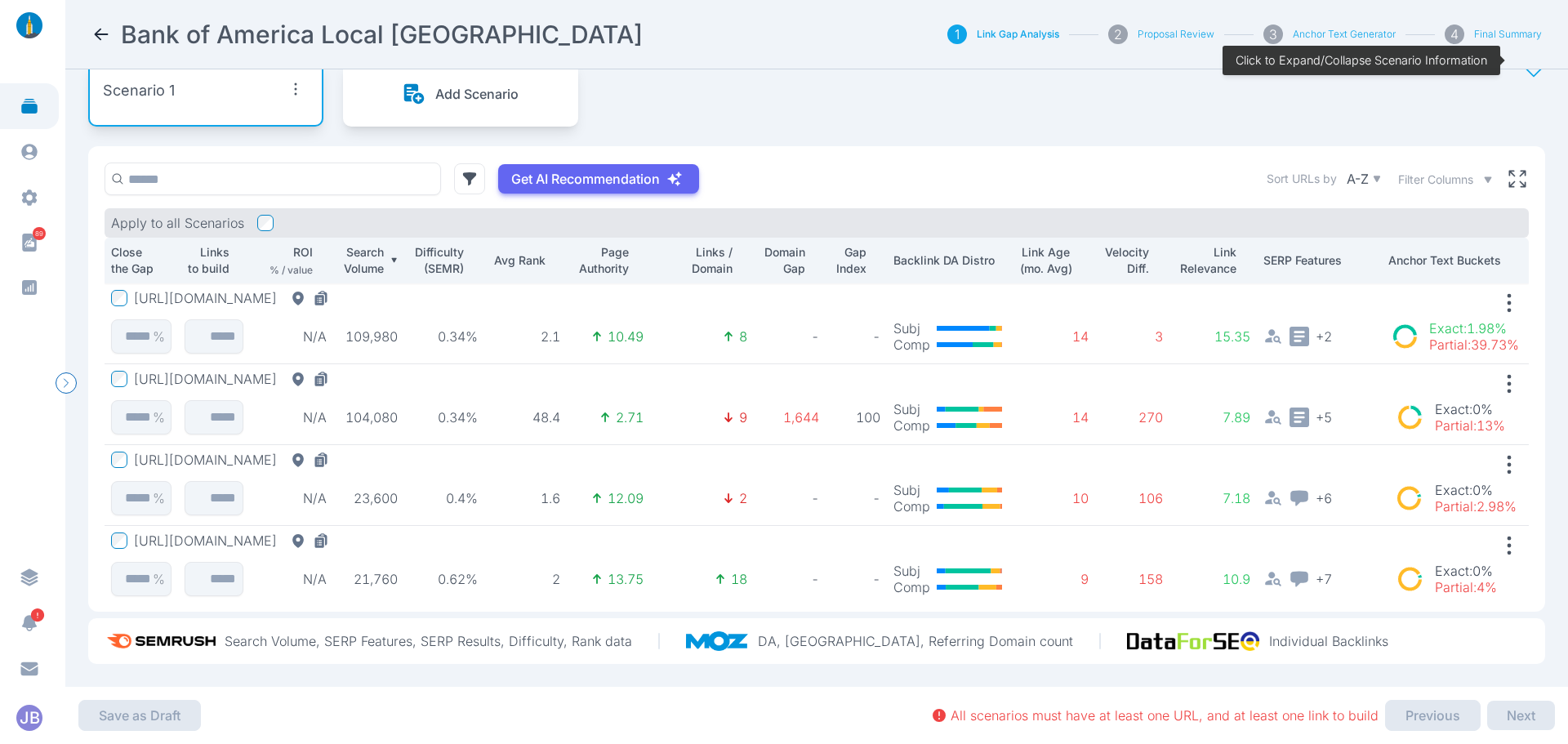
click at [336, 290] on button "[URL][DOMAIN_NAME]" at bounding box center [234, 298] width 201 height 16
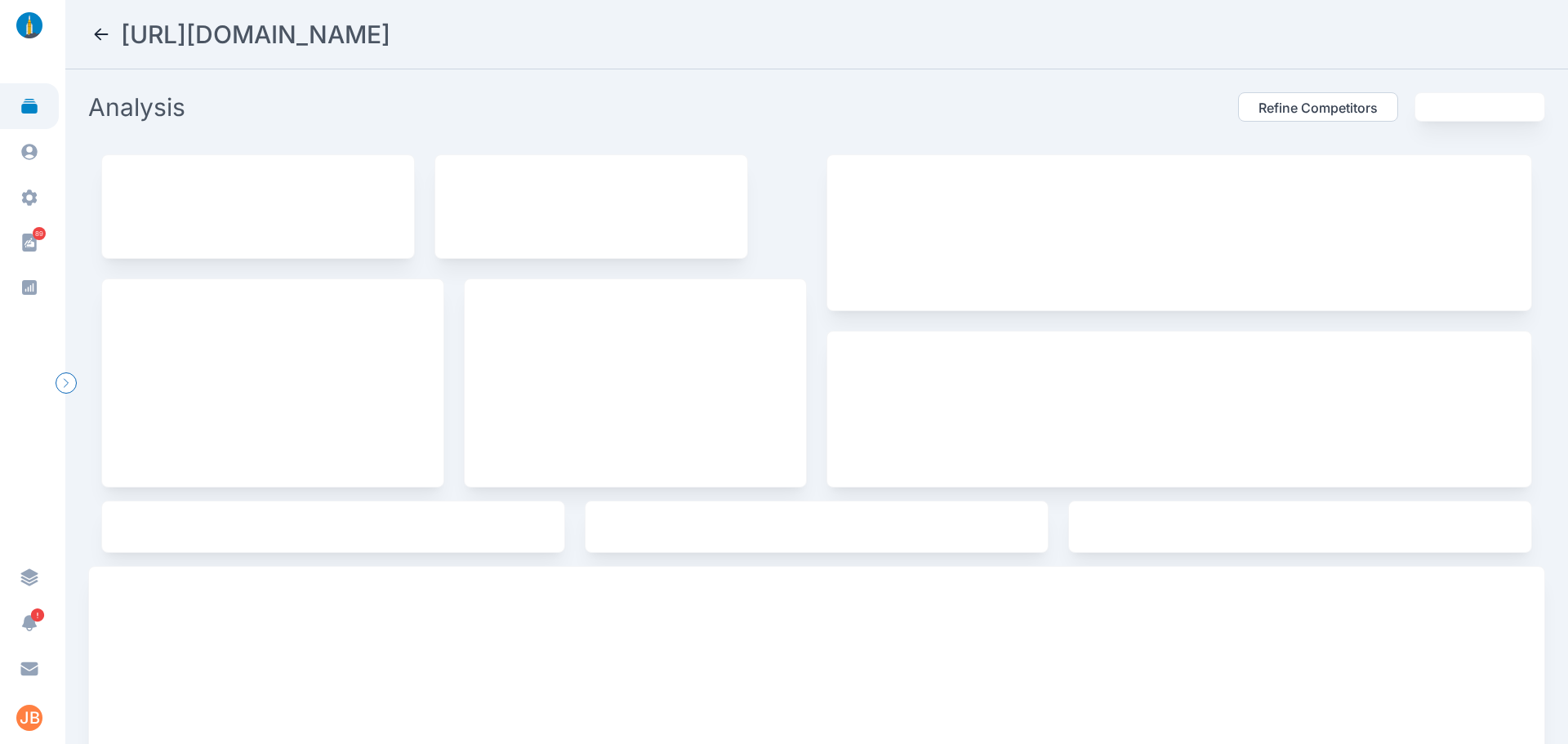
click at [390, 24] on h2 "[URL][DOMAIN_NAME]" at bounding box center [256, 34] width 269 height 29
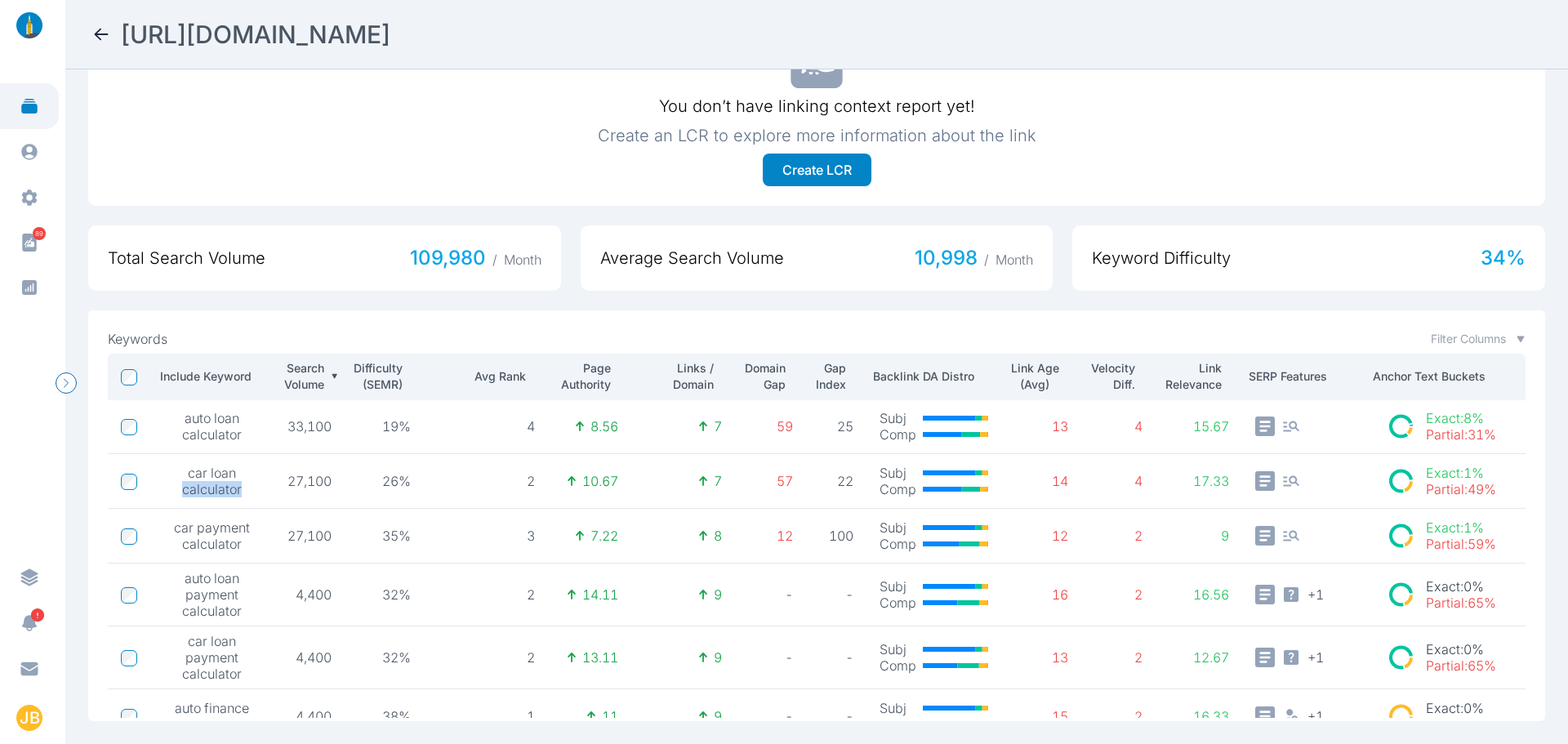
drag, startPoint x: 179, startPoint y: 473, endPoint x: 243, endPoint y: 475, distance: 64.0
click at [243, 475] on span "car loan calculator" at bounding box center [213, 481] width 97 height 33
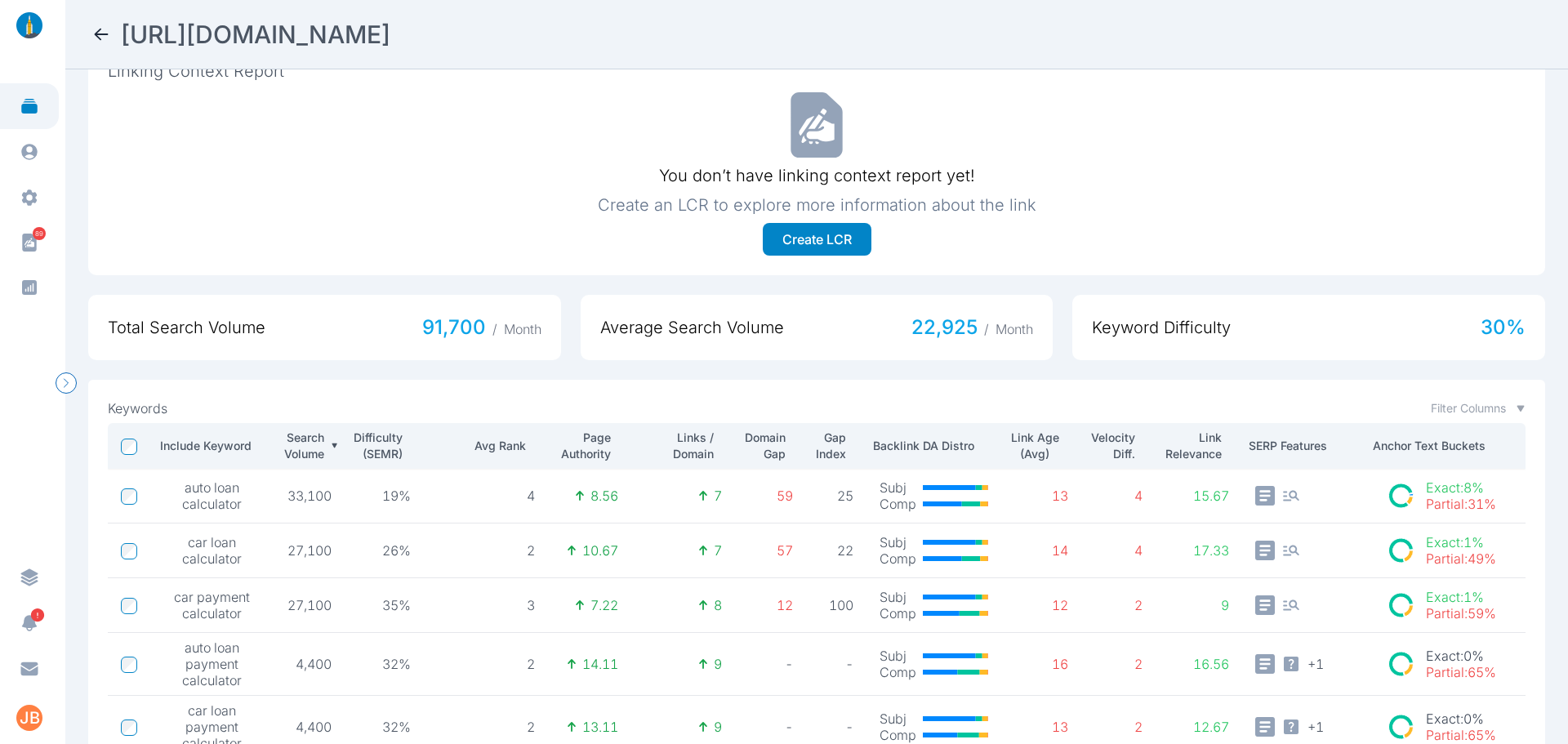
scroll to position [598, 0]
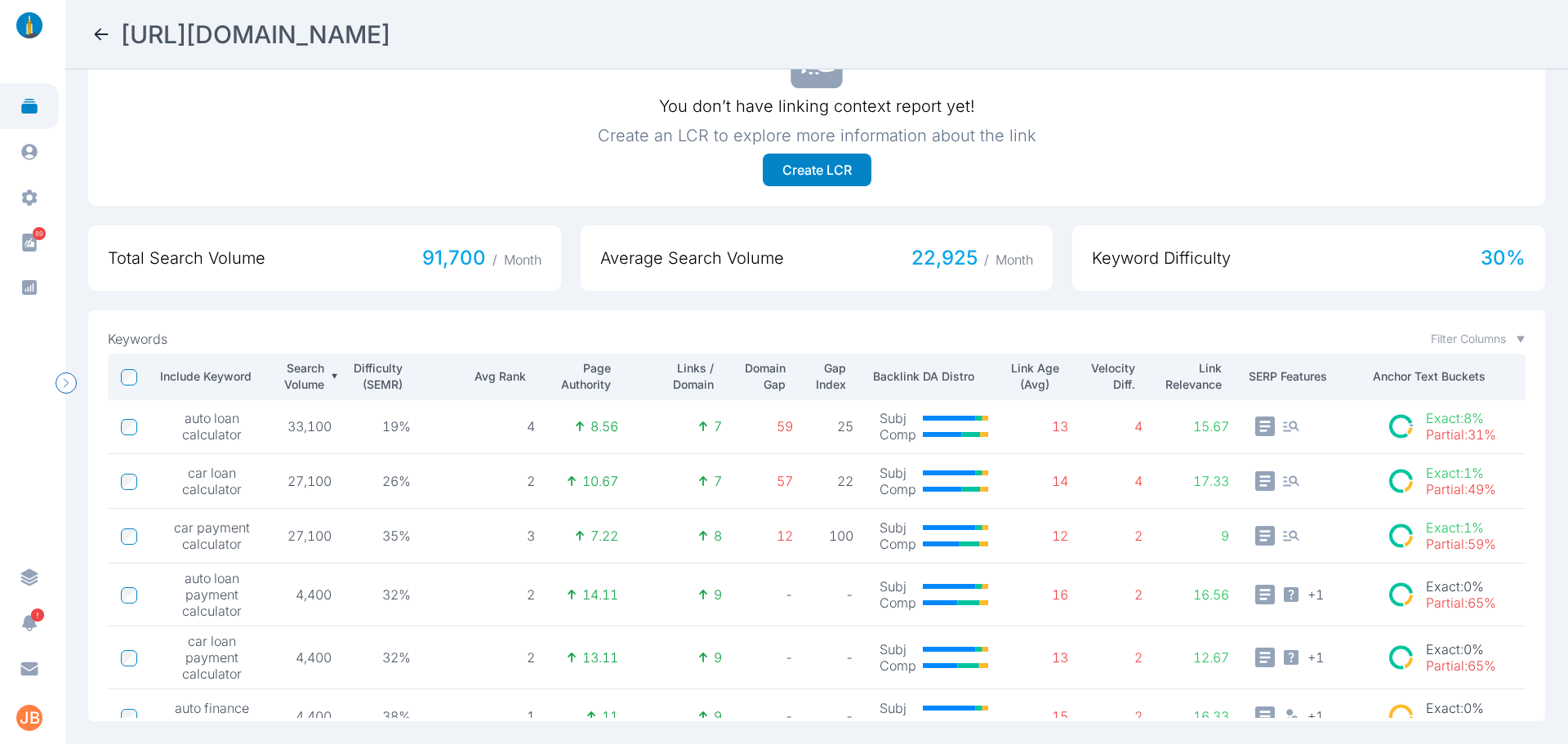
click at [100, 35] on icon at bounding box center [102, 34] width 19 height 19
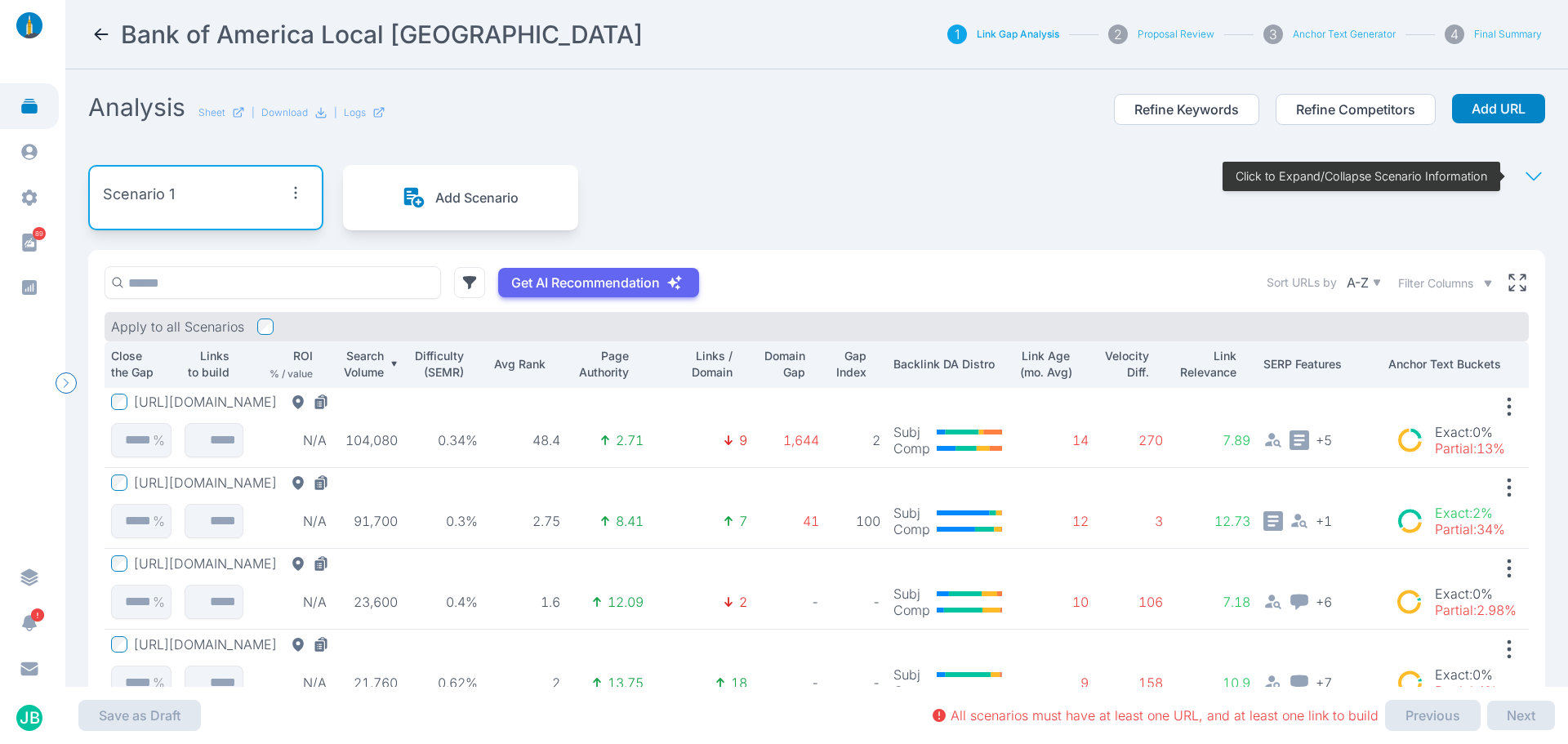
click at [302, 189] on icon "button" at bounding box center [295, 193] width 26 height 26
click at [304, 223] on div "Edit Scenario" at bounding box center [263, 230] width 112 height 29
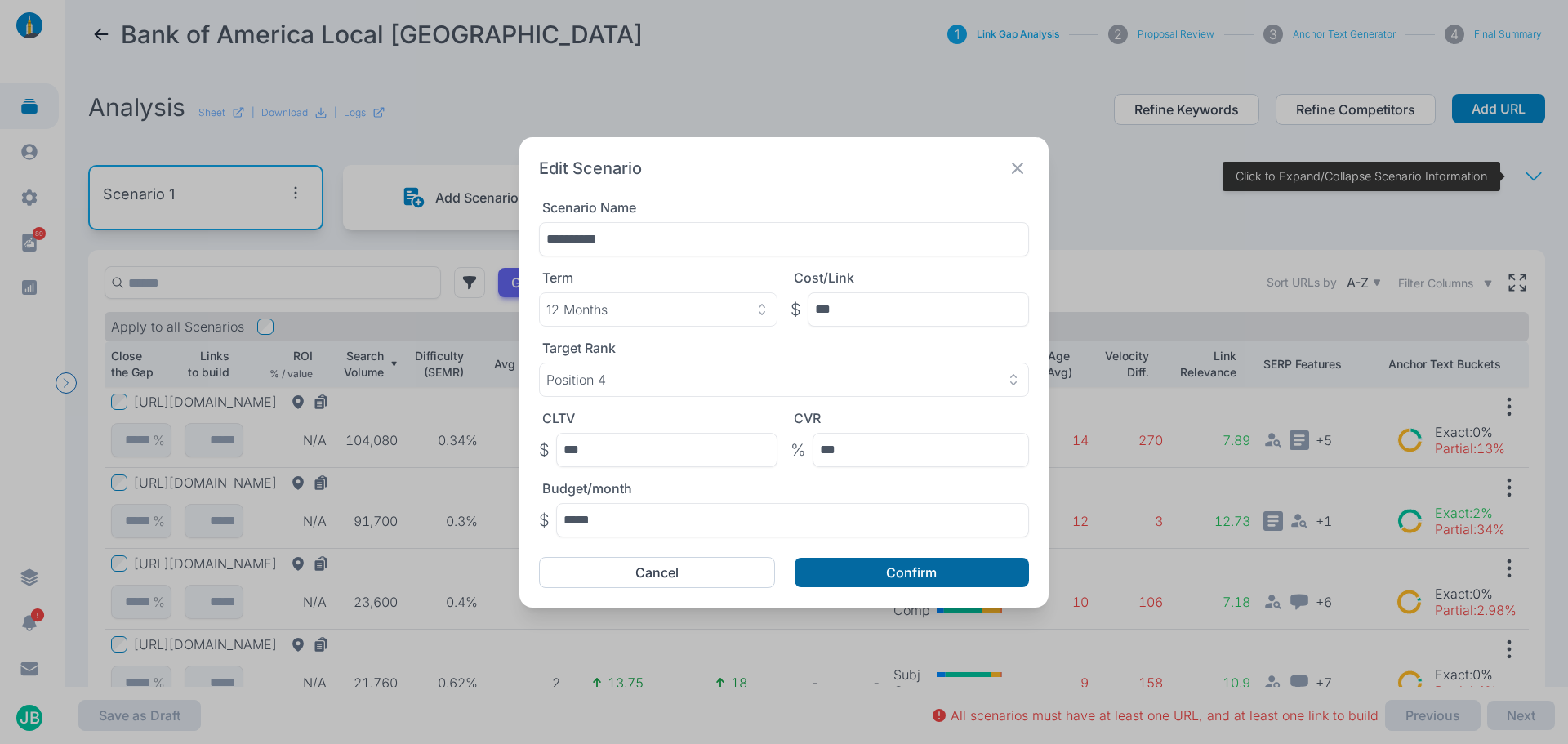
click at [912, 573] on button "Confirm" at bounding box center [912, 572] width 234 height 29
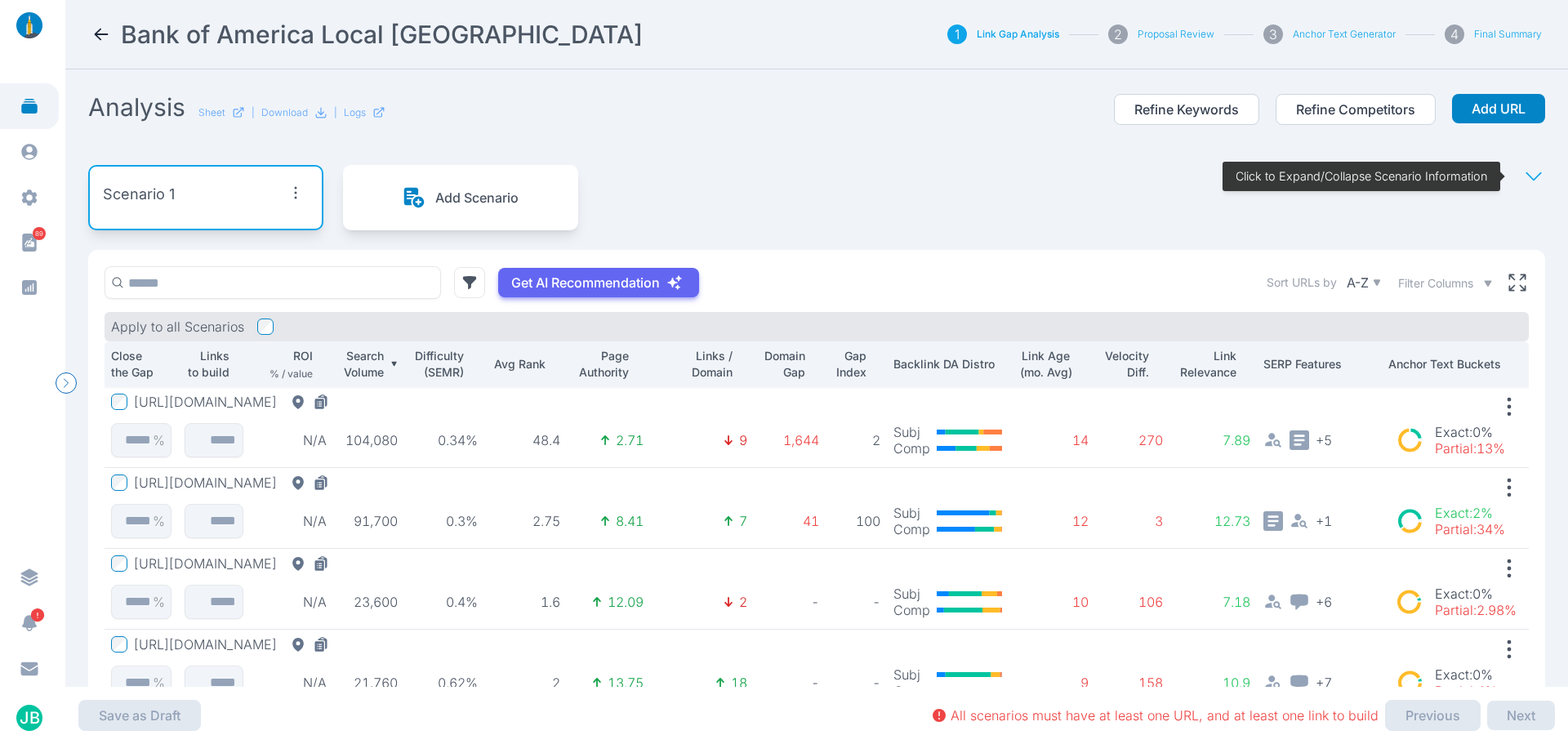
click at [305, 187] on icon "button" at bounding box center [295, 193] width 26 height 26
click at [295, 229] on span "Edit Scenario" at bounding box center [261, 230] width 81 height 16
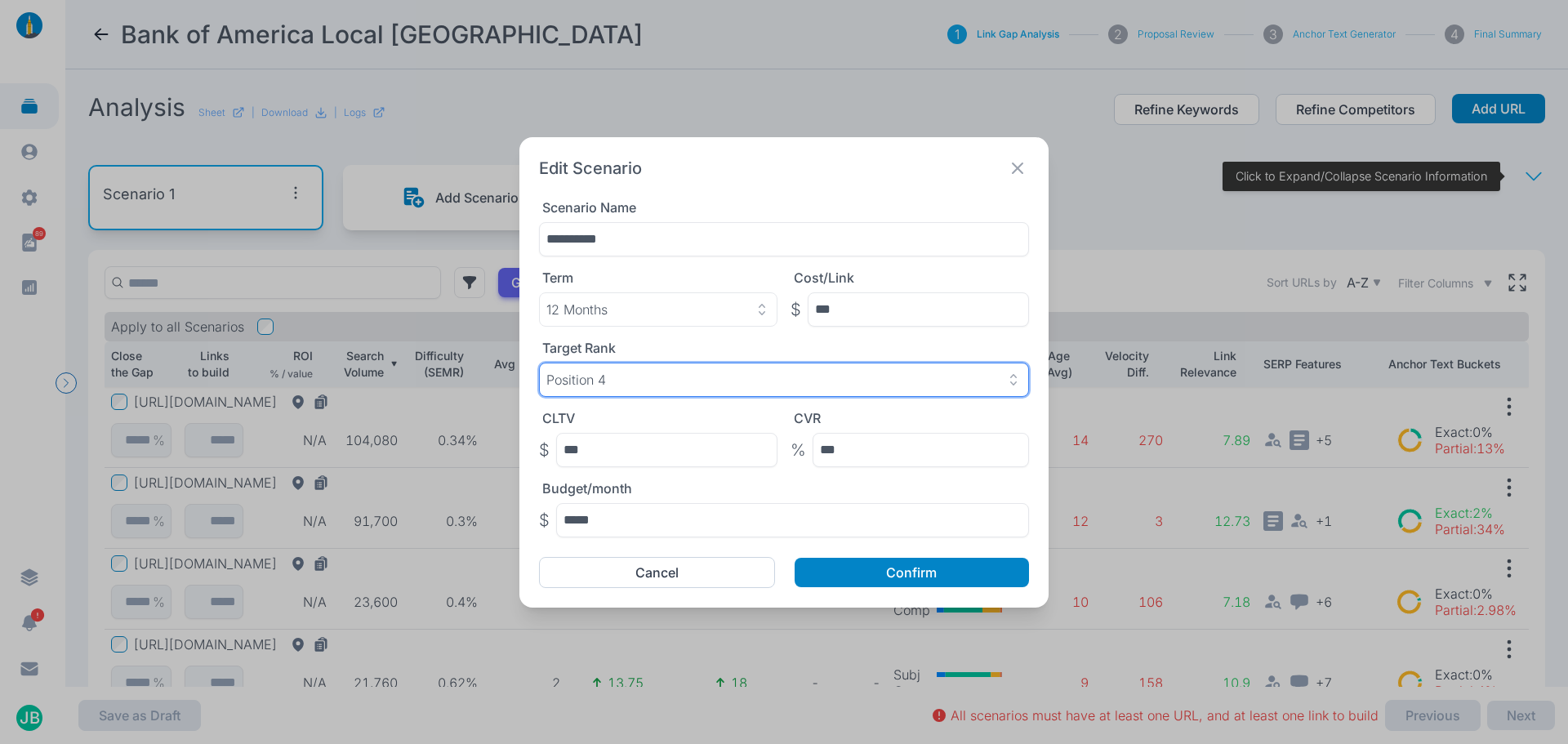
click at [644, 382] on div "Position 4" at bounding box center [784, 379] width 475 height 16
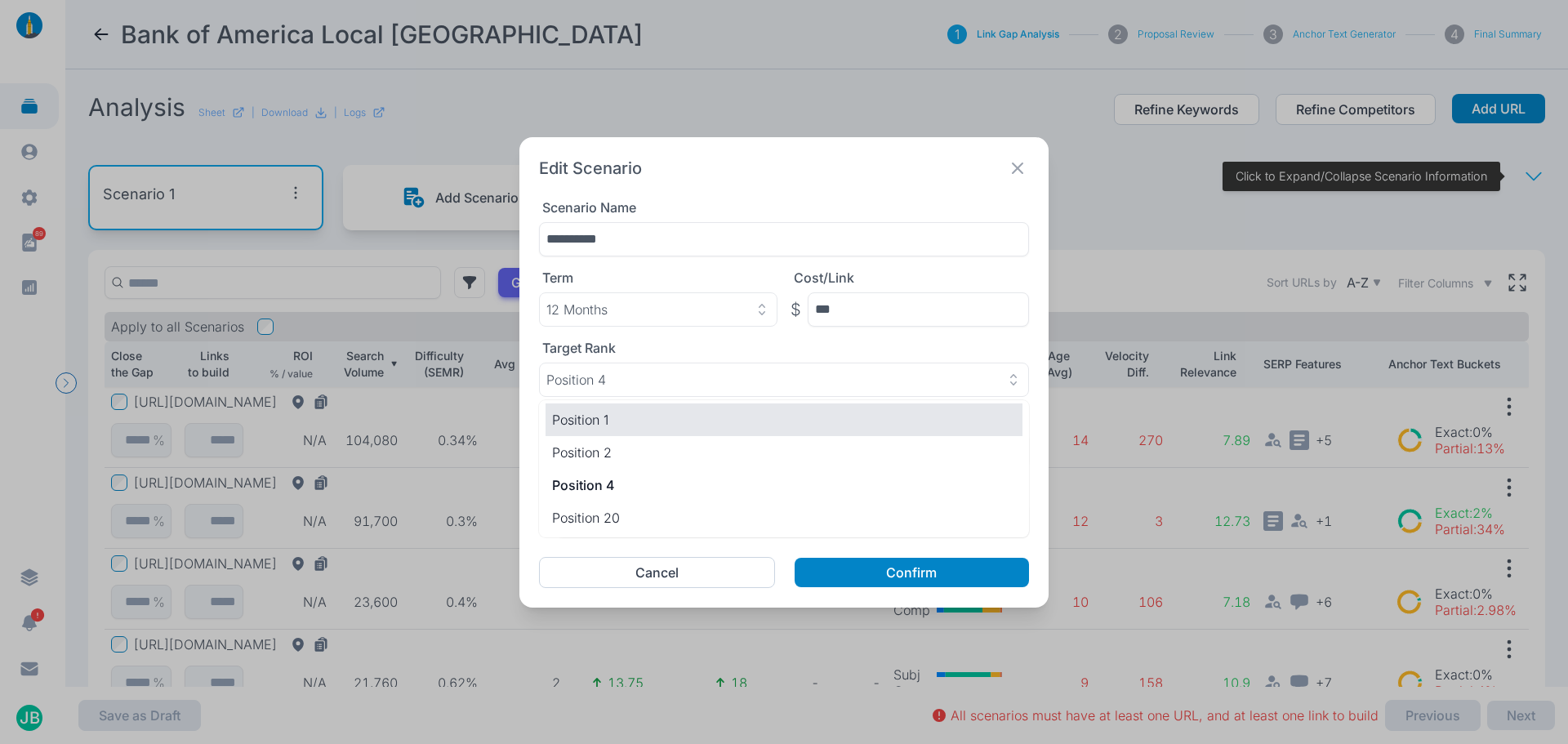
click at [628, 416] on p "Position 1" at bounding box center [783, 420] width 464 height 19
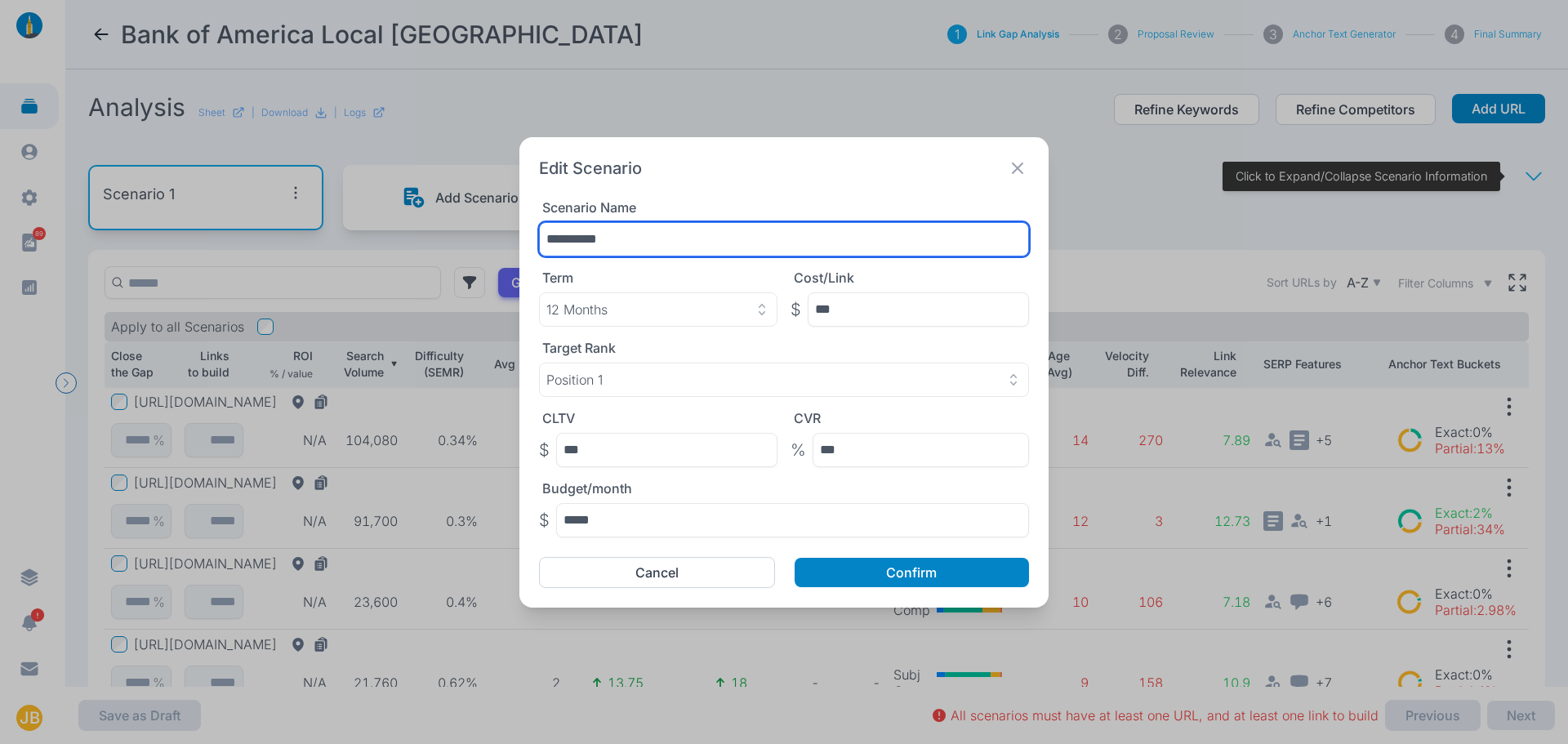
click at [575, 236] on input "**********" at bounding box center [784, 239] width 490 height 34
type input "**********"
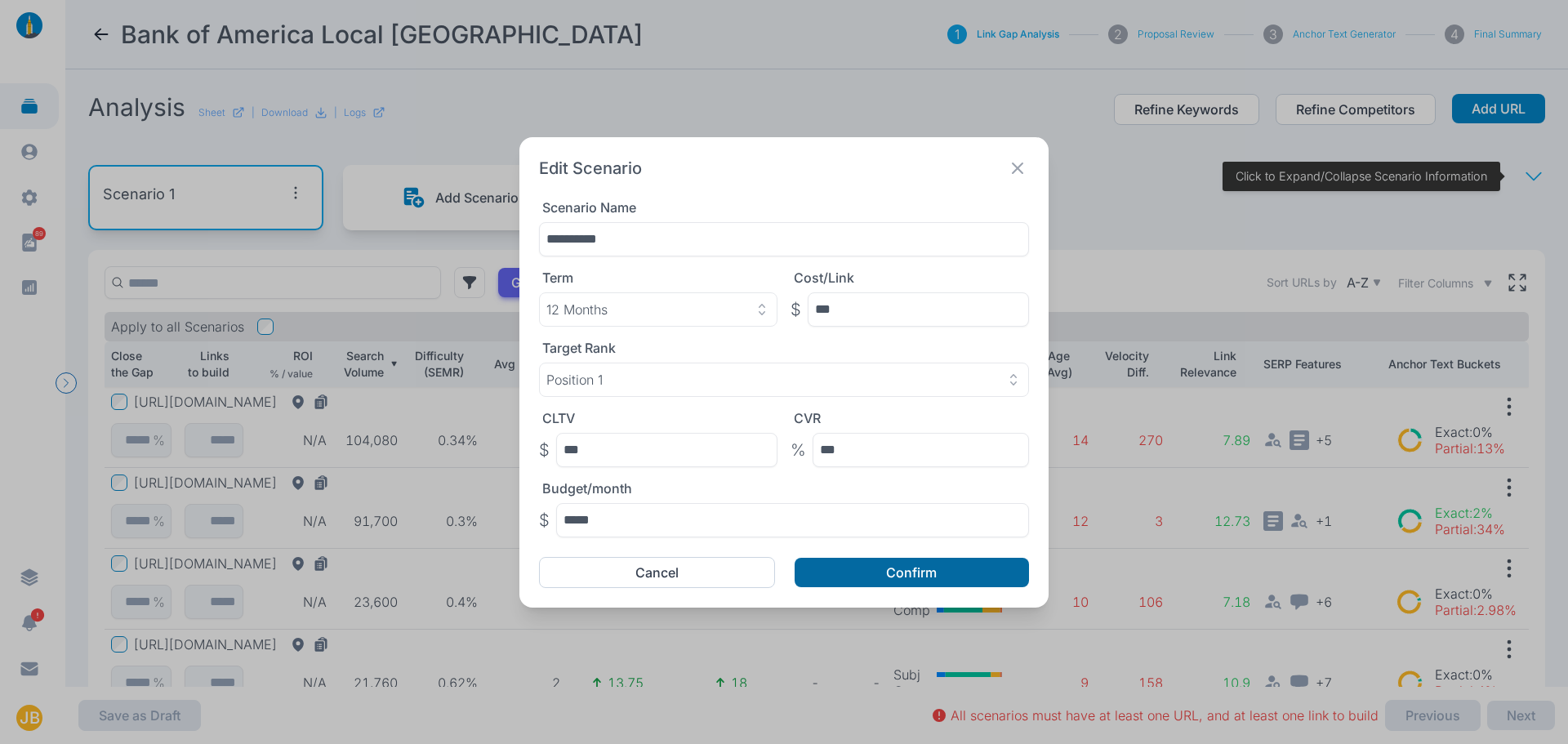
click at [881, 567] on button "Confirm" at bounding box center [912, 572] width 234 height 29
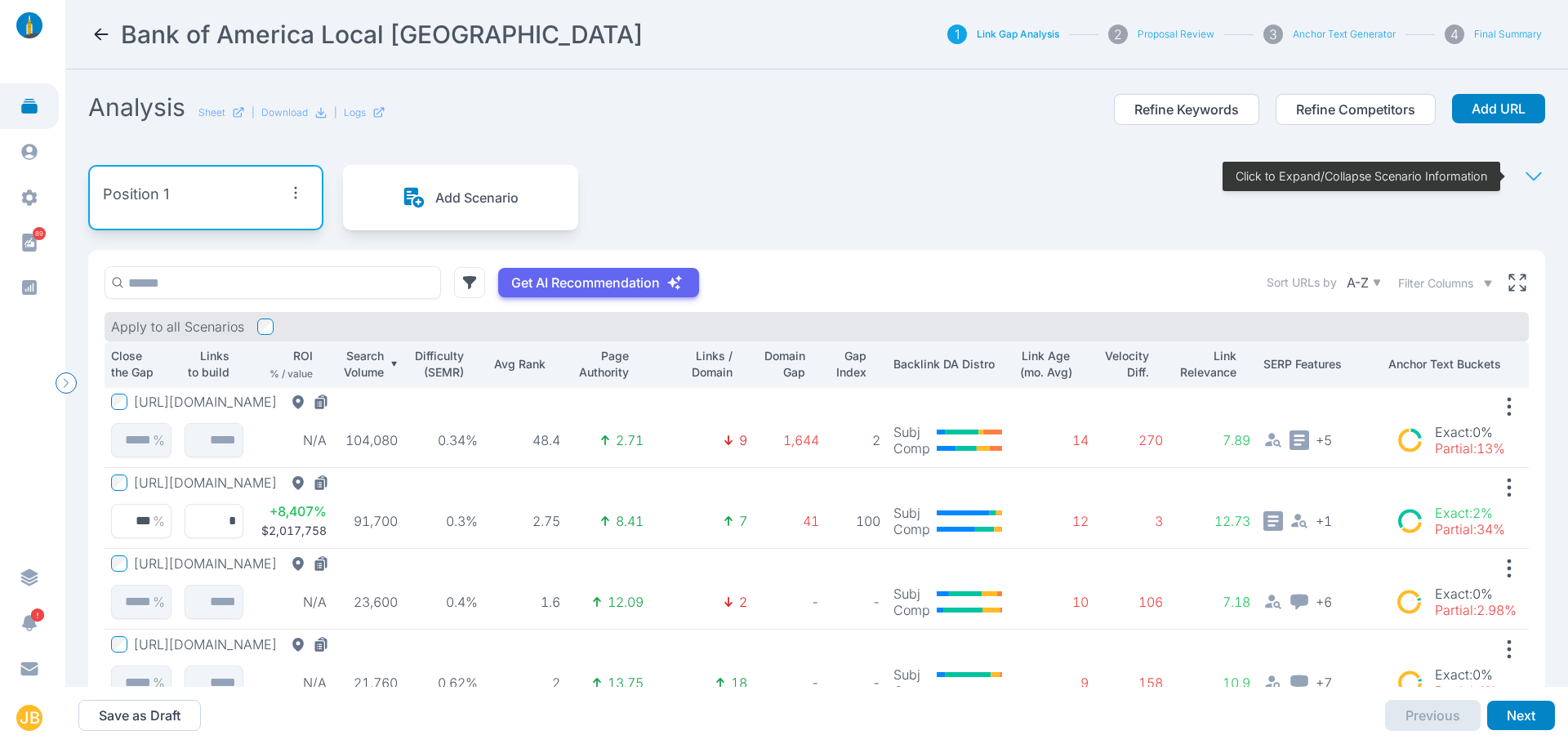
click at [1523, 169] on icon at bounding box center [1534, 176] width 23 height 23
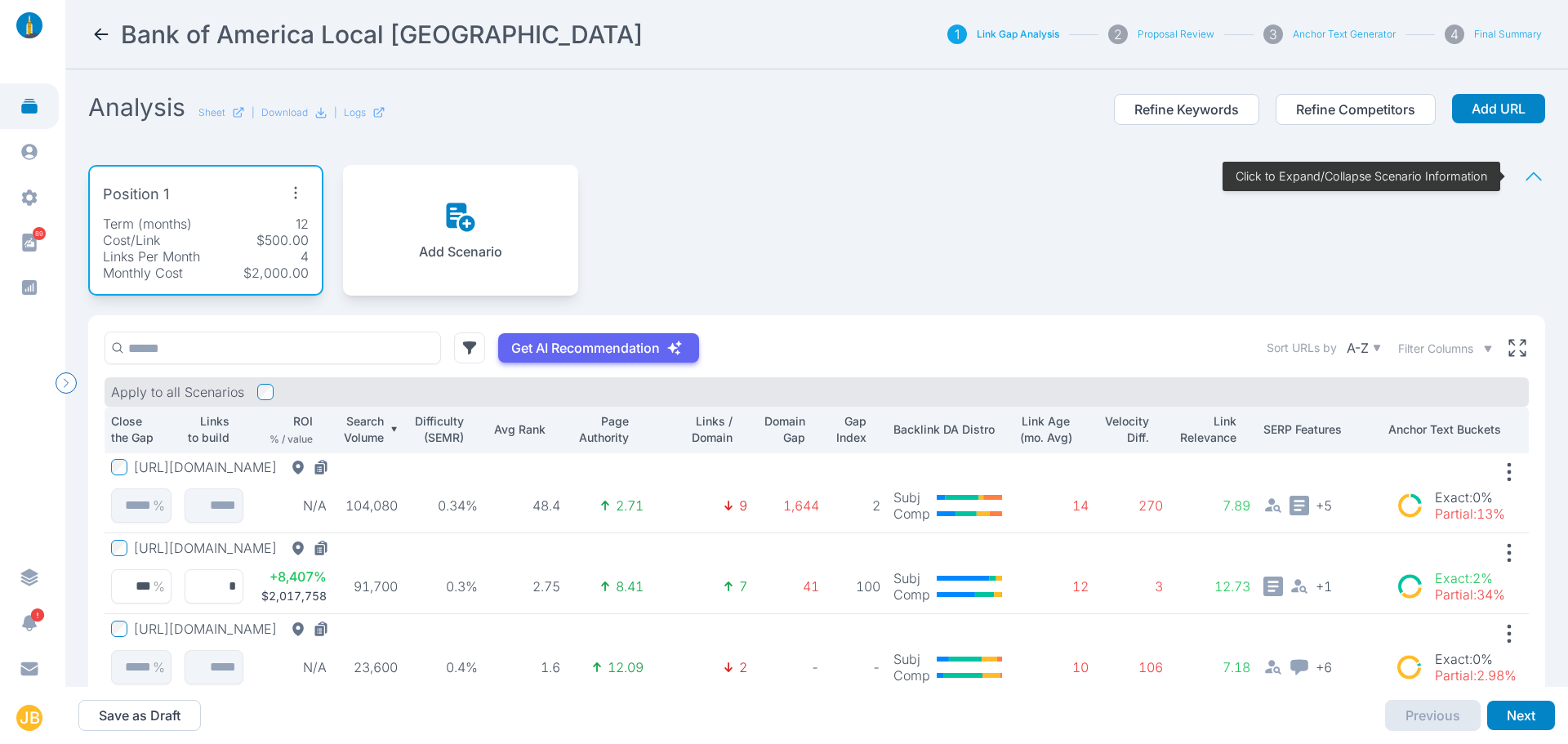
click at [877, 251] on div "Position 1 Term (months) 12 Cost/Link $500.00 Links Per Month 4 Monthly Cost $2…" at bounding box center [817, 230] width 1458 height 170
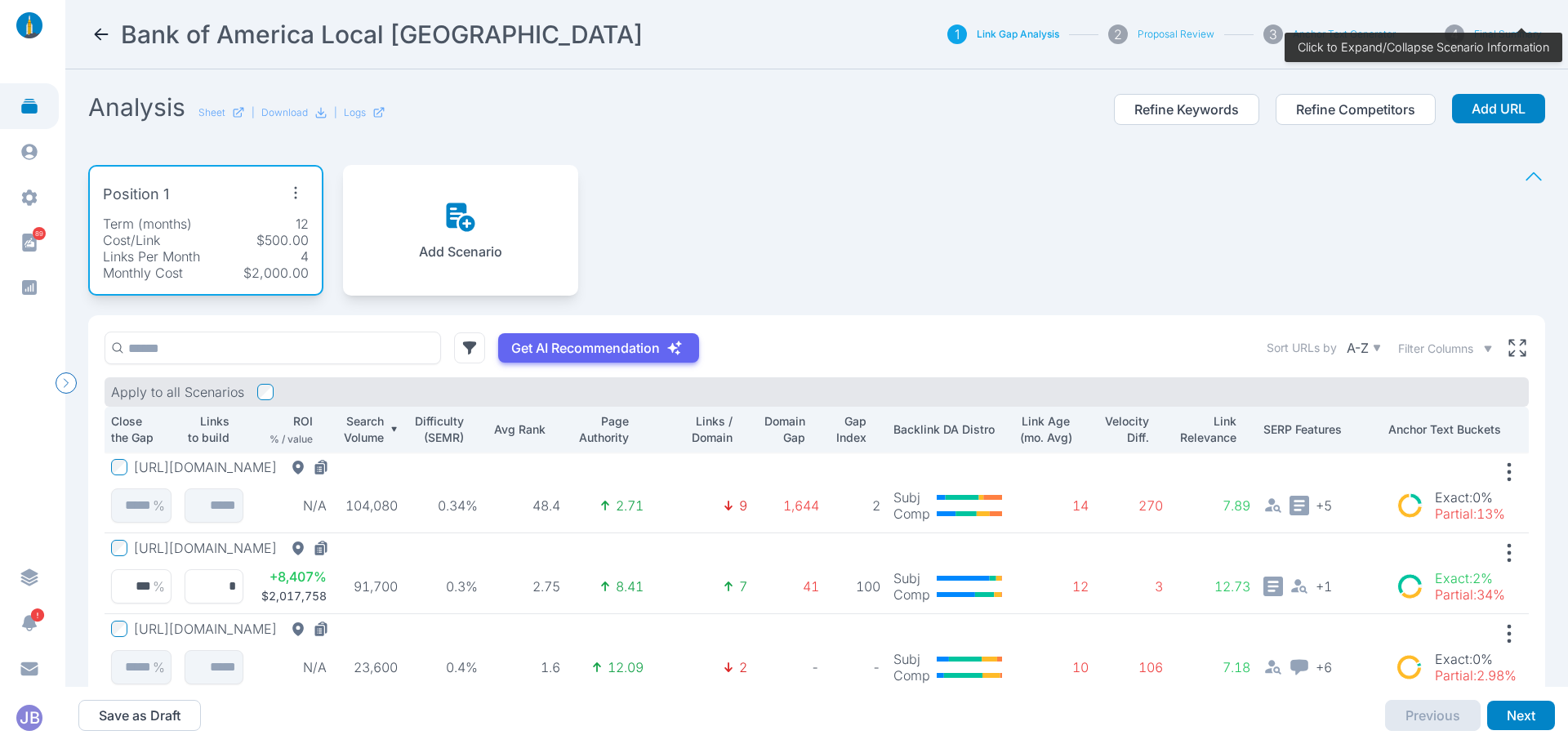
scroll to position [164, 0]
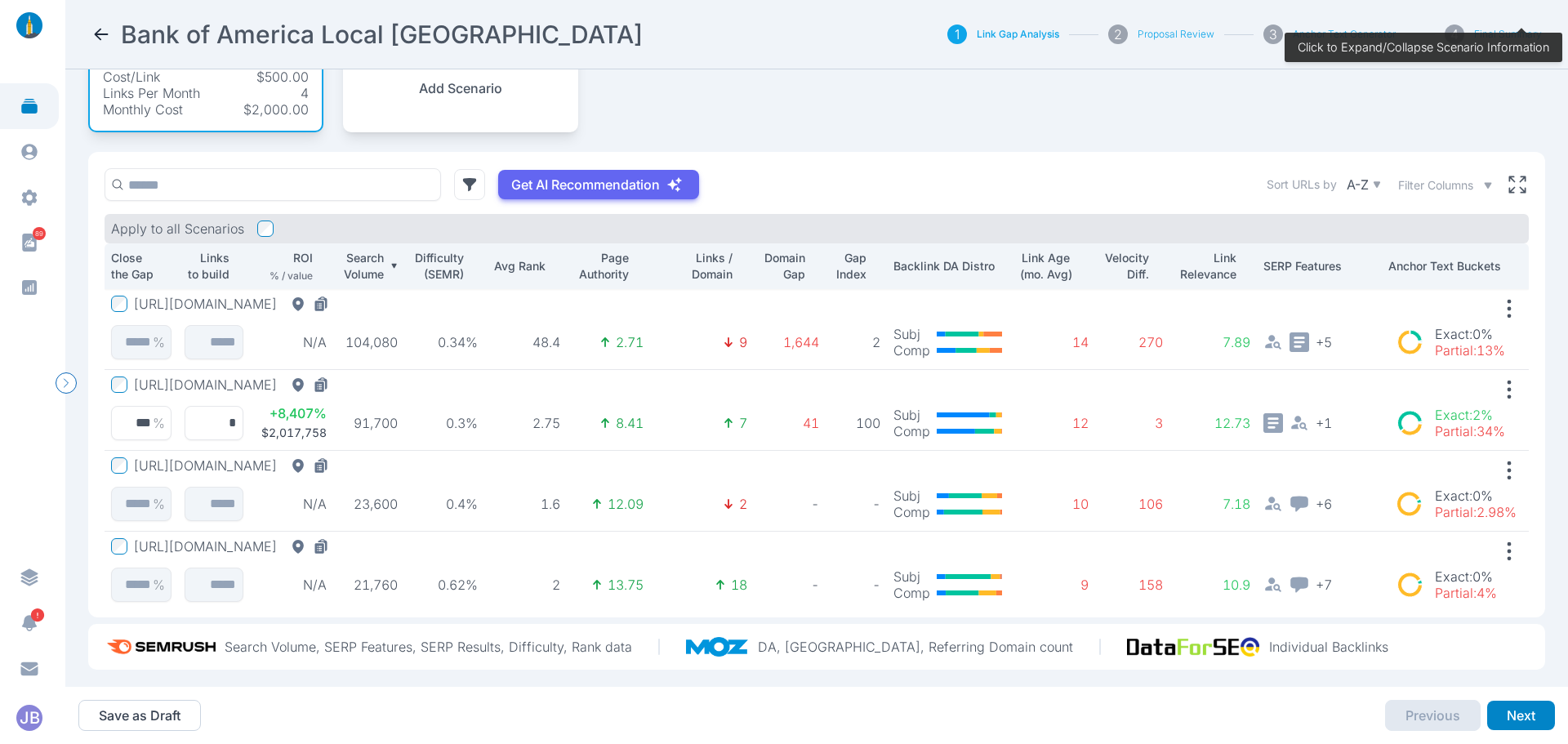
click at [266, 306] on button "[URL][DOMAIN_NAME]" at bounding box center [234, 303] width 201 height 16
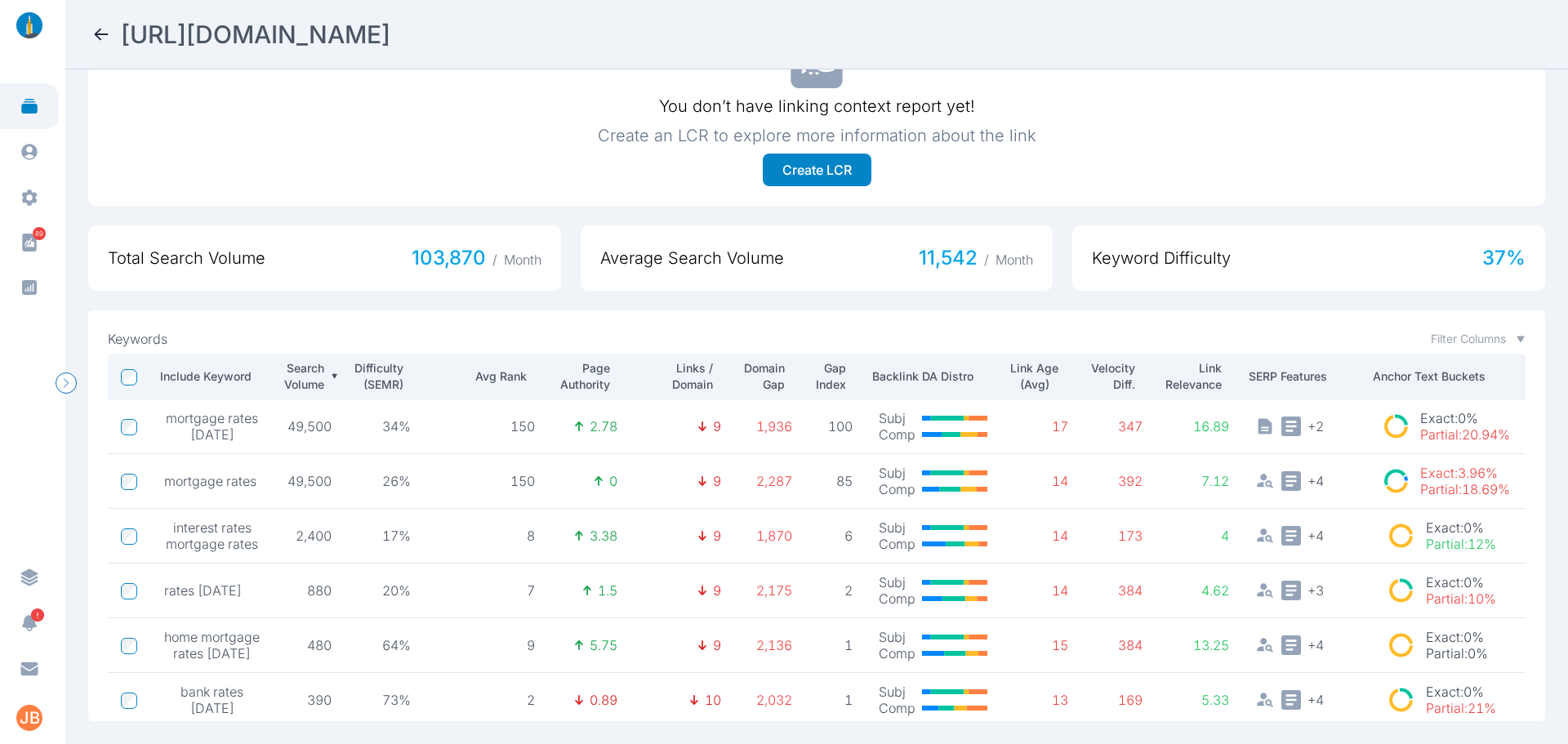
scroll to position [278, 0]
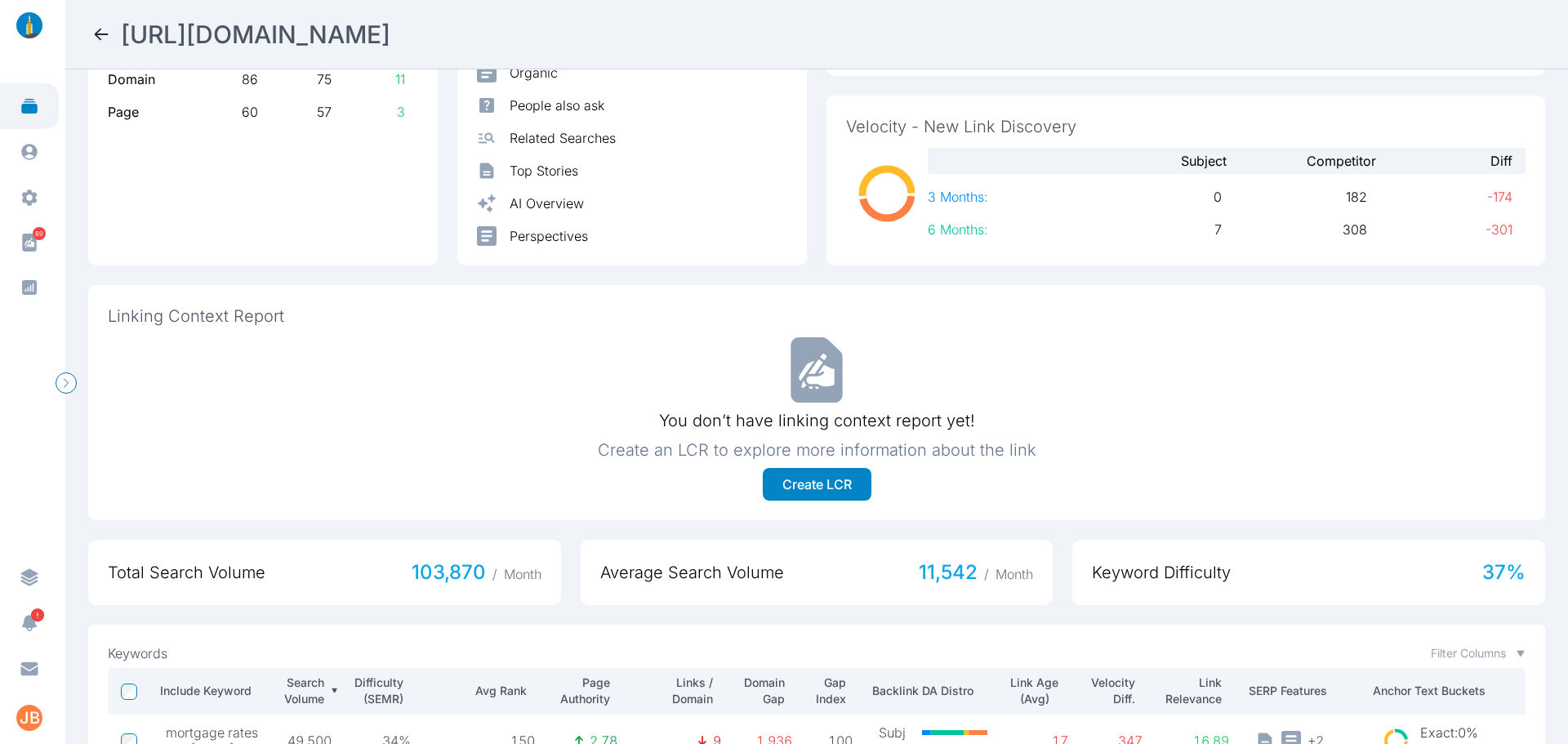
drag, startPoint x: 847, startPoint y: 34, endPoint x: 125, endPoint y: 52, distance: 722.2
click at [125, 52] on nav "[URL][DOMAIN_NAME]" at bounding box center [817, 35] width 1503 height 70
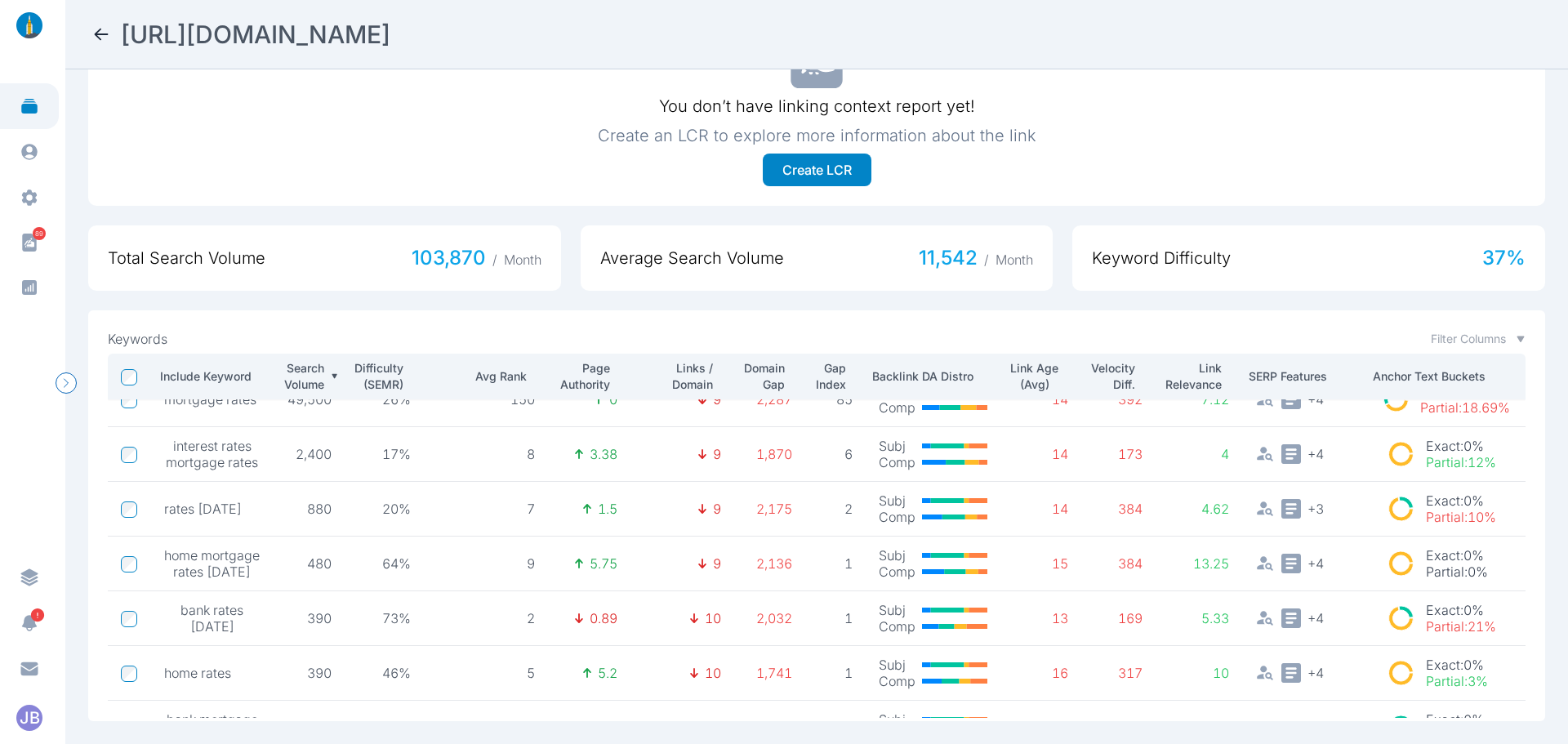
scroll to position [0, 0]
